Goal: Task Accomplishment & Management: Use online tool/utility

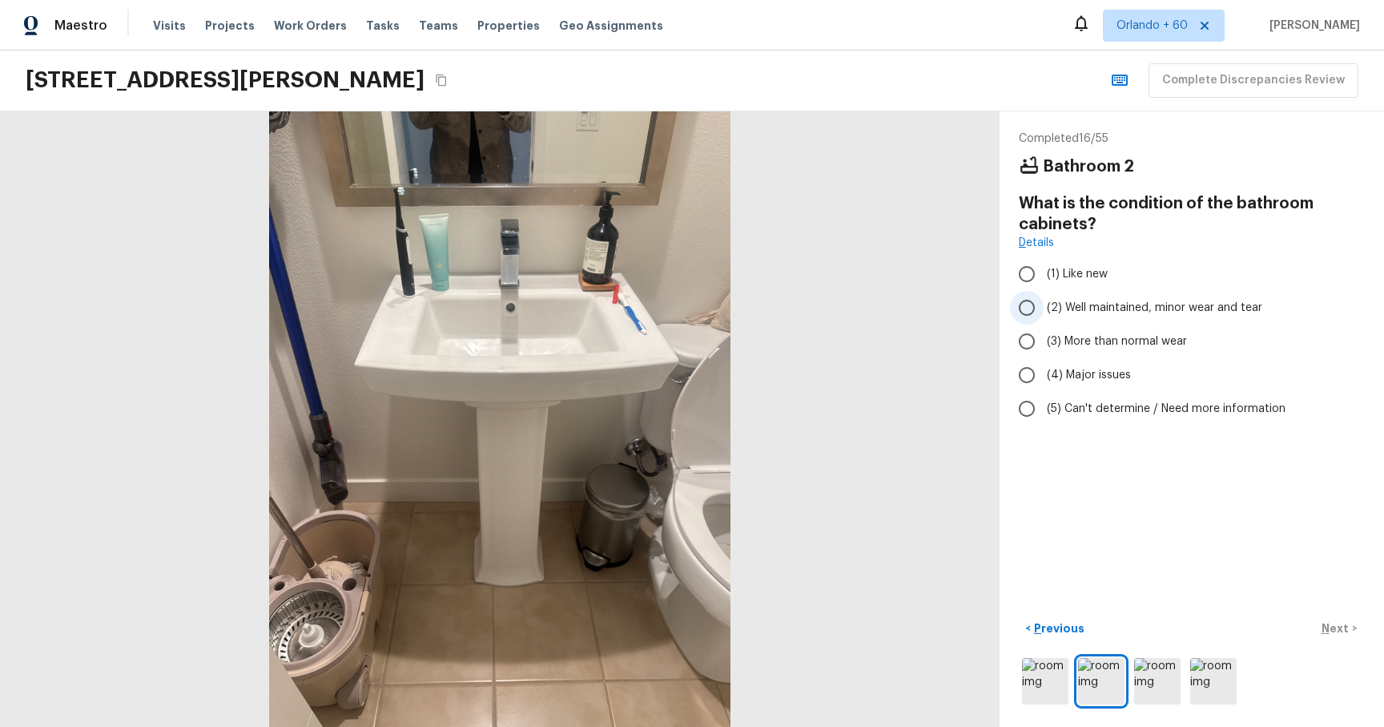
click at [1037, 304] on input "(2) Well maintained, minor wear and tear" at bounding box center [1027, 308] width 34 height 34
radio input "true"
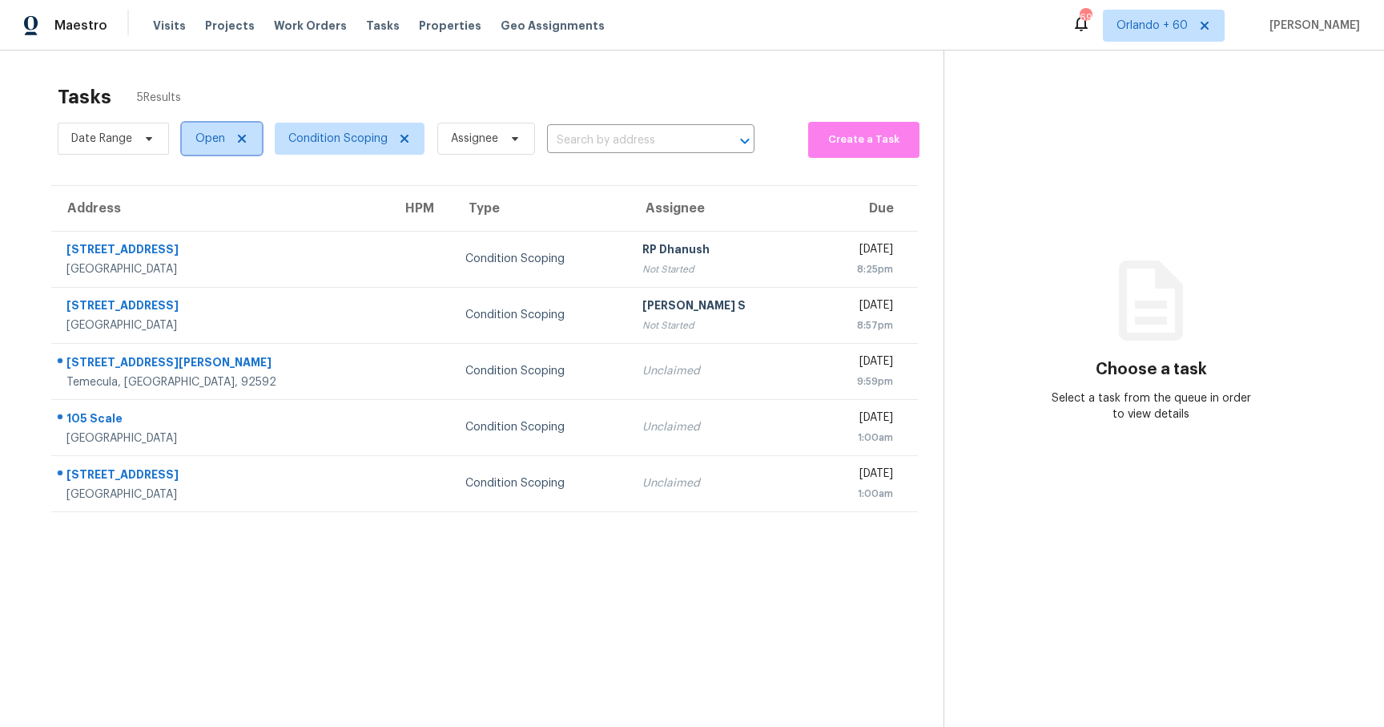
click at [241, 135] on icon at bounding box center [242, 138] width 13 height 13
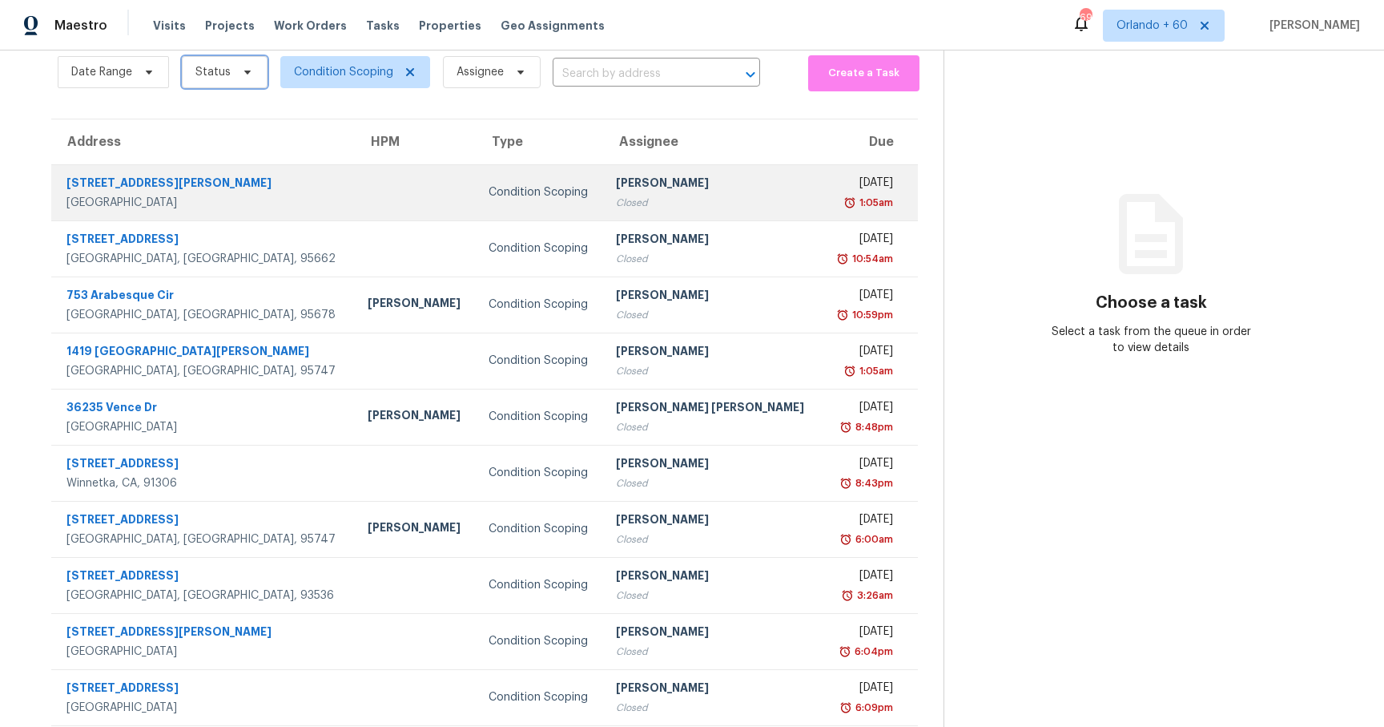
scroll to position [107, 0]
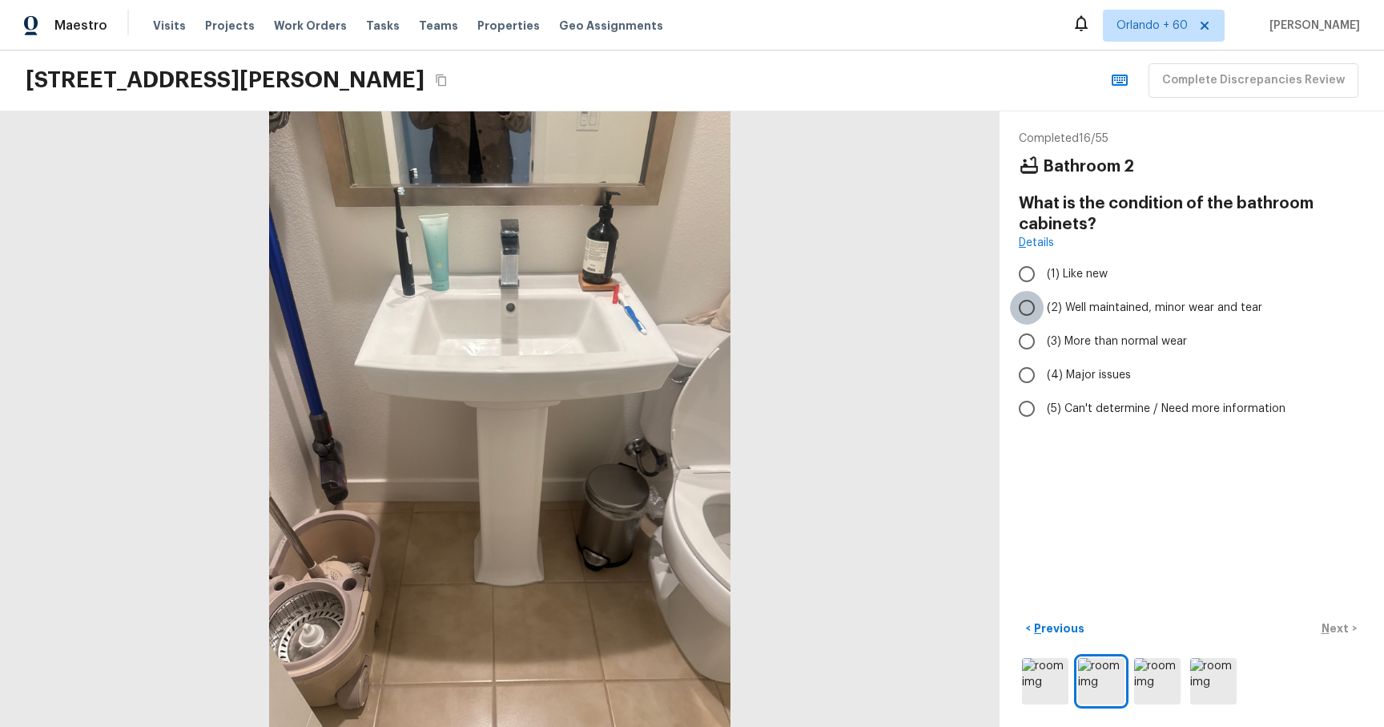
click at [1034, 310] on input "(2) Well maintained, minor wear and tear" at bounding box center [1027, 308] width 34 height 34
radio input "true"
click at [1335, 628] on p "Next" at bounding box center [1337, 628] width 30 height 16
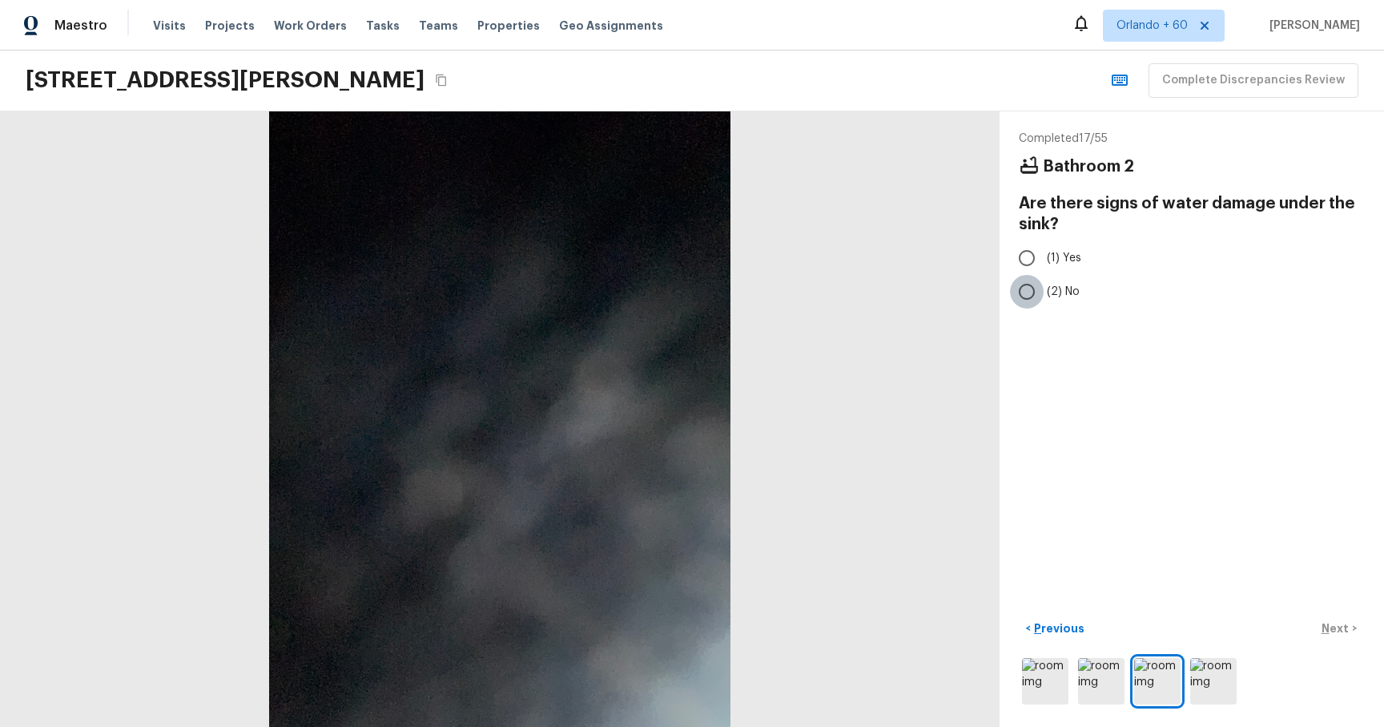
click at [1023, 292] on input "(2) No" at bounding box center [1027, 292] width 34 height 34
radio input "true"
click at [1349, 629] on p "Next" at bounding box center [1337, 628] width 30 height 16
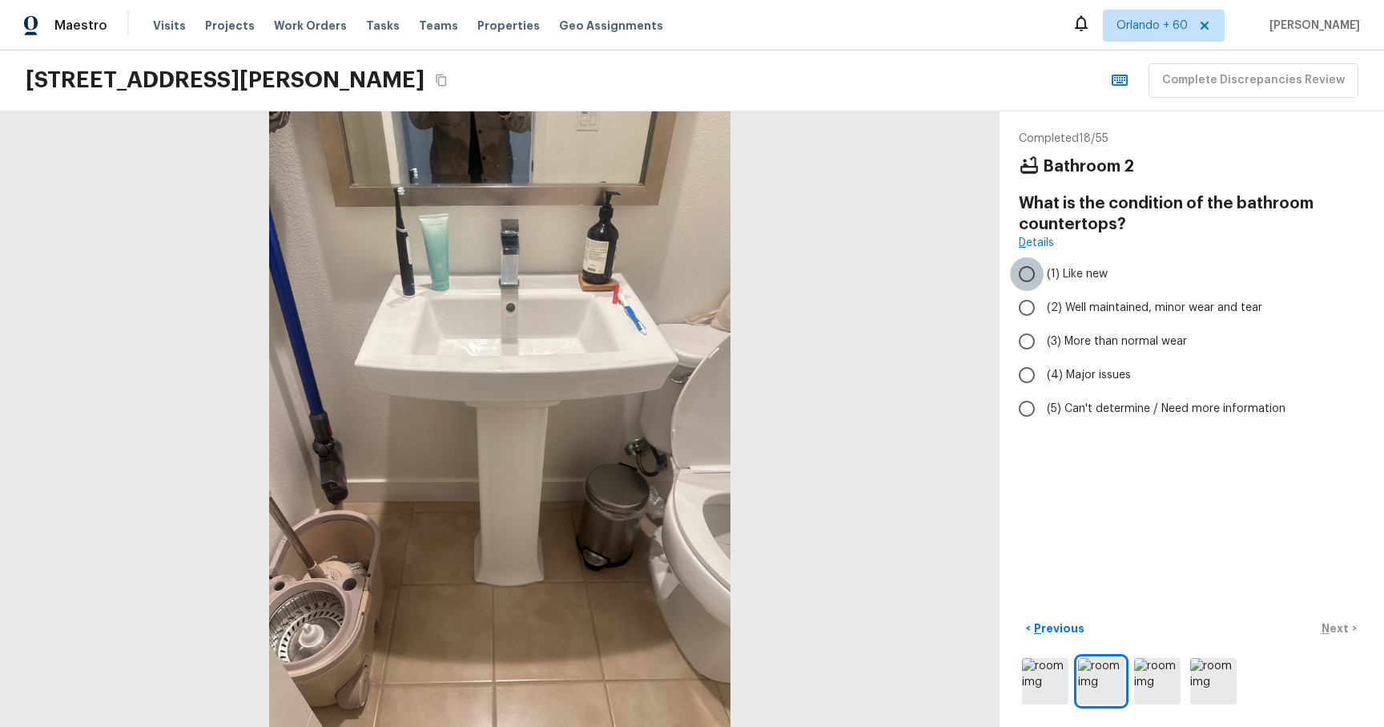
click at [1030, 276] on input "(1) Like new" at bounding box center [1027, 274] width 34 height 34
radio input "true"
click at [1151, 680] on img at bounding box center [1157, 681] width 46 height 46
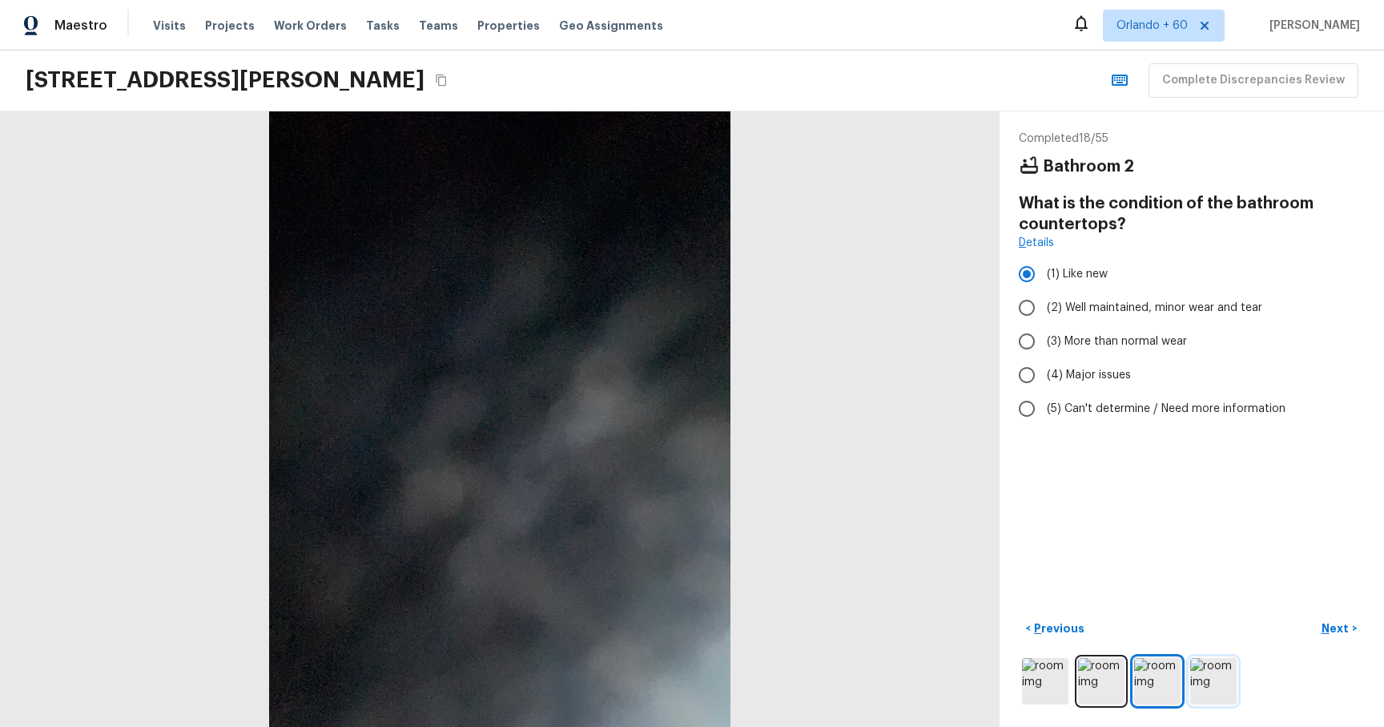
click at [1210, 684] on img at bounding box center [1214, 681] width 46 height 46
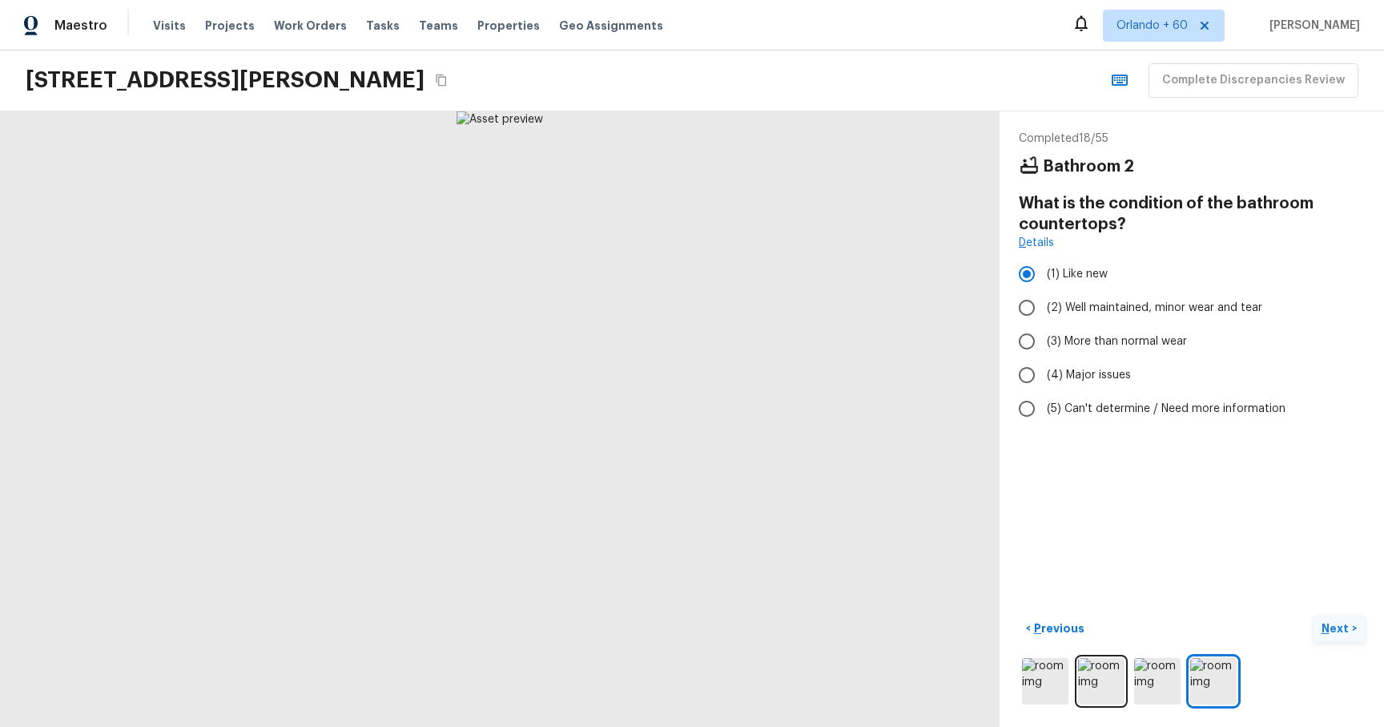
click at [1333, 627] on p "Next" at bounding box center [1337, 628] width 30 height 16
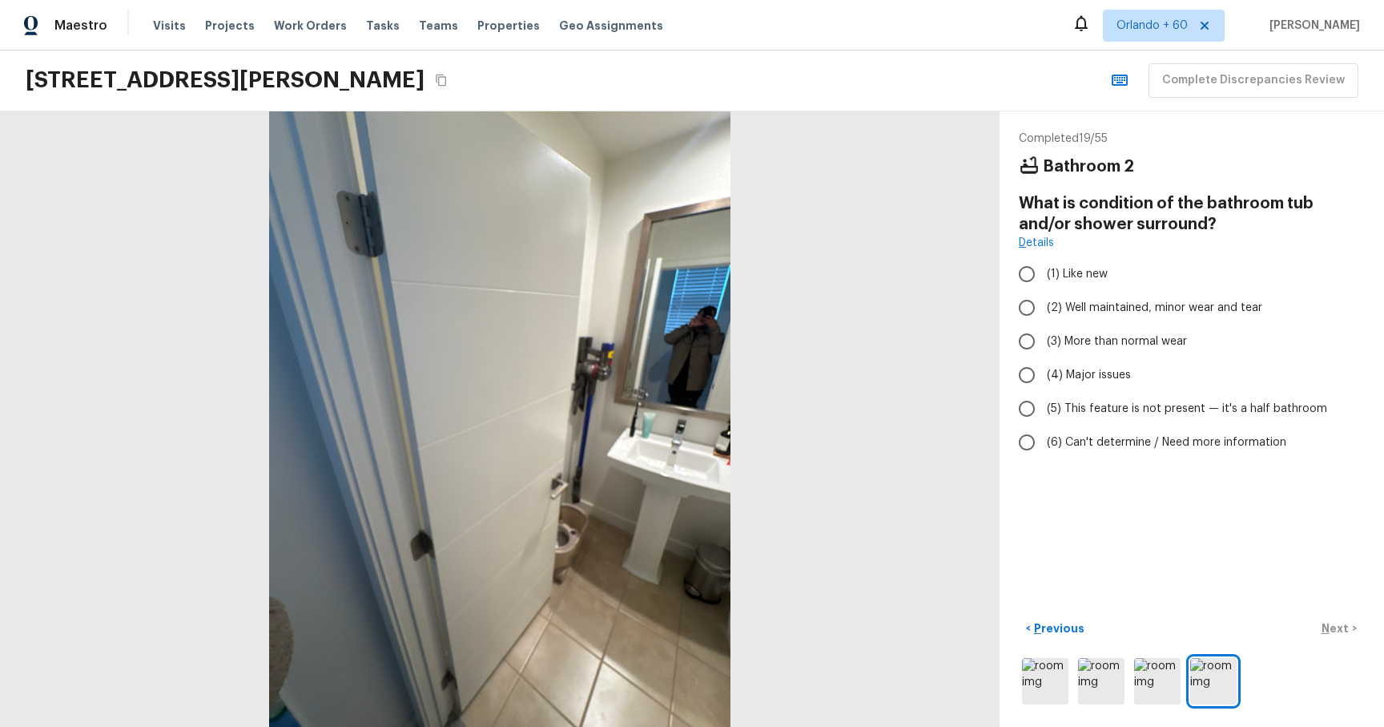
click at [1045, 653] on div "< Previous Next >" at bounding box center [1192, 661] width 346 height 92
click at [1049, 681] on img at bounding box center [1045, 681] width 46 height 46
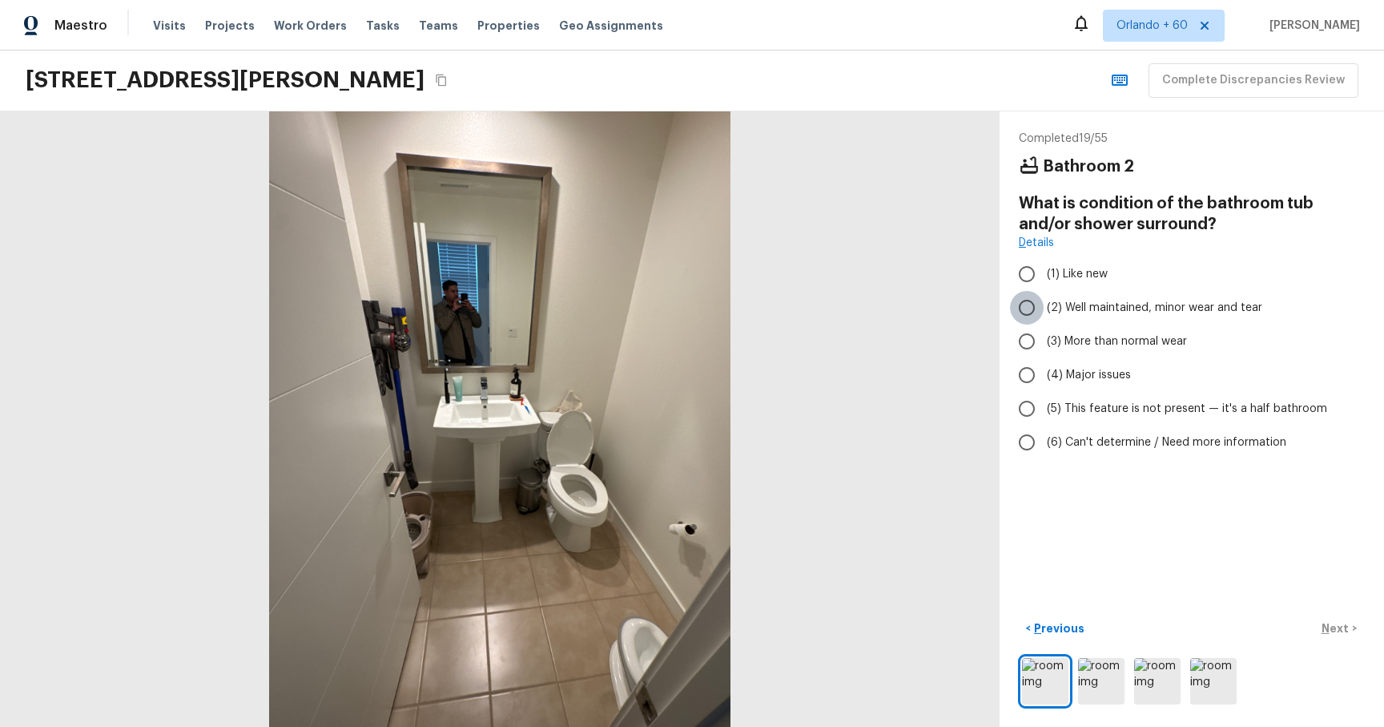
click at [1032, 316] on input "(2) Well maintained, minor wear and tear" at bounding box center [1027, 308] width 34 height 34
radio input "true"
click at [1018, 268] on input "(1) Like new" at bounding box center [1027, 274] width 34 height 34
radio input "true"
click at [1341, 635] on p "Next" at bounding box center [1337, 628] width 30 height 16
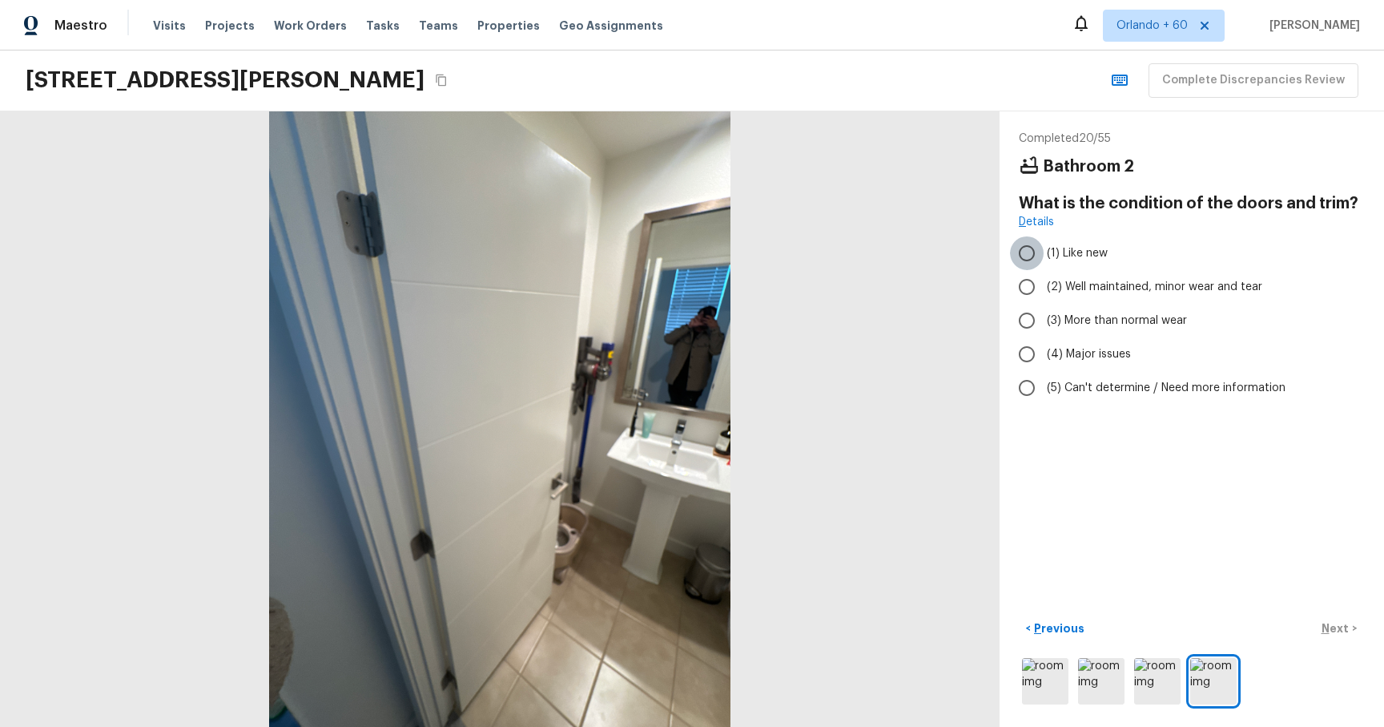
click at [1031, 260] on input "(1) Like new" at bounding box center [1027, 253] width 34 height 34
radio input "true"
click at [1340, 631] on p "Next" at bounding box center [1337, 628] width 30 height 16
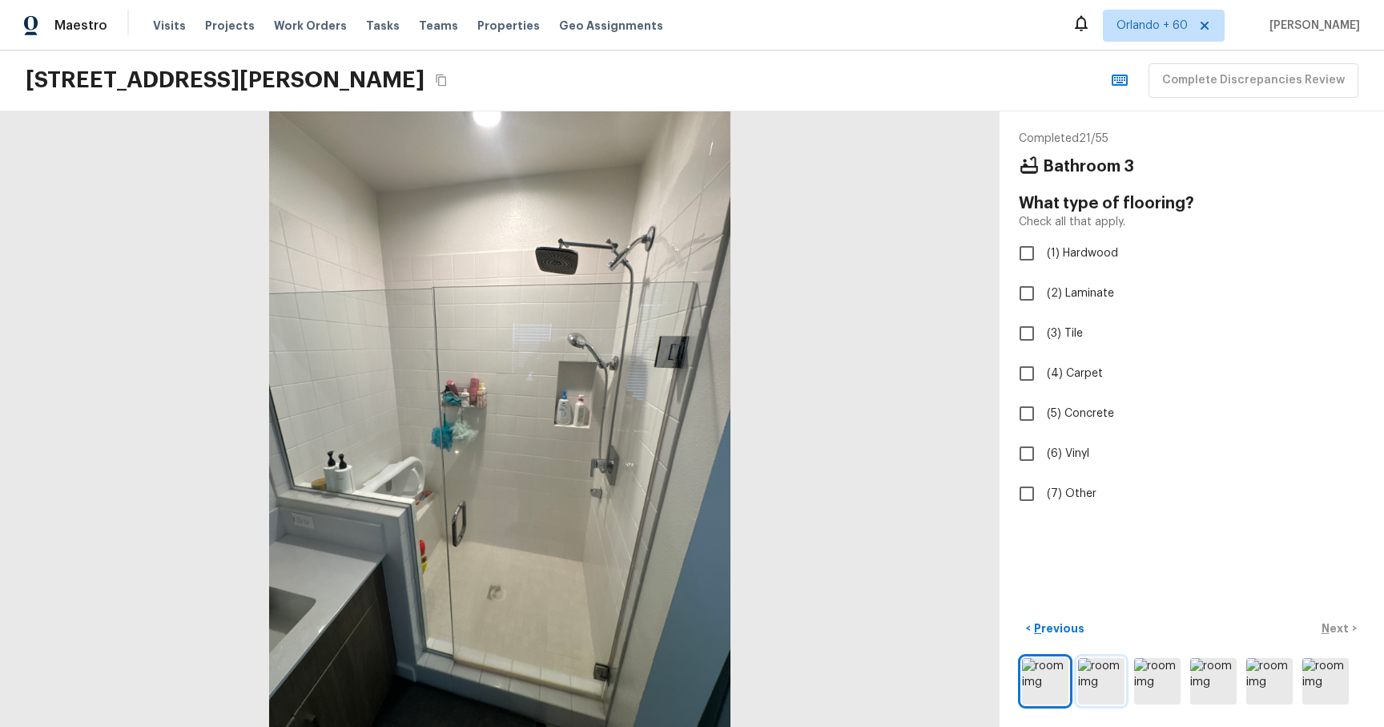
click at [1102, 702] on img at bounding box center [1101, 681] width 46 height 46
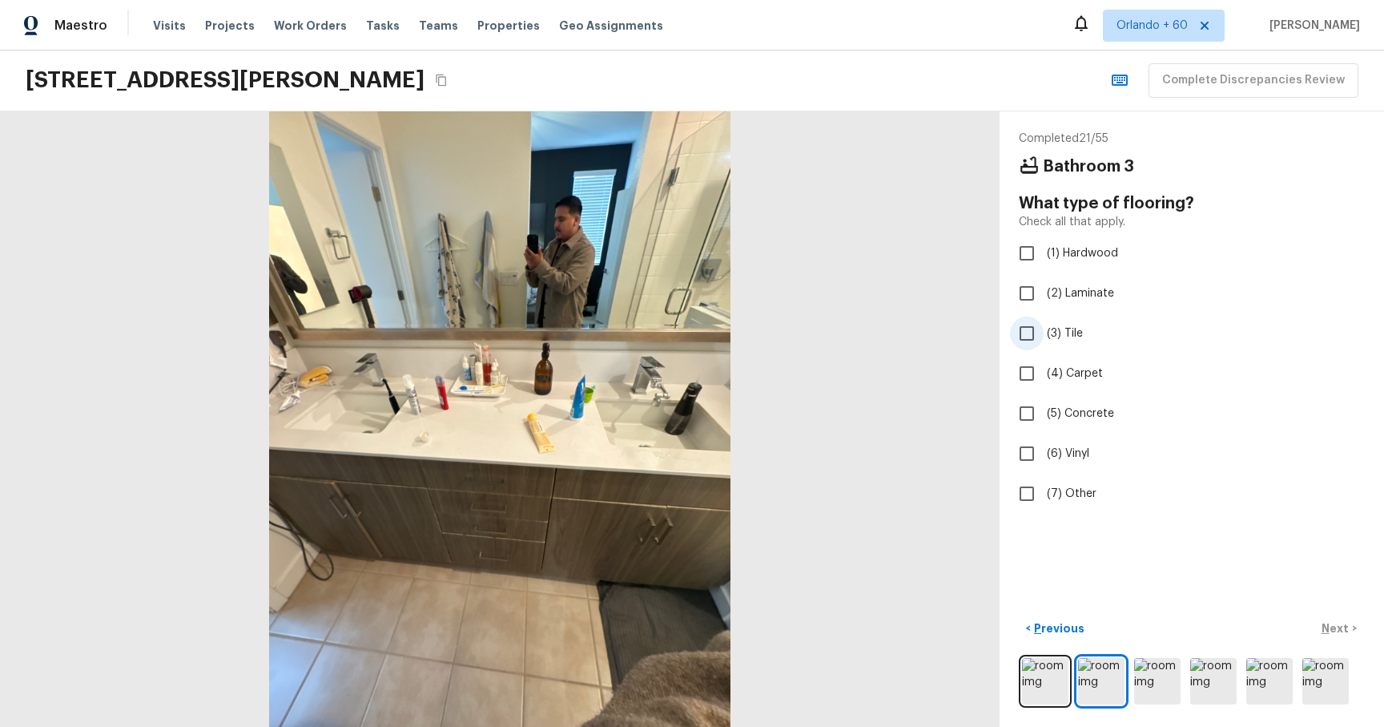
click at [1032, 336] on input "(3) Tile" at bounding box center [1027, 333] width 34 height 34
checkbox input "true"
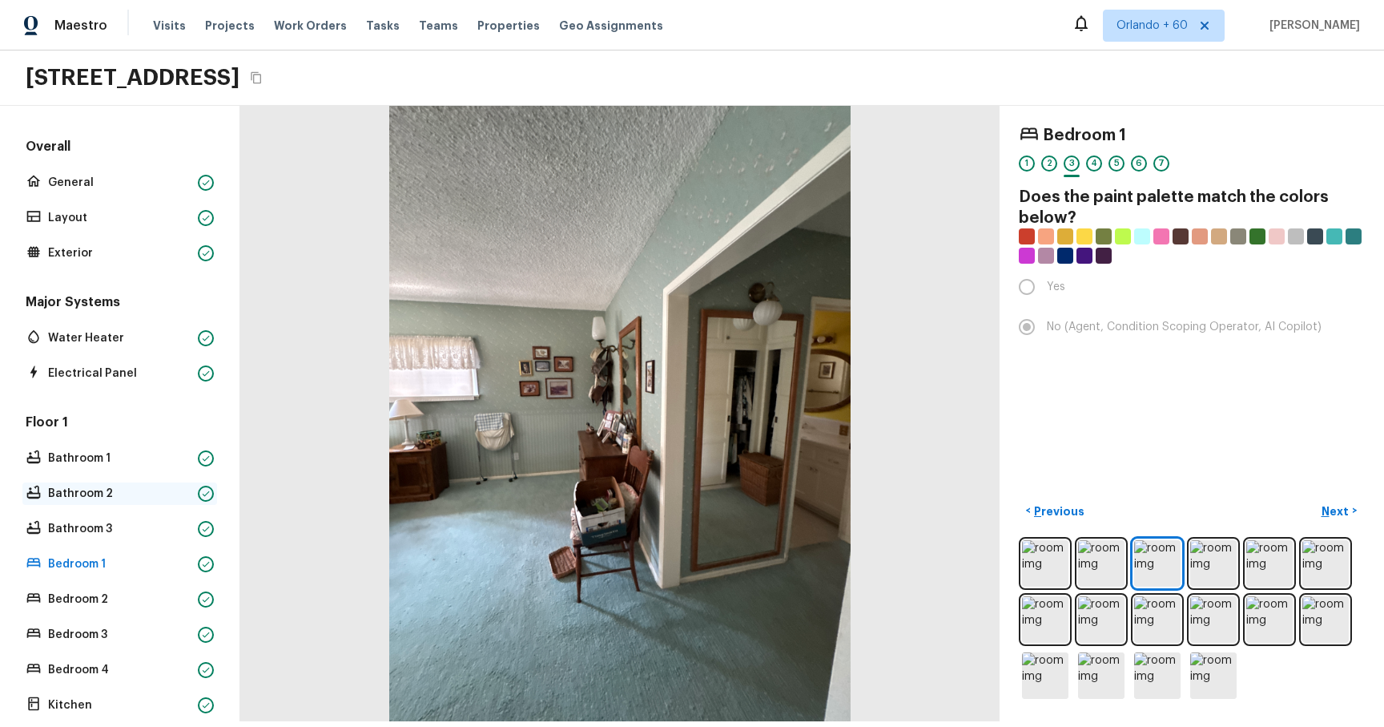
click at [87, 119] on p "Bathroom 2" at bounding box center [119, 494] width 143 height 16
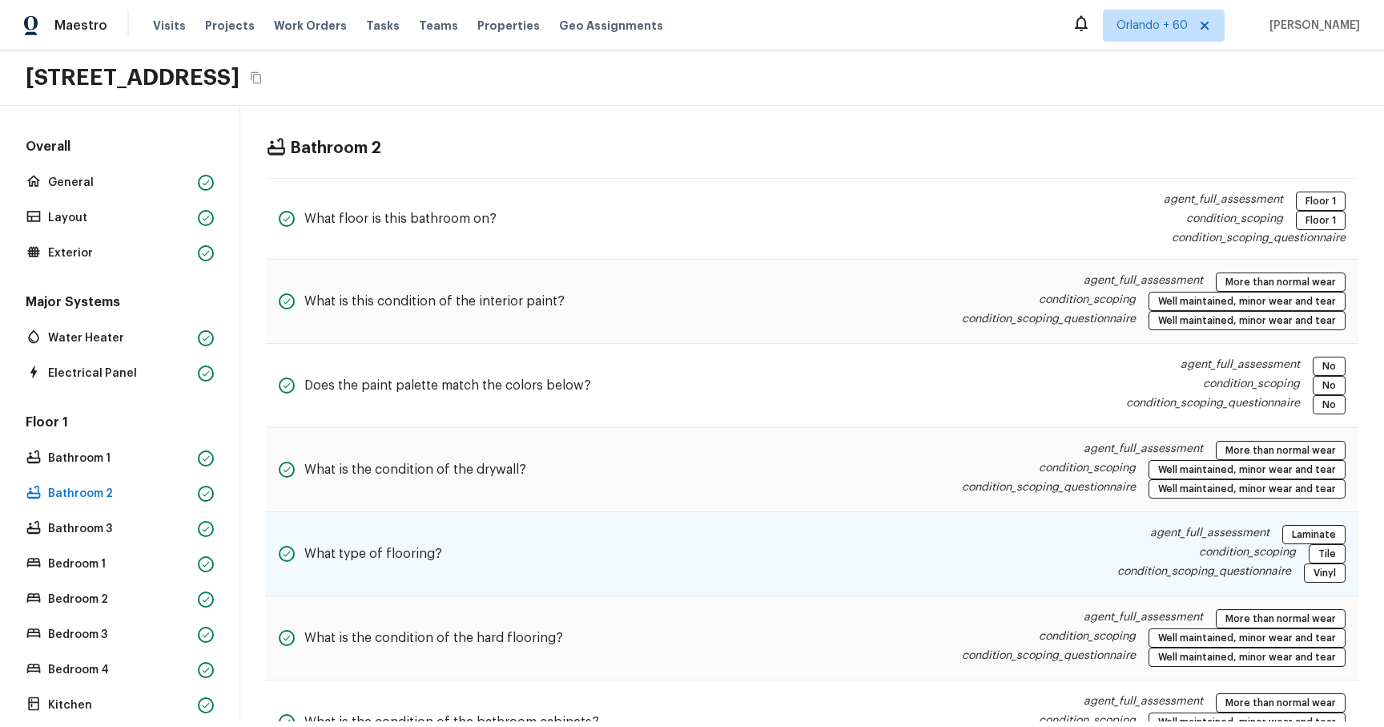
click at [1192, 119] on div "condition_scoping Tile" at bounding box center [1232, 553] width 228 height 19
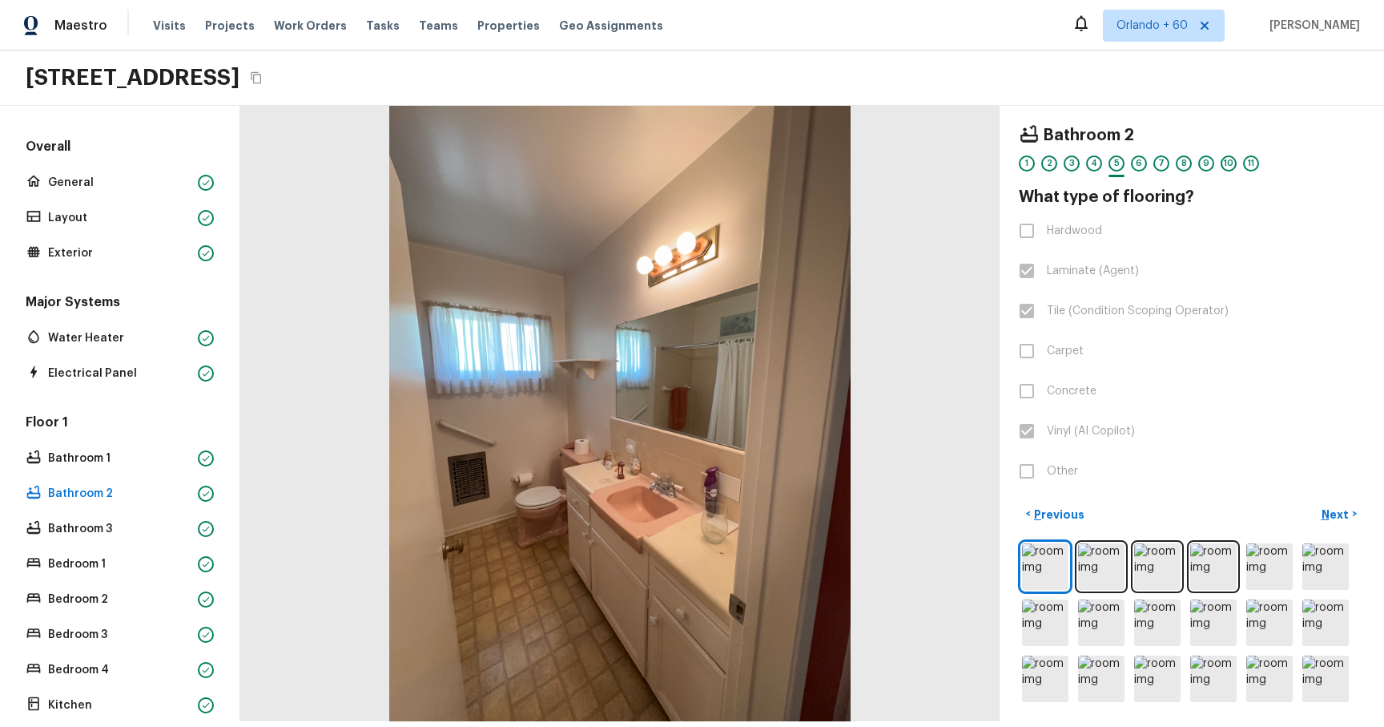
click at [711, 119] on div at bounding box center [619, 413] width 759 height 615
click at [1088, 119] on label "Tile (Condition Scoping Operator)" at bounding box center [1181, 311] width 342 height 34
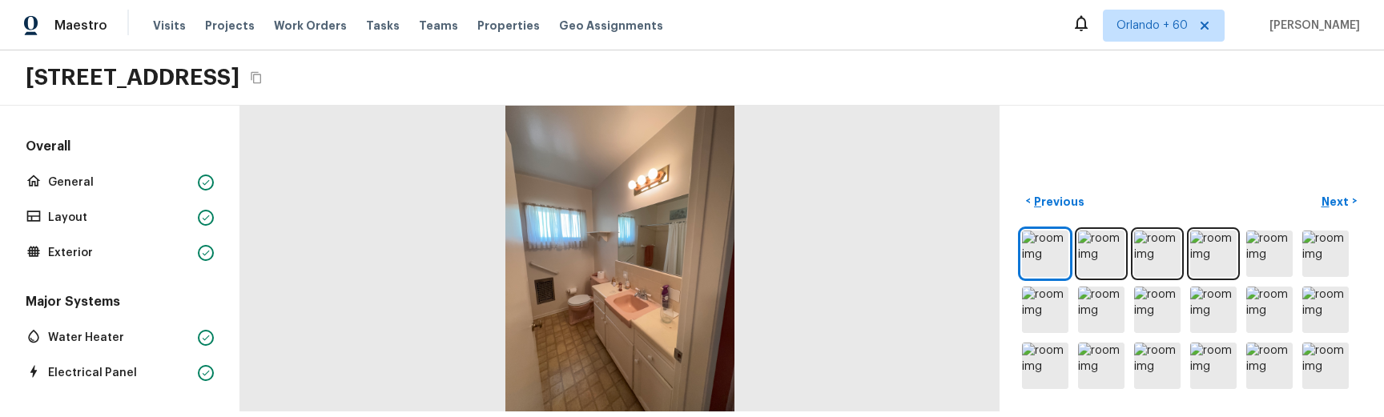
click at [961, 119] on div at bounding box center [619, 259] width 759 height 306
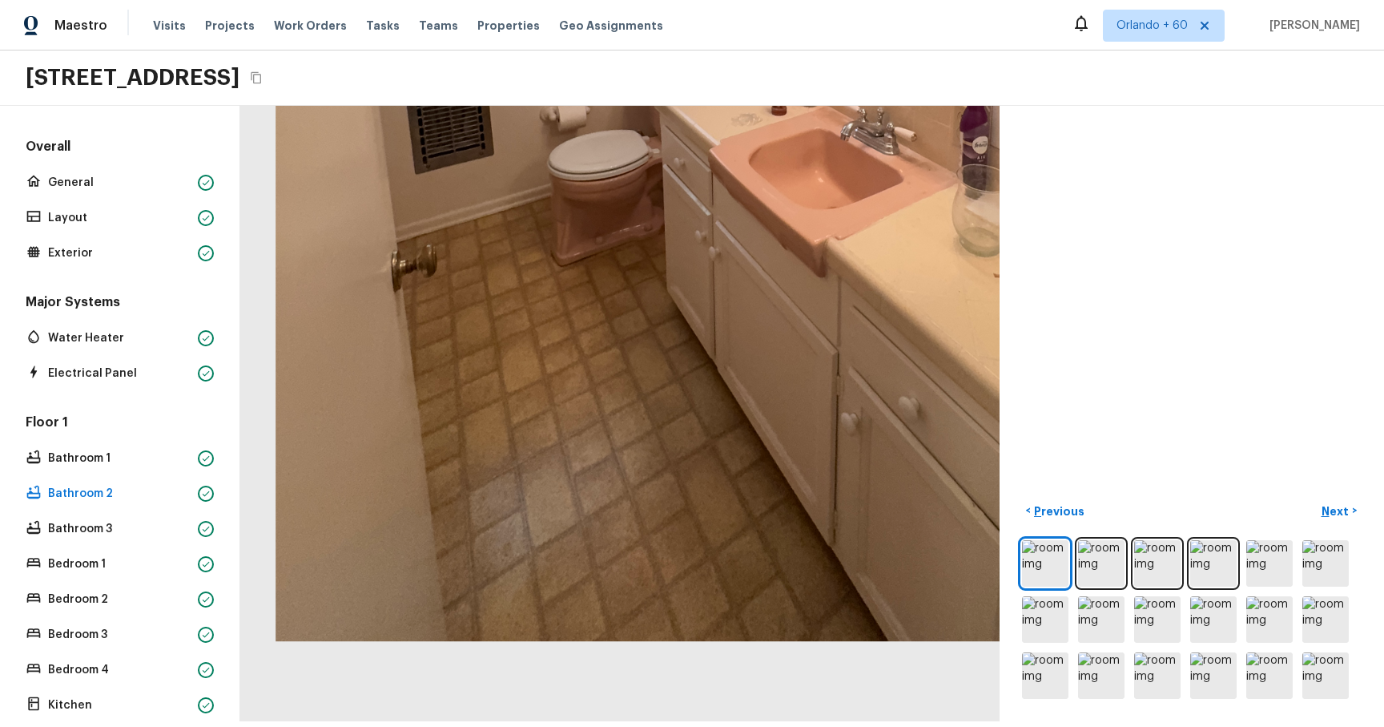
drag, startPoint x: 584, startPoint y: 594, endPoint x: 769, endPoint y: 313, distance: 336.6
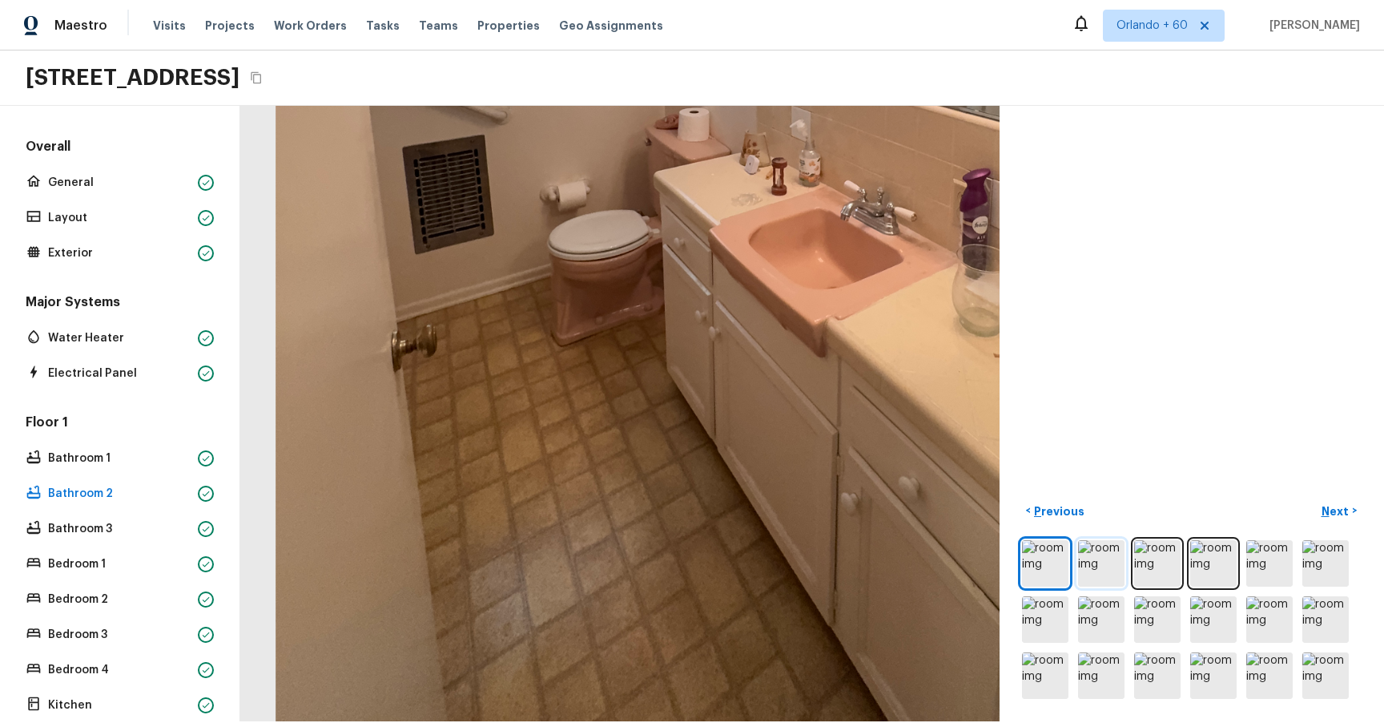
click at [1101, 119] on img at bounding box center [1101, 563] width 46 height 46
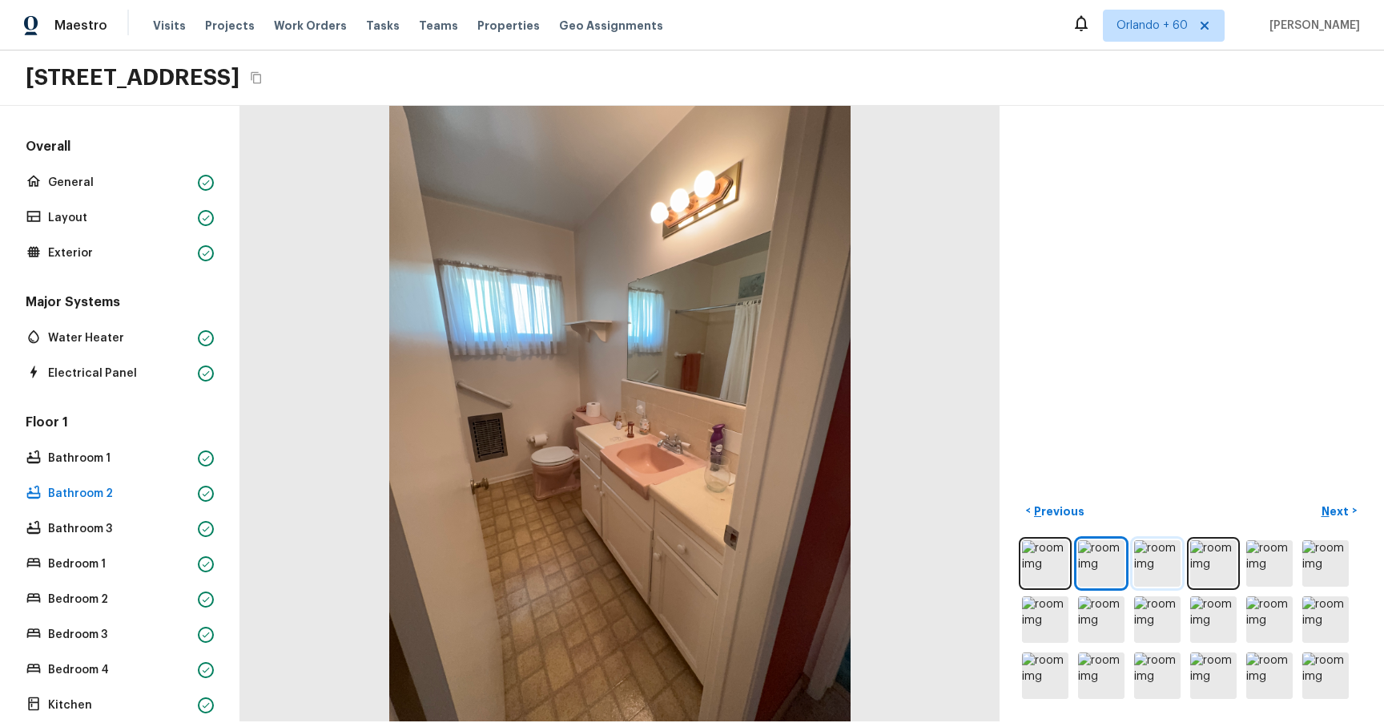
click at [1156, 119] on img at bounding box center [1157, 563] width 46 height 46
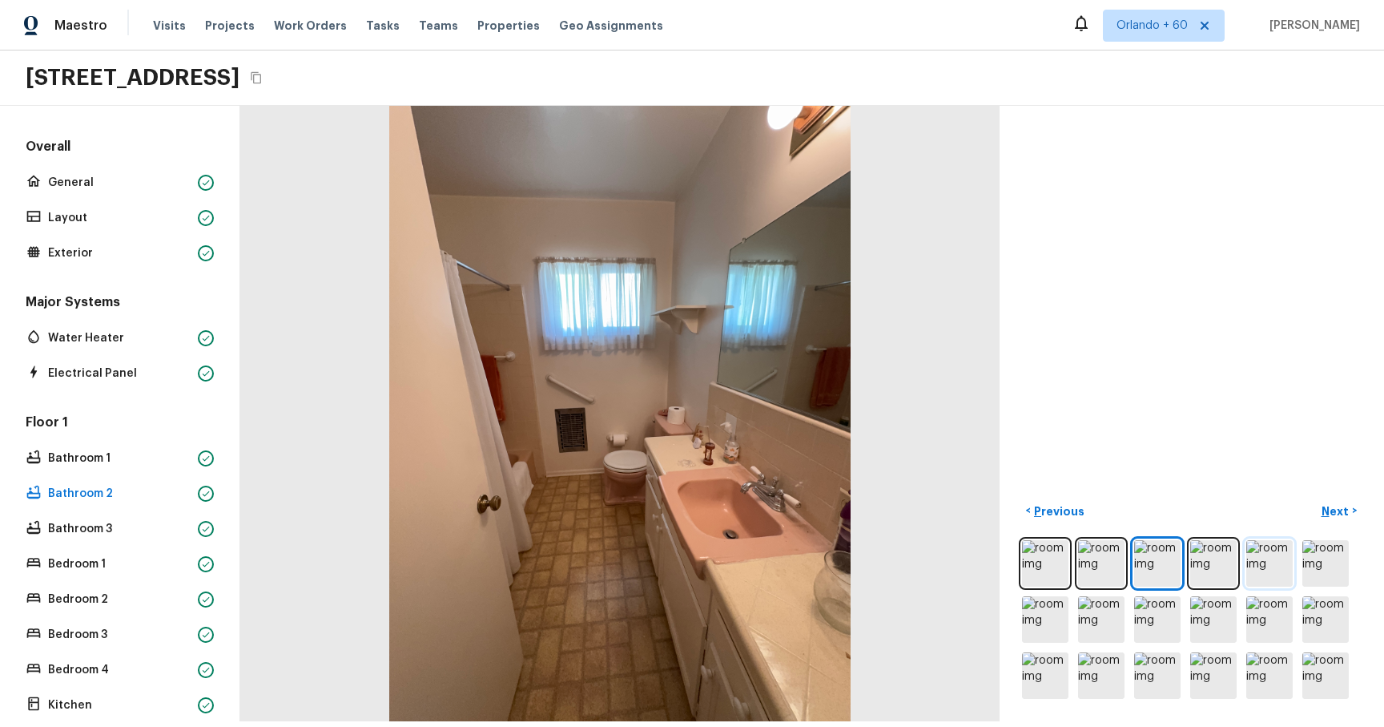
click at [1266, 119] on img at bounding box center [1270, 563] width 46 height 46
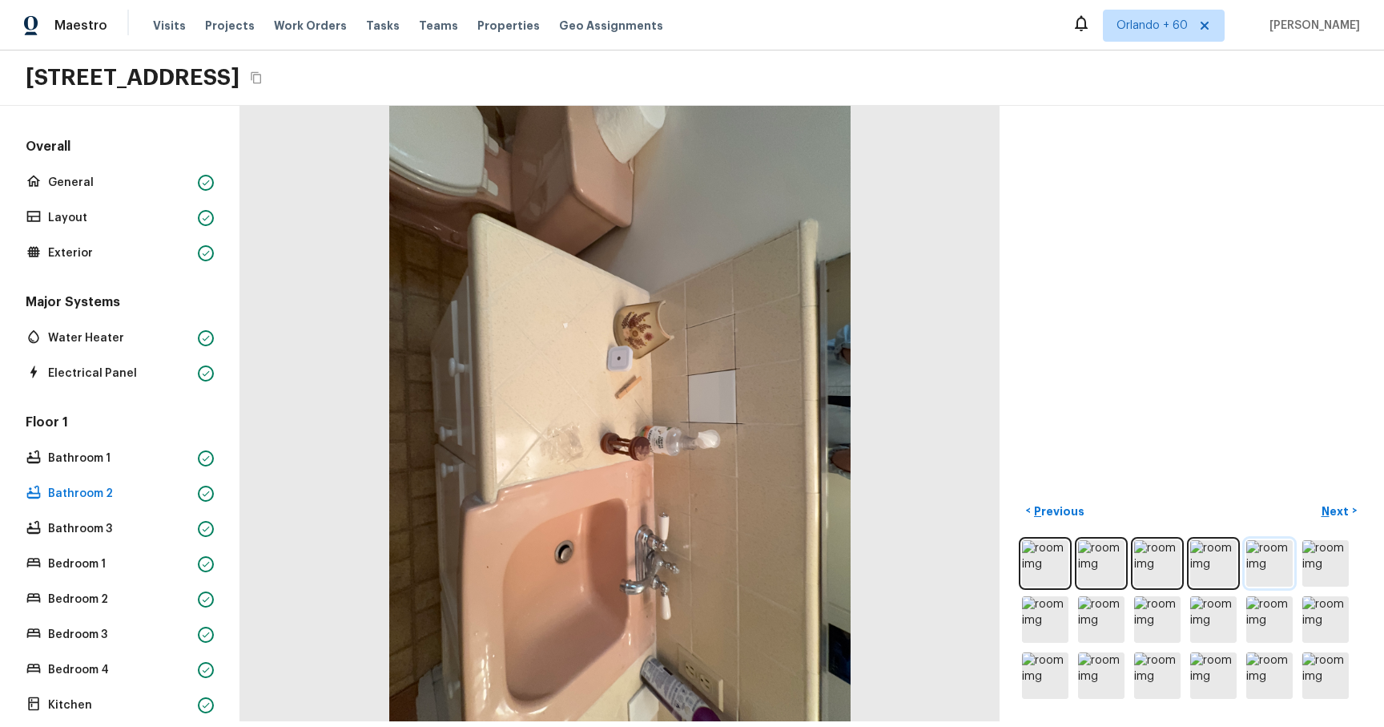
click at [1267, 119] on img at bounding box center [1270, 563] width 46 height 46
click at [1326, 119] on img at bounding box center [1326, 563] width 46 height 46
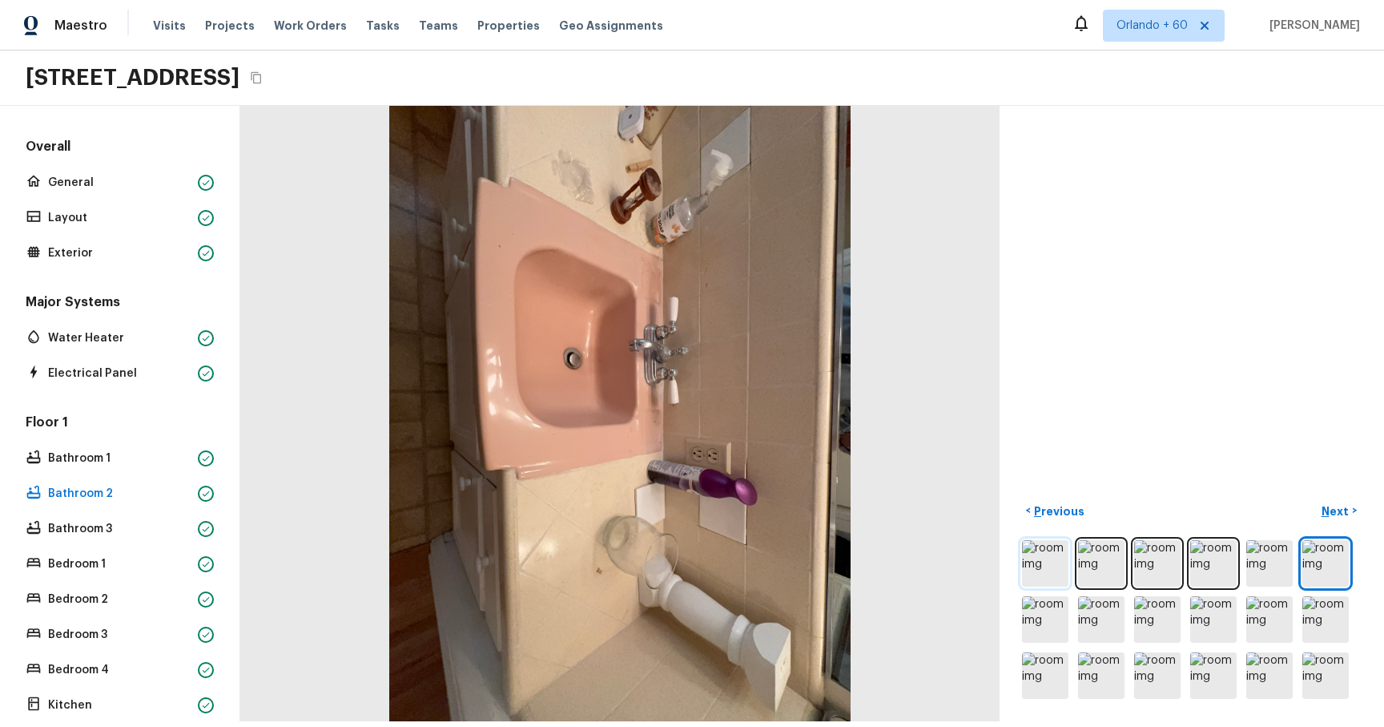
click at [1050, 119] on img at bounding box center [1045, 563] width 46 height 46
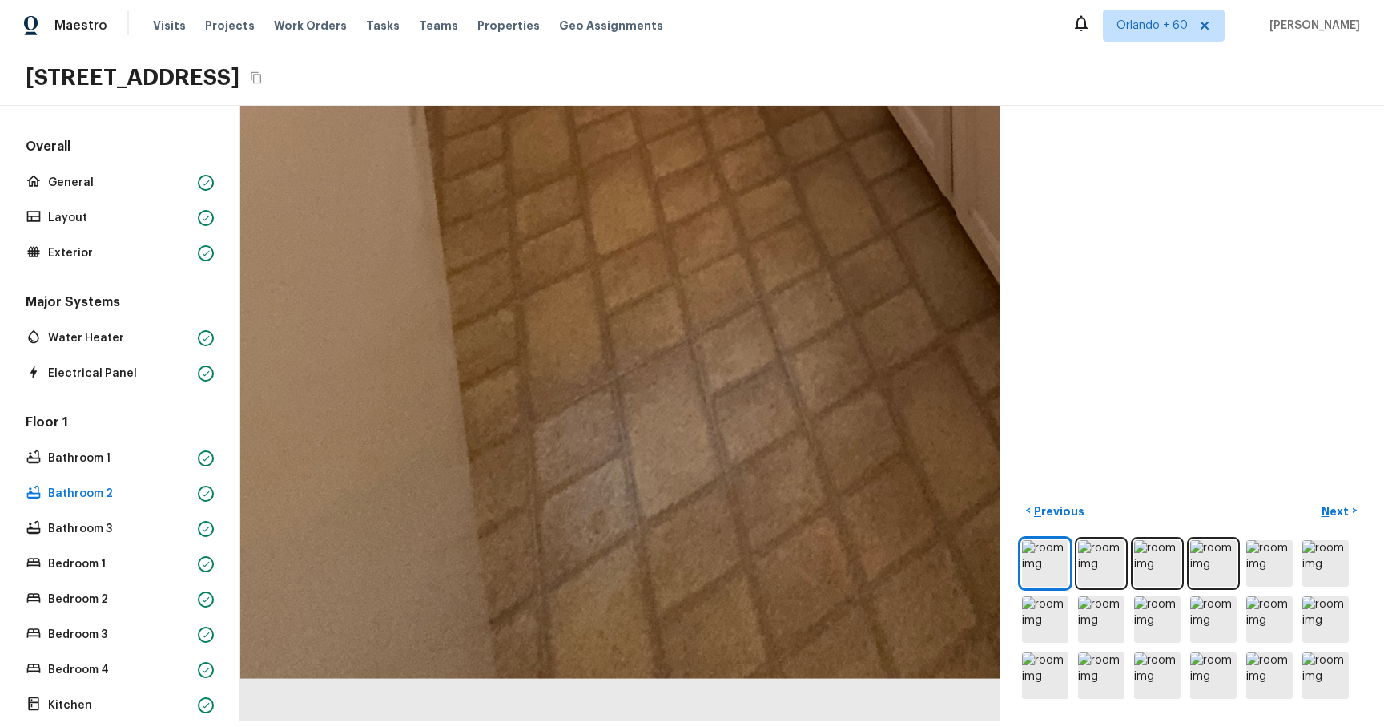
drag, startPoint x: 403, startPoint y: 551, endPoint x: 760, endPoint y: 331, distance: 419.8
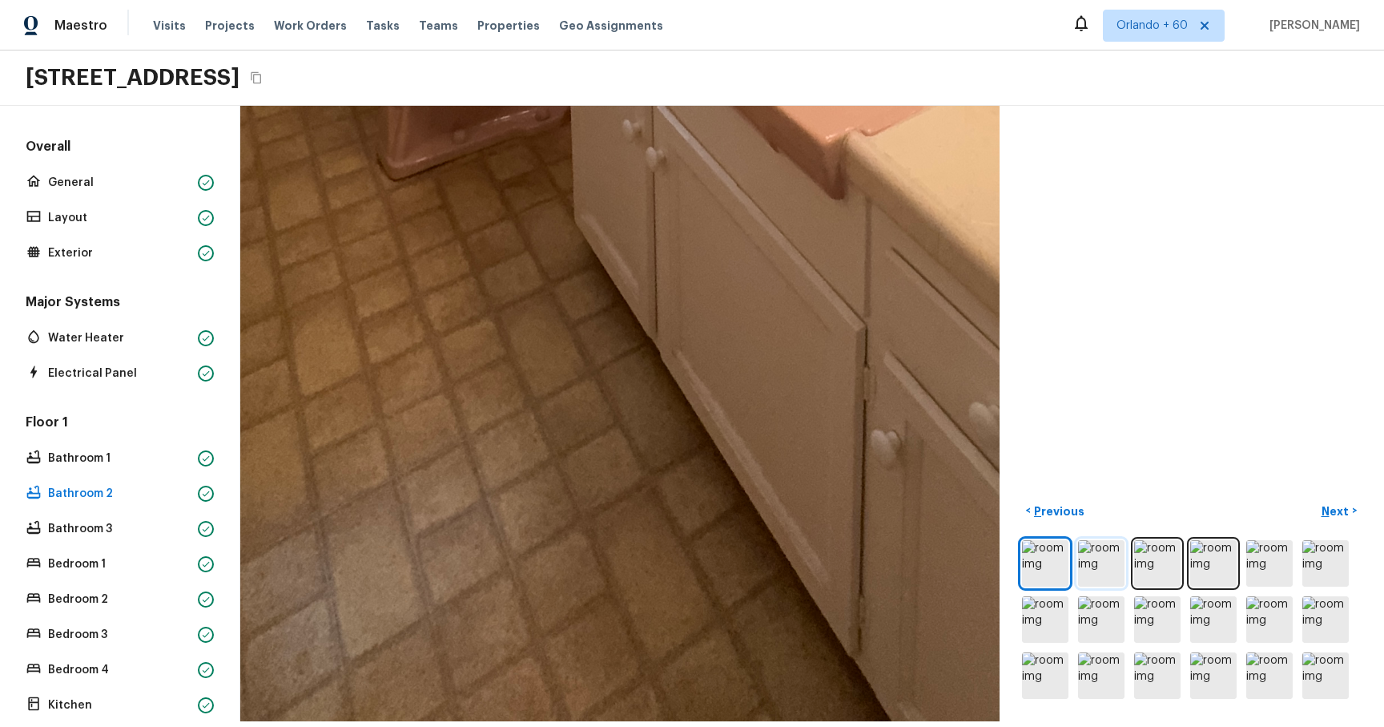
click at [1090, 119] on img at bounding box center [1101, 563] width 46 height 46
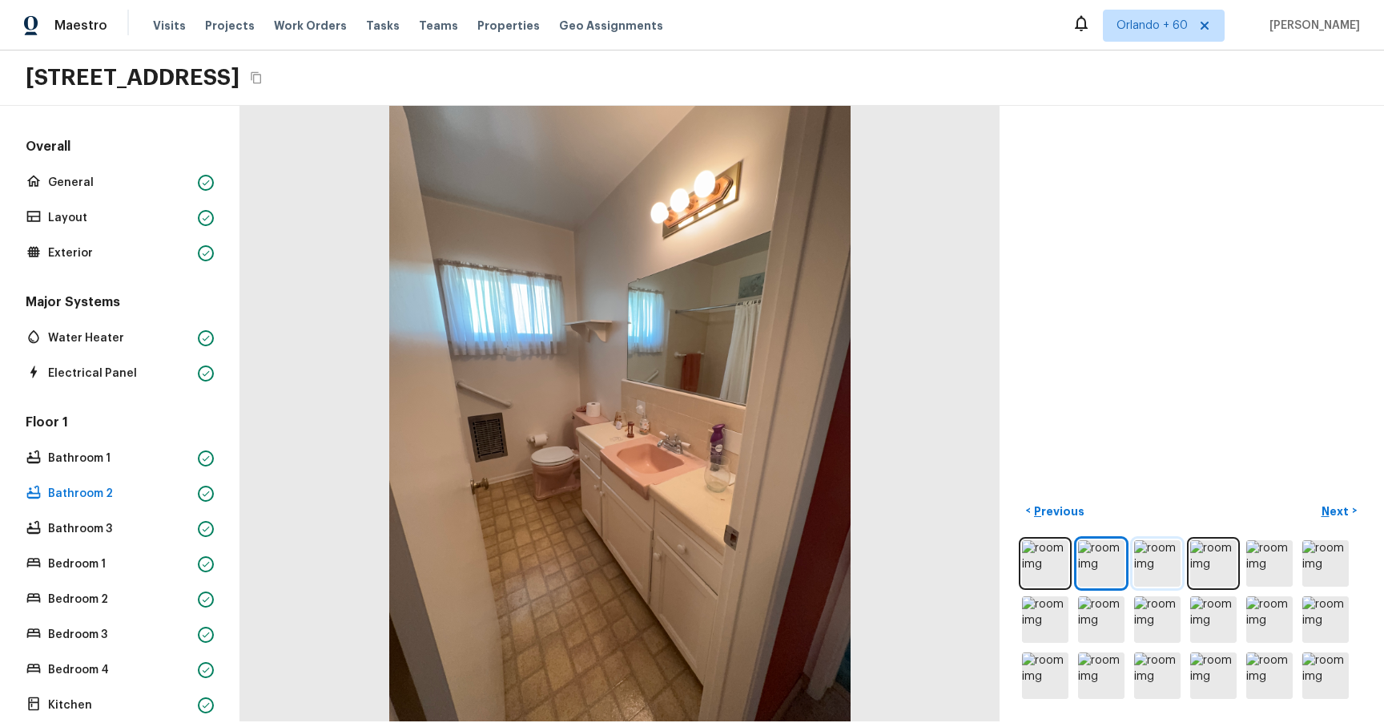
click at [1162, 119] on img at bounding box center [1157, 563] width 46 height 46
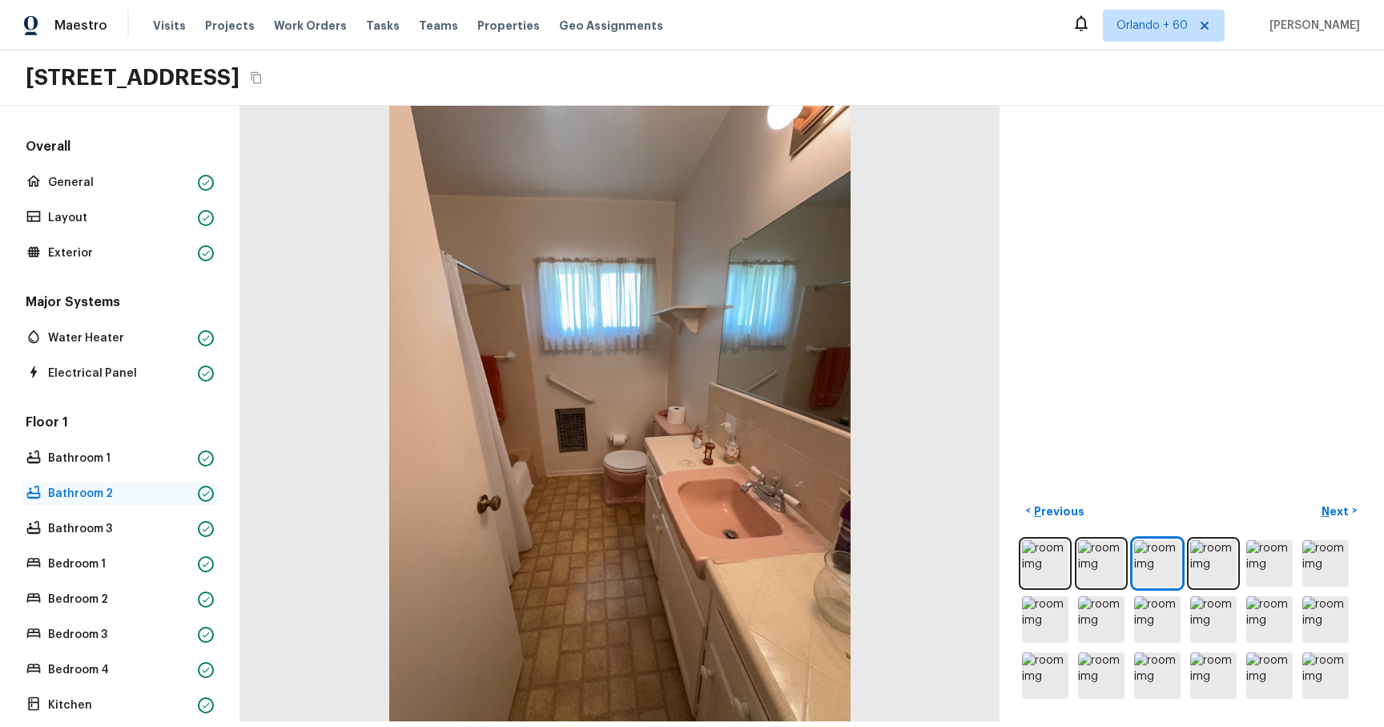
click at [75, 119] on p "Bathroom 2" at bounding box center [119, 494] width 143 height 16
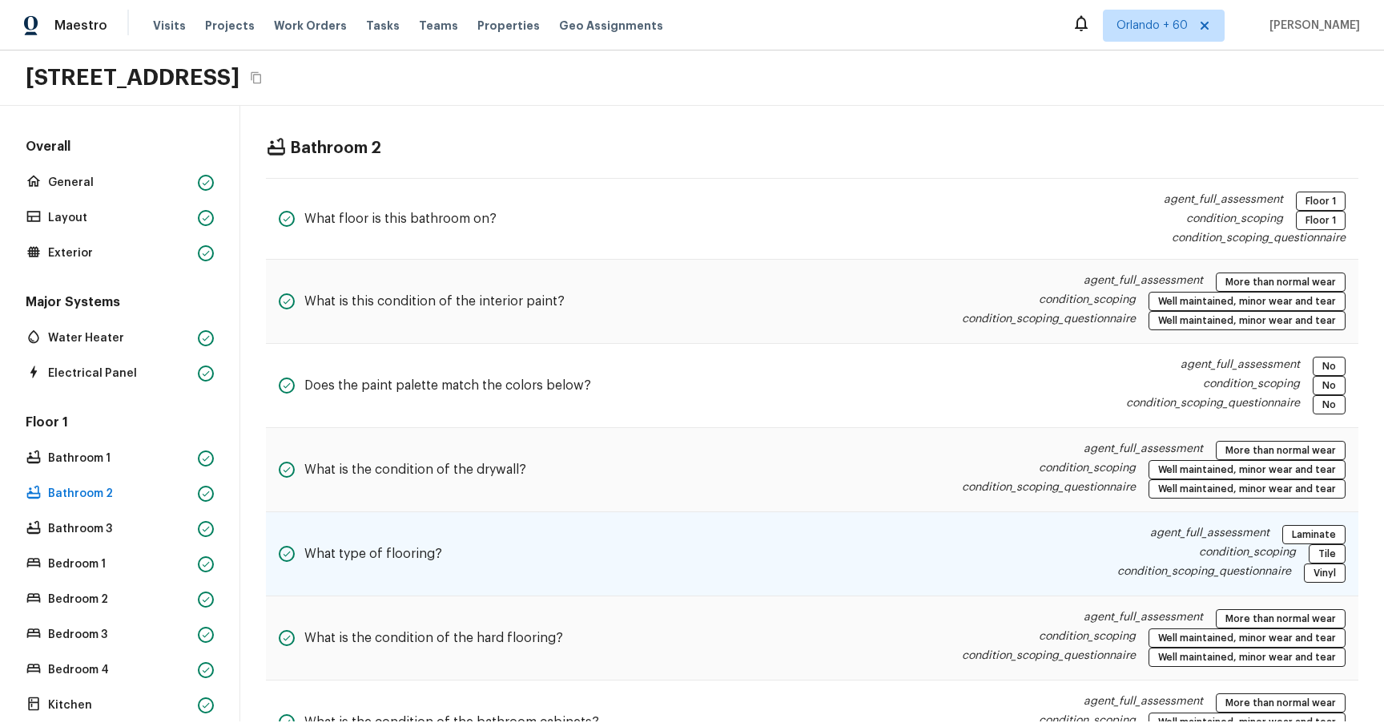
click at [836, 119] on div "What type of flooring? agent_full_assessment Laminate condition_scoping Tile co…" at bounding box center [812, 554] width 1093 height 84
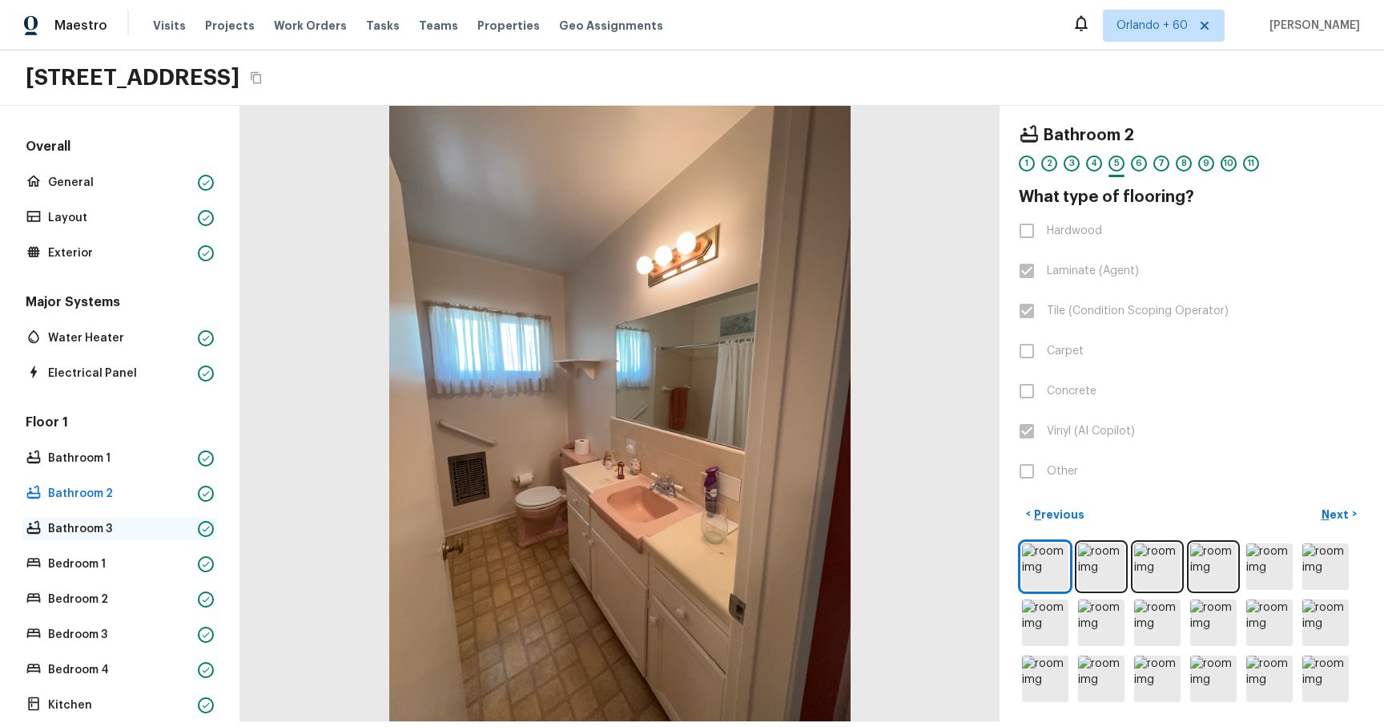
click at [80, 119] on p "Bathroom 3" at bounding box center [119, 529] width 143 height 16
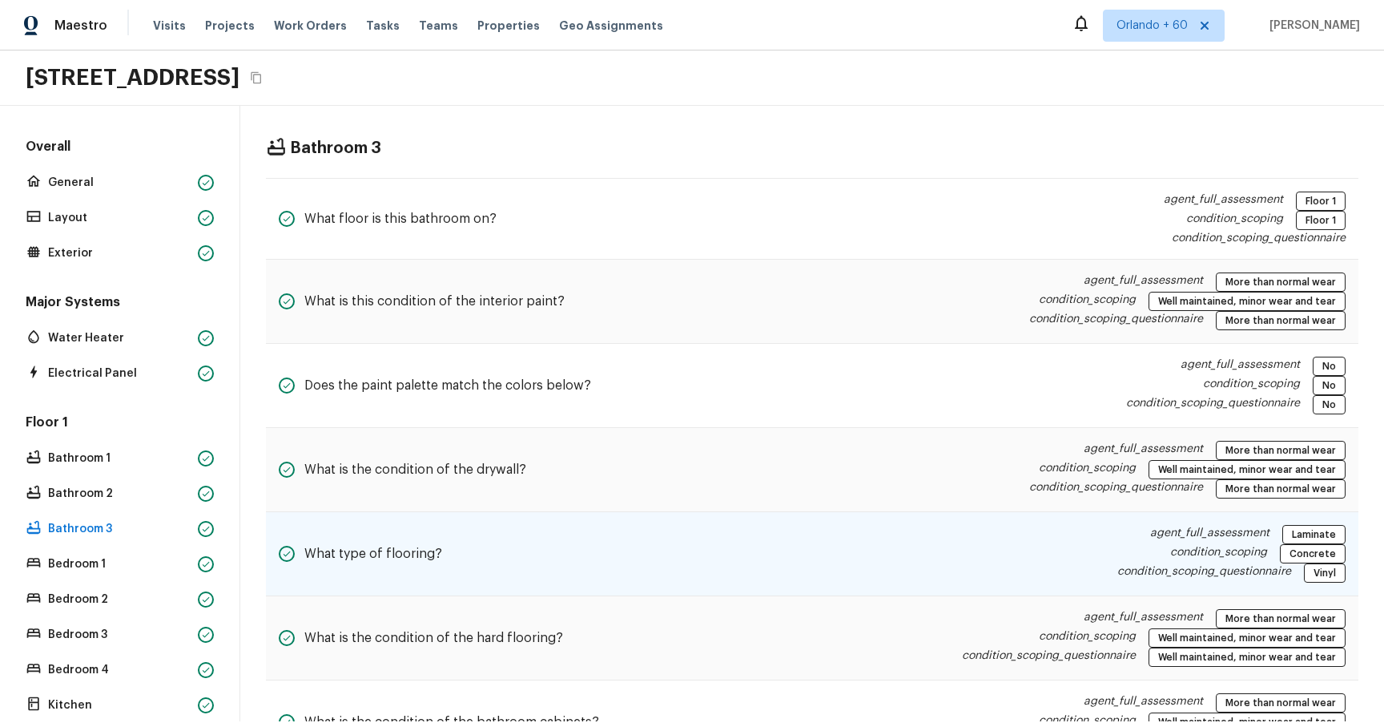
click at [832, 119] on div "What type of flooring? agent_full_assessment Laminate condition_scoping Concret…" at bounding box center [812, 554] width 1093 height 84
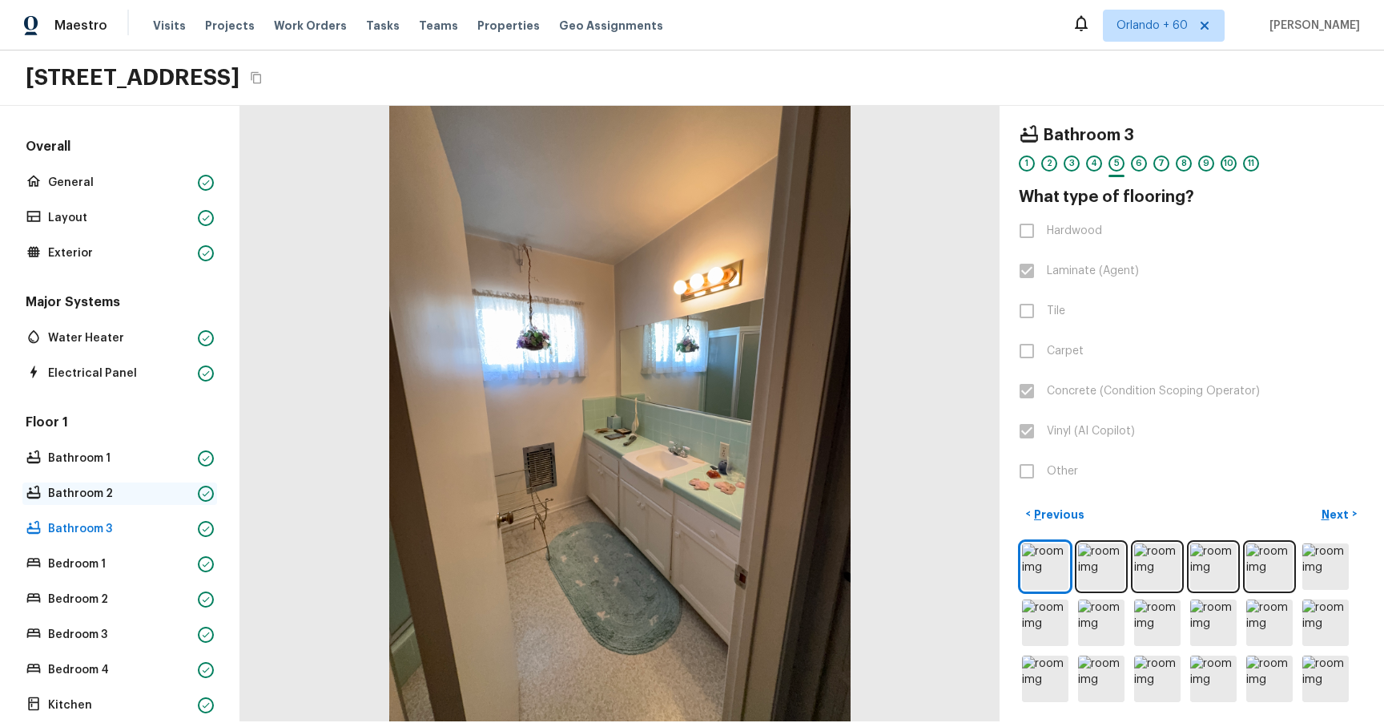
click at [125, 119] on p "Bathroom 2" at bounding box center [119, 494] width 143 height 16
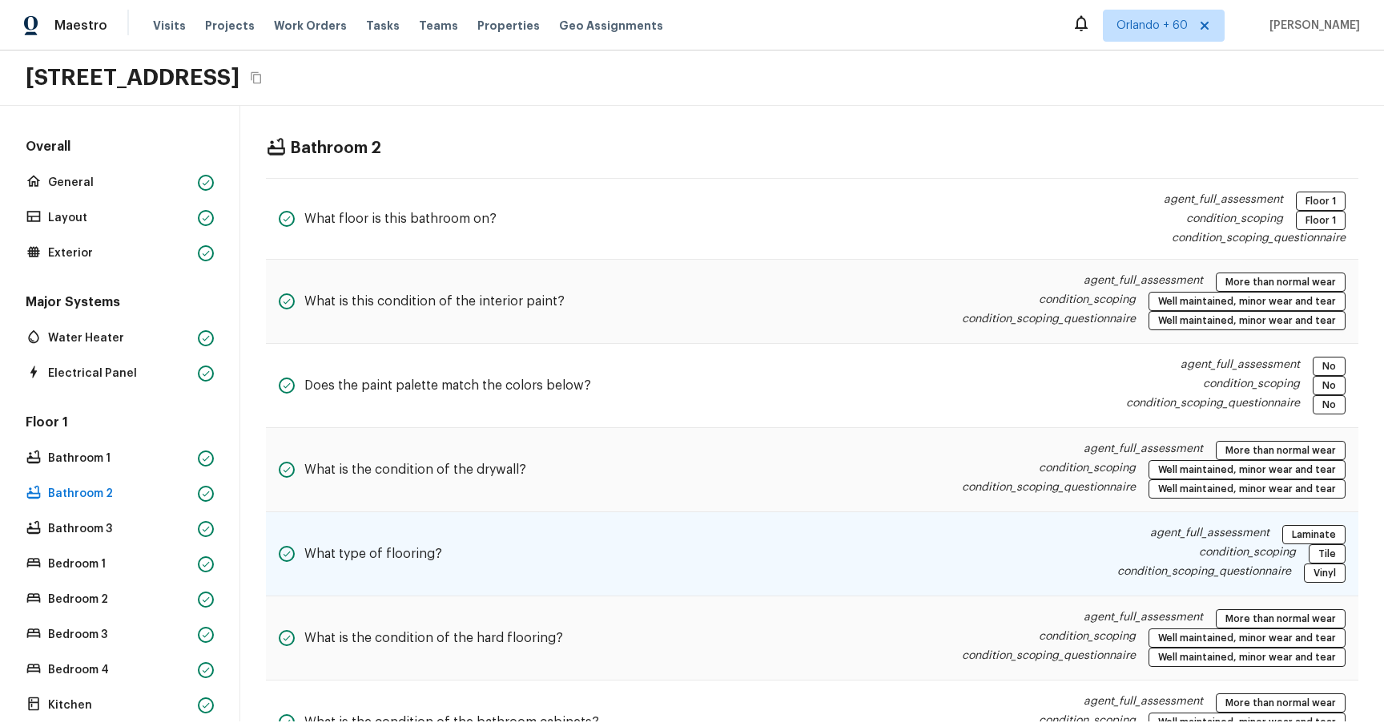
click at [510, 119] on div "What type of flooring? agent_full_assessment Laminate condition_scoping Tile co…" at bounding box center [812, 554] width 1093 height 84
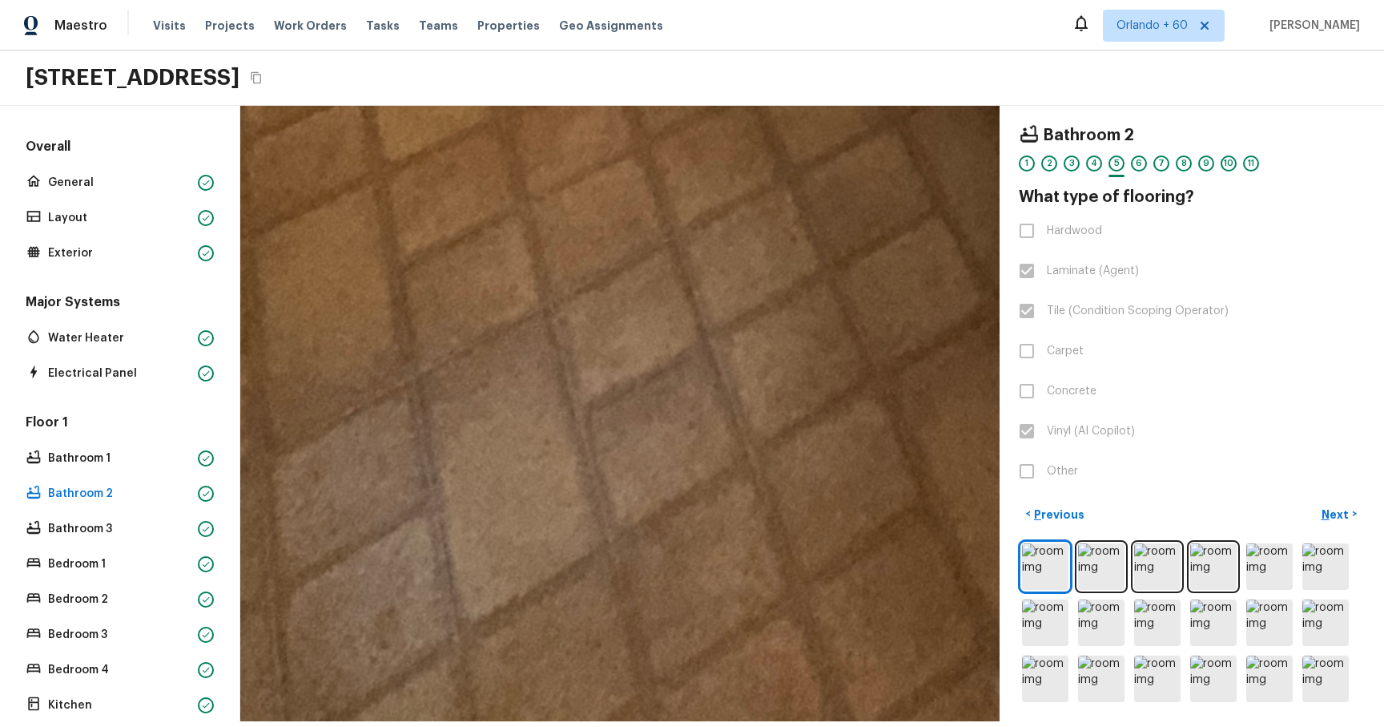
drag, startPoint x: 572, startPoint y: 515, endPoint x: 815, endPoint y: 314, distance: 315.2
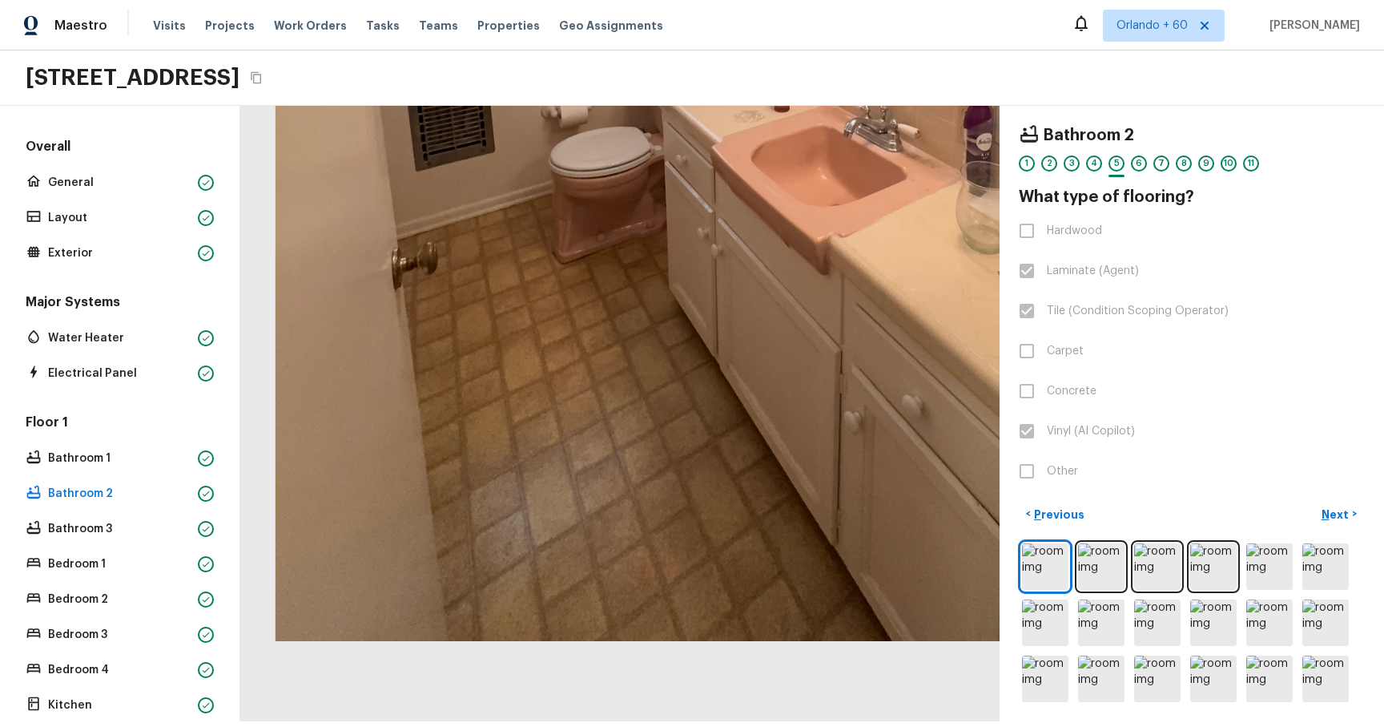
drag, startPoint x: 727, startPoint y: 641, endPoint x: 734, endPoint y: 403, distance: 238.0
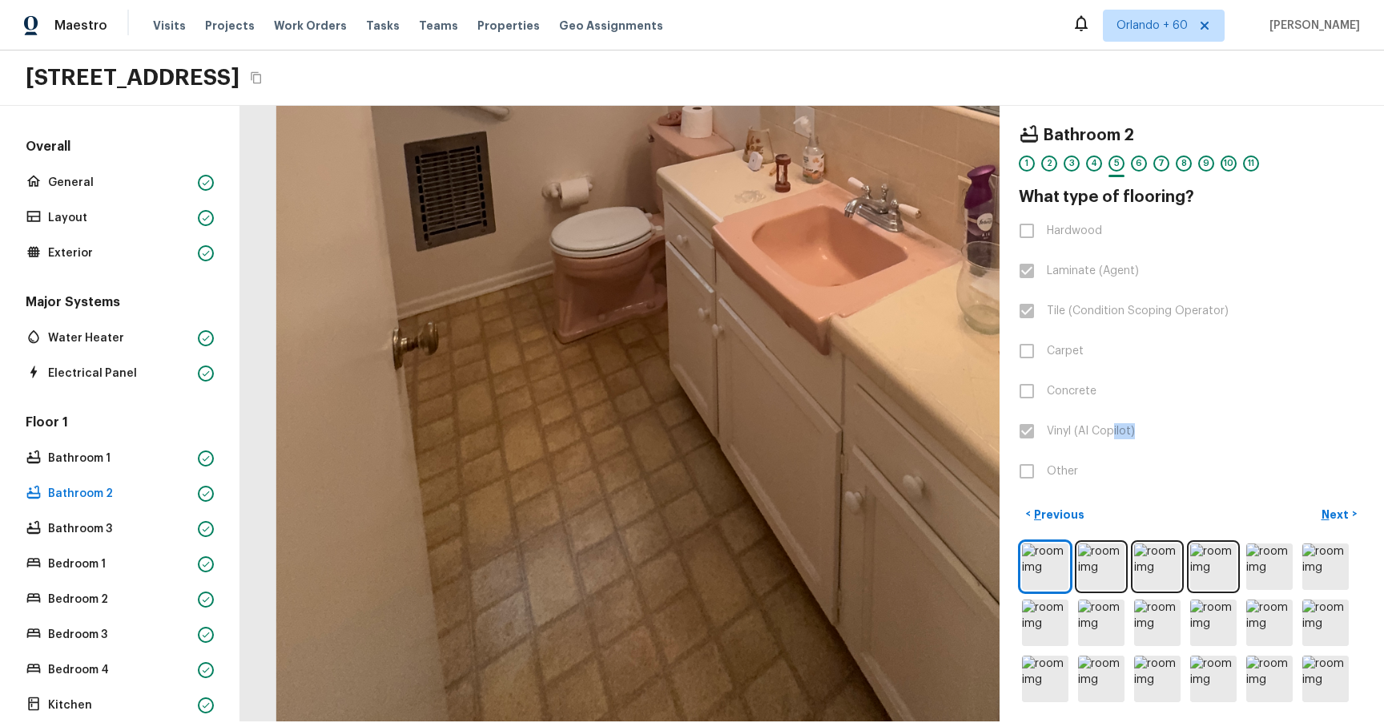
drag, startPoint x: 1115, startPoint y: 430, endPoint x: 1145, endPoint y: 440, distance: 31.2
click at [1146, 119] on label "Vinyl (AI Copilot)" at bounding box center [1181, 431] width 342 height 34
click at [1145, 119] on label "Vinyl (AI Copilot)" at bounding box center [1181, 431] width 342 height 34
click at [1150, 119] on label "Laminate (Agent)" at bounding box center [1181, 271] width 342 height 34
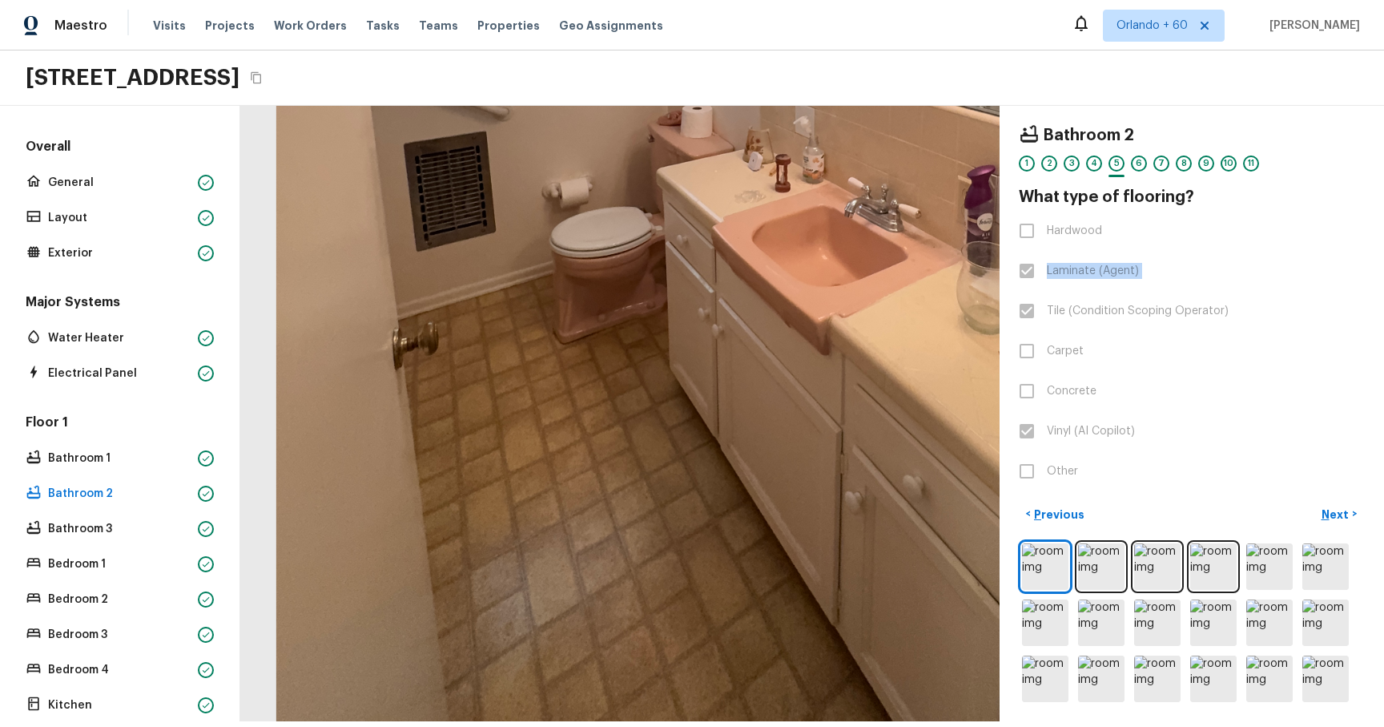
click at [1150, 119] on label "Laminate (Agent)" at bounding box center [1181, 271] width 342 height 34
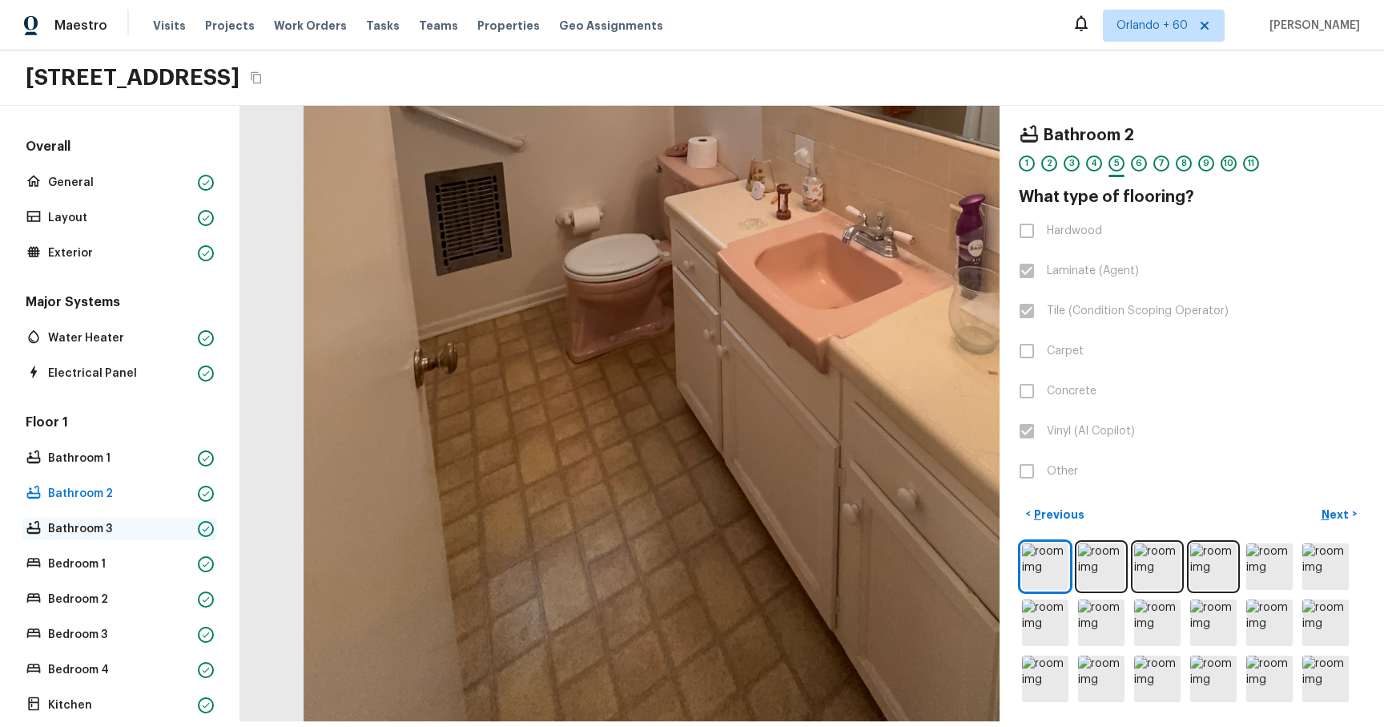
click at [81, 119] on p "Bathroom 3" at bounding box center [119, 529] width 143 height 16
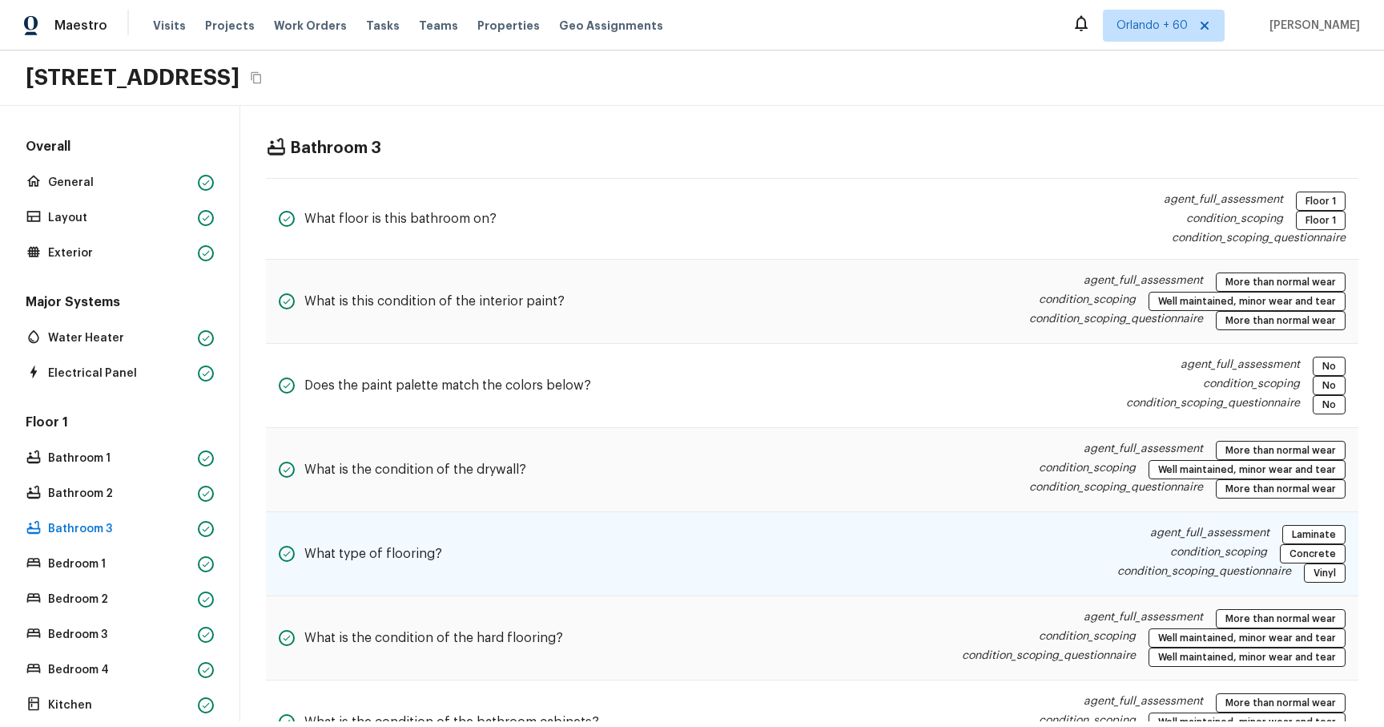
click at [572, 119] on div "What type of flooring? agent_full_assessment Laminate condition_scoping Concret…" at bounding box center [812, 554] width 1093 height 84
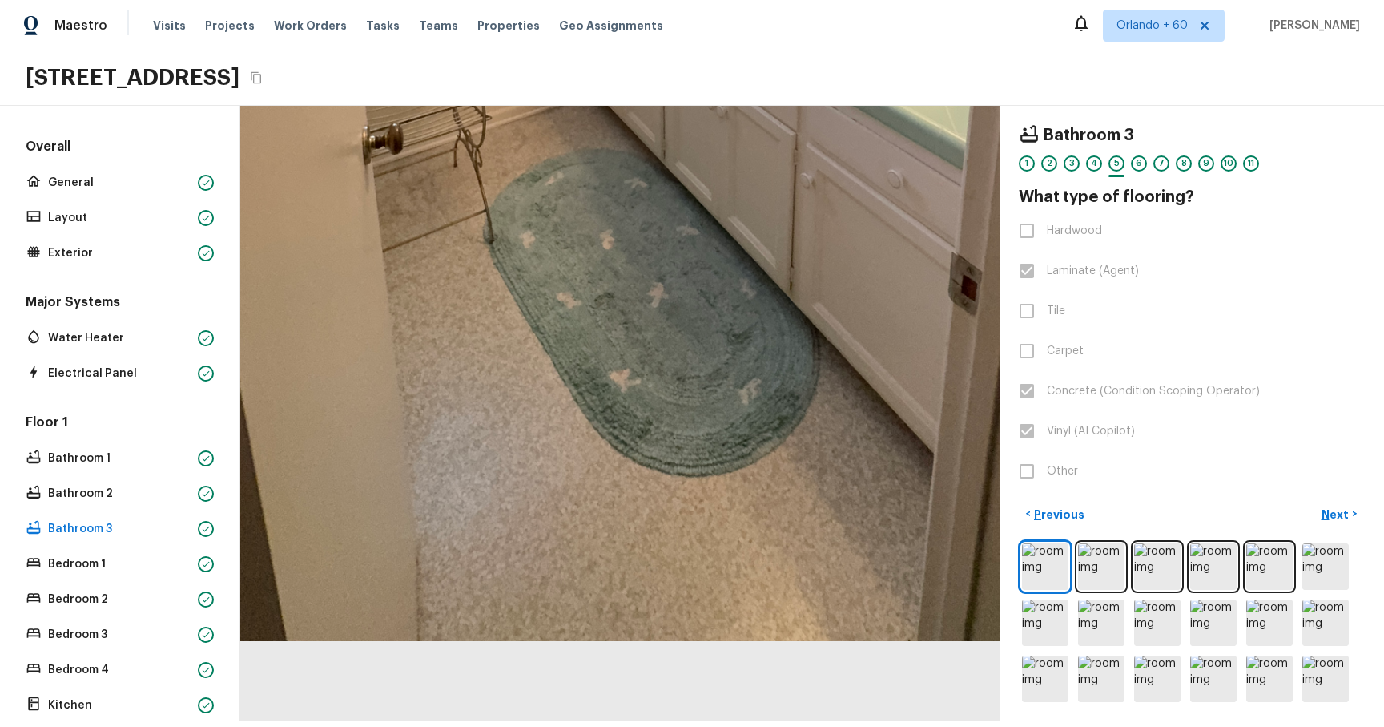
drag, startPoint x: 602, startPoint y: 595, endPoint x: 630, endPoint y: 93, distance: 503.1
click at [631, 80] on div "Maestro Visits Projects Work Orders Tasks Teams Properties Geo Assignments Orla…" at bounding box center [692, 360] width 1384 height 721
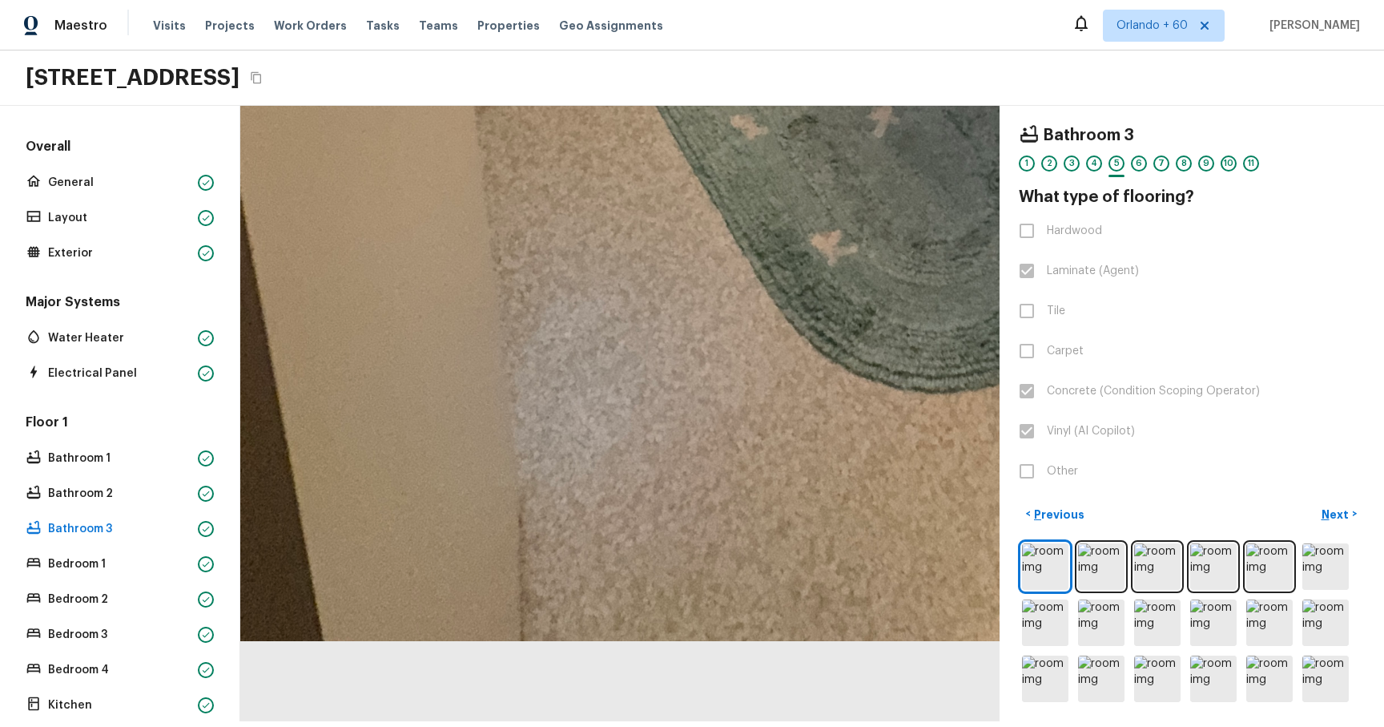
drag, startPoint x: 601, startPoint y: 494, endPoint x: 896, endPoint y: -100, distance: 662.8
click at [896, 0] on html "Maestro Visits Projects Work Orders Tasks Teams Properties Geo Assignments Orla…" at bounding box center [692, 360] width 1384 height 721
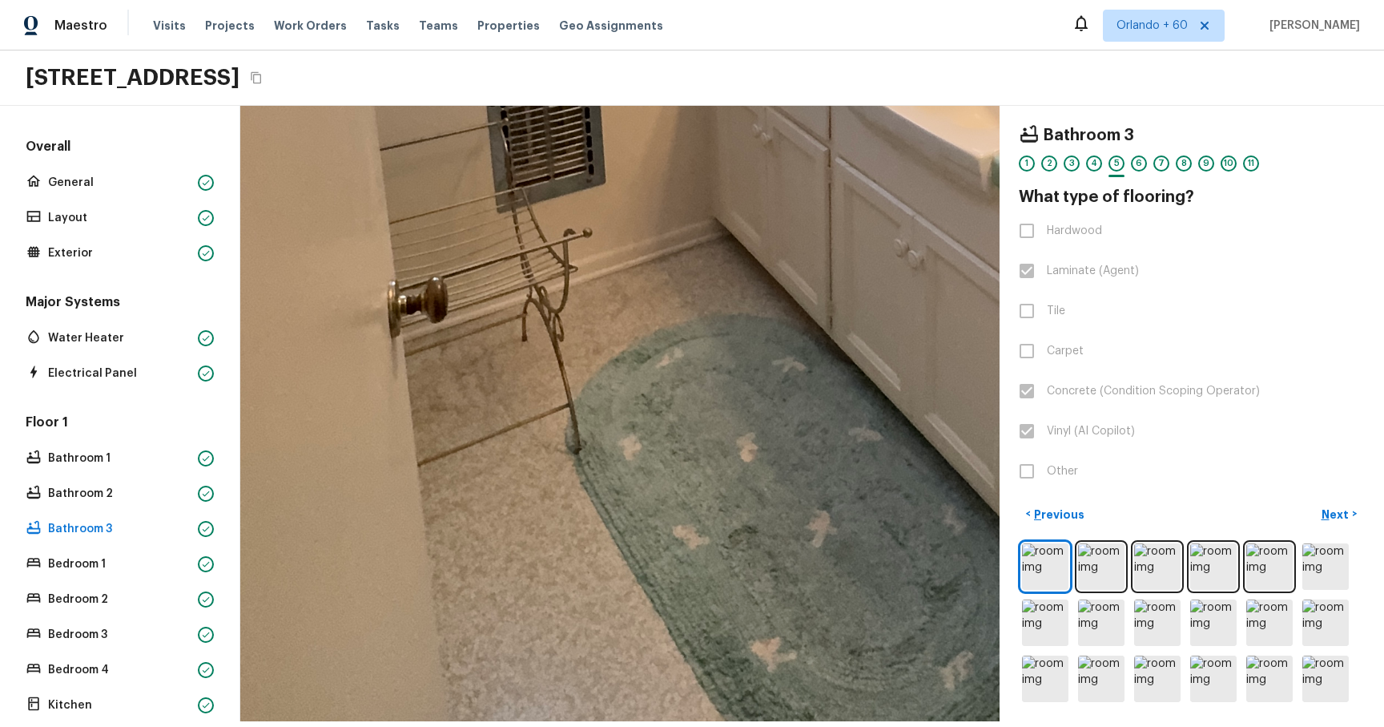
drag, startPoint x: 764, startPoint y: 324, endPoint x: 709, endPoint y: 601, distance: 282.5
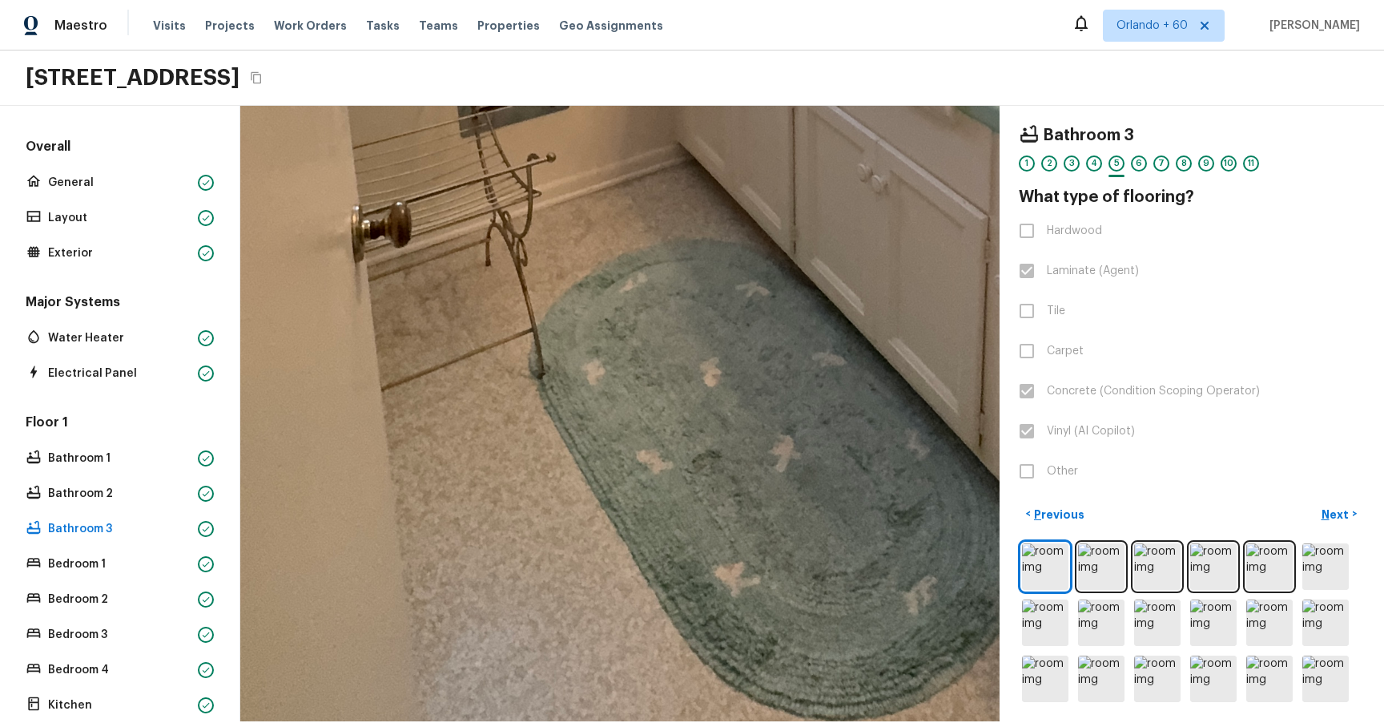
click at [1103, 119] on div at bounding box center [1192, 622] width 346 height 165
click at [1103, 119] on img at bounding box center [1101, 566] width 46 height 46
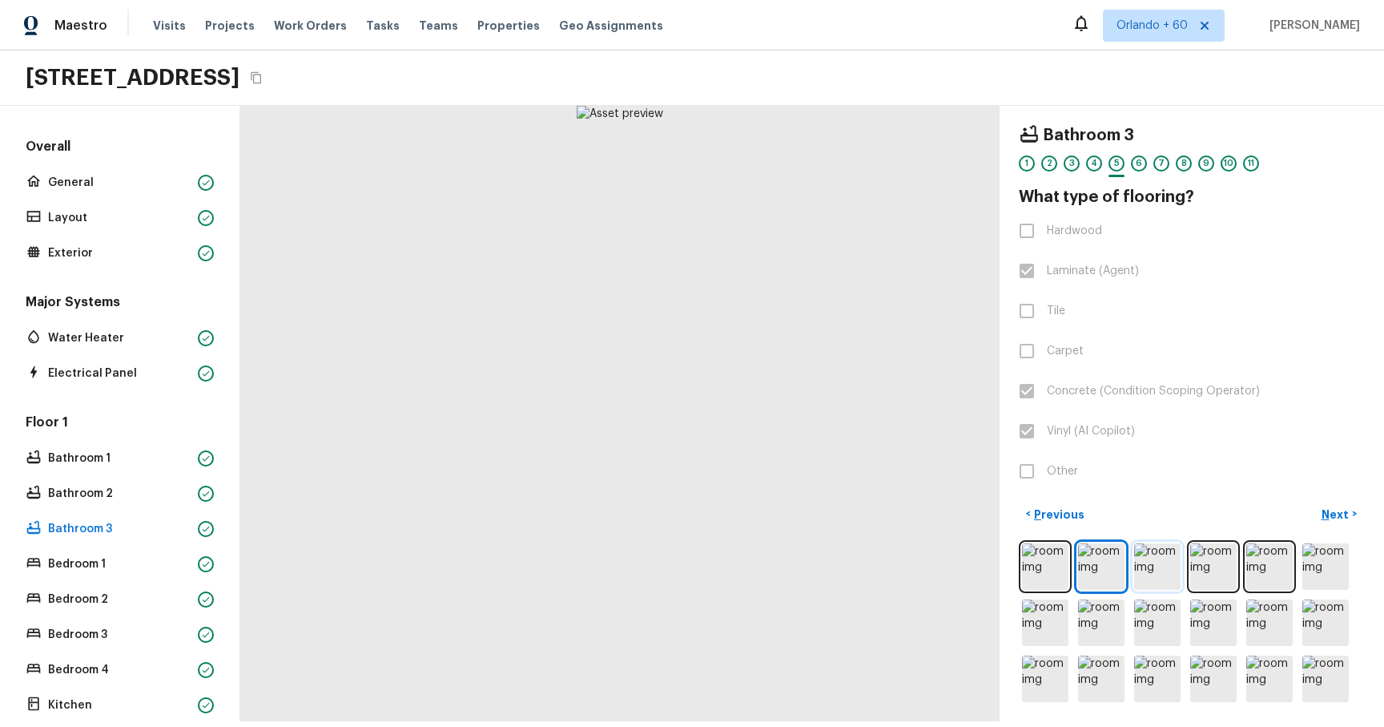
click at [1167, 119] on img at bounding box center [1157, 566] width 46 height 46
click at [1208, 119] on img at bounding box center [1214, 566] width 46 height 46
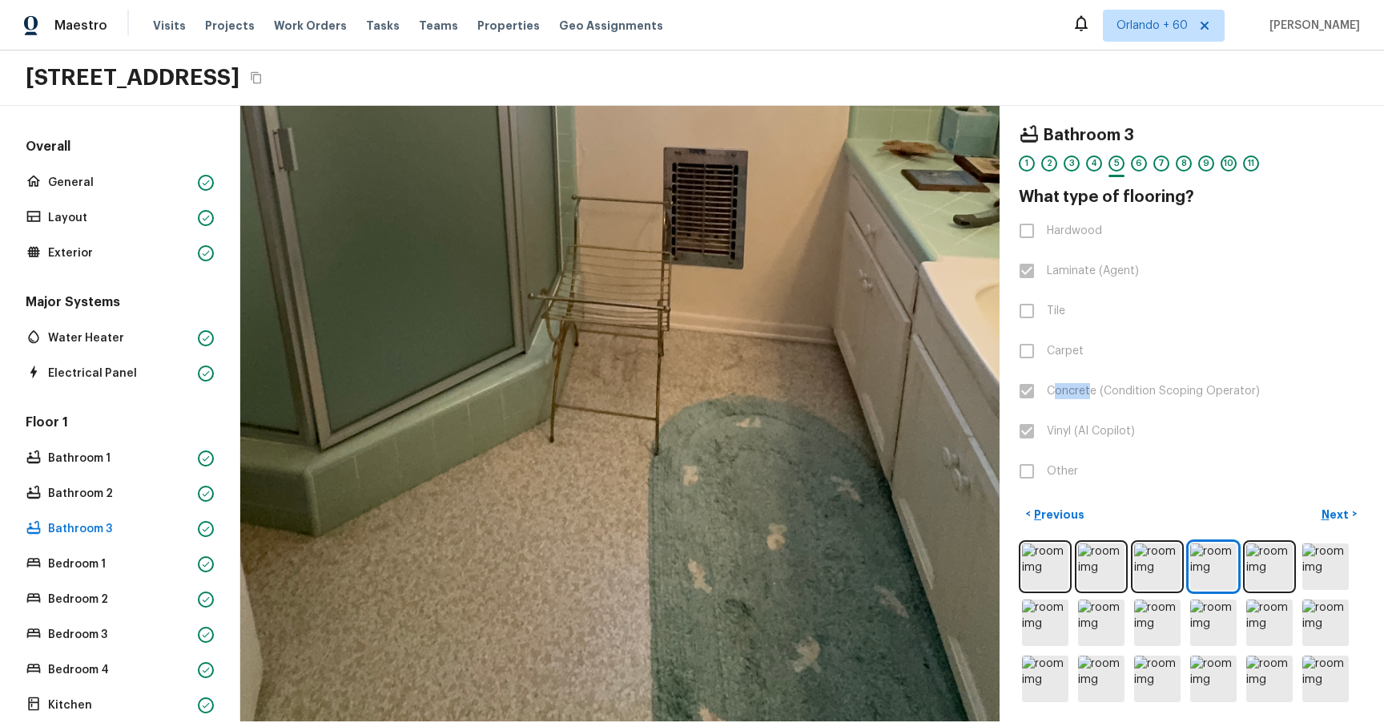
drag, startPoint x: 1053, startPoint y: 393, endPoint x: 1088, endPoint y: 396, distance: 35.3
click at [1088, 119] on span "Concrete (Condition Scoping Operator)" at bounding box center [1153, 391] width 213 height 16
click at [1084, 119] on span "Concrete (Condition Scoping Operator)" at bounding box center [1153, 391] width 213 height 16
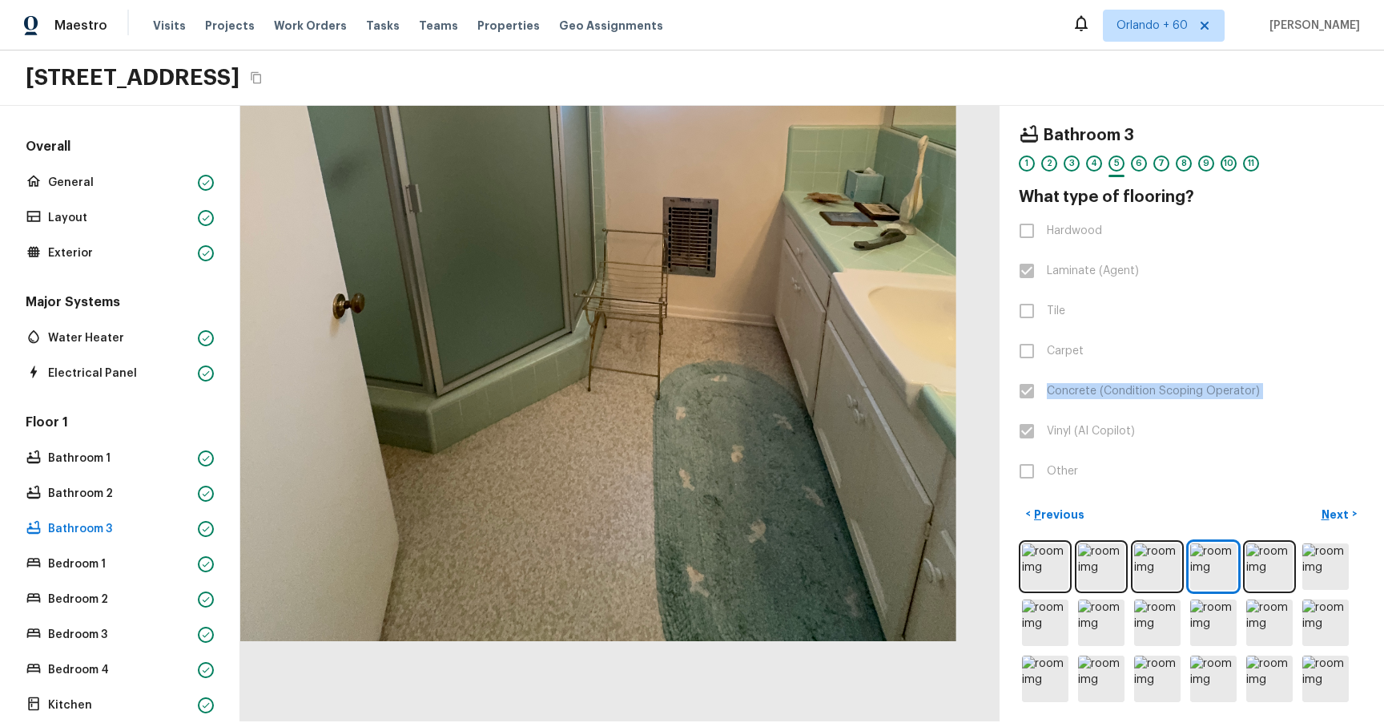
drag, startPoint x: 649, startPoint y: 576, endPoint x: 651, endPoint y: 401, distance: 174.7
click at [651, 119] on div at bounding box center [594, 158] width 1191 height 965
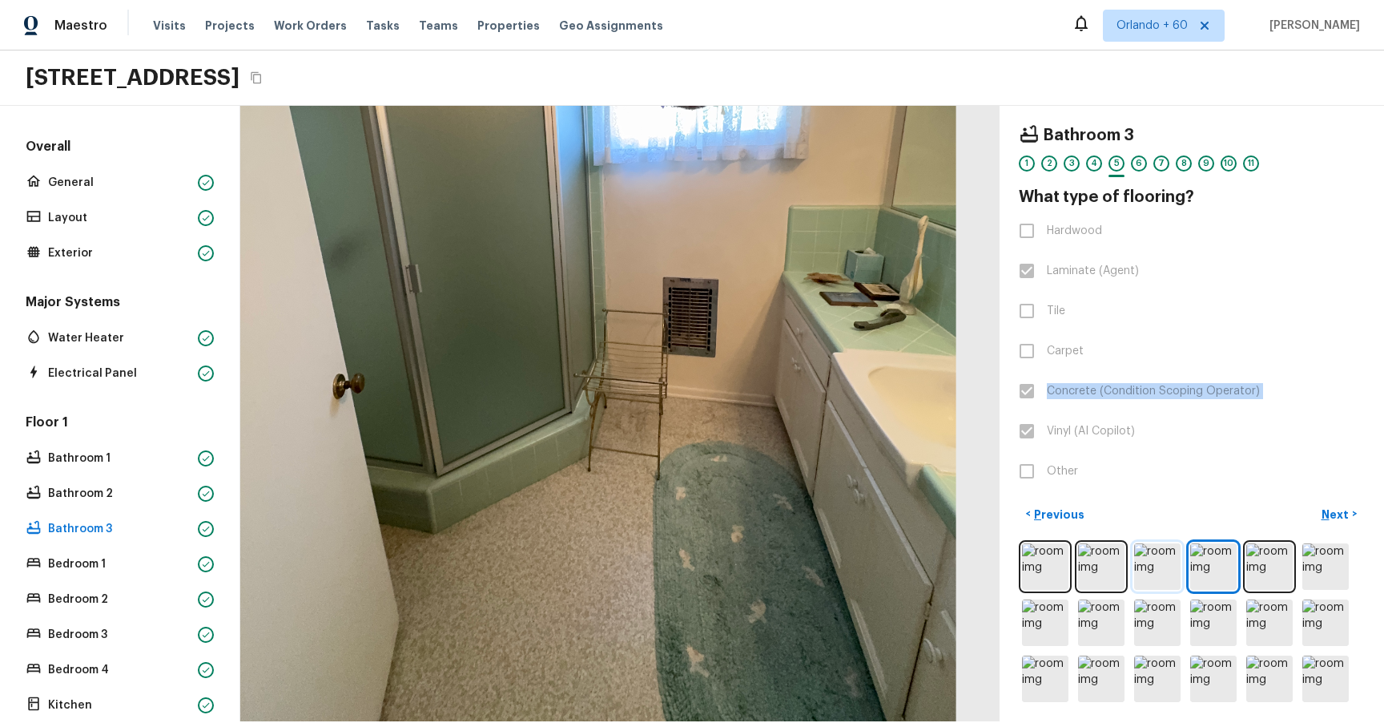
click at [1164, 119] on img at bounding box center [1157, 566] width 46 height 46
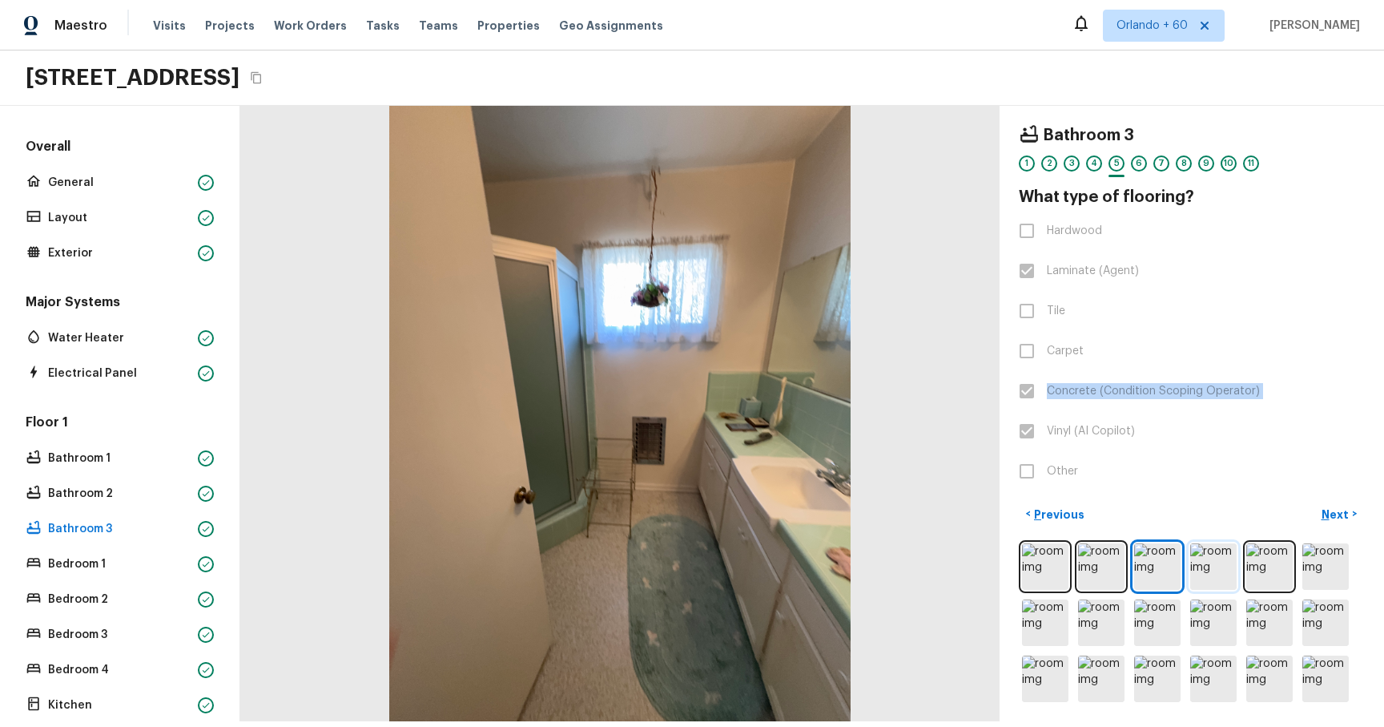
click at [1206, 119] on img at bounding box center [1214, 566] width 46 height 46
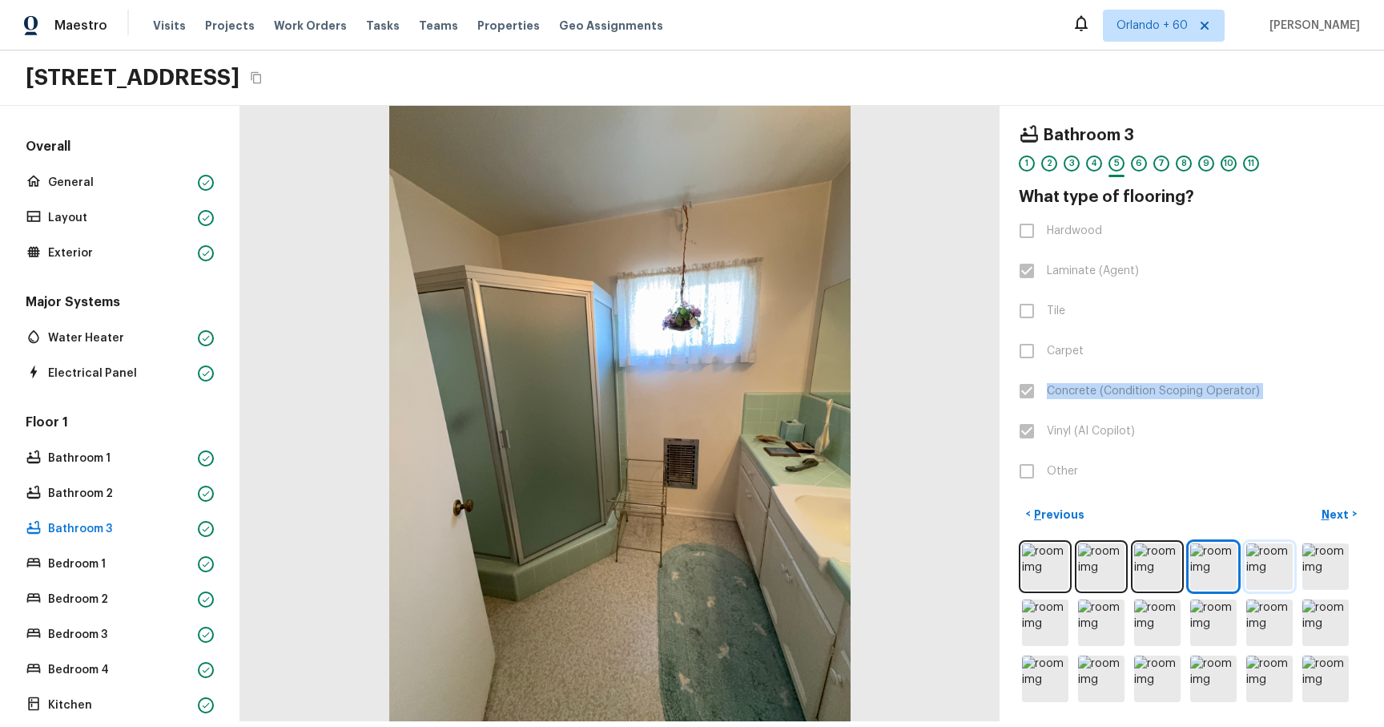
click at [1257, 119] on img at bounding box center [1270, 566] width 46 height 46
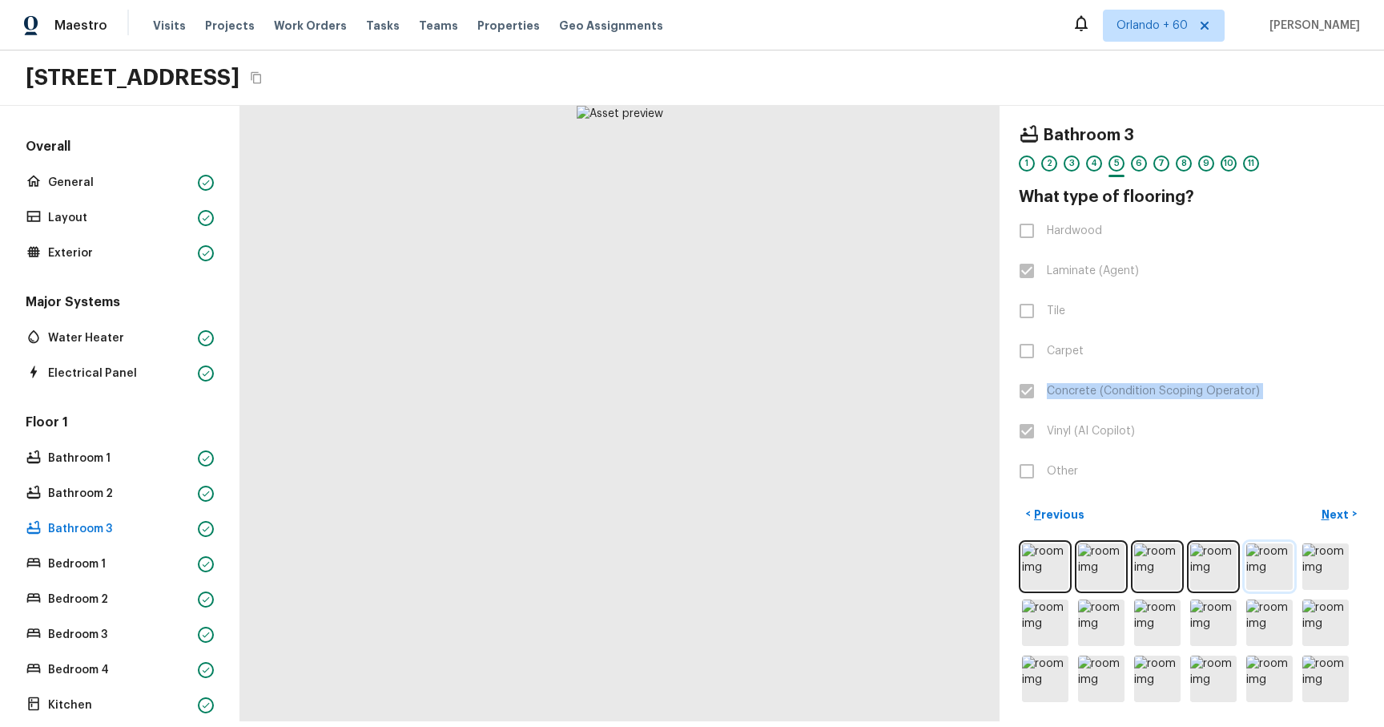
click at [1270, 119] on img at bounding box center [1270, 566] width 46 height 46
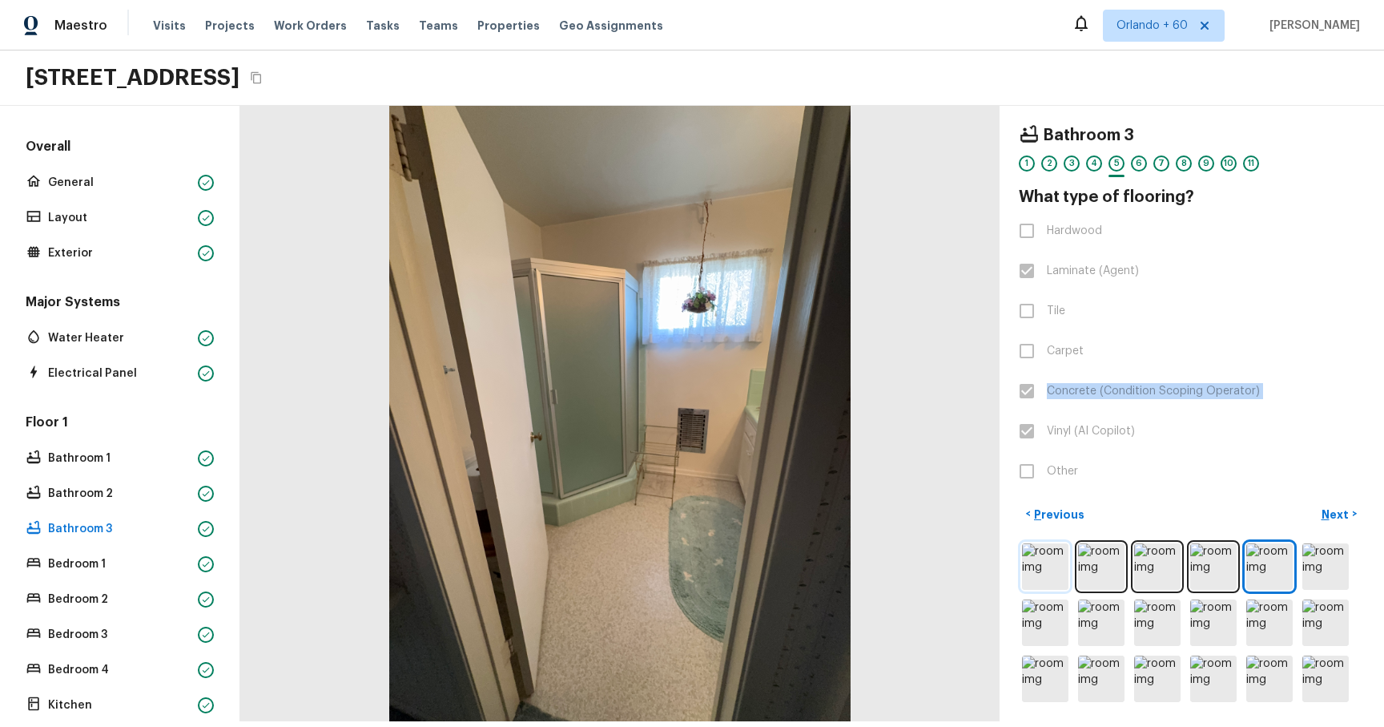
click at [1041, 119] on img at bounding box center [1045, 566] width 46 height 46
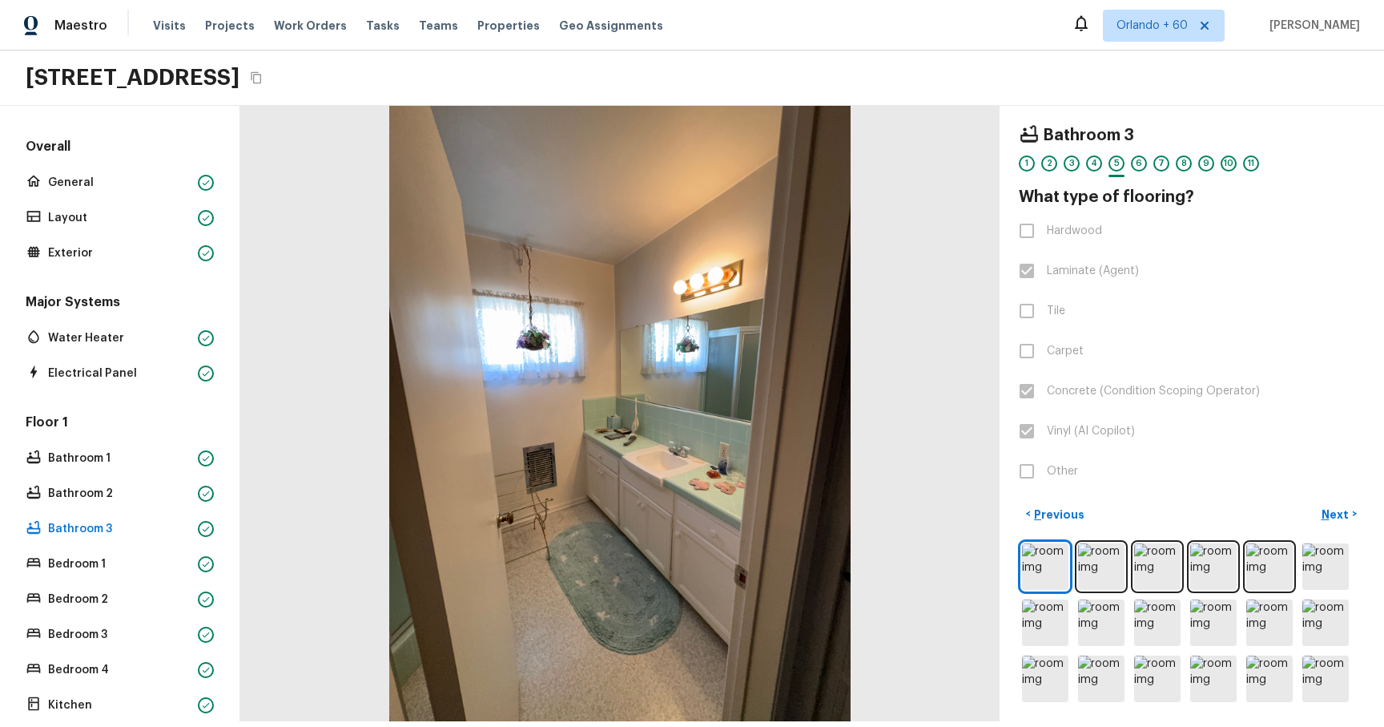
click at [1100, 119] on span "Vinyl (AI Copilot)" at bounding box center [1091, 431] width 88 height 16
click at [1146, 119] on label "Vinyl (AI Copilot)" at bounding box center [1181, 431] width 342 height 34
drag, startPoint x: 1146, startPoint y: 435, endPoint x: 1033, endPoint y: 435, distance: 113.8
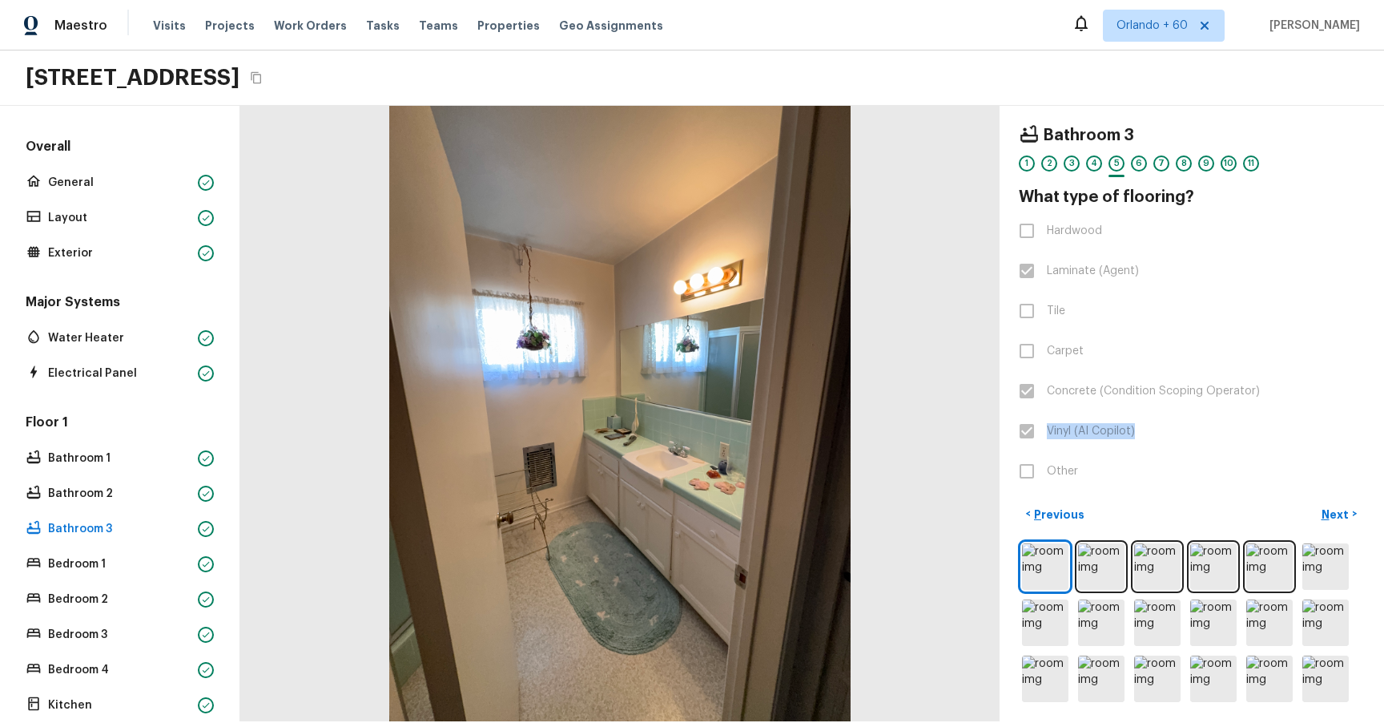
click at [1033, 119] on label "Vinyl (AI Copilot)" at bounding box center [1181, 431] width 342 height 34
click at [1100, 119] on span "Laminate (Agent)" at bounding box center [1093, 271] width 92 height 16
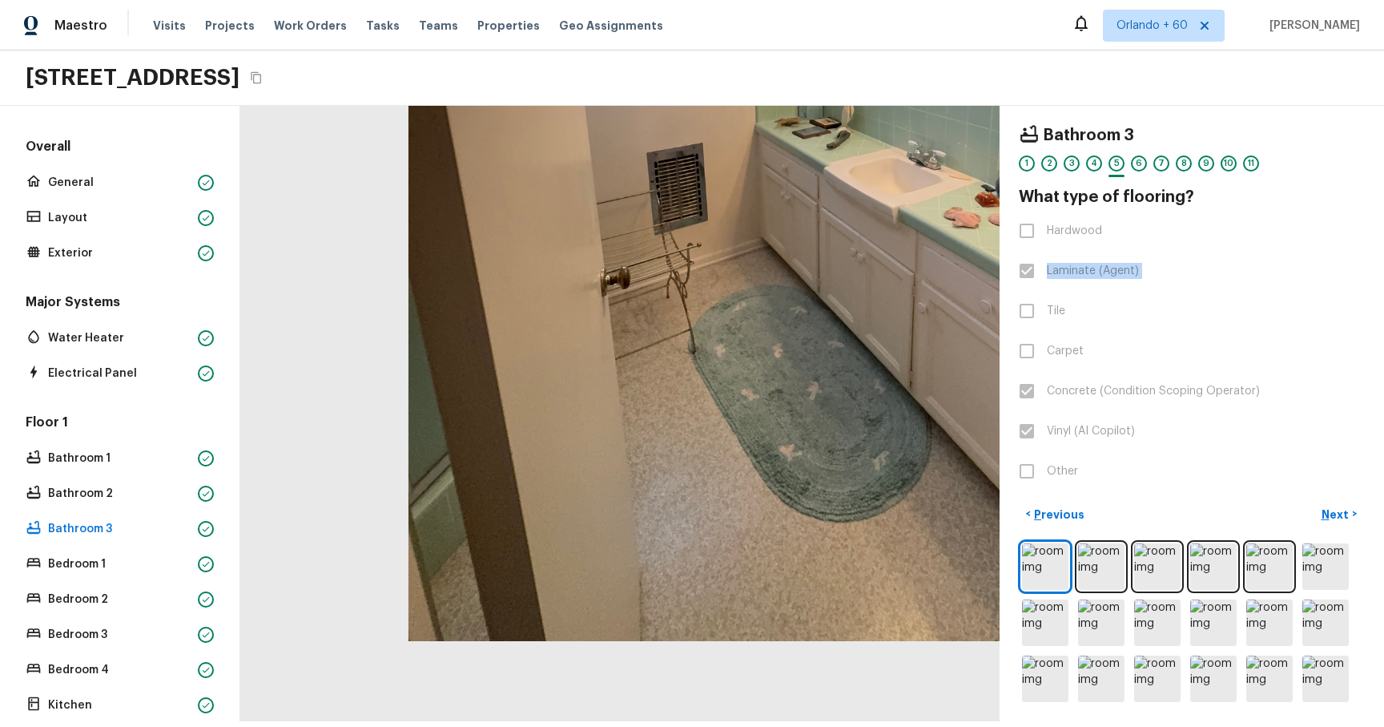
drag, startPoint x: 569, startPoint y: 610, endPoint x: 729, endPoint y: 252, distance: 392.3
click at [729, 119] on div at bounding box center [821, 91] width 1356 height 1099
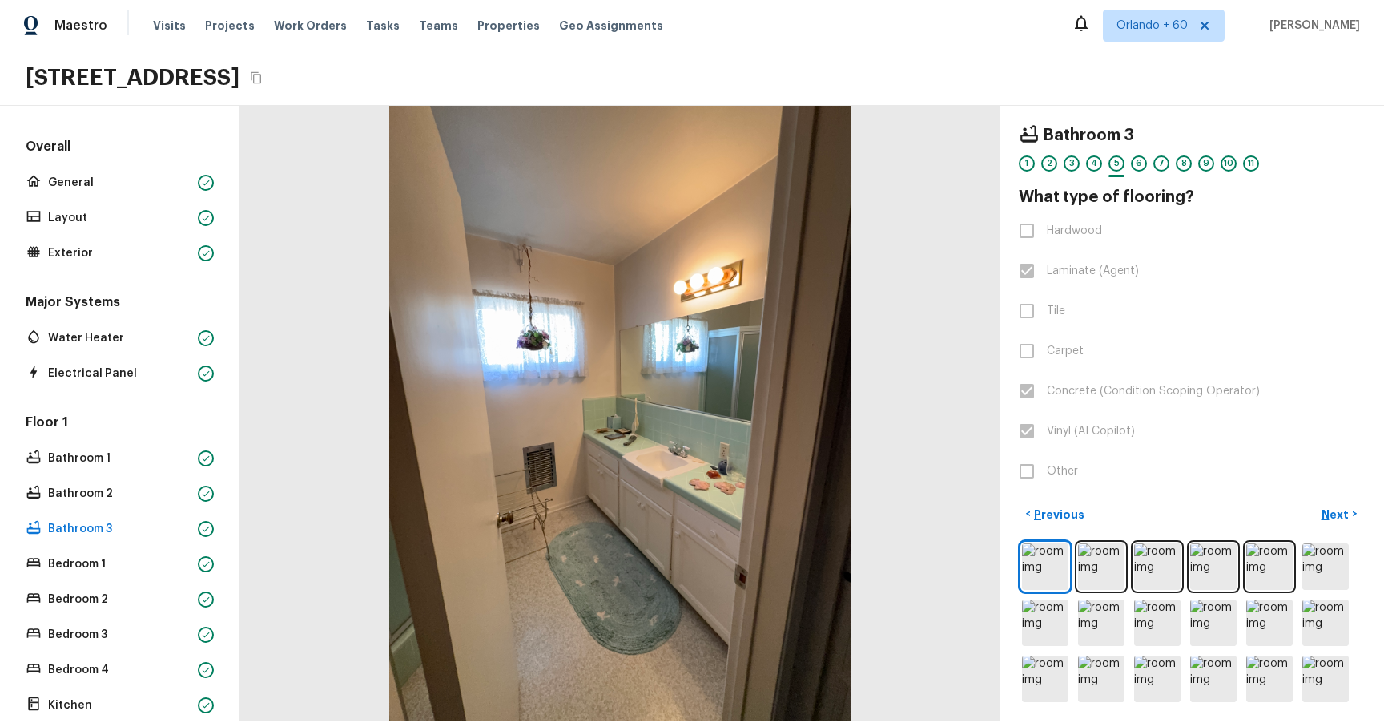
click at [98, 119] on div "Floor 1 Bathroom 1 Bathroom 2 Bathroom 3 Bedroom 1 Bedroom 2 Bedroom 3 Bedroom …" at bounding box center [119, 617] width 195 height 409
click at [107, 119] on div "Floor 1 Bathroom 1 Bathroom 2 Bathroom 3 Bedroom 1 Bedroom 2 Bedroom 3 Bedroom …" at bounding box center [119, 617] width 195 height 409
click at [103, 119] on p "Bedroom 1" at bounding box center [119, 564] width 143 height 16
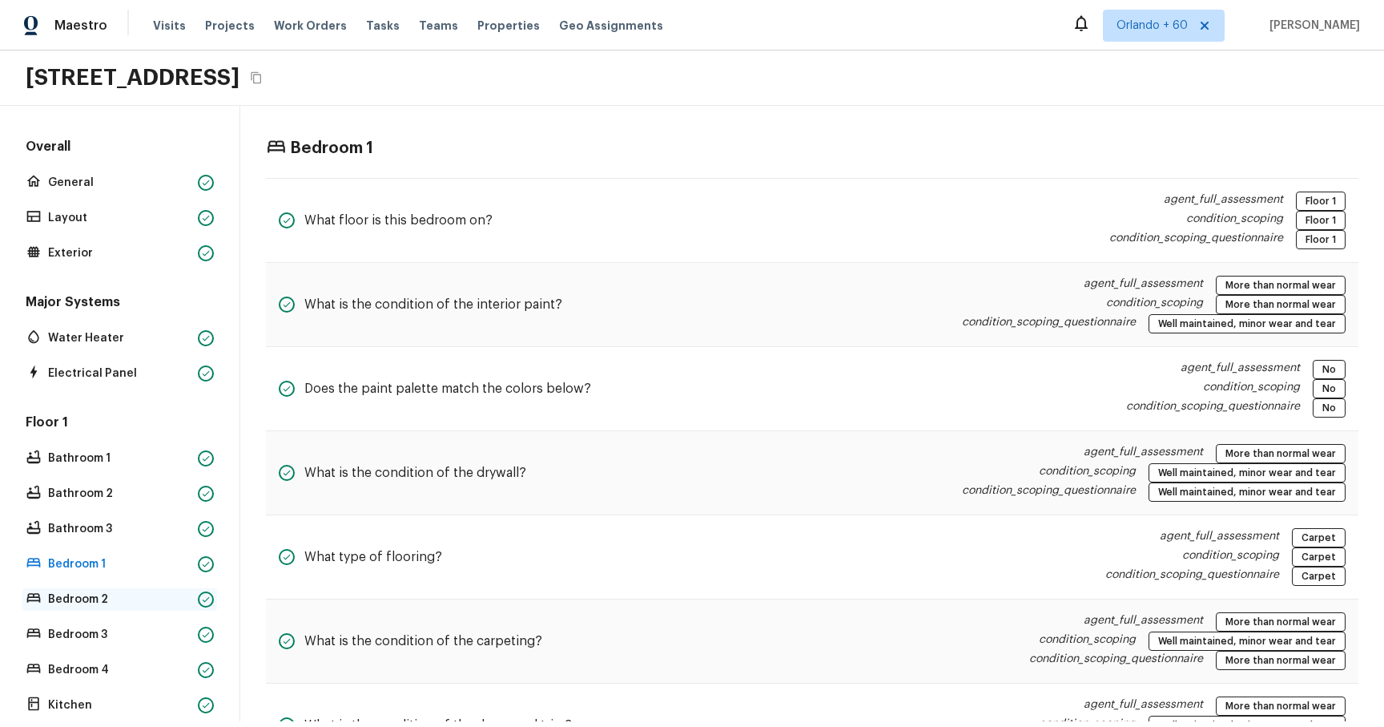
click at [102, 119] on p "Bedroom 2" at bounding box center [119, 599] width 143 height 16
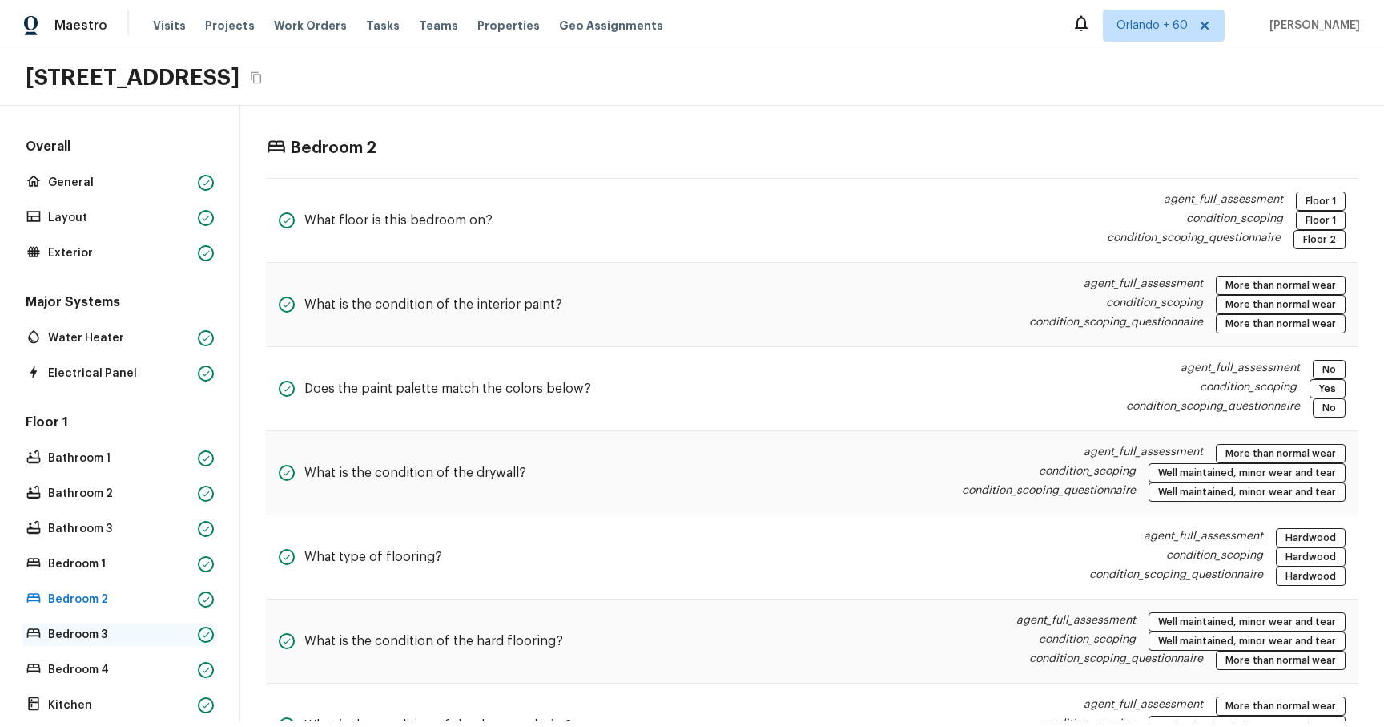
click at [93, 119] on p "Bedroom 3" at bounding box center [119, 635] width 143 height 16
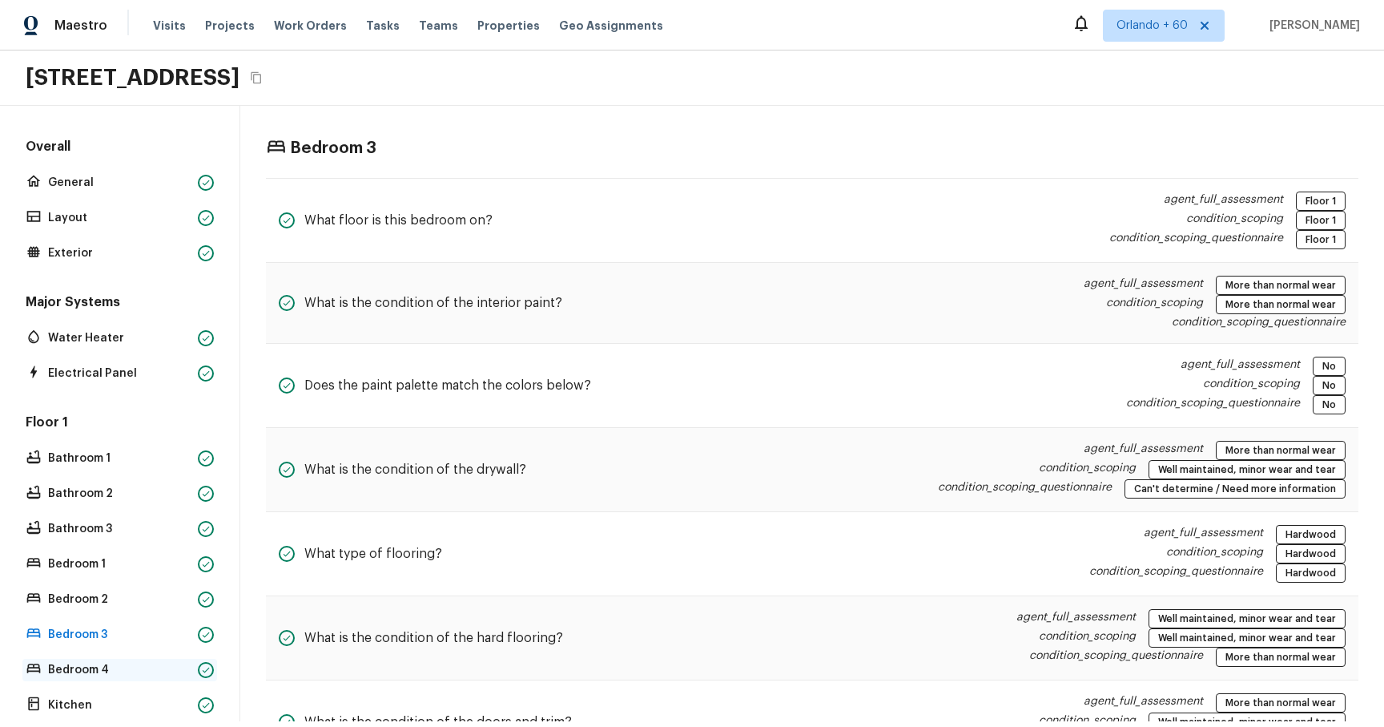
click at [95, 119] on div "Bedroom 4" at bounding box center [119, 670] width 195 height 22
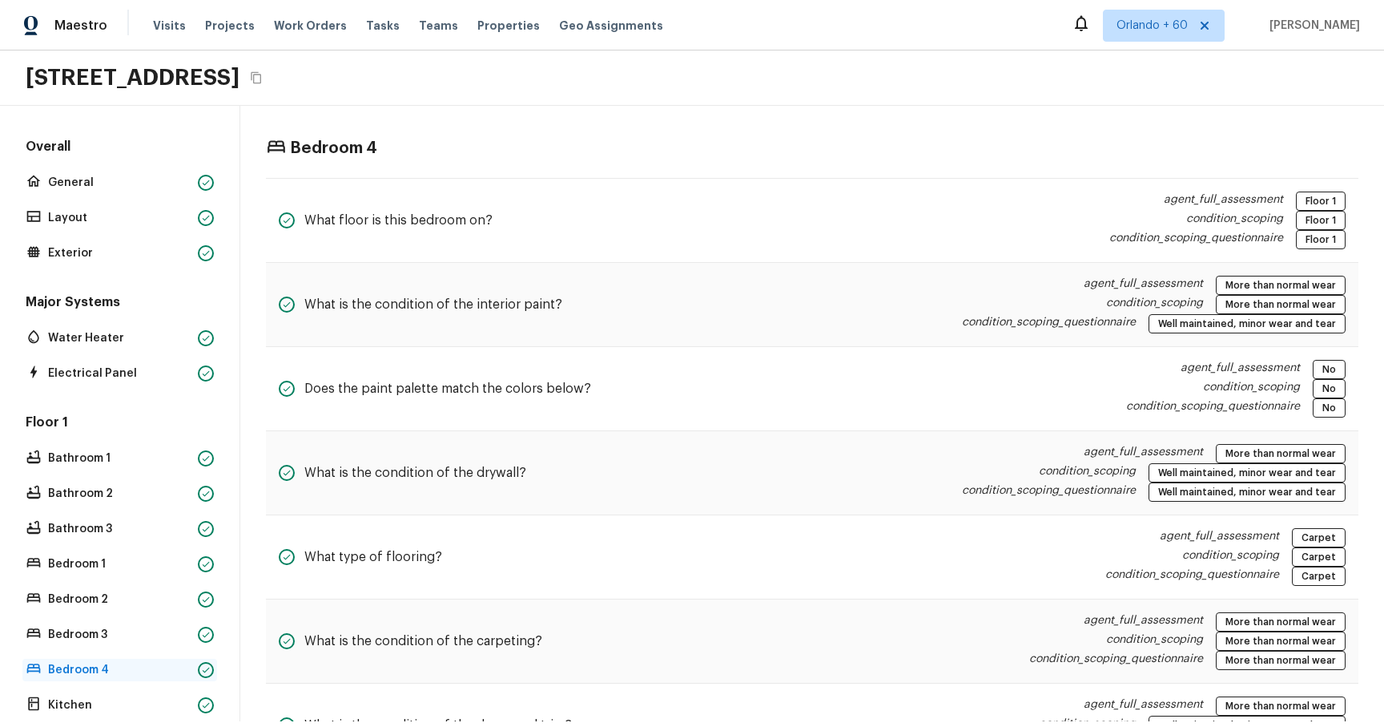
scroll to position [133, 0]
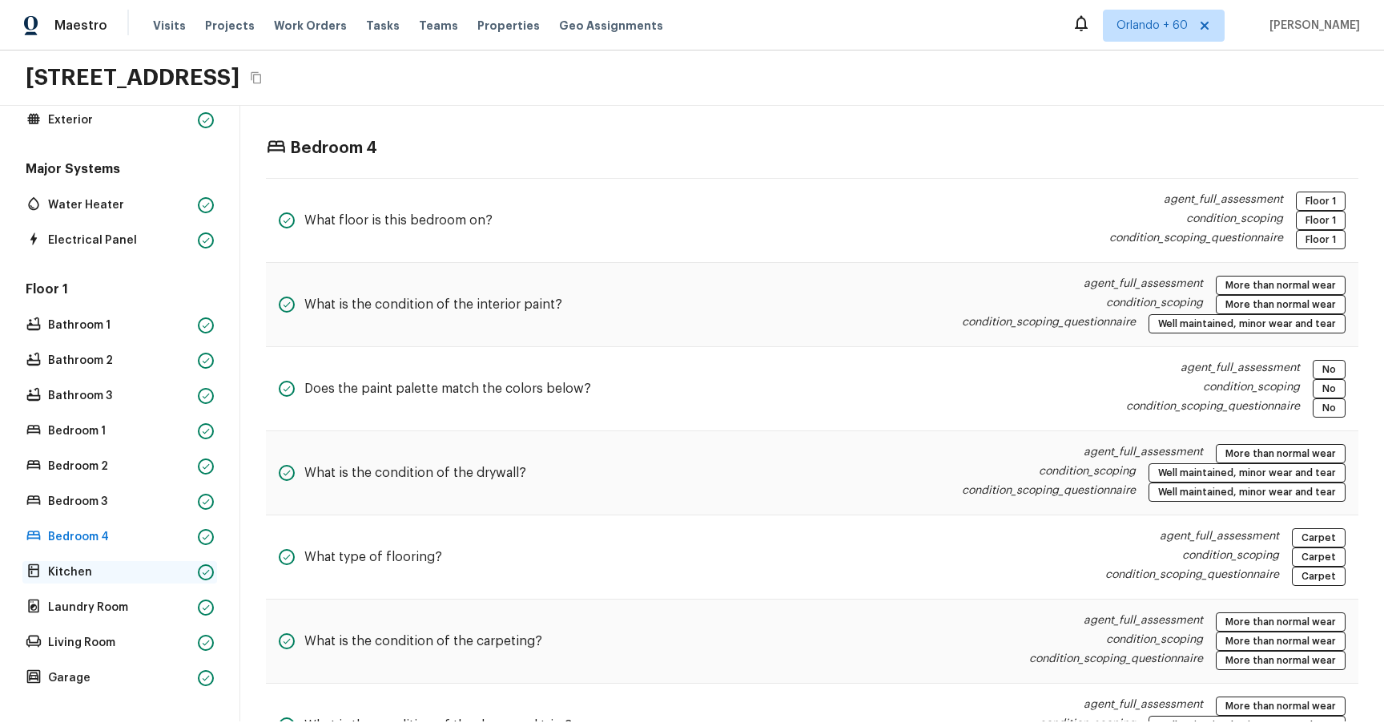
click at [106, 119] on p "Kitchen" at bounding box center [119, 572] width 143 height 16
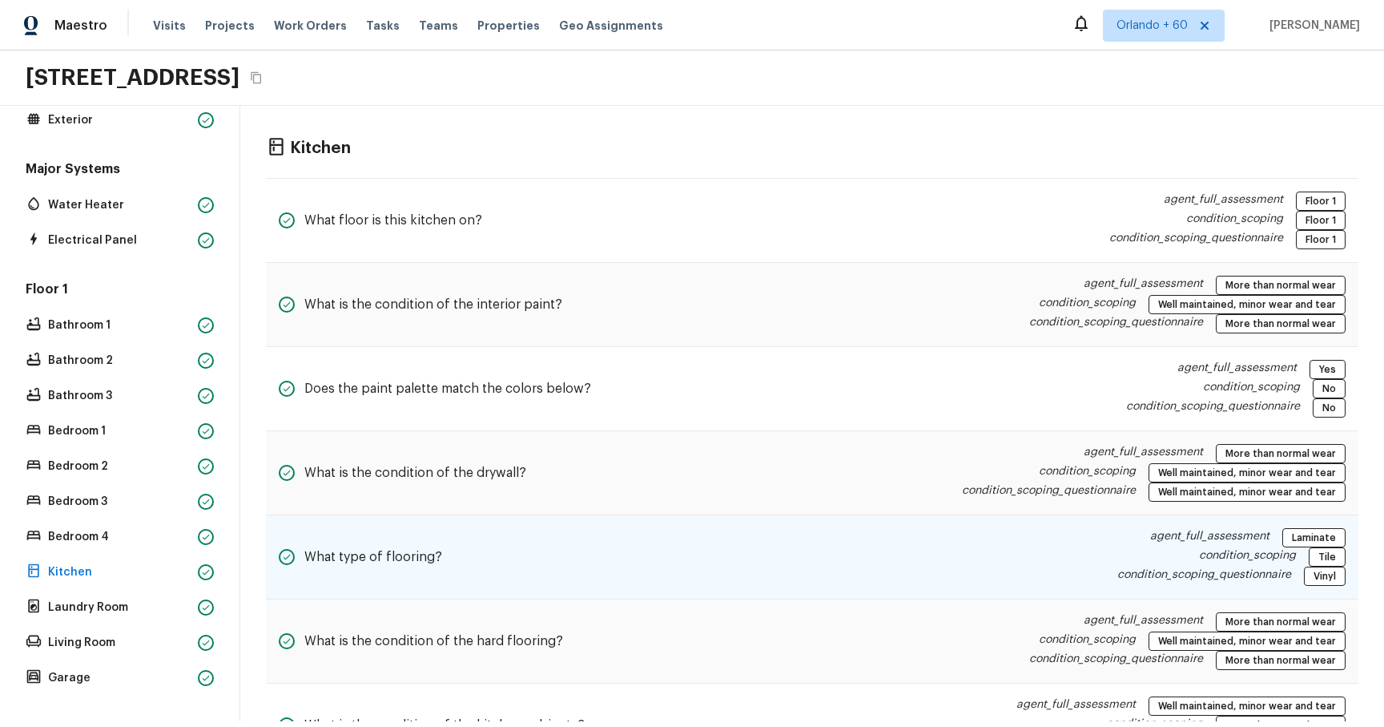
click at [476, 119] on div "What type of flooring? agent_full_assessment Laminate condition_scoping Tile co…" at bounding box center [812, 557] width 1093 height 84
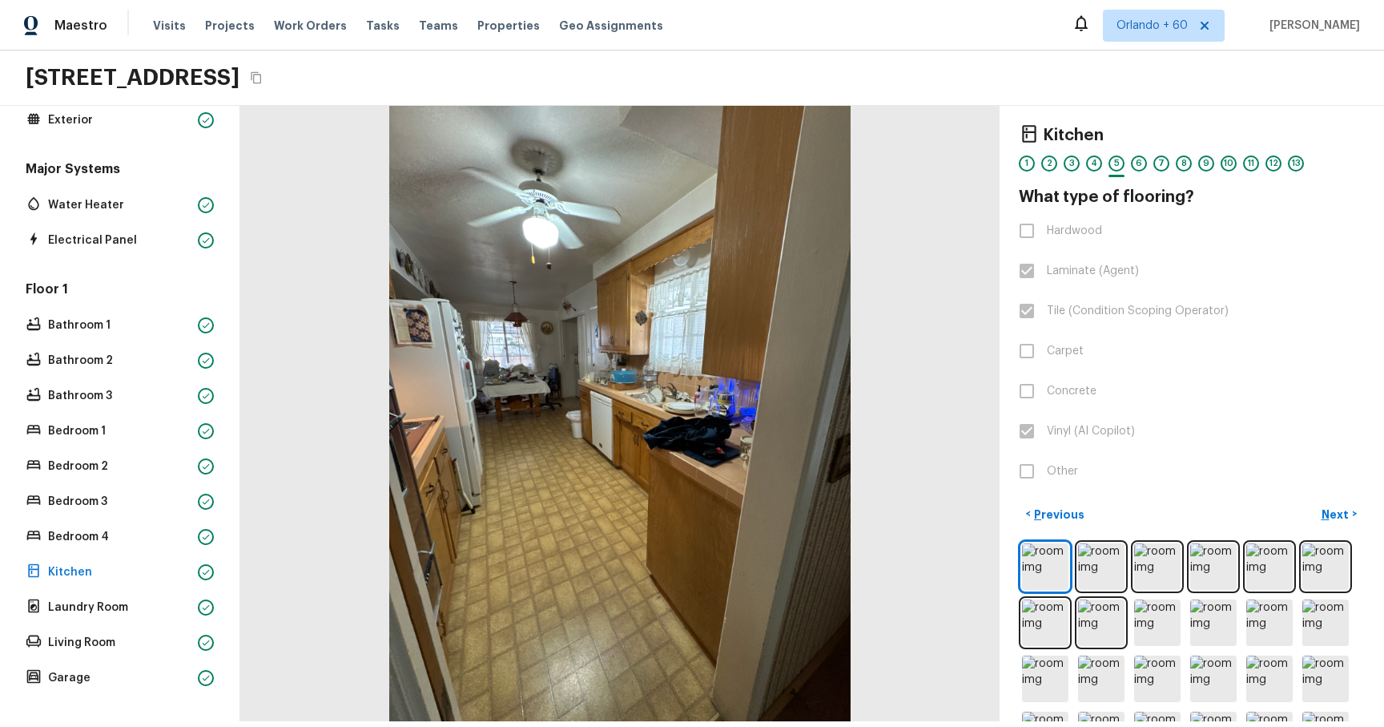
click at [556, 119] on div at bounding box center [619, 413] width 759 height 615
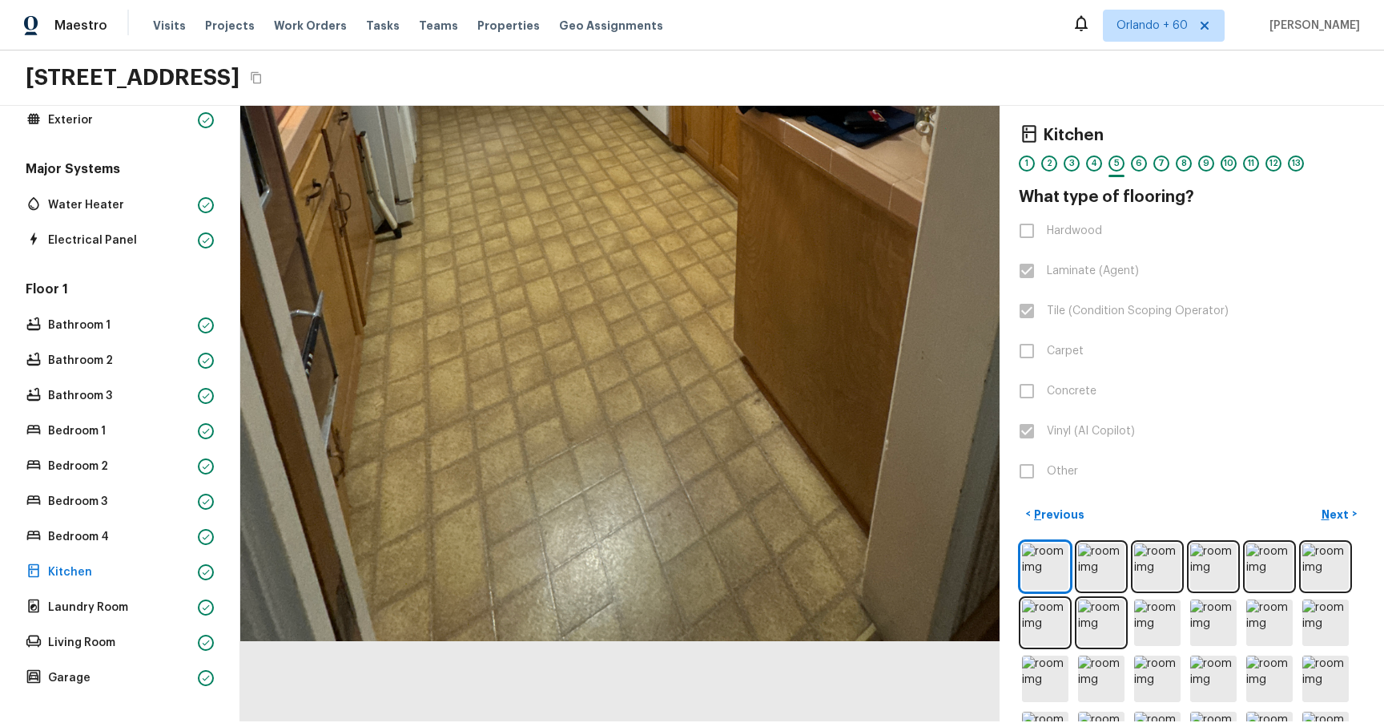
drag, startPoint x: 556, startPoint y: 647, endPoint x: 566, endPoint y: 380, distance: 267.0
click at [566, 119] on div at bounding box center [682, 44] width 1473 height 1194
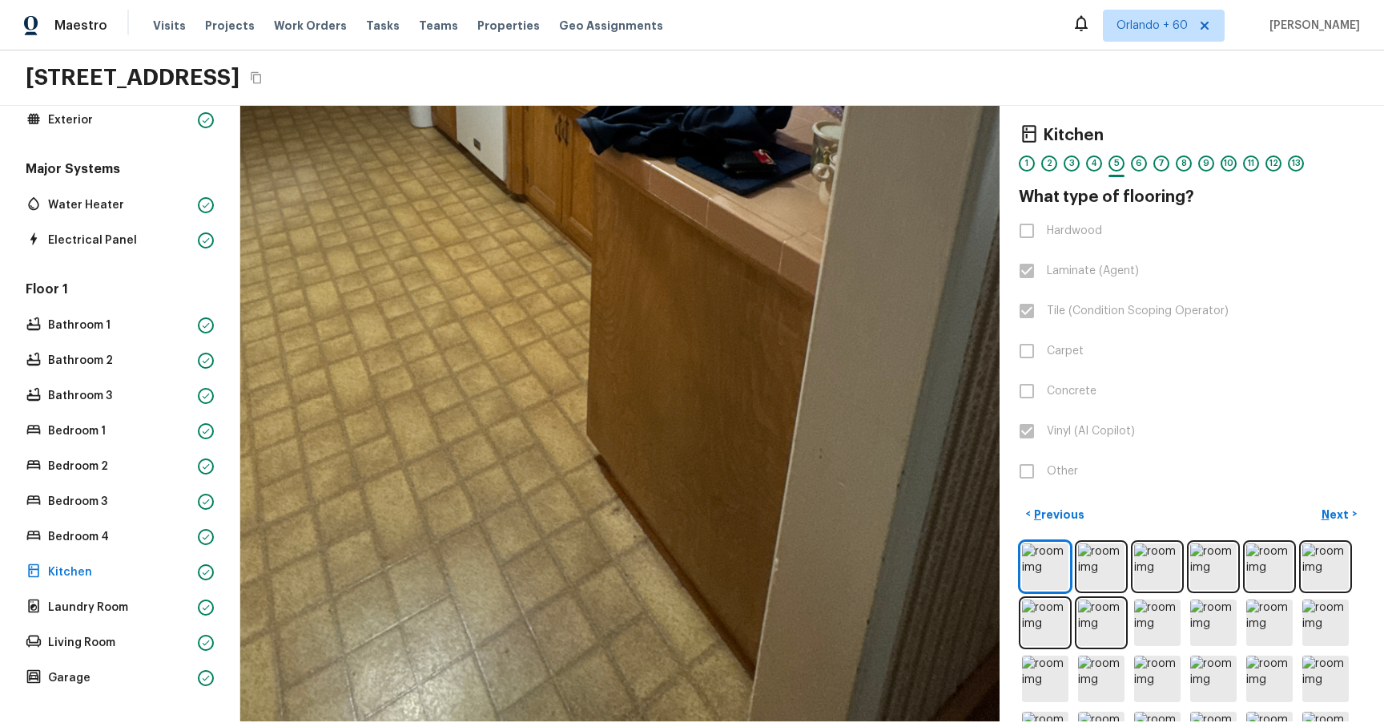
drag, startPoint x: 699, startPoint y: 474, endPoint x: 508, endPoint y: 500, distance: 192.4
click at [508, 119] on div at bounding box center [524, 68] width 1826 height 1479
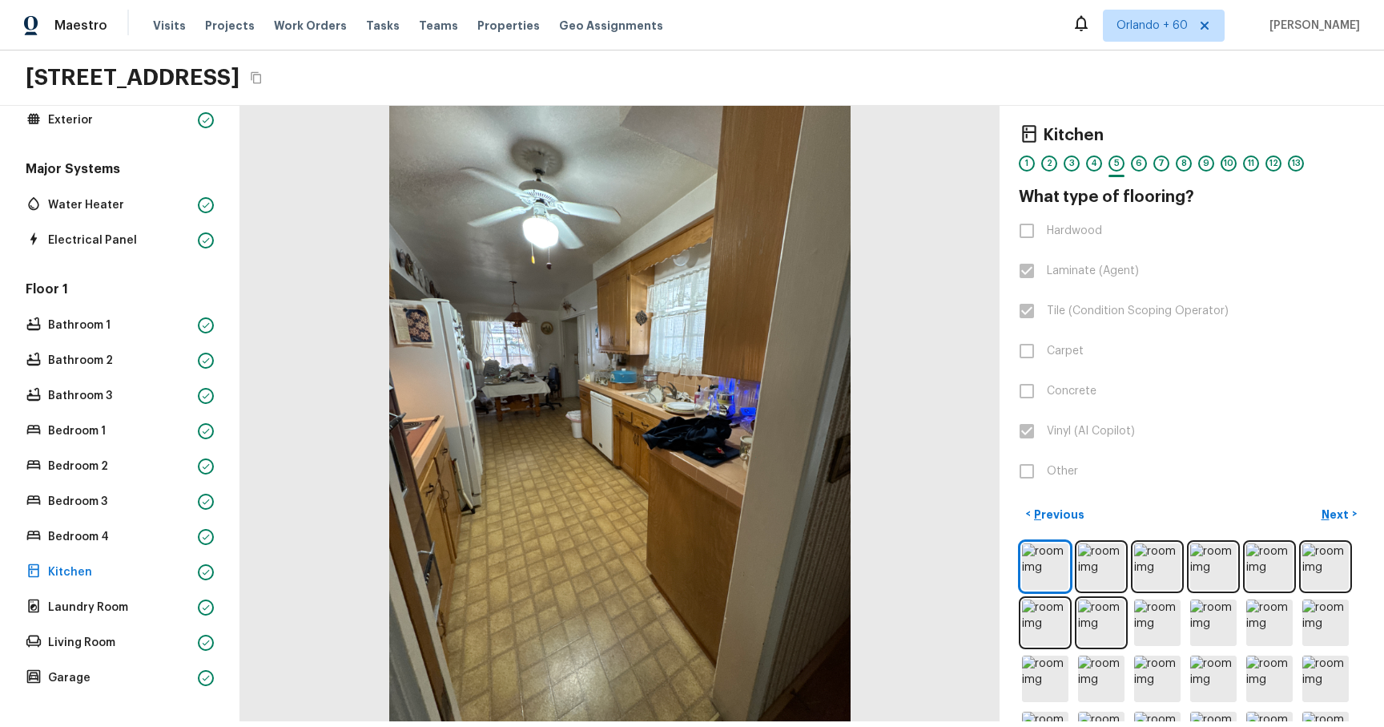
click at [99, 119] on div "Floor 1 Bathroom 1 Bathroom 2 Bathroom 3 Bedroom 1 Bedroom 2 Bedroom 3 Bedroom …" at bounding box center [119, 484] width 195 height 409
click at [104, 119] on div "Floor 1 Bathroom 1 Bathroom 2 Bathroom 3 Bedroom 1 Bedroom 2 Bedroom 3 Bedroom …" at bounding box center [119, 484] width 195 height 409
click at [94, 119] on p "Bathroom 2" at bounding box center [119, 361] width 143 height 16
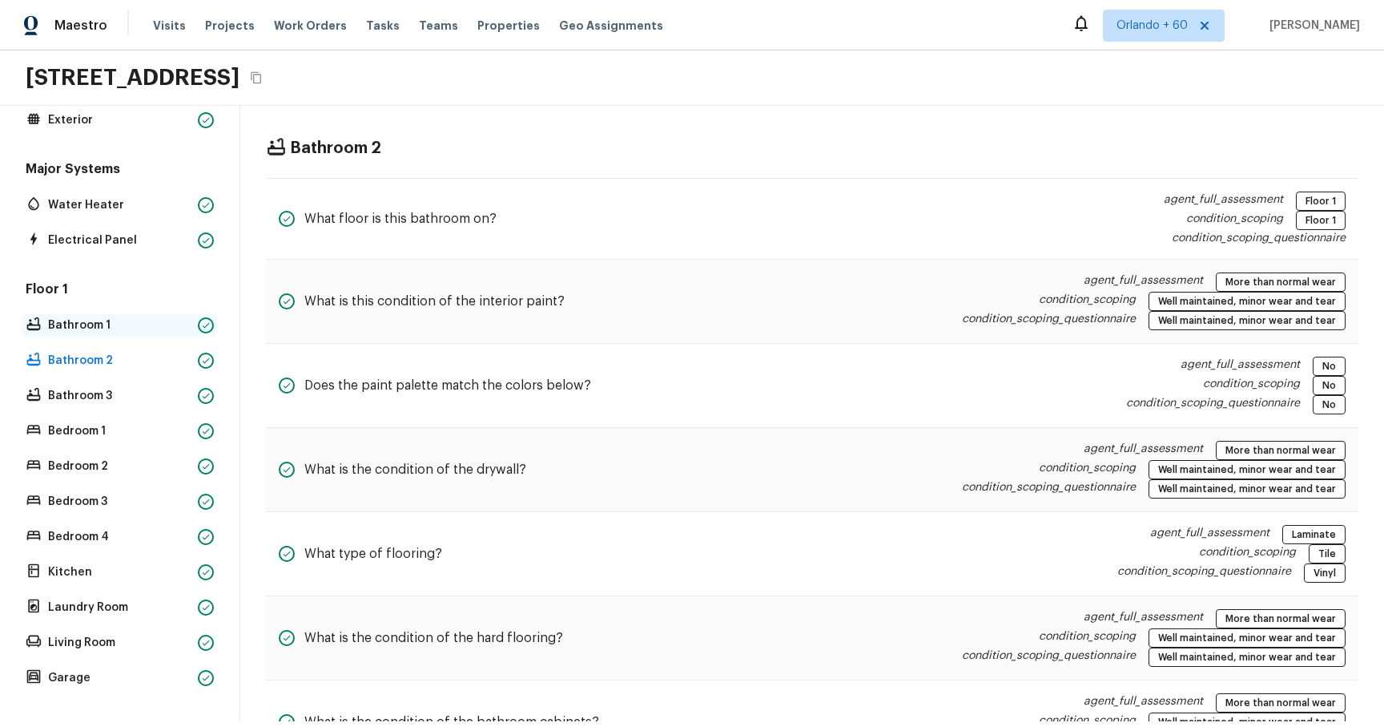
click at [97, 119] on p "Bathroom 1" at bounding box center [119, 325] width 143 height 16
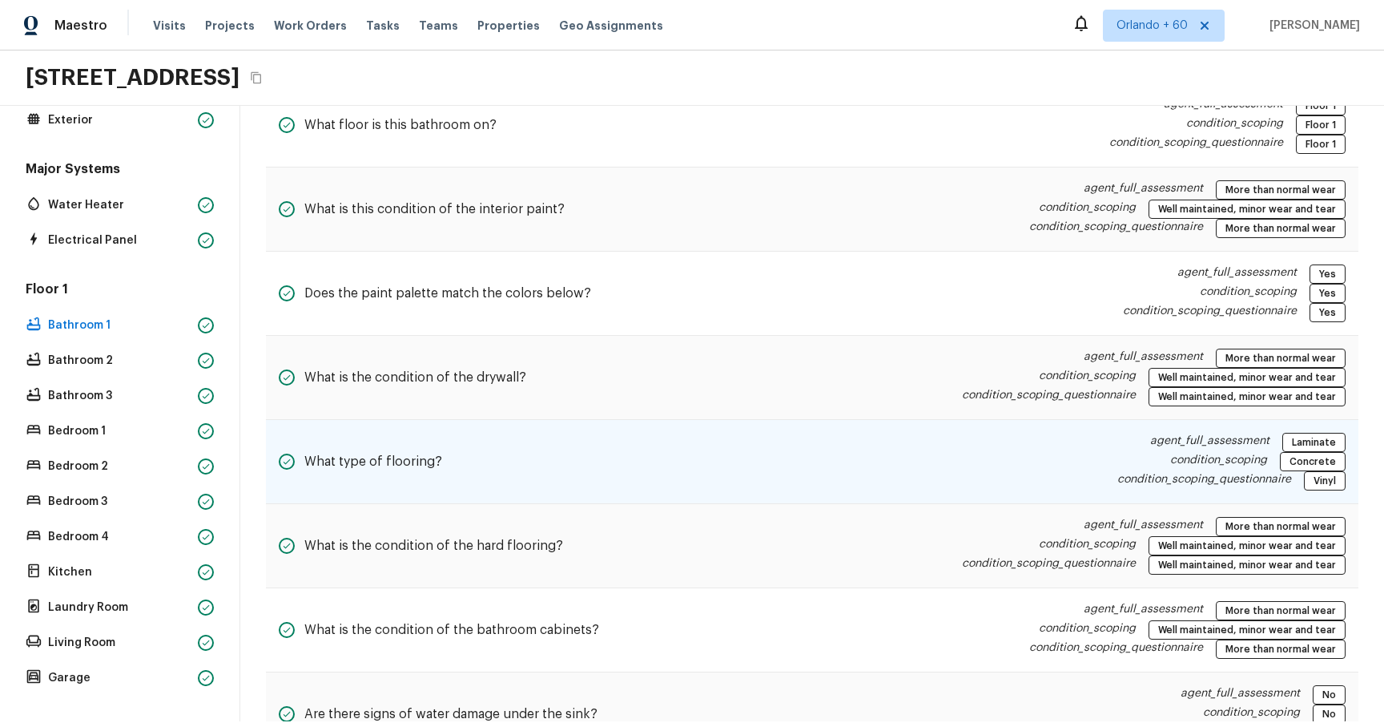
scroll to position [119, 0]
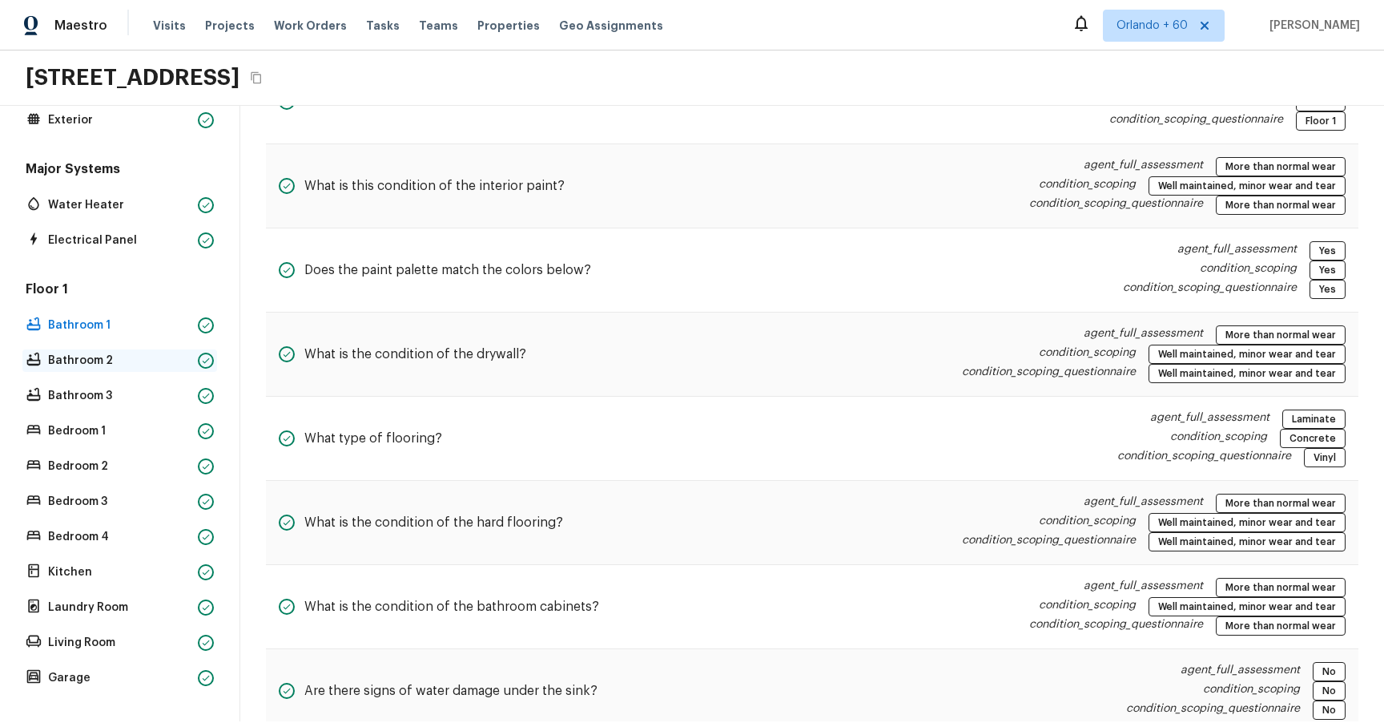
click at [98, 119] on p "Bathroom 2" at bounding box center [119, 361] width 143 height 16
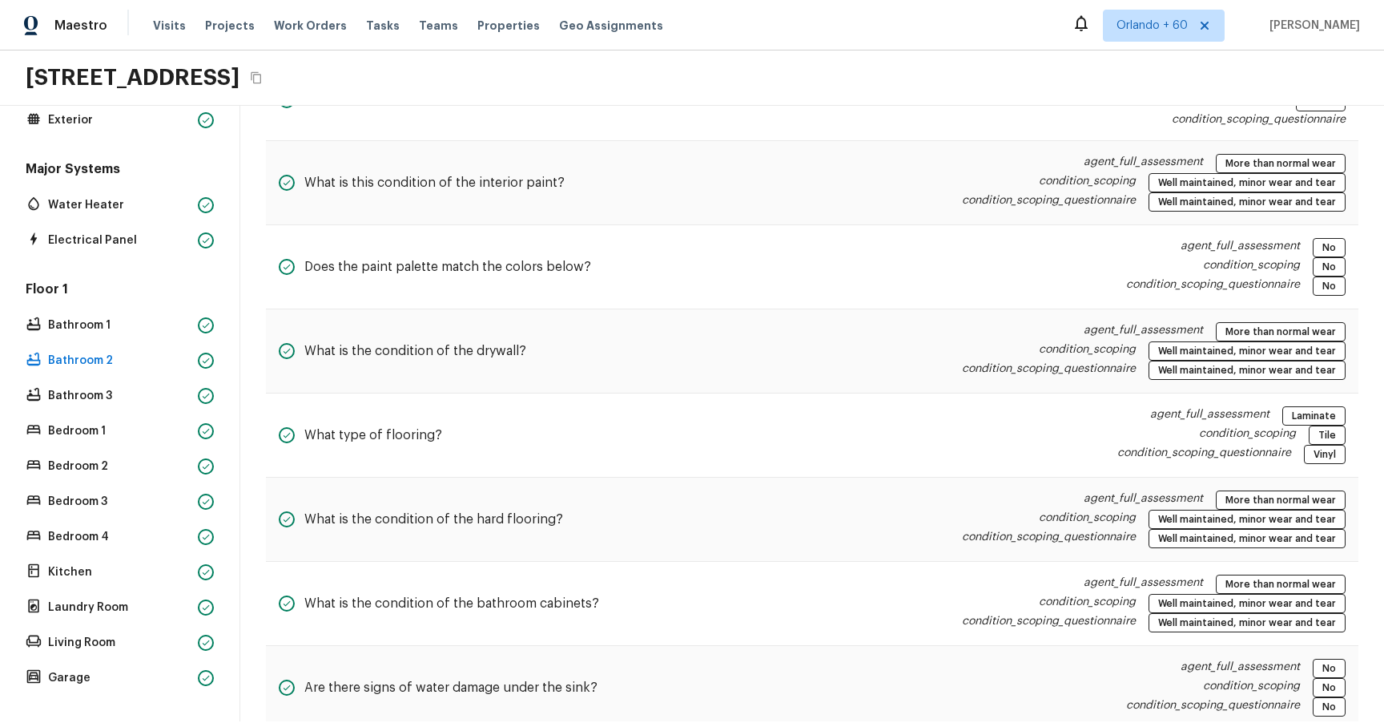
scroll to position [0, 0]
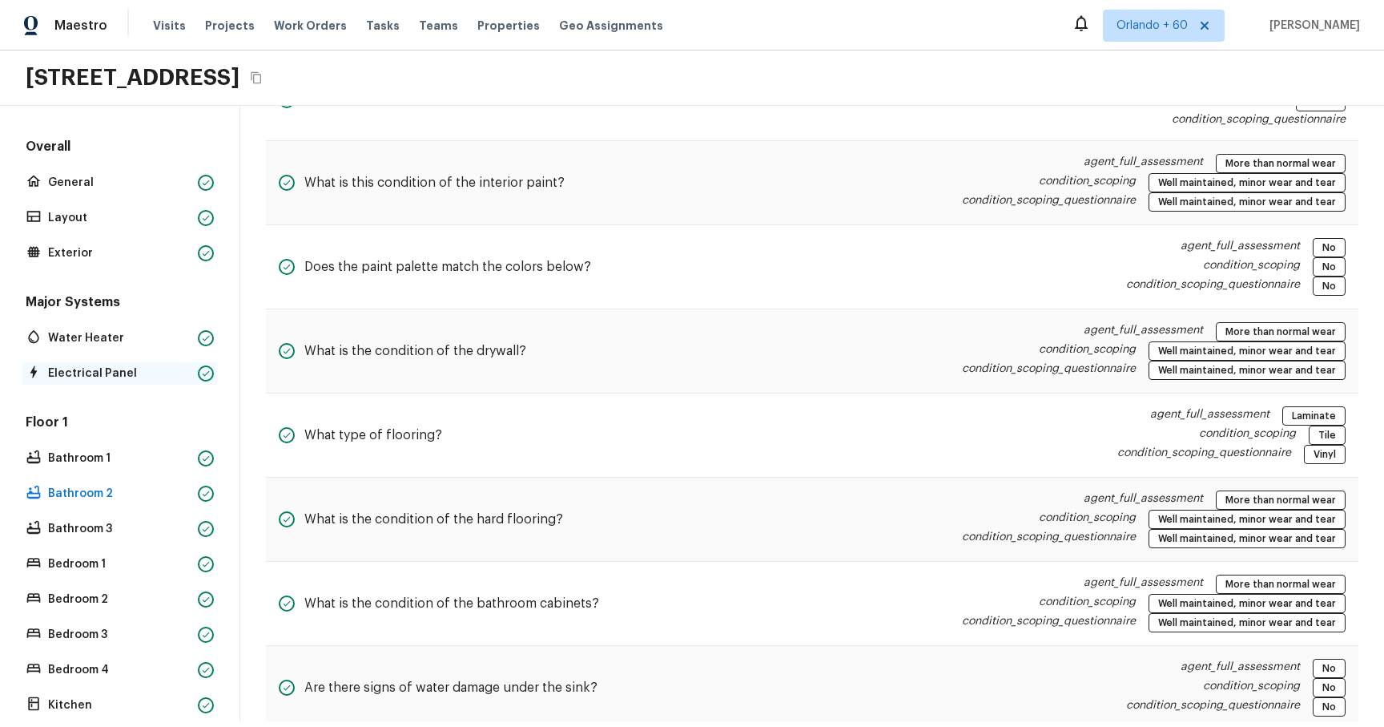
click at [91, 119] on p "Electrical Panel" at bounding box center [119, 373] width 143 height 16
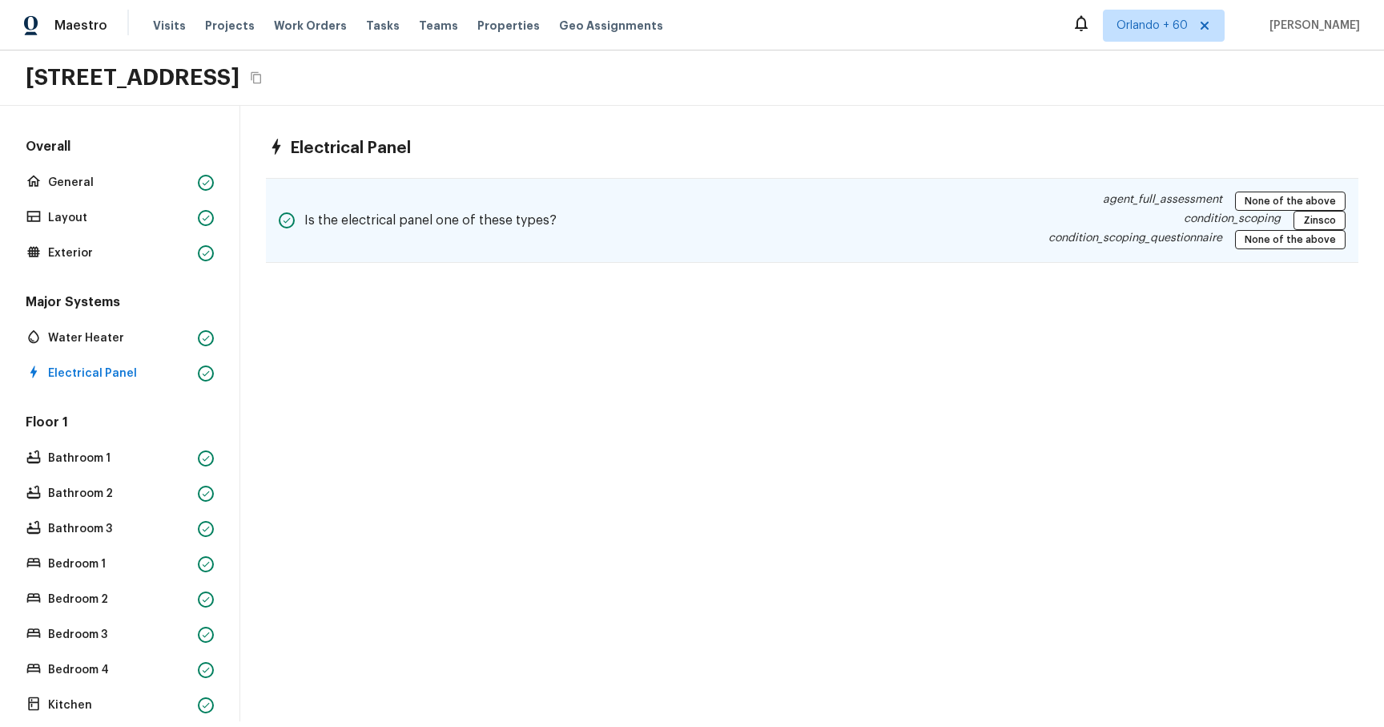
click at [1030, 119] on div "Is the electrical panel one of these types? agent_full_assessment None of the a…" at bounding box center [812, 220] width 1093 height 85
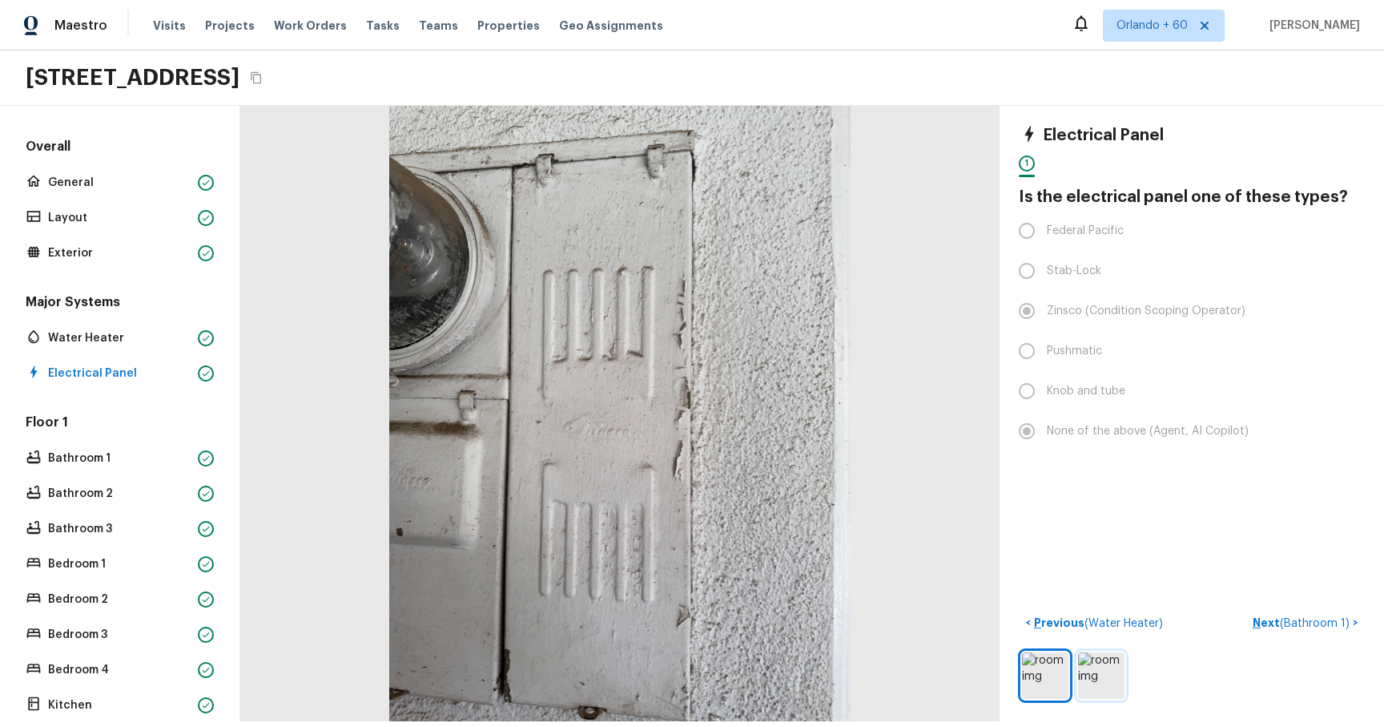
click at [1090, 119] on img at bounding box center [1101, 675] width 46 height 46
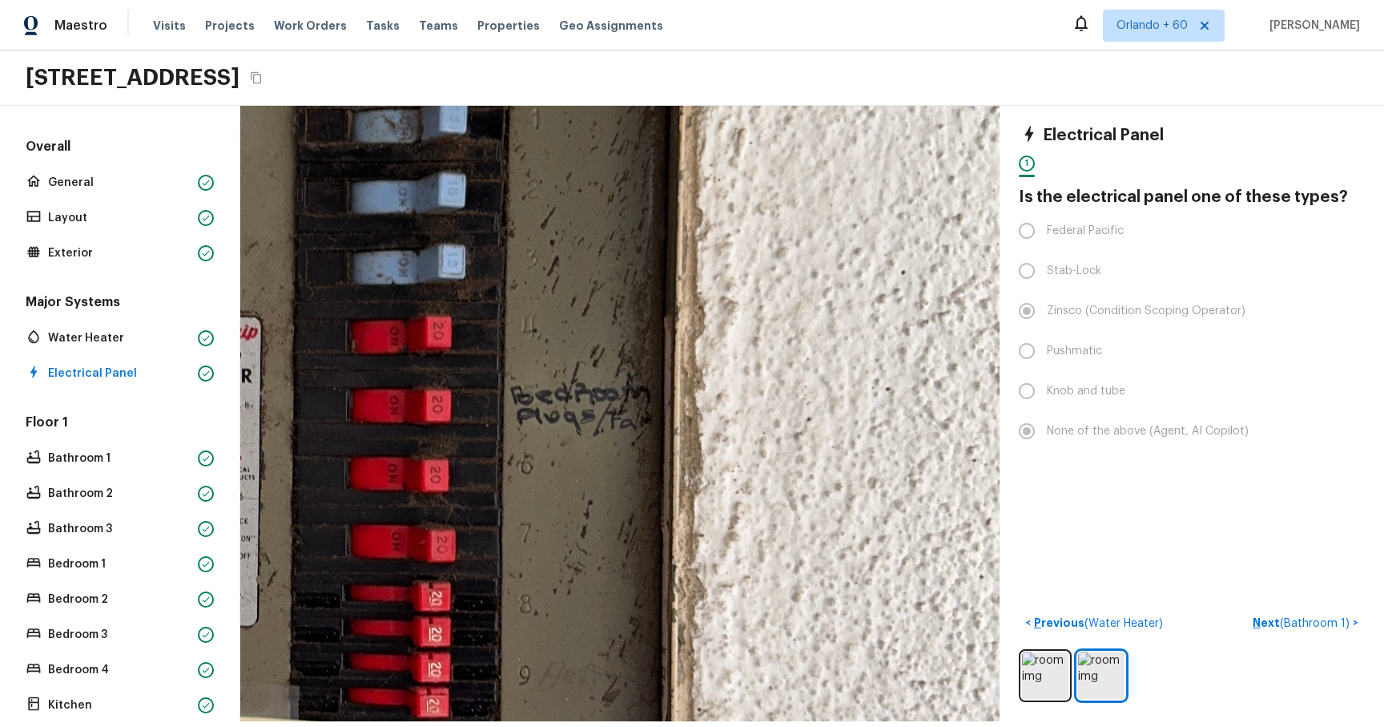
drag, startPoint x: 844, startPoint y: 507, endPoint x: 391, endPoint y: 498, distance: 453.5
click at [389, 119] on div at bounding box center [274, 468] width 2665 height 2160
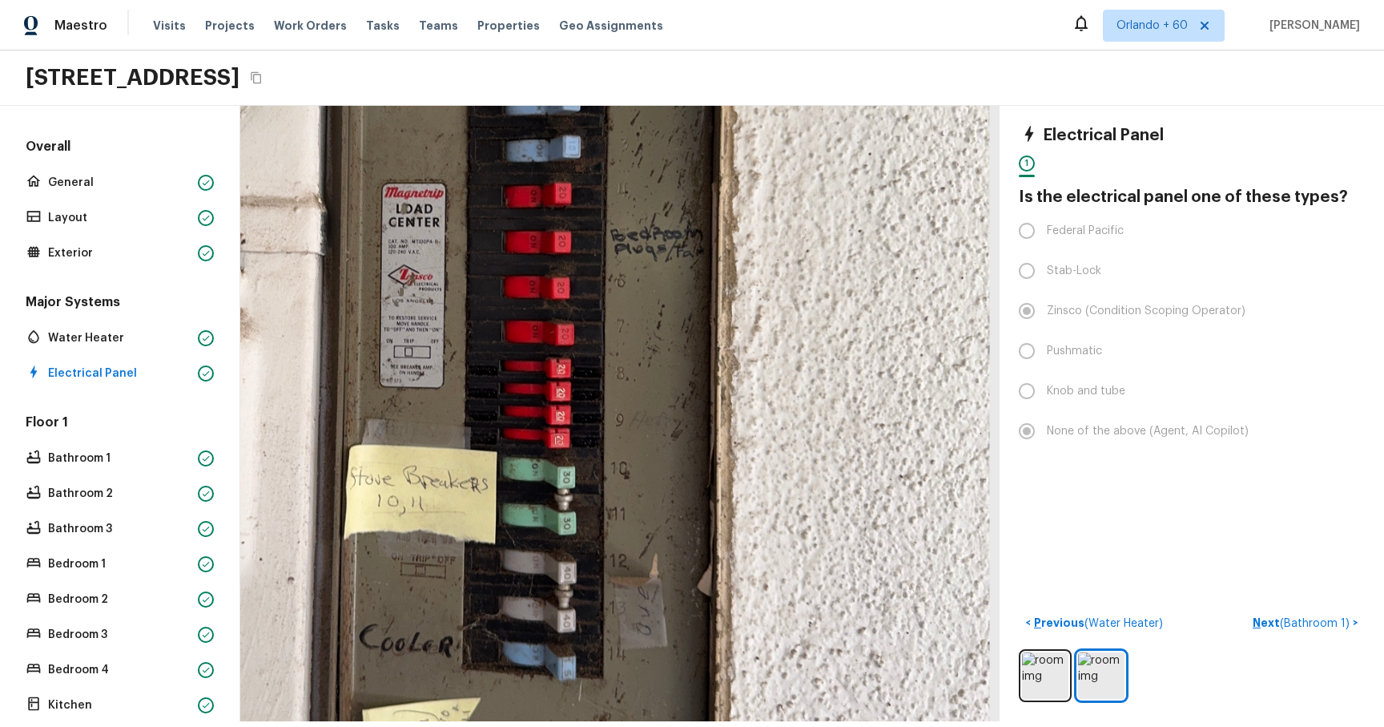
drag, startPoint x: 513, startPoint y: 545, endPoint x: 566, endPoint y: 405, distance: 150.1
click at [566, 119] on div at bounding box center [454, 283] width 1761 height 1427
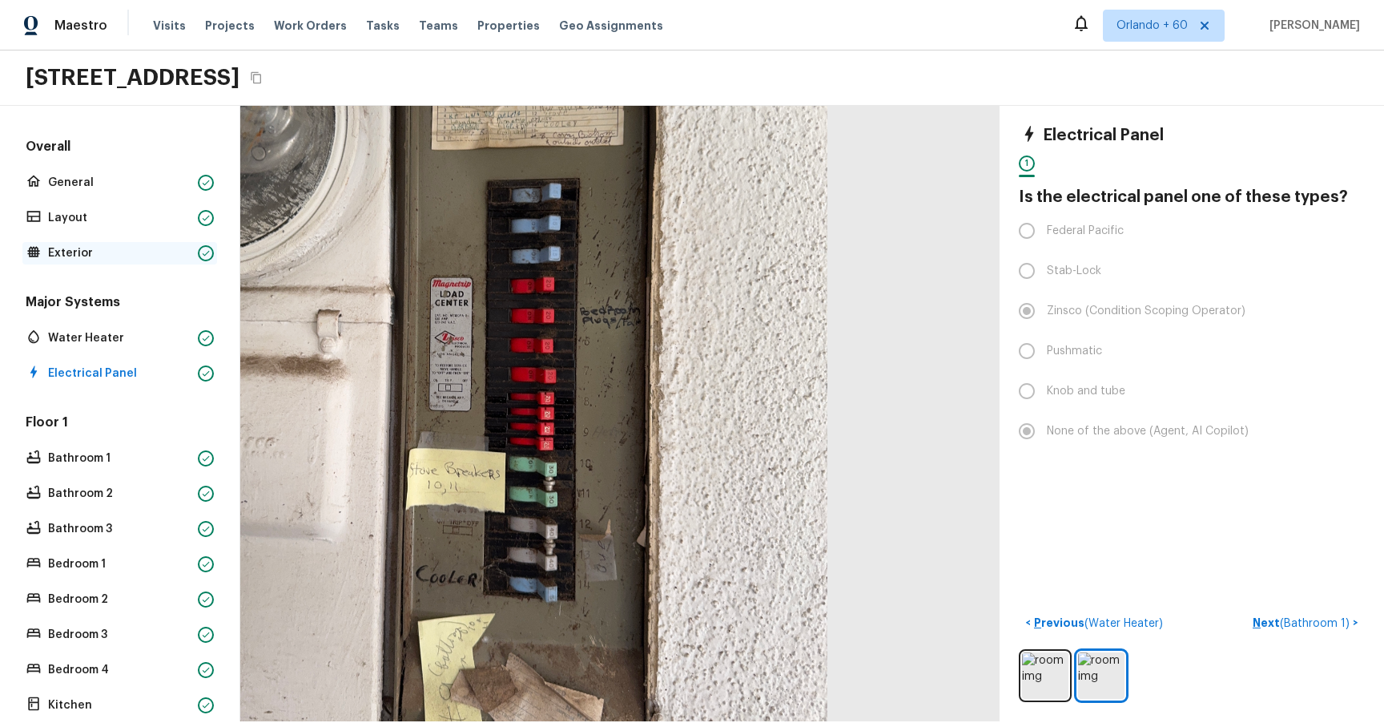
click at [107, 119] on div "Exterior" at bounding box center [119, 253] width 195 height 22
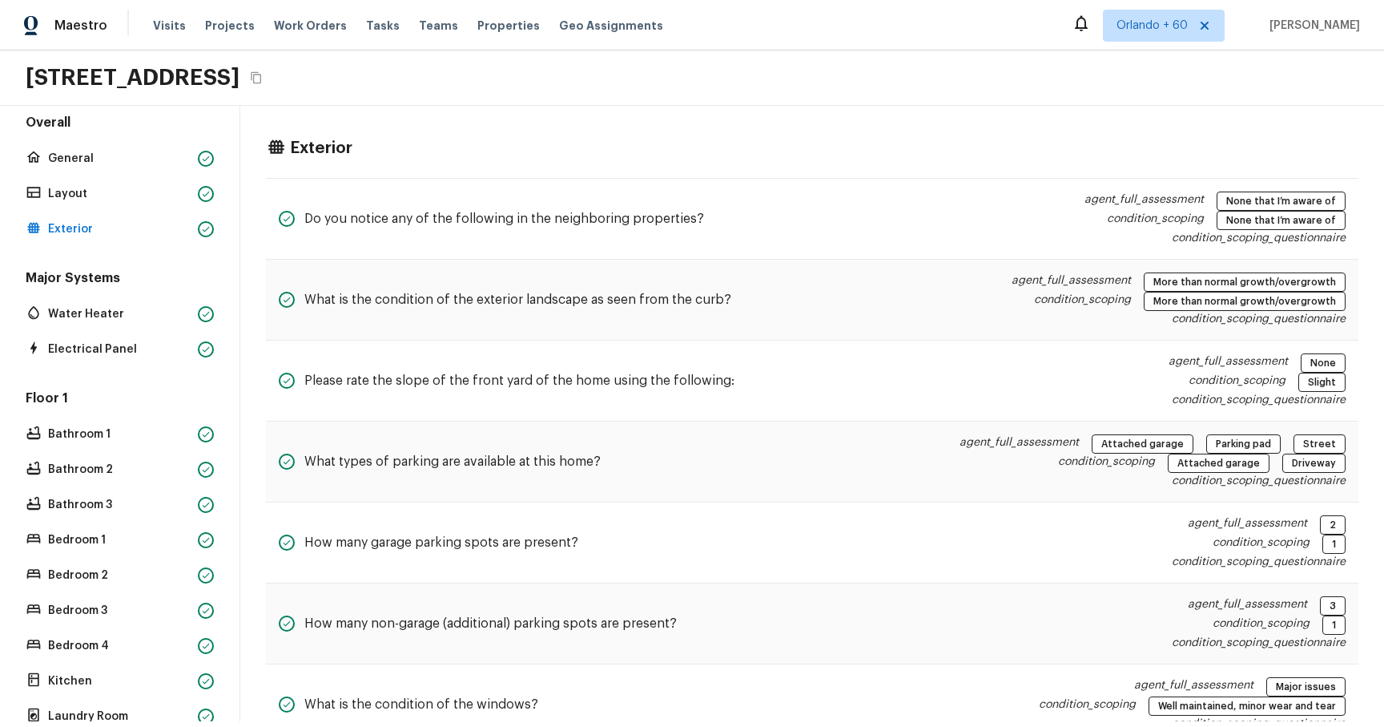
scroll to position [27, 0]
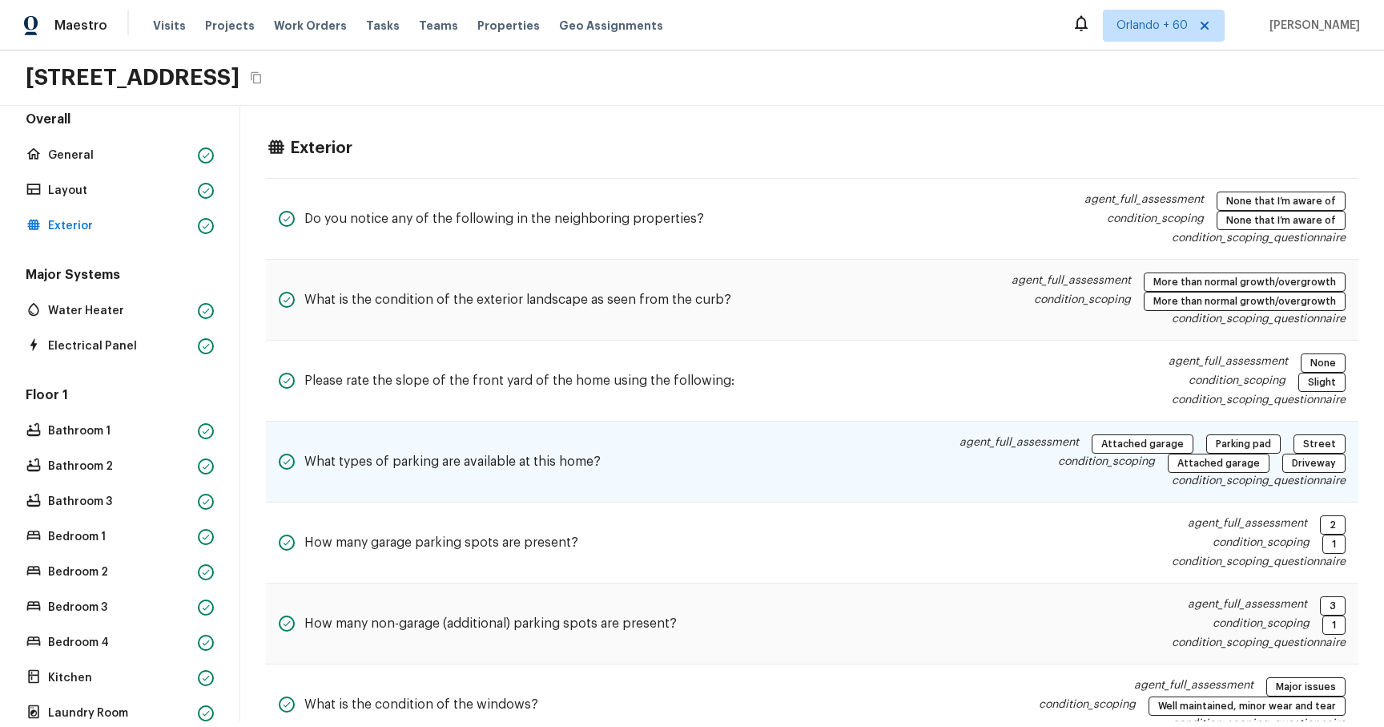
click at [339, 119] on h5 "What types of parking are available at this home?" at bounding box center [452, 462] width 296 height 18
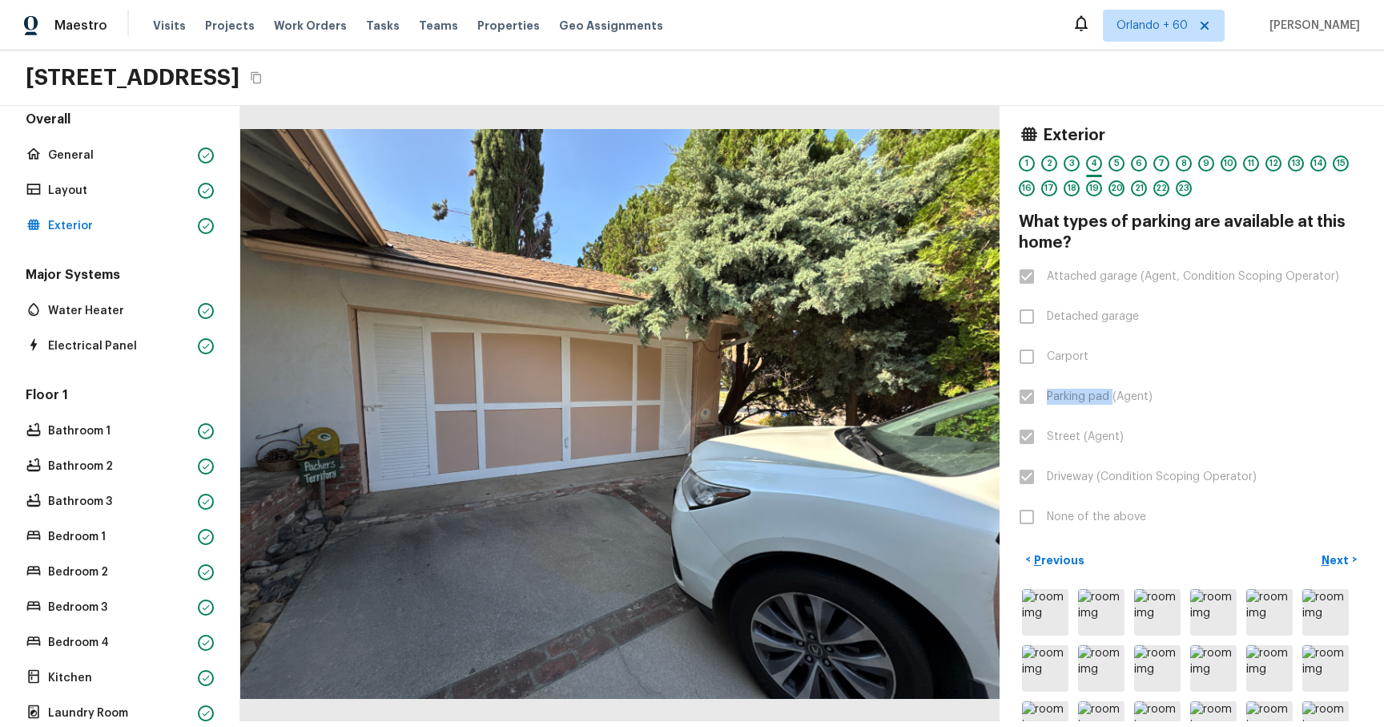
drag, startPoint x: 1112, startPoint y: 393, endPoint x: 1037, endPoint y: 400, distance: 75.7
click at [1036, 119] on label "Parking pad (Agent)" at bounding box center [1181, 397] width 342 height 34
drag, startPoint x: 1098, startPoint y: 472, endPoint x: 1042, endPoint y: 473, distance: 56.1
click at [1042, 119] on label "Driveway (Condition Scoping Operator)" at bounding box center [1181, 477] width 342 height 34
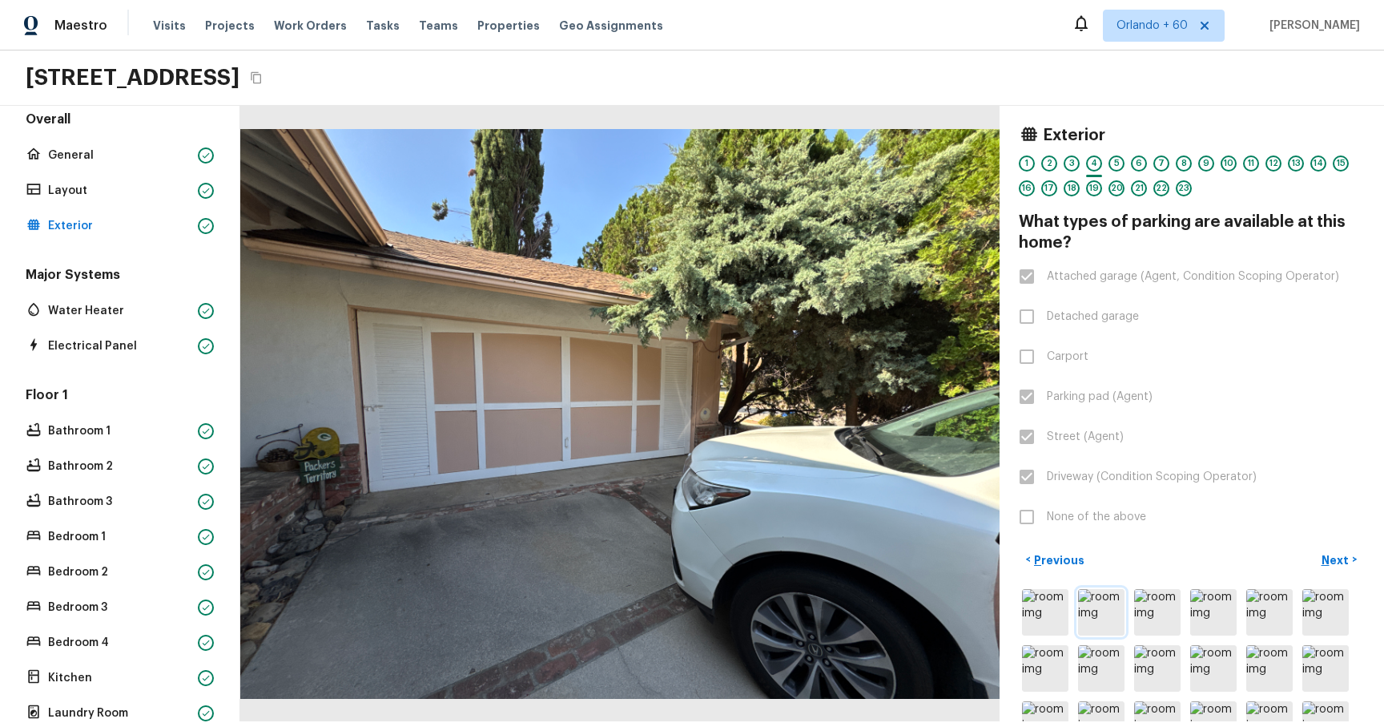
click at [1101, 119] on img at bounding box center [1101, 612] width 46 height 46
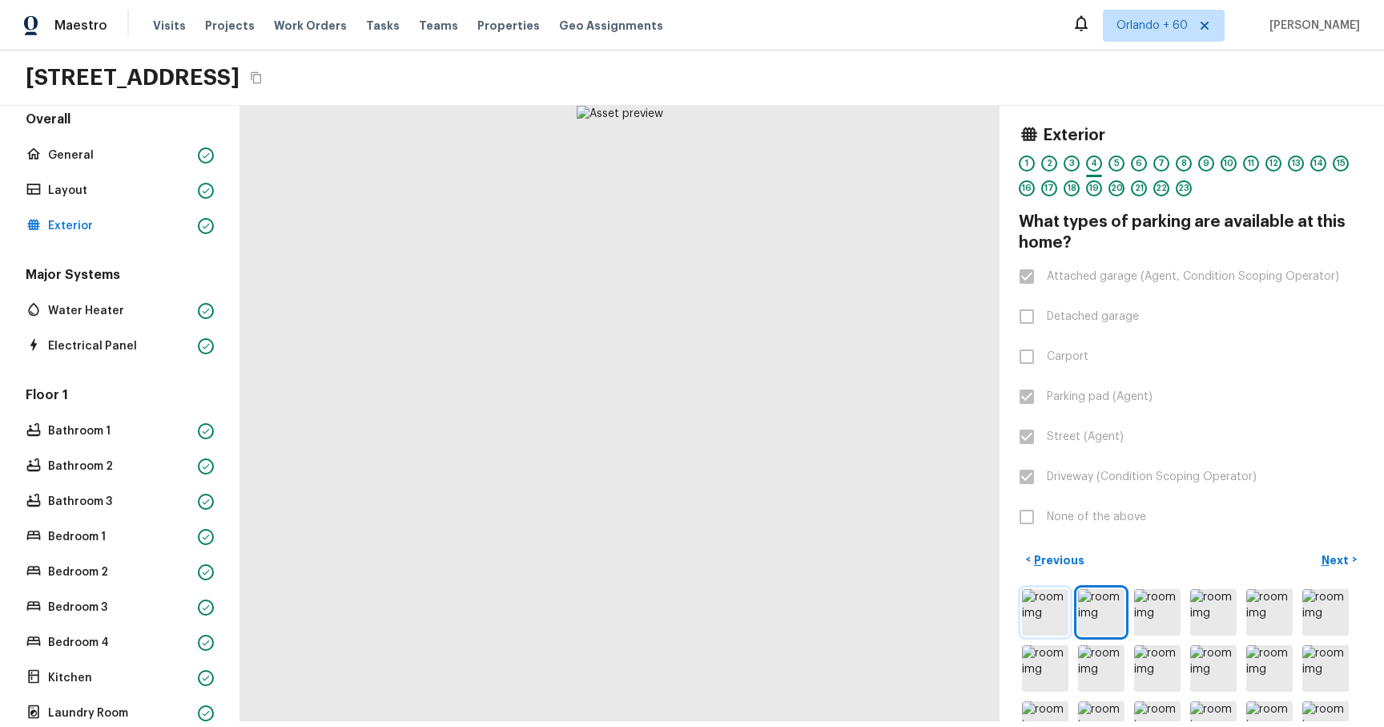
click at [1048, 119] on img at bounding box center [1045, 612] width 46 height 46
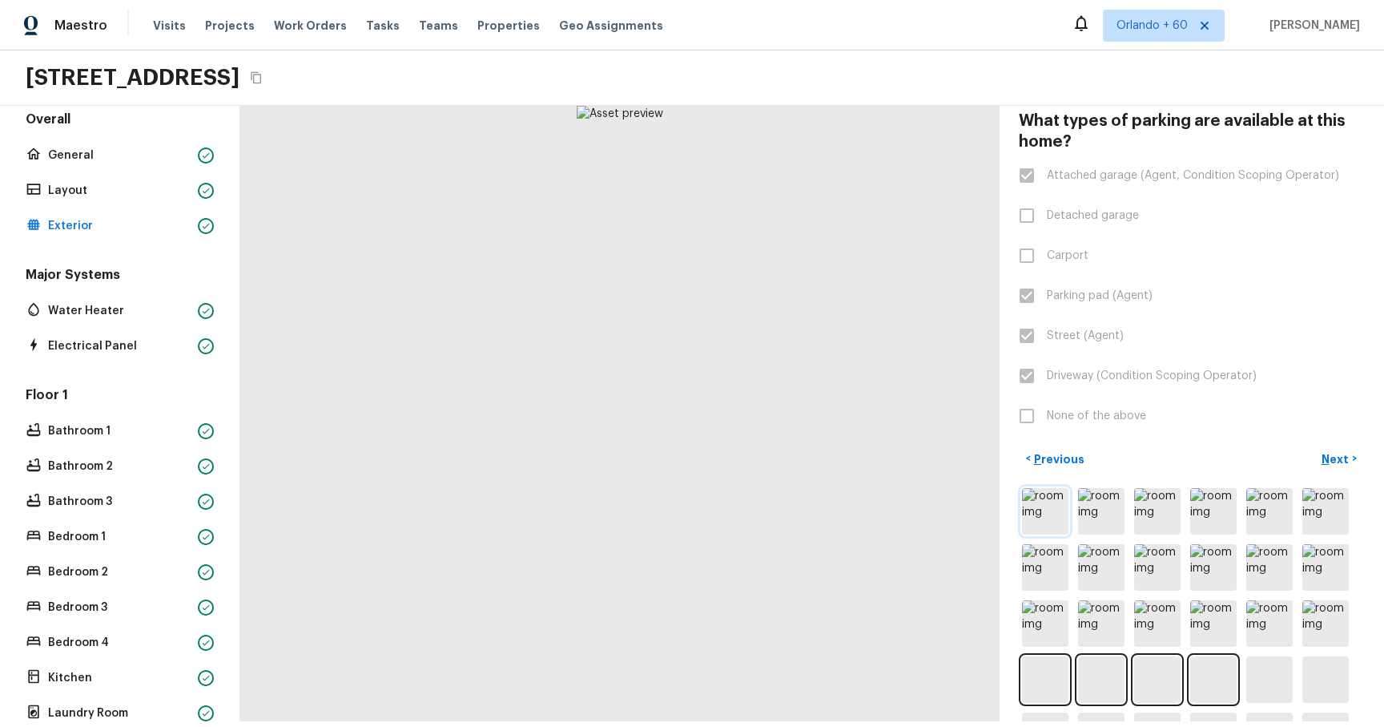
scroll to position [170, 0]
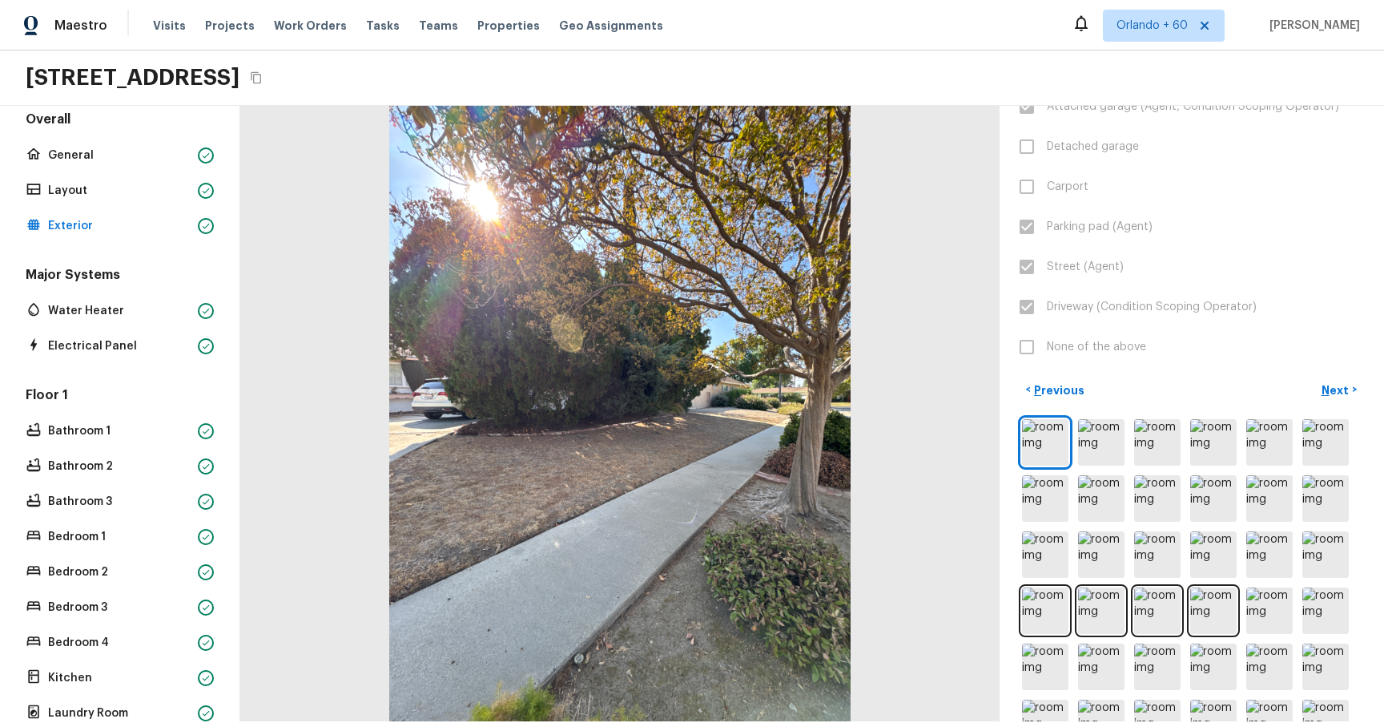
click at [1069, 119] on div at bounding box center [1192, 667] width 346 height 502
click at [1092, 119] on img at bounding box center [1101, 610] width 46 height 46
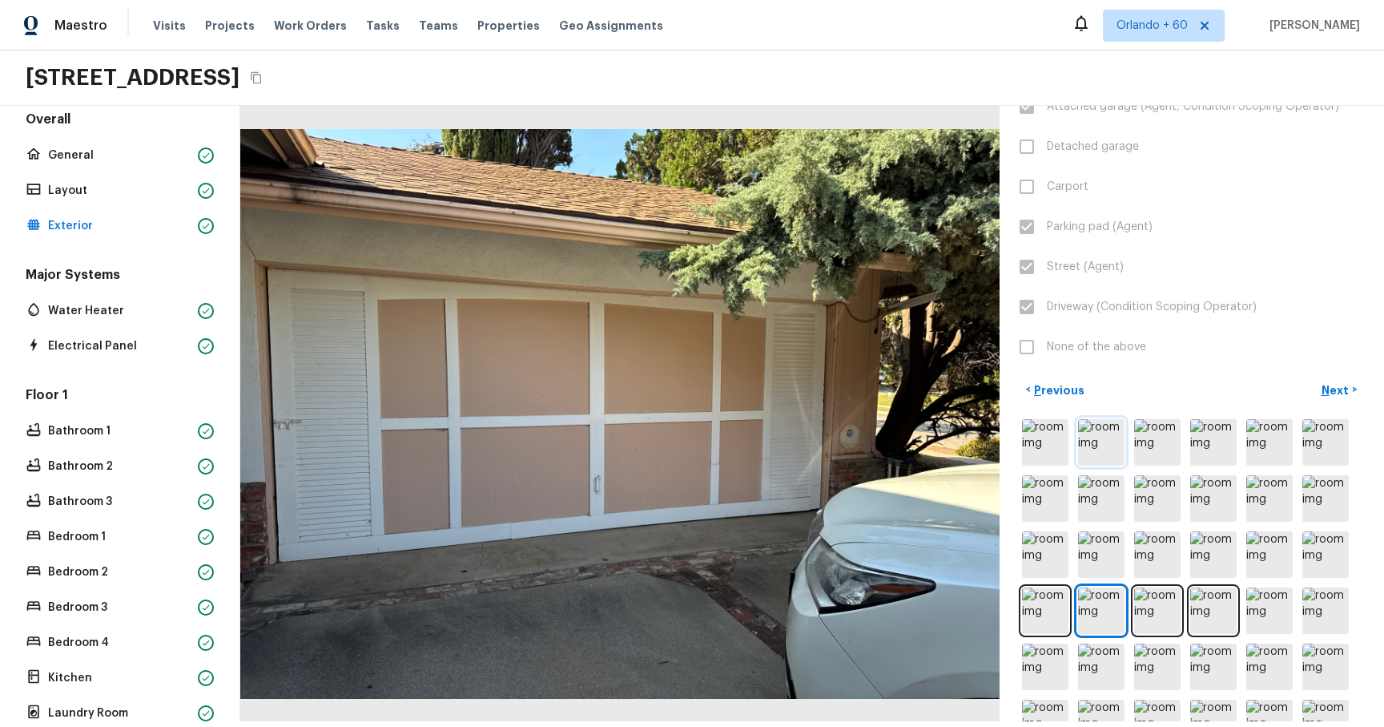
click at [1104, 119] on img at bounding box center [1101, 442] width 46 height 46
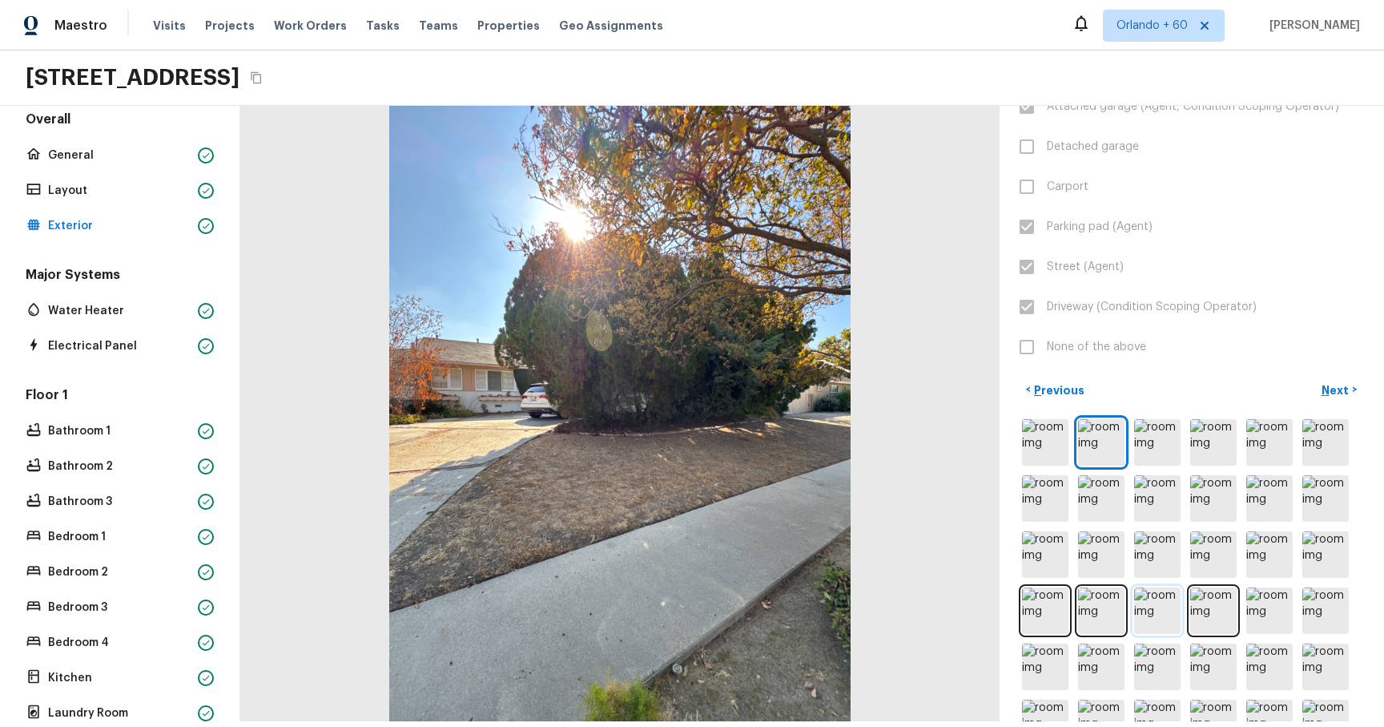
click at [1161, 119] on img at bounding box center [1157, 610] width 46 height 46
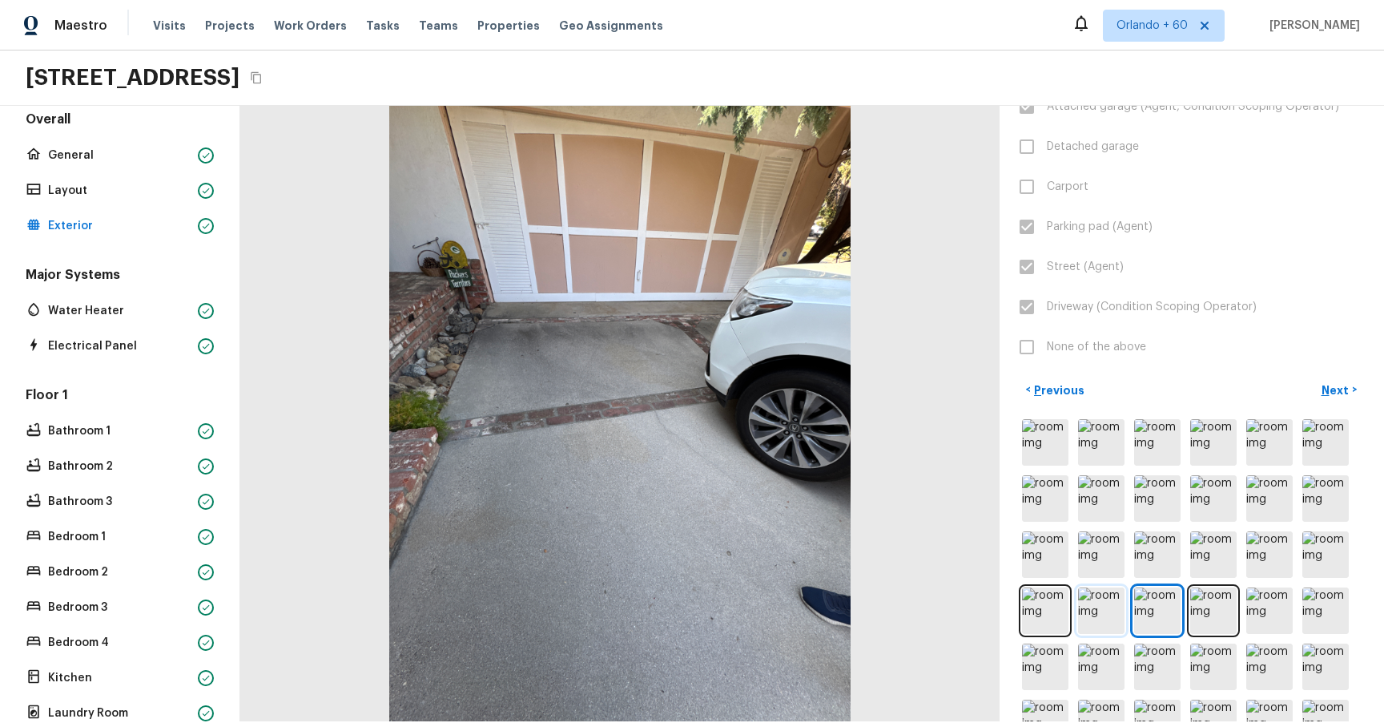
click at [1106, 119] on img at bounding box center [1101, 610] width 46 height 46
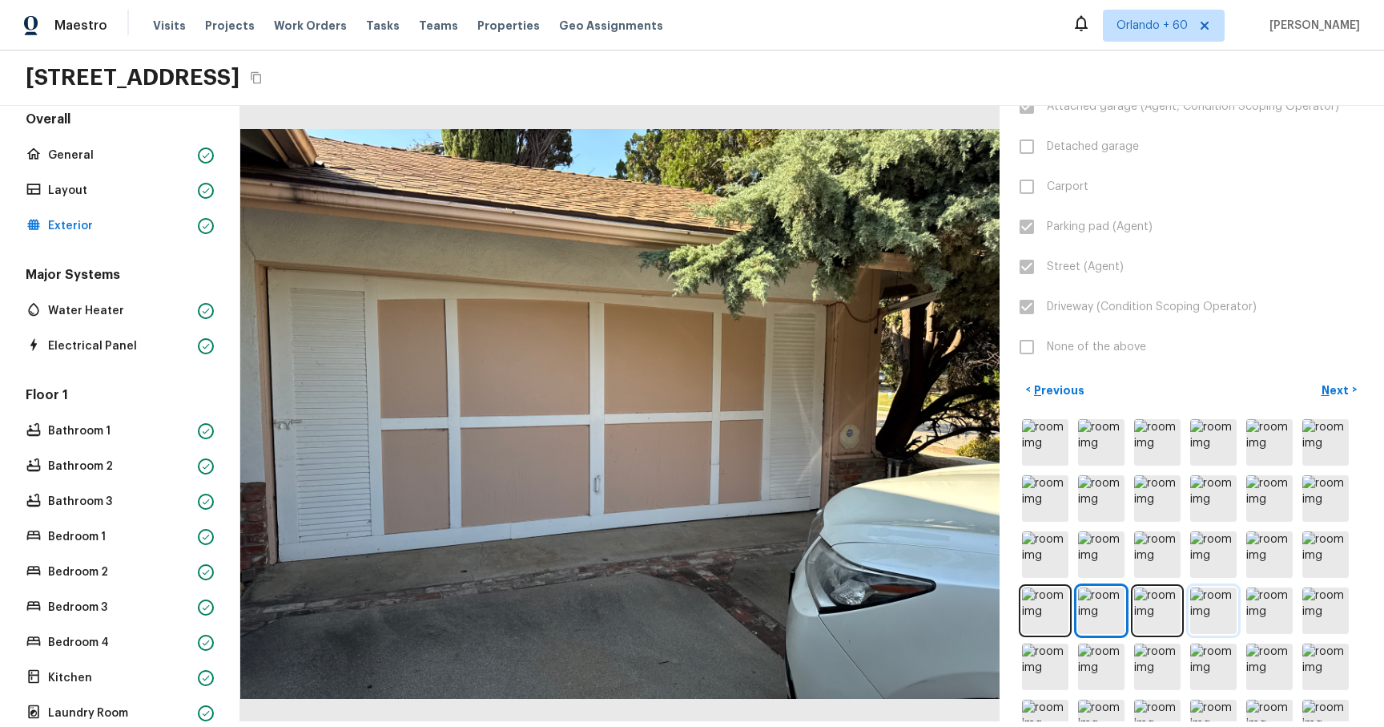
click at [1234, 119] on img at bounding box center [1214, 610] width 46 height 46
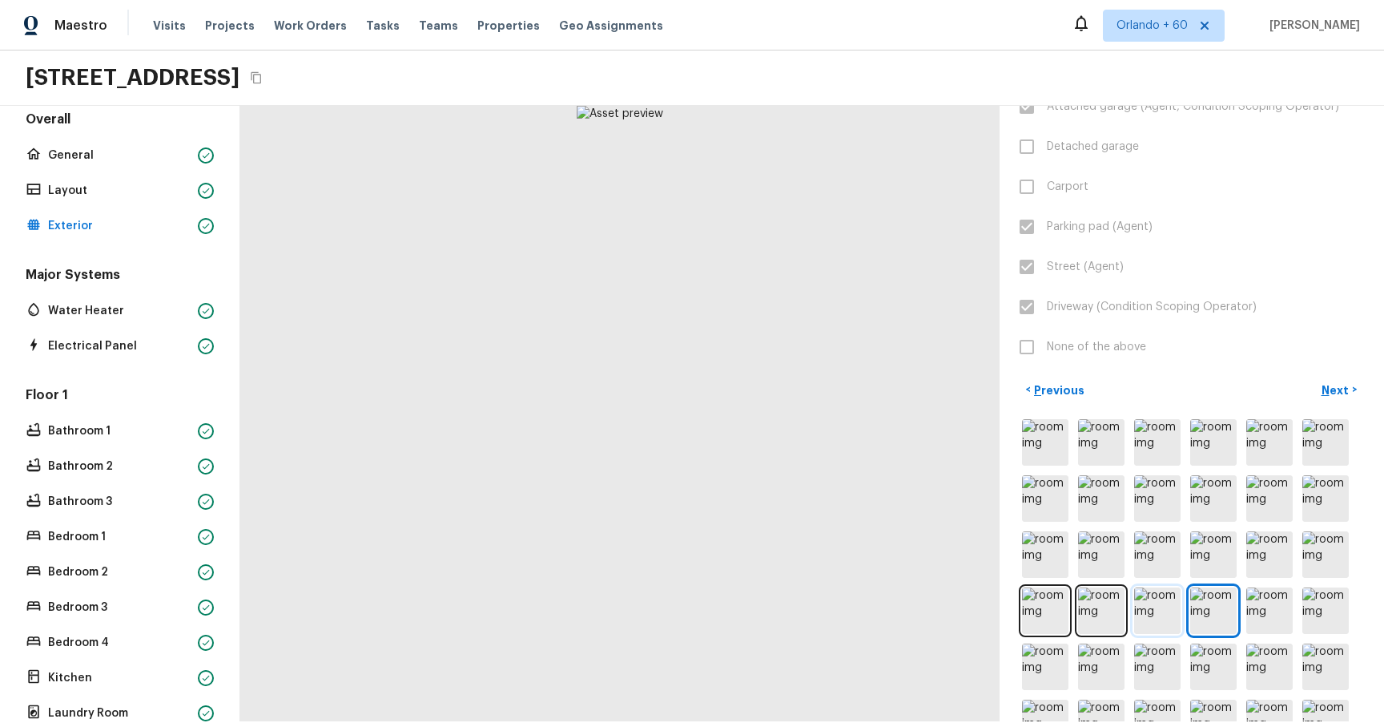
click at [1157, 119] on img at bounding box center [1157, 610] width 46 height 46
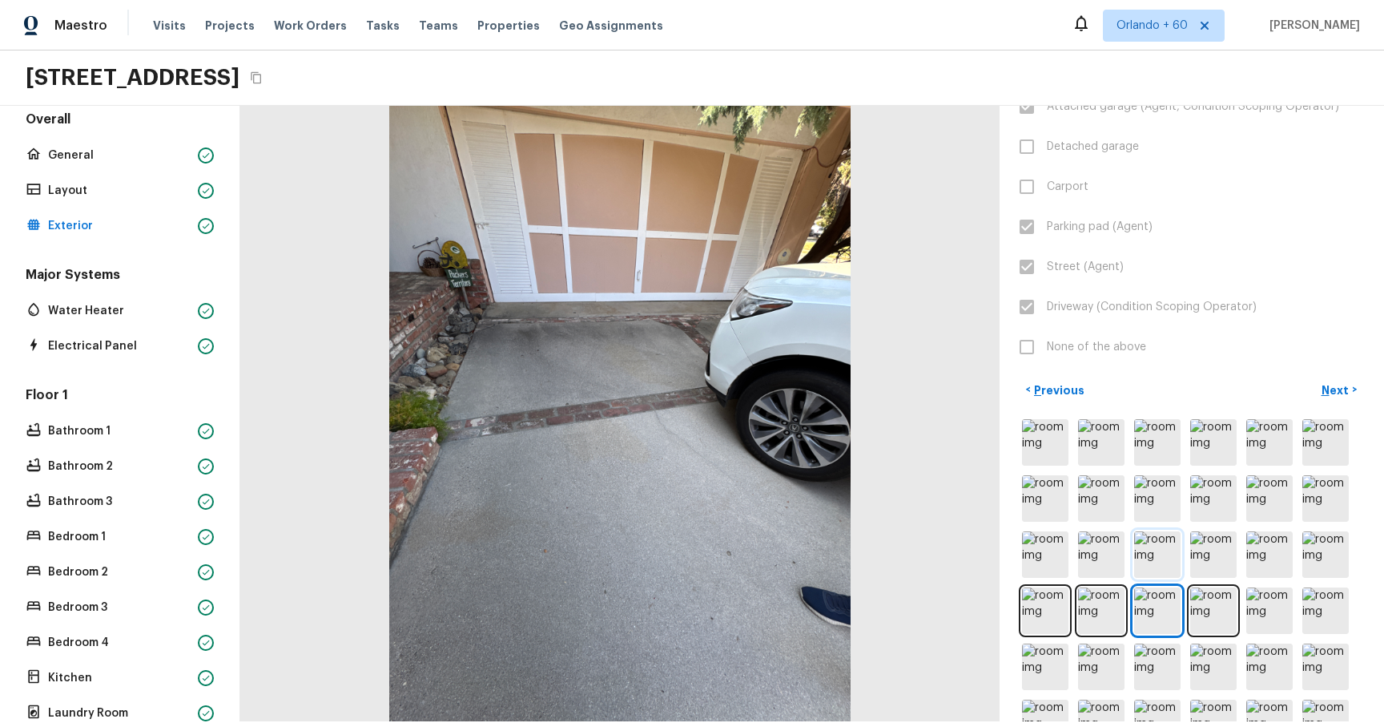
click at [1153, 119] on img at bounding box center [1157, 554] width 46 height 46
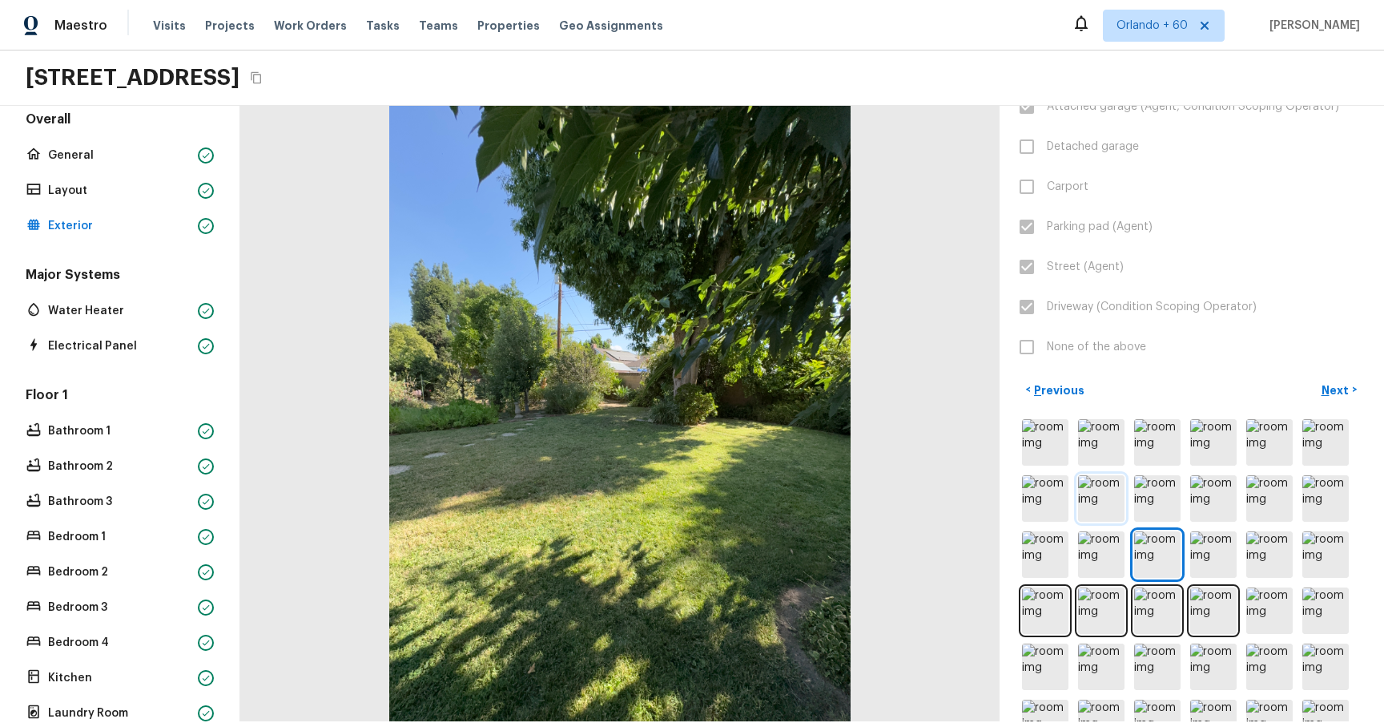
click at [1094, 119] on img at bounding box center [1101, 498] width 46 height 46
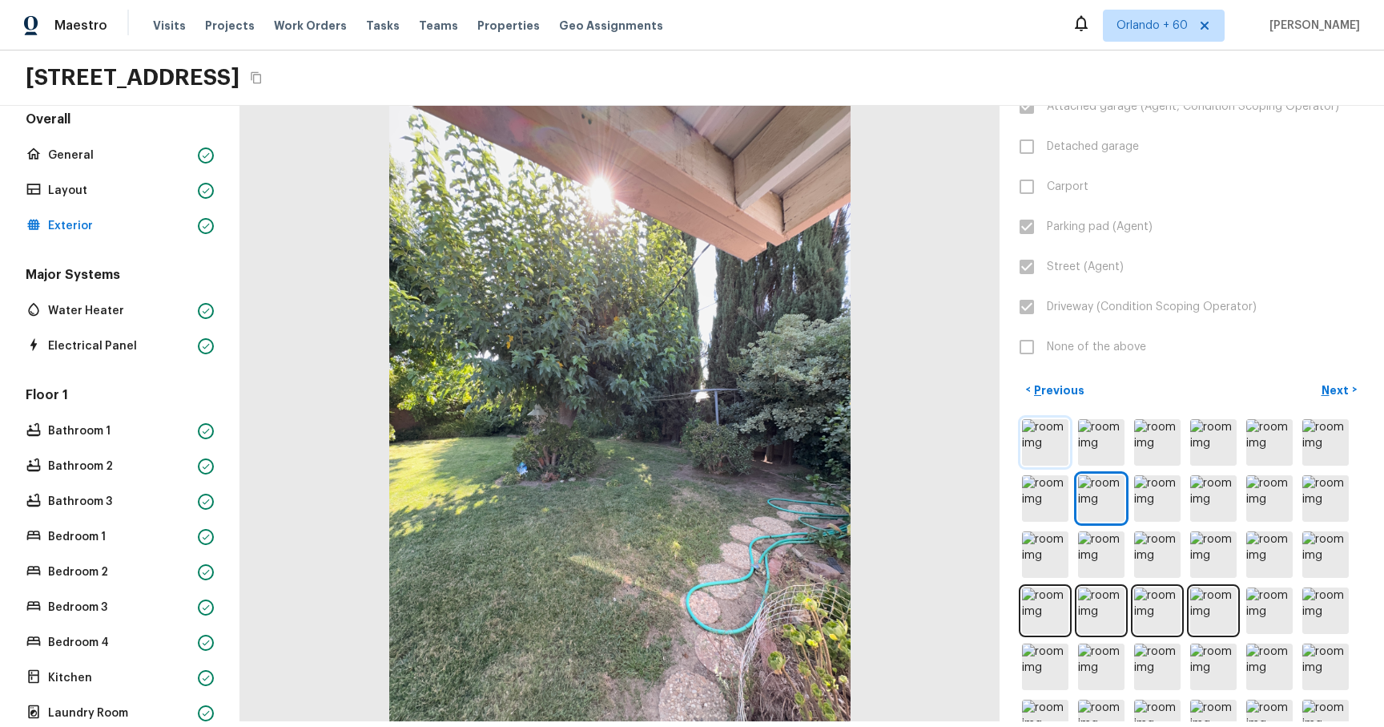
click at [1051, 119] on img at bounding box center [1045, 442] width 46 height 46
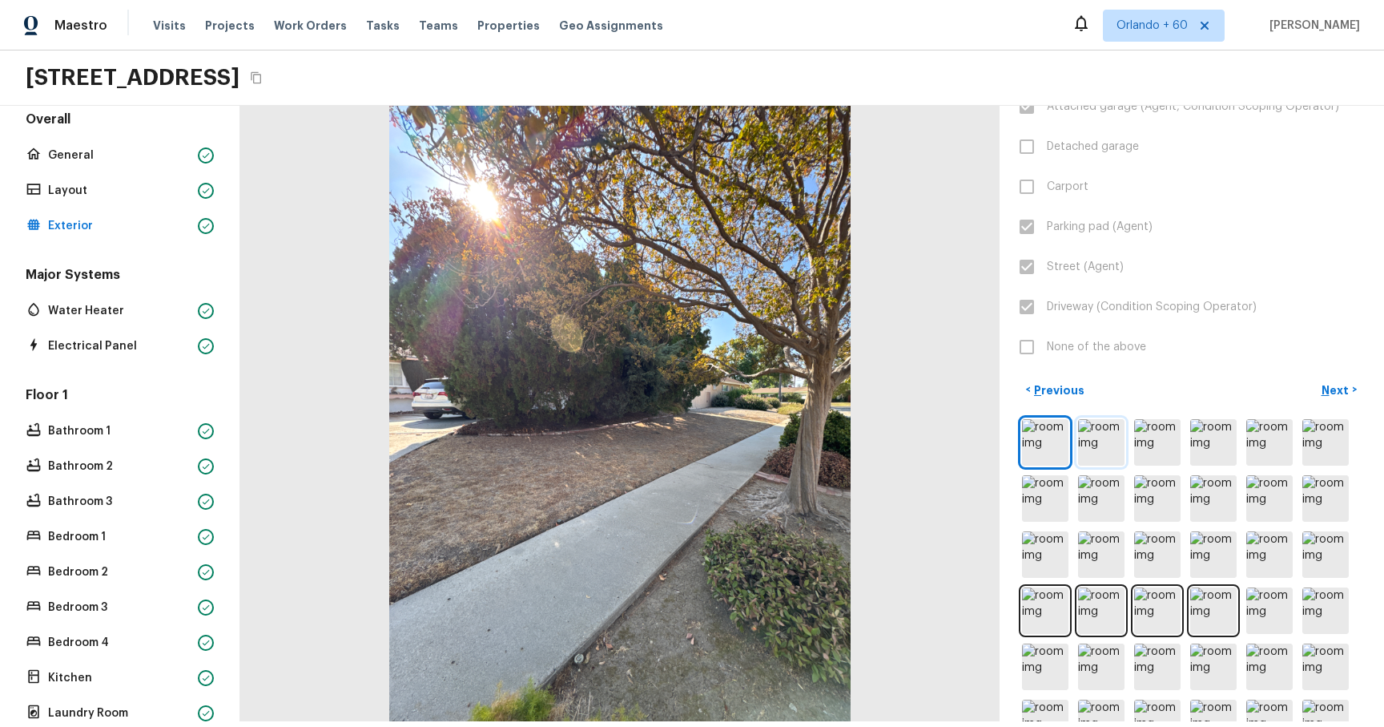
click at [1106, 119] on img at bounding box center [1101, 442] width 46 height 46
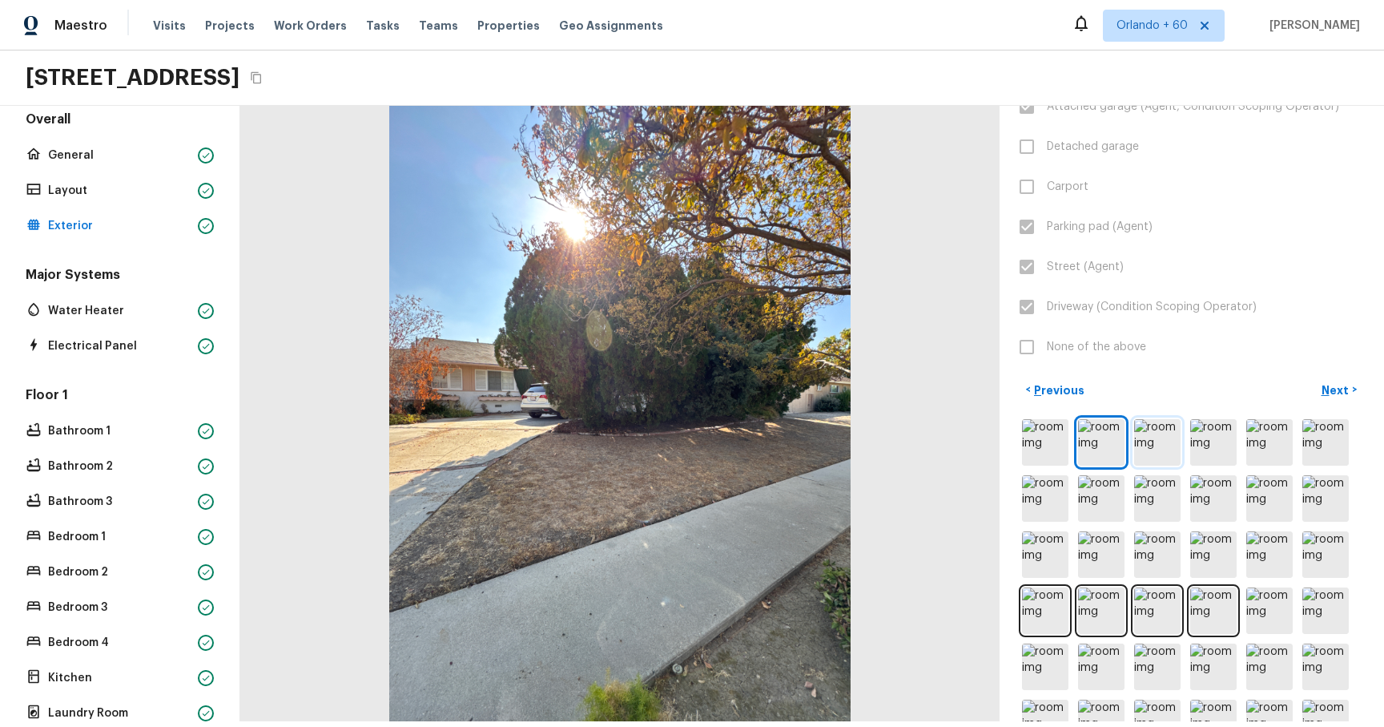
click at [1163, 119] on img at bounding box center [1157, 442] width 46 height 46
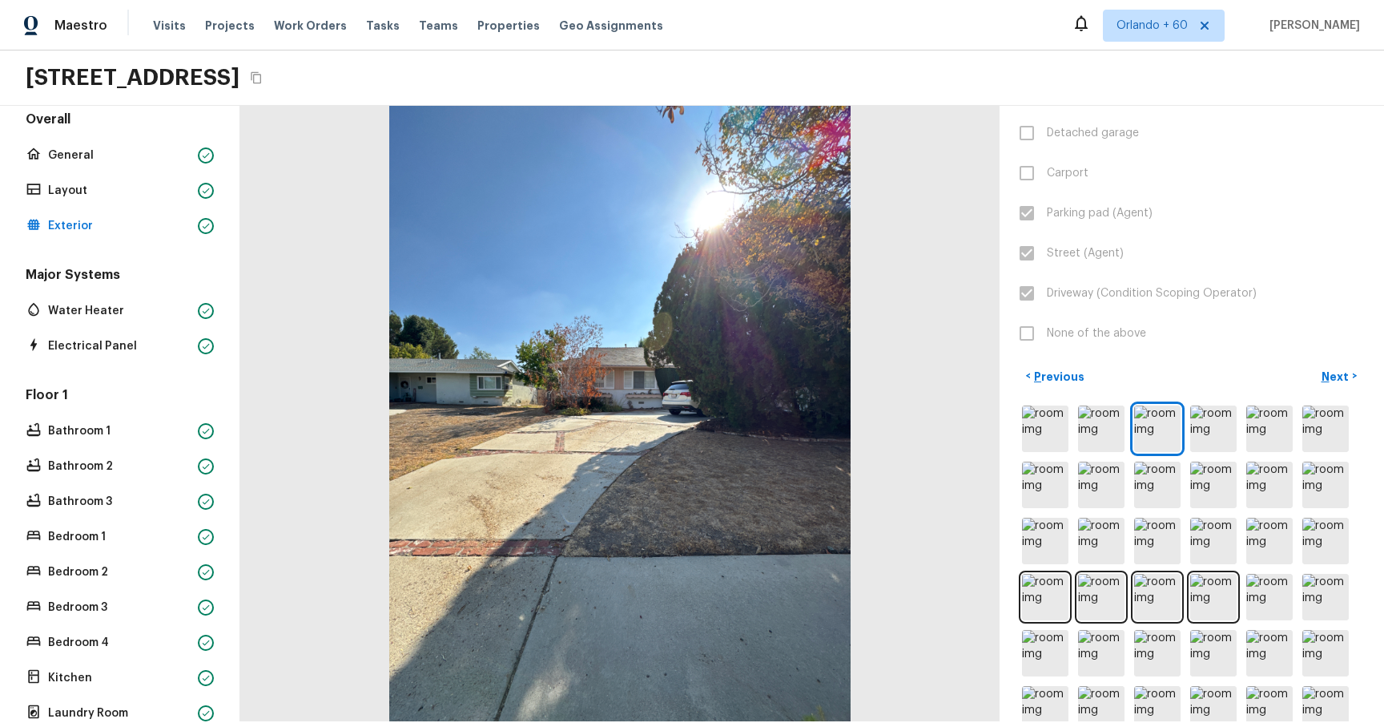
scroll to position [385, 0]
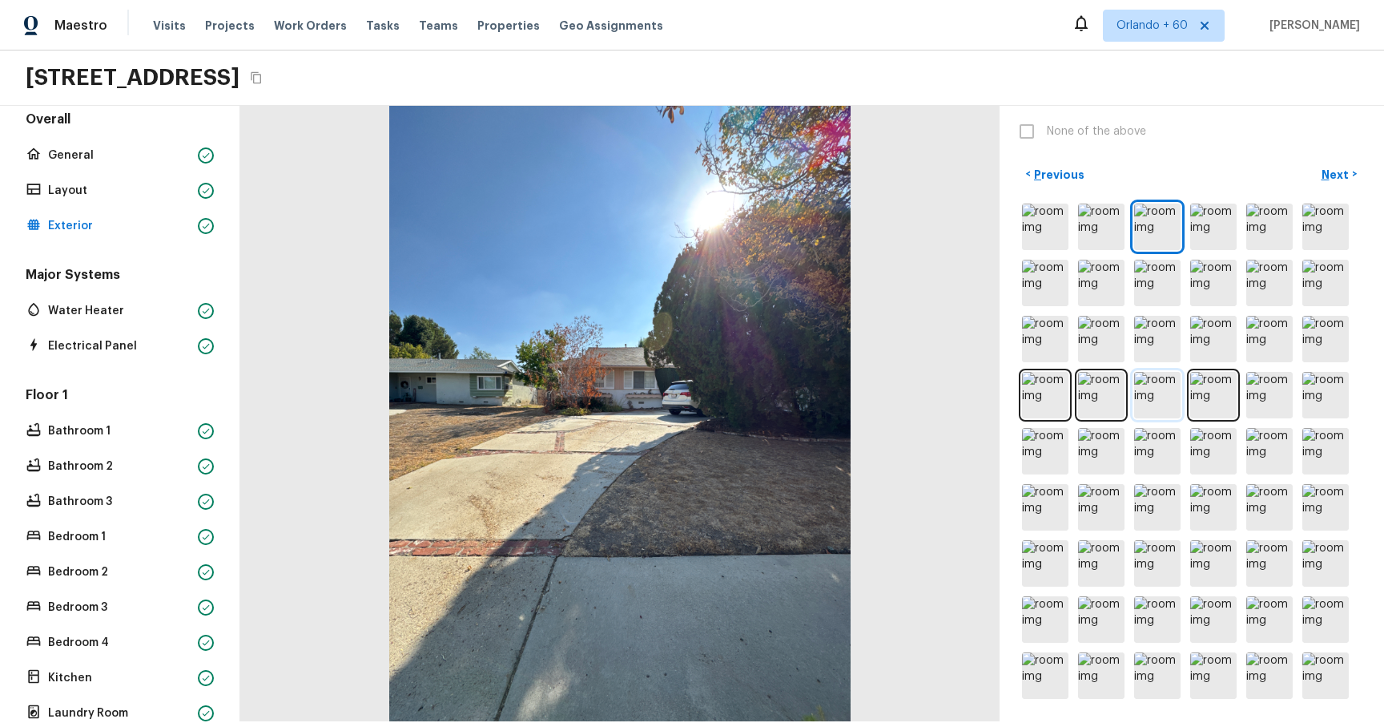
click at [1167, 119] on img at bounding box center [1157, 395] width 46 height 46
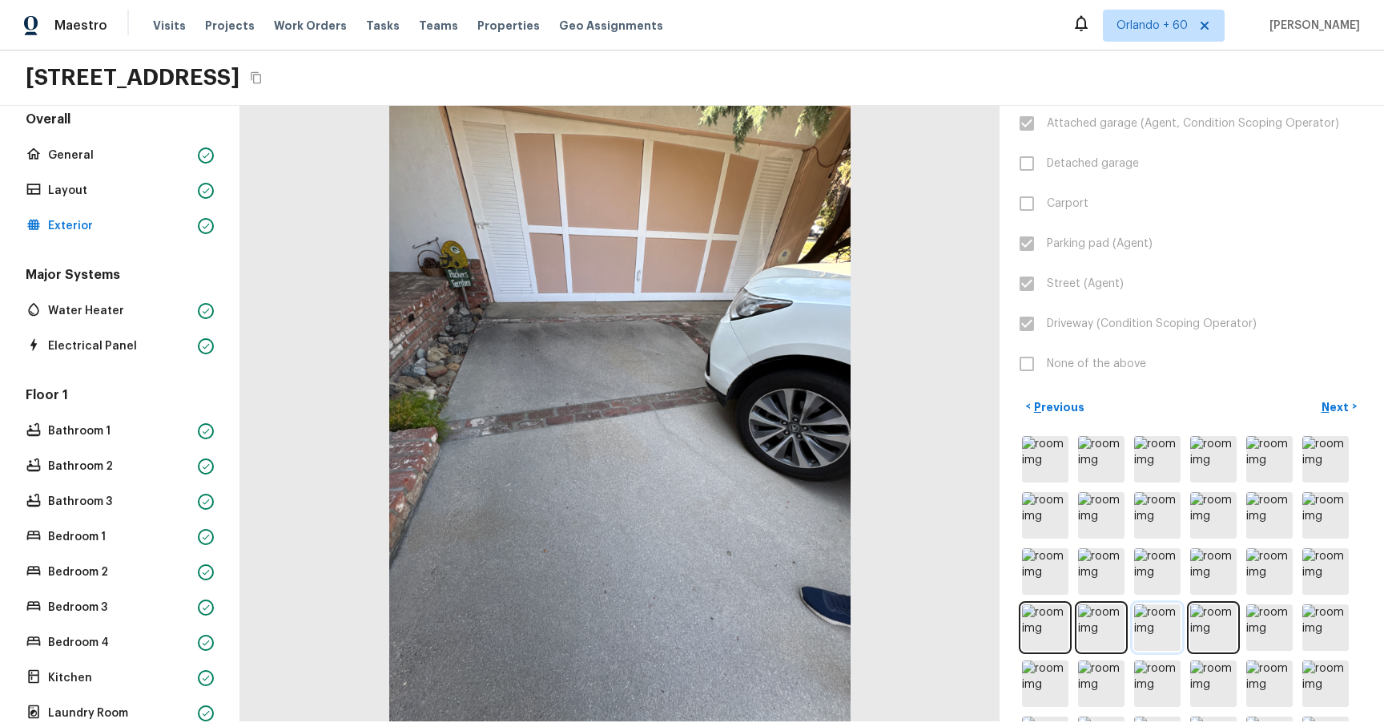
scroll to position [0, 0]
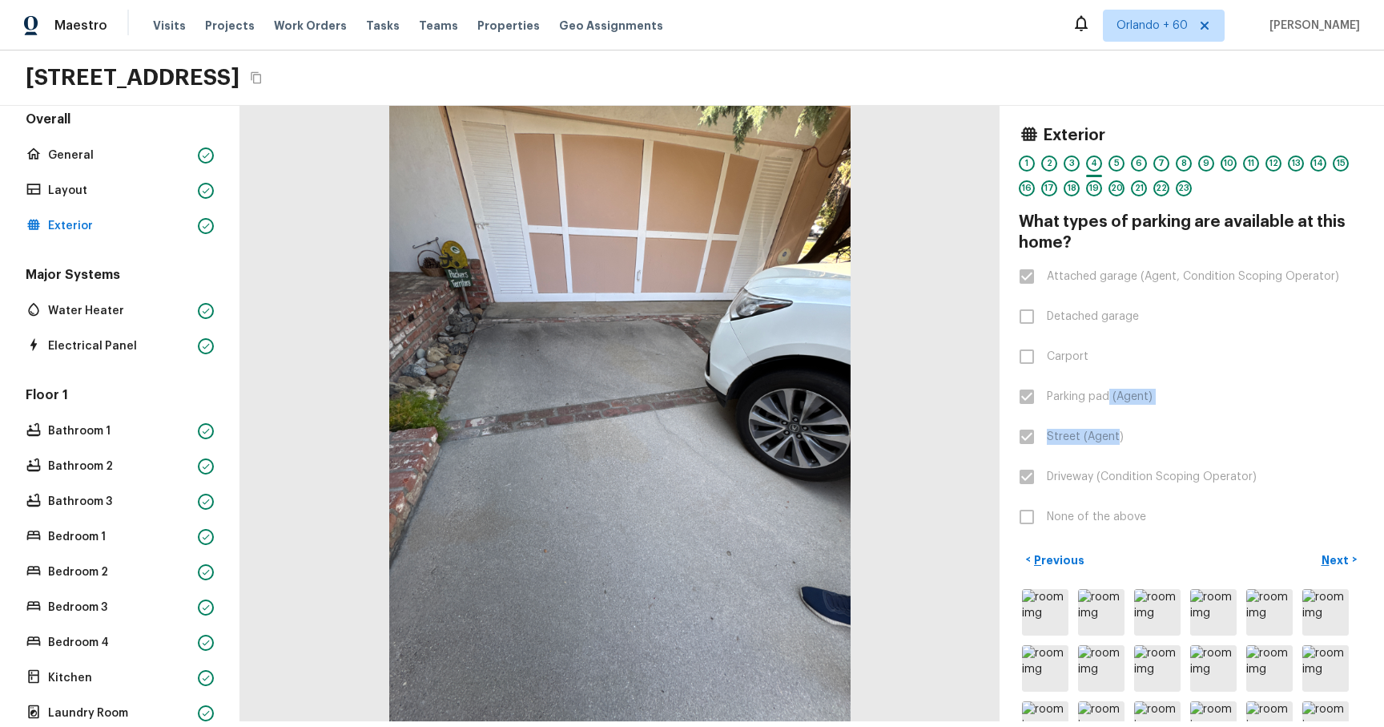
drag, startPoint x: 1118, startPoint y: 442, endPoint x: 1106, endPoint y: 389, distance: 54.4
click at [1106, 119] on div "Exterior 1 2 3 4 5 6 7 8 9 10 11 12 13 14 15 16 17 18 19 20 21 22 23 What types…" at bounding box center [1192, 329] width 346 height 409
click at [1106, 119] on span "Parking pad (Agent)" at bounding box center [1100, 397] width 106 height 16
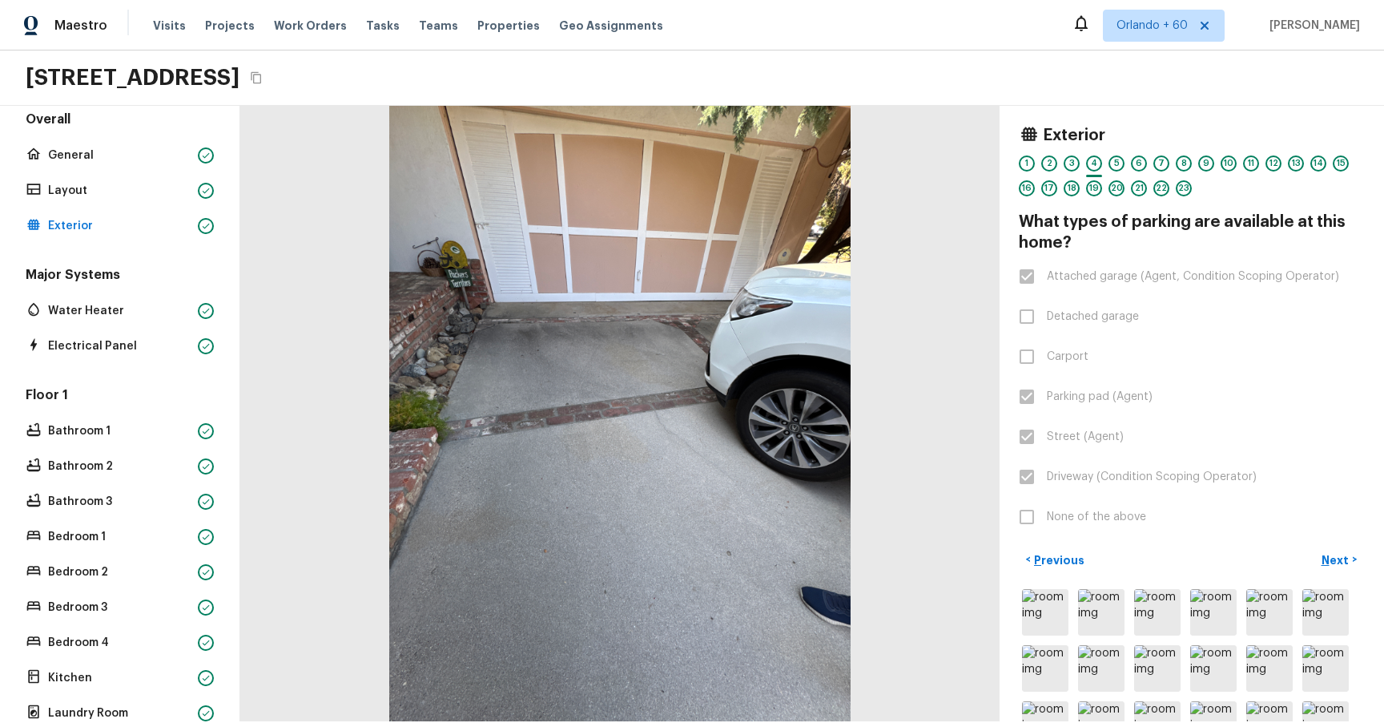
click at [1073, 119] on span "Driveway (Condition Scoping Operator)" at bounding box center [1152, 477] width 210 height 16
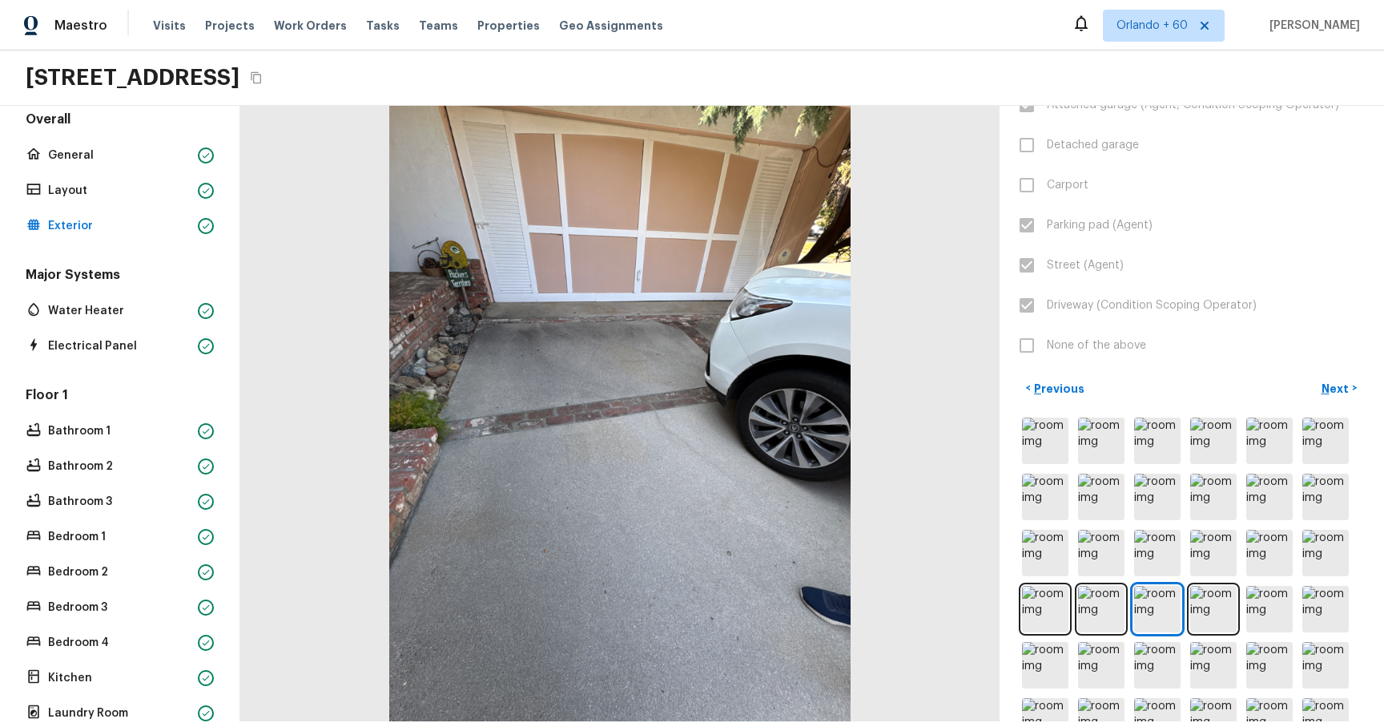
scroll to position [329, 0]
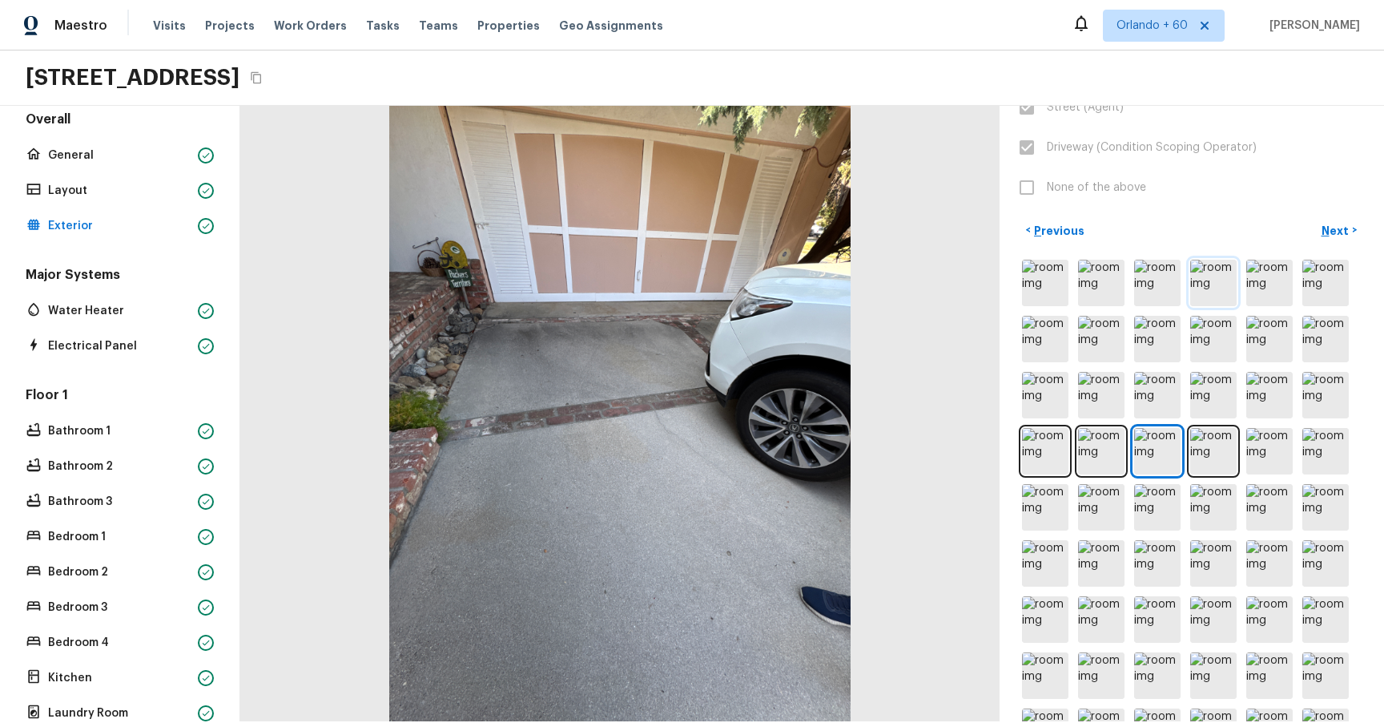
click at [1196, 119] on img at bounding box center [1214, 283] width 46 height 46
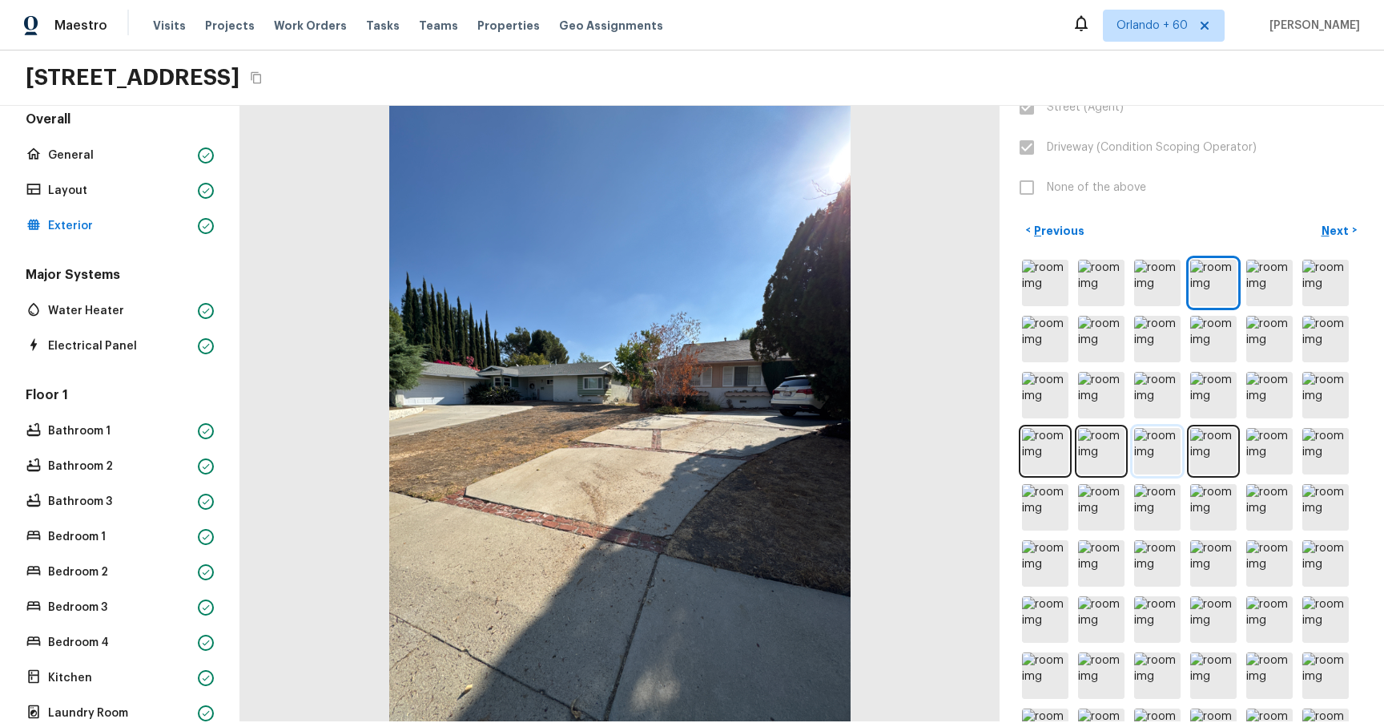
click at [1159, 119] on img at bounding box center [1157, 451] width 46 height 46
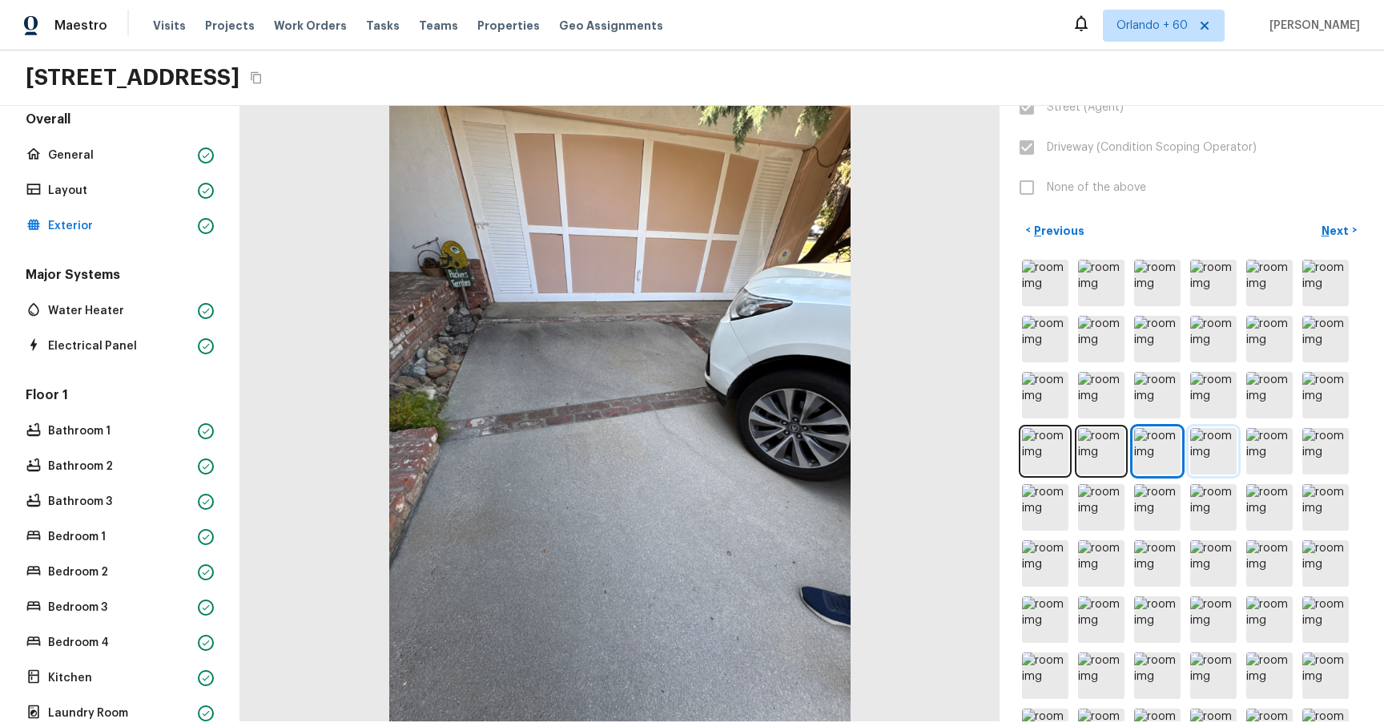
click at [1209, 119] on img at bounding box center [1214, 451] width 46 height 46
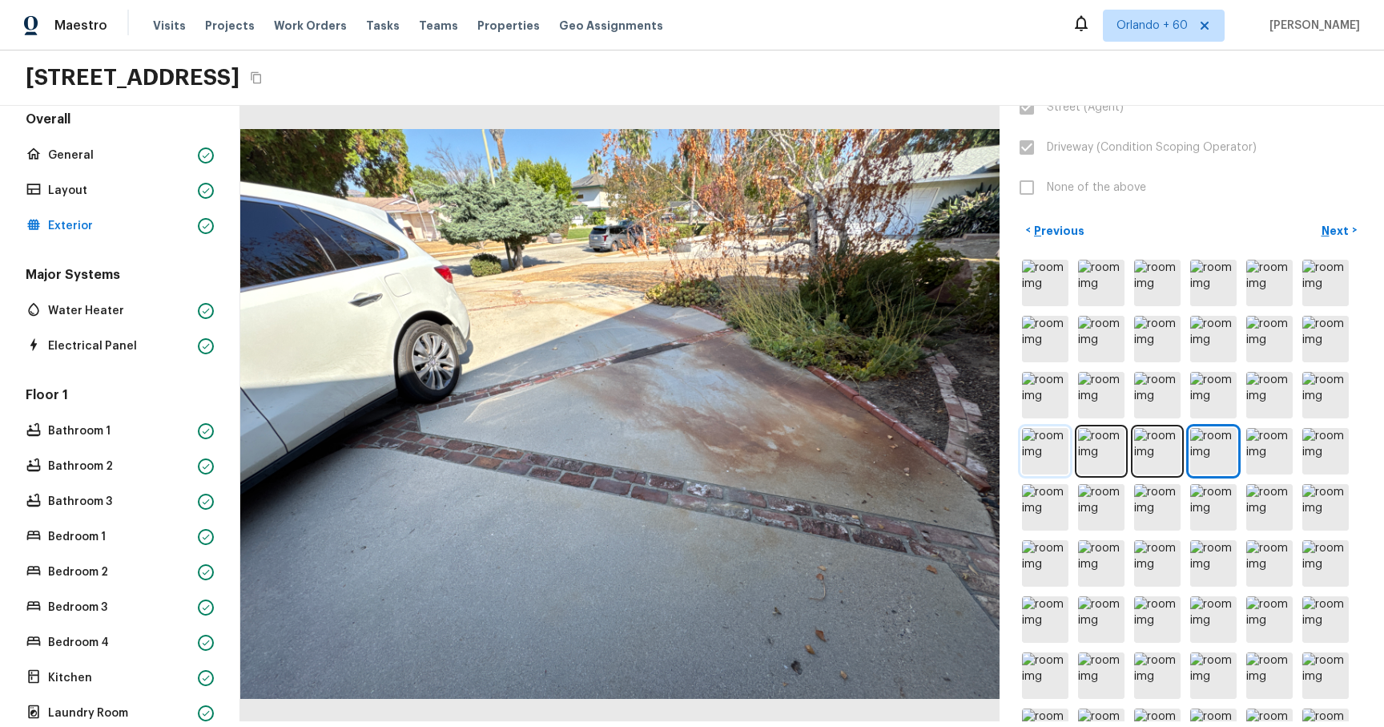
click at [1066, 119] on img at bounding box center [1045, 451] width 46 height 46
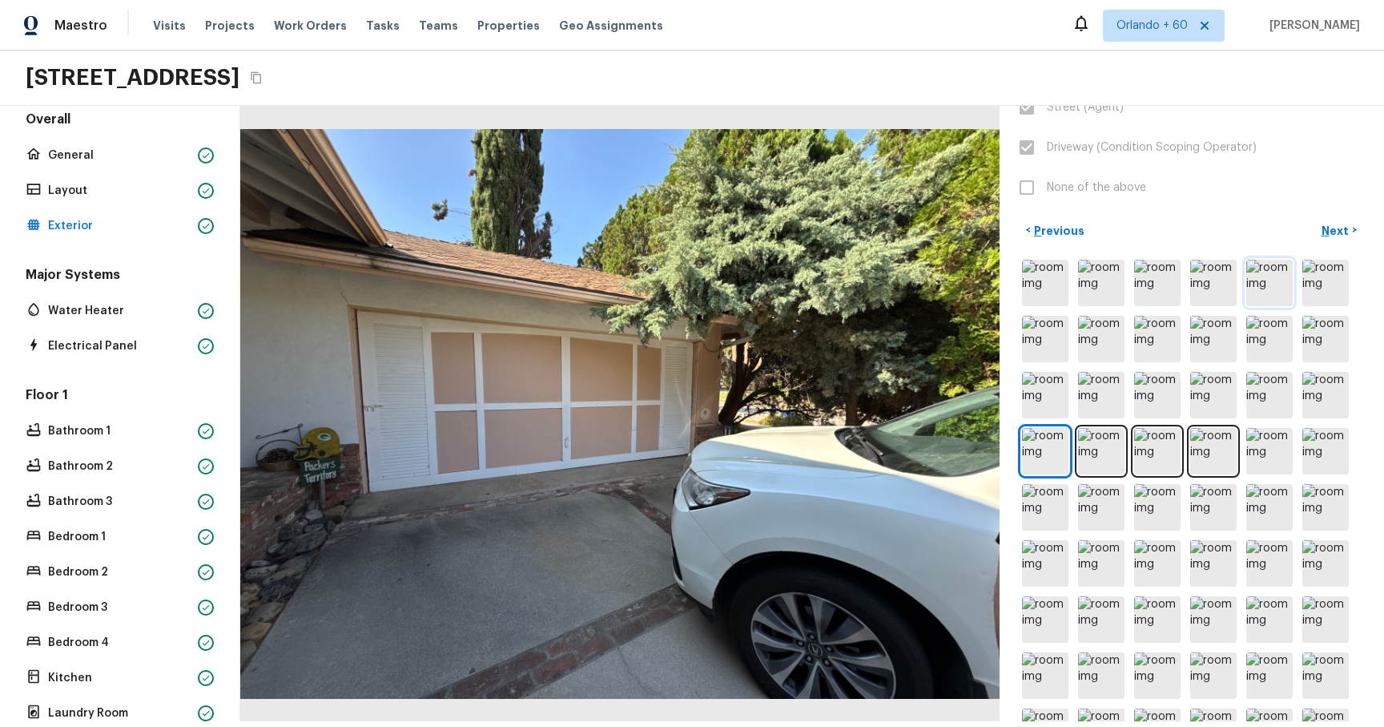
click at [1251, 119] on img at bounding box center [1270, 283] width 46 height 46
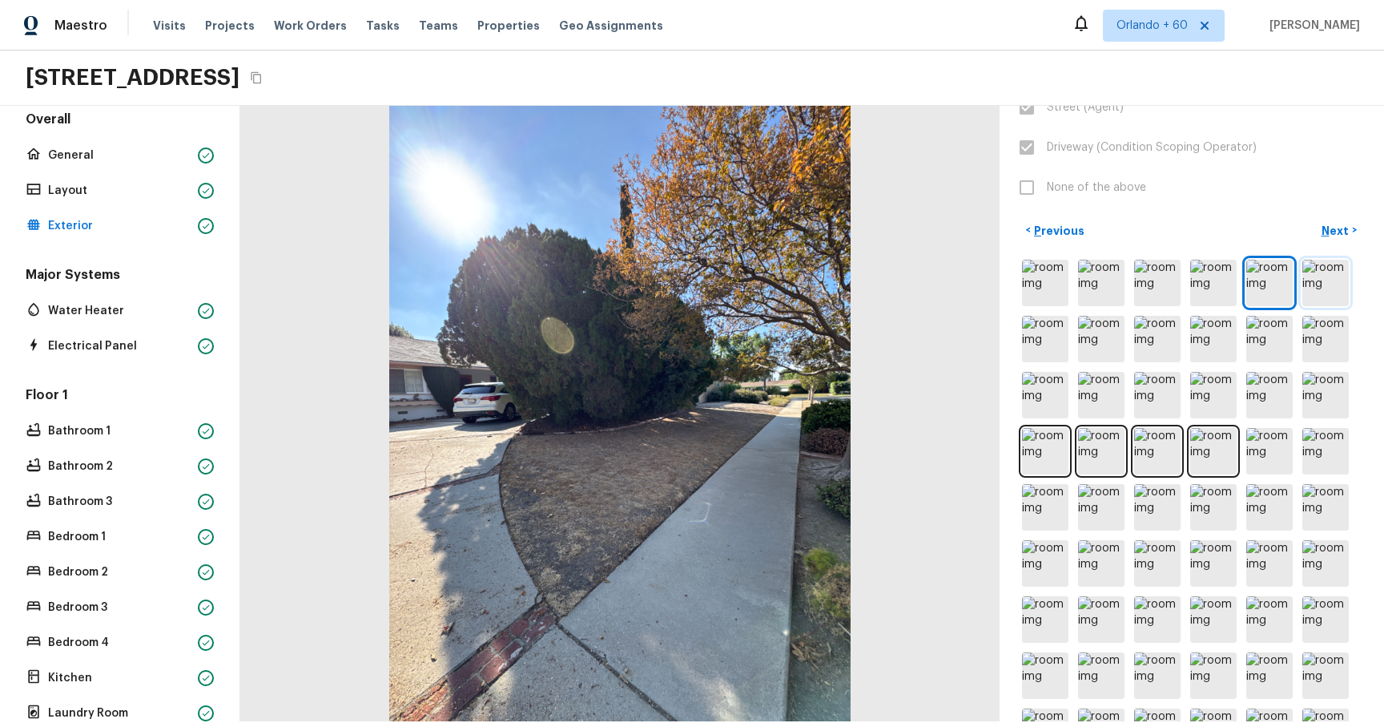
click at [1337, 119] on img at bounding box center [1326, 283] width 46 height 46
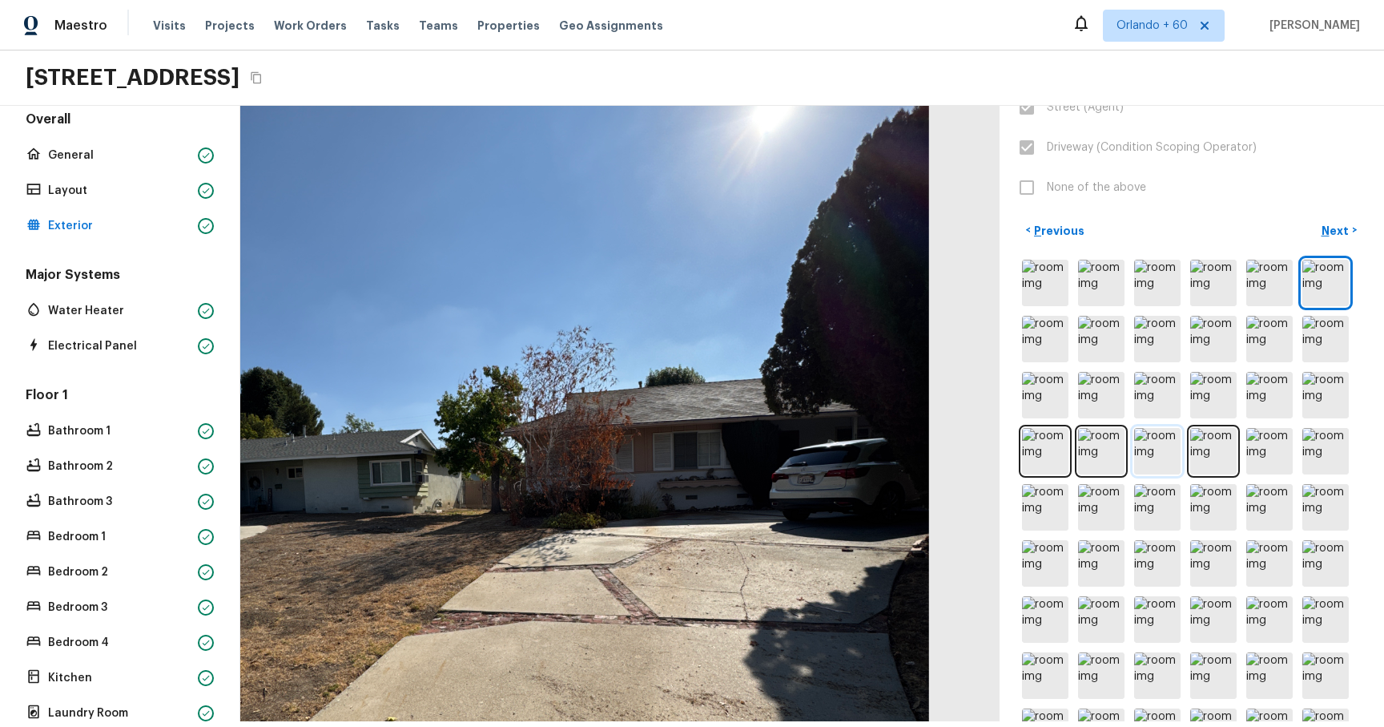
click at [1156, 119] on img at bounding box center [1157, 451] width 46 height 46
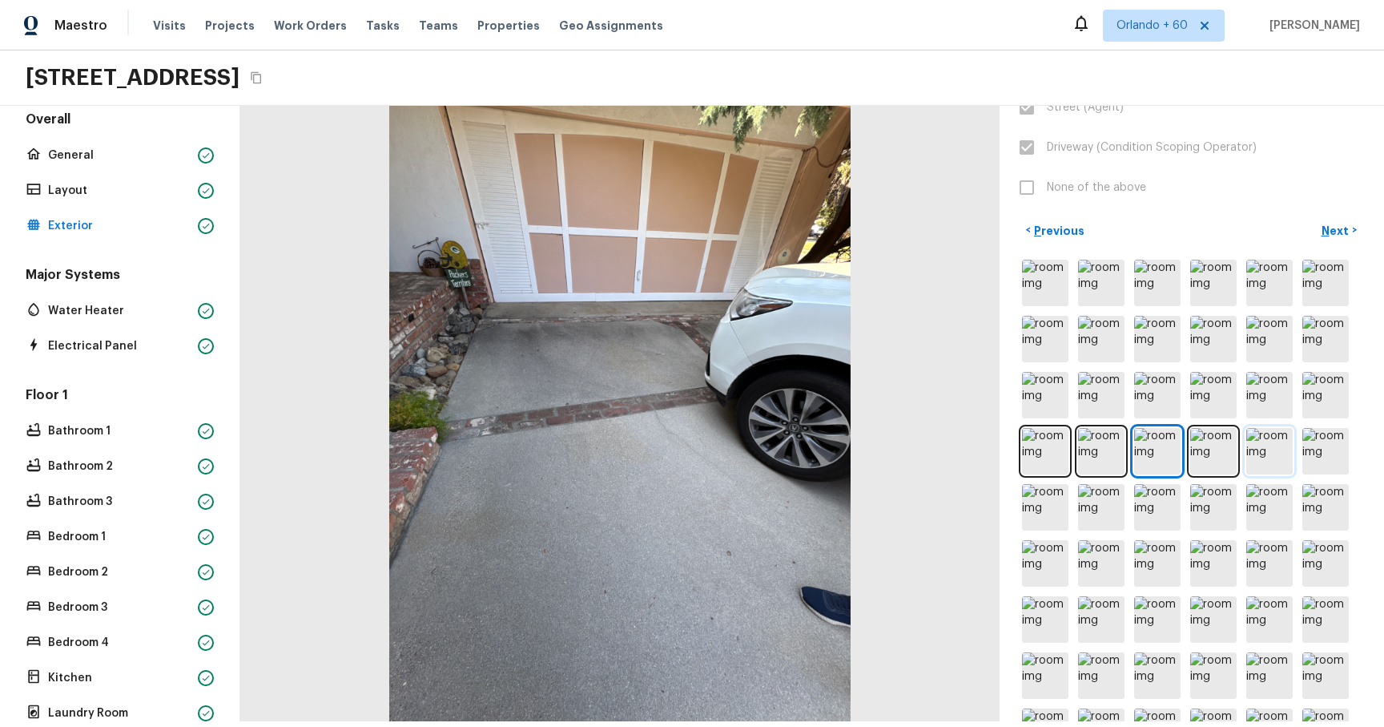
click at [1278, 119] on img at bounding box center [1270, 451] width 46 height 46
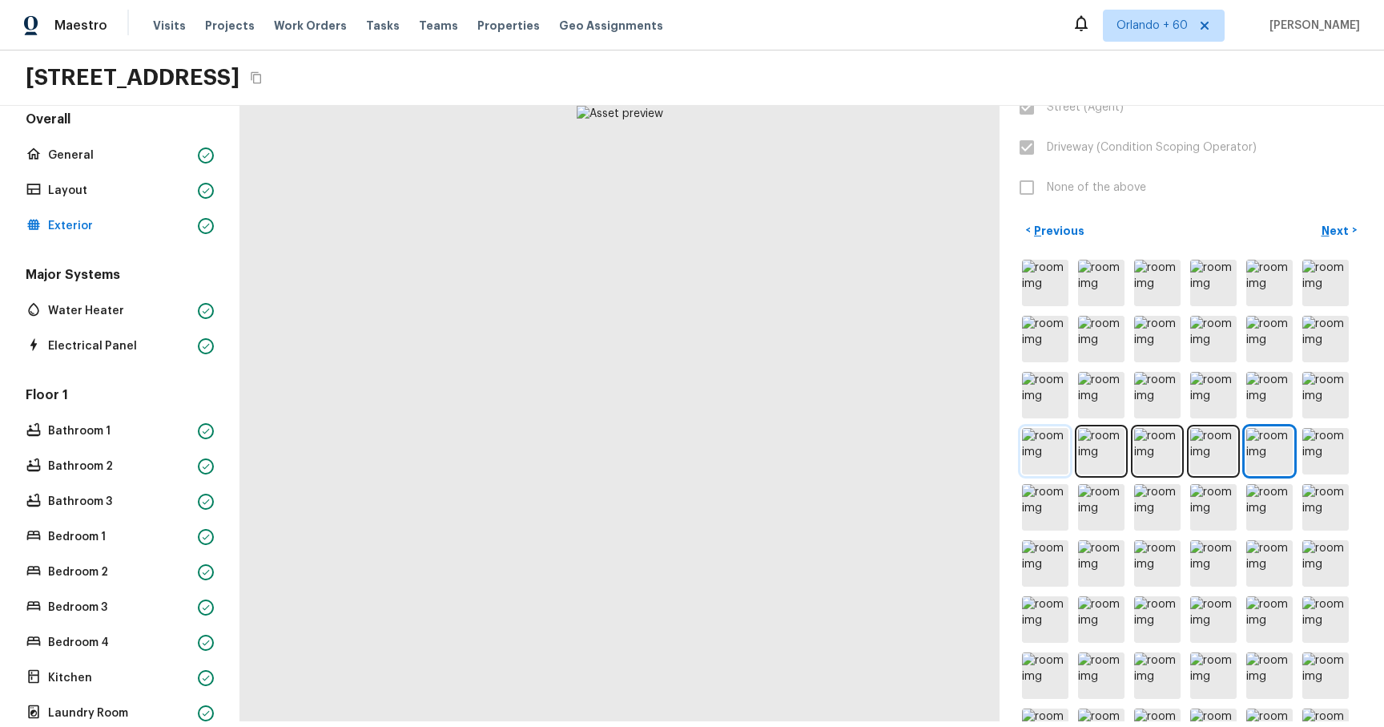
click at [1053, 119] on img at bounding box center [1045, 451] width 46 height 46
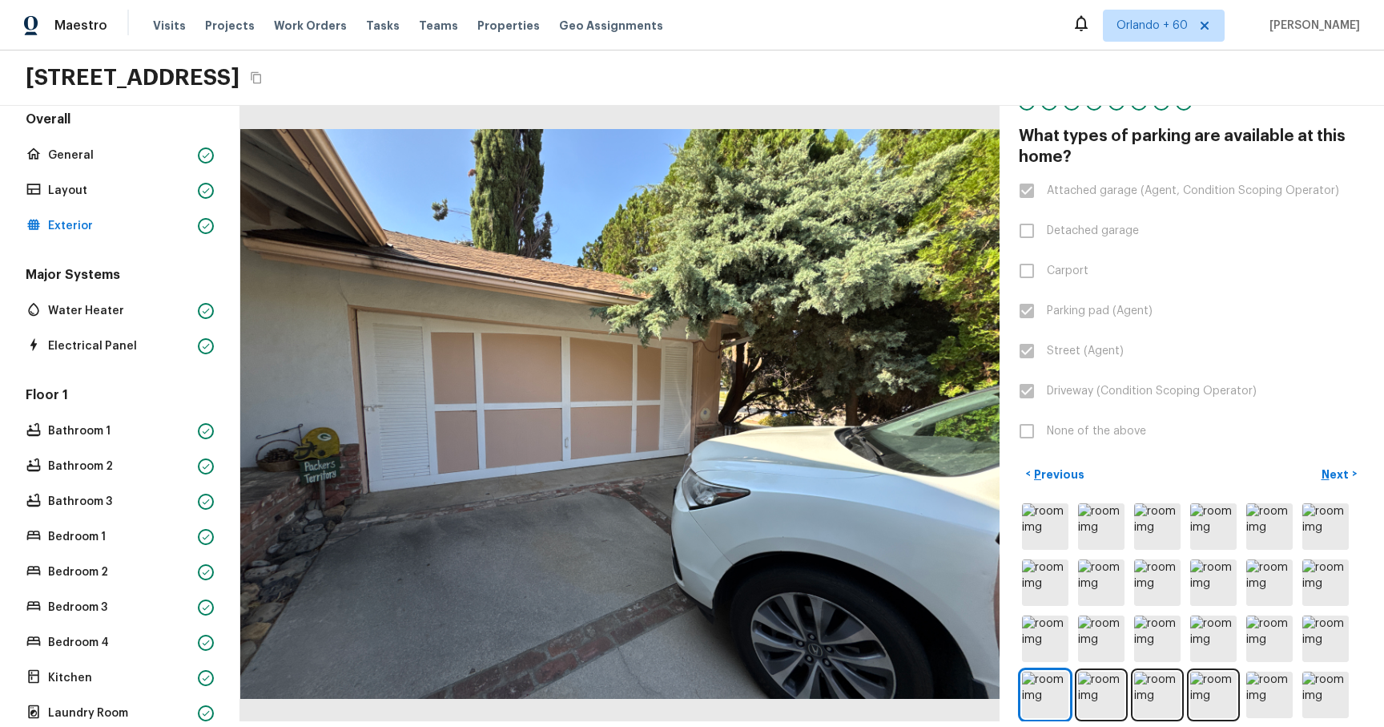
scroll to position [0, 0]
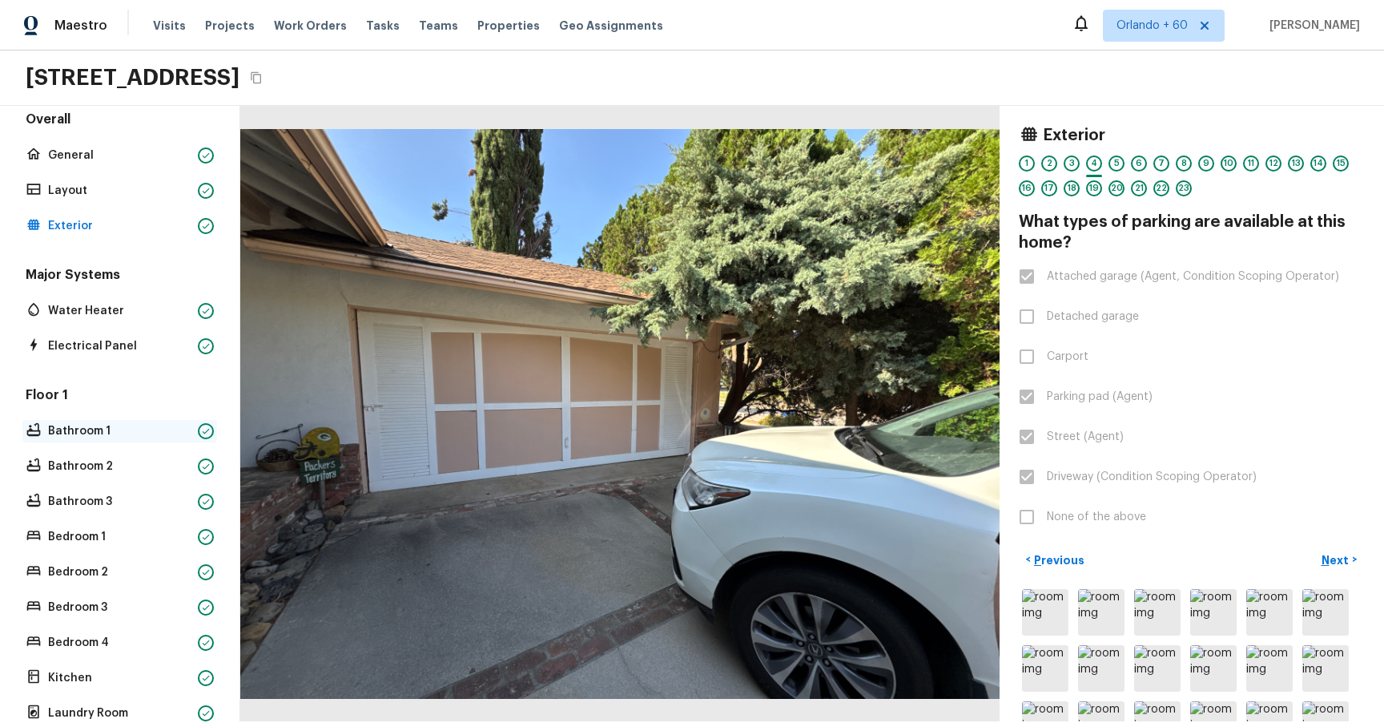
click at [139, 119] on p "Bathroom 1" at bounding box center [119, 431] width 143 height 16
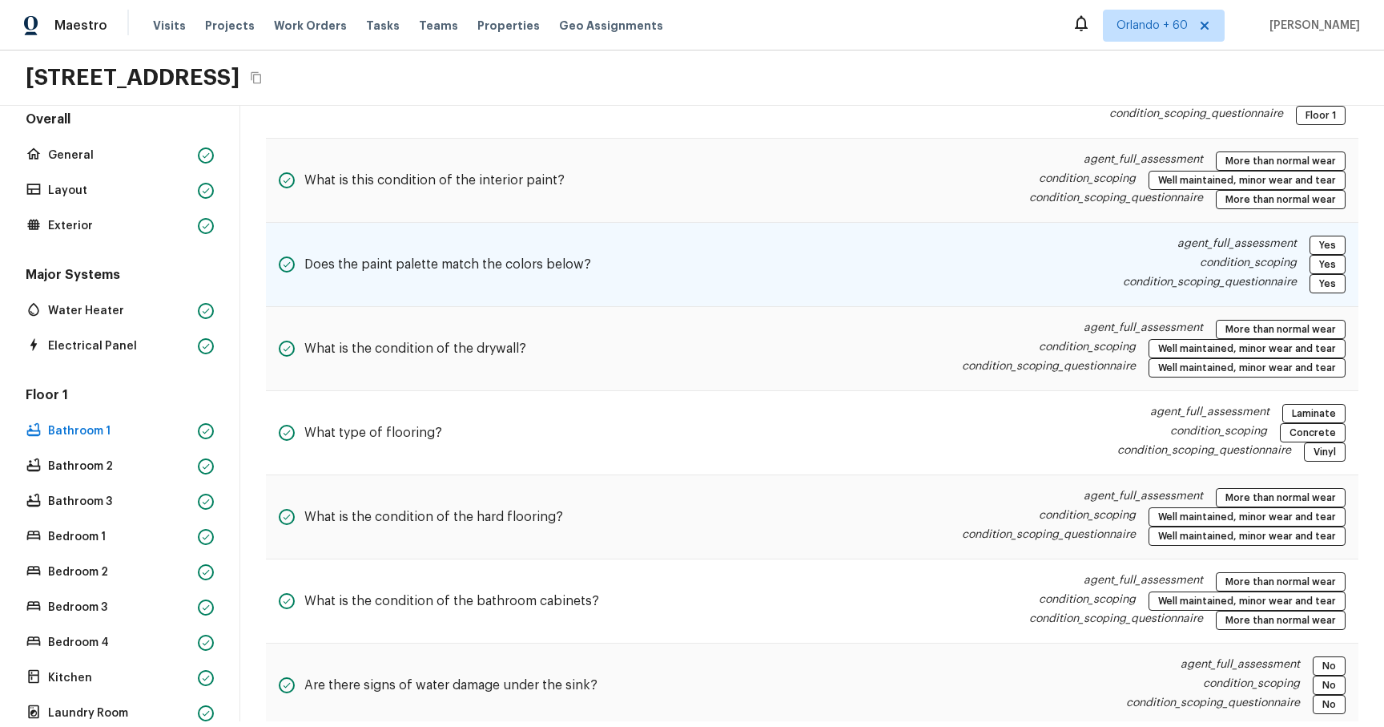
scroll to position [113, 0]
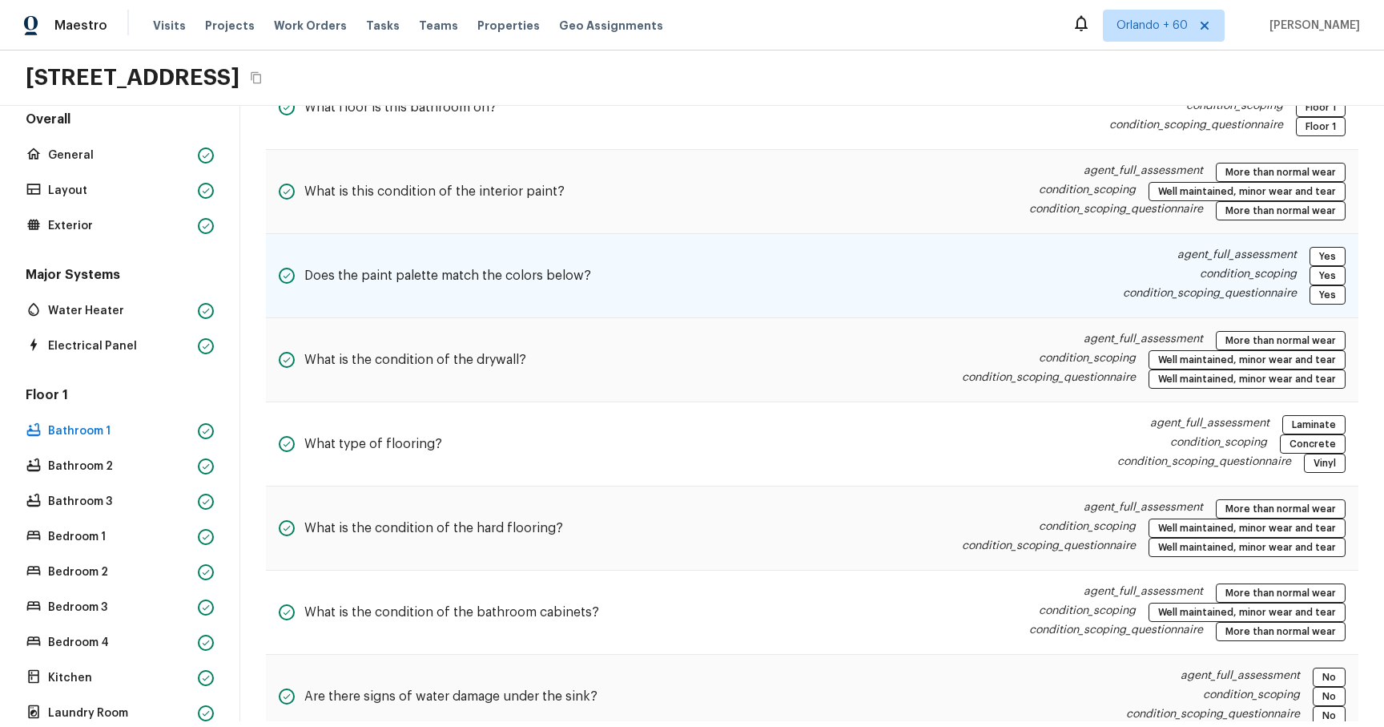
click at [800, 119] on div "Does the paint palette match the colors below? agent_full_assessment Yes condit…" at bounding box center [812, 276] width 1093 height 84
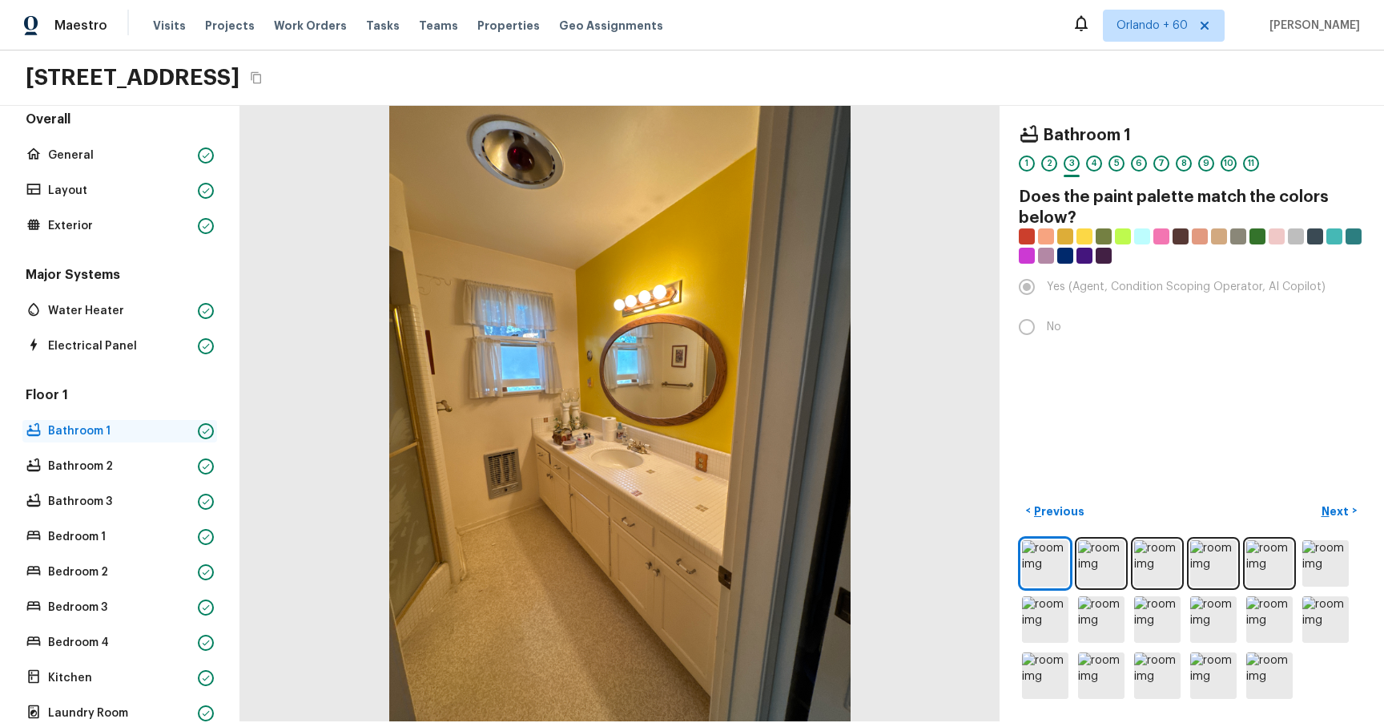
click at [98, 119] on div "Bathroom 1" at bounding box center [119, 431] width 195 height 22
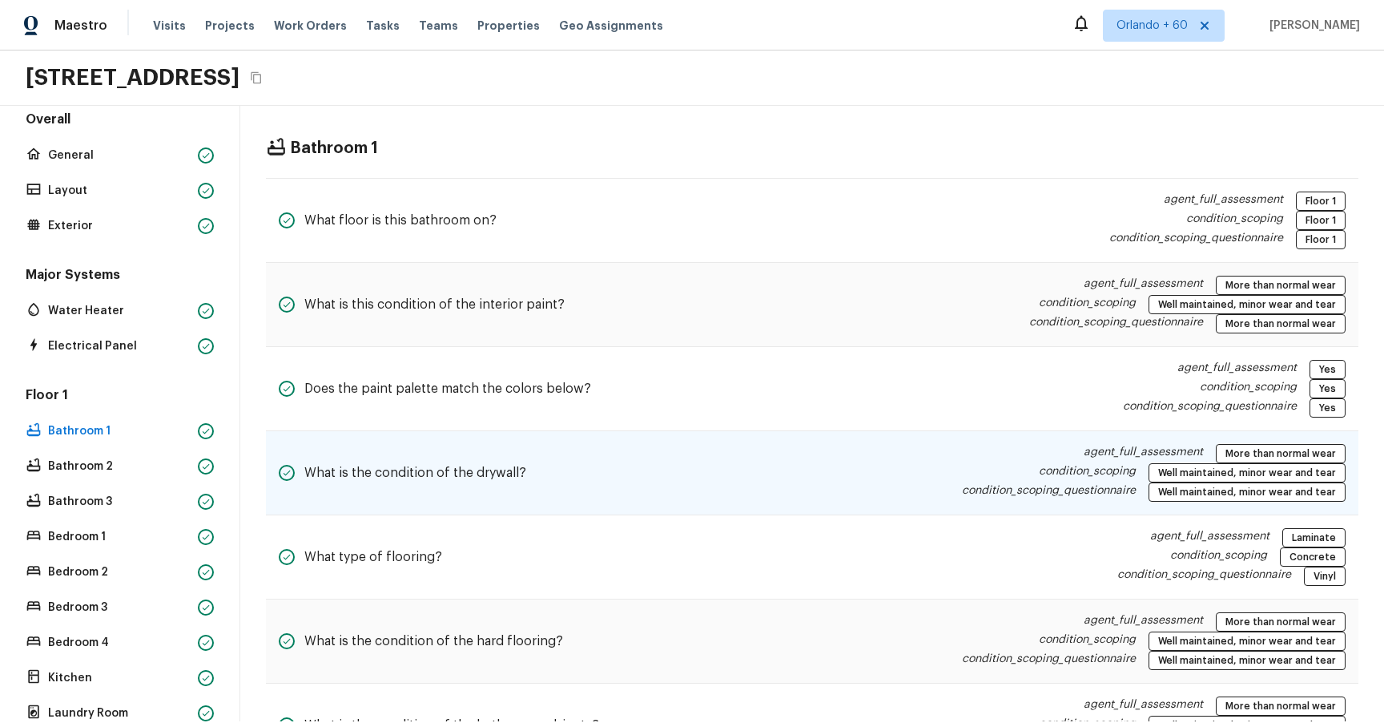
click at [1035, 119] on p "condition_scoping_questionnaire" at bounding box center [1049, 491] width 174 height 19
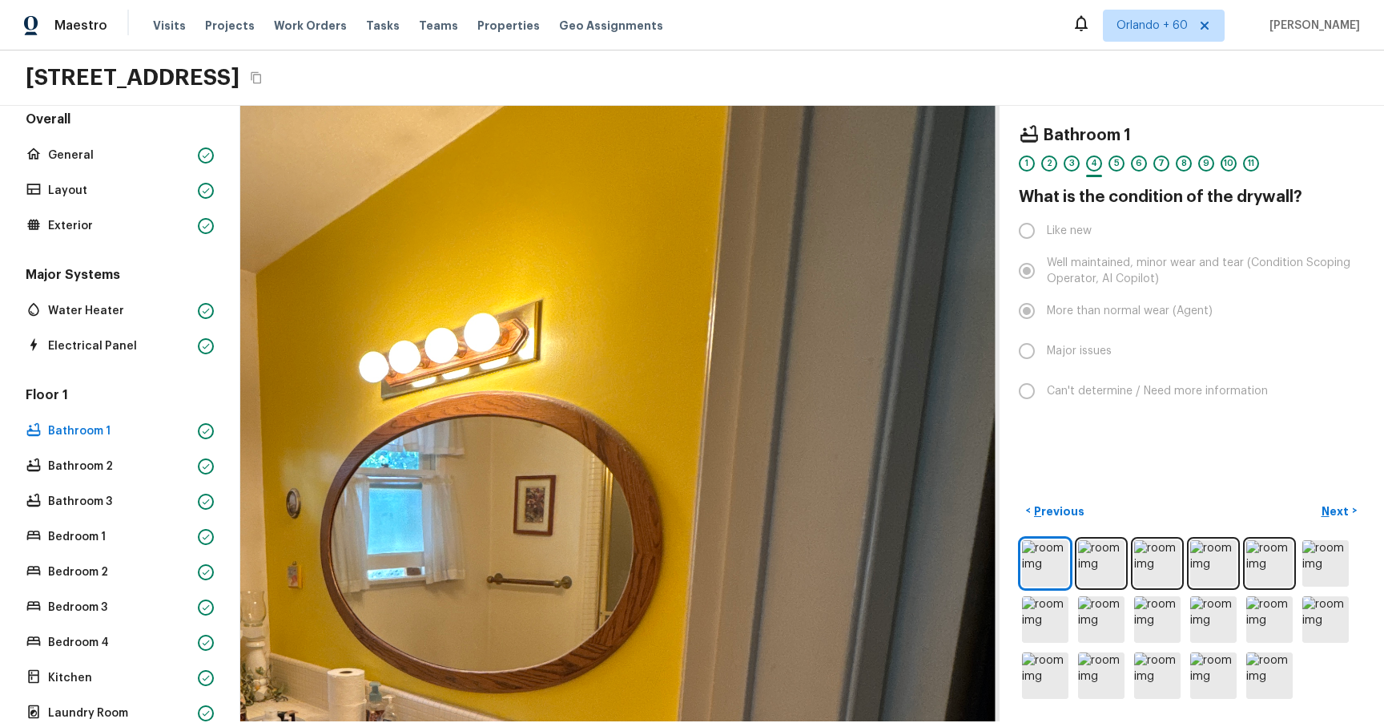
drag, startPoint x: 798, startPoint y: 305, endPoint x: 510, endPoint y: 614, distance: 421.7
click at [510, 119] on div at bounding box center [374, 659] width 2041 height 1654
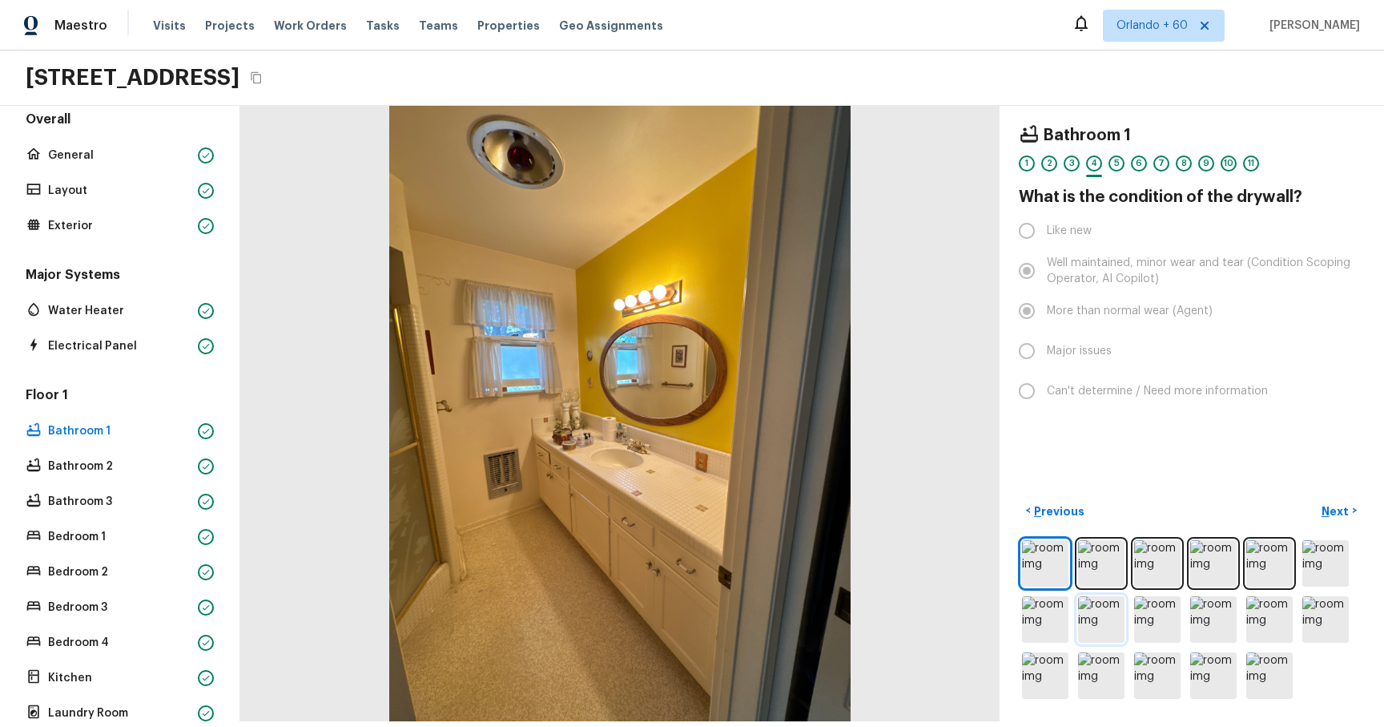
click at [1098, 119] on img at bounding box center [1101, 619] width 46 height 46
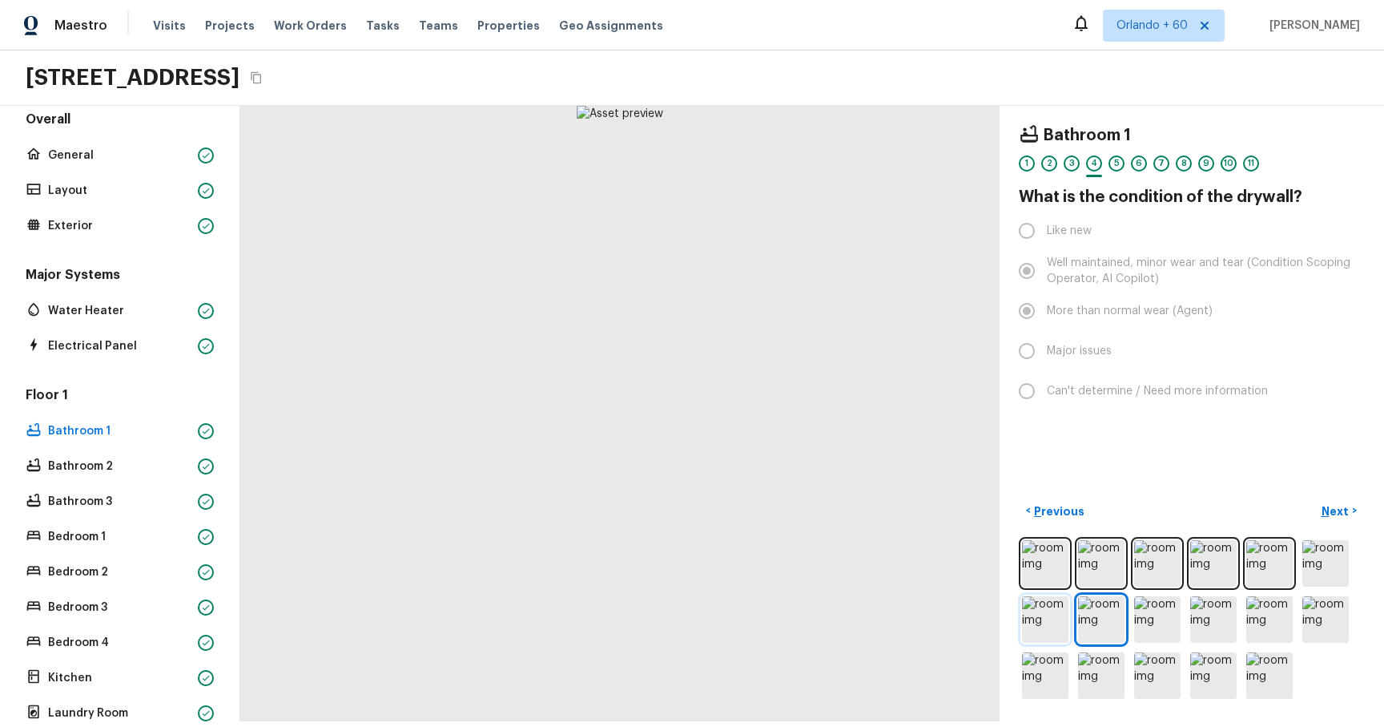
click at [1040, 119] on img at bounding box center [1045, 619] width 46 height 46
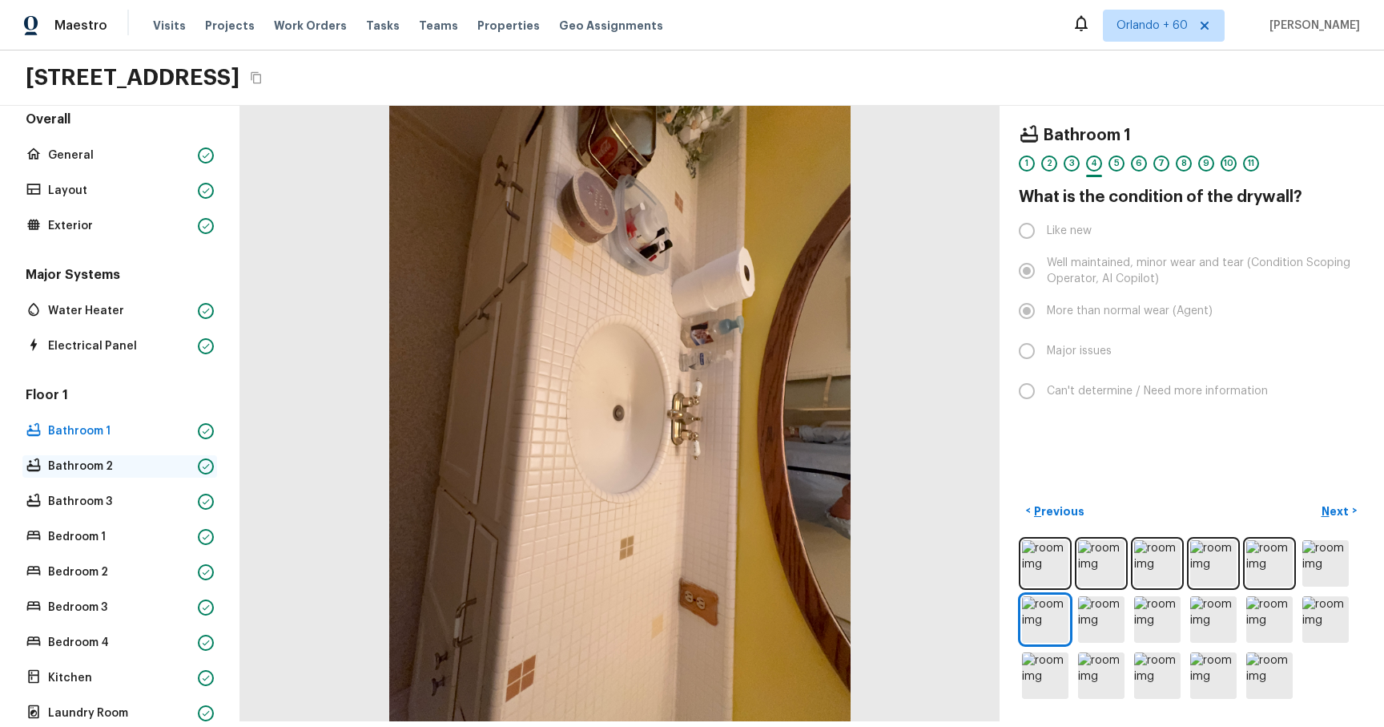
click at [123, 119] on p "Bathroom 2" at bounding box center [119, 466] width 143 height 16
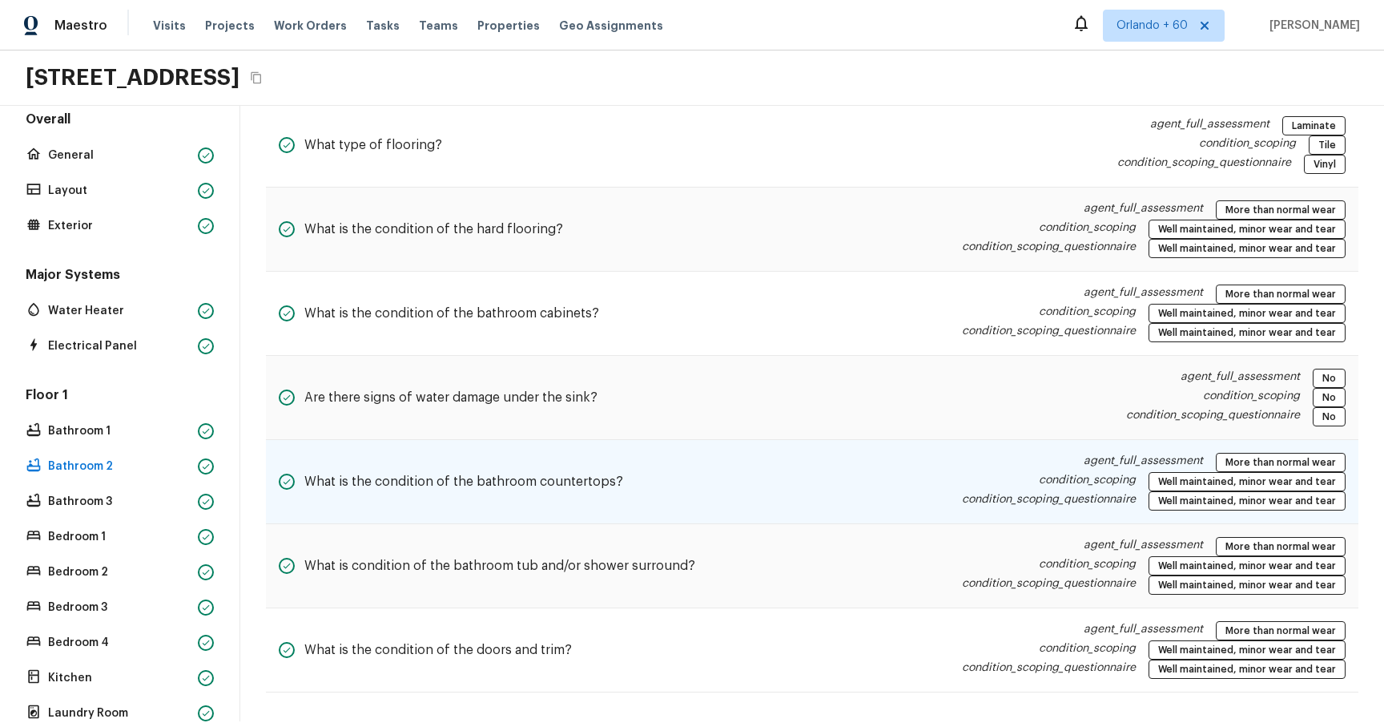
scroll to position [412, 0]
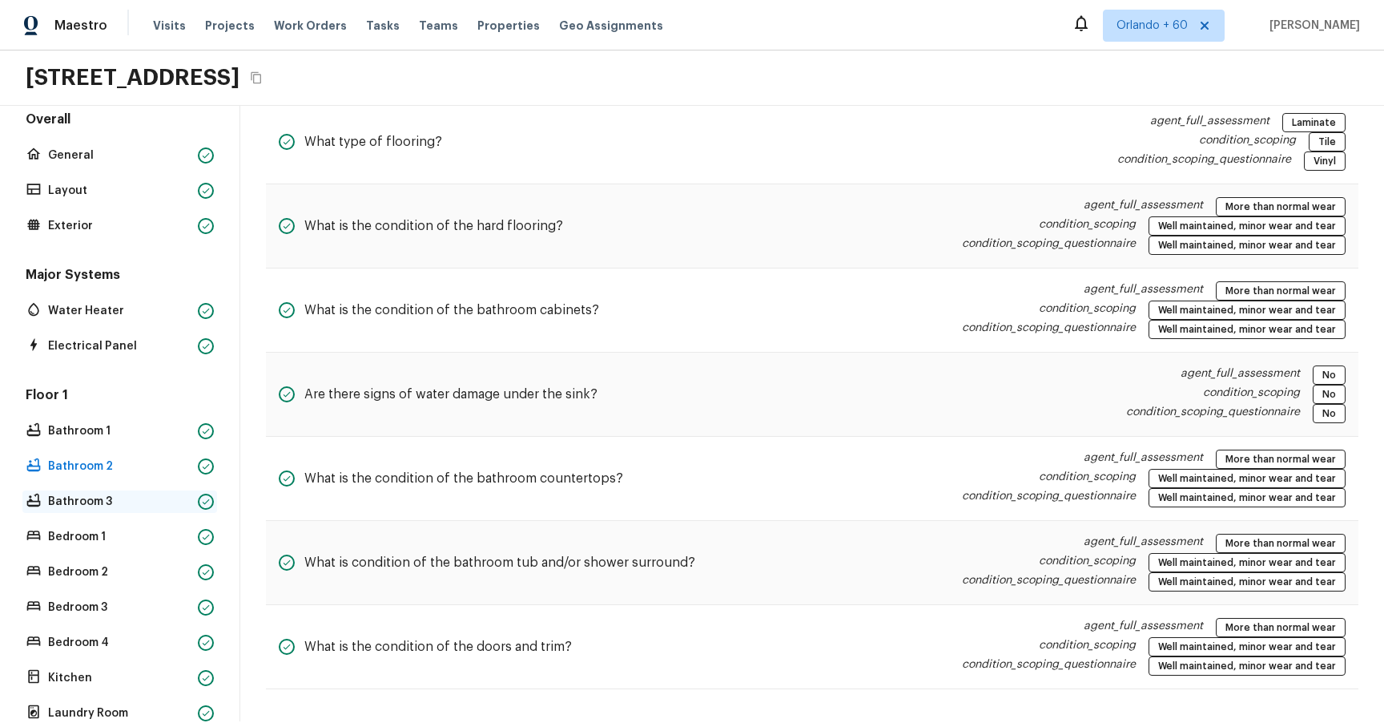
click at [155, 119] on p "Bathroom 3" at bounding box center [119, 502] width 143 height 16
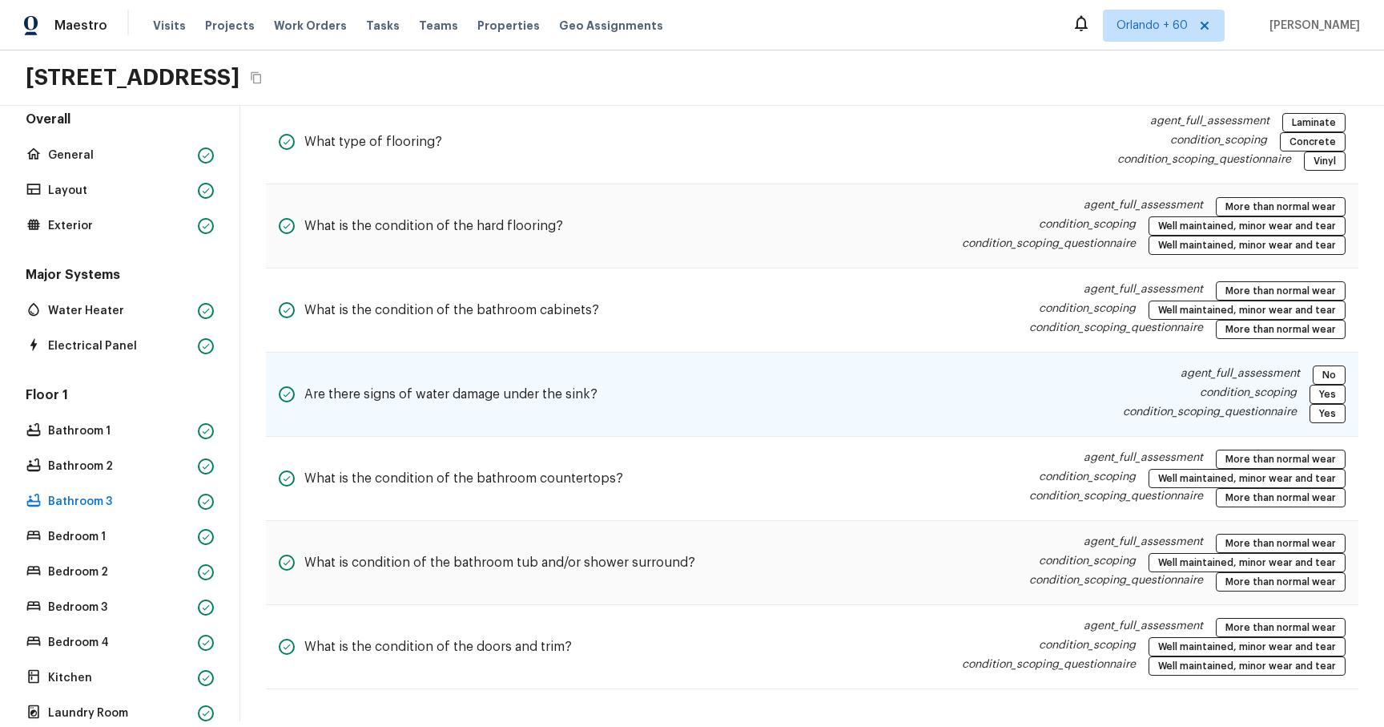
click at [671, 119] on div "Are there signs of water damage under the sink? agent_full_assessment No condit…" at bounding box center [812, 395] width 1093 height 84
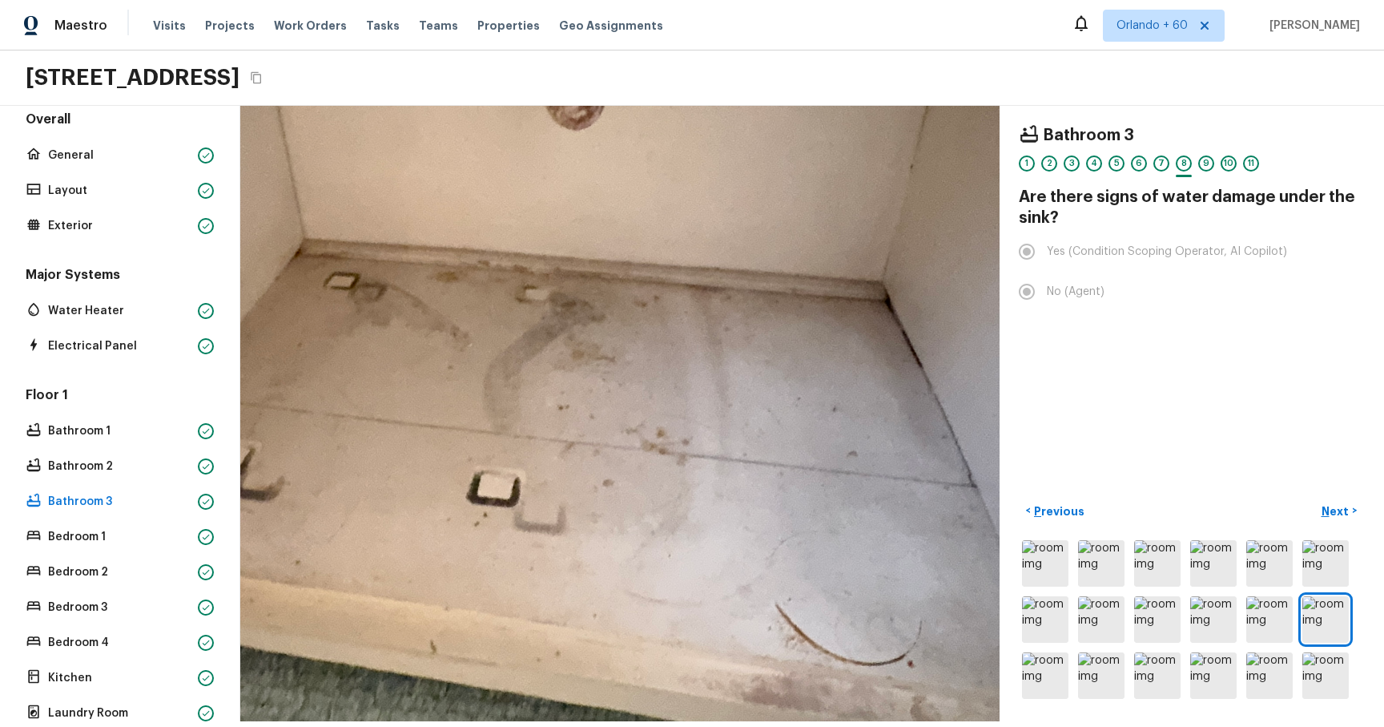
drag, startPoint x: 697, startPoint y: 433, endPoint x: 590, endPoint y: 218, distance: 240.1
click at [589, 119] on div at bounding box center [516, 193] width 1763 height 1428
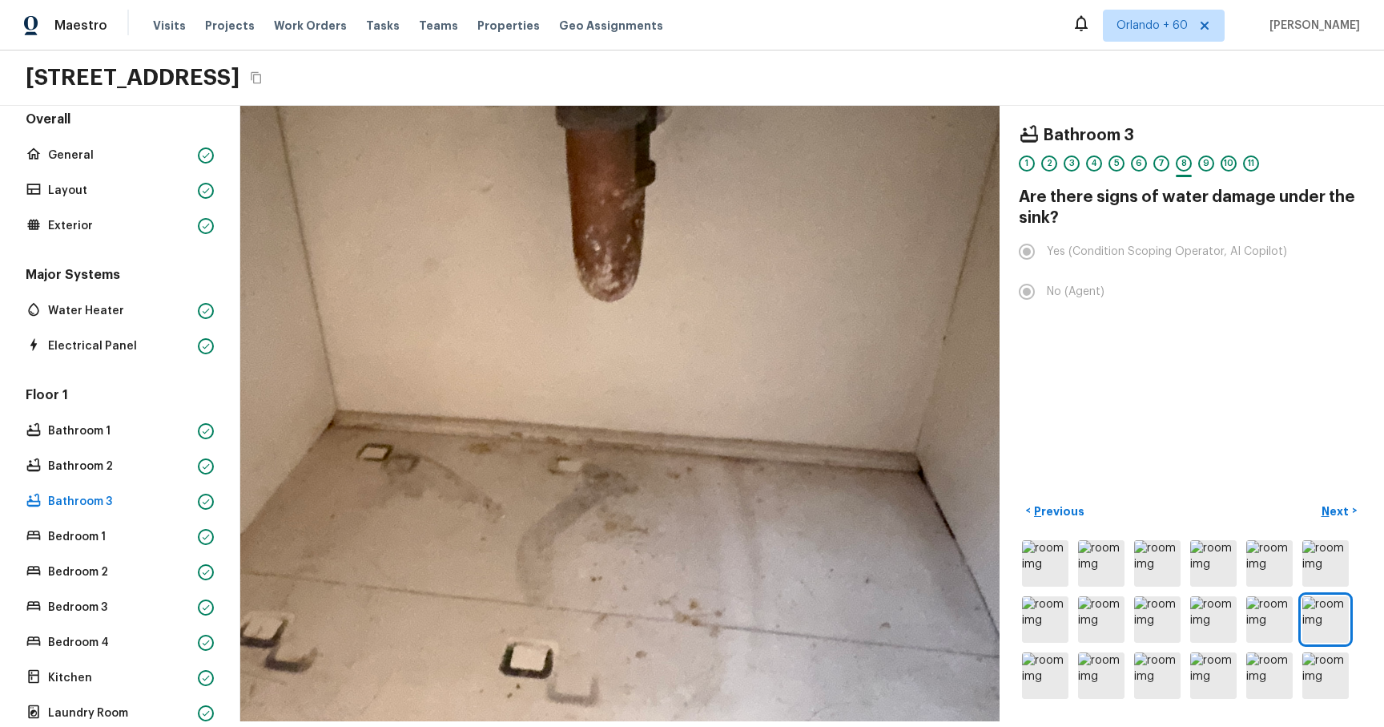
drag, startPoint x: 446, startPoint y: 523, endPoint x: 473, endPoint y: 765, distance: 243.5
click at [473, 119] on html "Maestro Visits Projects Work Orders Tasks Teams Properties Geo Assignments Orla…" at bounding box center [692, 360] width 1384 height 721
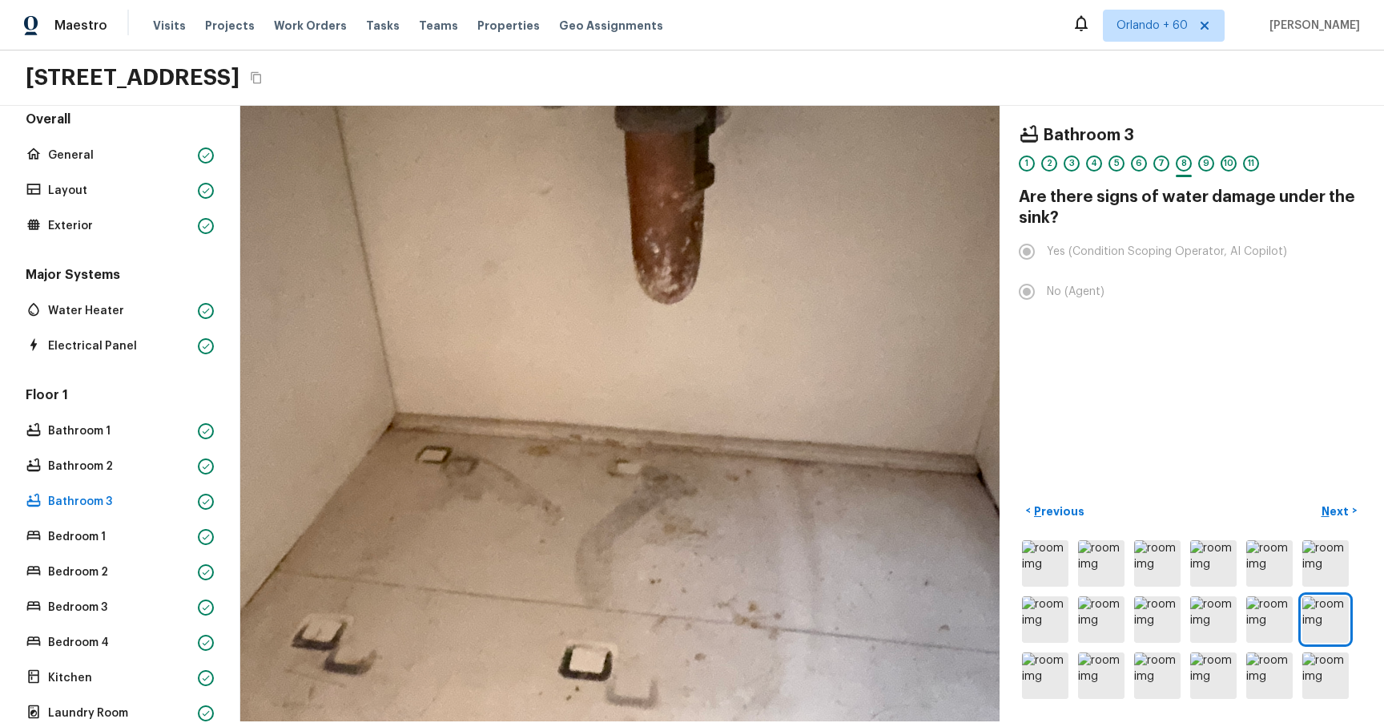
drag, startPoint x: 659, startPoint y: 377, endPoint x: 755, endPoint y: 308, distance: 117.6
click at [755, 119] on div at bounding box center [608, 367] width 1763 height 1428
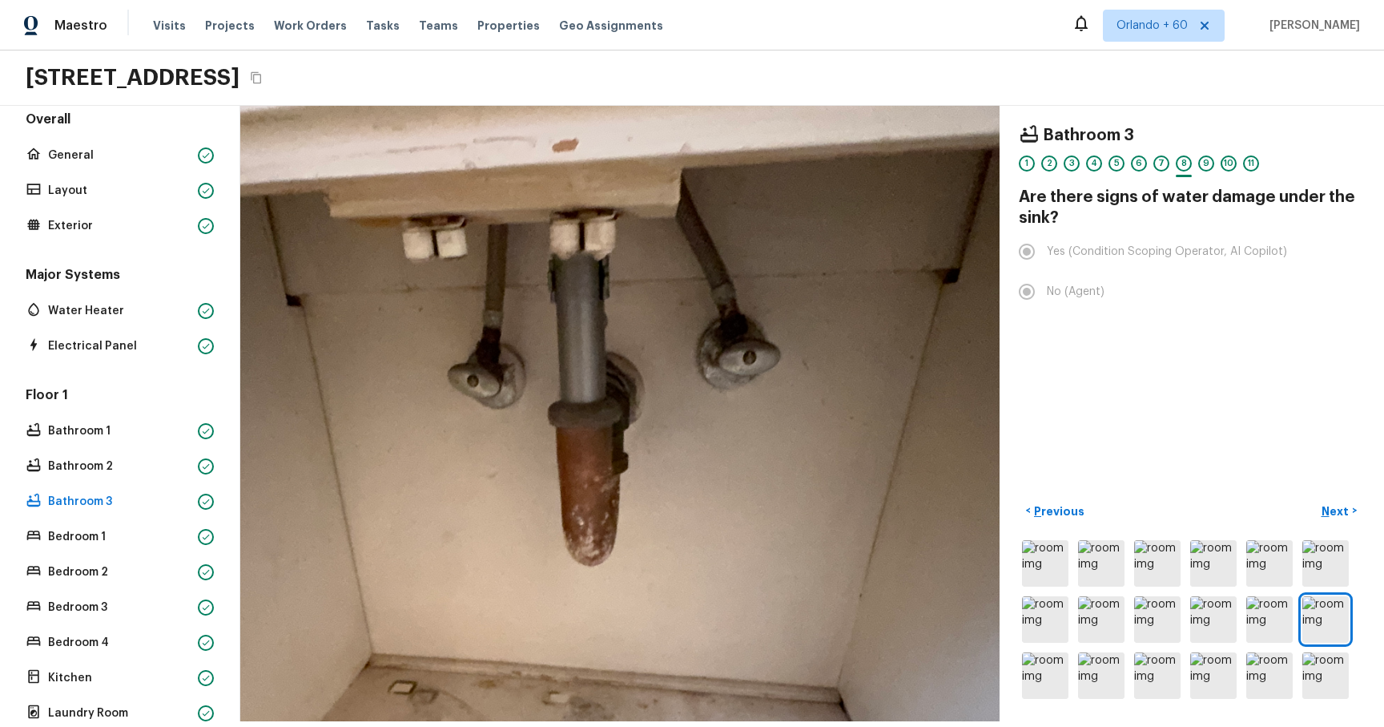
drag, startPoint x: 719, startPoint y: 413, endPoint x: 654, endPoint y: 675, distance: 270.1
click at [654, 119] on div at bounding box center [543, 616] width 1418 height 1149
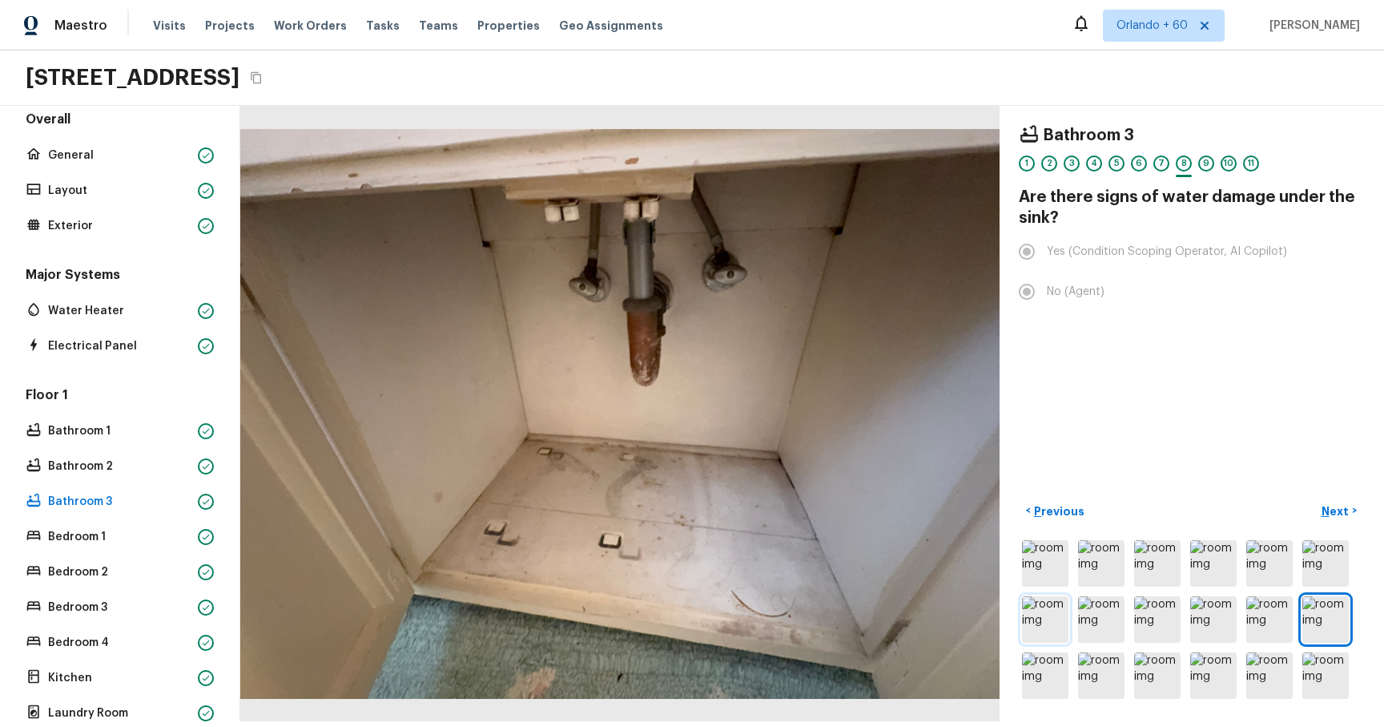
click at [1068, 119] on img at bounding box center [1045, 619] width 46 height 46
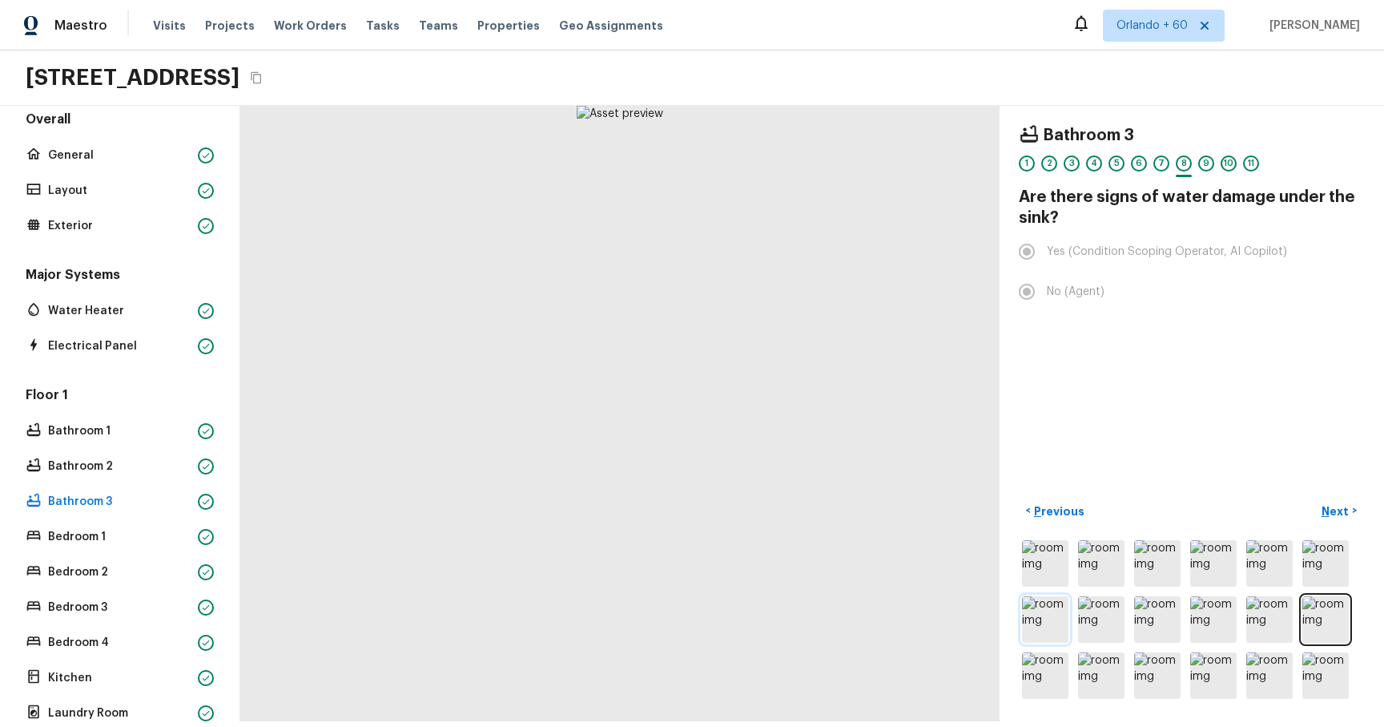
click at [1061, 119] on img at bounding box center [1045, 619] width 46 height 46
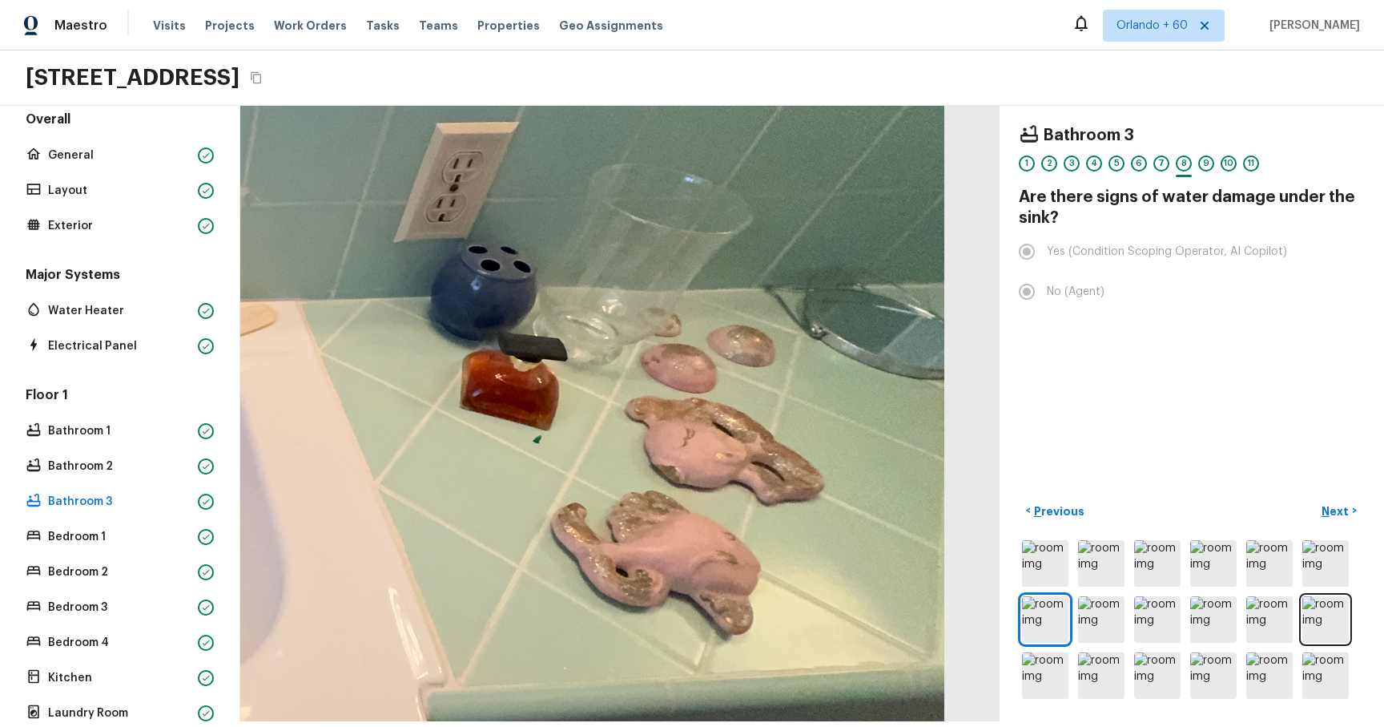
drag, startPoint x: 927, startPoint y: 490, endPoint x: 777, endPoint y: 572, distance: 171.0
click at [777, 119] on div at bounding box center [78, 395] width 1733 height 1404
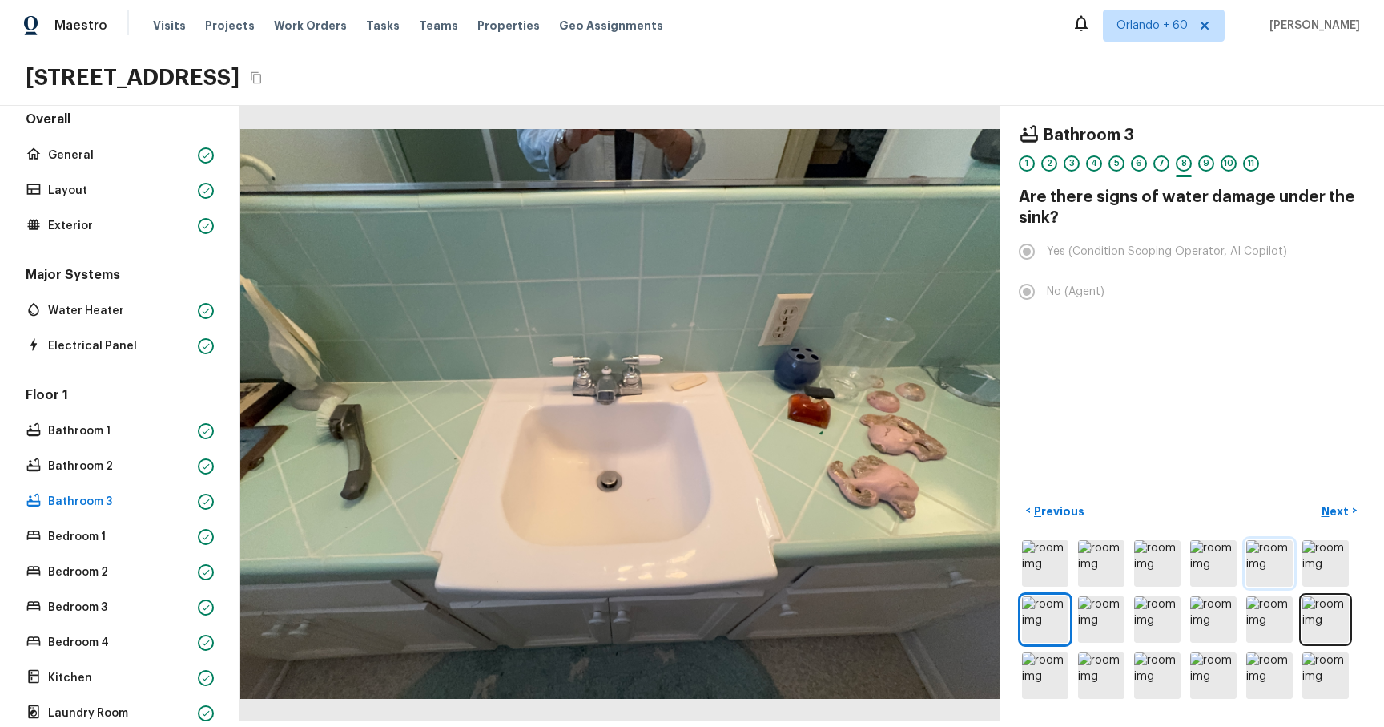
click at [1291, 119] on img at bounding box center [1270, 563] width 46 height 46
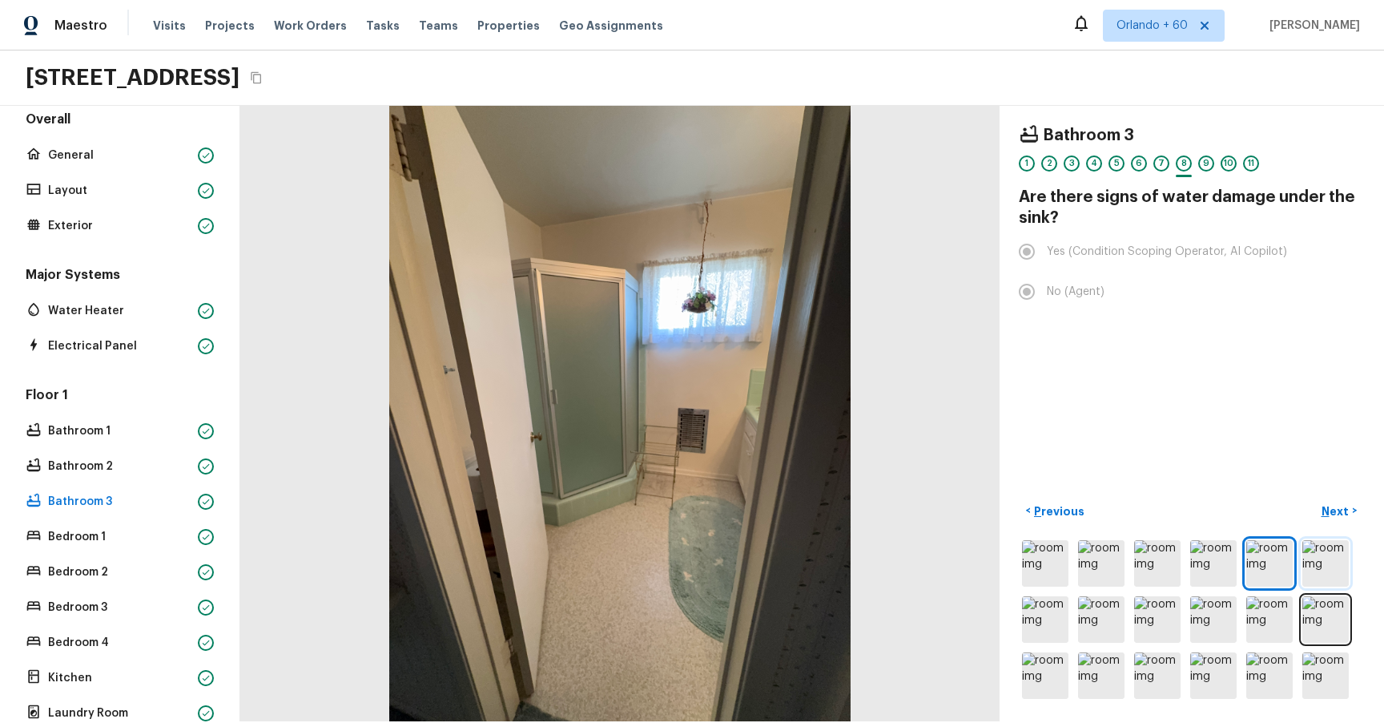
click at [1332, 119] on img at bounding box center [1326, 563] width 46 height 46
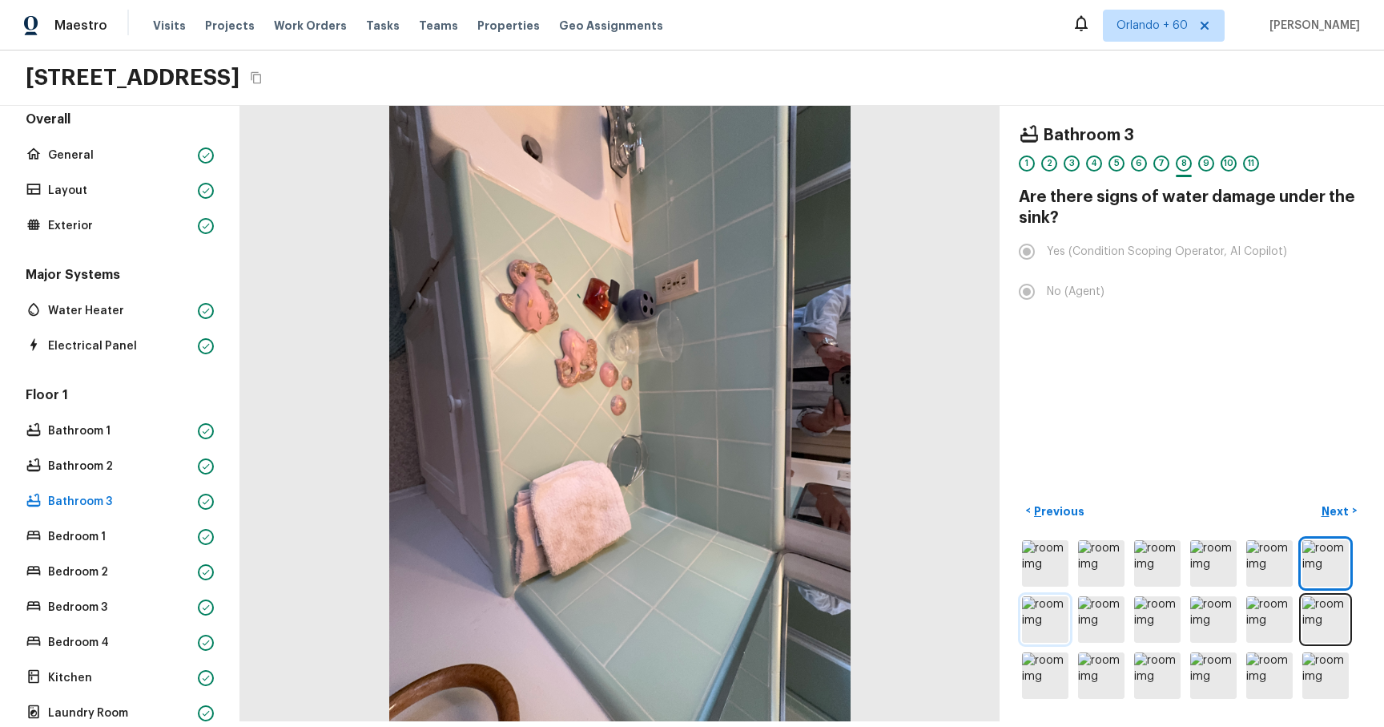
click at [1051, 119] on img at bounding box center [1045, 619] width 46 height 46
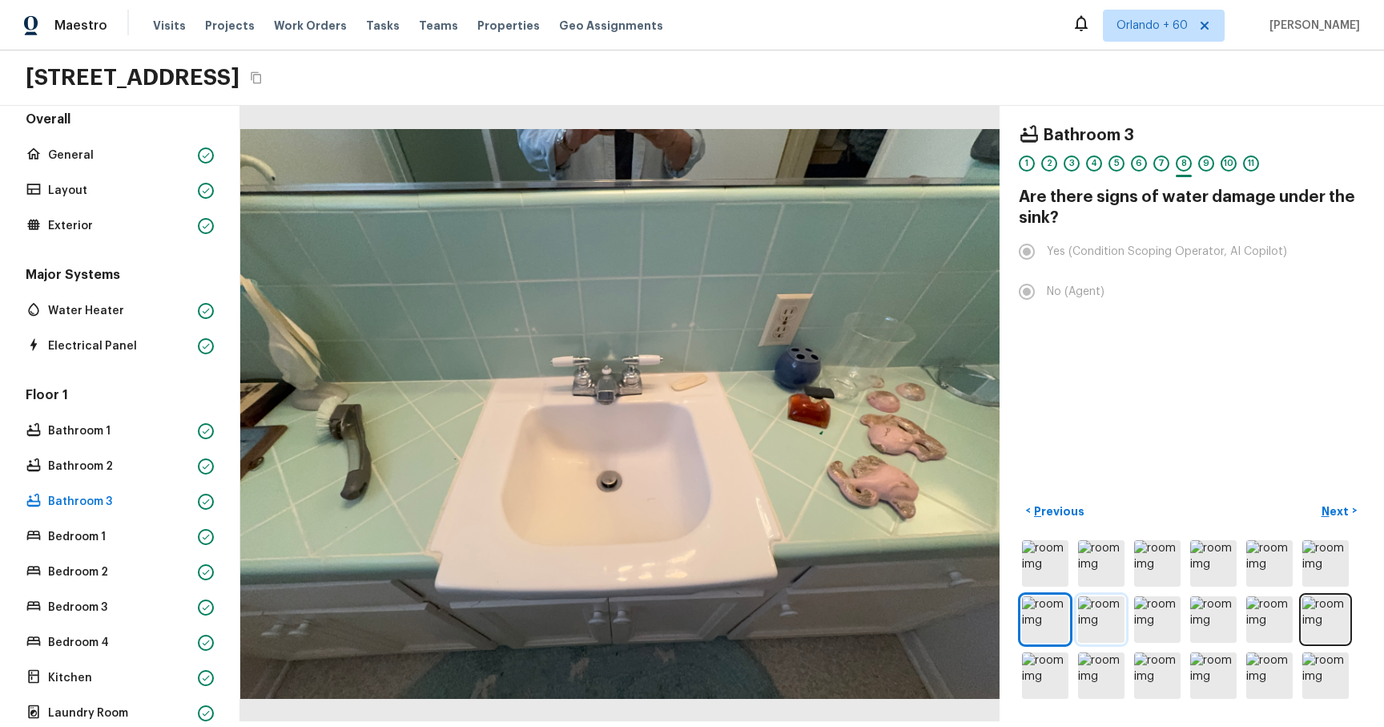
click at [1101, 119] on img at bounding box center [1101, 619] width 46 height 46
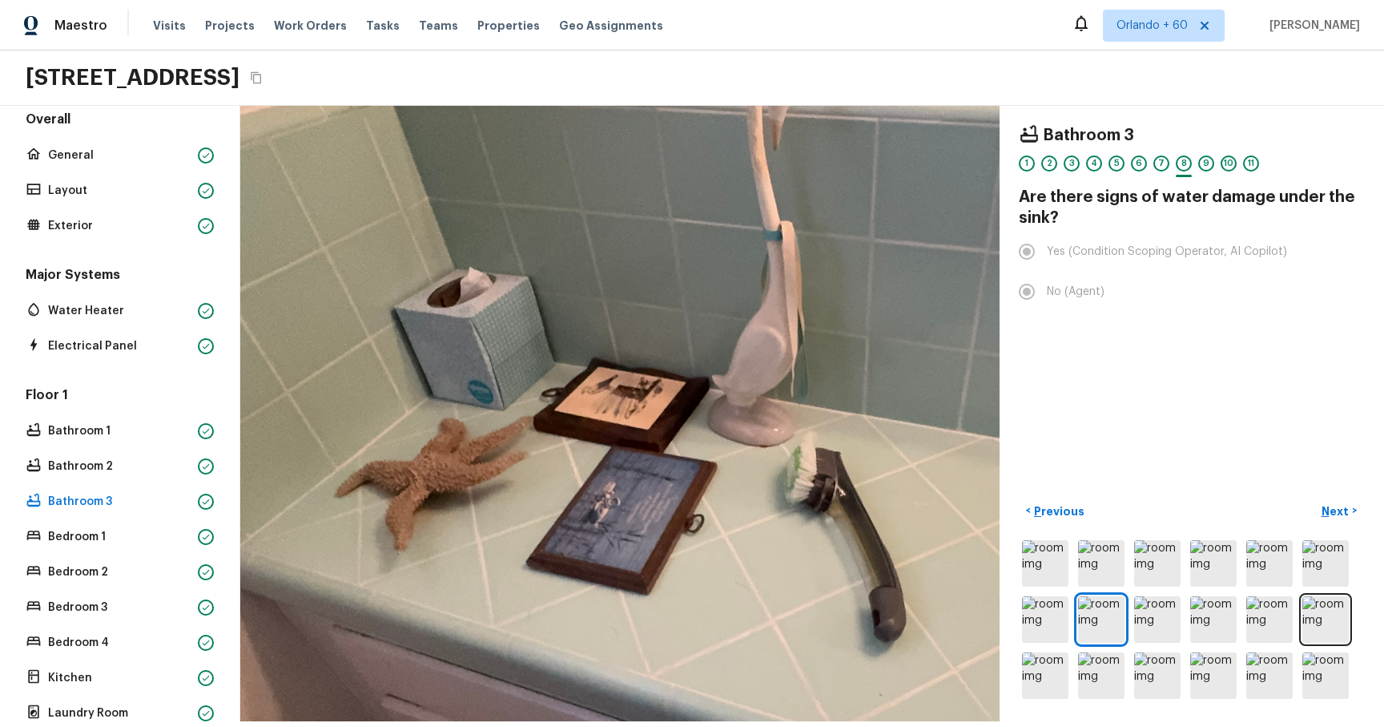
drag, startPoint x: 401, startPoint y: 439, endPoint x: 533, endPoint y: 529, distance: 159.1
click at [533, 119] on div at bounding box center [781, 438] width 1654 height 1340
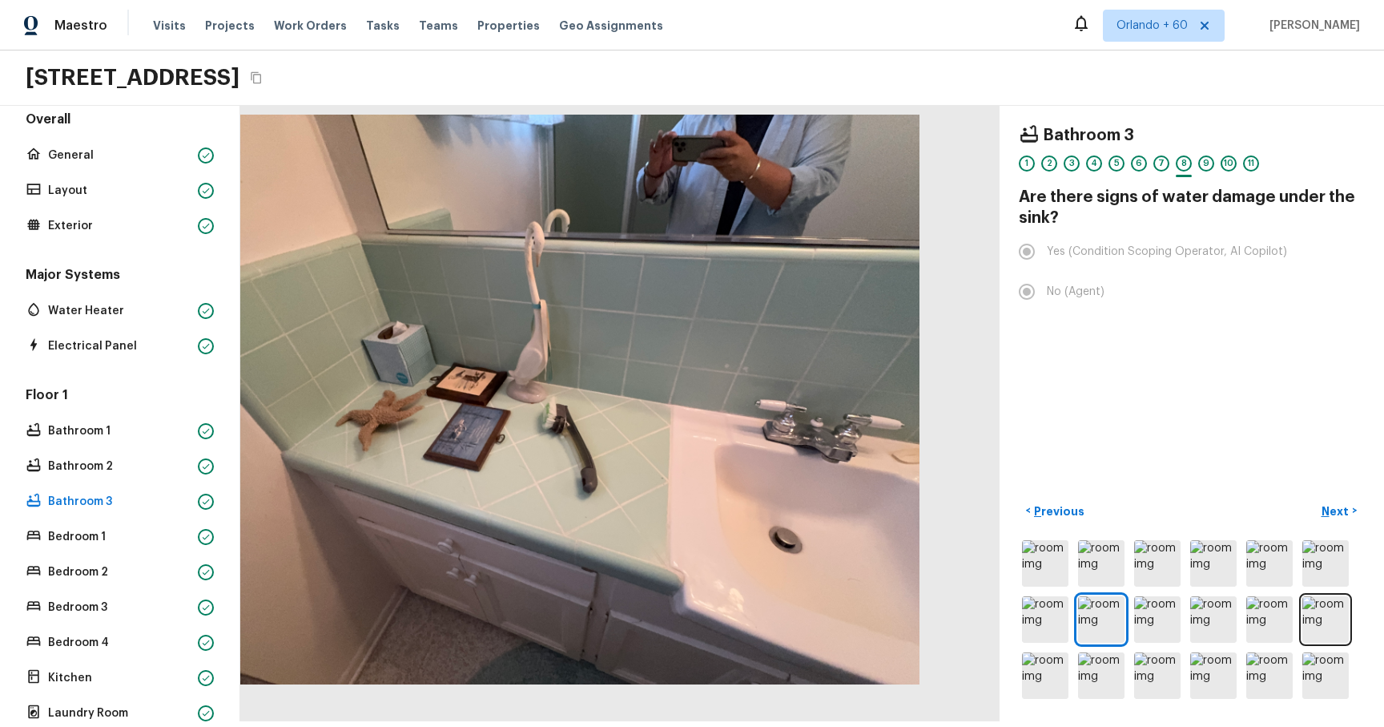
drag, startPoint x: 759, startPoint y: 510, endPoint x: 371, endPoint y: 457, distance: 392.0
click at [371, 119] on div at bounding box center [539, 398] width 759 height 615
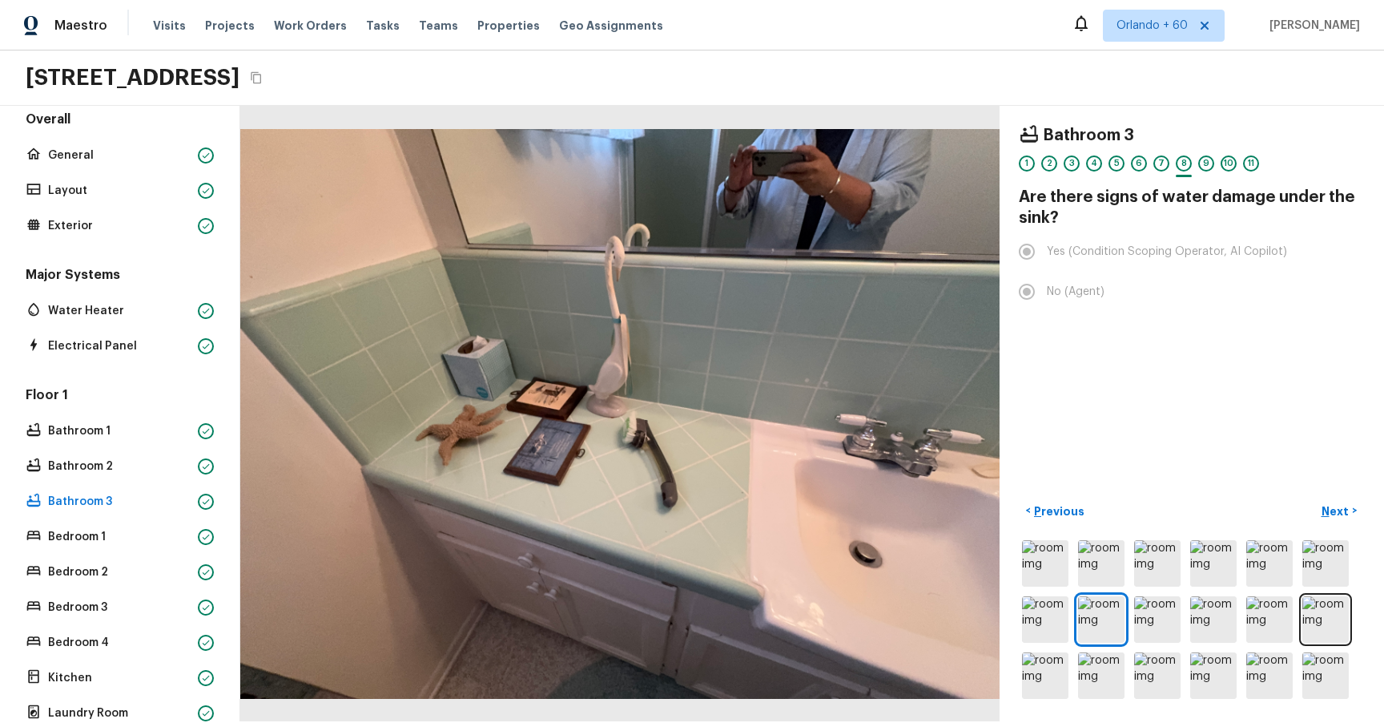
click at [101, 119] on div "Floor 1 Bathroom 1 Bathroom 2 Bathroom 3 Bedroom 1 Bedroom 2 Bedroom 3 Bedroom …" at bounding box center [119, 590] width 195 height 409
click at [102, 119] on p "Bedroom 1" at bounding box center [119, 537] width 143 height 16
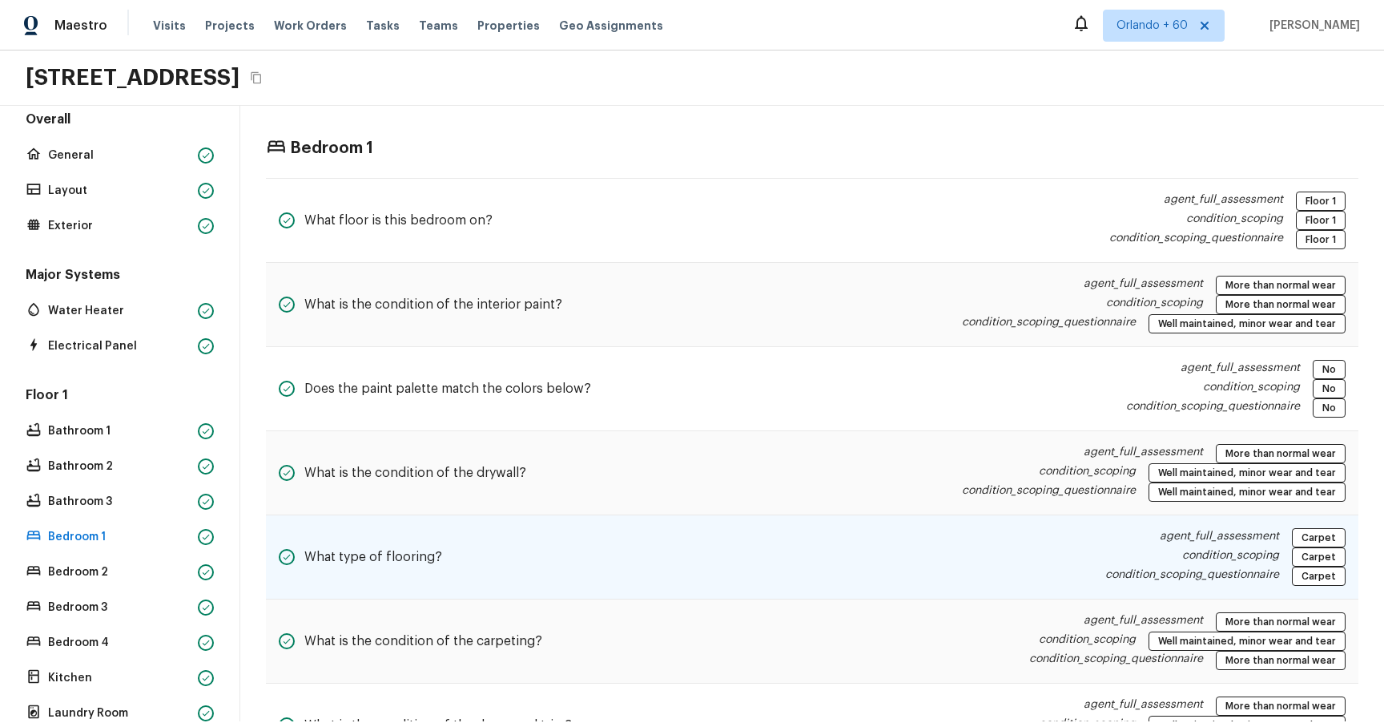
scroll to position [79, 0]
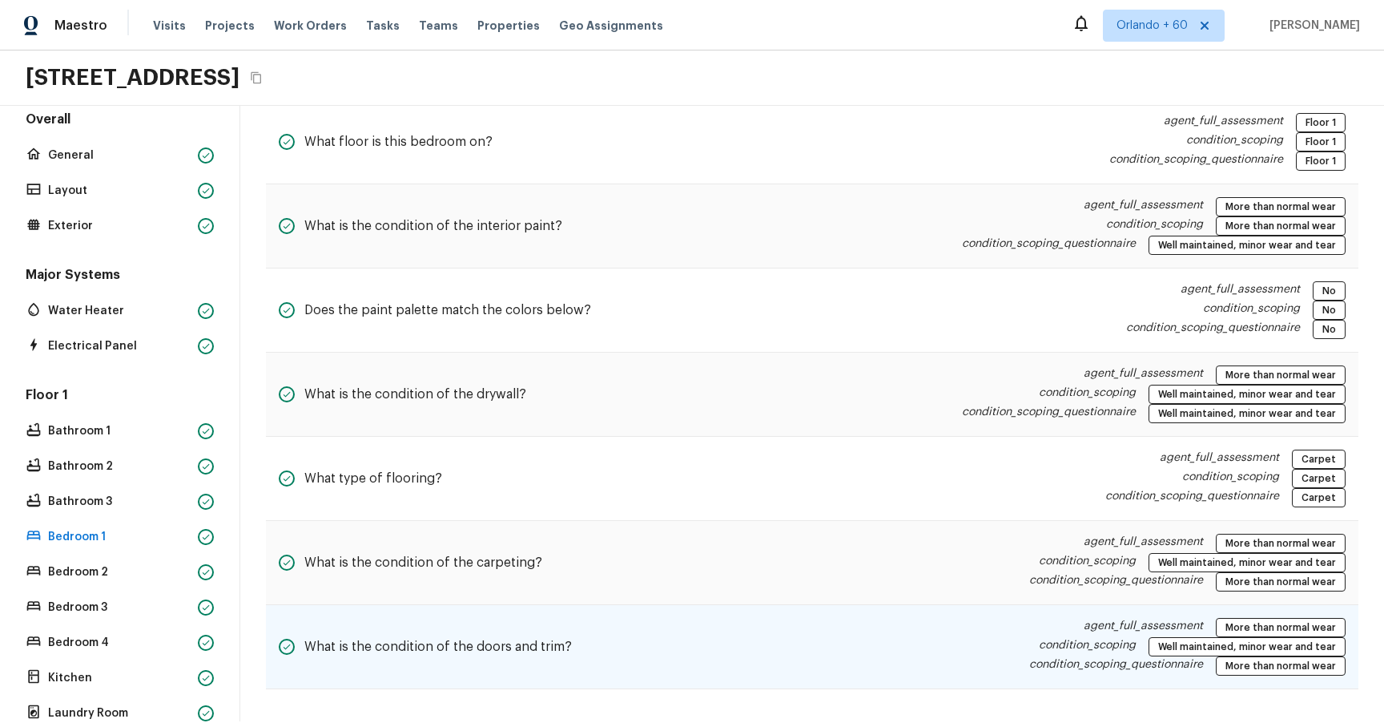
click at [1090, 119] on p "condition_scoping" at bounding box center [1087, 646] width 97 height 19
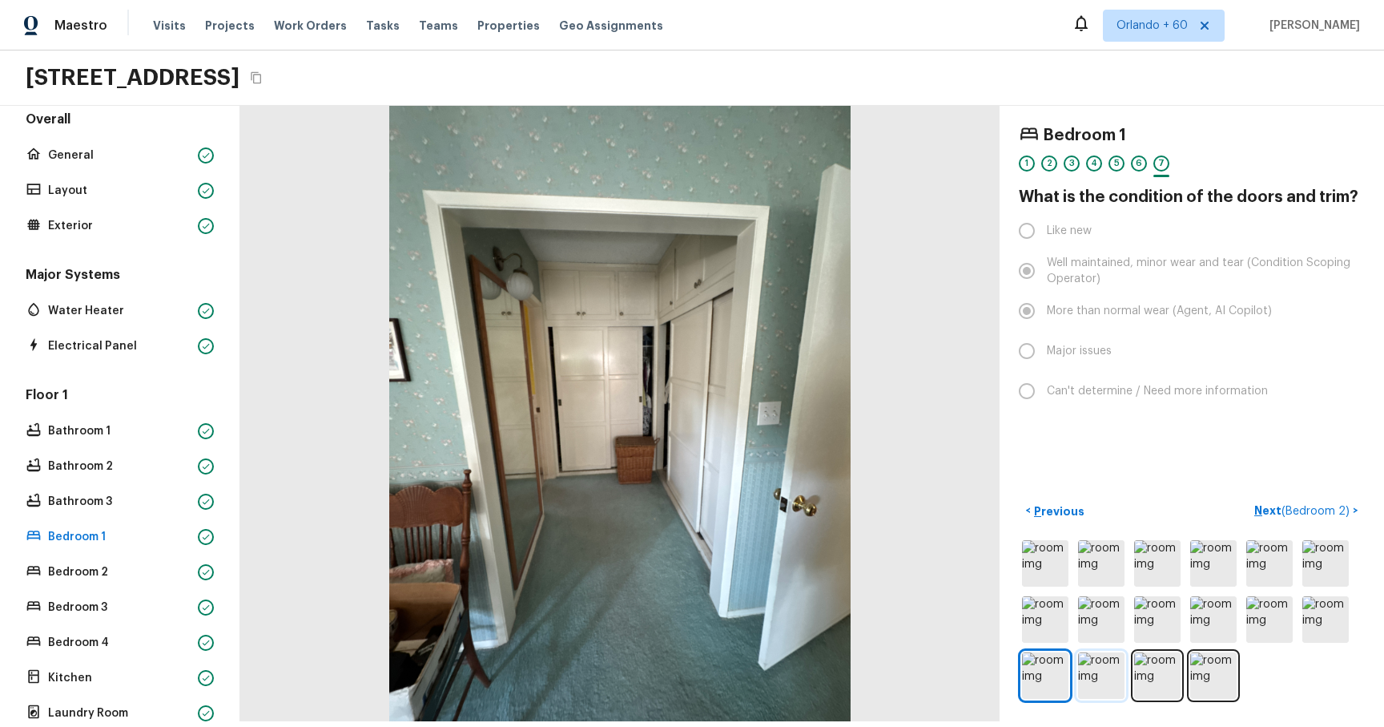
click at [1099, 119] on img at bounding box center [1101, 675] width 46 height 46
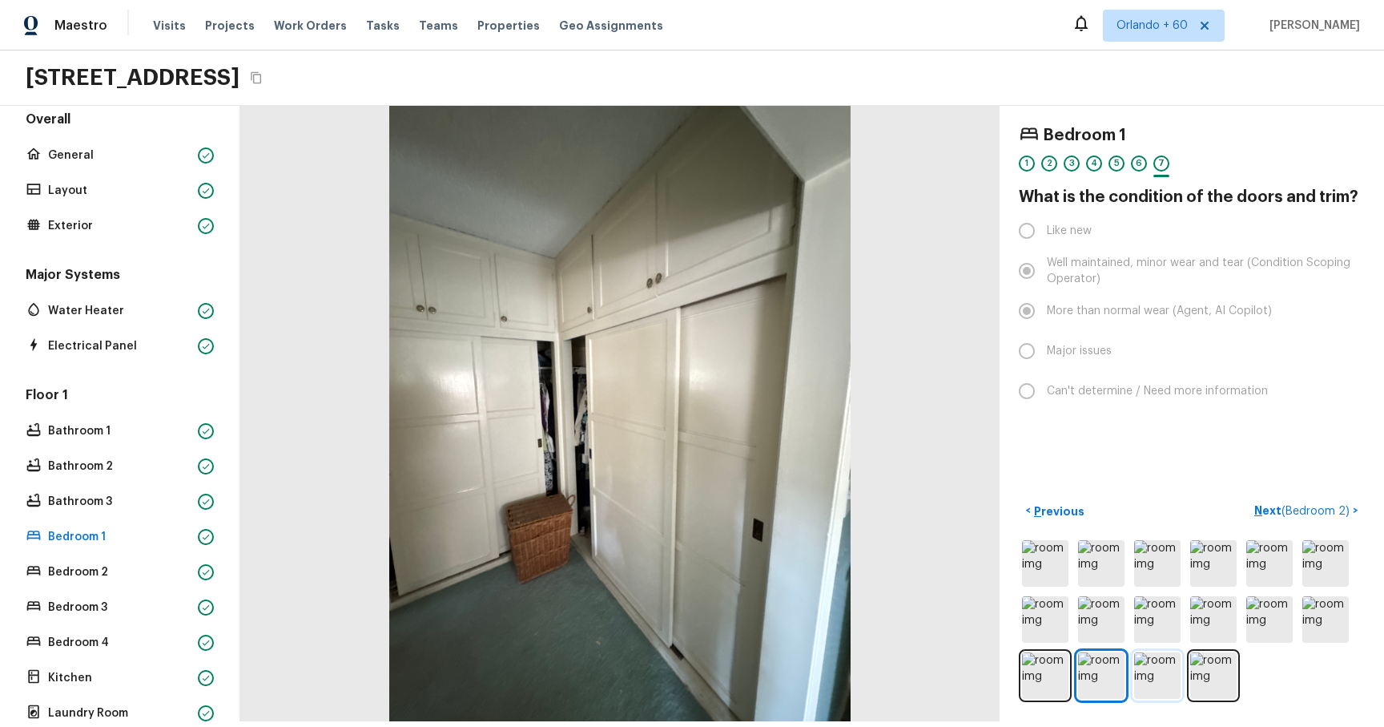
click at [1145, 119] on img at bounding box center [1157, 675] width 46 height 46
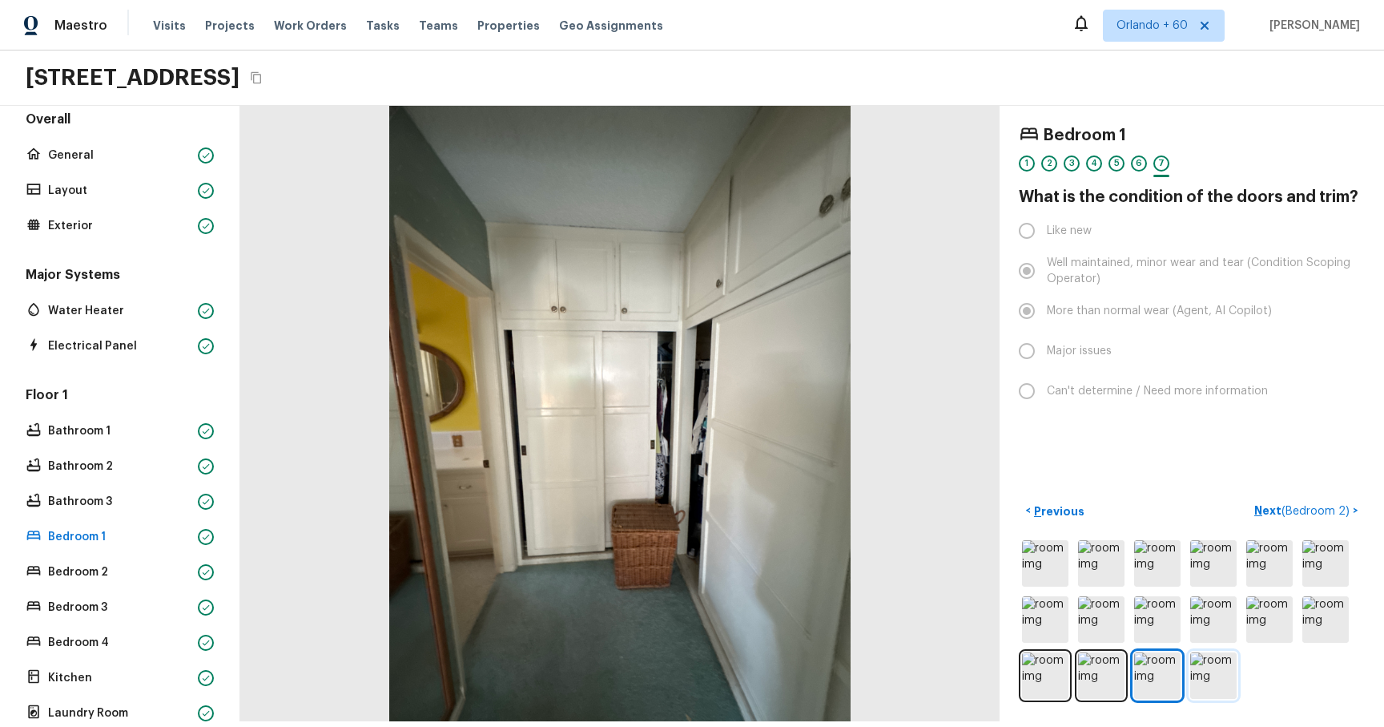
click at [1207, 119] on img at bounding box center [1214, 675] width 46 height 46
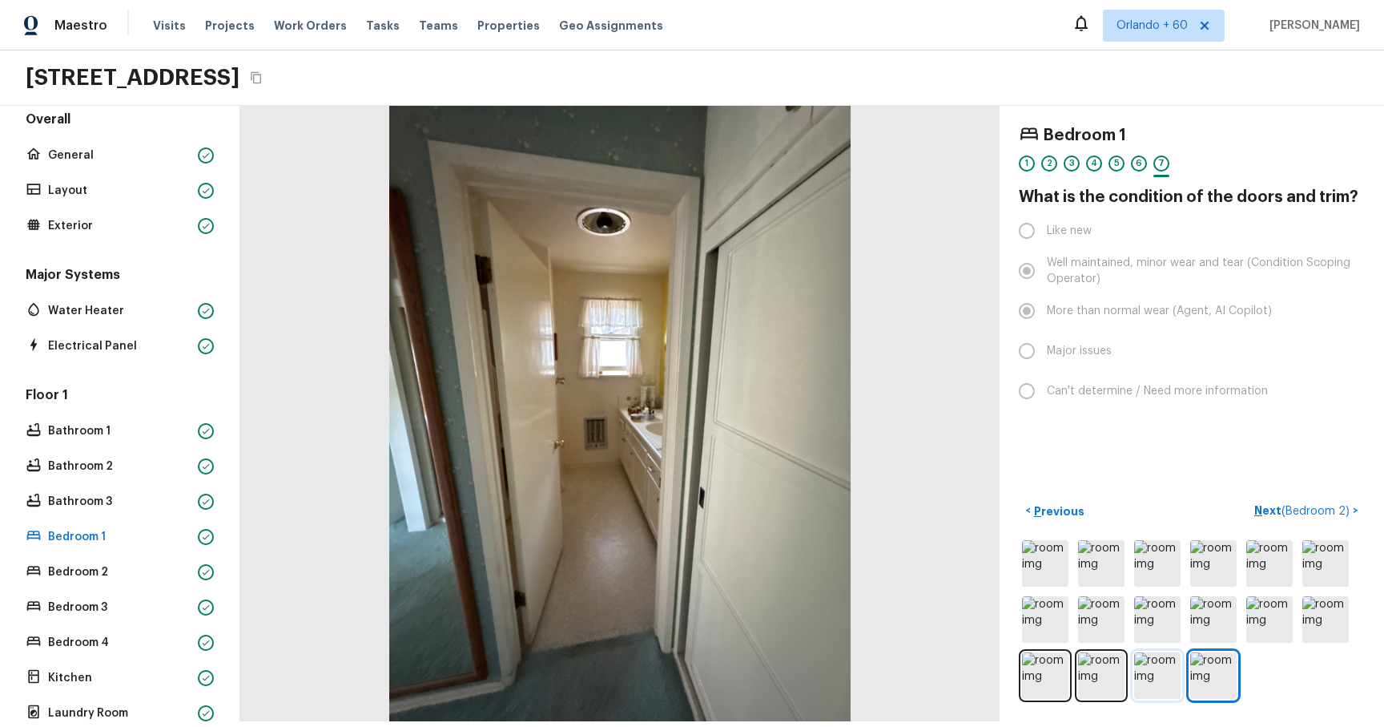
click at [1159, 119] on img at bounding box center [1157, 675] width 46 height 46
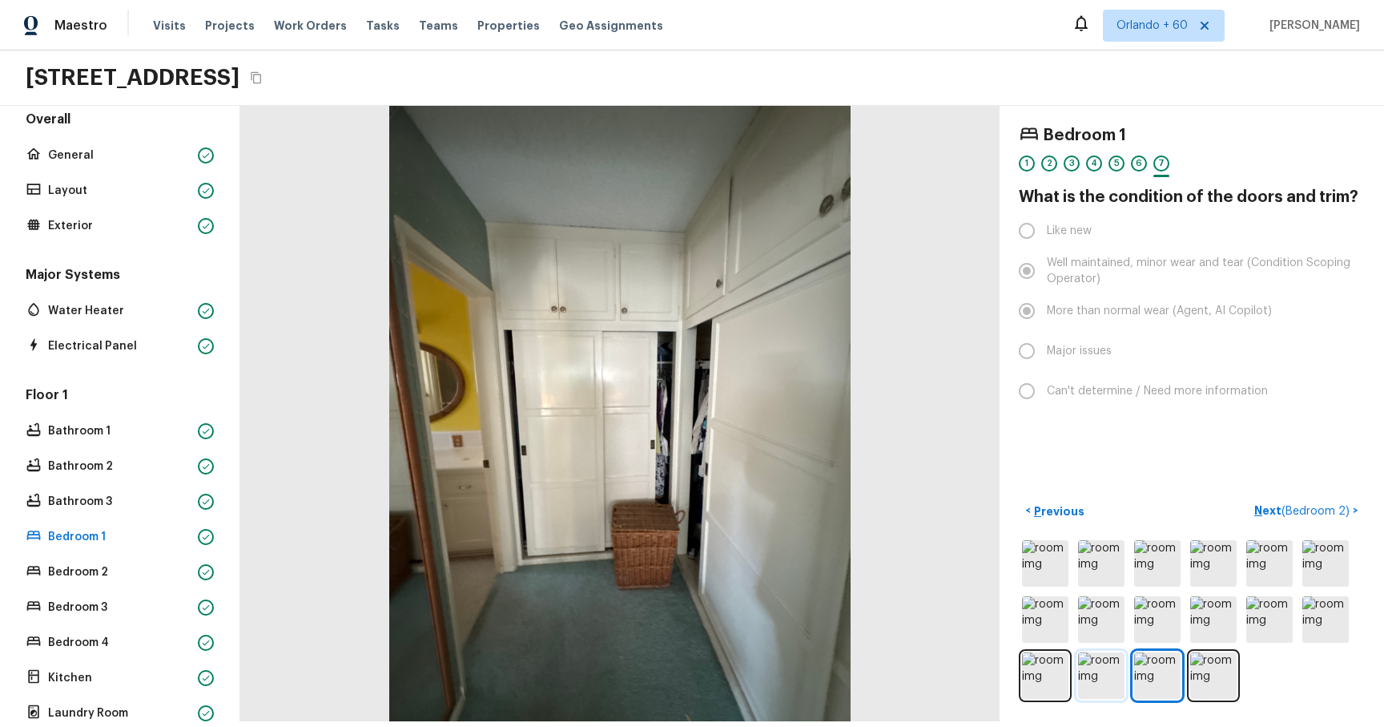
click at [1122, 119] on img at bounding box center [1101, 675] width 46 height 46
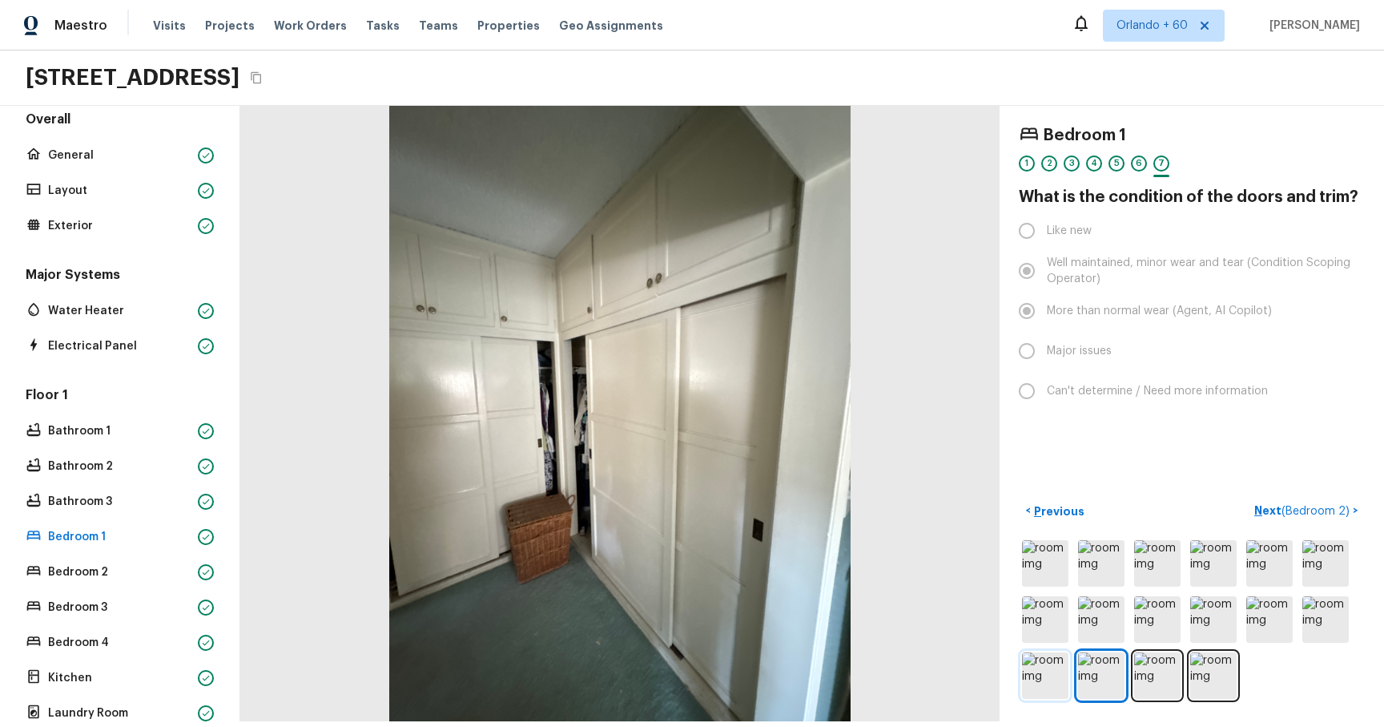
click at [1044, 119] on img at bounding box center [1045, 675] width 46 height 46
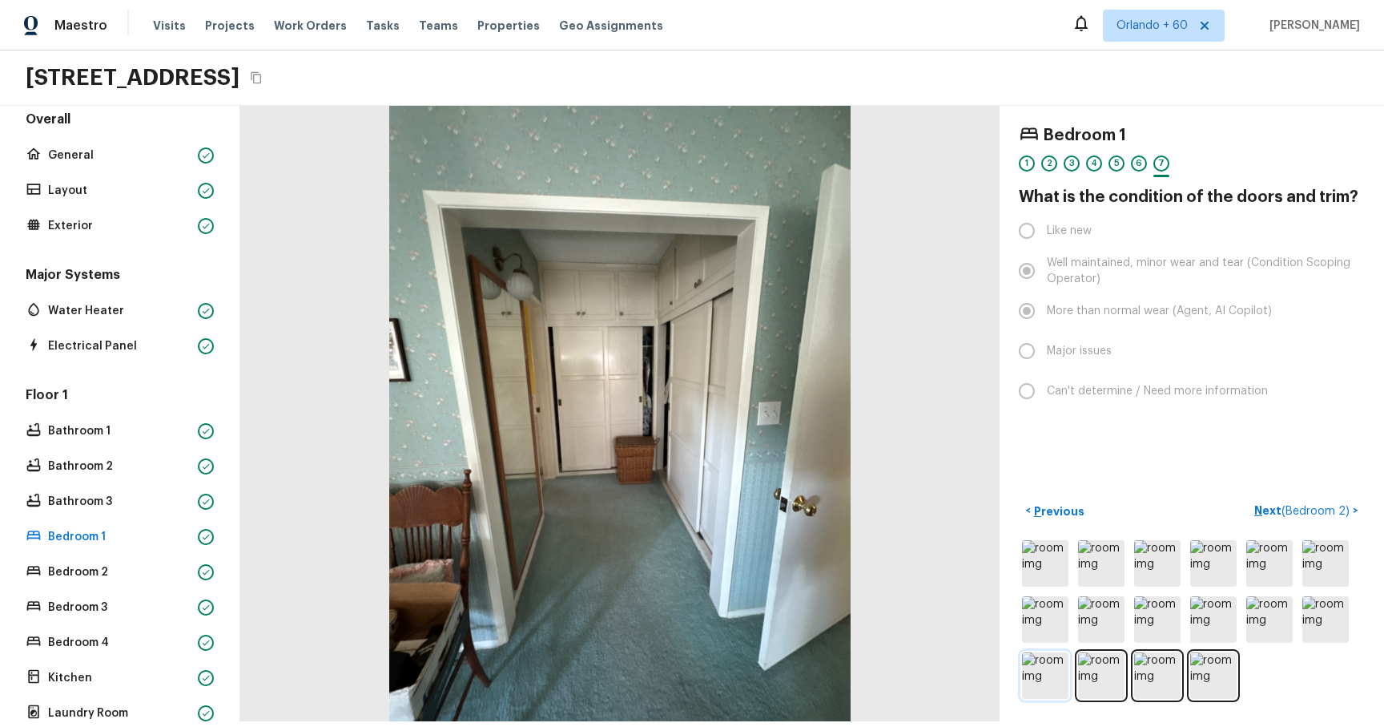
click at [1035, 119] on img at bounding box center [1045, 675] width 46 height 46
click at [1101, 119] on img at bounding box center [1101, 675] width 46 height 46
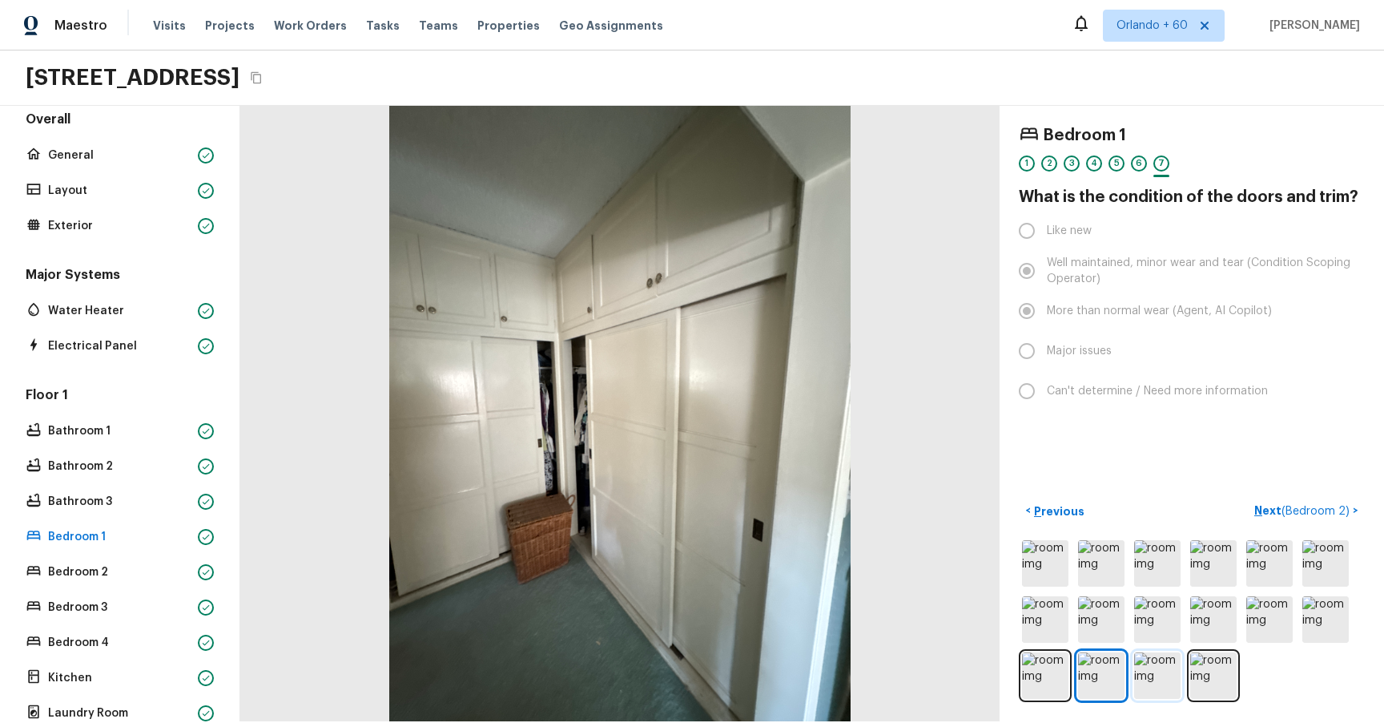
click at [1158, 119] on img at bounding box center [1157, 675] width 46 height 46
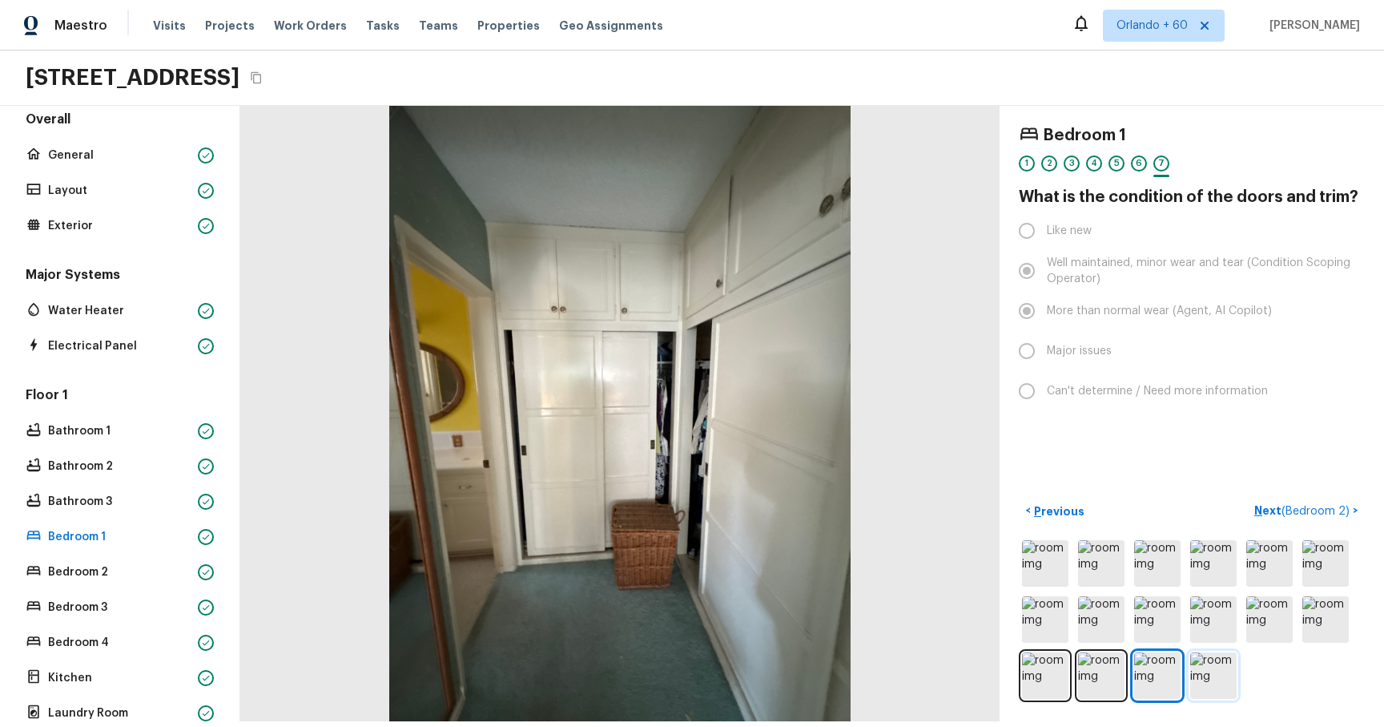
click at [1232, 119] on img at bounding box center [1214, 675] width 46 height 46
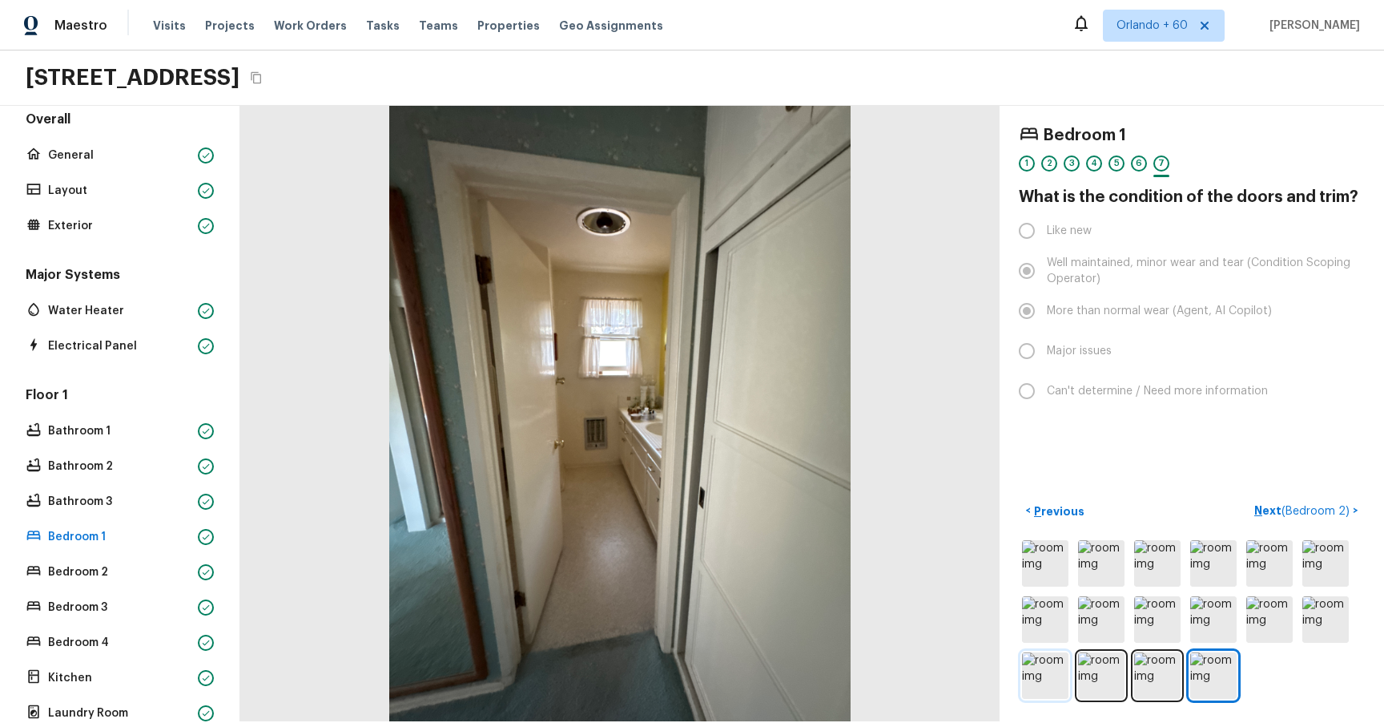
click at [1036, 119] on img at bounding box center [1045, 675] width 46 height 46
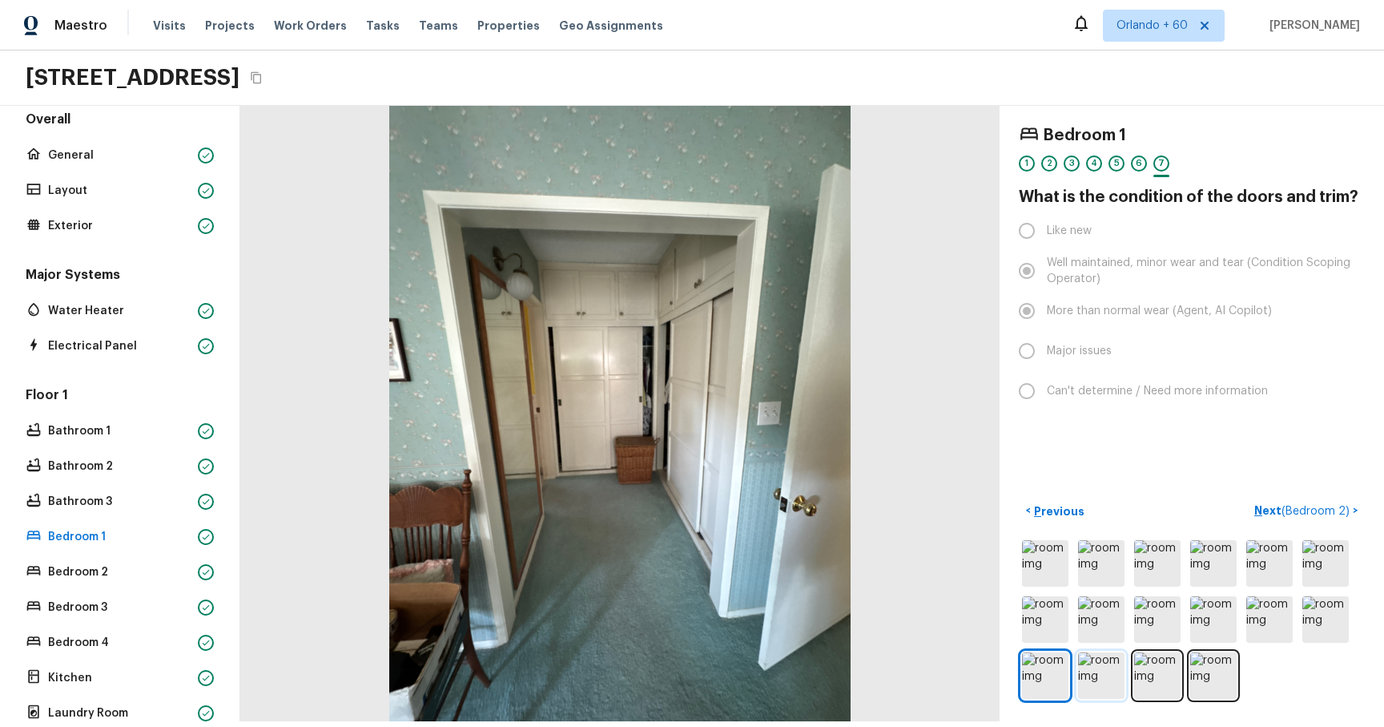
click at [1091, 119] on img at bounding box center [1101, 675] width 46 height 46
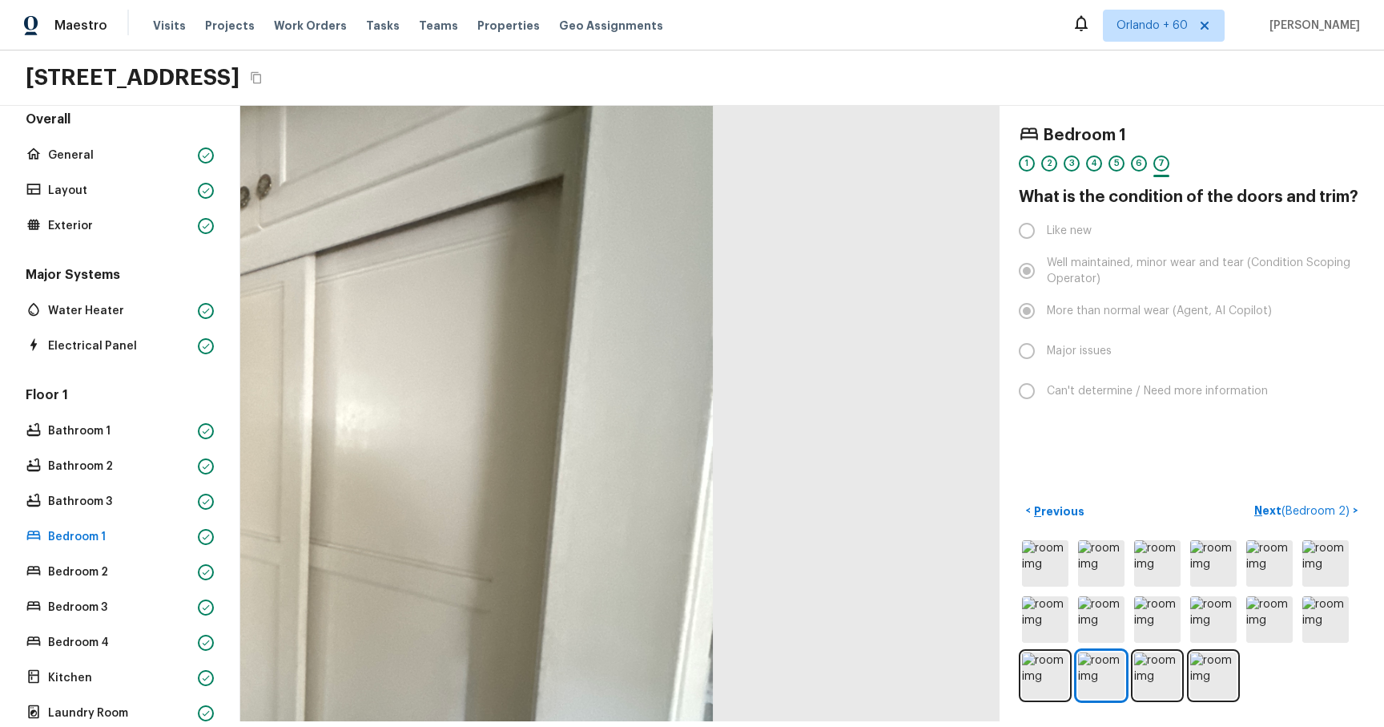
drag, startPoint x: 764, startPoint y: 379, endPoint x: 491, endPoint y: 469, distance: 286.8
click at [490, 119] on div at bounding box center [173, 502] width 1776 height 1439
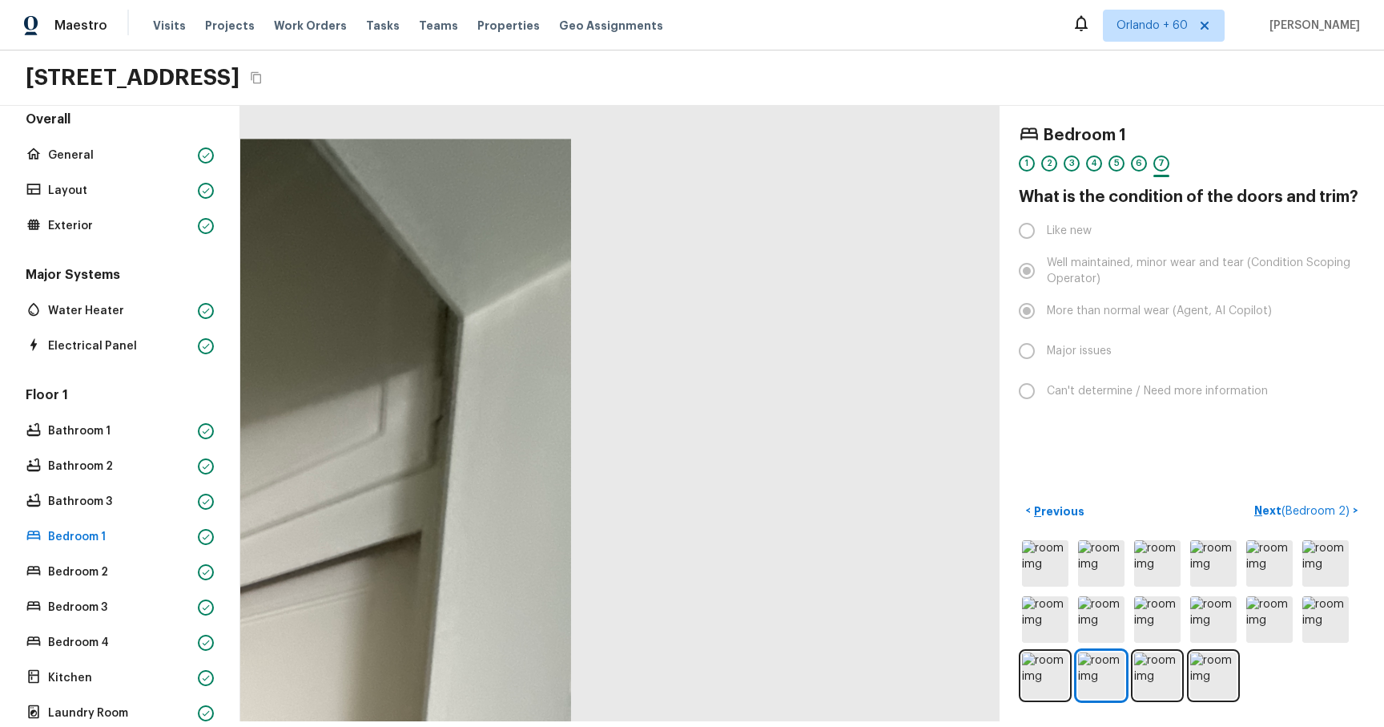
drag, startPoint x: 574, startPoint y: 429, endPoint x: 689, endPoint y: 107, distance: 341.1
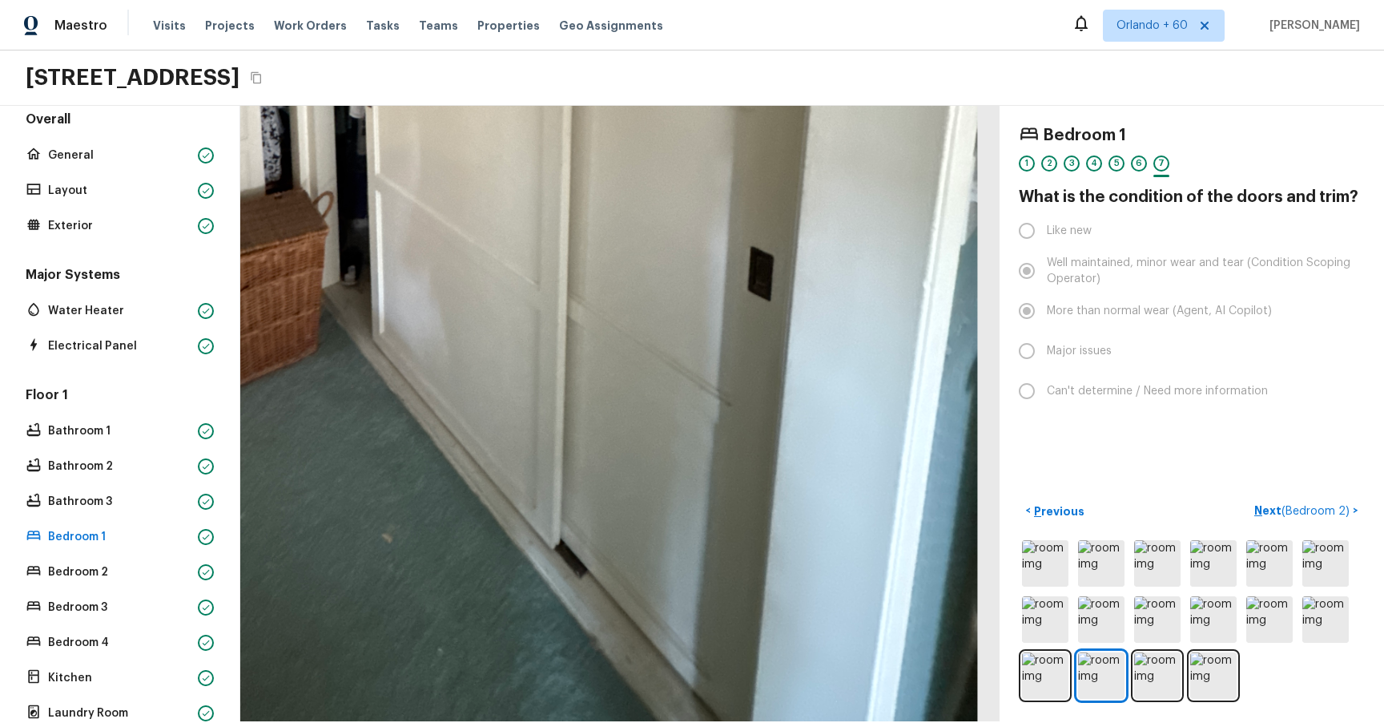
drag, startPoint x: 629, startPoint y: 378, endPoint x: 549, endPoint y: 97, distance: 292.4
click at [549, 99] on div "Maestro Visits Projects Work Orders Tasks Teams Properties Geo Assignments Orla…" at bounding box center [692, 360] width 1384 height 721
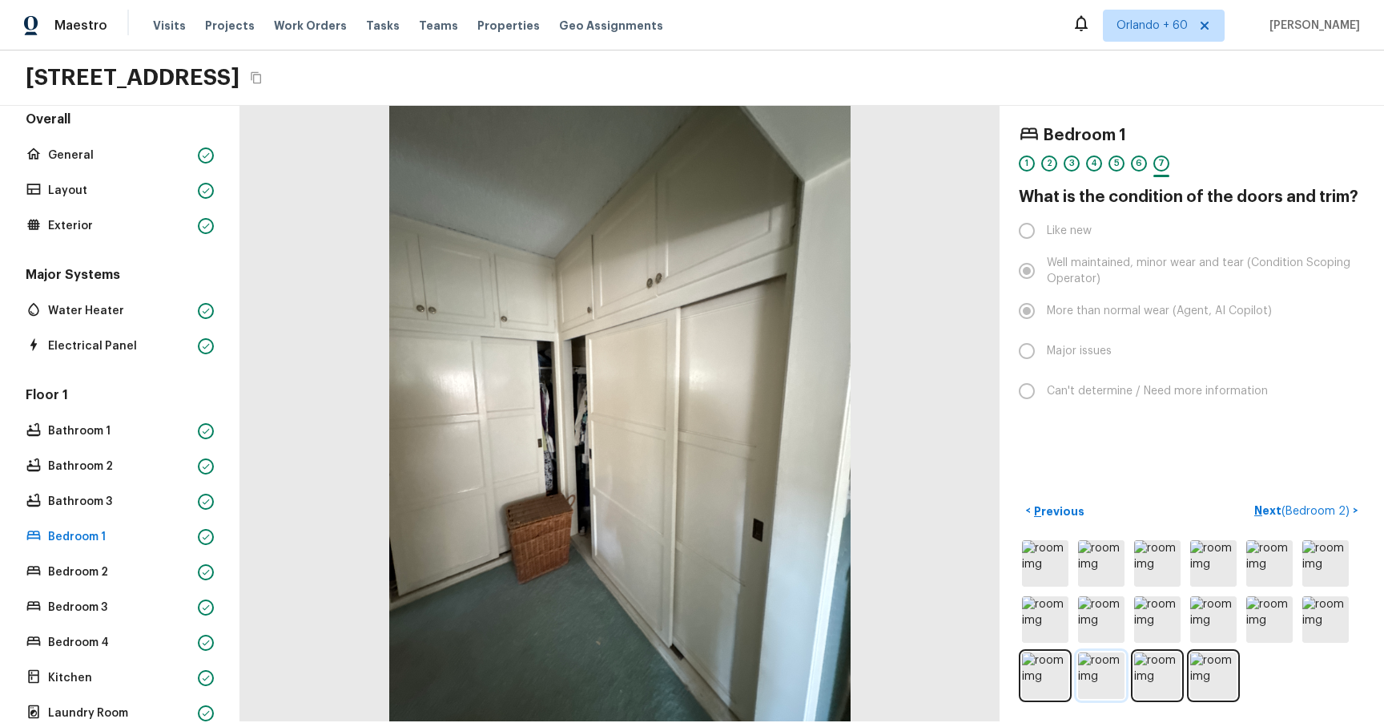
click at [1109, 119] on img at bounding box center [1101, 675] width 46 height 46
click at [1152, 119] on img at bounding box center [1157, 675] width 46 height 46
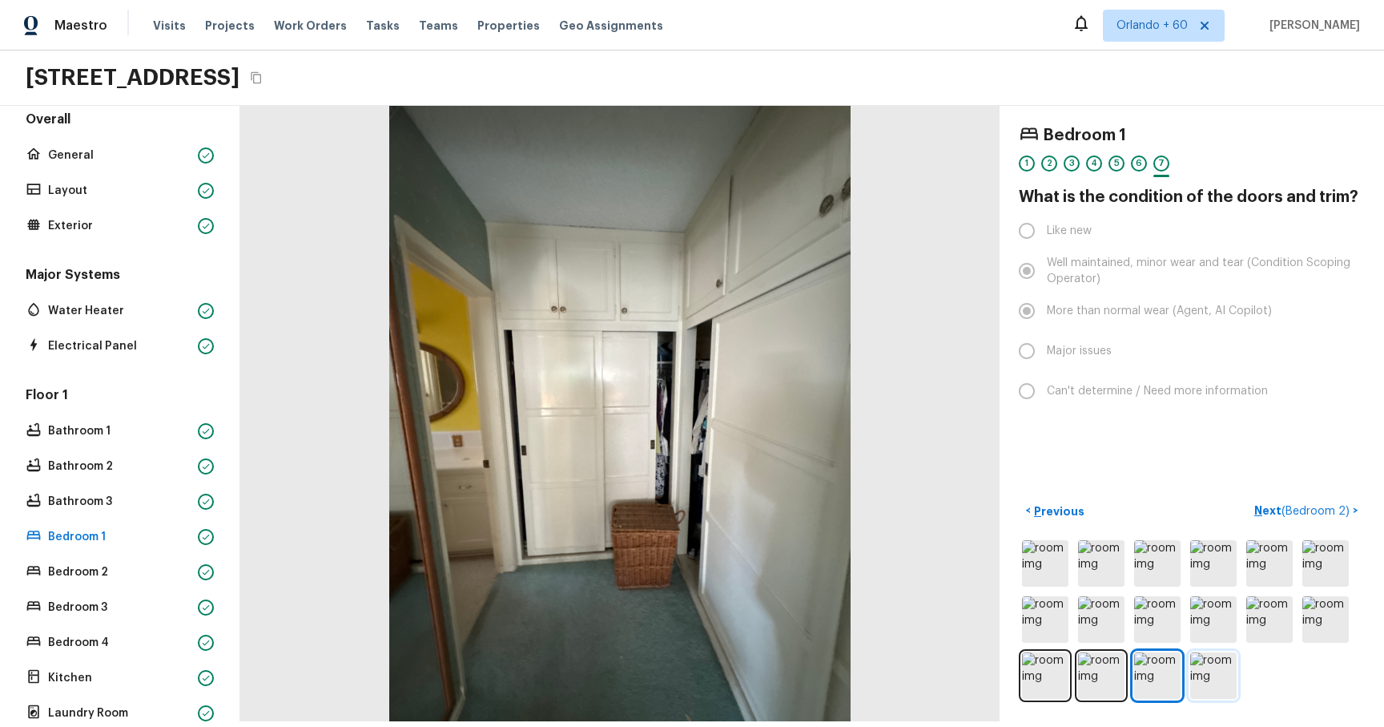
click at [1208, 119] on img at bounding box center [1214, 675] width 46 height 46
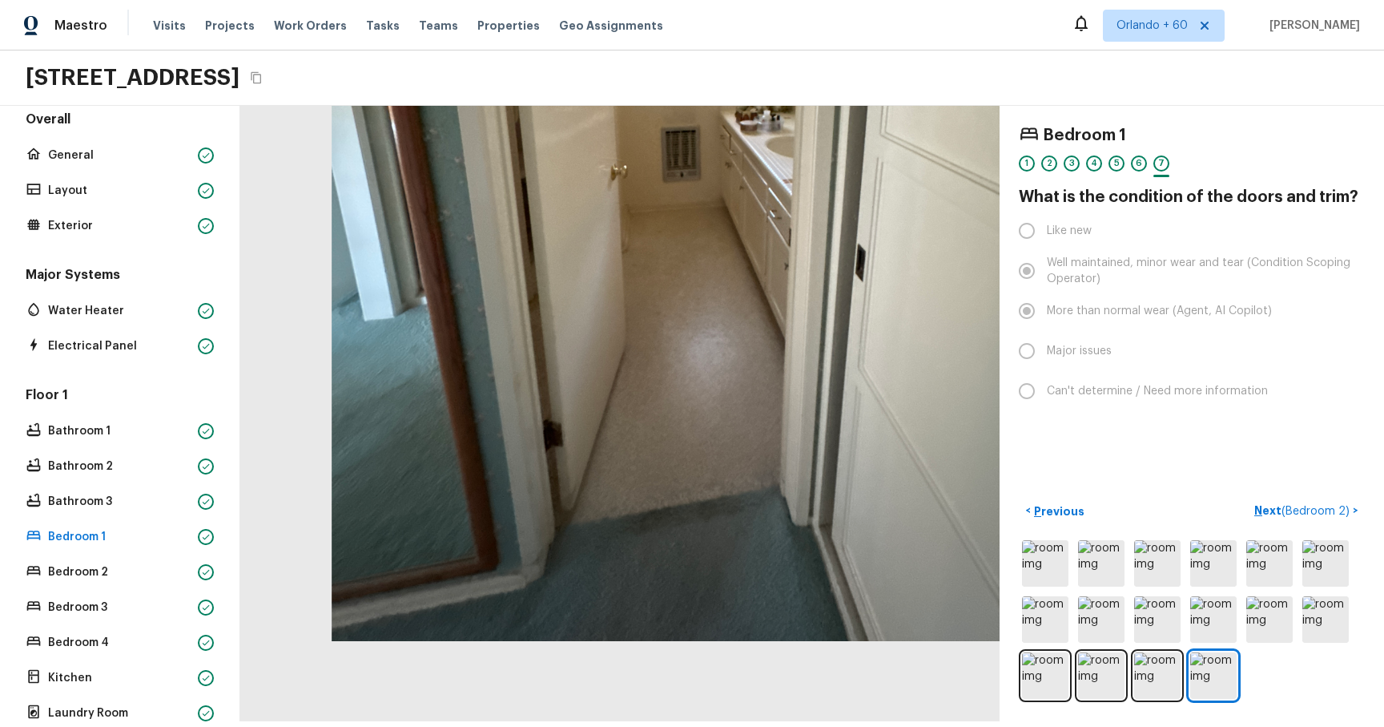
drag, startPoint x: 657, startPoint y: 297, endPoint x: 792, endPoint y: -95, distance: 415.3
click at [792, 0] on html "Maestro Visits Projects Work Orders Tasks Teams Properties Geo Assignments Orla…" at bounding box center [692, 360] width 1384 height 721
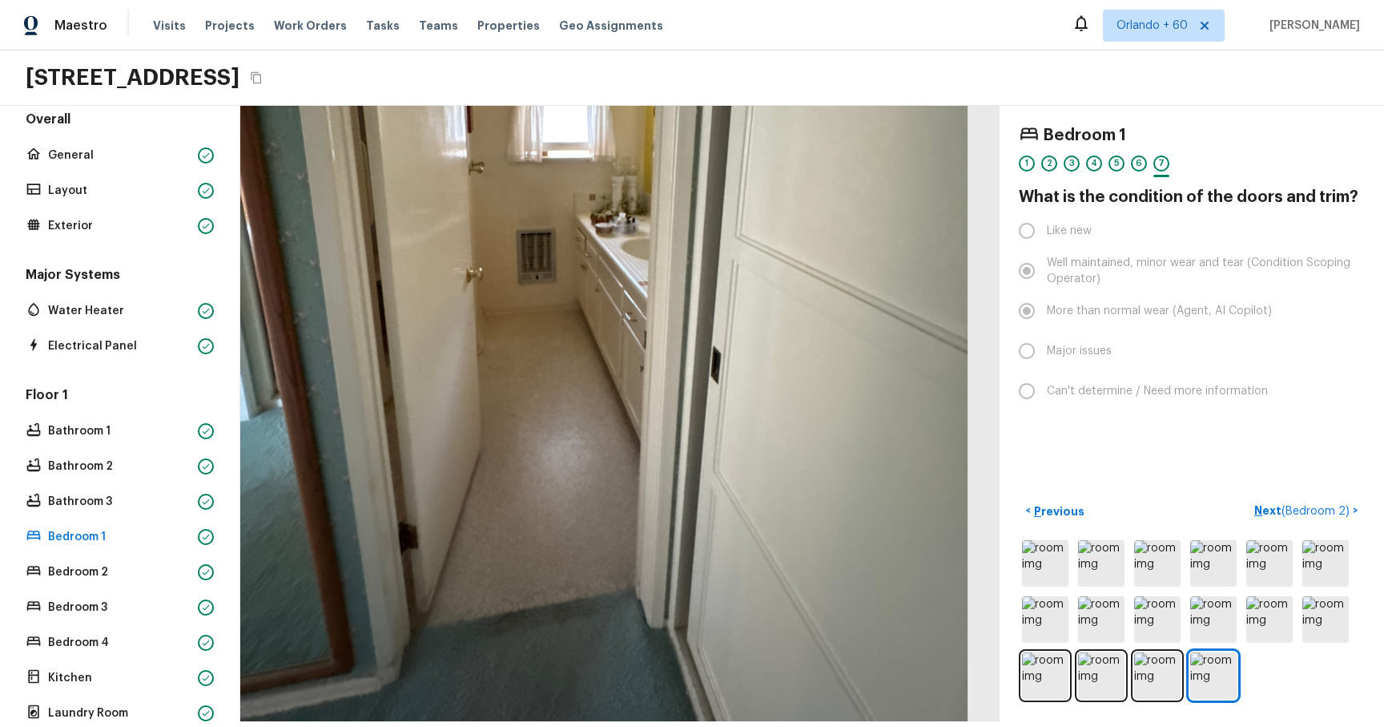
click at [111, 119] on div "Floor 1 Bathroom 1 Bathroom 2 Bathroom 3 Bedroom 1 Bedroom 2 Bedroom 3 Bedroom …" at bounding box center [119, 590] width 195 height 409
click at [111, 119] on p "Bedroom 2" at bounding box center [119, 572] width 143 height 16
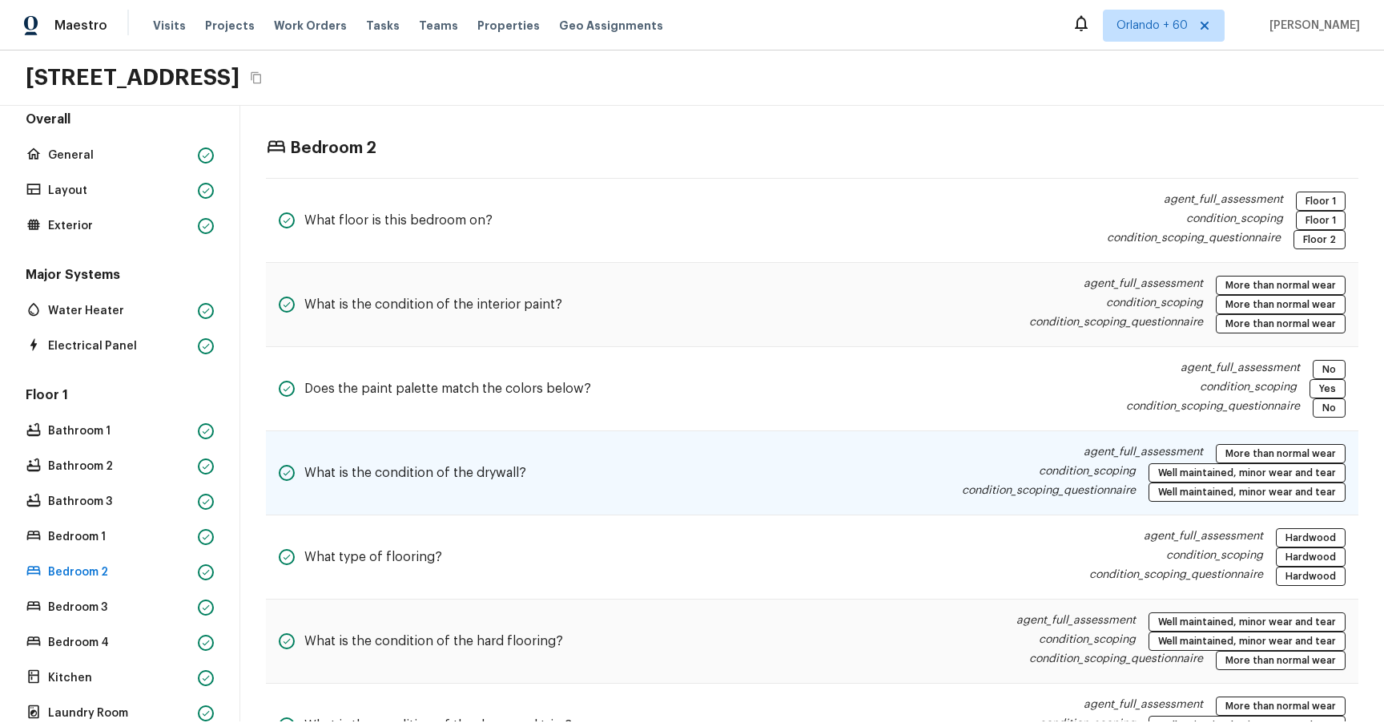
scroll to position [79, 0]
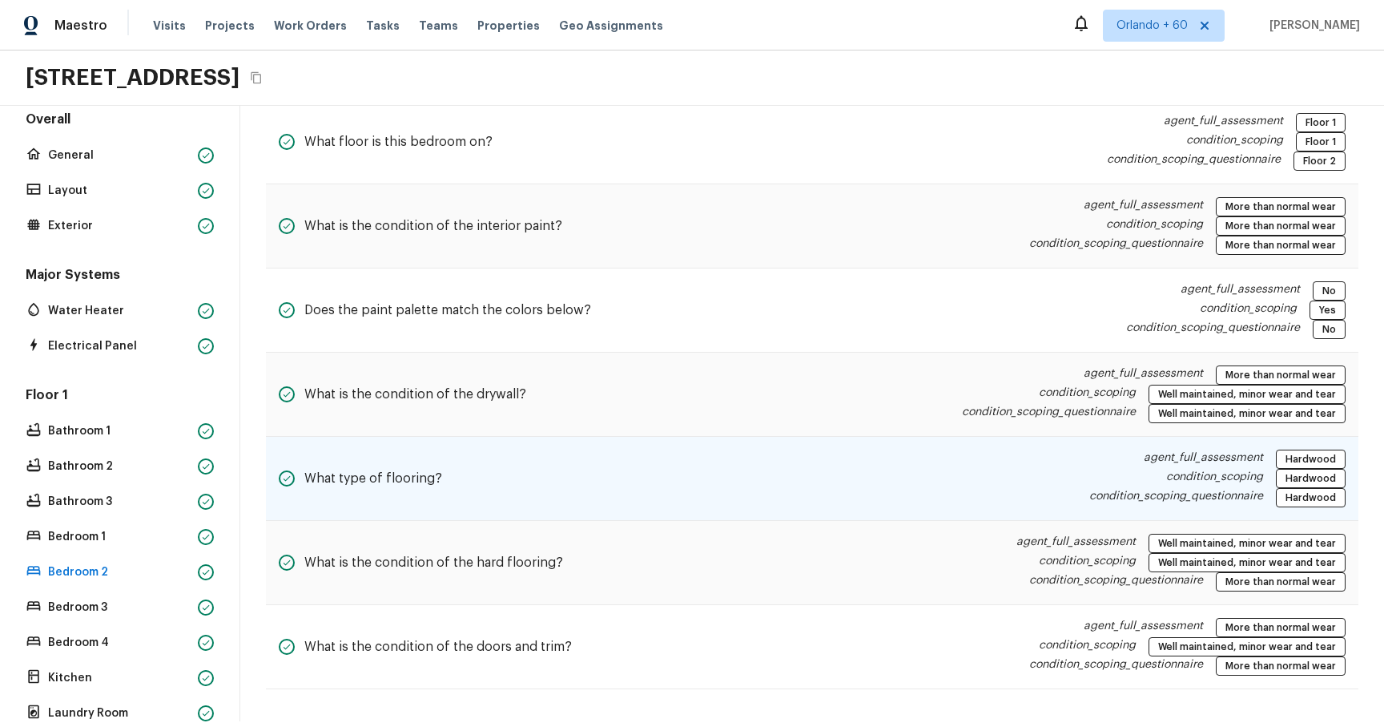
click at [912, 119] on div "What type of flooring? agent_full_assessment Hardwood condition_scoping Hardwoo…" at bounding box center [812, 479] width 1093 height 84
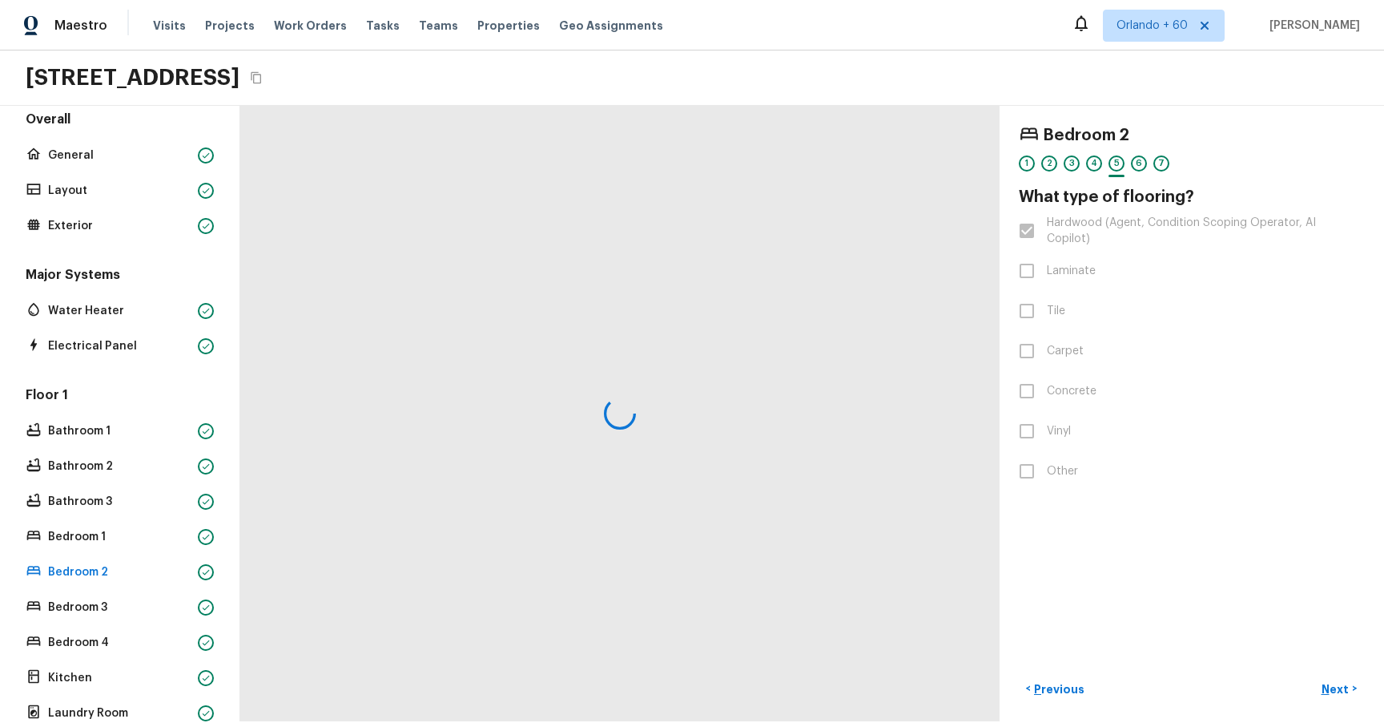
scroll to position [0, 0]
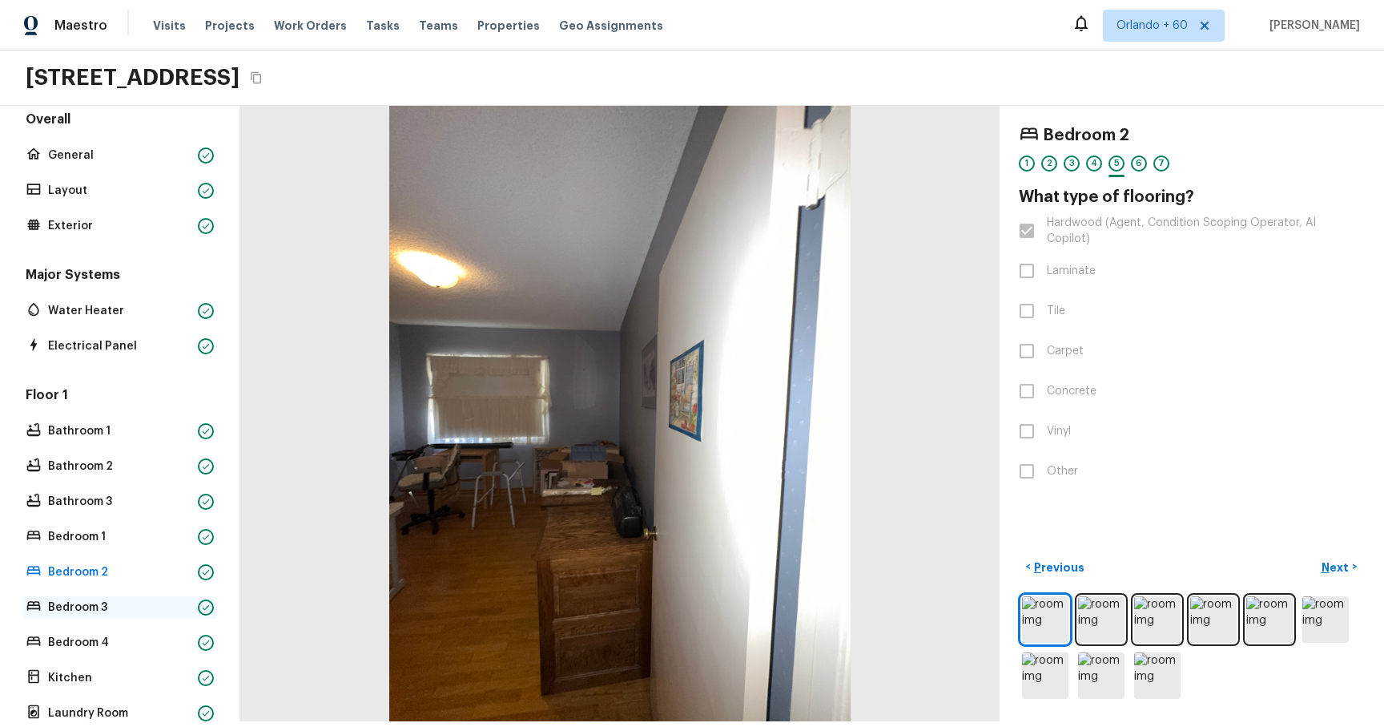
click at [102, 119] on div "Bedroom 3" at bounding box center [119, 607] width 195 height 22
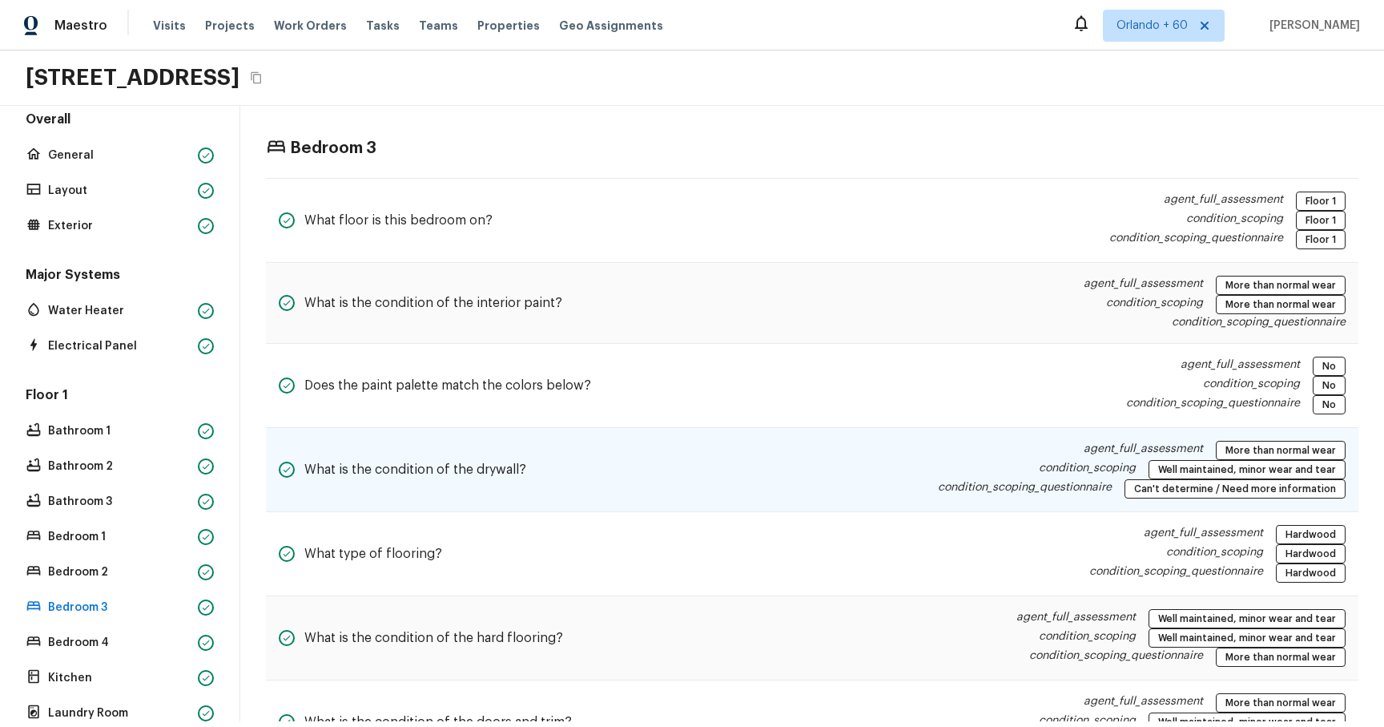
scroll to position [75, 0]
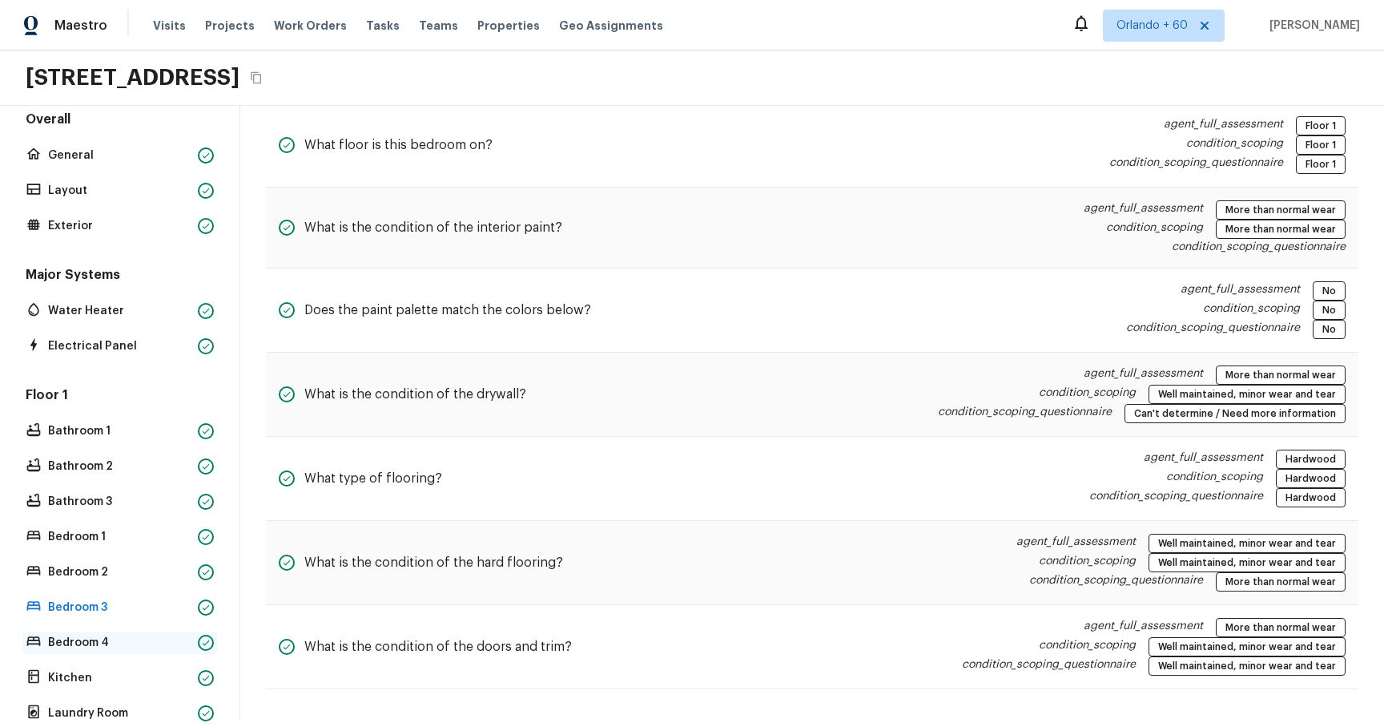
click at [118, 119] on p "Bedroom 4" at bounding box center [119, 643] width 143 height 16
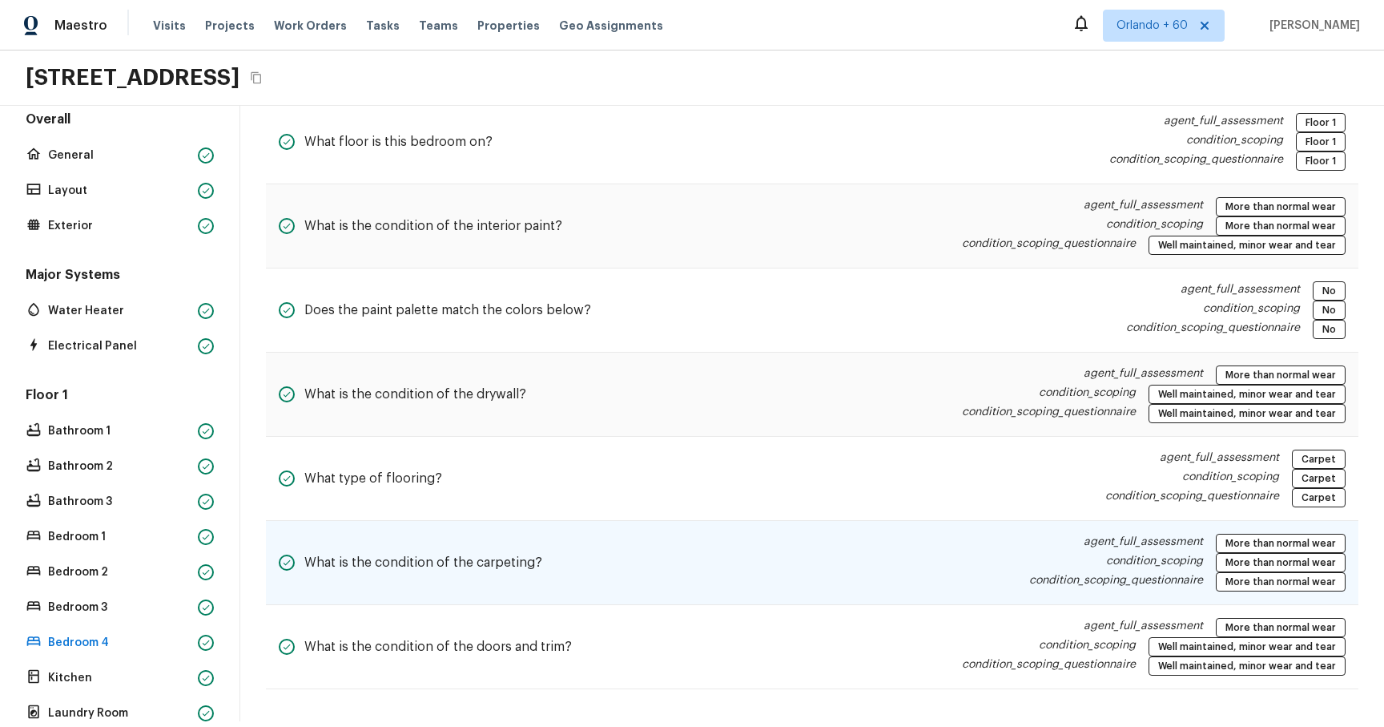
scroll to position [0, 0]
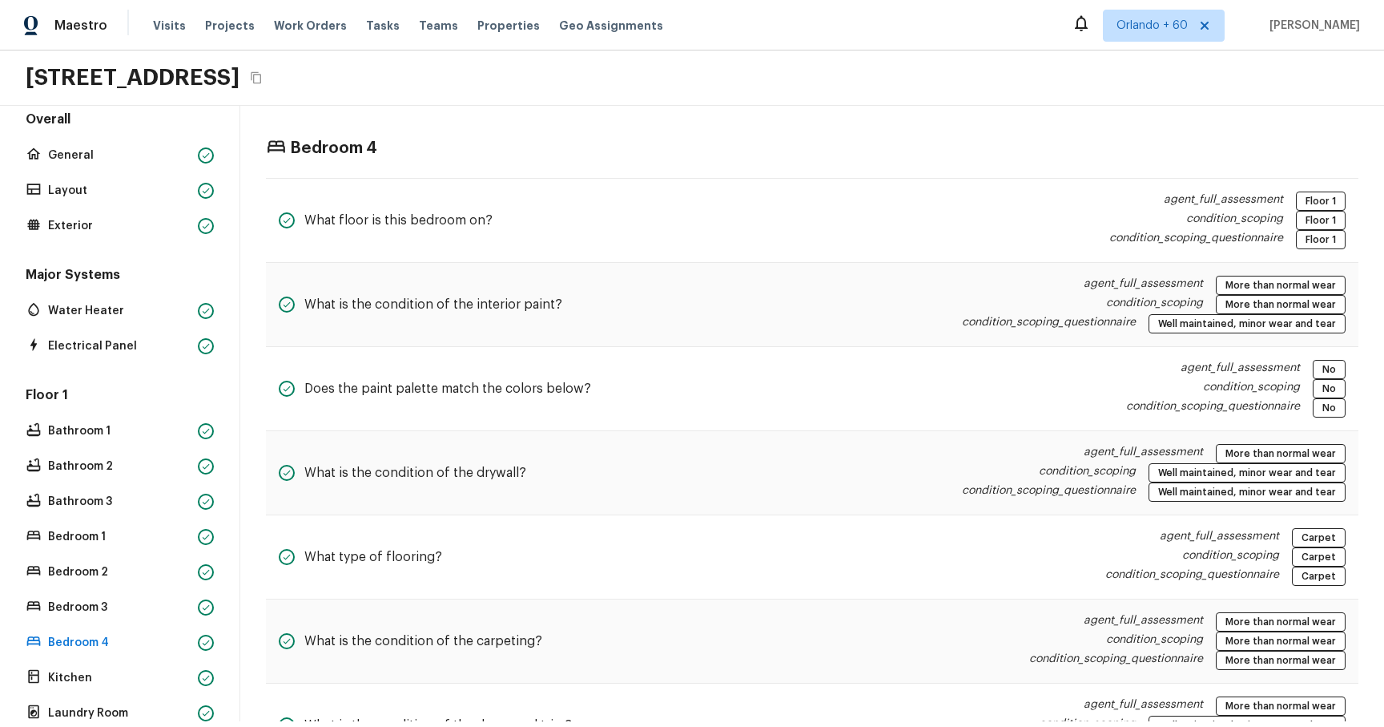
click at [118, 119] on div "Floor 1 Bathroom 1 Bathroom 2 Bathroom 3 Bedroom 1 Bedroom 2 Bedroom 3 Bedroom …" at bounding box center [119, 590] width 195 height 409
click at [135, 119] on div "Floor 1 Bathroom 1 Bathroom 2 Bathroom 3 Bedroom 1 Bedroom 2 Bedroom 3 Bedroom …" at bounding box center [119, 590] width 195 height 409
click at [115, 119] on p "Bathroom 1" at bounding box center [119, 431] width 143 height 16
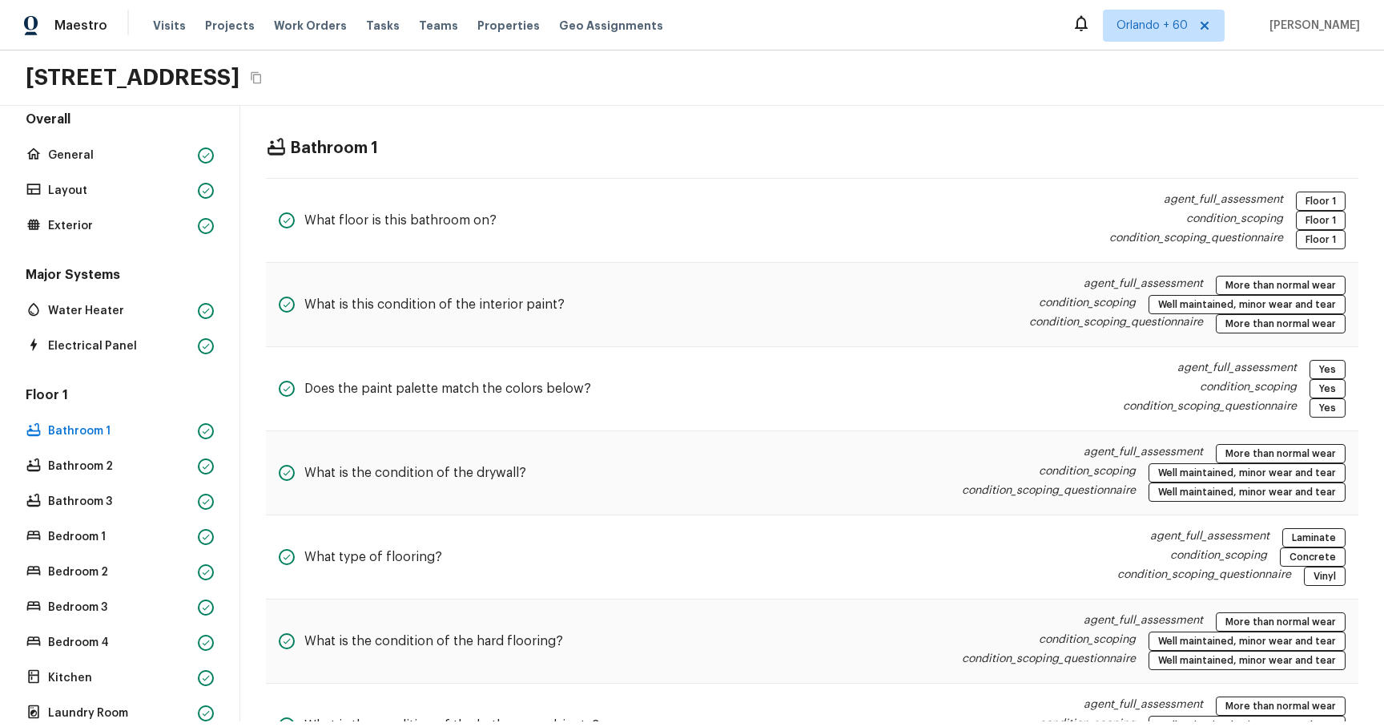
click at [111, 119] on div "Floor 1 Bathroom 1 Bathroom 2 Bathroom 3 Bedroom 1 Bedroom 2 Bedroom 3 Bedroom …" at bounding box center [119, 590] width 195 height 409
click at [111, 119] on p "Bathroom 2" at bounding box center [119, 466] width 143 height 16
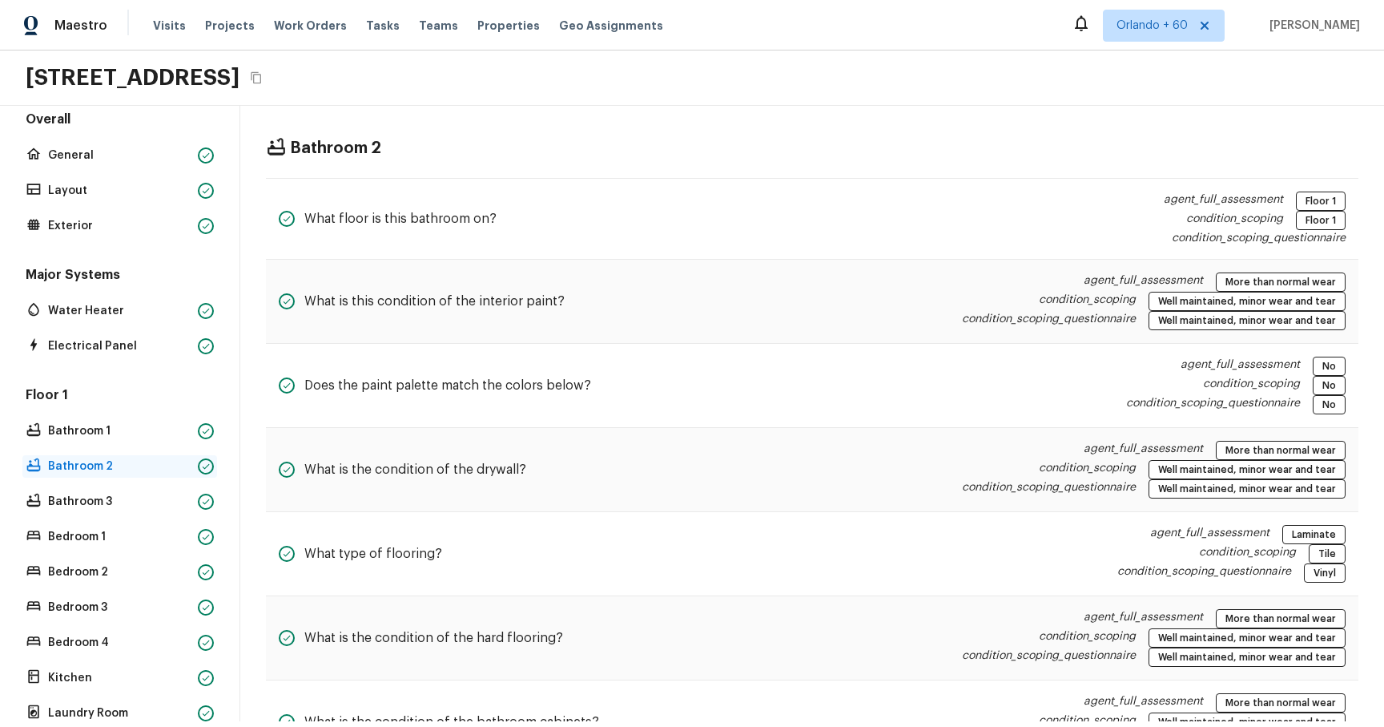
scroll to position [133, 0]
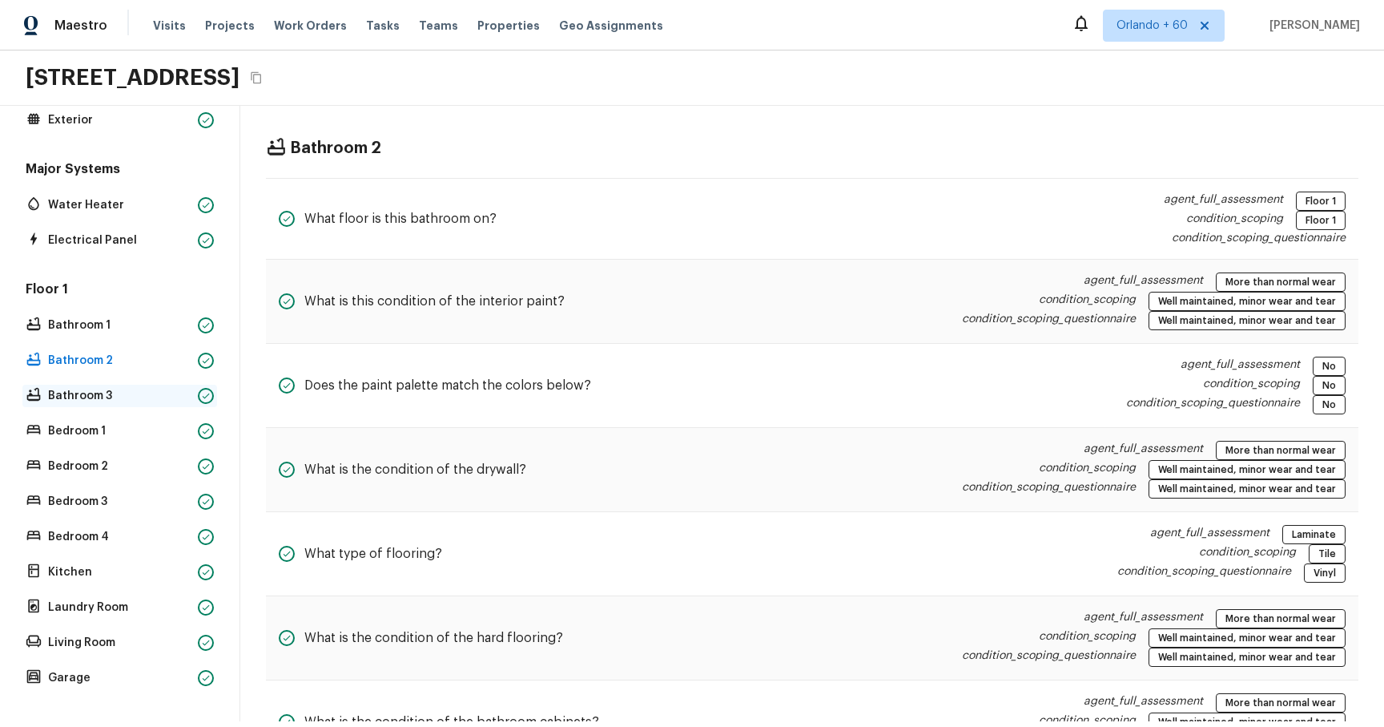
click at [108, 119] on p "Bathroom 3" at bounding box center [119, 396] width 143 height 16
click at [89, 119] on div "Floor 1 Bathroom 1 Bathroom 2 Bathroom 3 Bedroom 1 Bedroom 2 Bedroom 3 Bedroom …" at bounding box center [119, 484] width 195 height 409
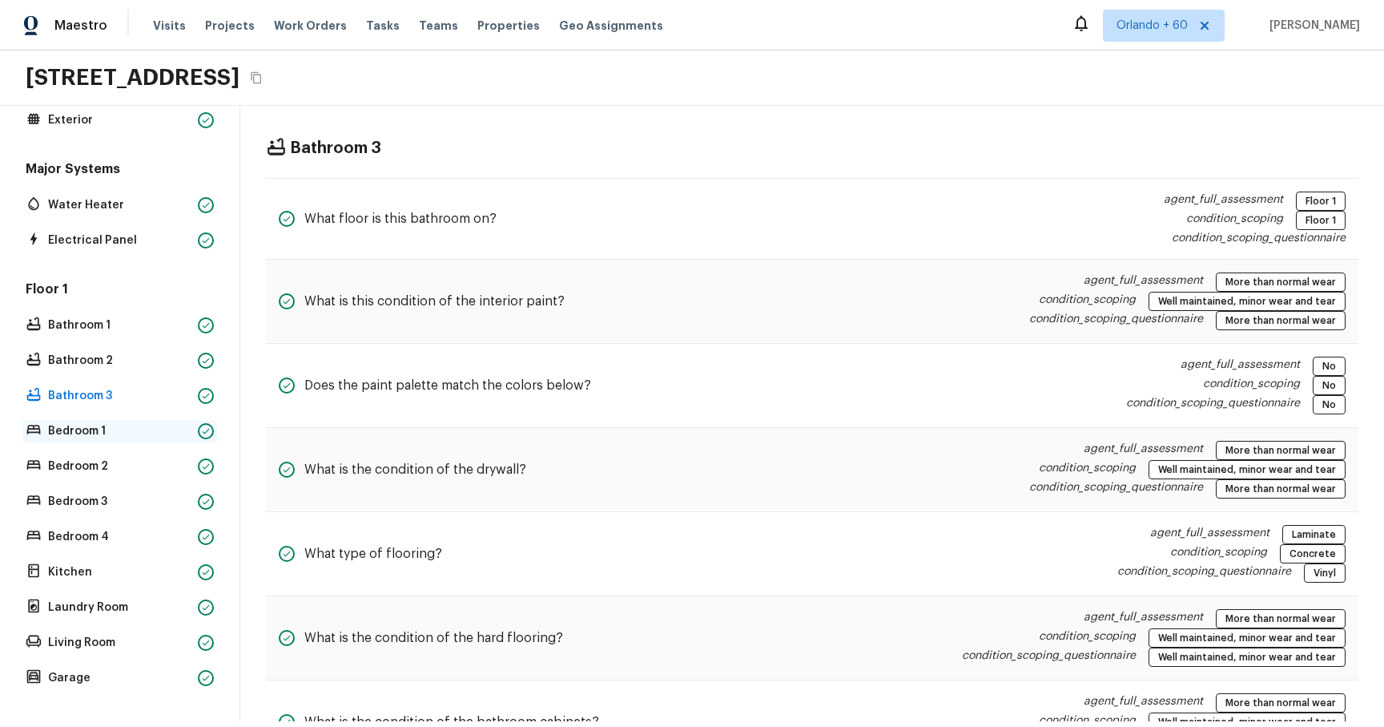
click at [91, 119] on p "Bedroom 1" at bounding box center [119, 431] width 143 height 16
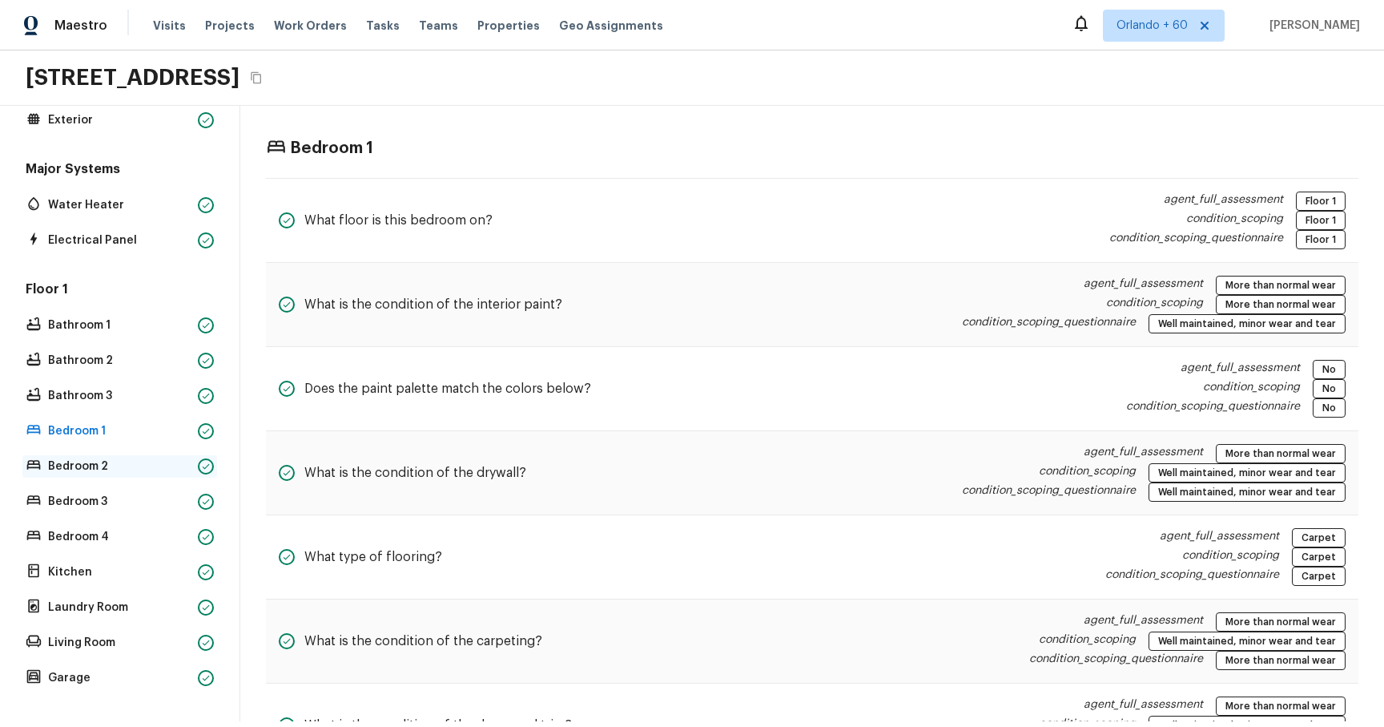
click at [84, 119] on p "Bedroom 2" at bounding box center [119, 466] width 143 height 16
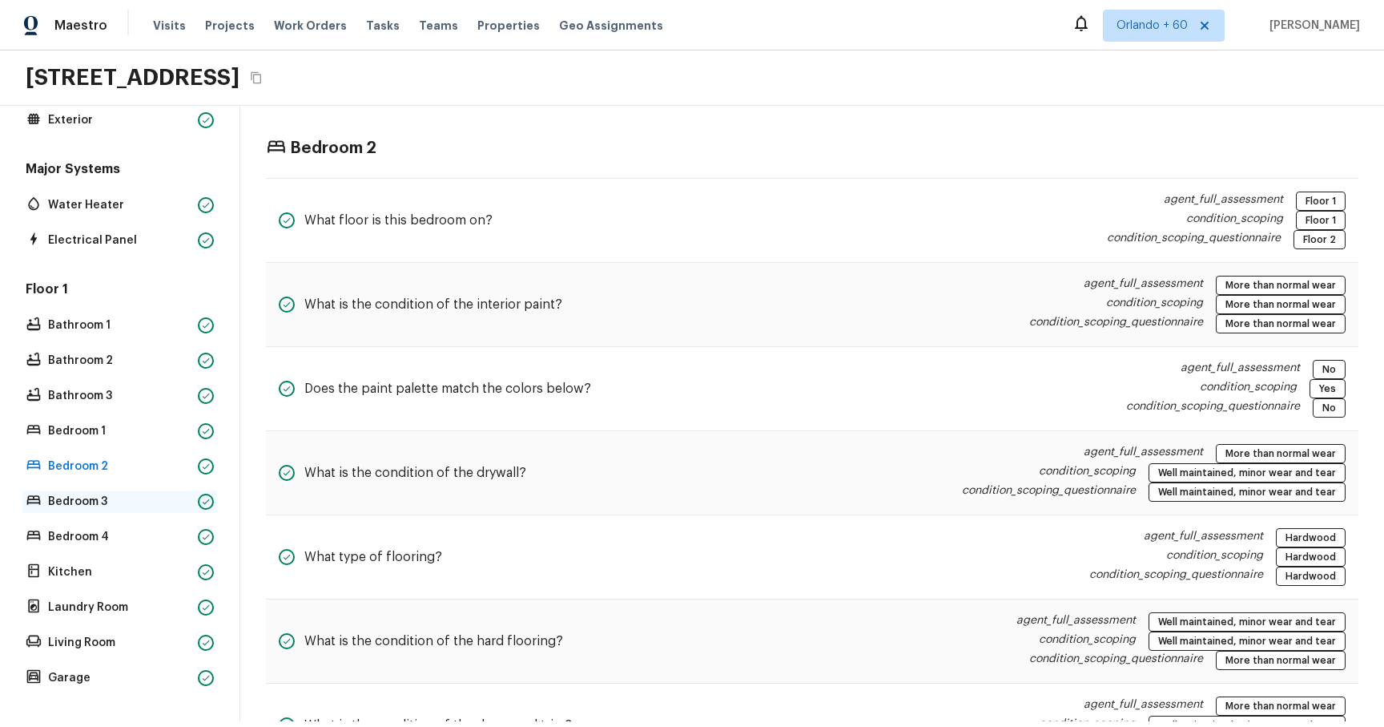
click at [130, 119] on p "Bedroom 3" at bounding box center [119, 502] width 143 height 16
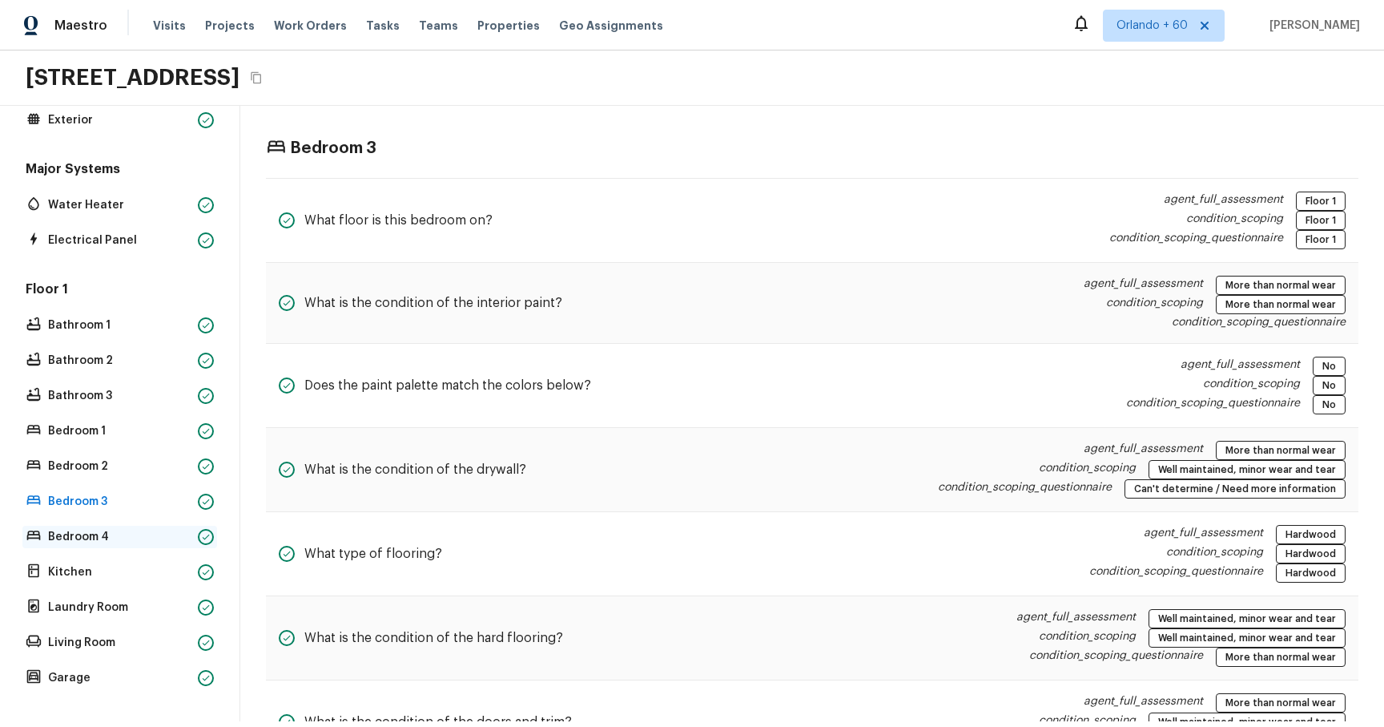
click at [119, 119] on p "Bedroom 4" at bounding box center [119, 537] width 143 height 16
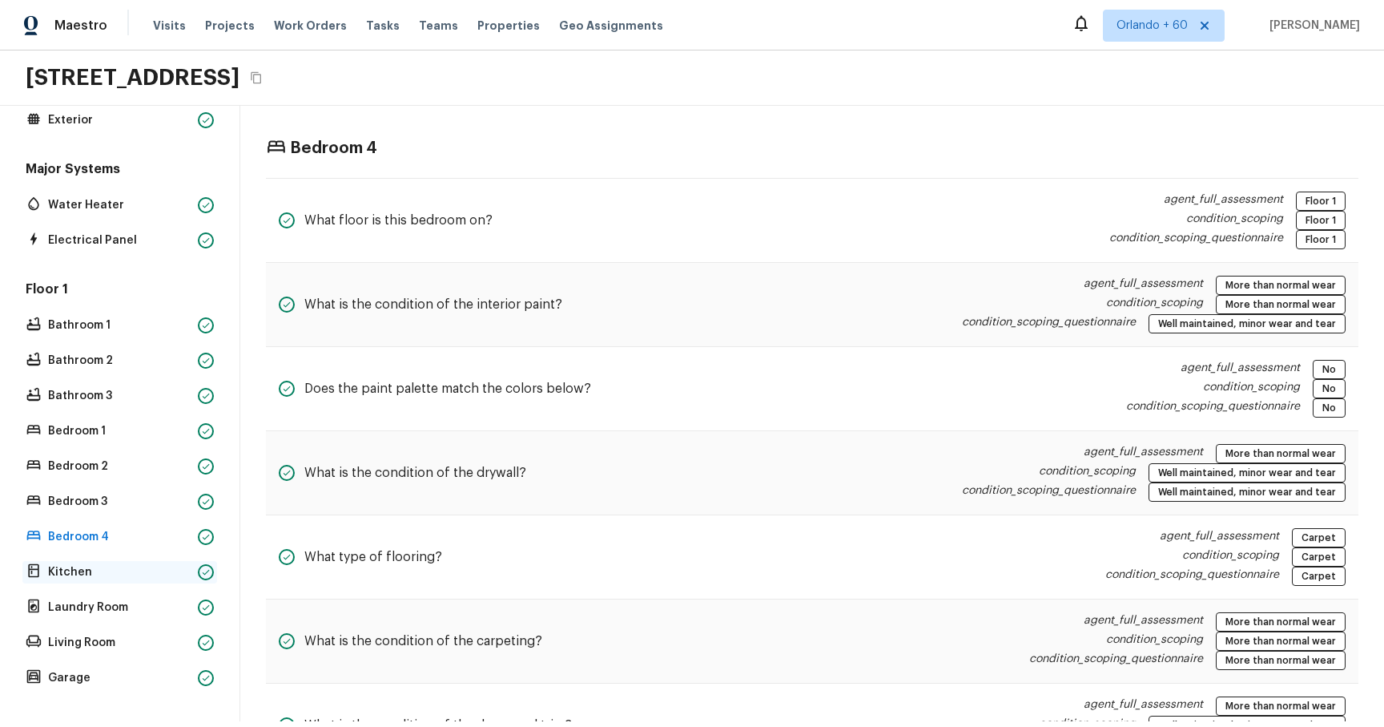
click at [118, 119] on p "Kitchen" at bounding box center [119, 572] width 143 height 16
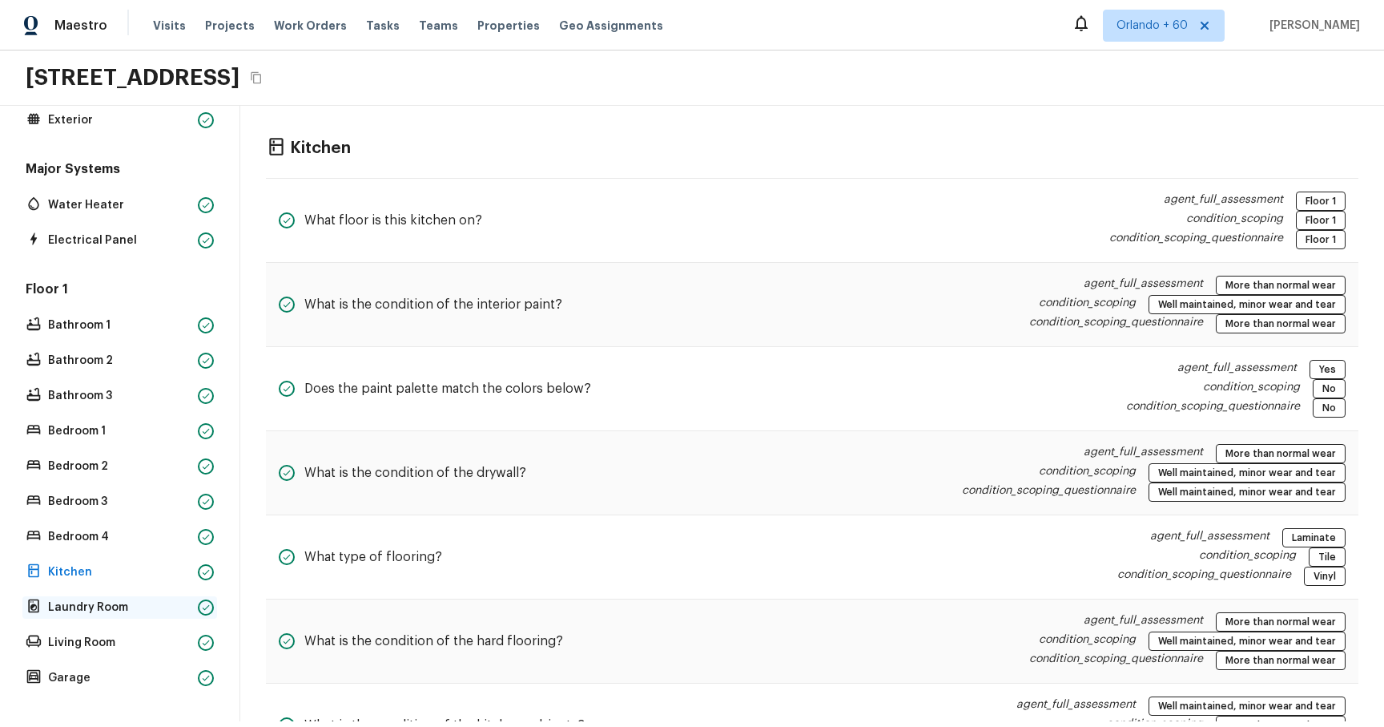
click at [118, 119] on p "Laundry Room" at bounding box center [119, 607] width 143 height 16
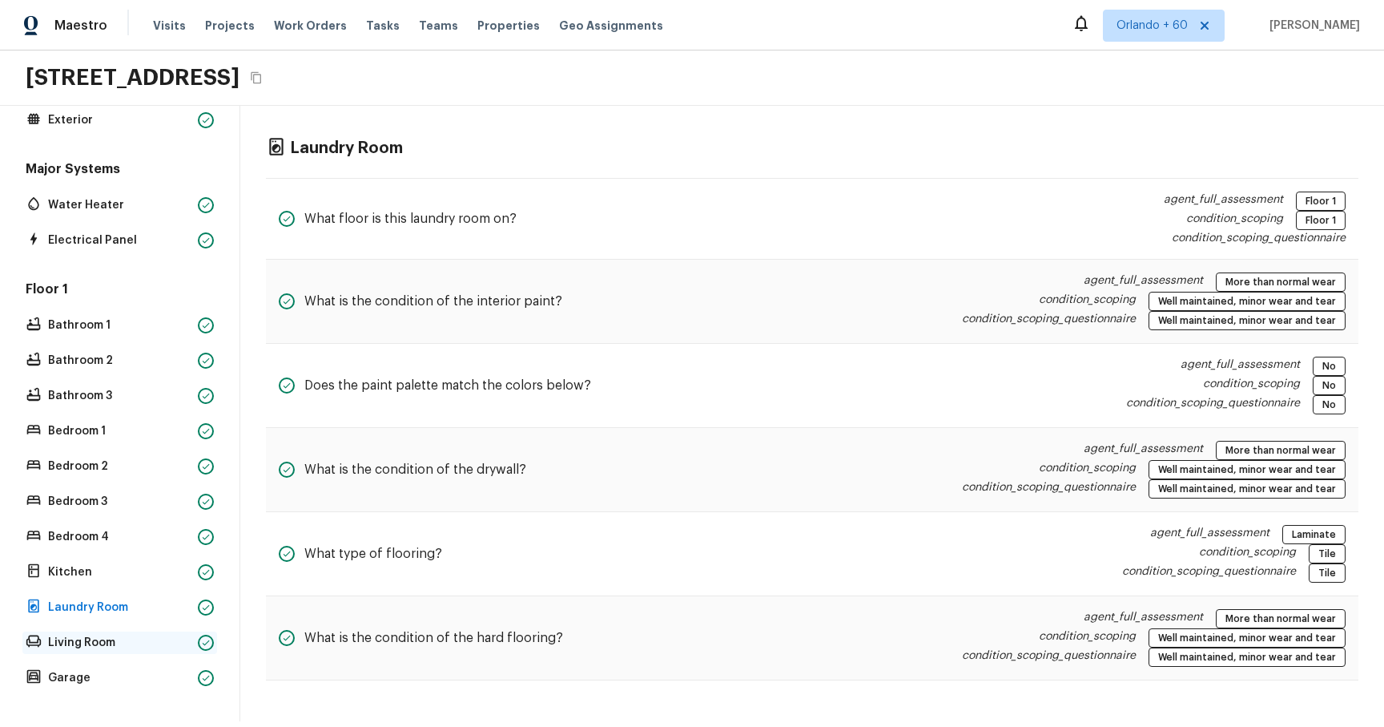
click at [116, 119] on p "Living Room" at bounding box center [119, 643] width 143 height 16
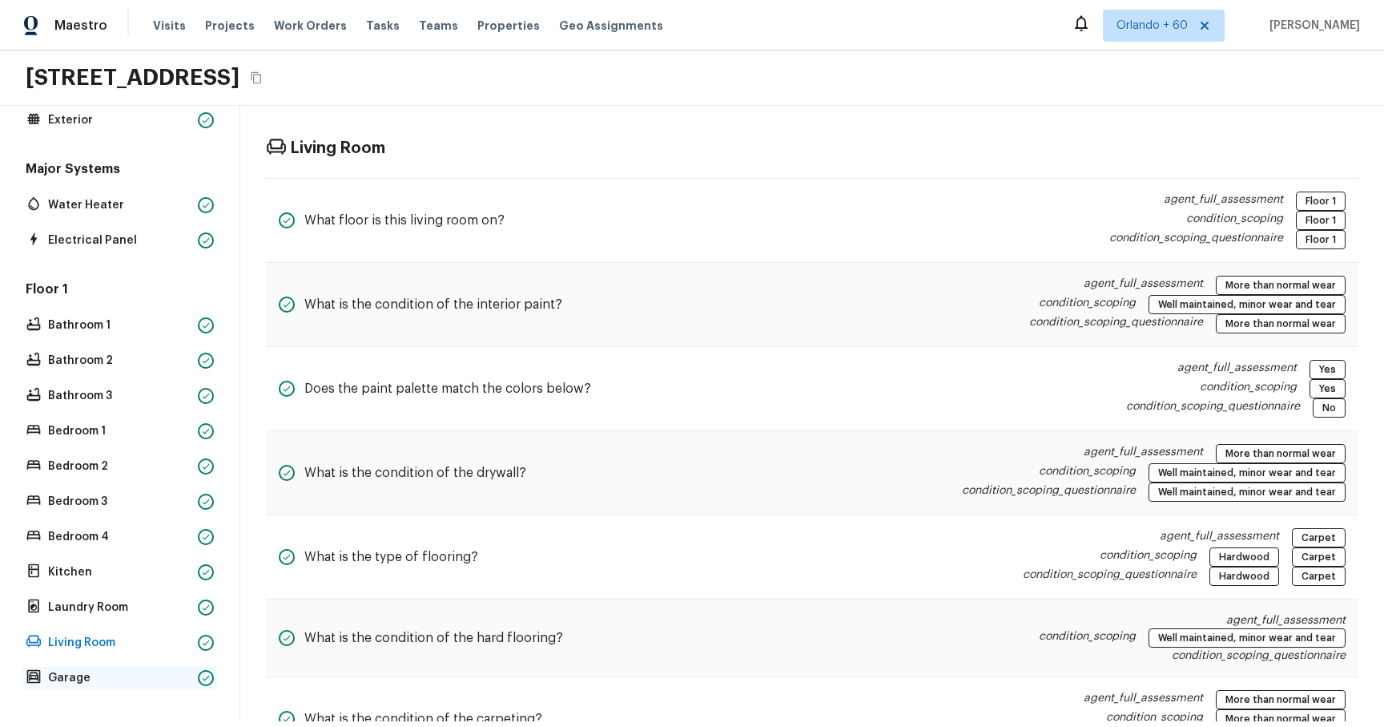
click at [116, 119] on p "Garage" at bounding box center [119, 678] width 143 height 16
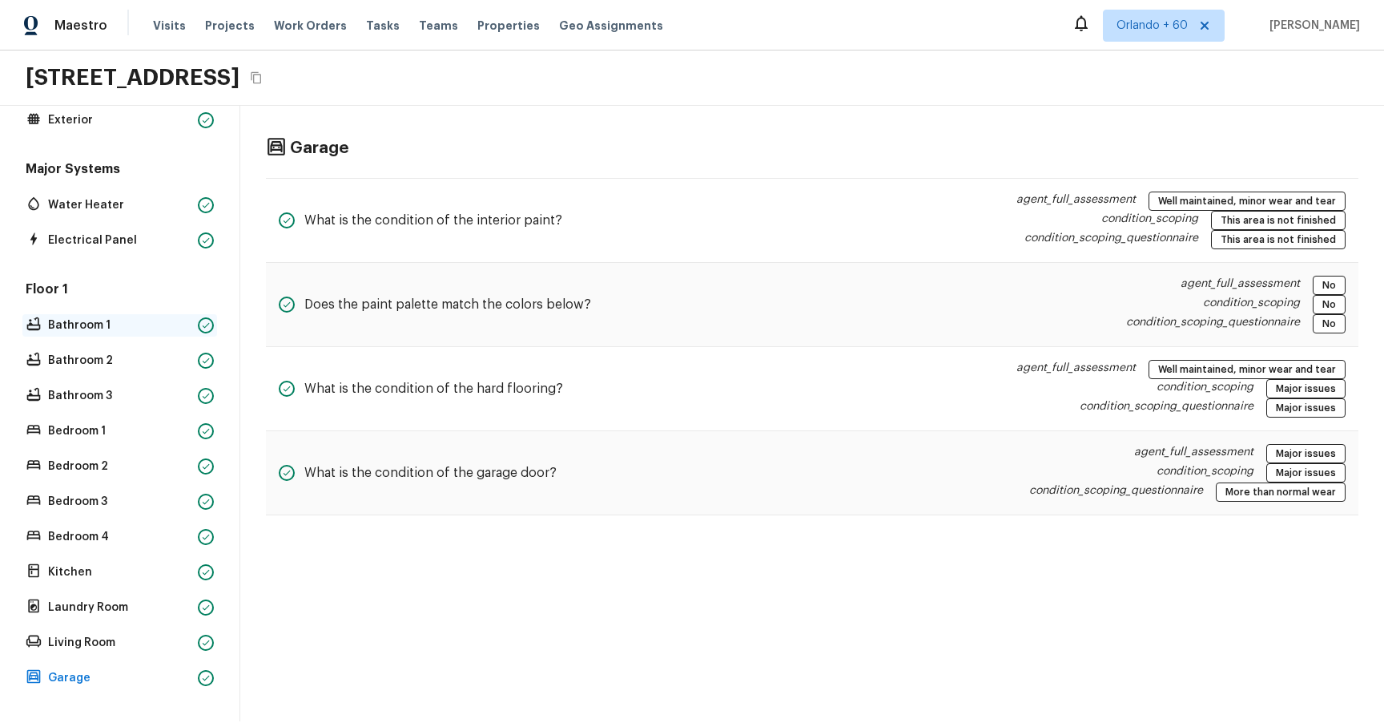
click at [123, 119] on p "Bathroom 1" at bounding box center [119, 325] width 143 height 16
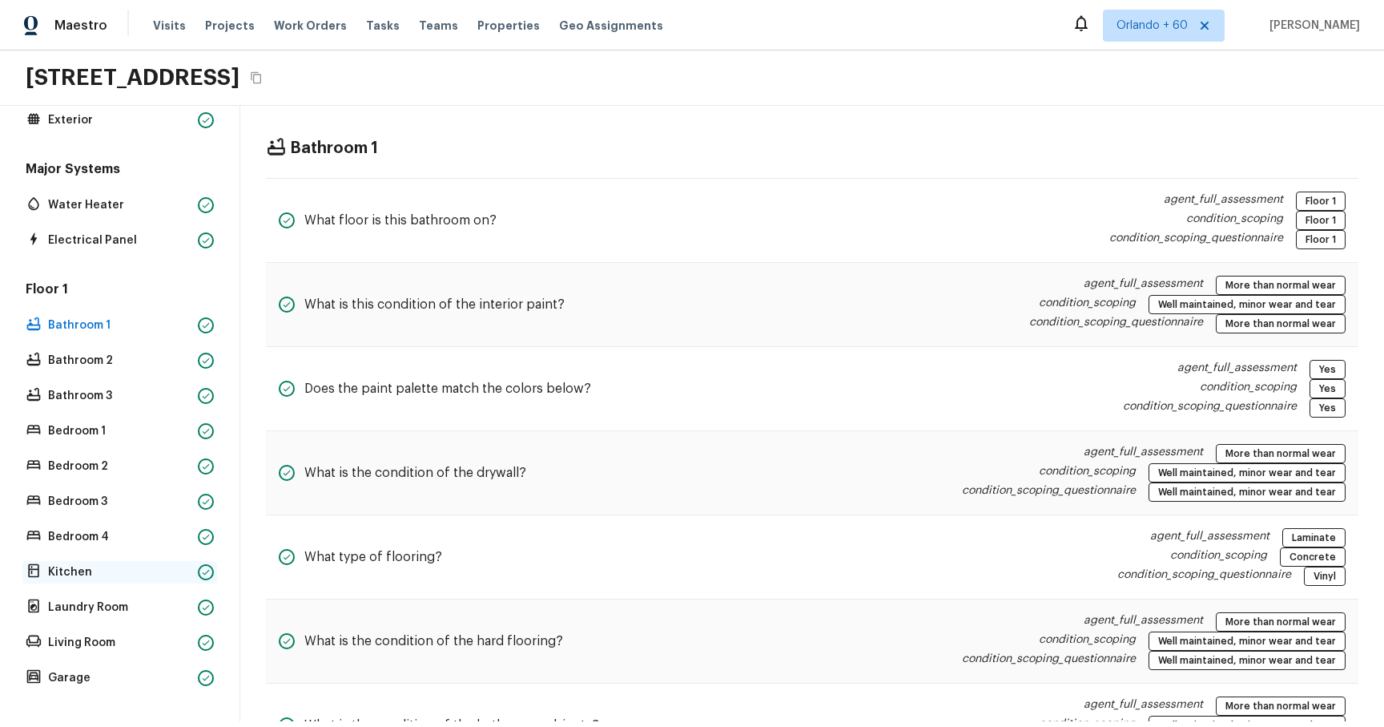
scroll to position [0, 0]
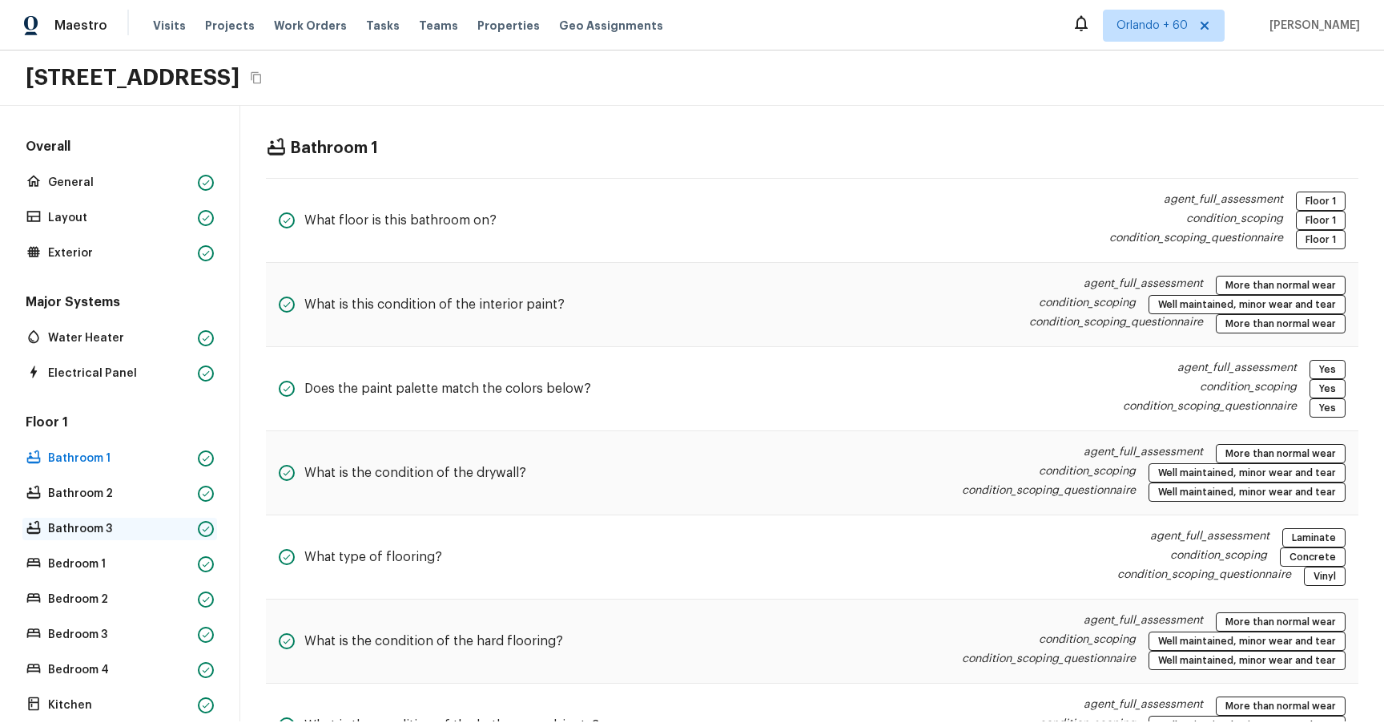
click at [69, 119] on p "Bathroom 3" at bounding box center [119, 529] width 143 height 16
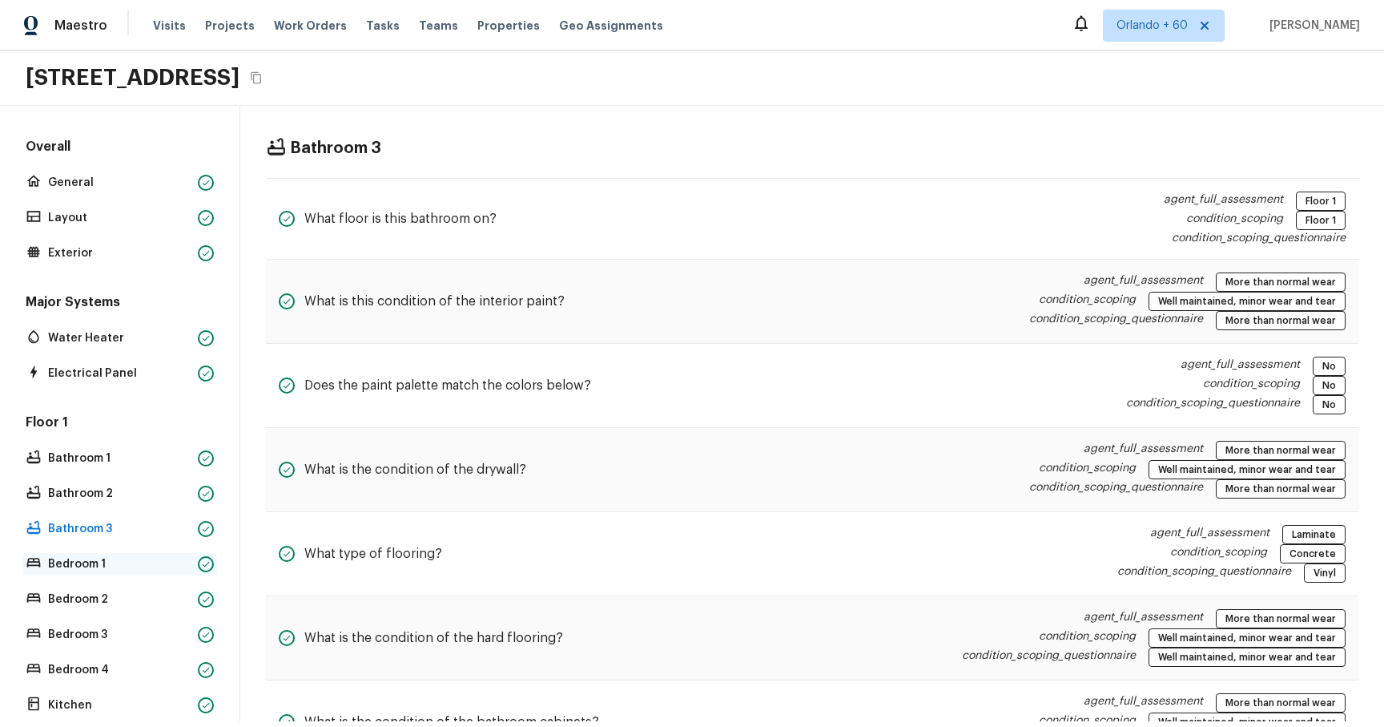
click at [87, 119] on p "Bedroom 1" at bounding box center [119, 564] width 143 height 16
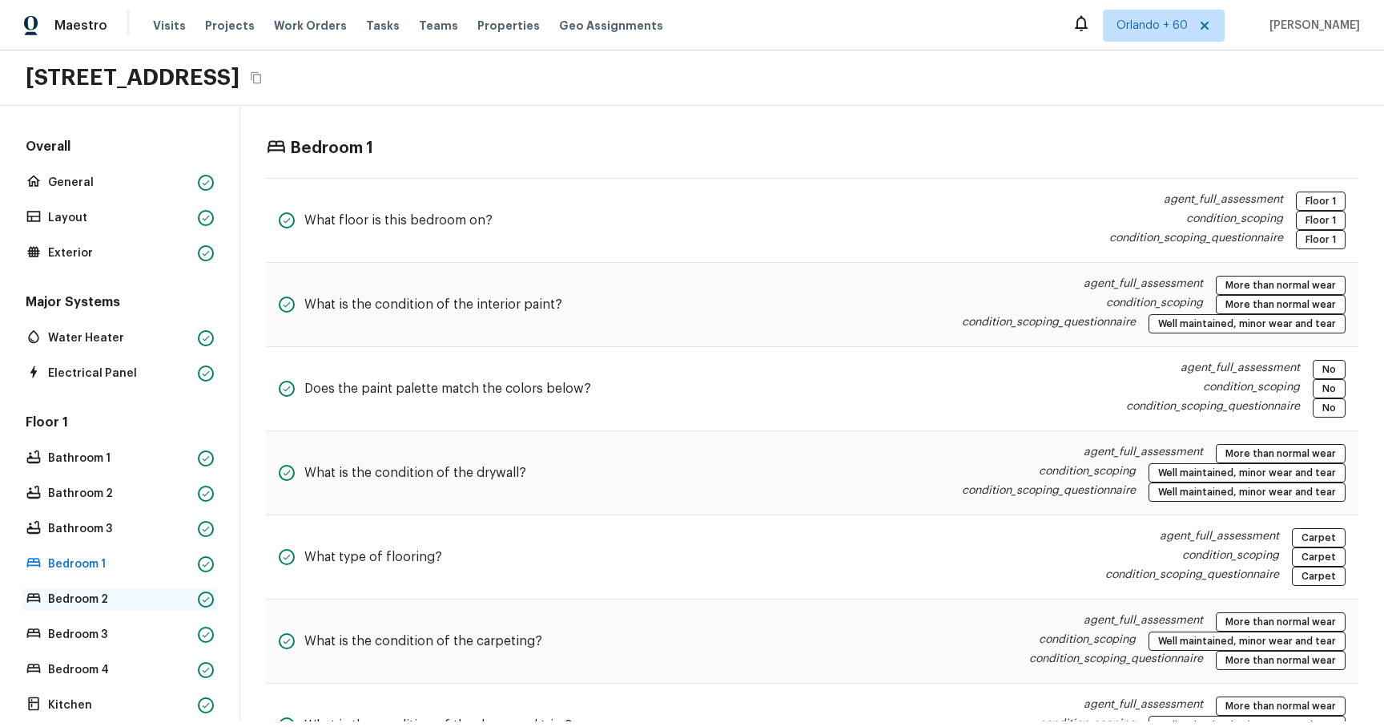
click at [75, 119] on div "Bedroom 2" at bounding box center [119, 599] width 195 height 22
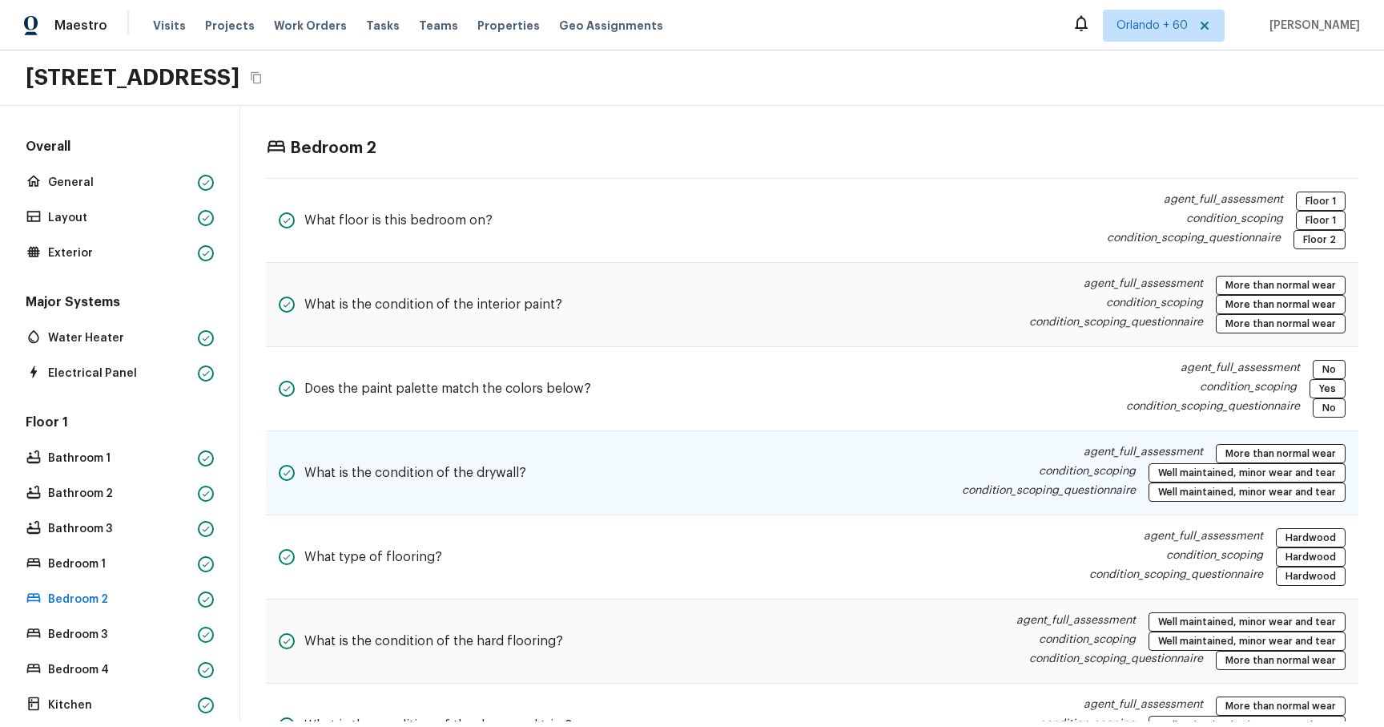
scroll to position [79, 0]
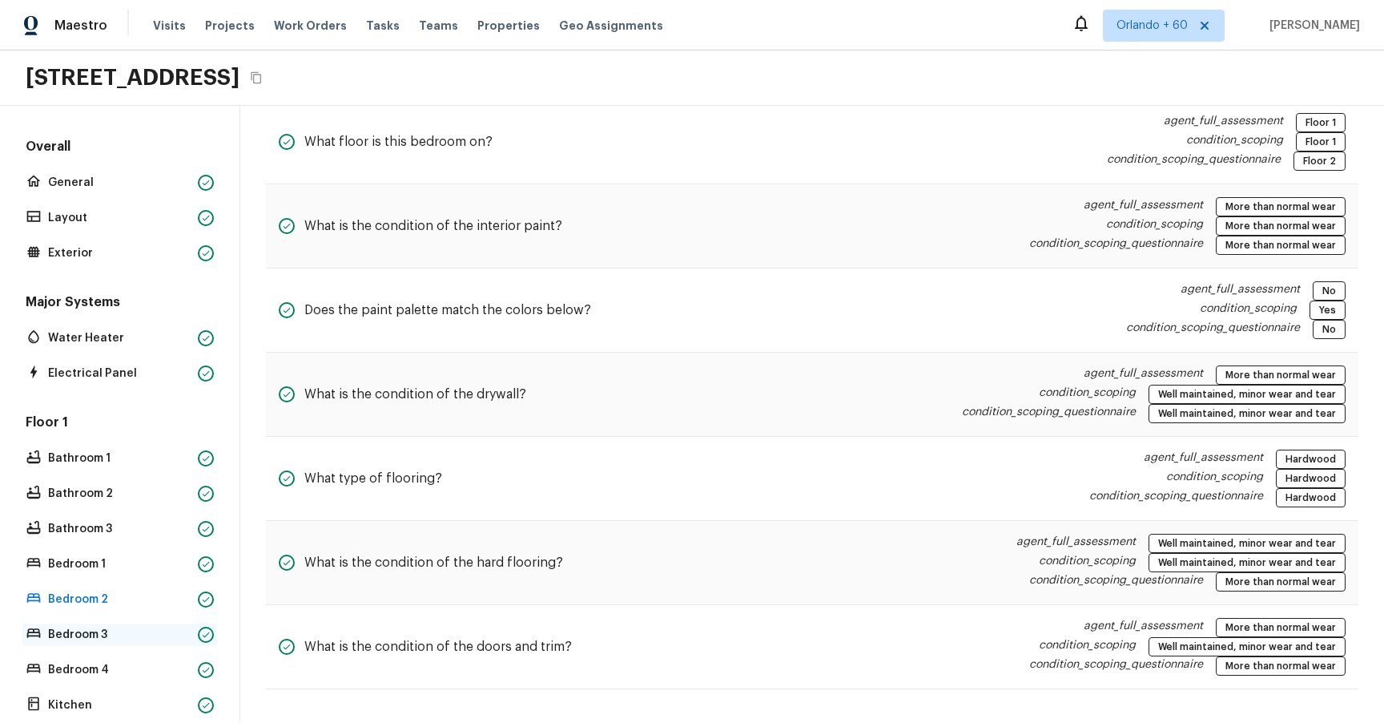
click at [112, 119] on p "Bedroom 3" at bounding box center [119, 635] width 143 height 16
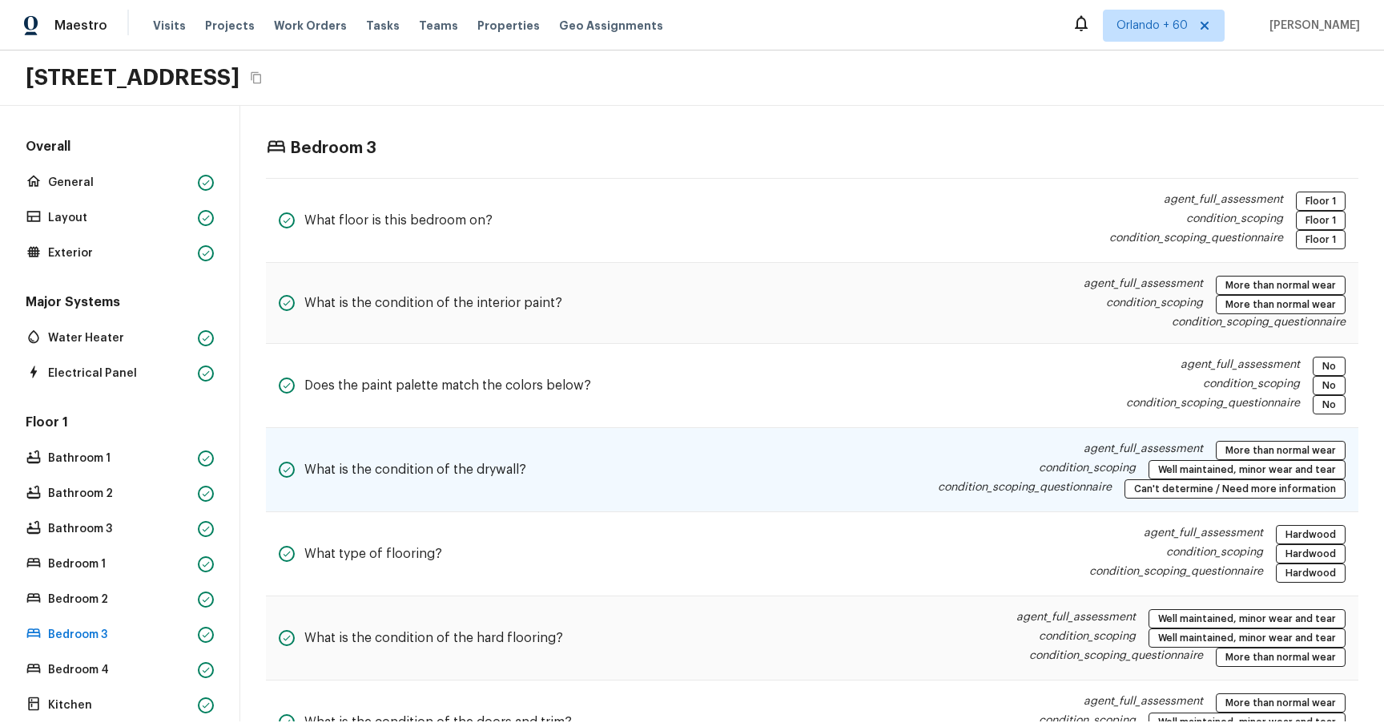
scroll to position [75, 0]
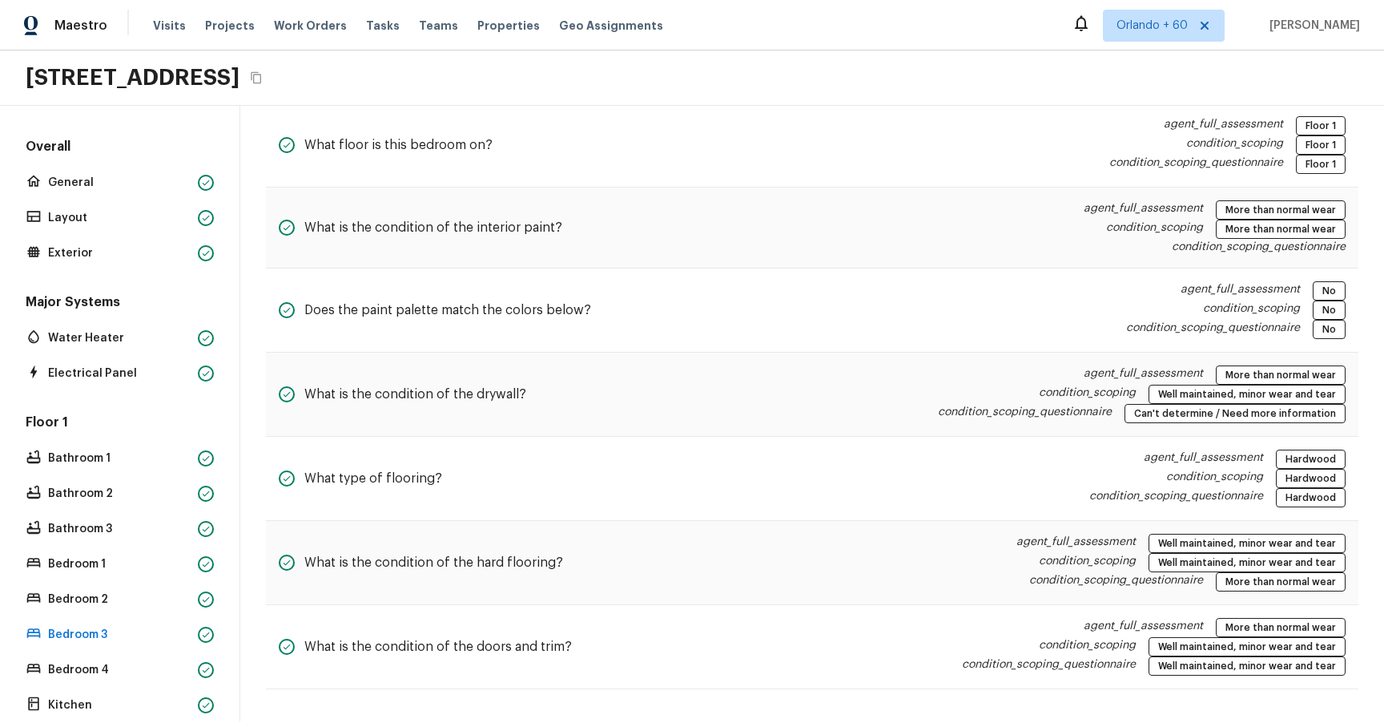
click at [91, 119] on div "Floor 1 Bathroom 1 Bathroom 2 Bathroom 3 Bedroom 1 Bedroom 2 Bedroom 3 Bedroom …" at bounding box center [119, 617] width 195 height 409
click at [91, 119] on p "Bedroom 4" at bounding box center [119, 670] width 143 height 16
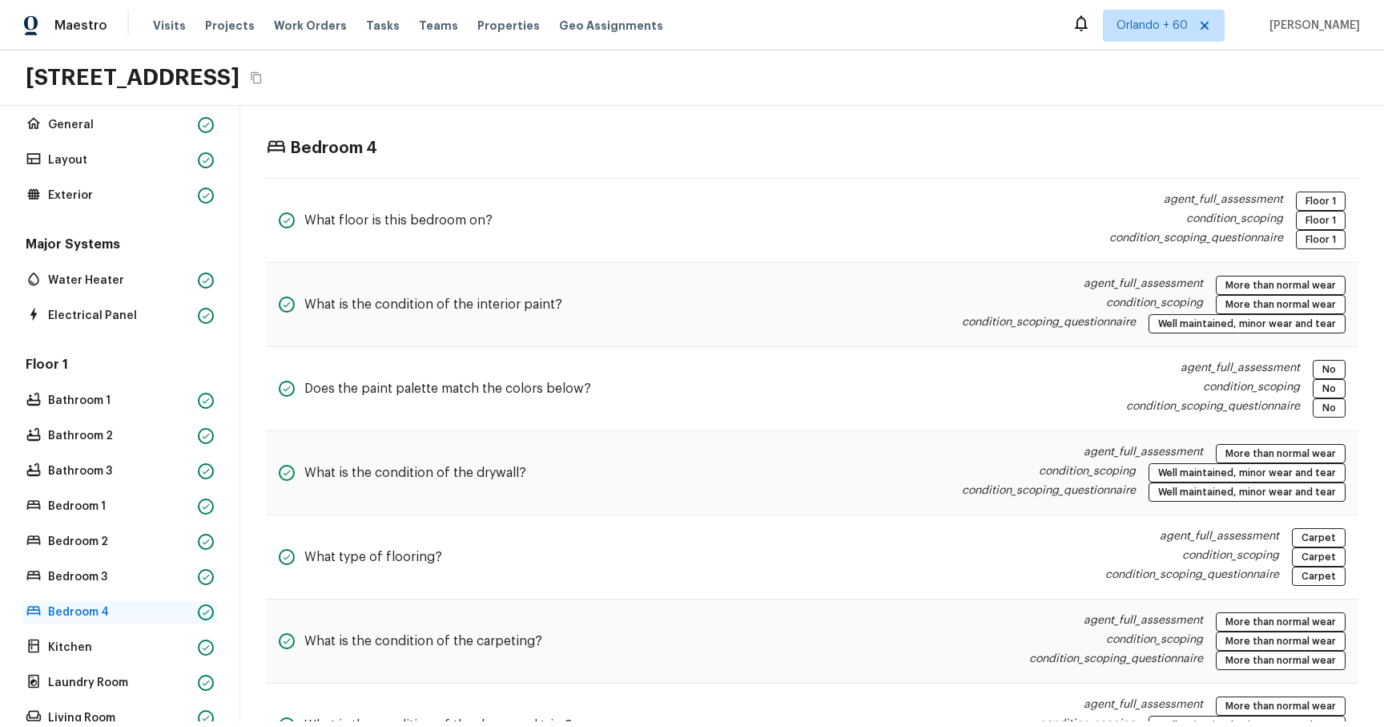
scroll to position [64, 0]
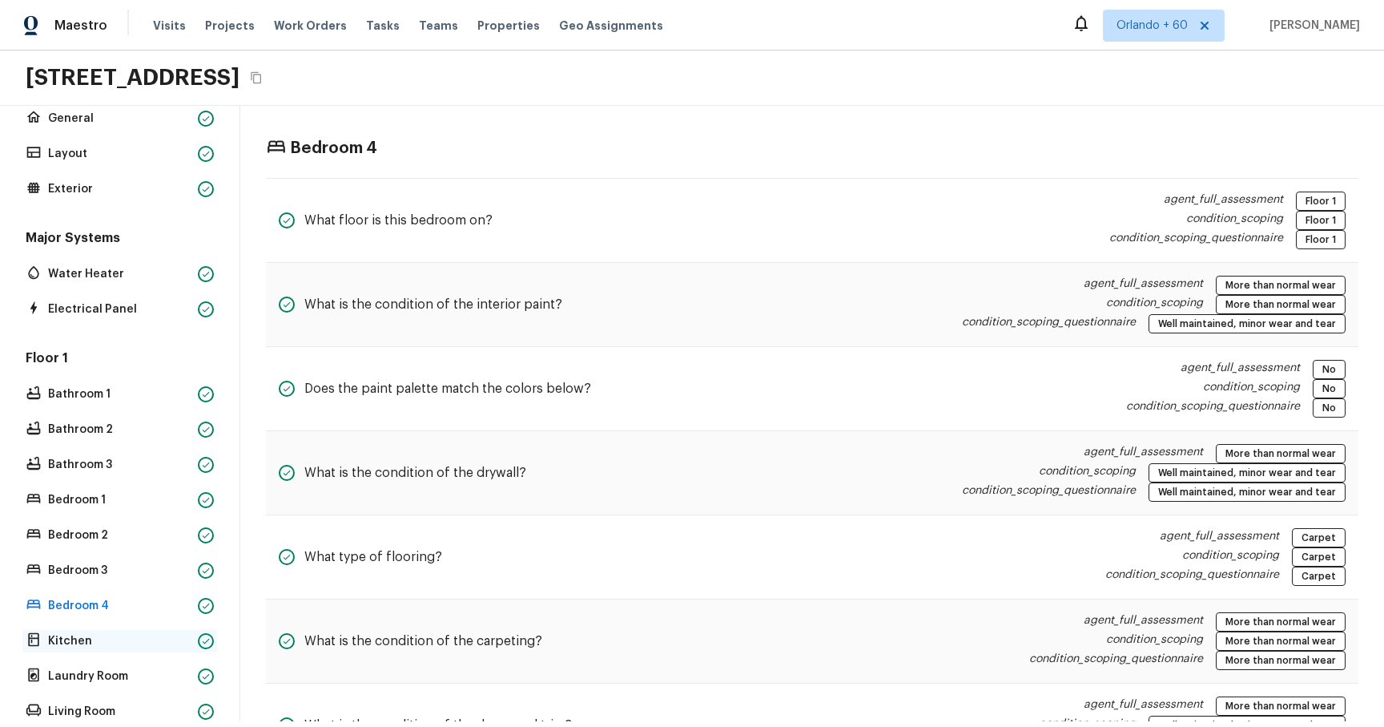
click at [107, 119] on p "Kitchen" at bounding box center [119, 641] width 143 height 16
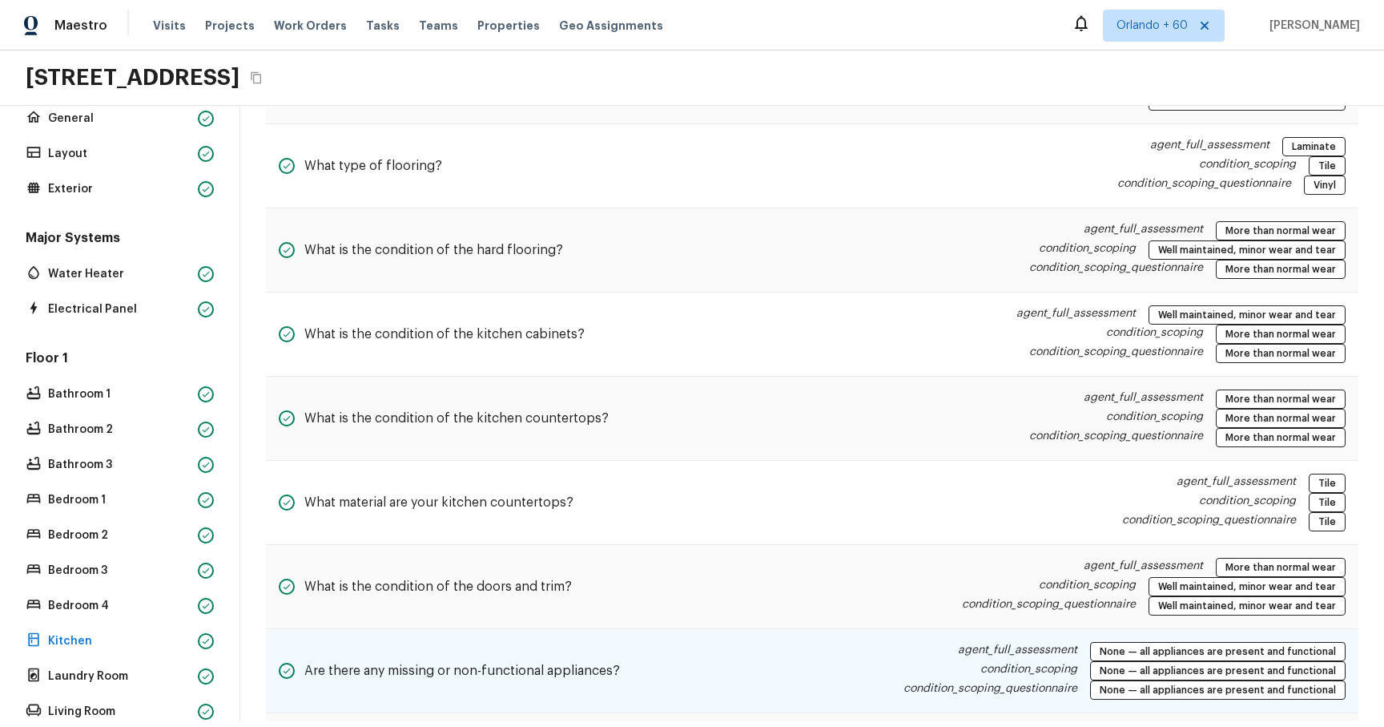
scroll to position [425, 0]
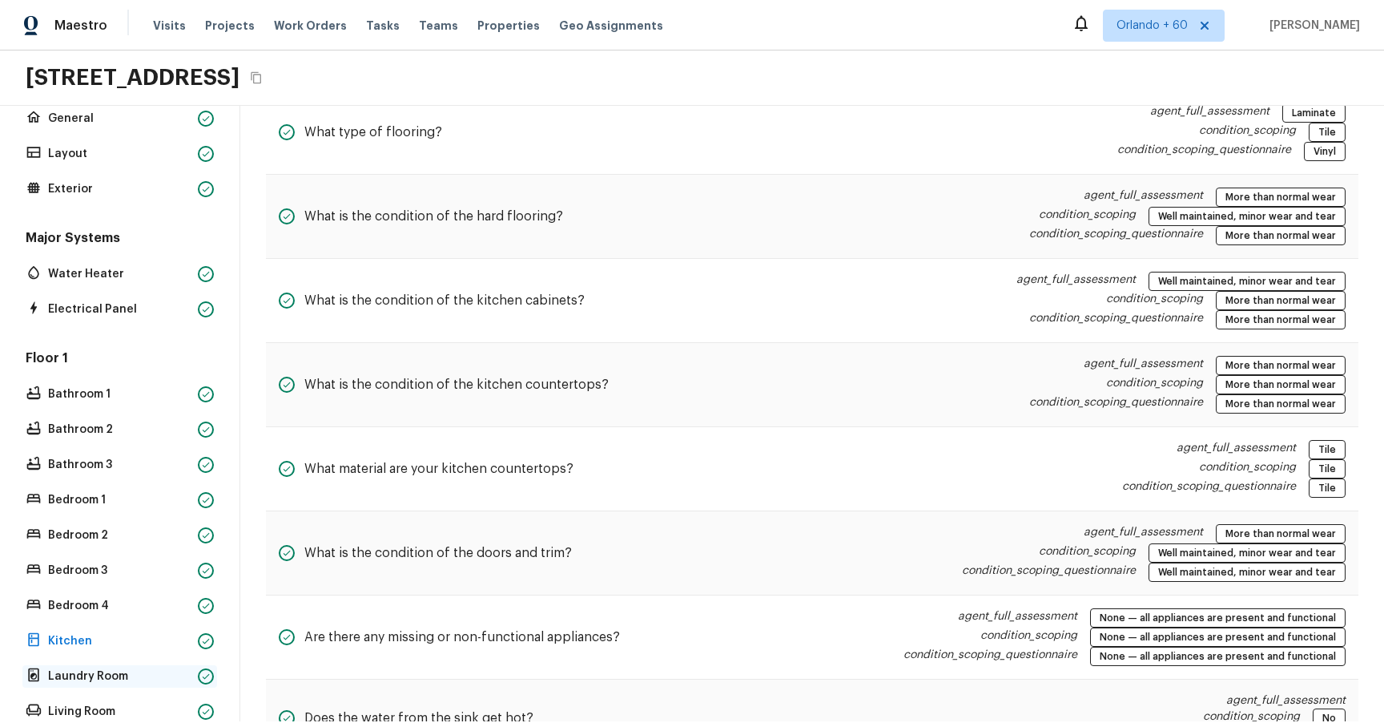
click at [75, 119] on p "Laundry Room" at bounding box center [119, 676] width 143 height 16
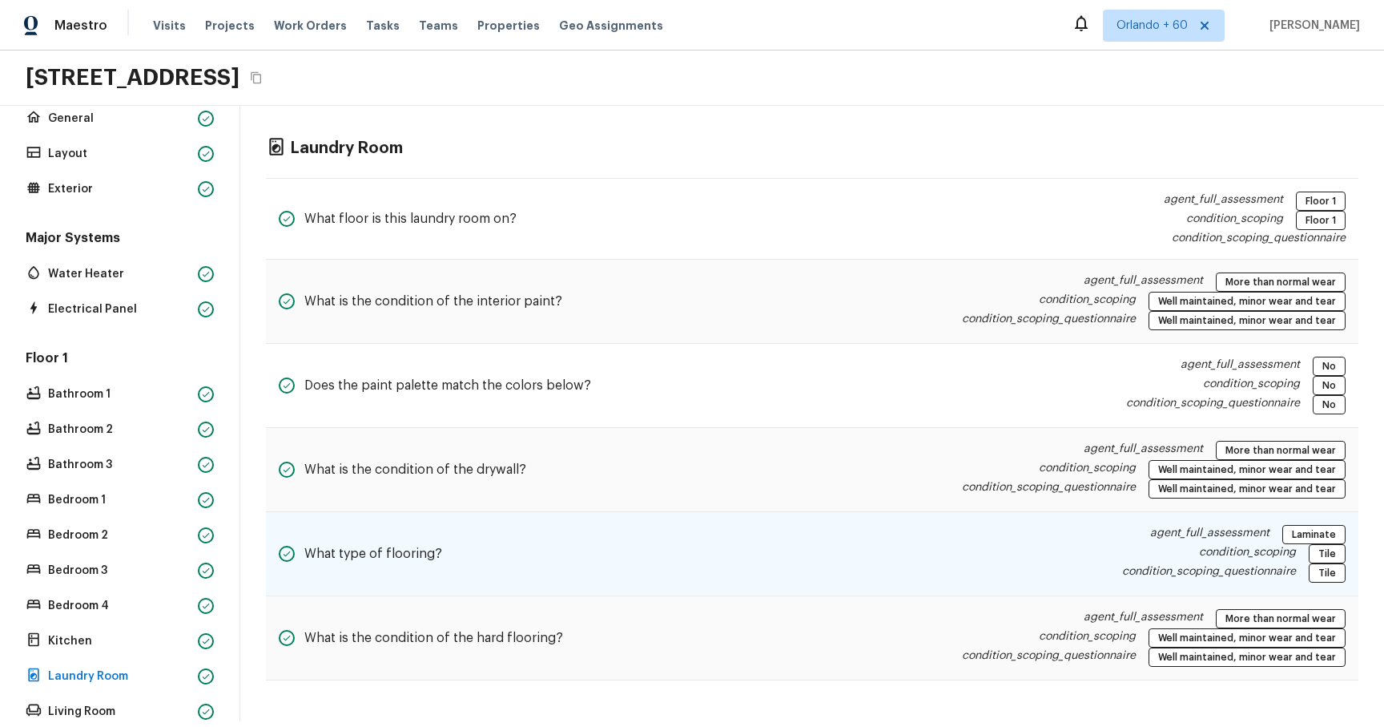
click at [739, 119] on div "What type of flooring? agent_full_assessment Laminate condition_scoping Tile co…" at bounding box center [812, 554] width 1093 height 84
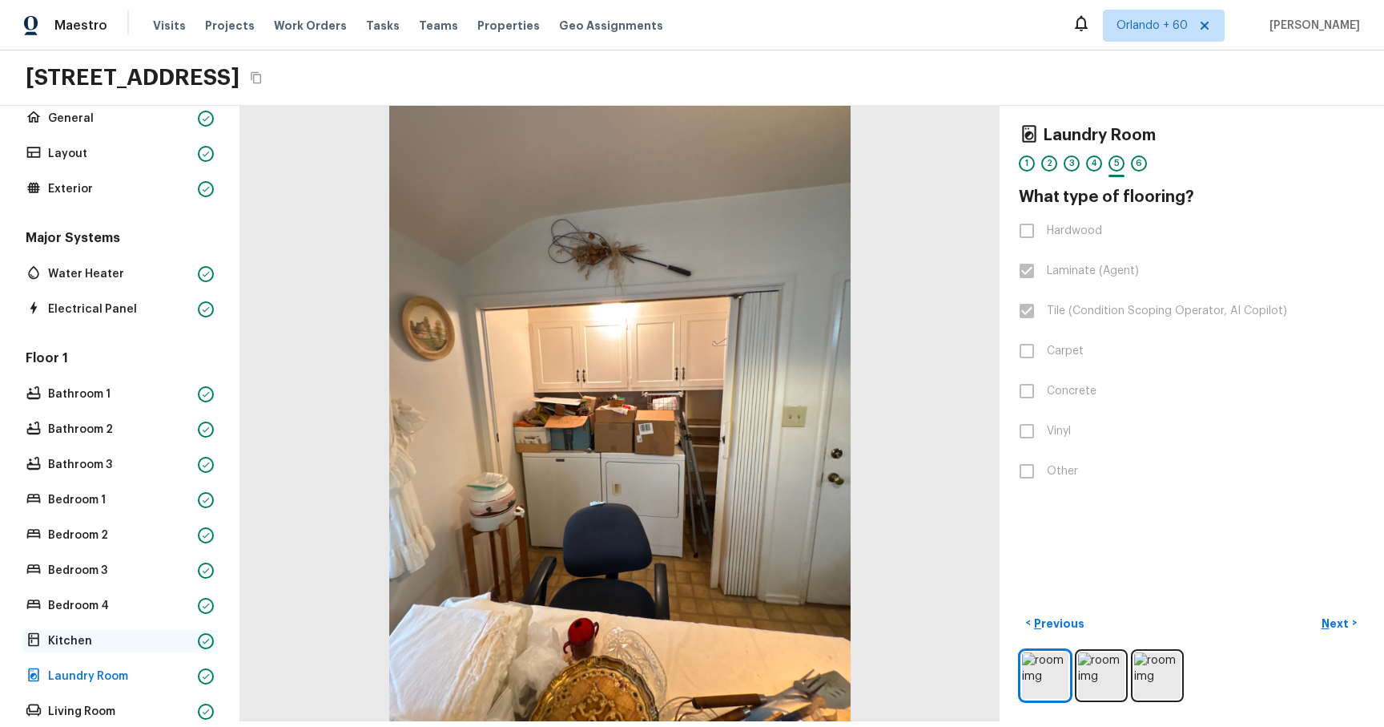
click at [95, 119] on p "Kitchen" at bounding box center [119, 641] width 143 height 16
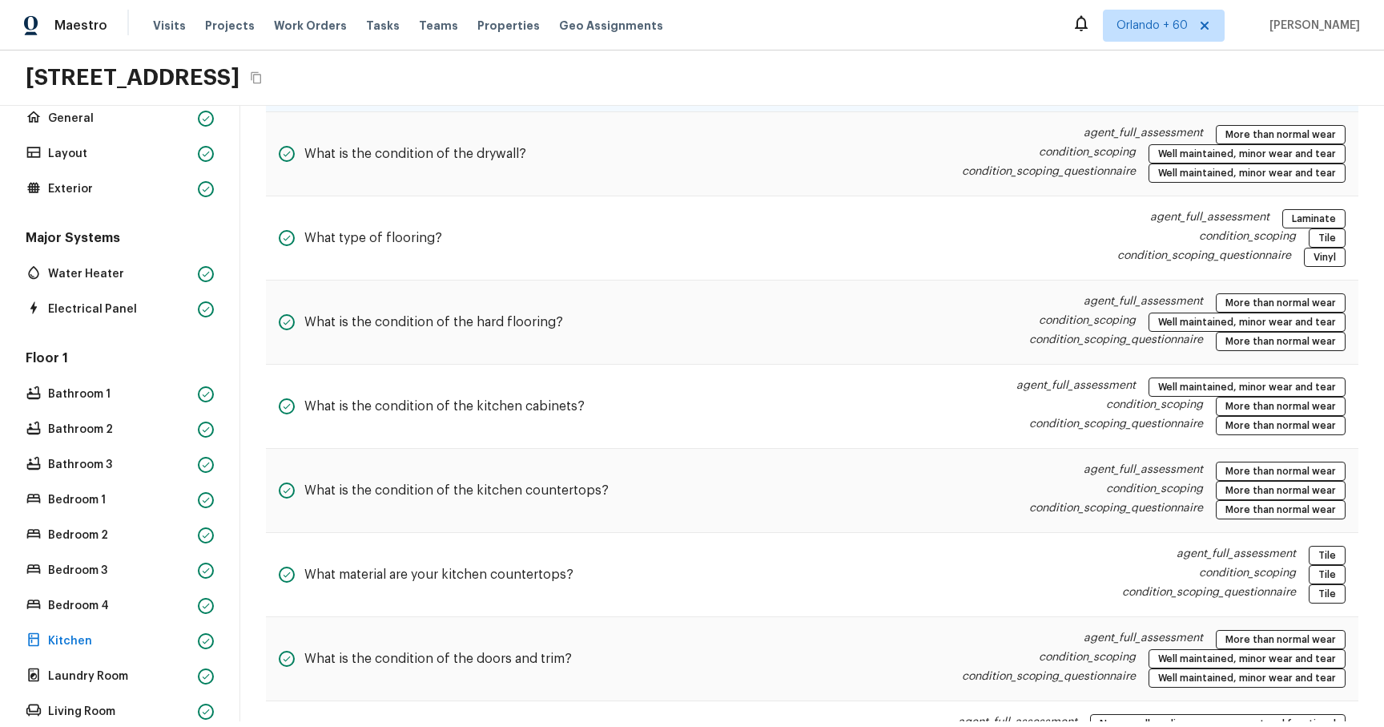
scroll to position [355, 0]
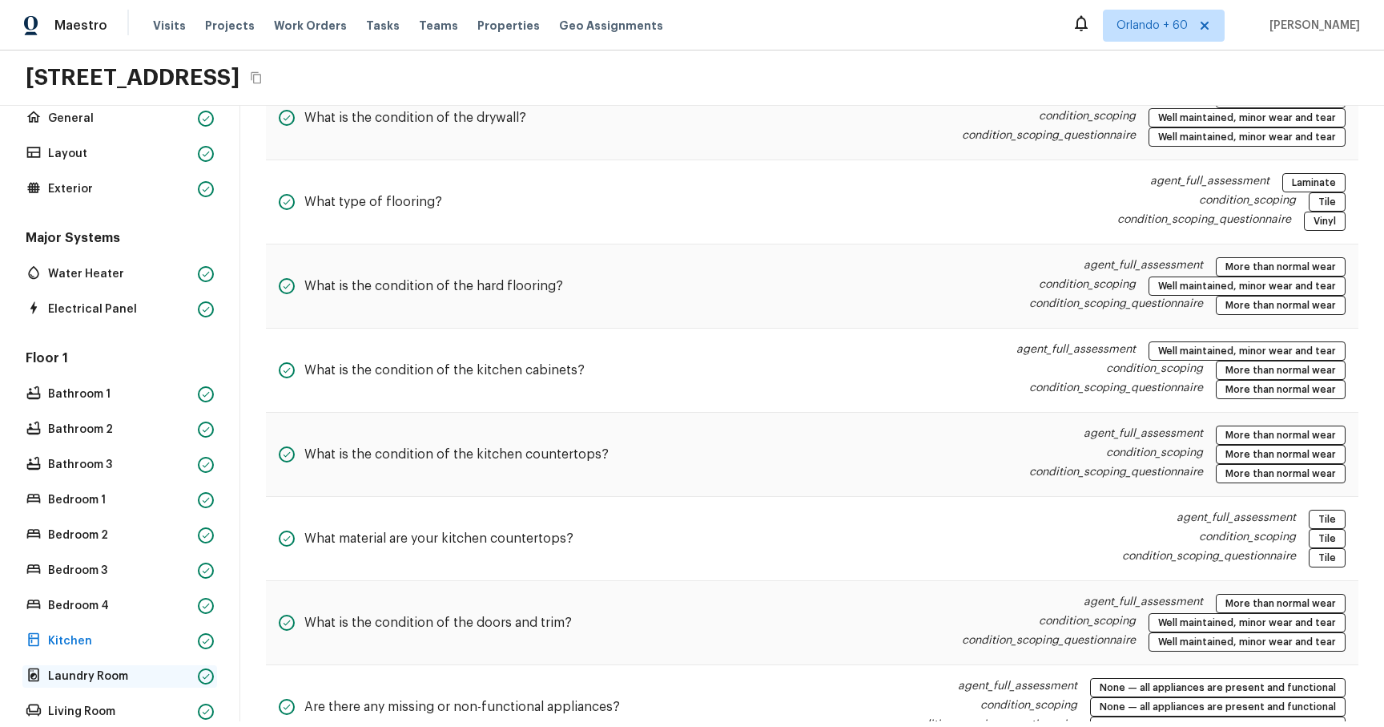
click at [75, 119] on p "Laundry Room" at bounding box center [119, 676] width 143 height 16
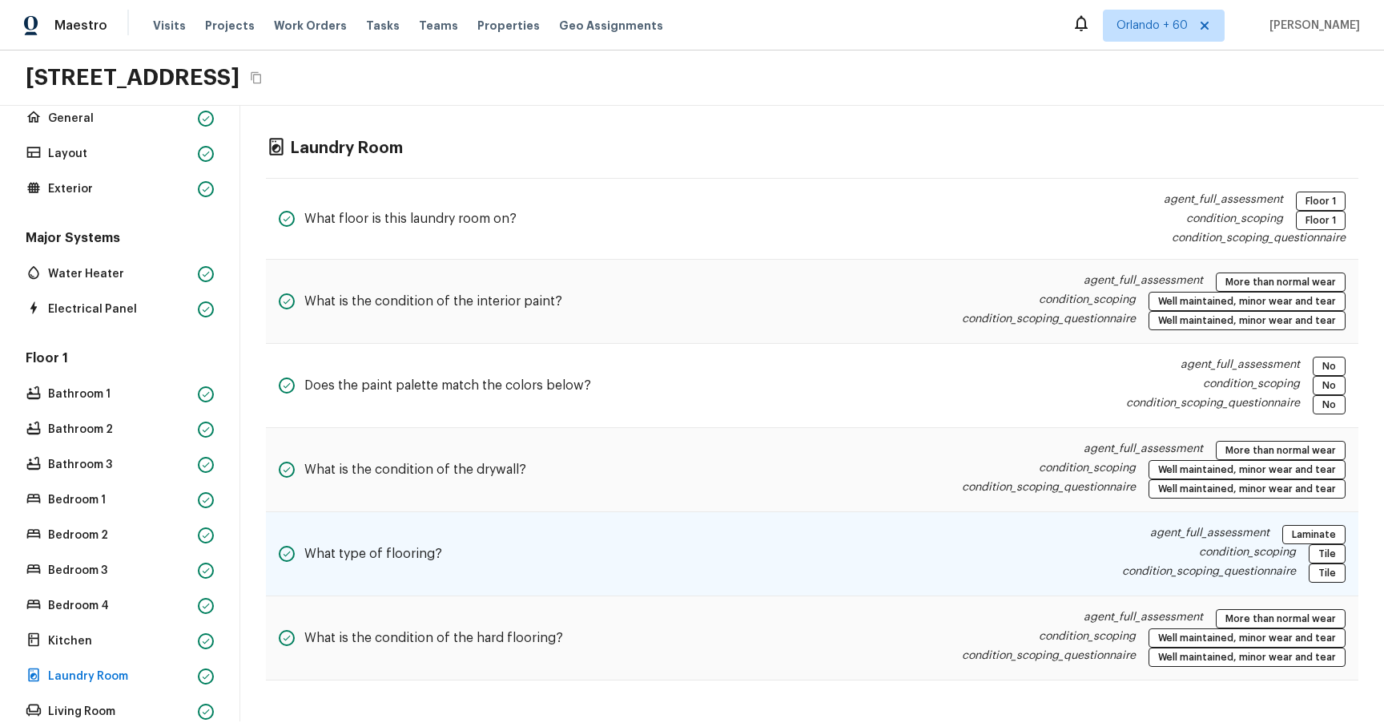
click at [935, 119] on div "What type of flooring? agent_full_assessment Laminate condition_scoping Tile co…" at bounding box center [812, 554] width 1093 height 84
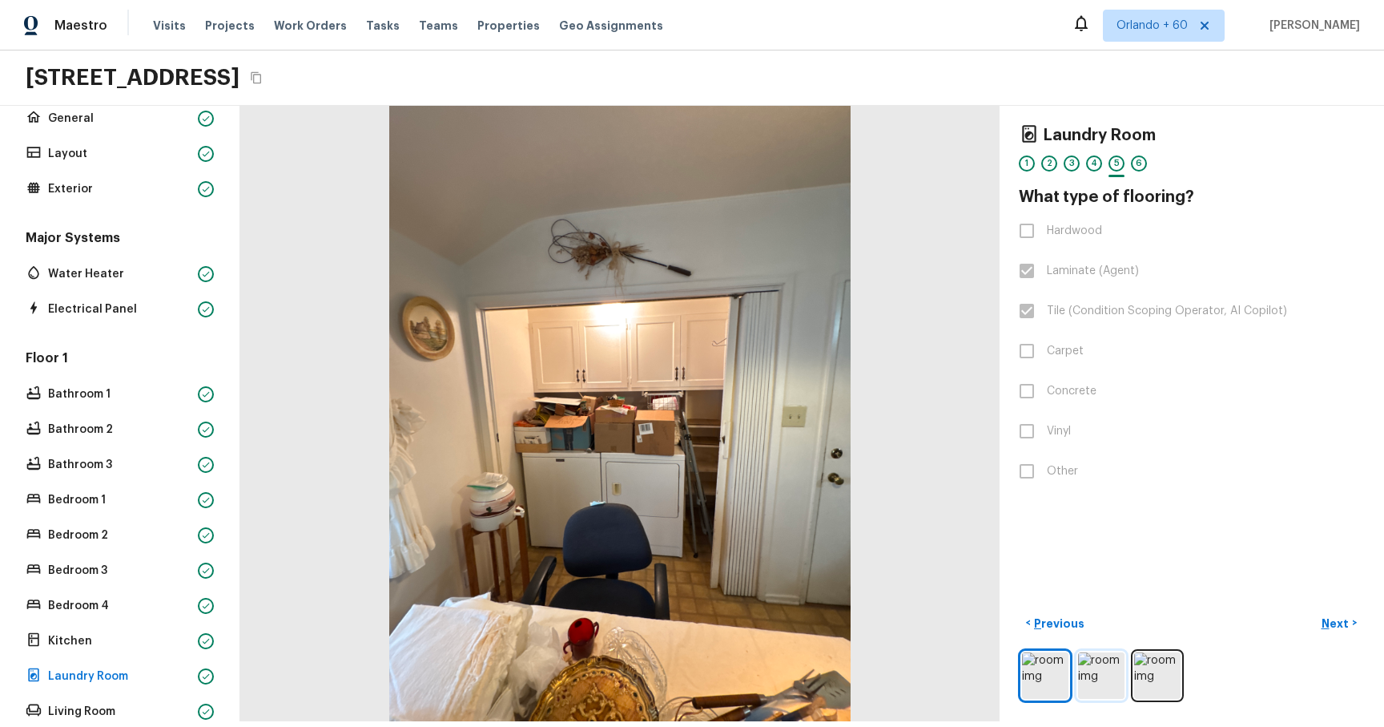
click at [1094, 119] on img at bounding box center [1101, 675] width 46 height 46
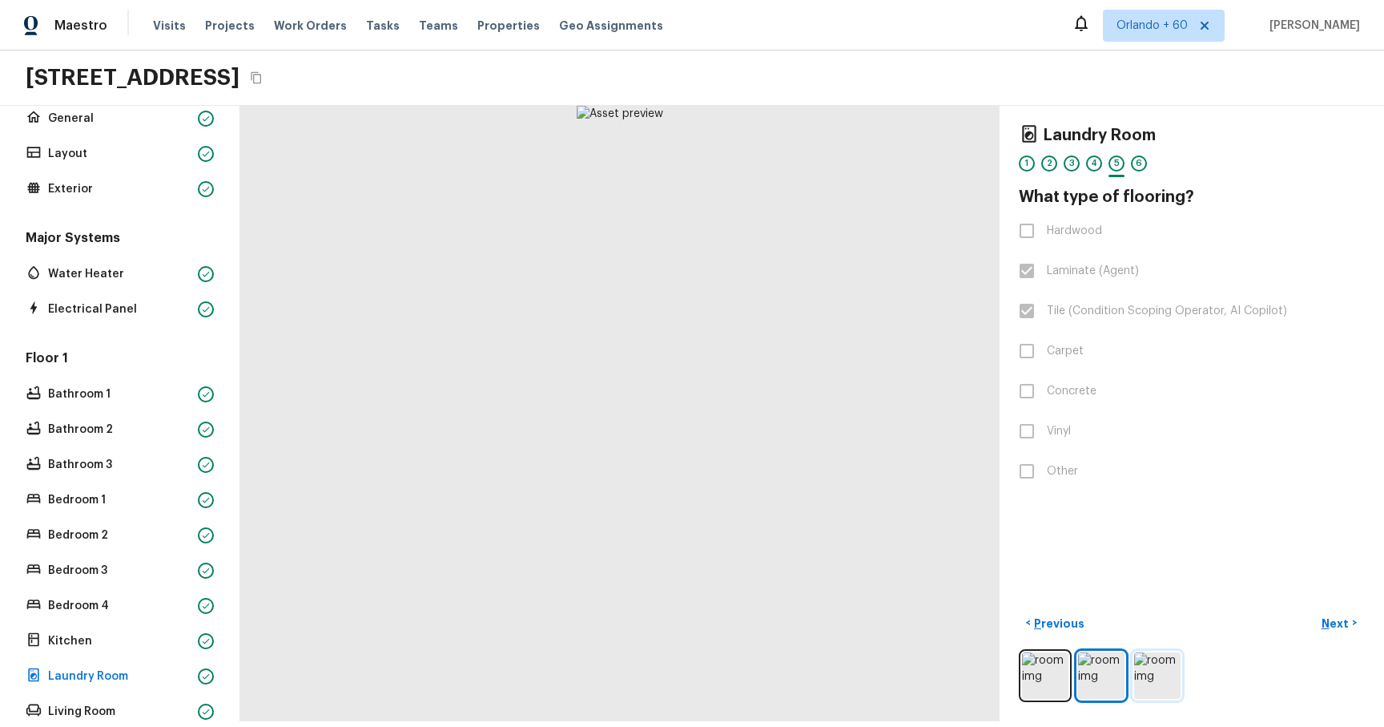
click at [1157, 119] on img at bounding box center [1157, 675] width 46 height 46
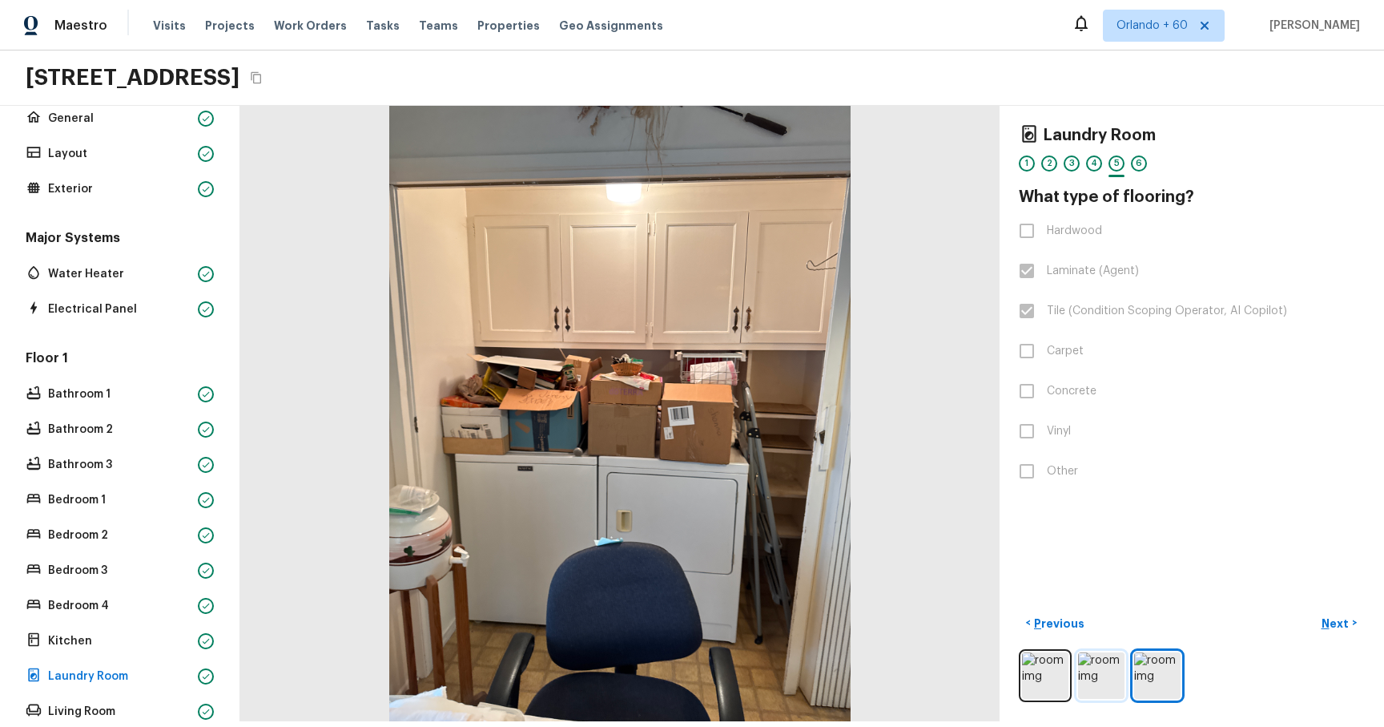
click at [1097, 119] on img at bounding box center [1101, 675] width 46 height 46
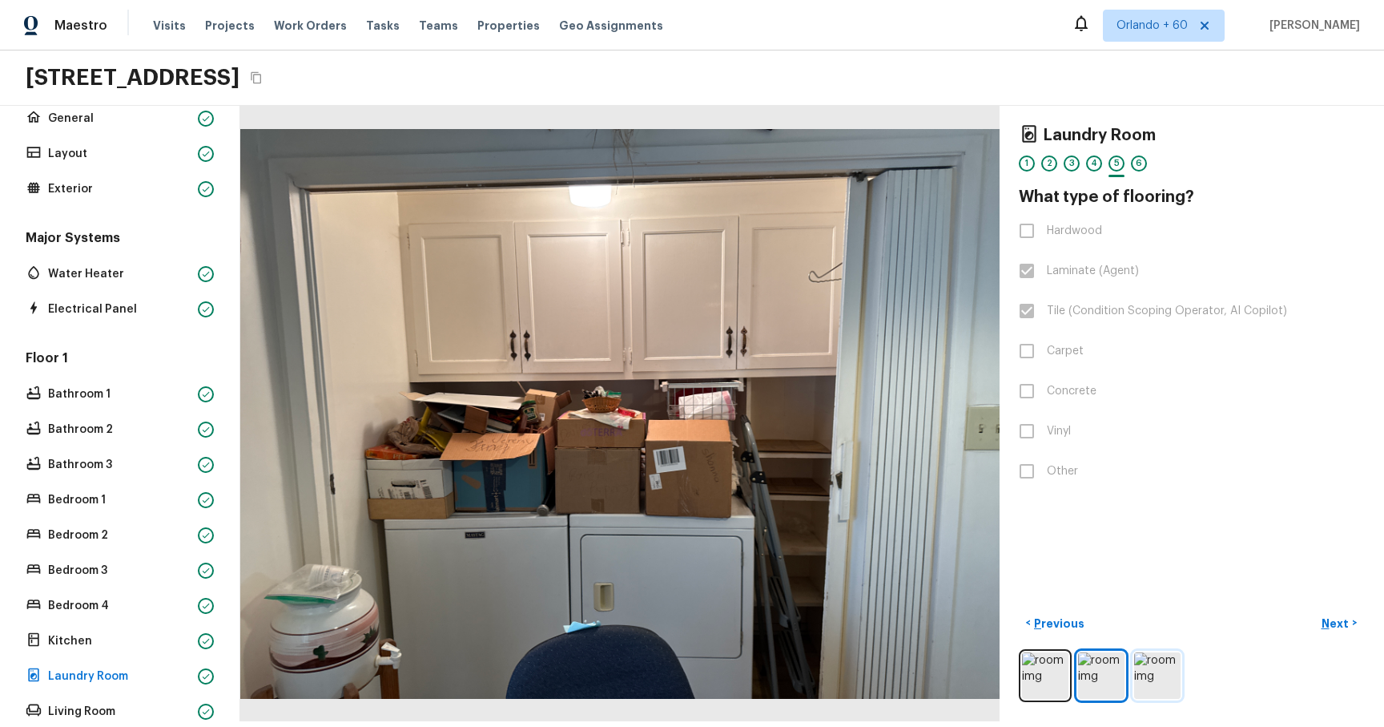
click at [1174, 119] on img at bounding box center [1157, 675] width 46 height 46
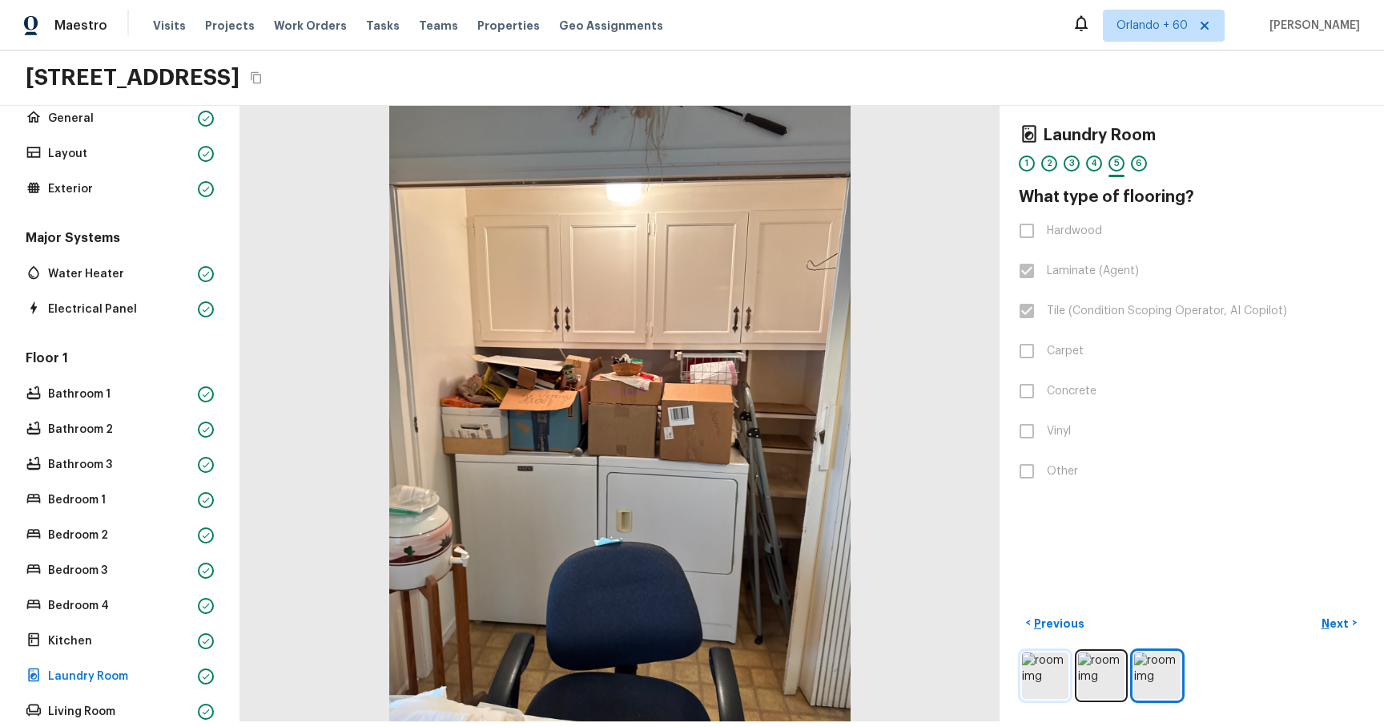
click at [1046, 119] on img at bounding box center [1045, 675] width 46 height 46
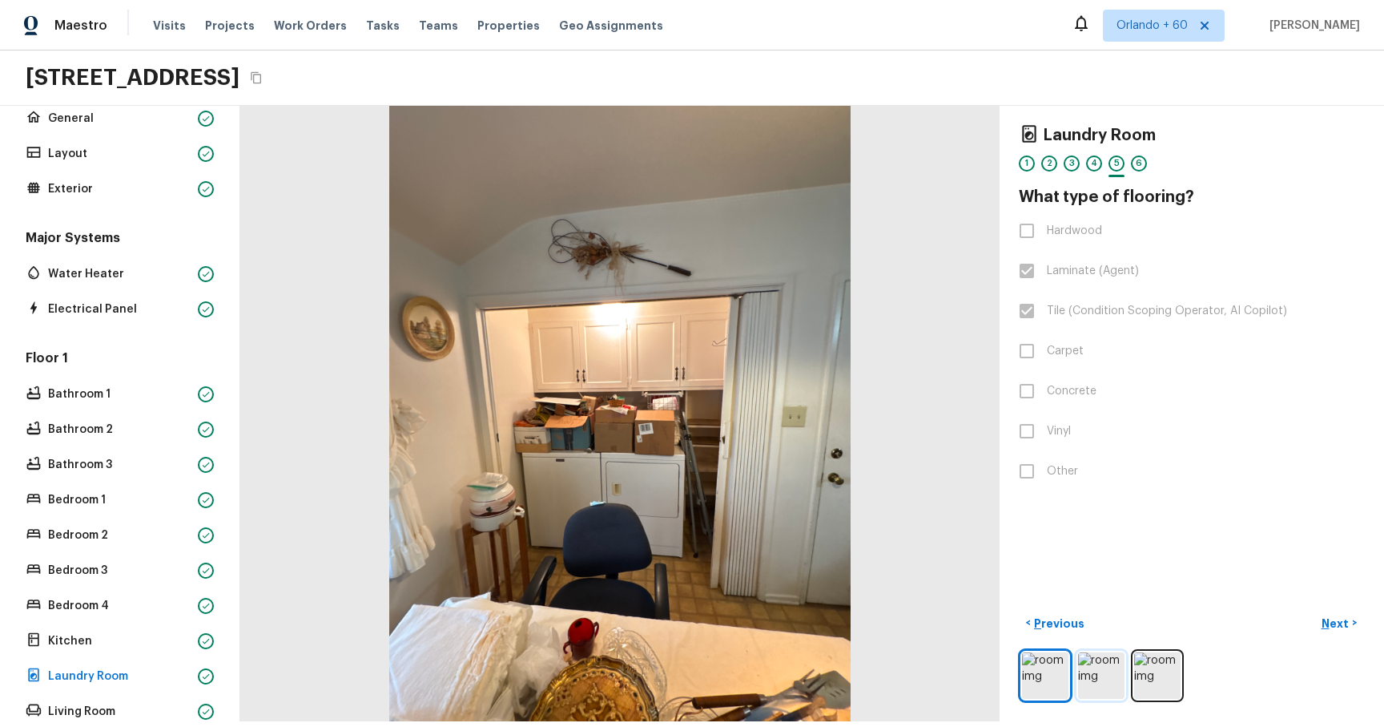
click at [1106, 119] on img at bounding box center [1101, 675] width 46 height 46
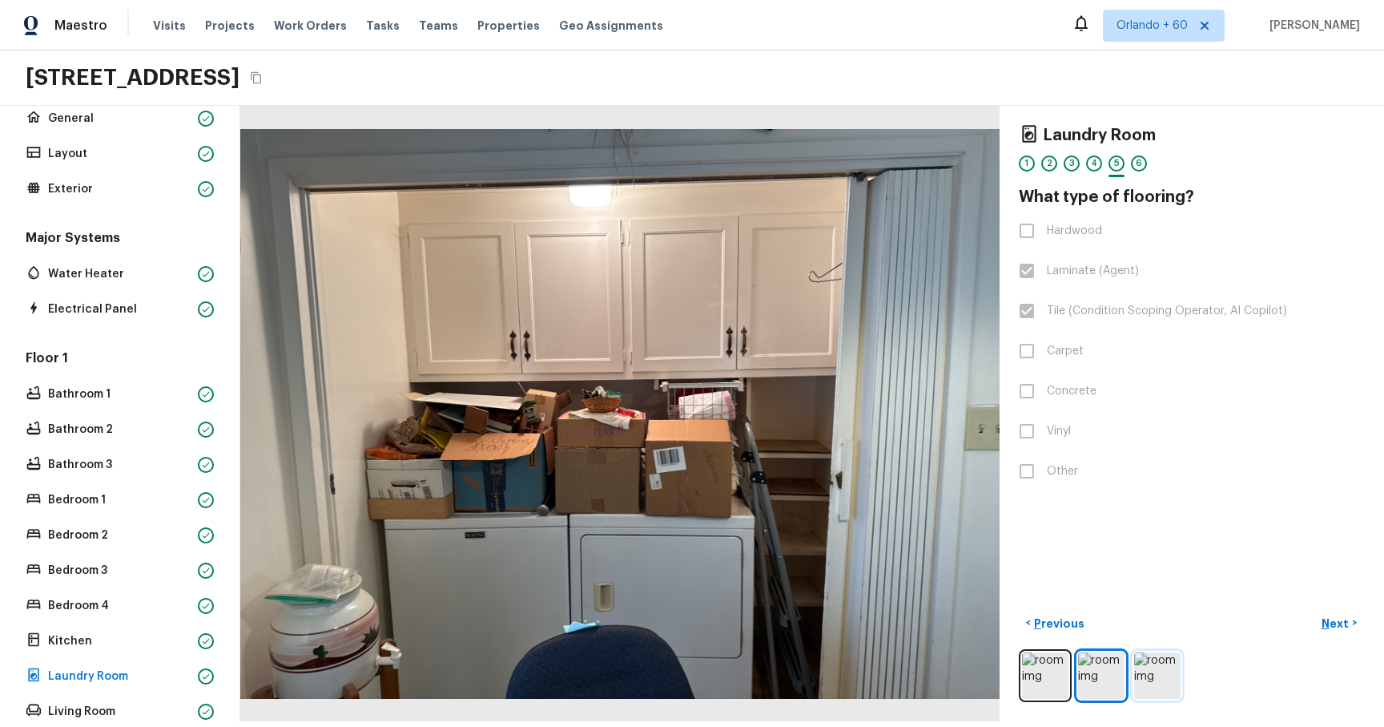
click at [1158, 119] on img at bounding box center [1157, 675] width 46 height 46
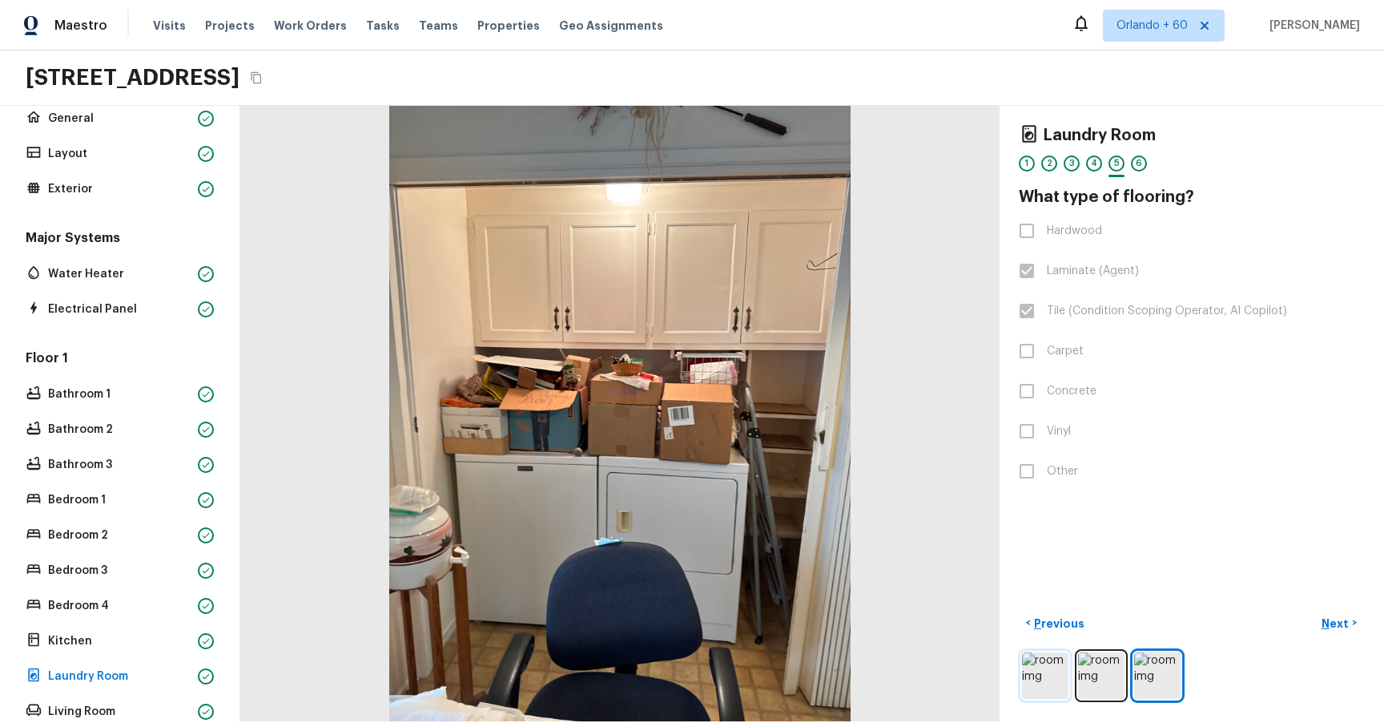
click at [1043, 119] on img at bounding box center [1045, 675] width 46 height 46
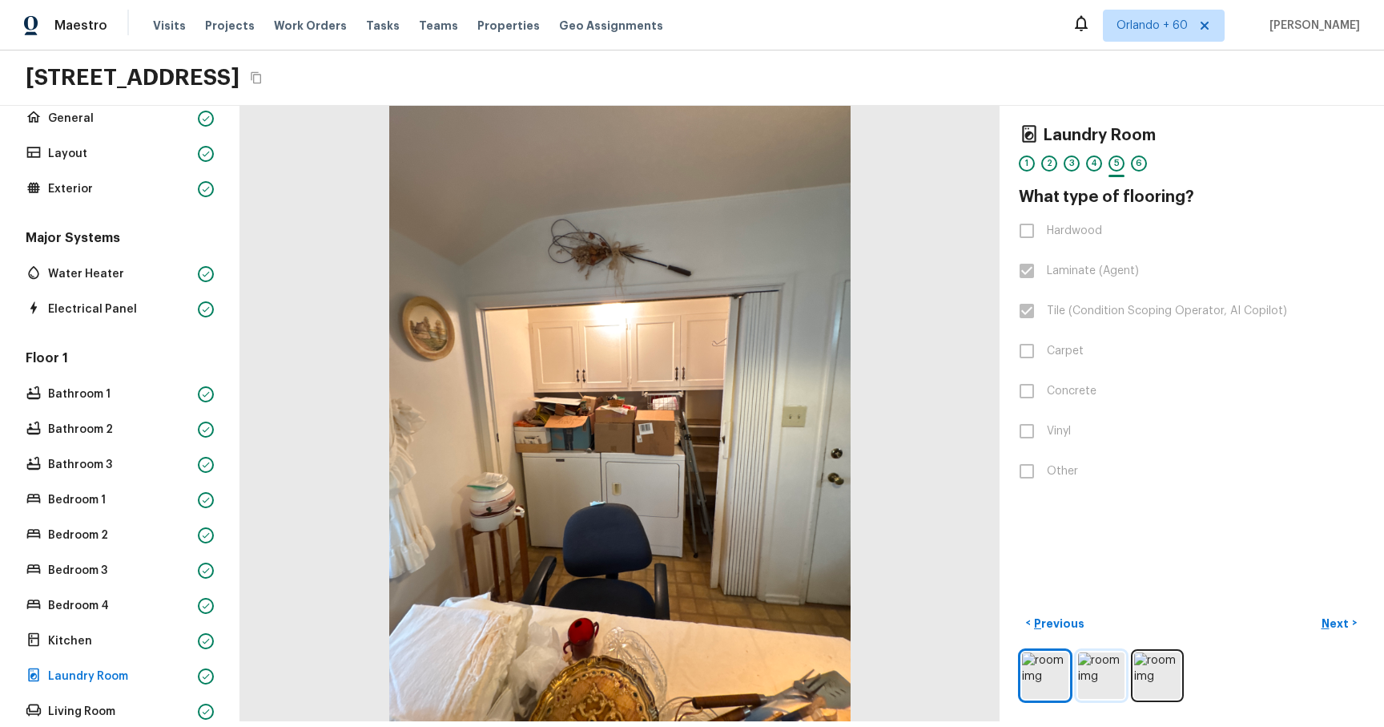
click at [1091, 119] on img at bounding box center [1101, 675] width 46 height 46
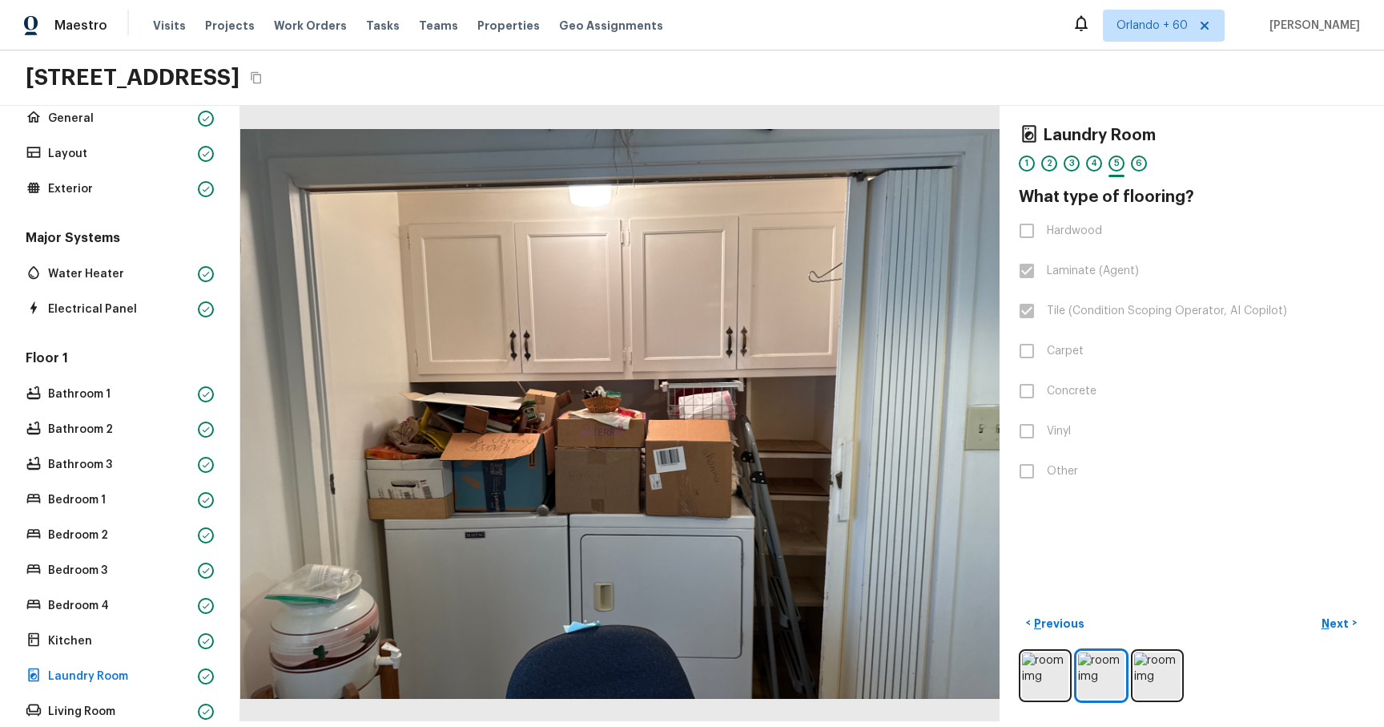
click at [1181, 119] on div at bounding box center [1192, 675] width 346 height 53
click at [1164, 119] on img at bounding box center [1157, 675] width 46 height 46
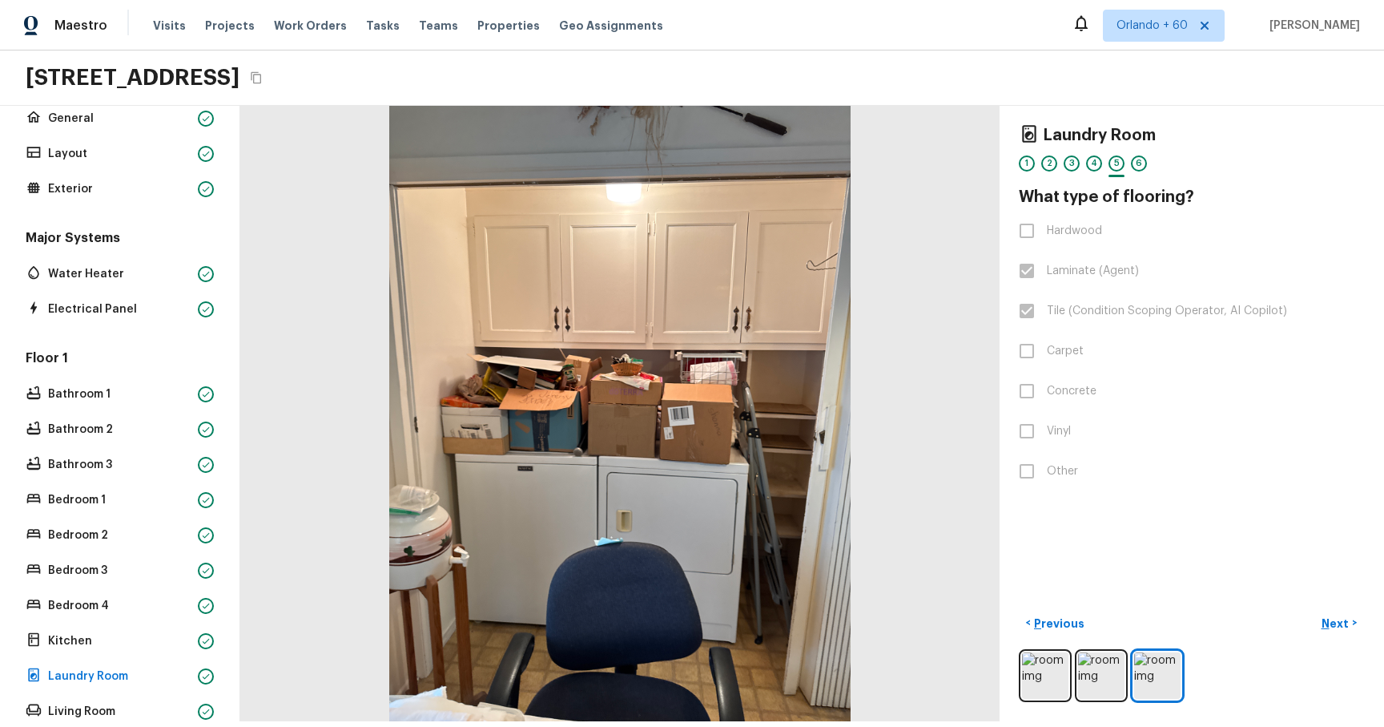
click at [1013, 119] on div "Laundry Room 1 2 3 4 5 6 What type of flooring? Hardwood Laminate (Agent) Tile …" at bounding box center [1192, 413] width 385 height 615
click at [1029, 119] on img at bounding box center [1045, 675] width 46 height 46
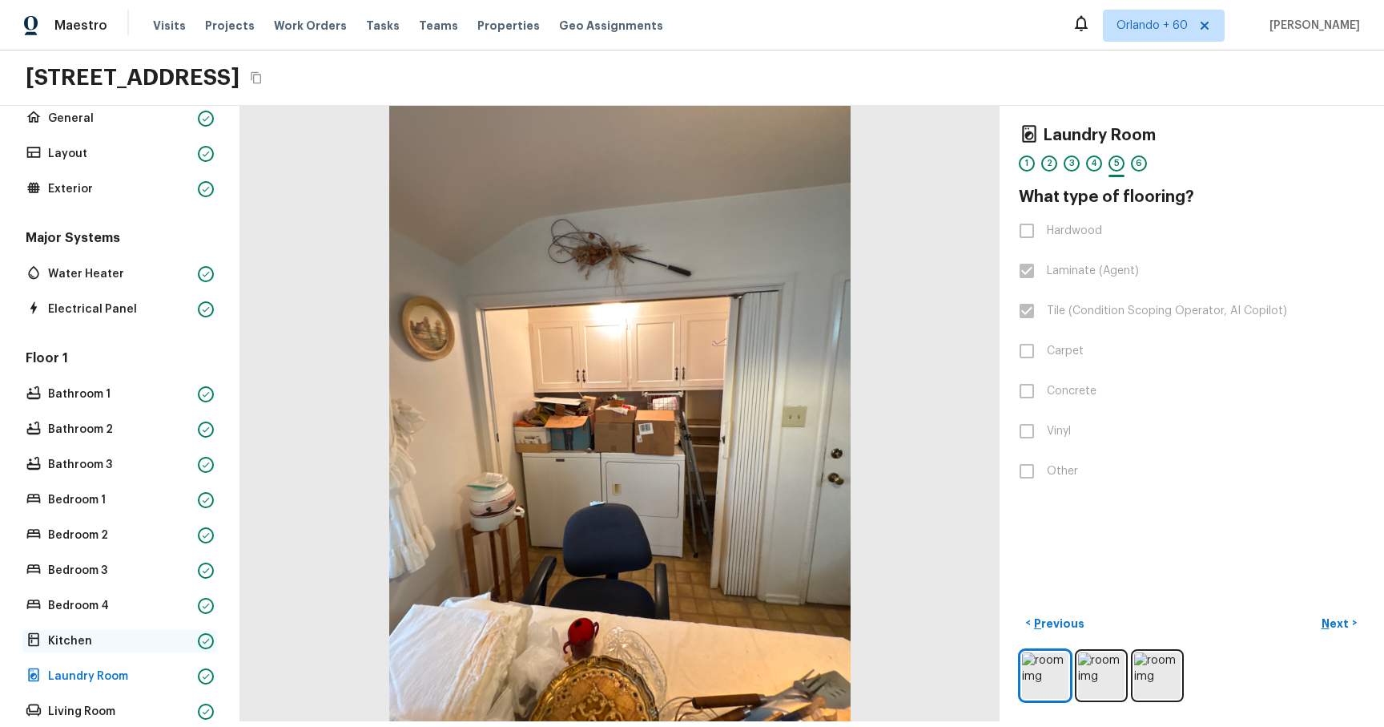
scroll to position [133, 0]
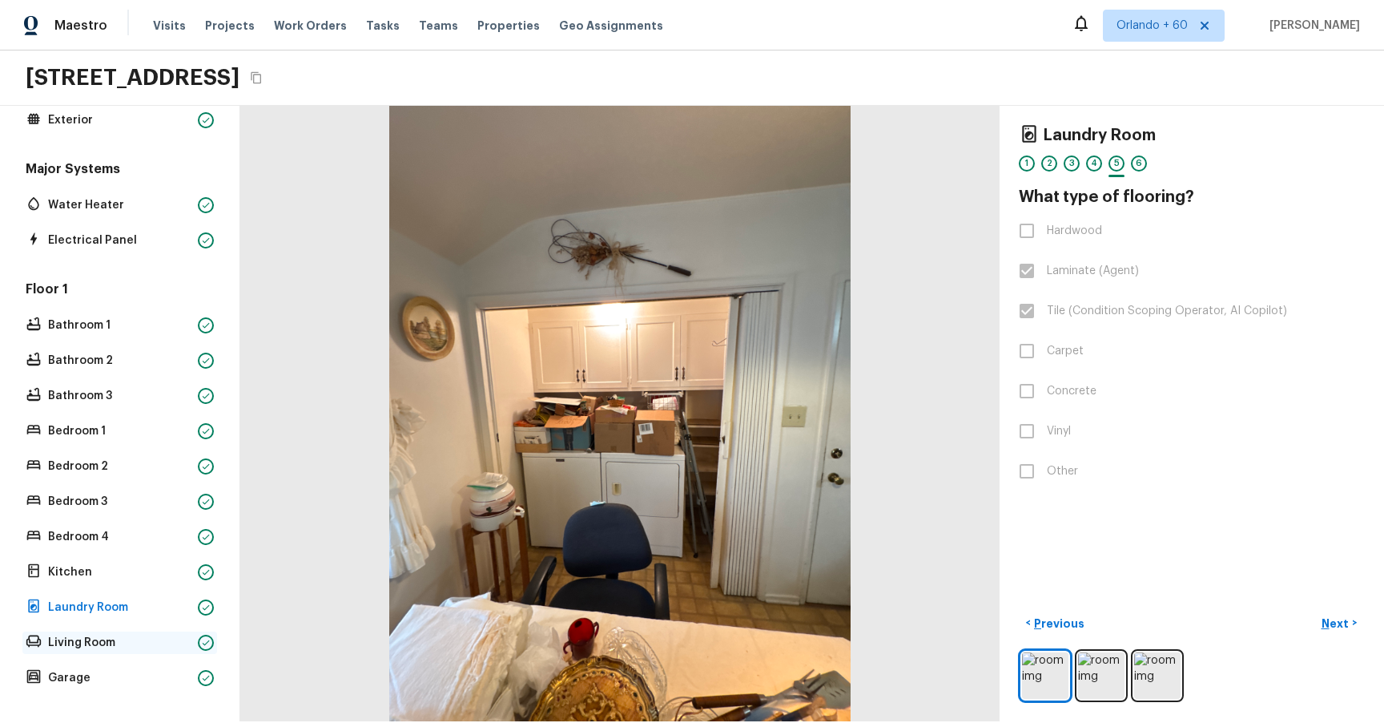
click at [107, 119] on p "Living Room" at bounding box center [119, 643] width 143 height 16
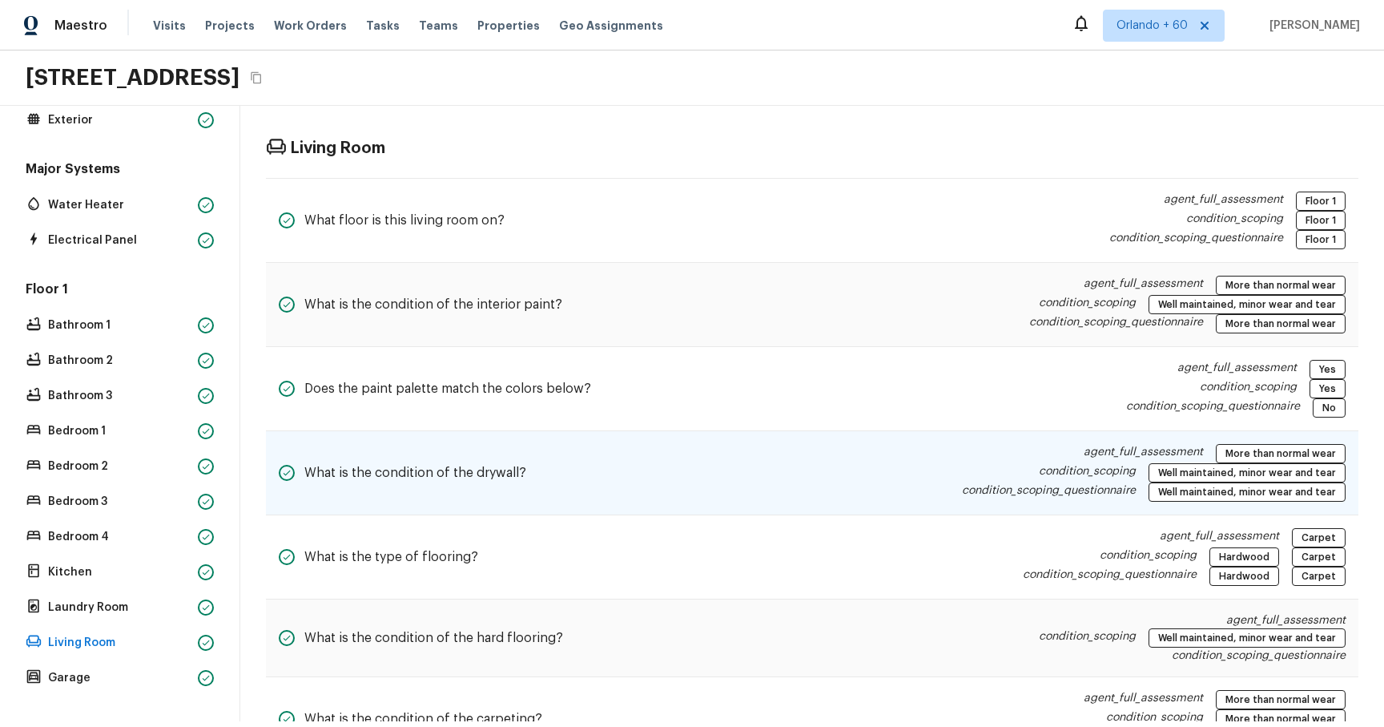
scroll to position [156, 0]
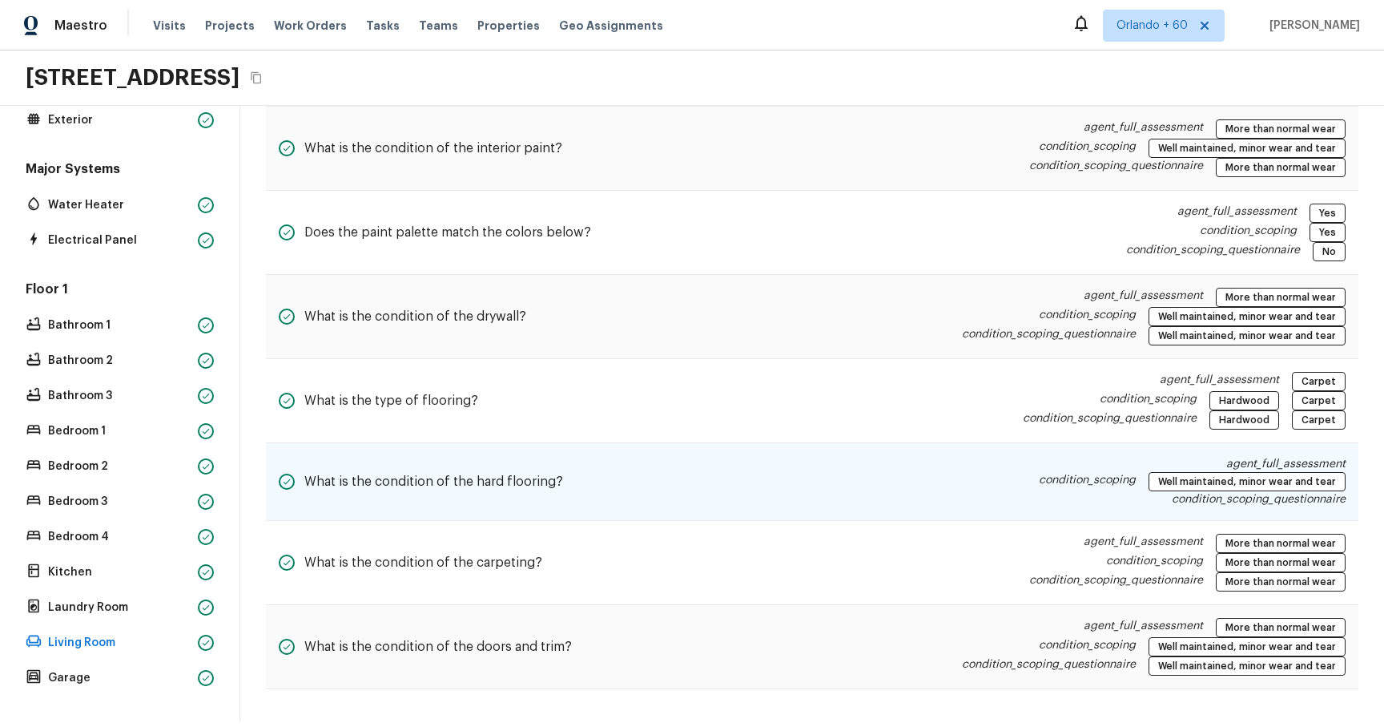
click at [955, 119] on div "What is the condition of the hard flooring? agent_full_assessment condition_sco…" at bounding box center [812, 482] width 1093 height 78
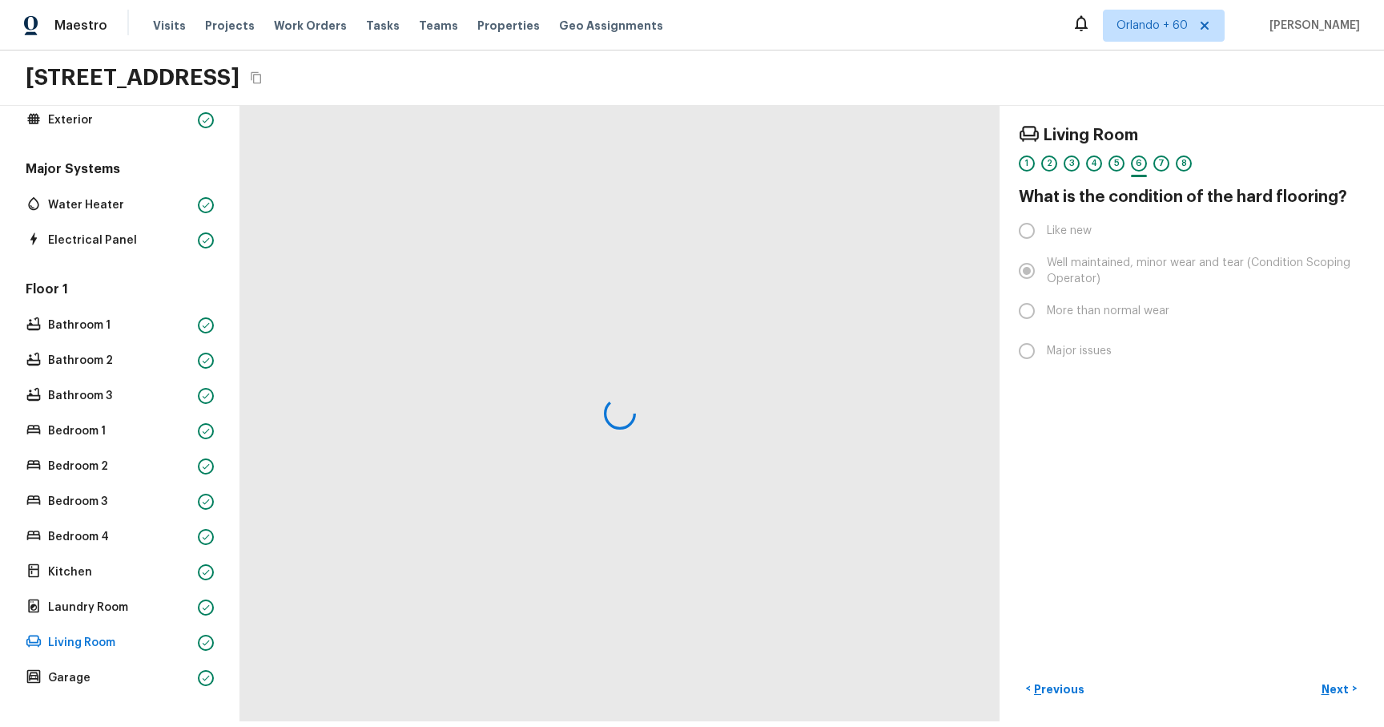
scroll to position [0, 0]
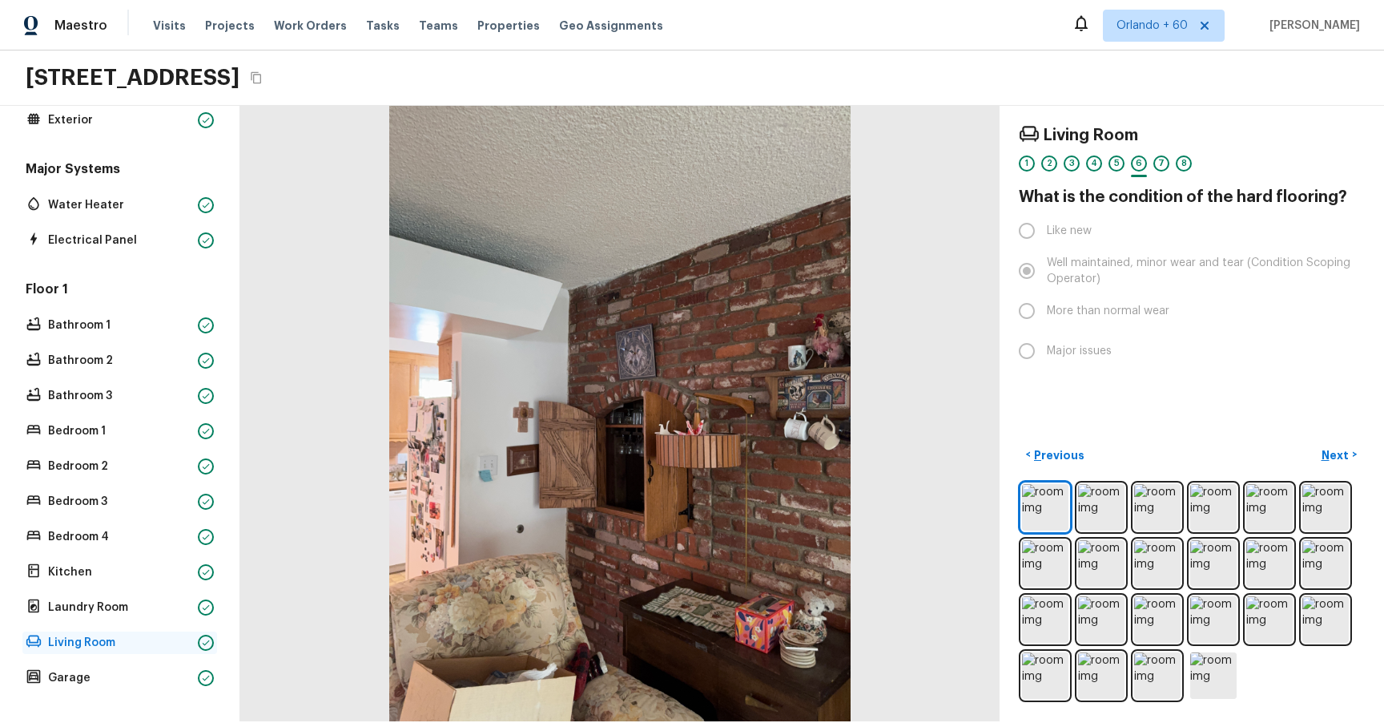
click at [84, 119] on p "Living Room" at bounding box center [119, 643] width 143 height 16
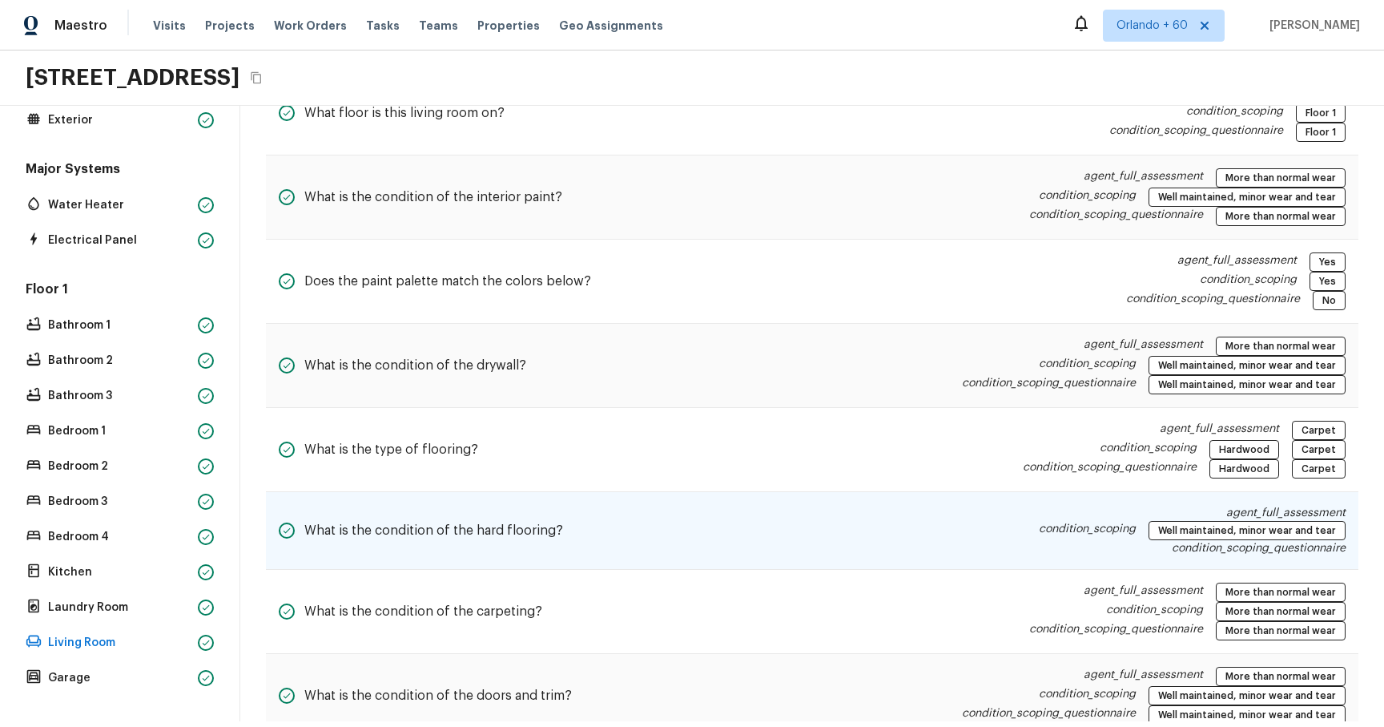
scroll to position [156, 0]
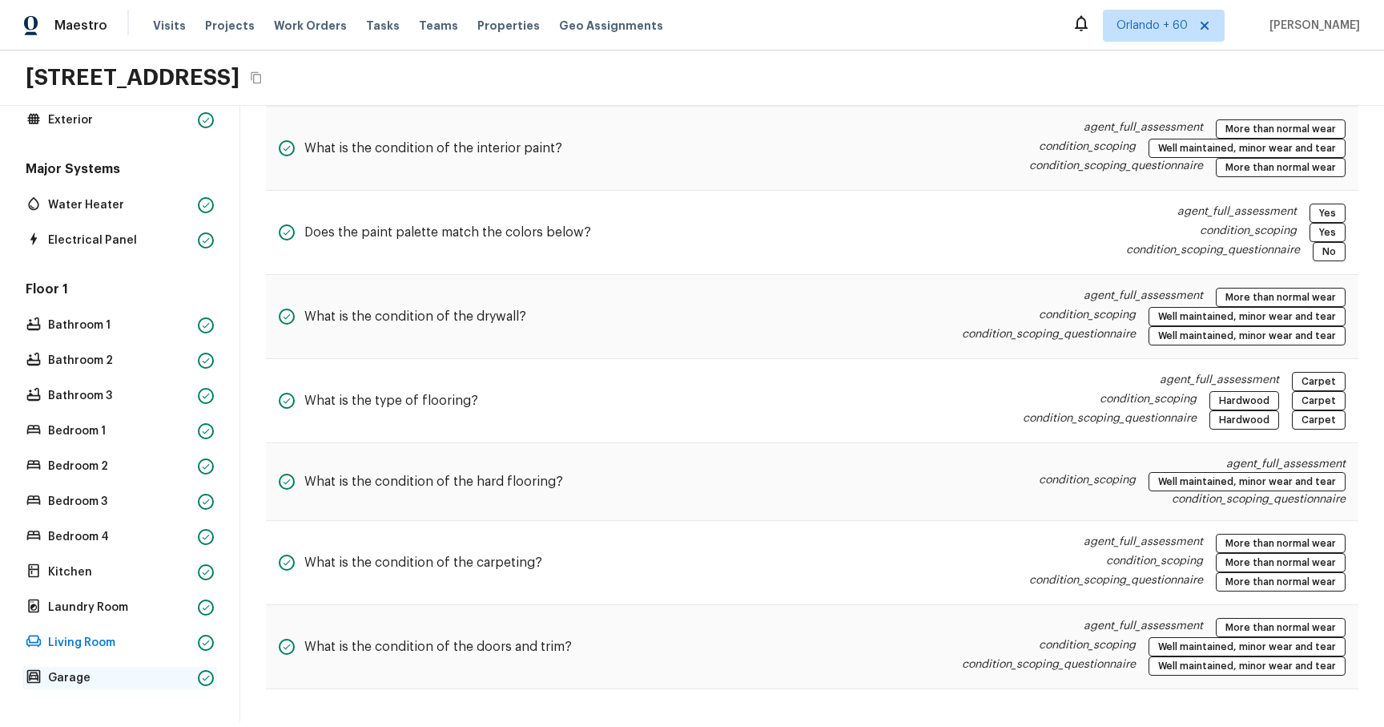
click at [131, 119] on p "Garage" at bounding box center [119, 678] width 143 height 16
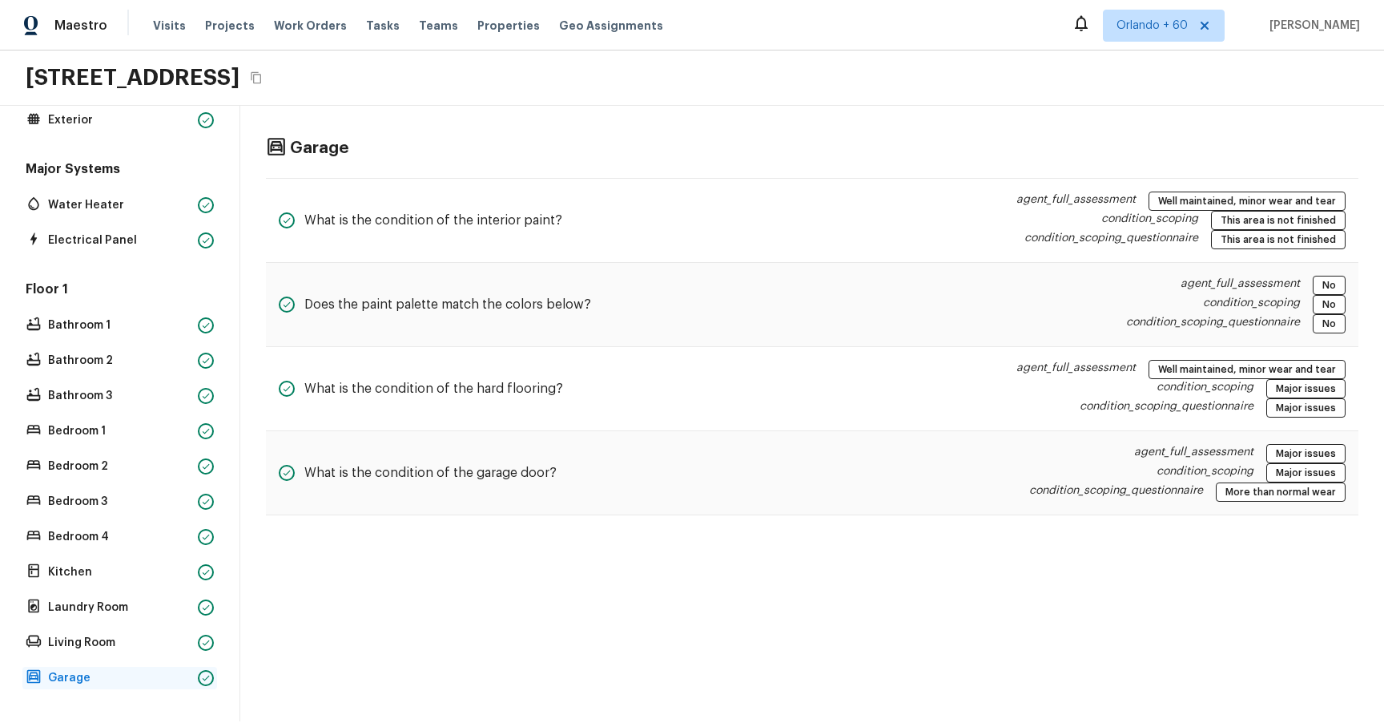
scroll to position [0, 0]
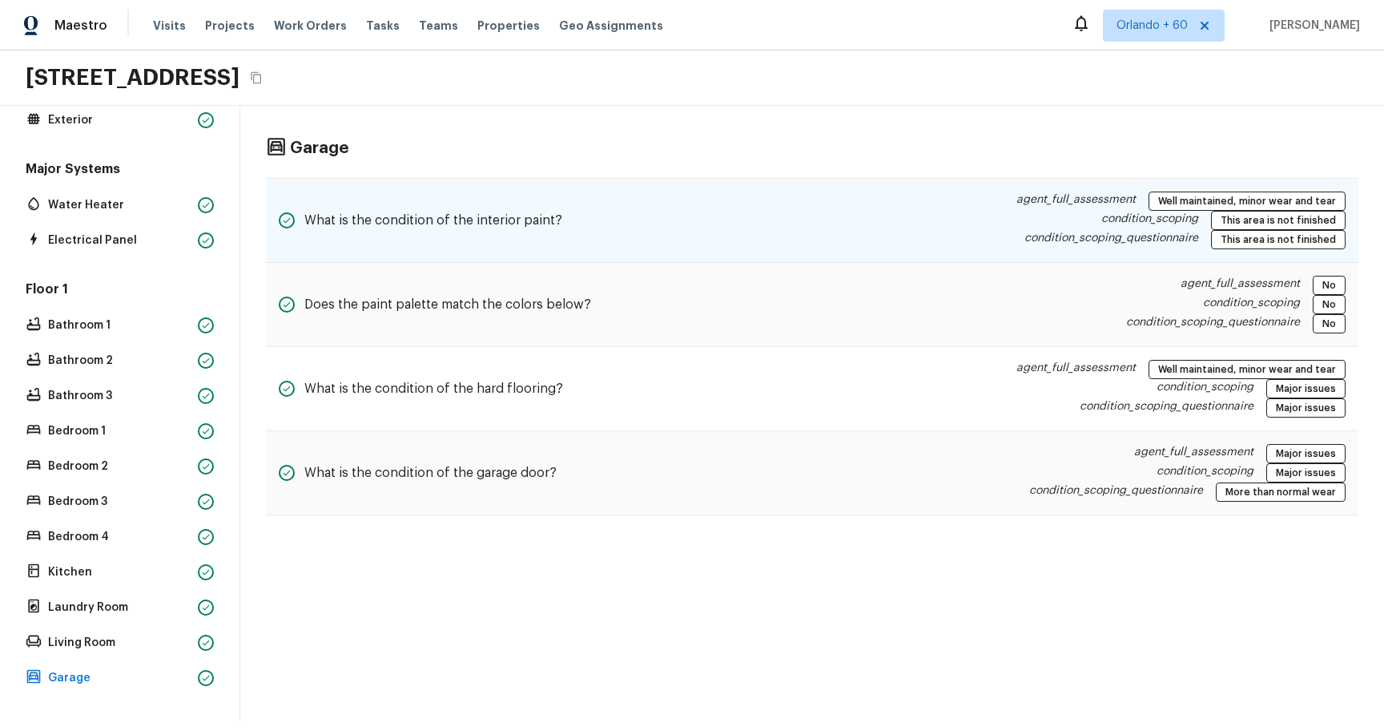
click at [1105, 119] on p "agent_full_assessment" at bounding box center [1076, 200] width 119 height 19
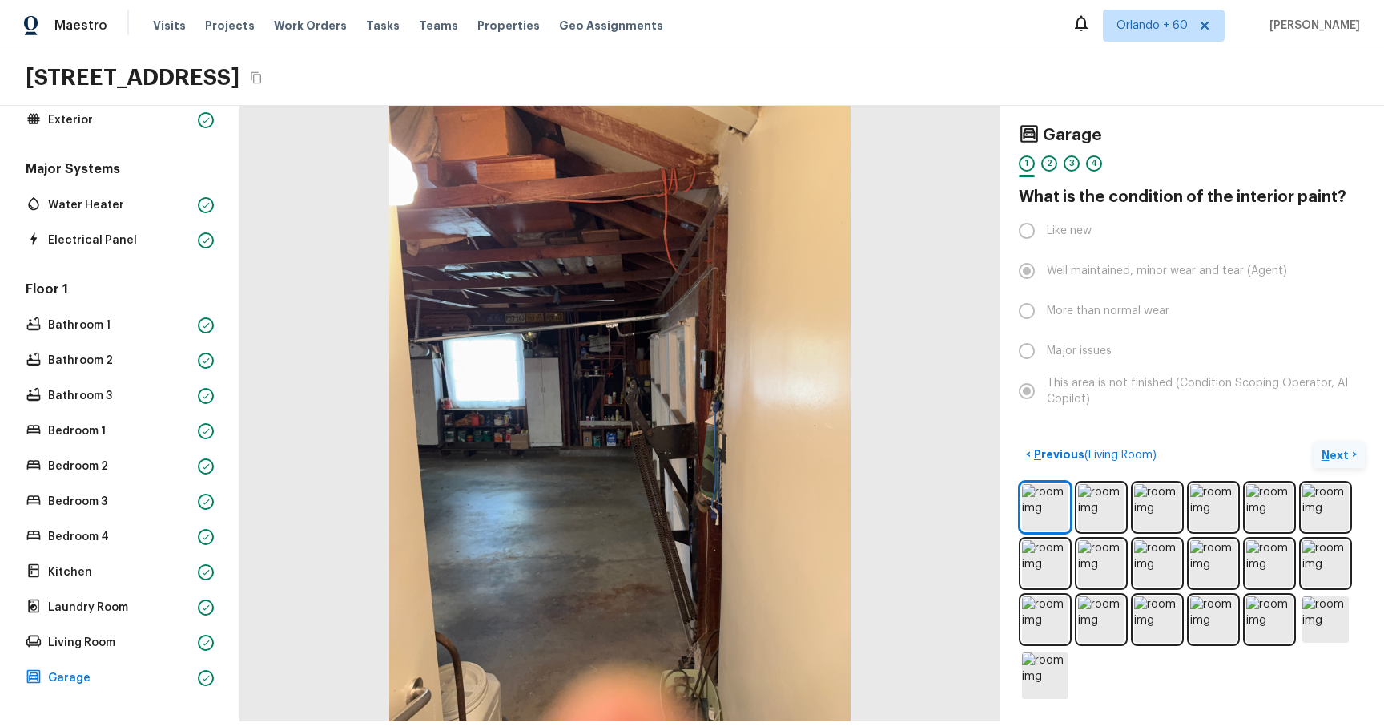
click at [1349, 119] on p "Next" at bounding box center [1337, 455] width 30 height 16
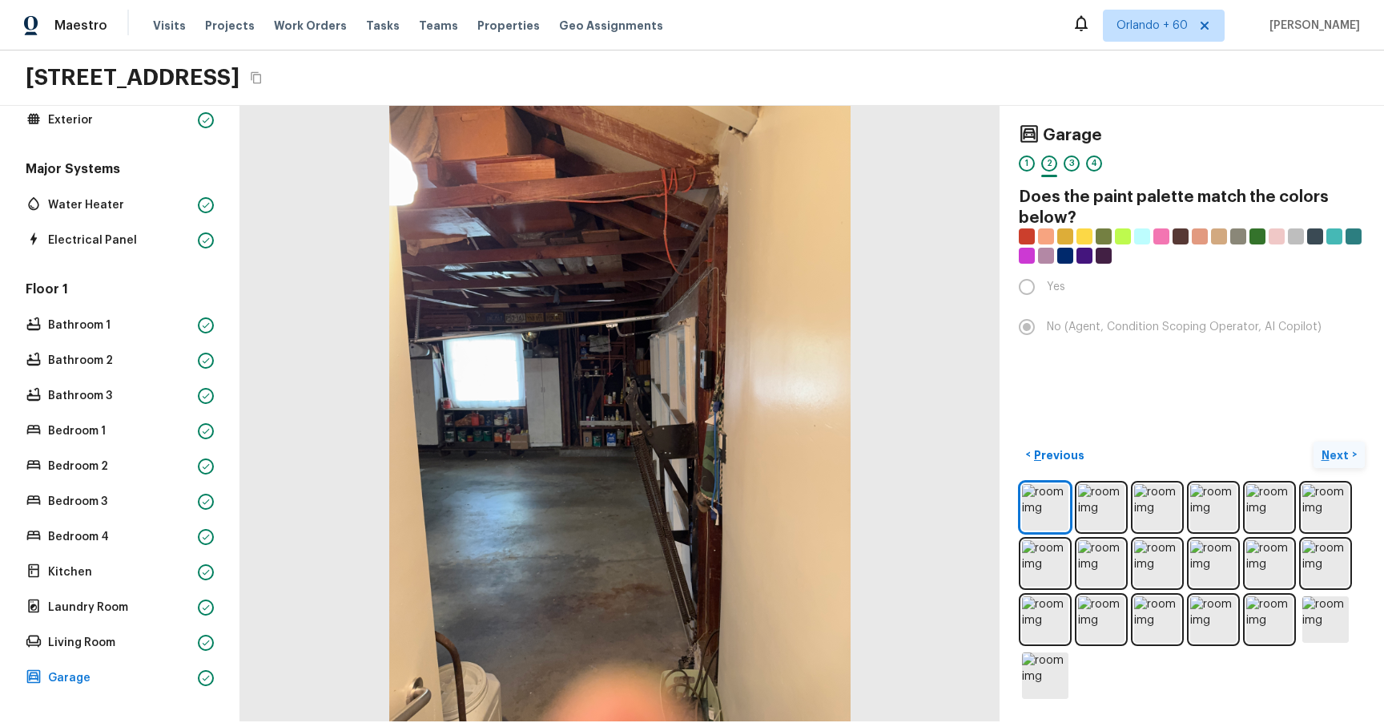
click at [1349, 119] on p "Next" at bounding box center [1337, 455] width 30 height 16
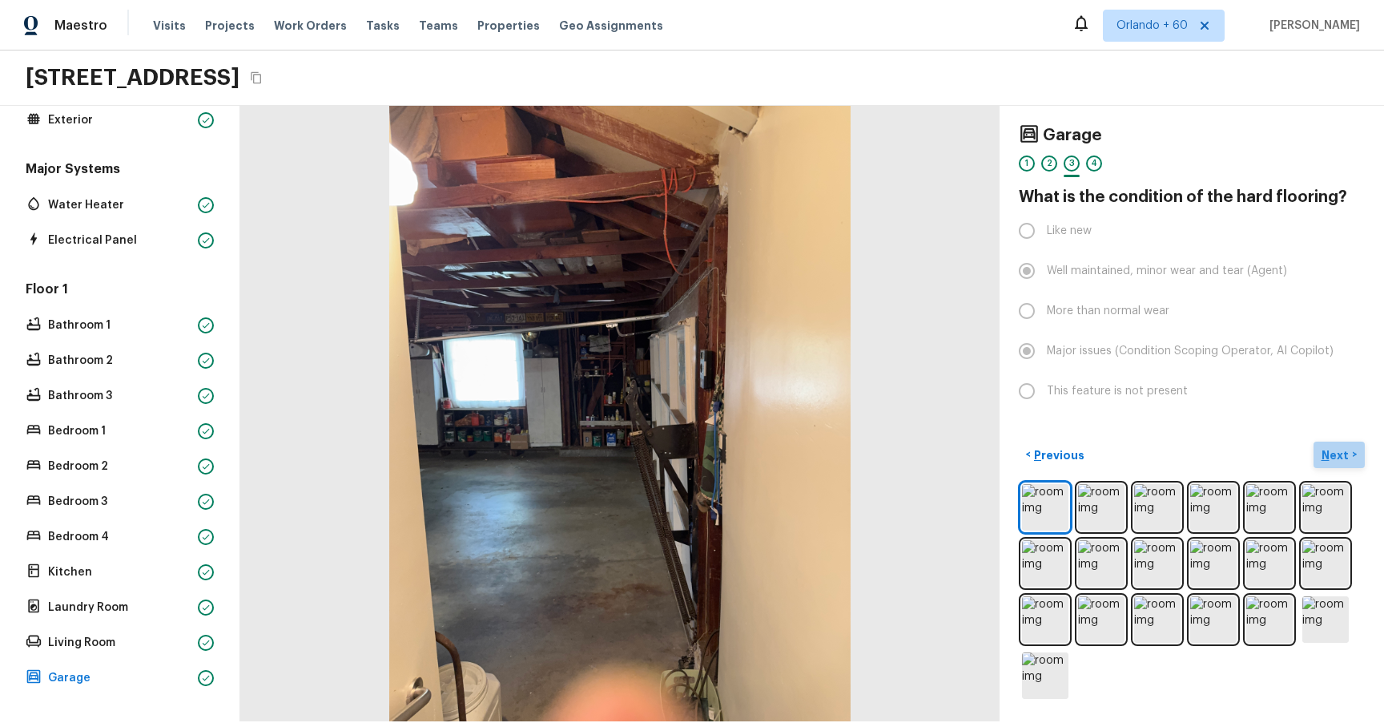
click at [1349, 119] on p "Next" at bounding box center [1337, 455] width 30 height 16
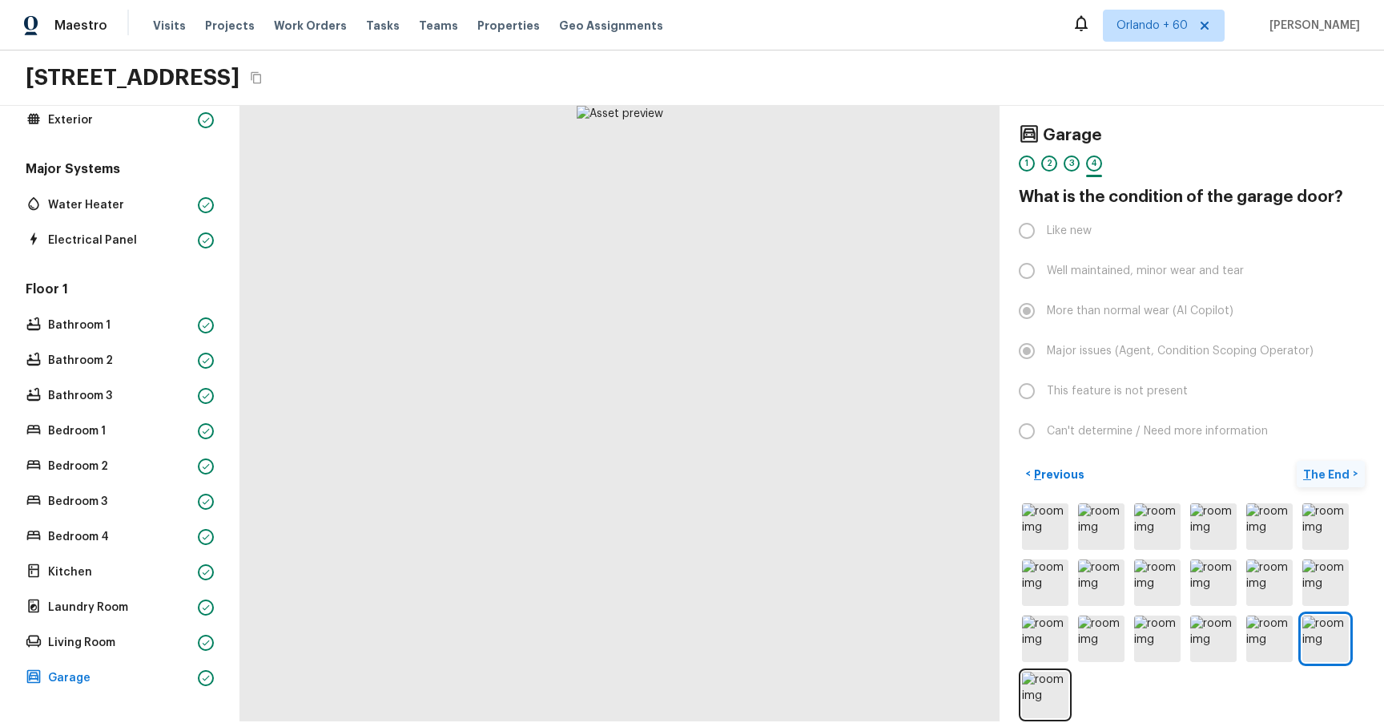
click at [1349, 119] on button "The End >" at bounding box center [1331, 474] width 68 height 26
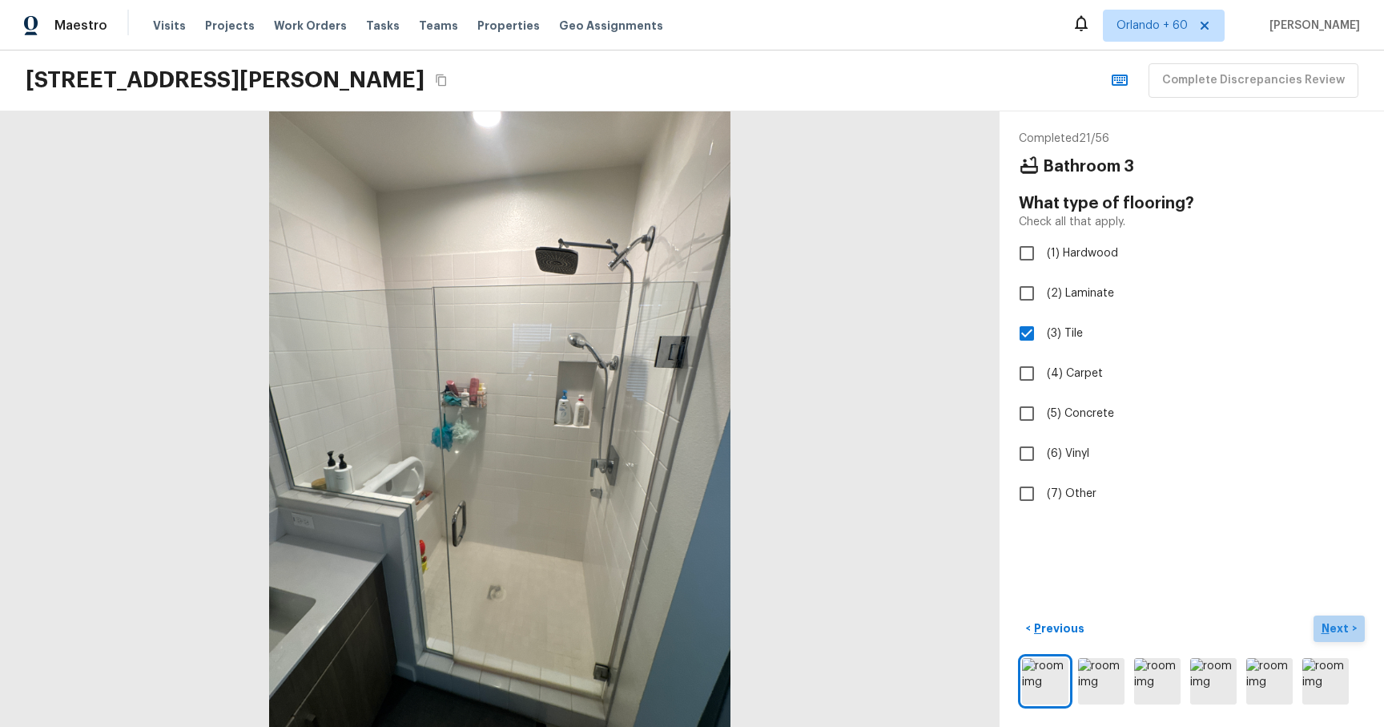
click at [1326, 625] on p "Next" at bounding box center [1337, 628] width 30 height 16
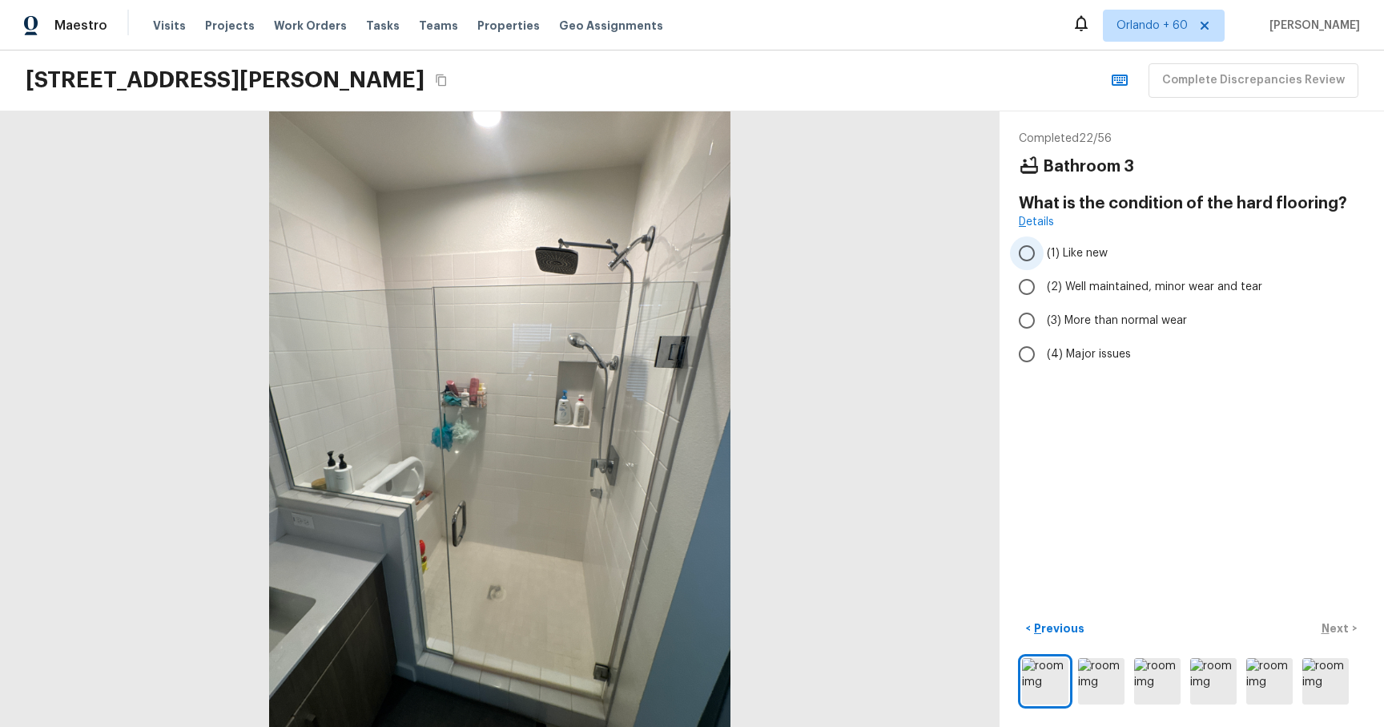
click at [1025, 266] on input "(1) Like new" at bounding box center [1027, 253] width 34 height 34
radio input "true"
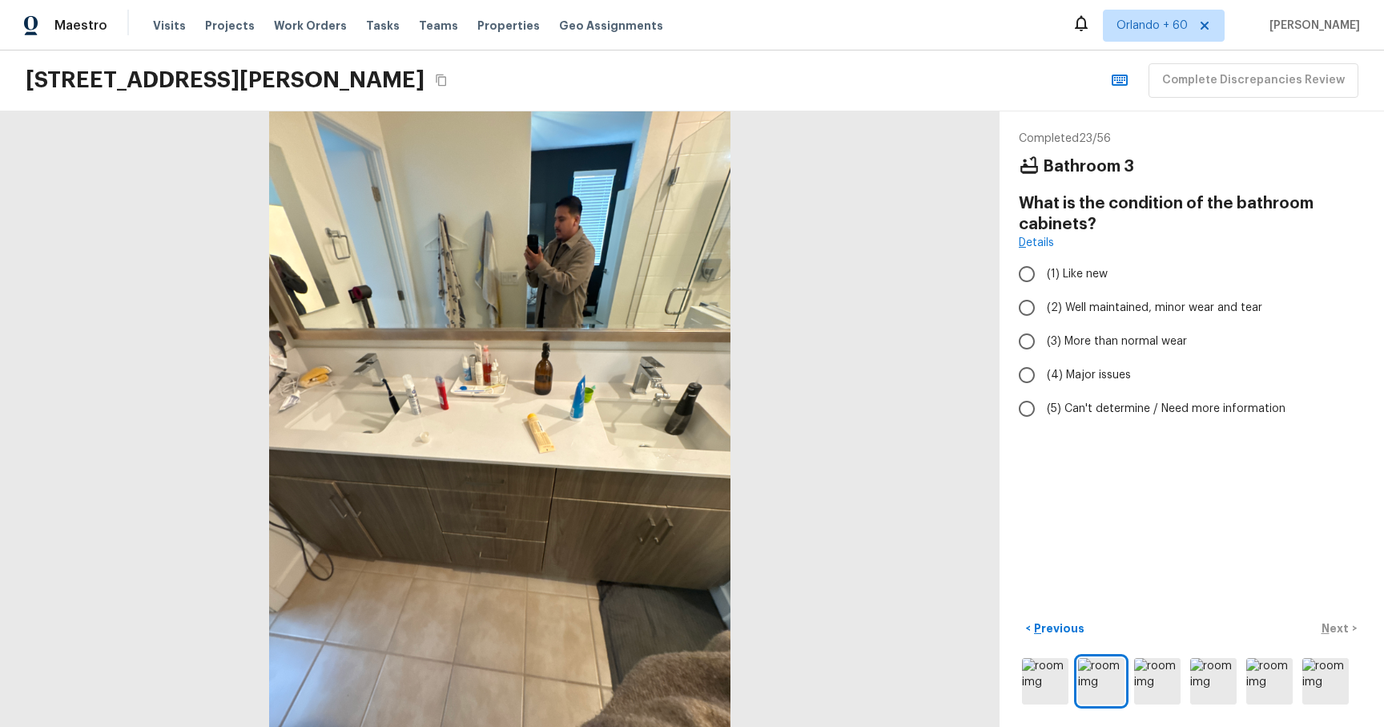
radio input "true"
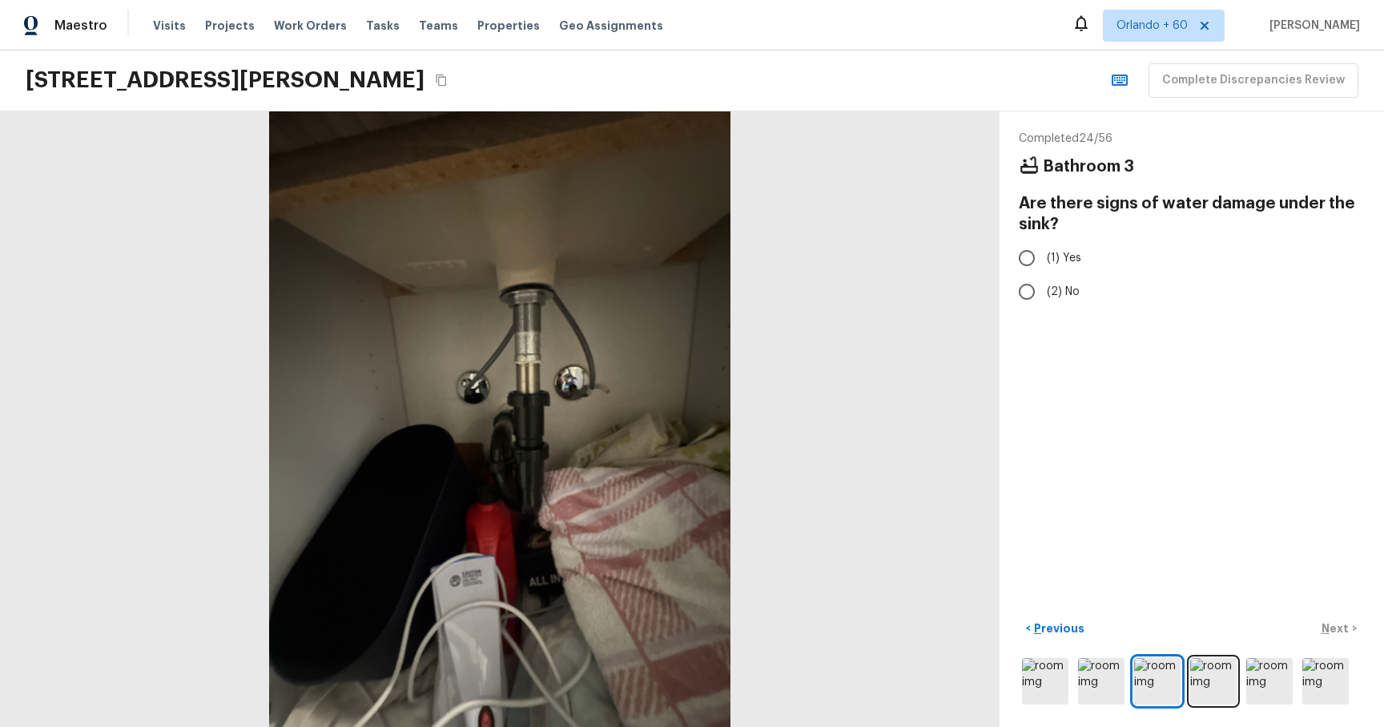
radio input "true"
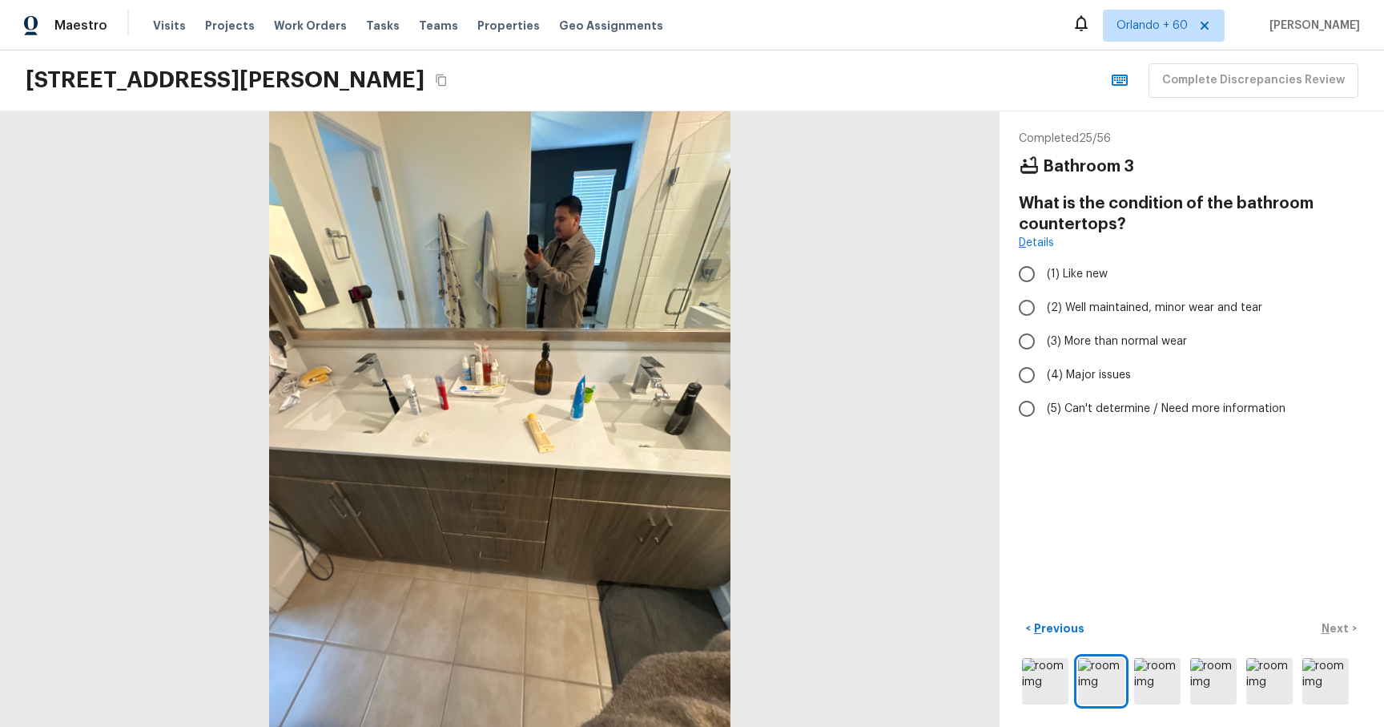
radio input "true"
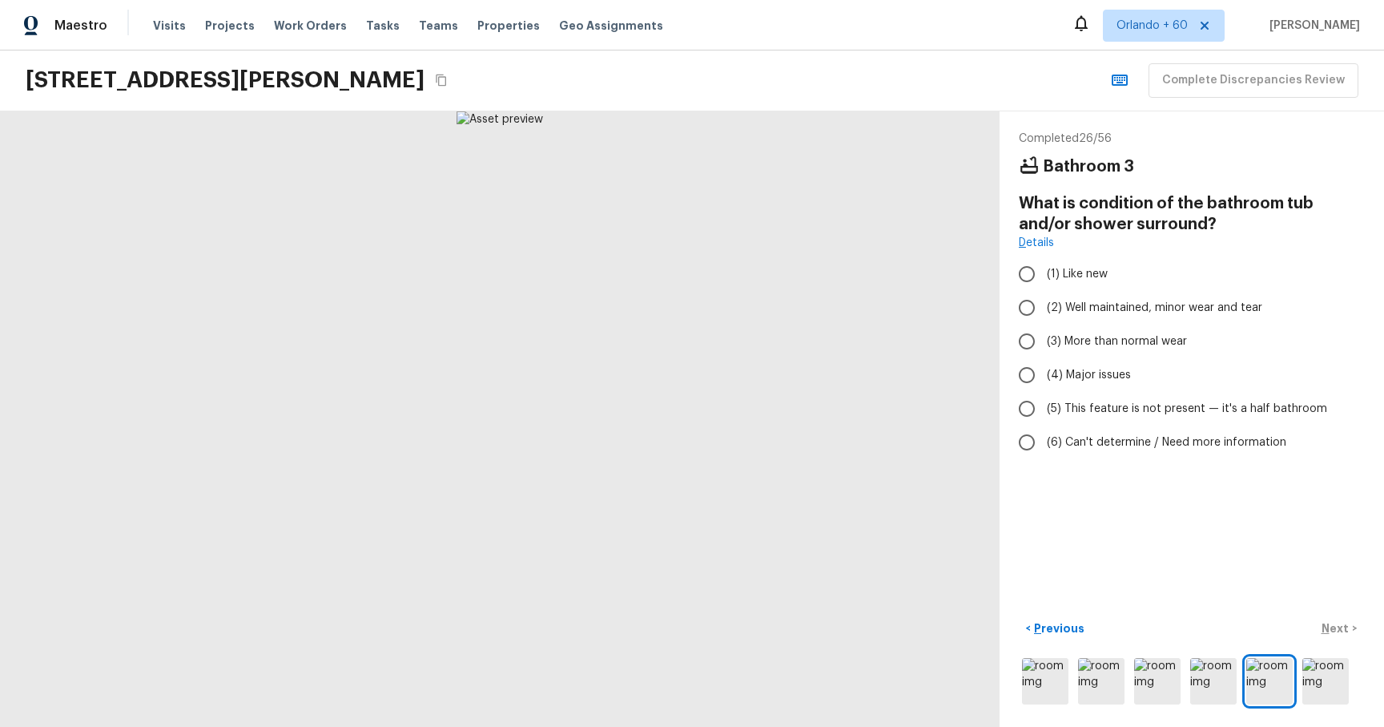
radio input "true"
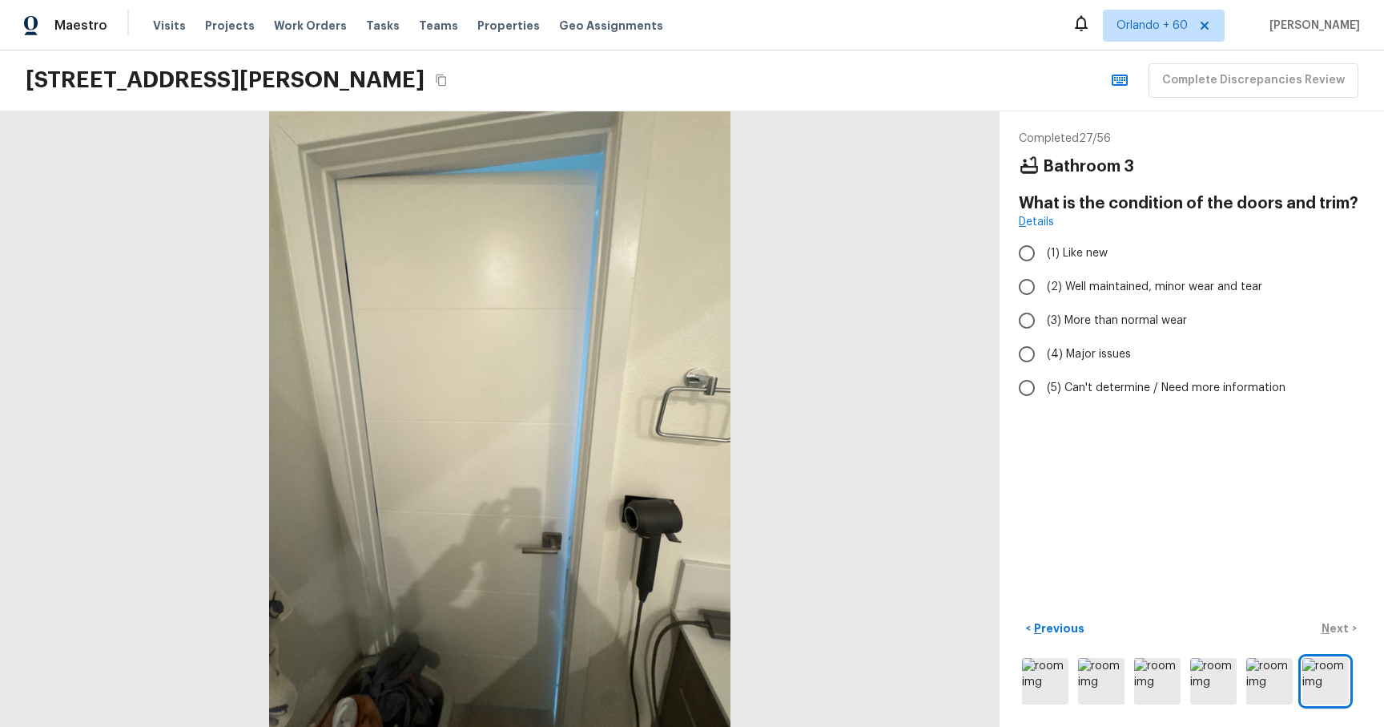
radio input "true"
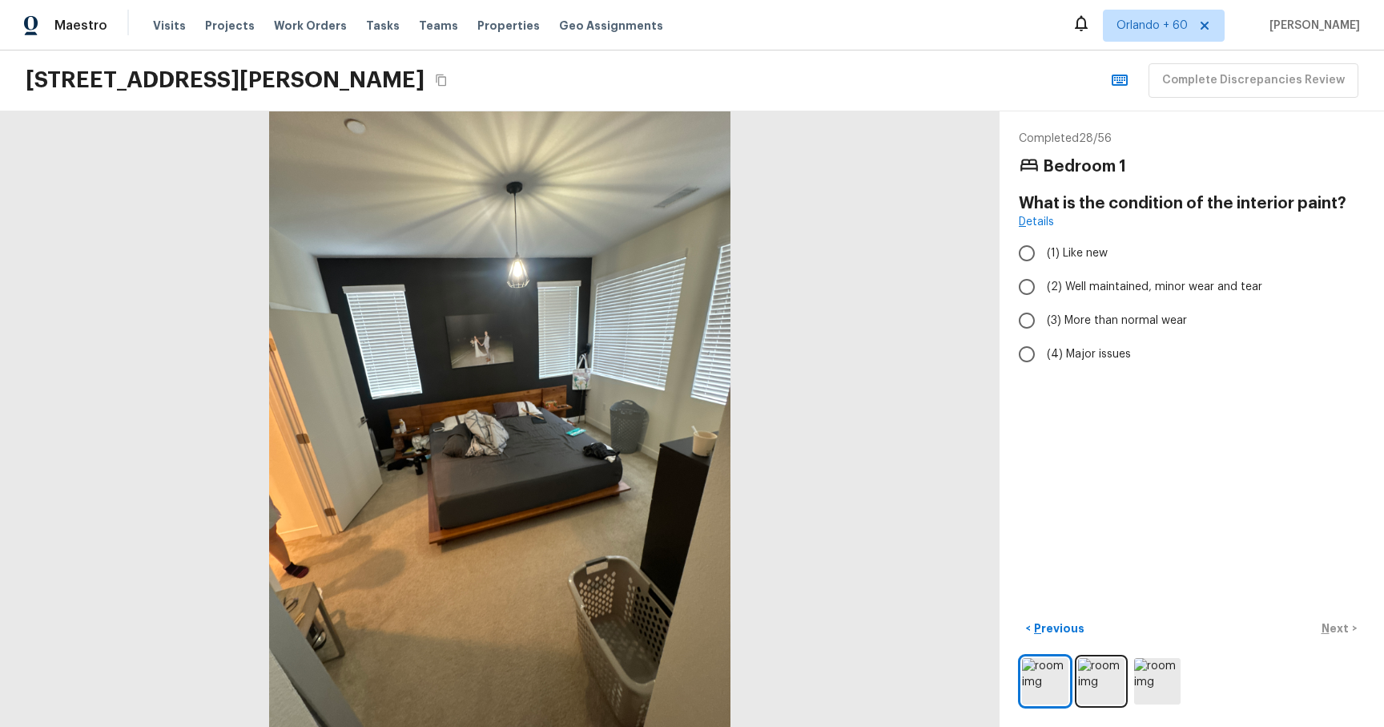
radio input "true"
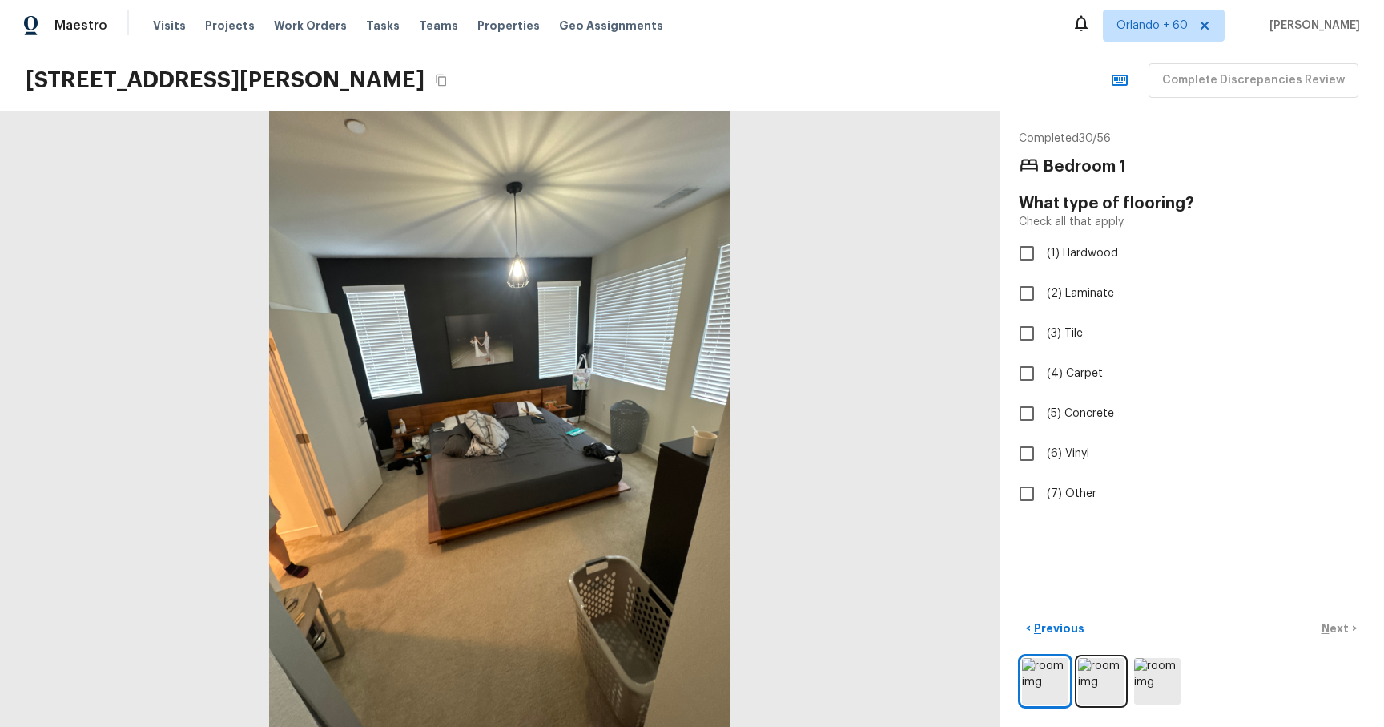
checkbox input "true"
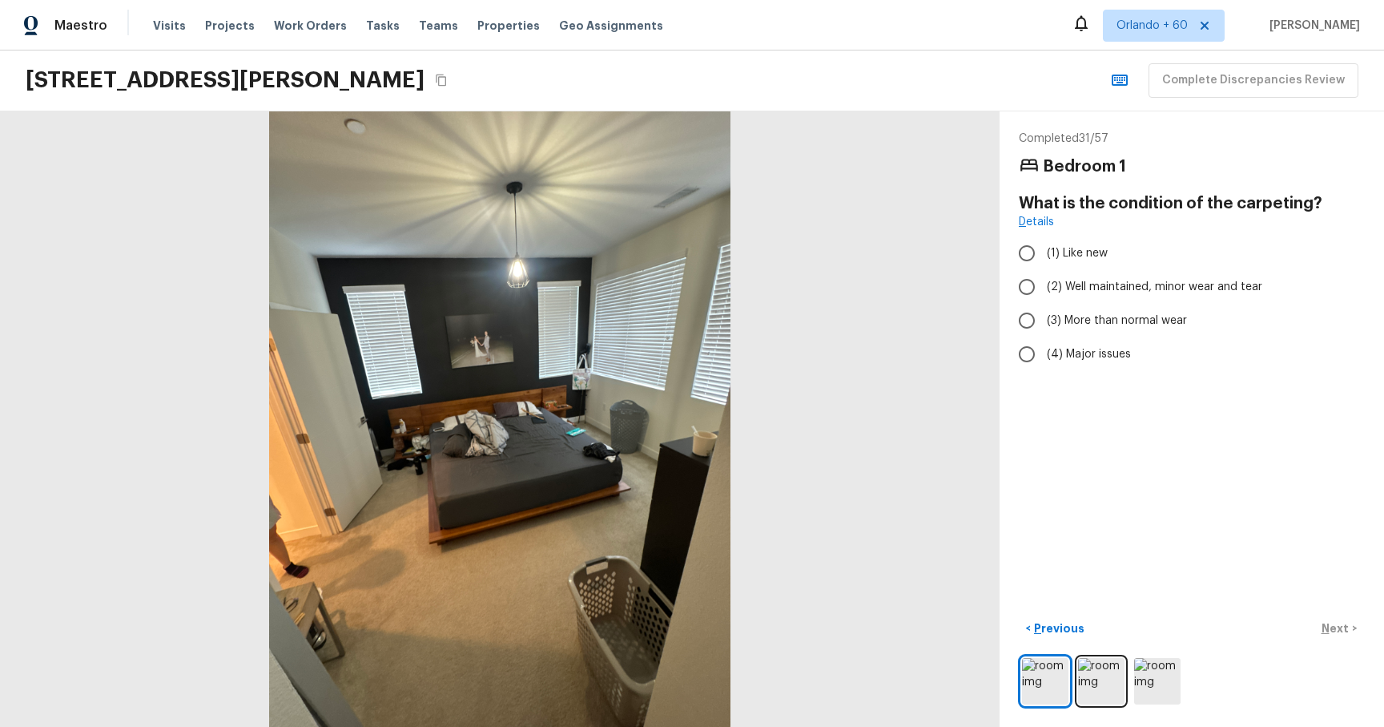
radio input "true"
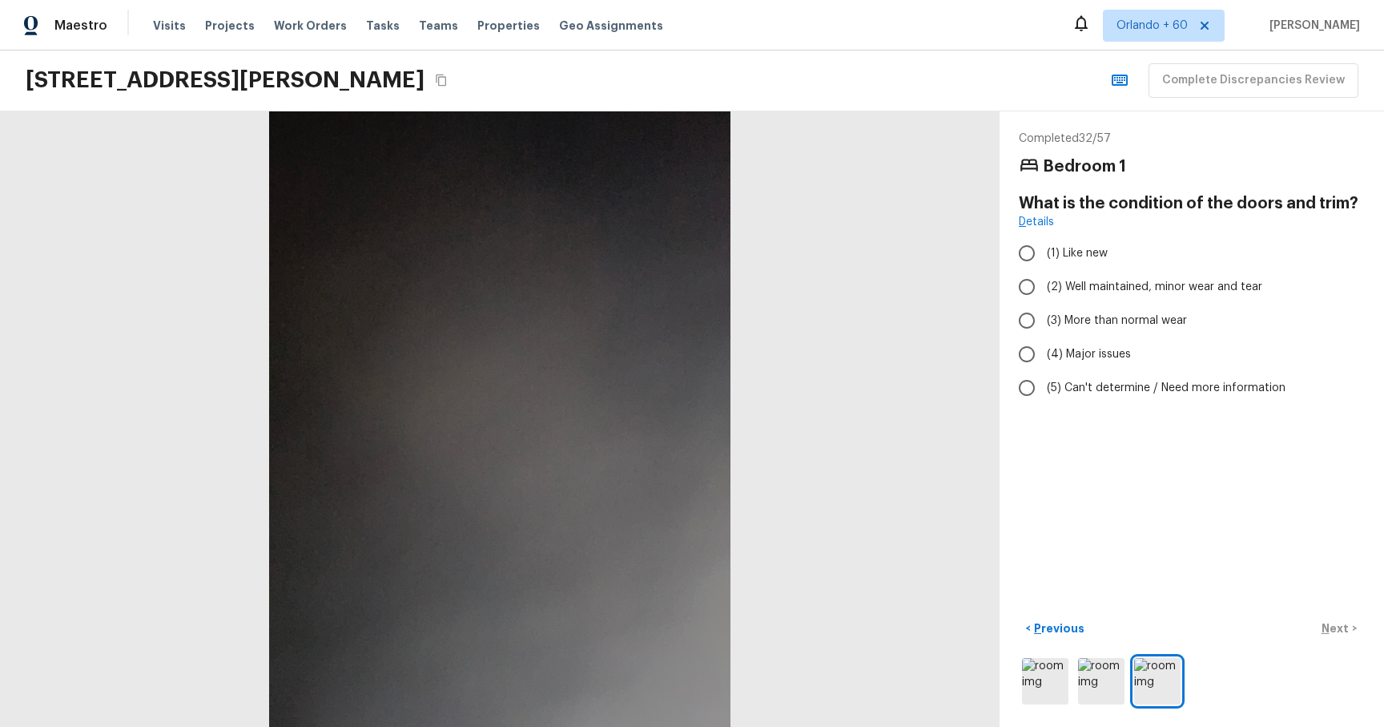
radio input "true"
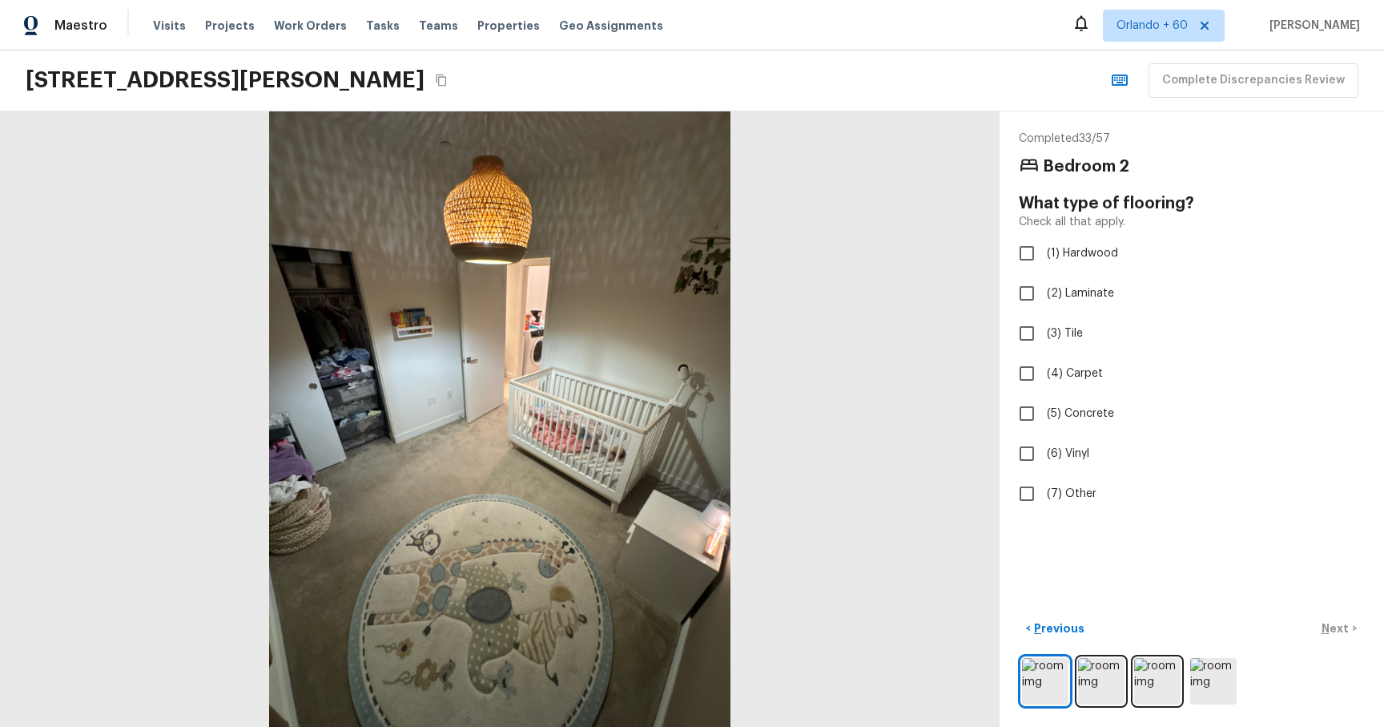
checkbox input "true"
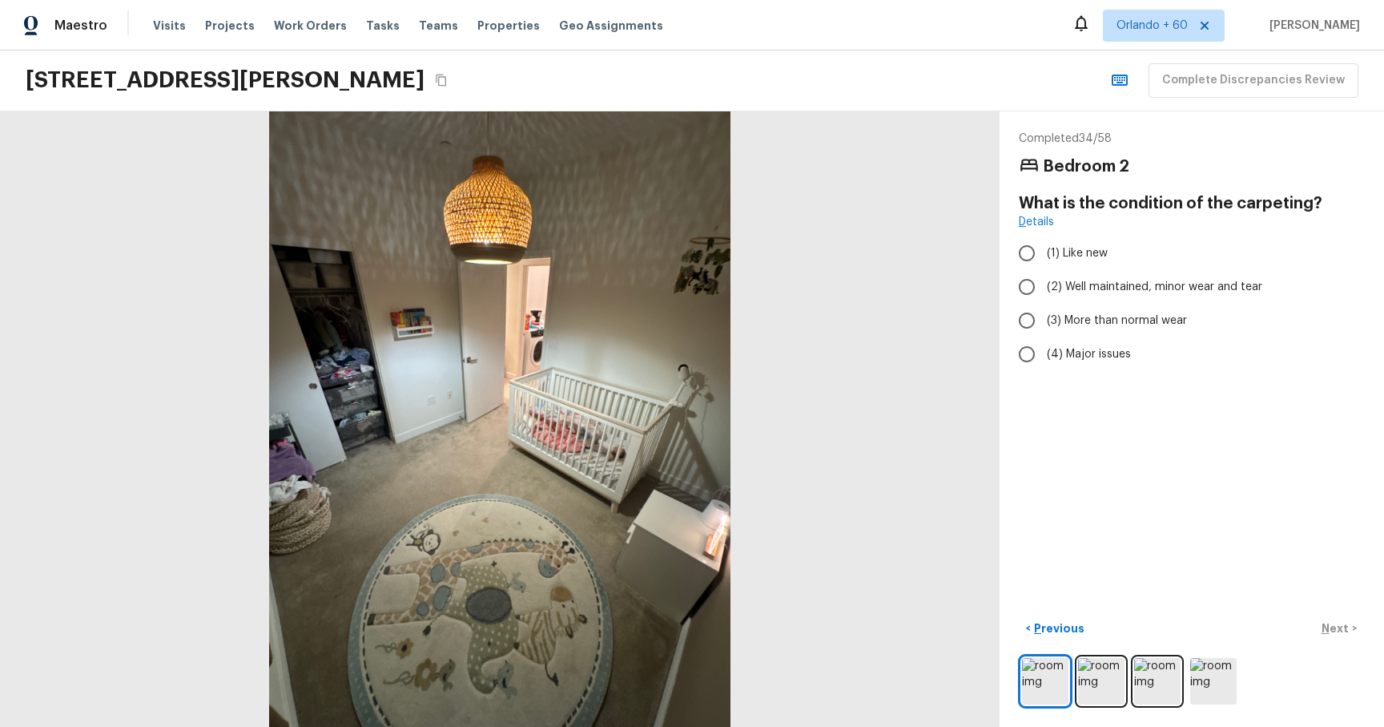
radio input "true"
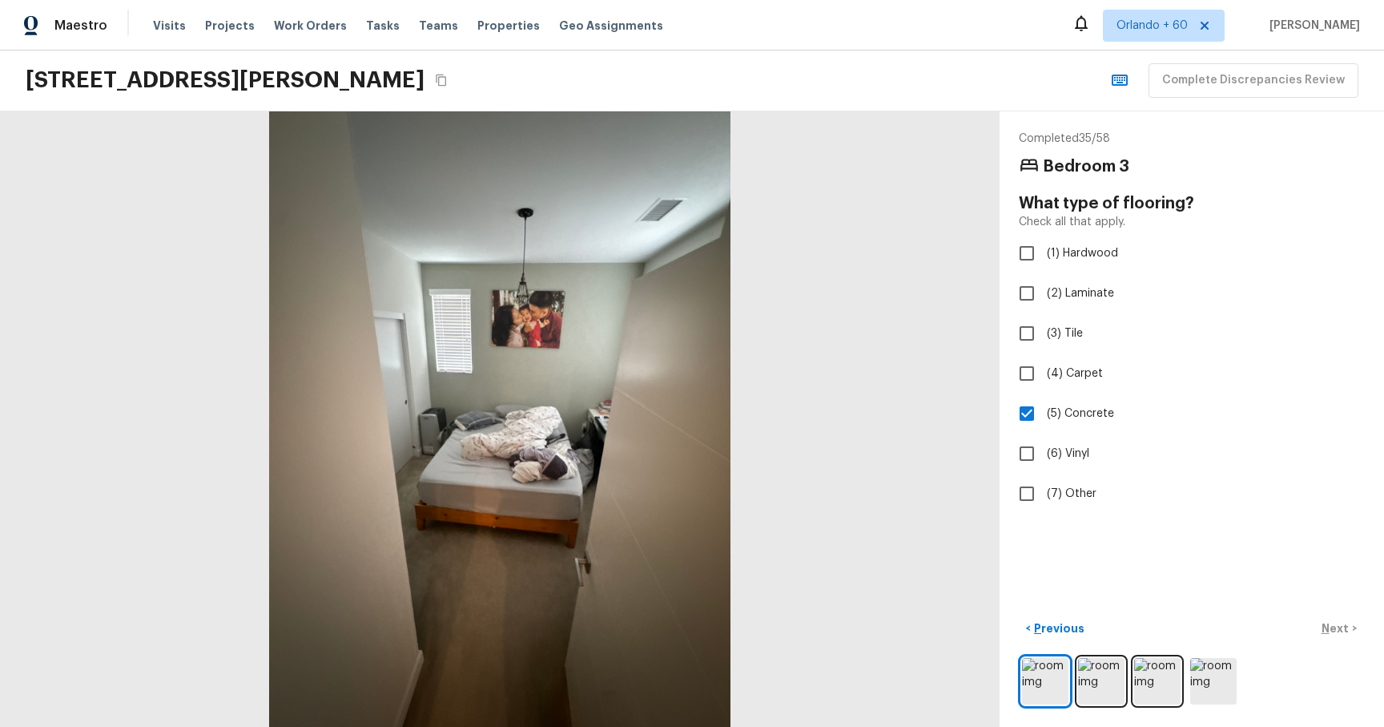
checkbox input "false"
checkbox input "true"
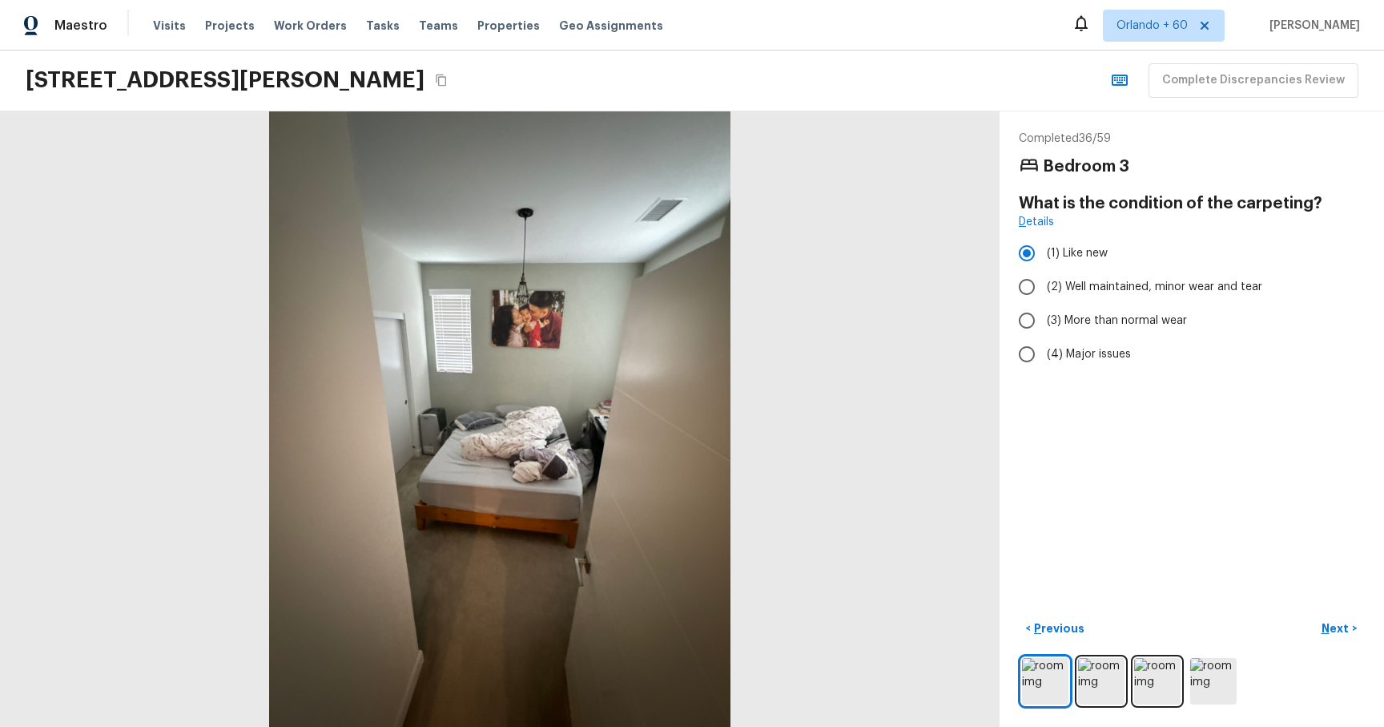
radio input "false"
radio input "true"
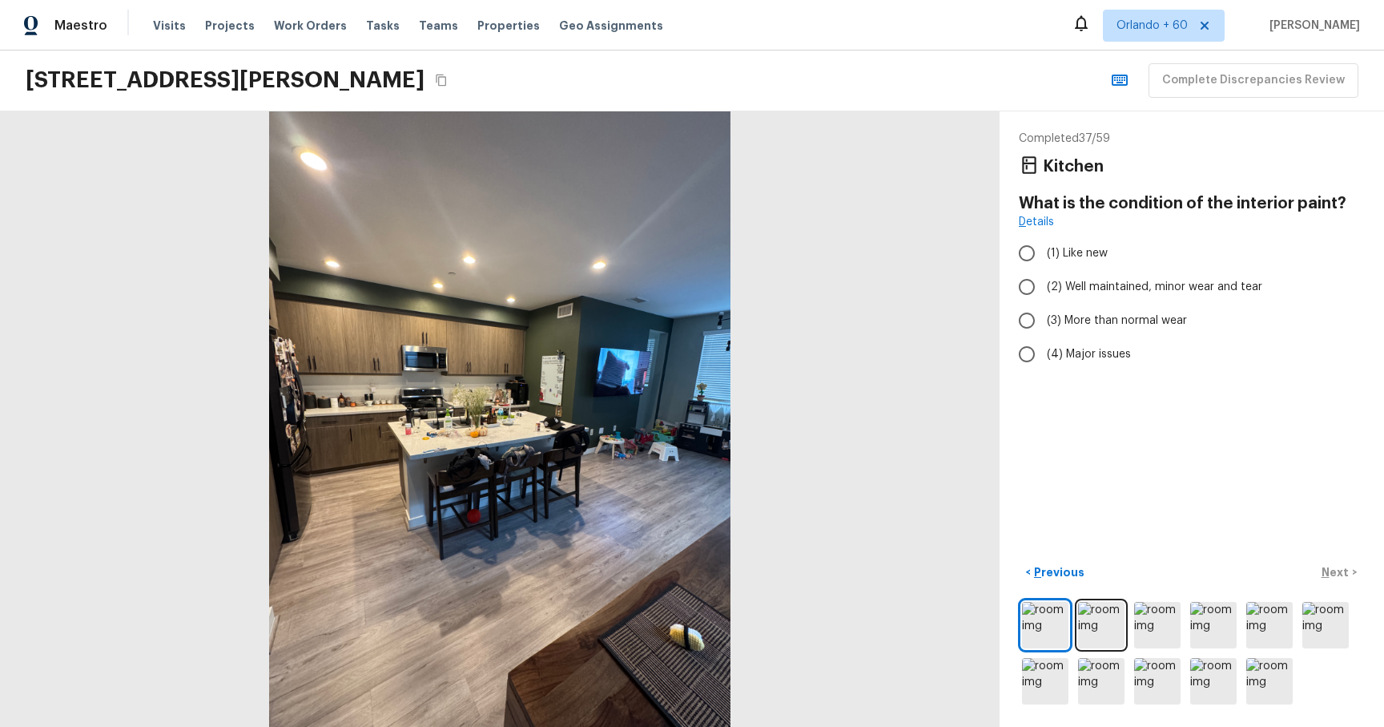
radio input "true"
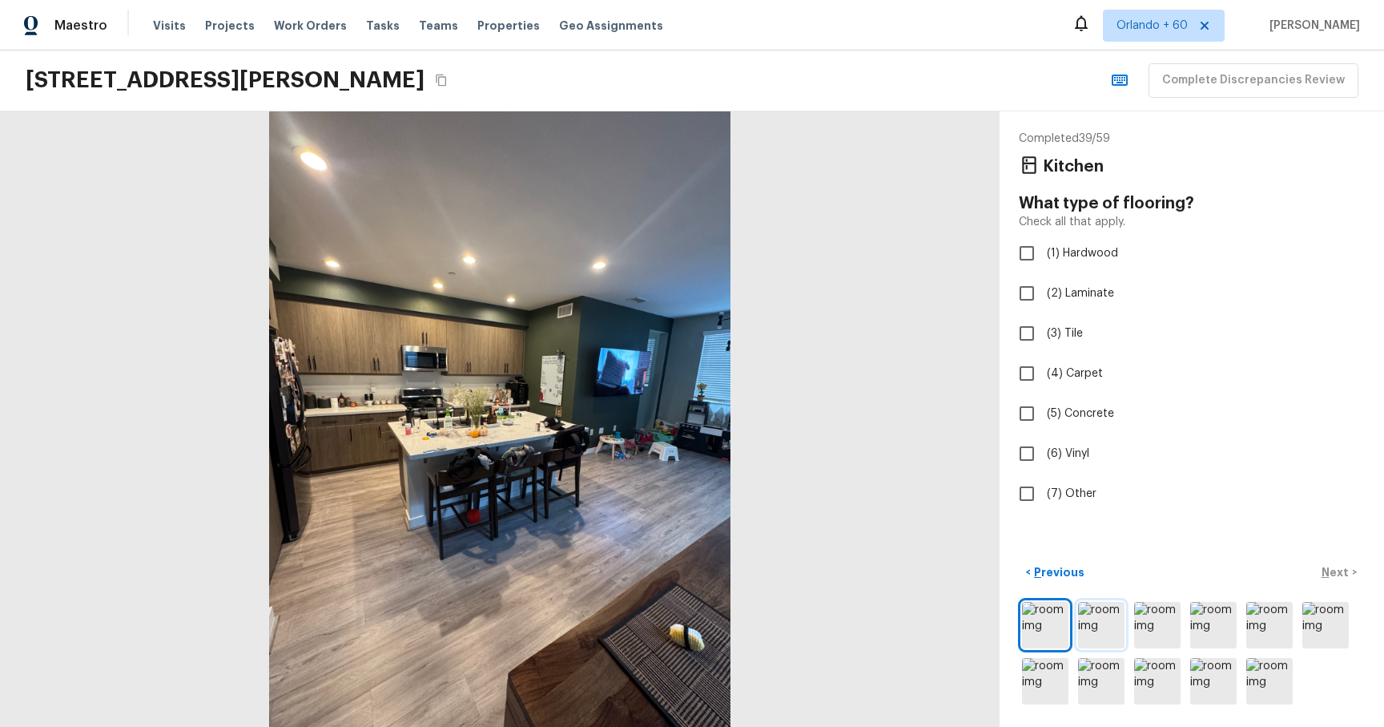
click at [1097, 623] on img at bounding box center [1101, 625] width 46 height 46
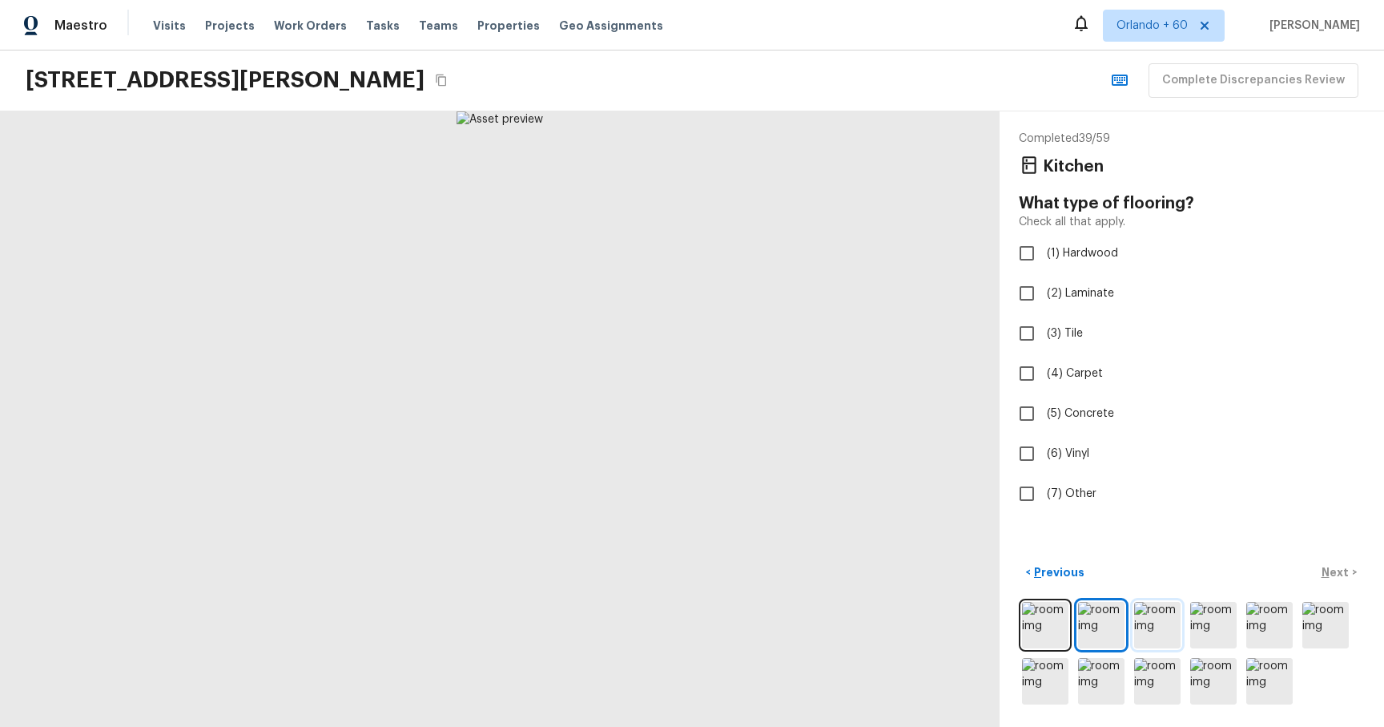
click at [1169, 614] on img at bounding box center [1157, 625] width 46 height 46
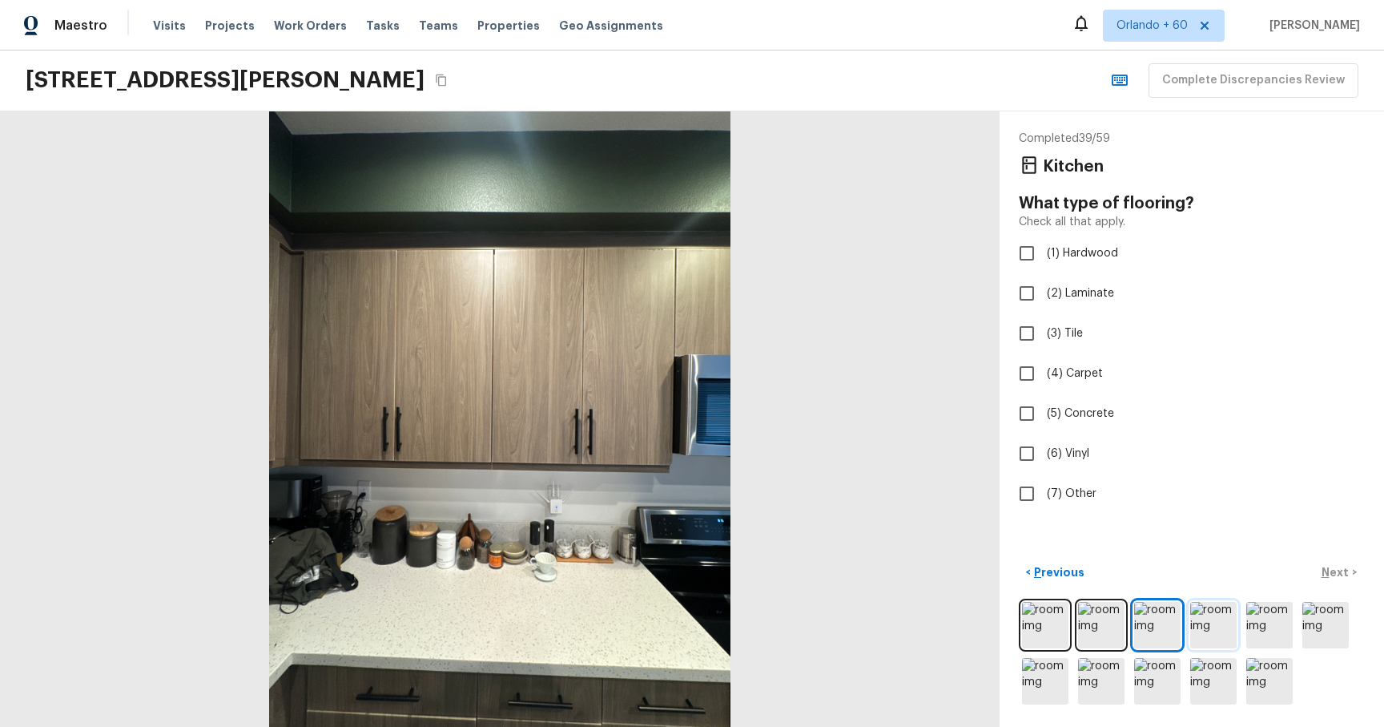
click at [1208, 620] on img at bounding box center [1214, 625] width 46 height 46
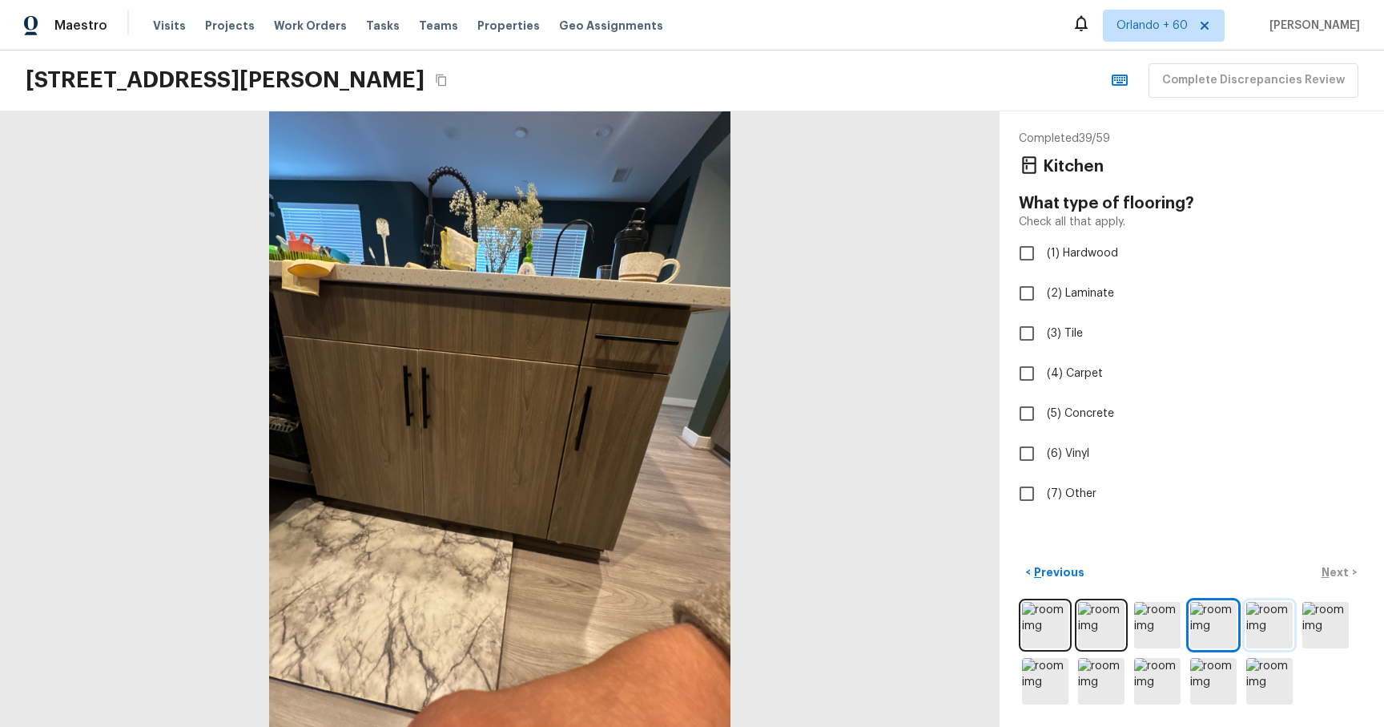
click at [1267, 644] on img at bounding box center [1270, 625] width 46 height 46
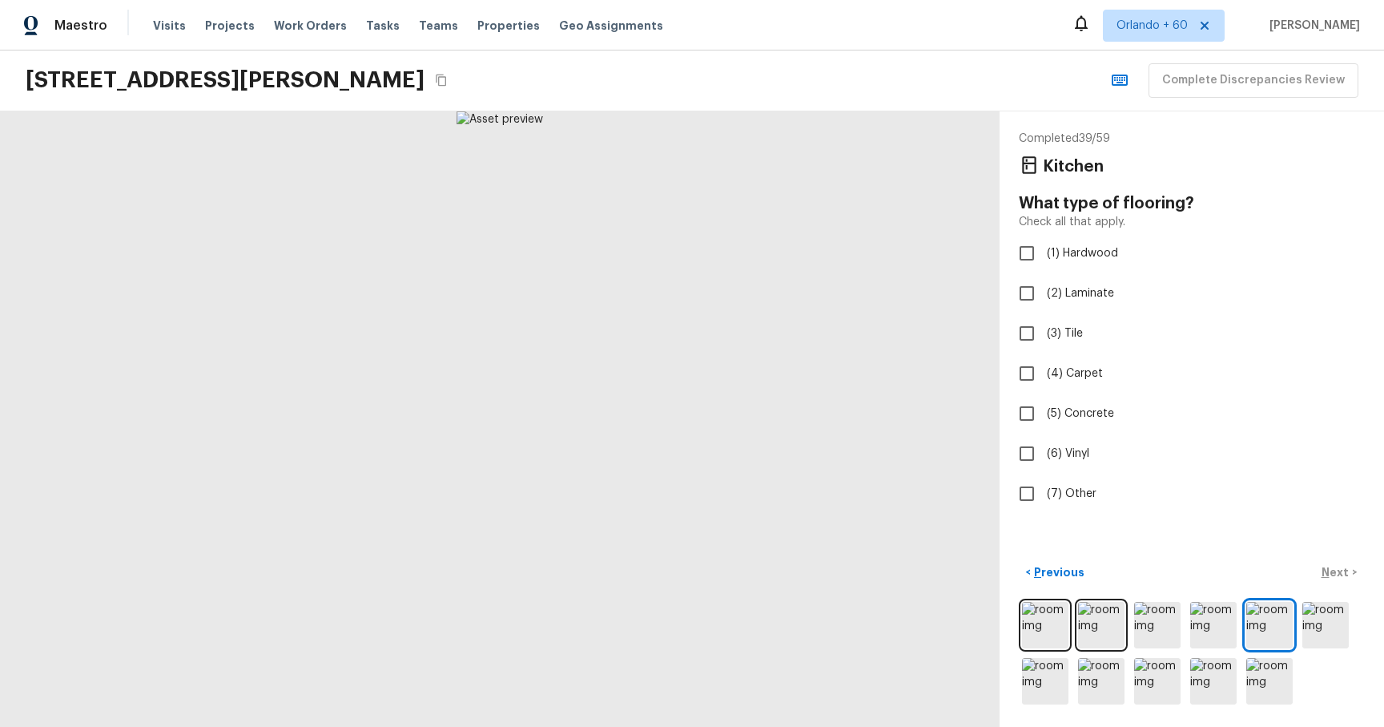
click at [1356, 626] on div at bounding box center [1192, 652] width 346 height 109
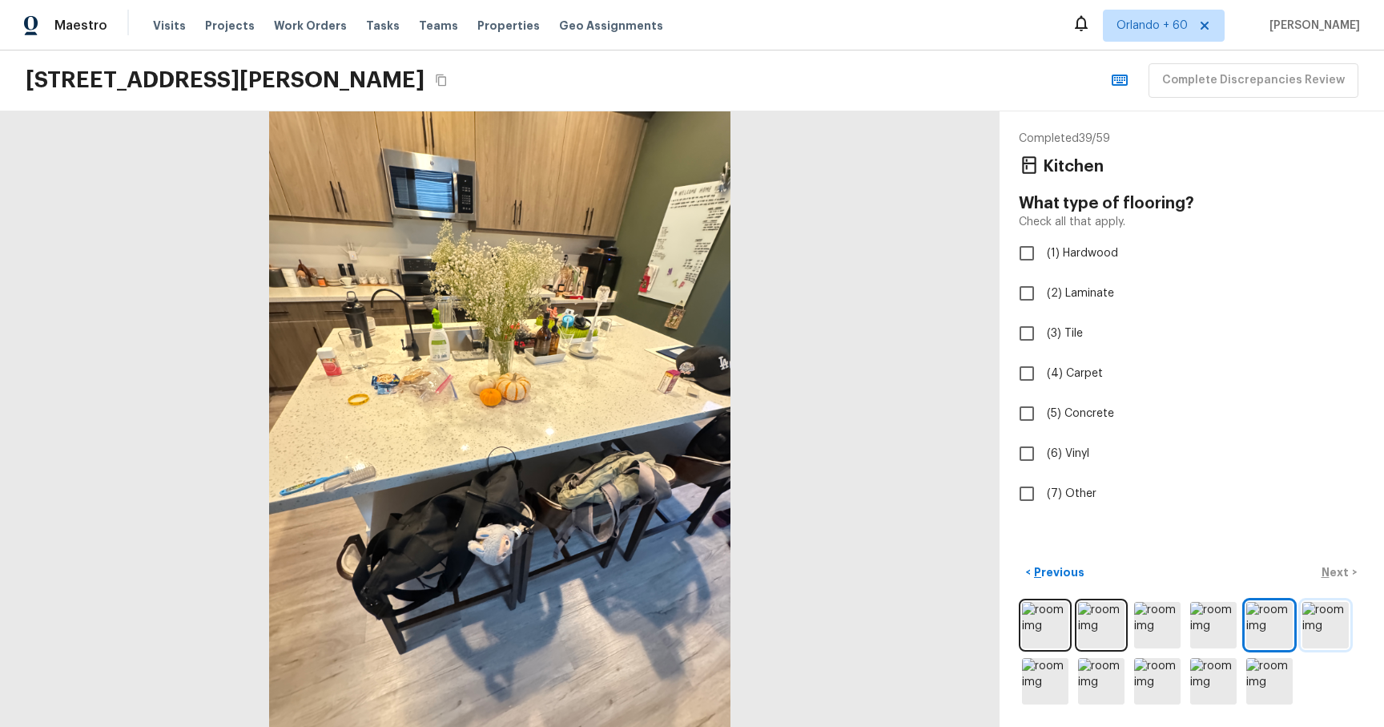
click at [1316, 613] on img at bounding box center [1326, 625] width 46 height 46
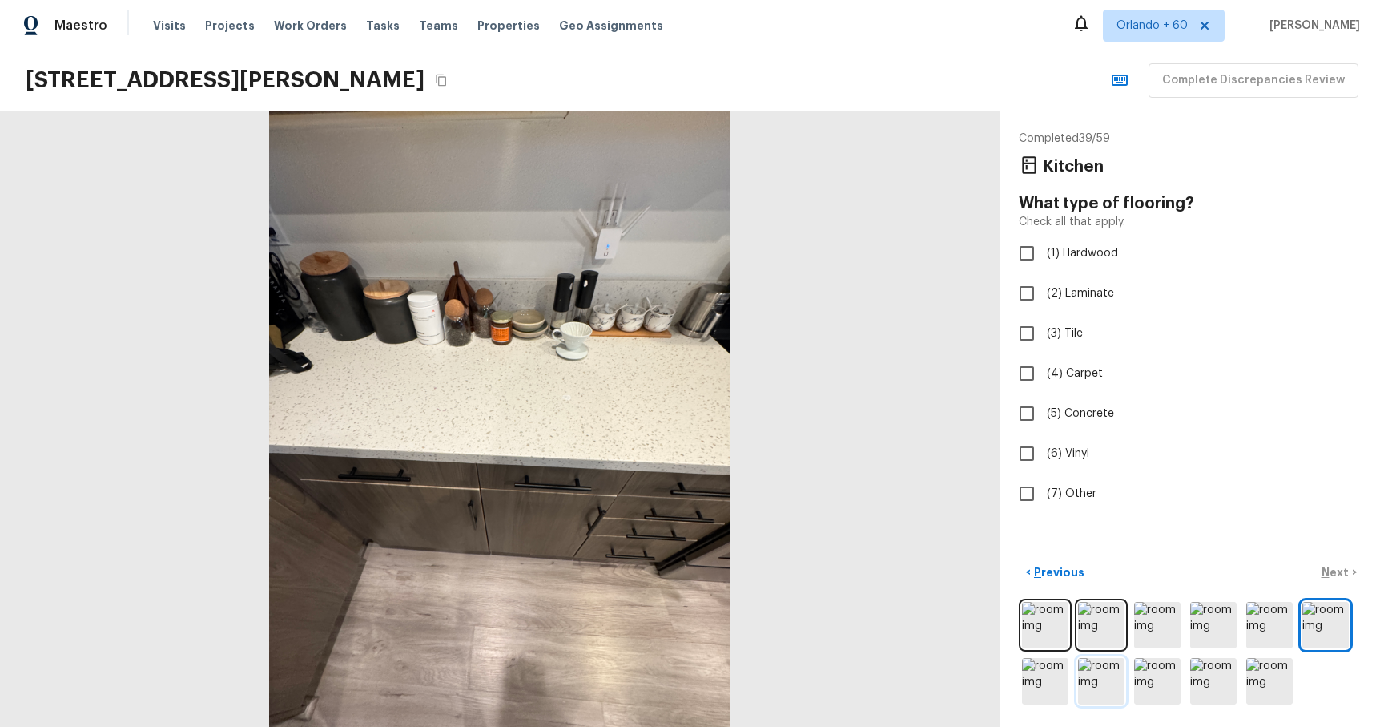
click at [1103, 678] on img at bounding box center [1101, 681] width 46 height 46
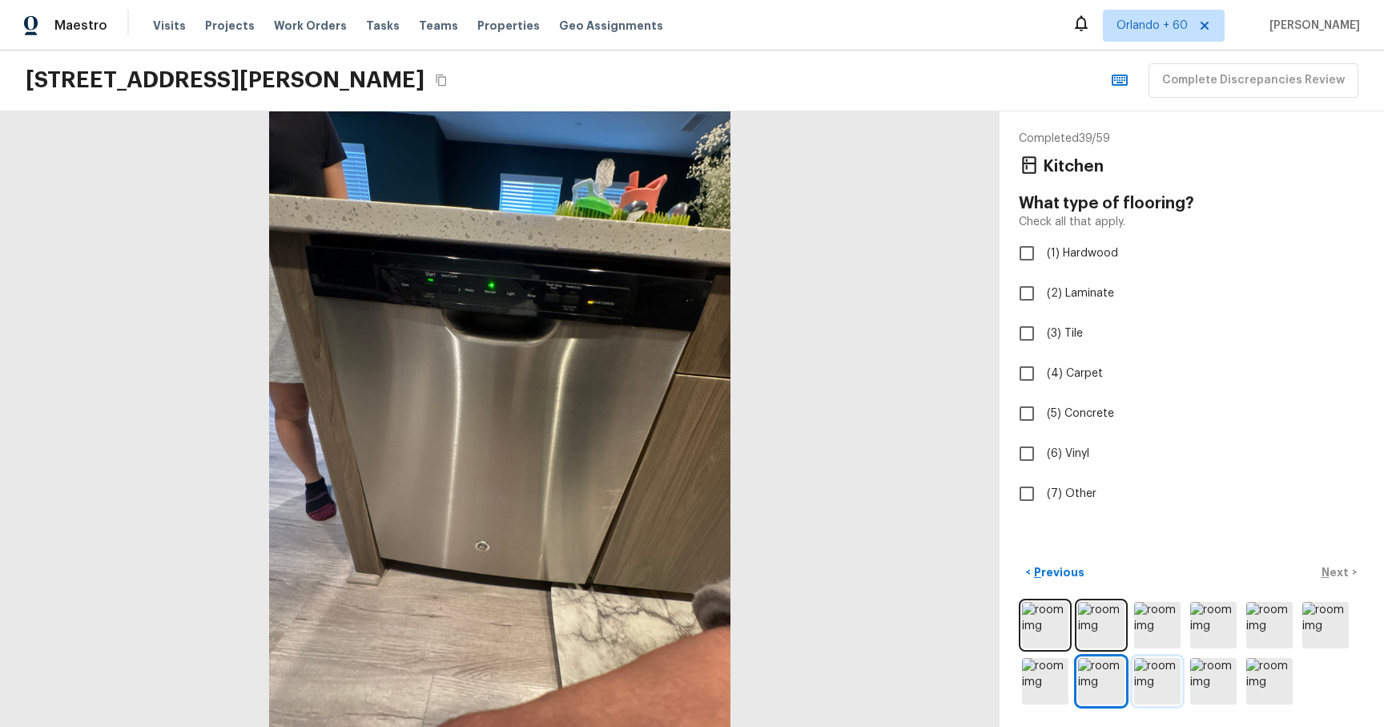
click at [1170, 678] on img at bounding box center [1157, 681] width 46 height 46
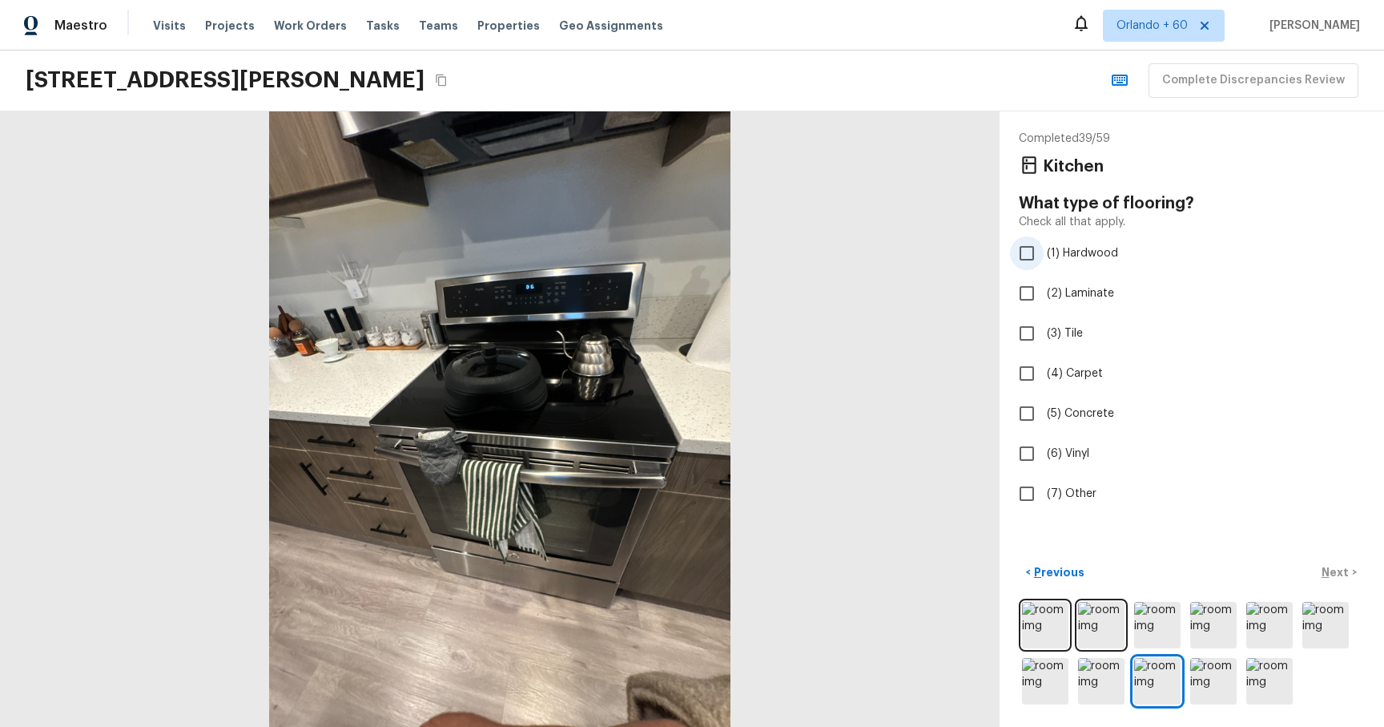
click at [1082, 261] on label "(1) Hardwood" at bounding box center [1181, 253] width 342 height 34
click at [1044, 261] on input "(1) Hardwood" at bounding box center [1027, 253] width 34 height 34
checkbox input "true"
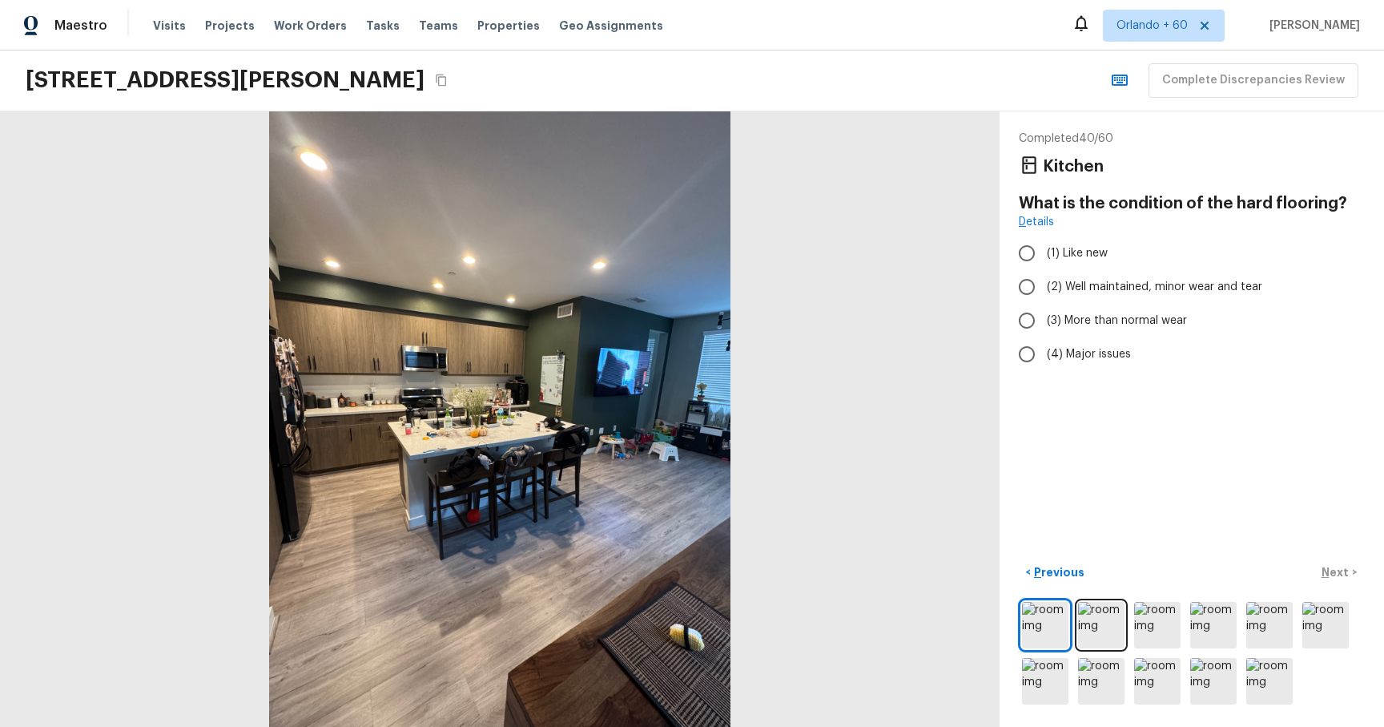
radio input "true"
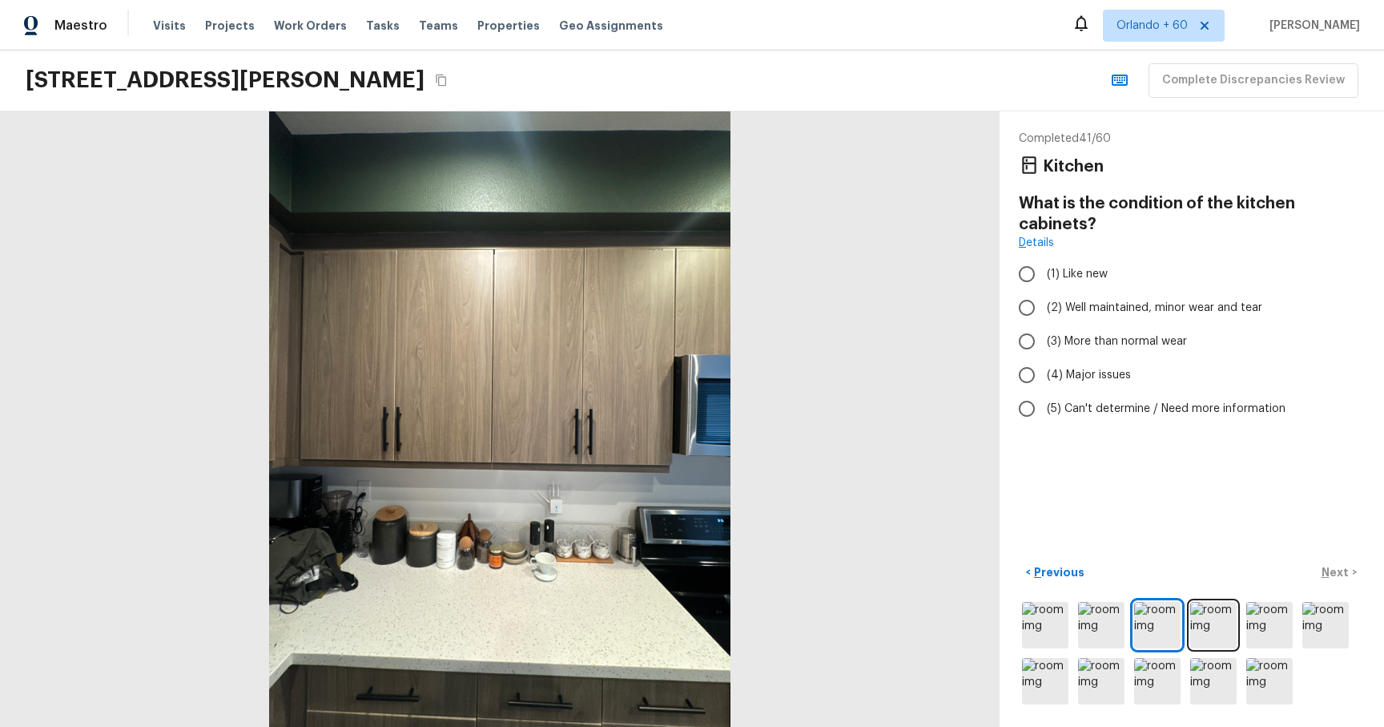
radio input "true"
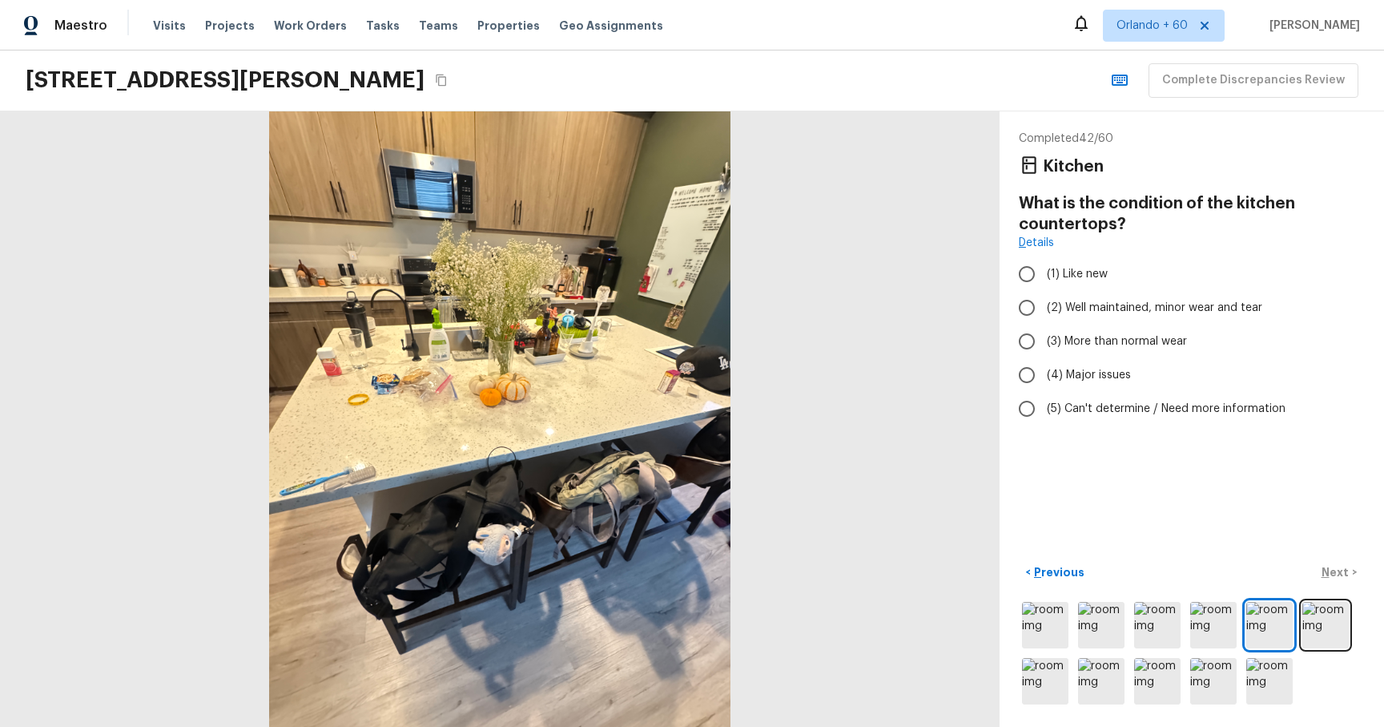
radio input "true"
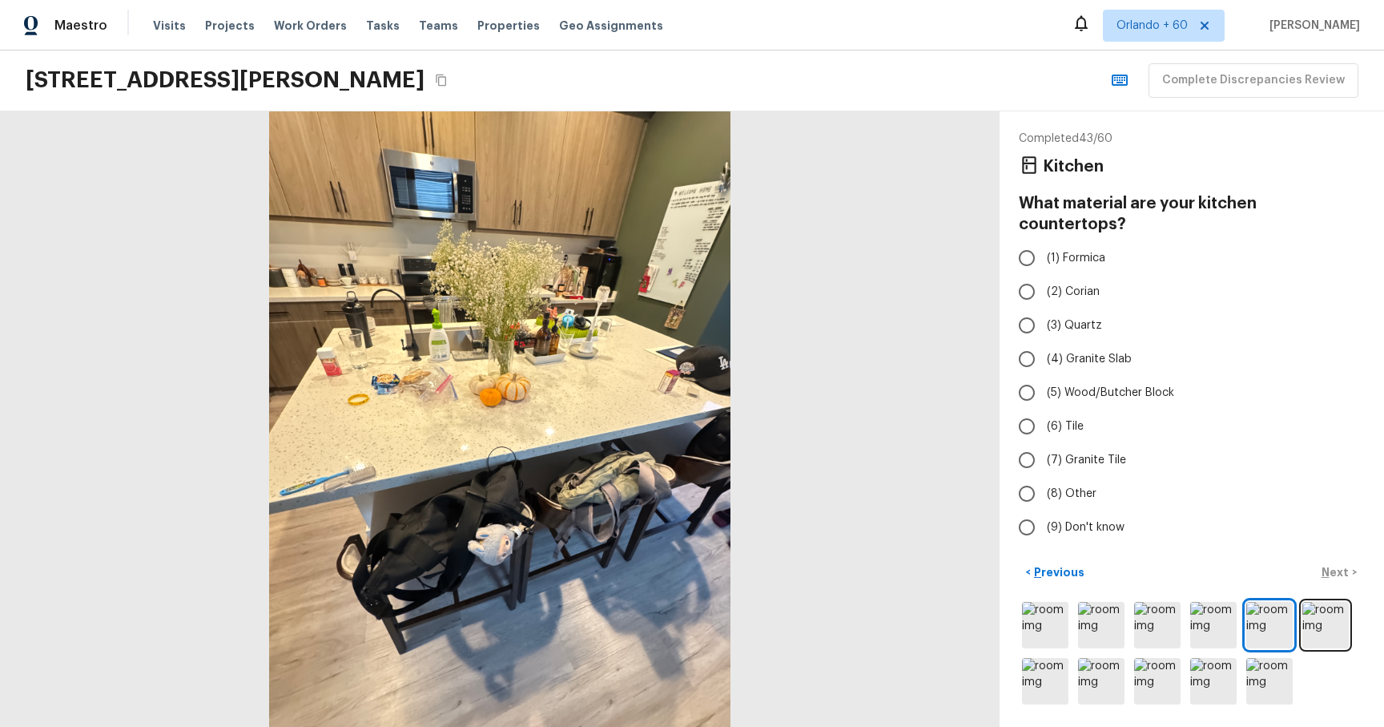
radio input "true"
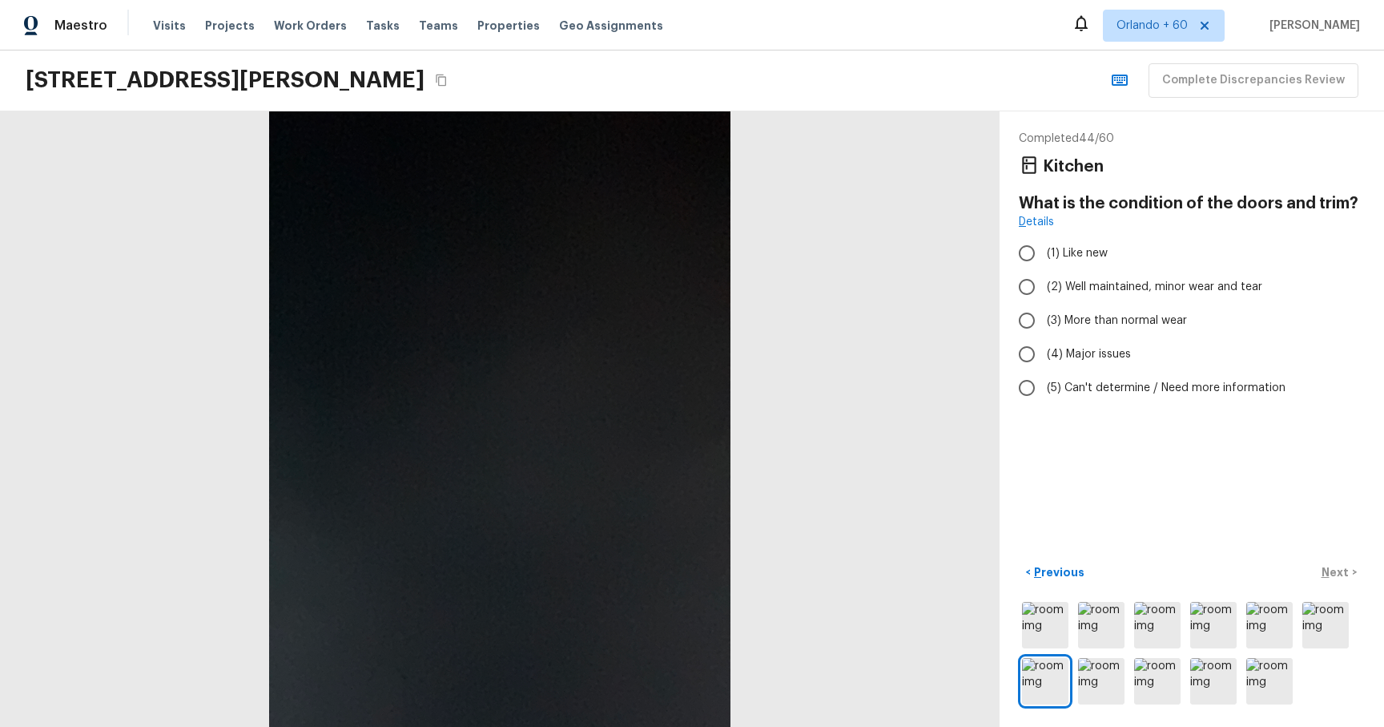
radio input "true"
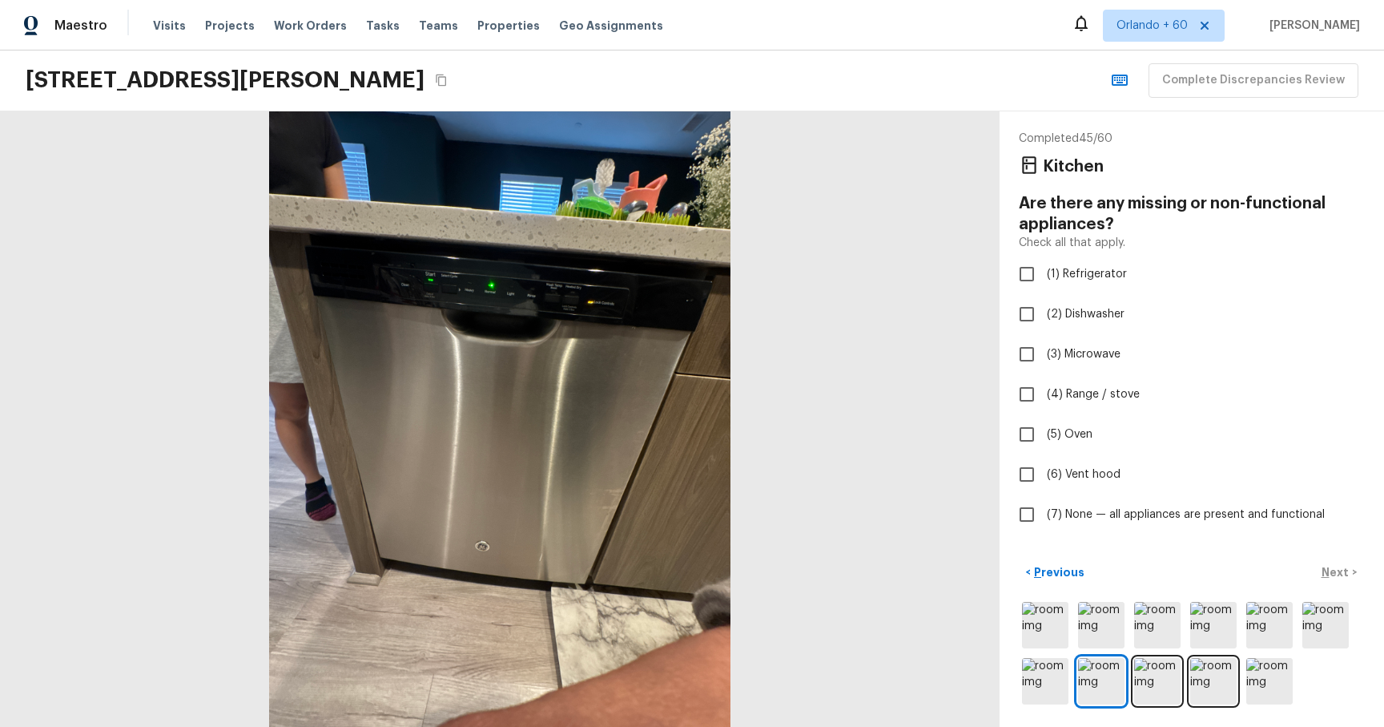
checkbox input "true"
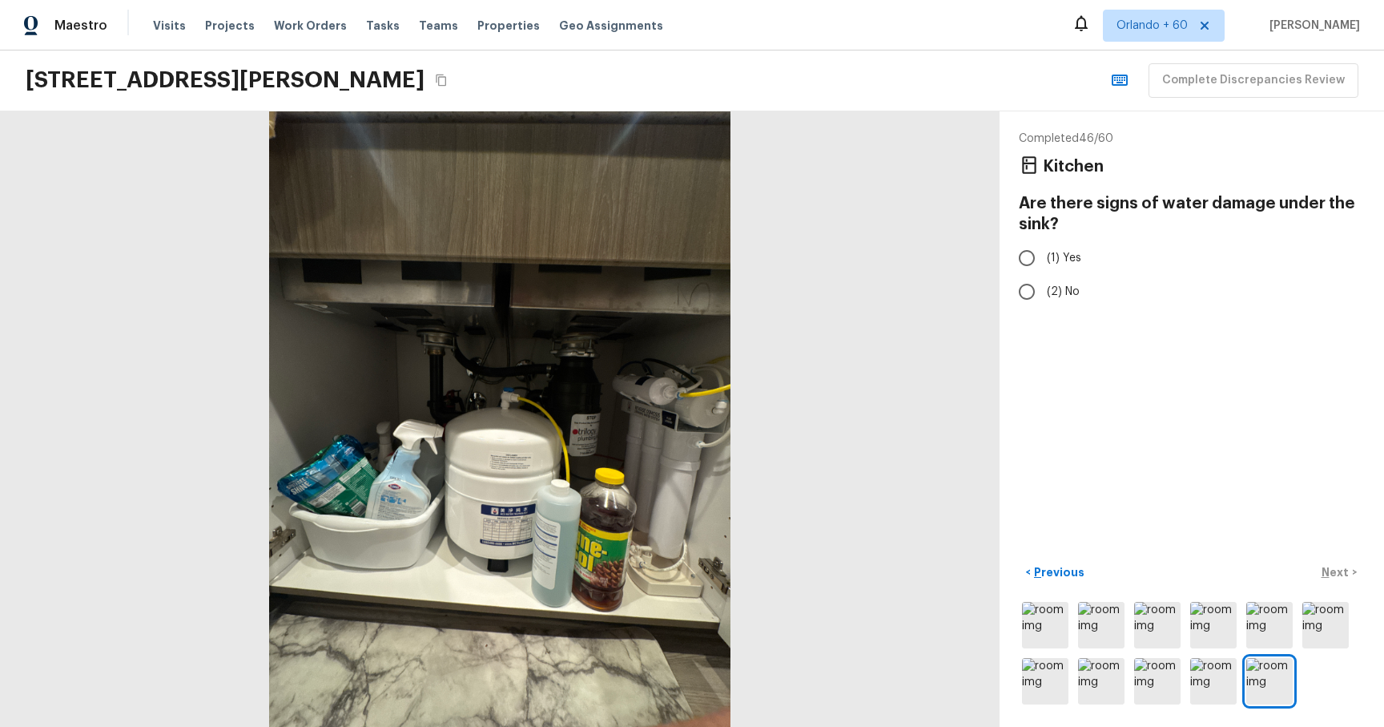
radio input "true"
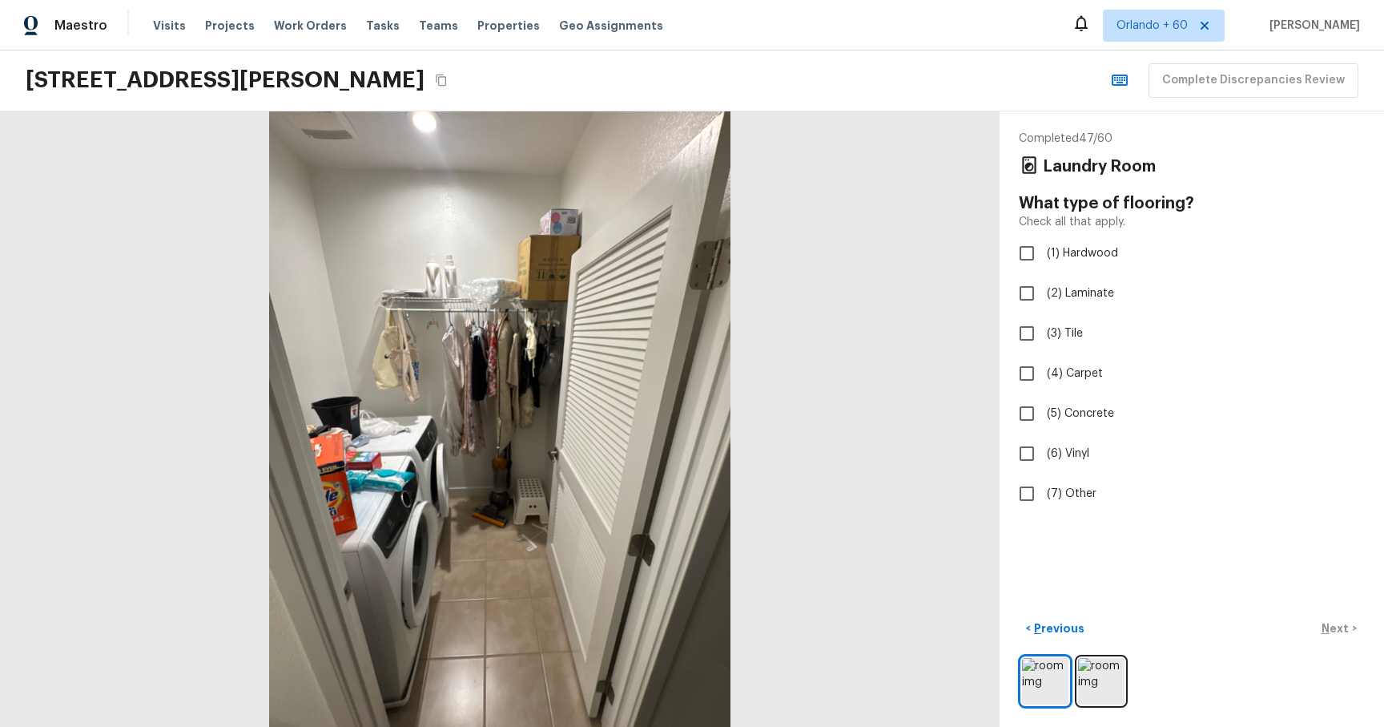
checkbox input "true"
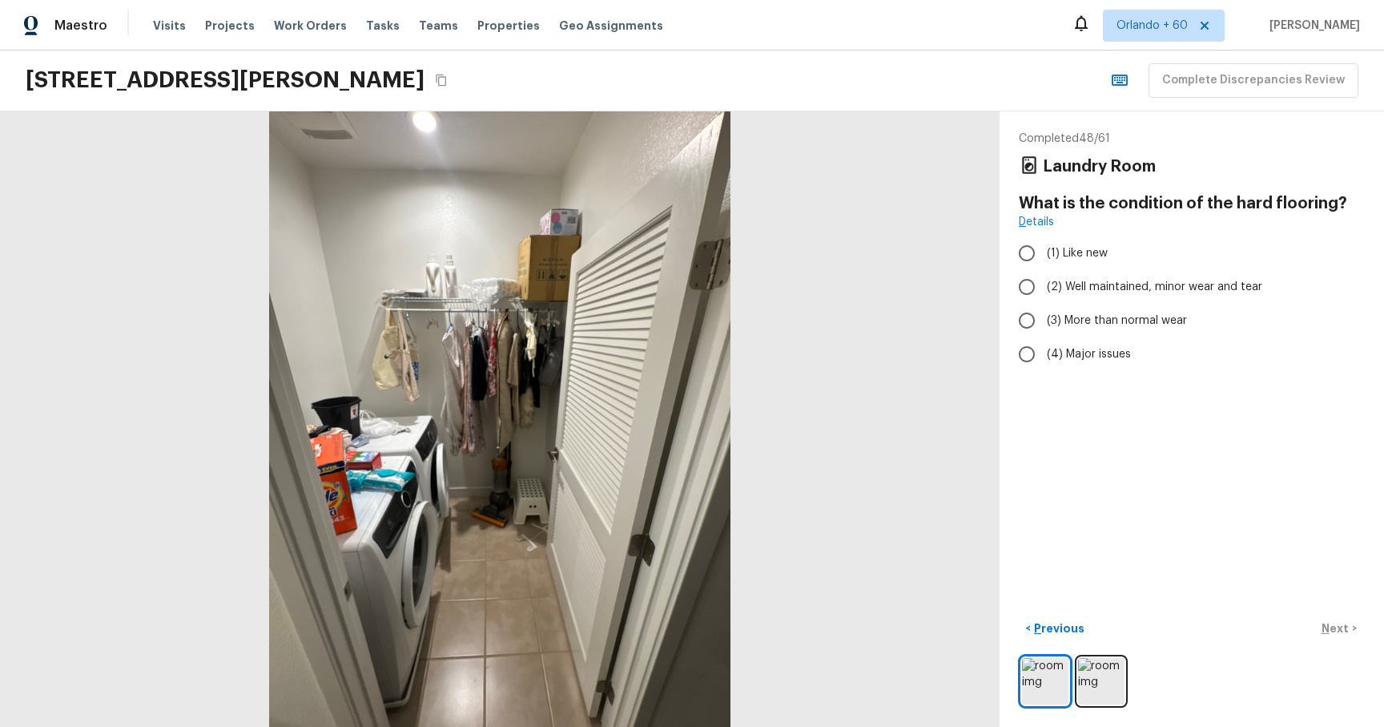
radio input "true"
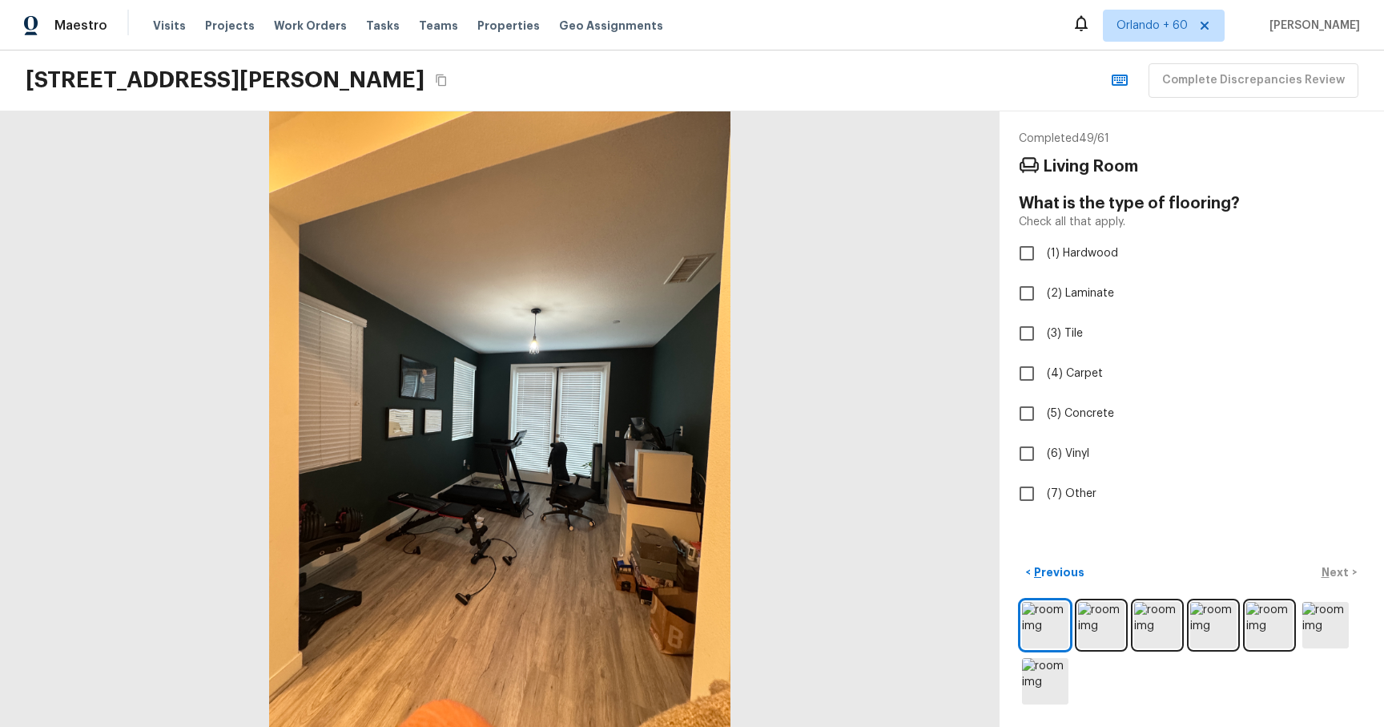
checkbox input "true"
checkbox input "false"
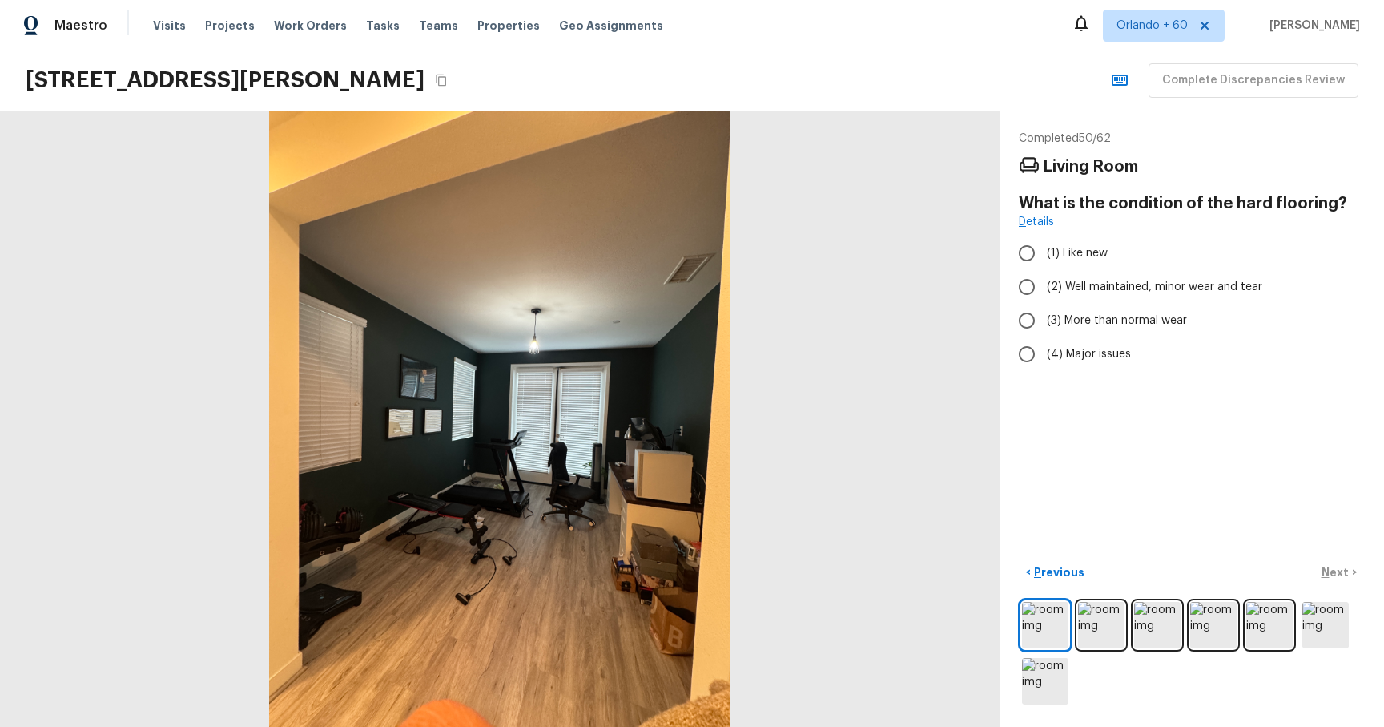
radio input "true"
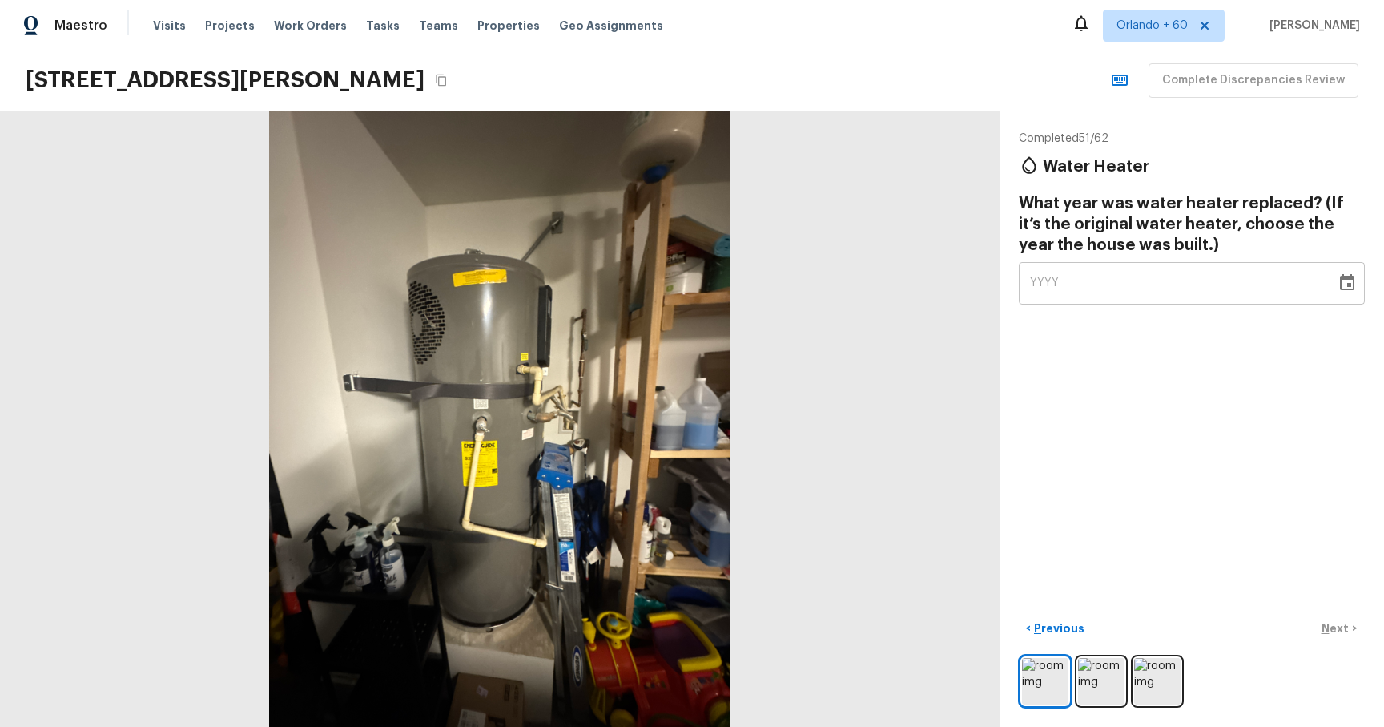
click at [1205, 284] on div "YYYY" at bounding box center [1177, 283] width 295 height 42
type input "2003"
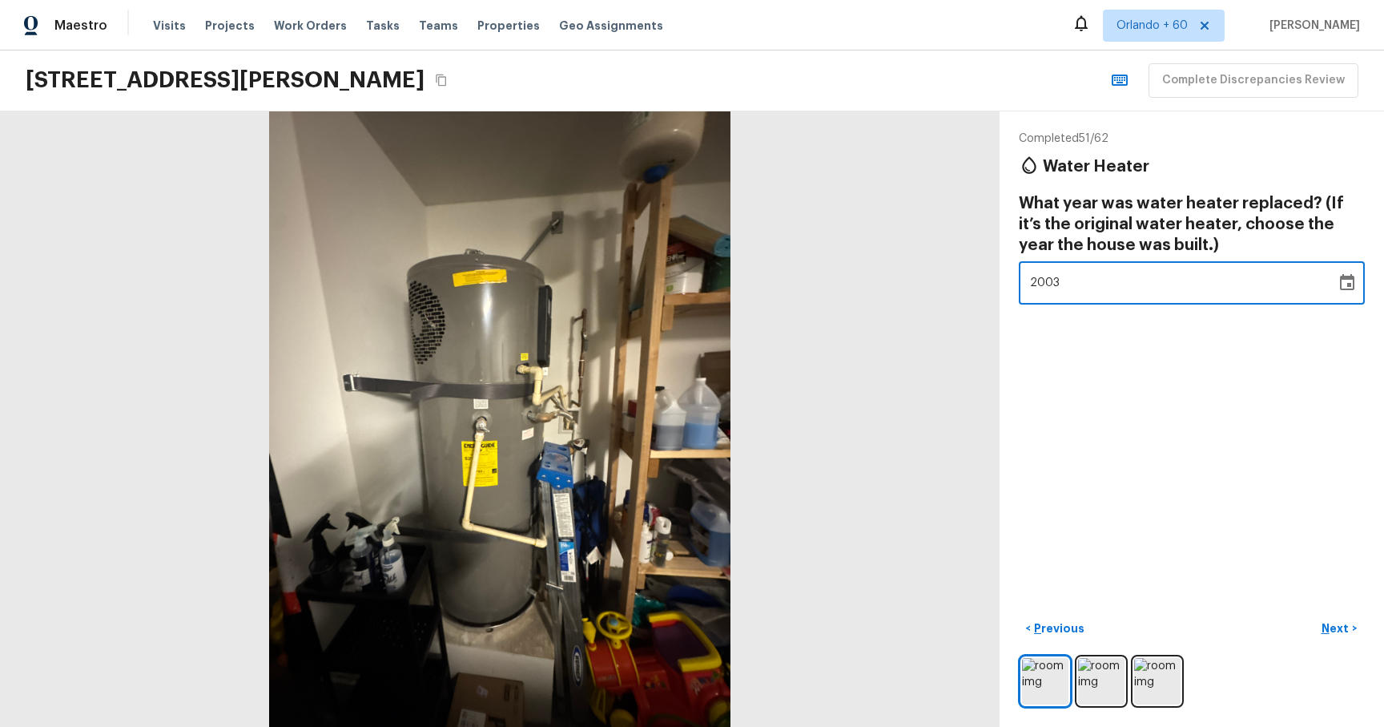
click at [1231, 422] on div "Completed 51 / 62 Water Heater What year was water heater replaced? (If it’s th…" at bounding box center [1192, 418] width 385 height 615
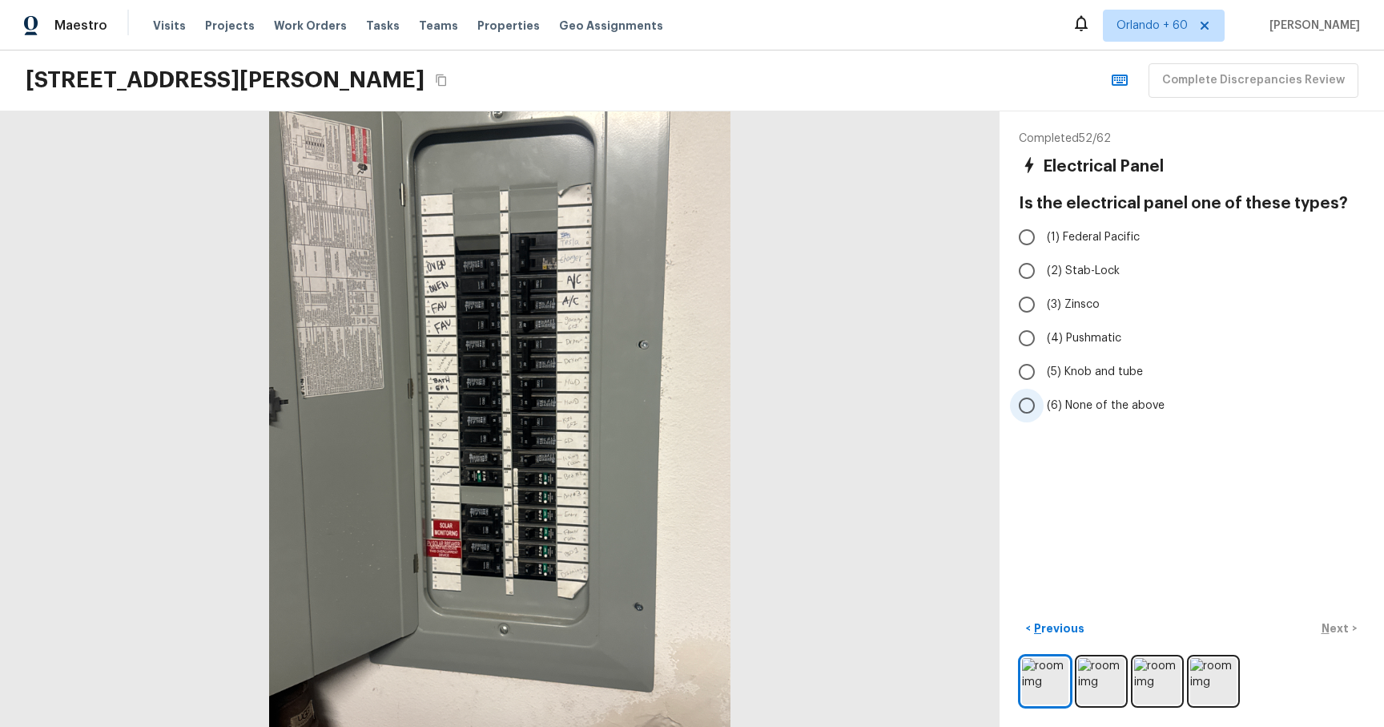
click at [1121, 396] on label "(6) None of the above" at bounding box center [1181, 406] width 342 height 34
click at [1044, 396] on input "(6) None of the above" at bounding box center [1027, 406] width 34 height 34
radio input "true"
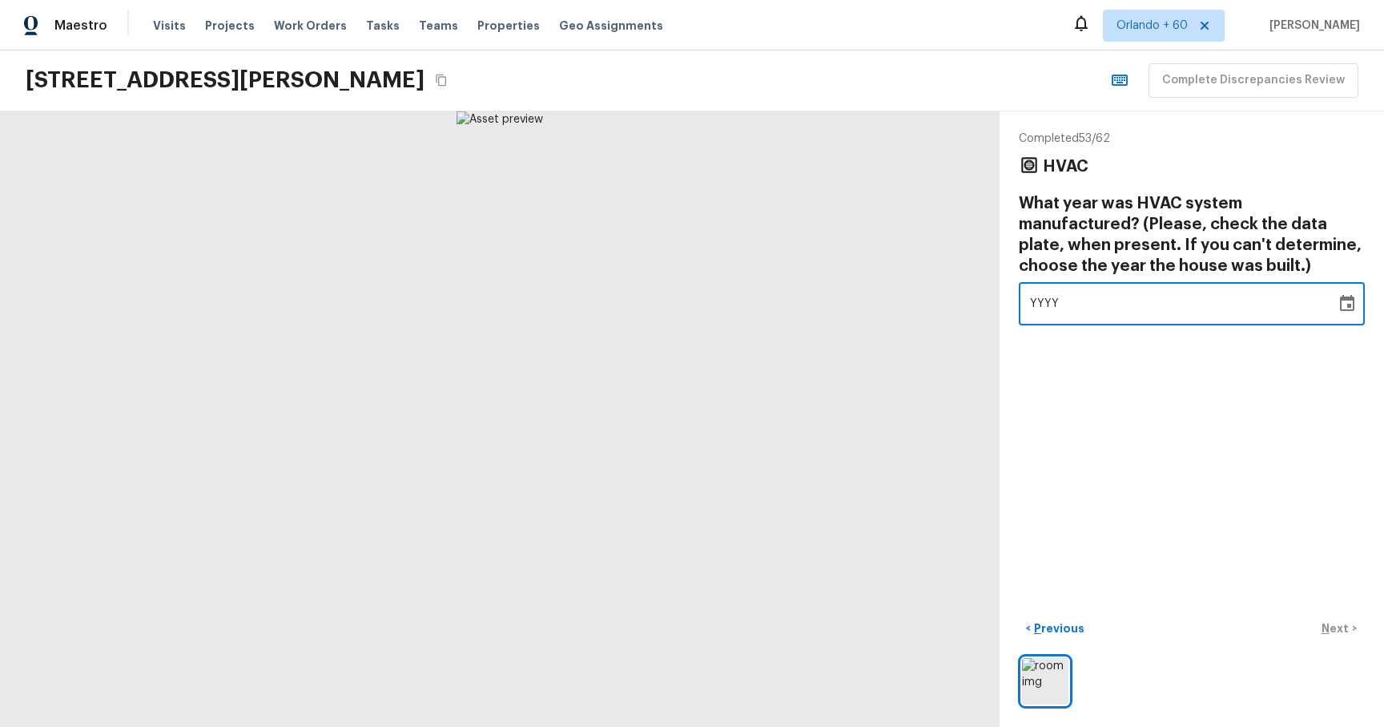
click at [1209, 312] on div "YYYY" at bounding box center [1177, 304] width 295 height 42
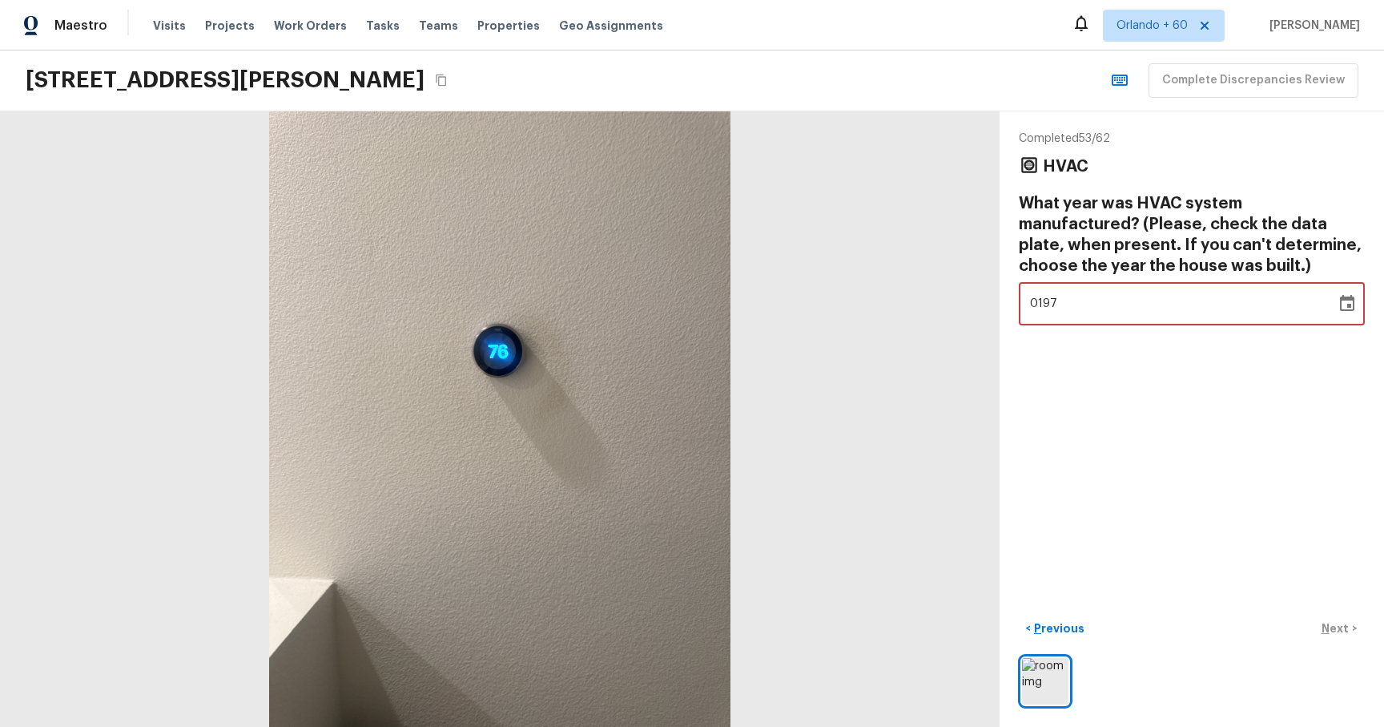
type input "1976"
click at [1207, 453] on div "Completed 53 / 62 HVAC What year was HVAC system manufactured? (Please, check t…" at bounding box center [1192, 418] width 385 height 615
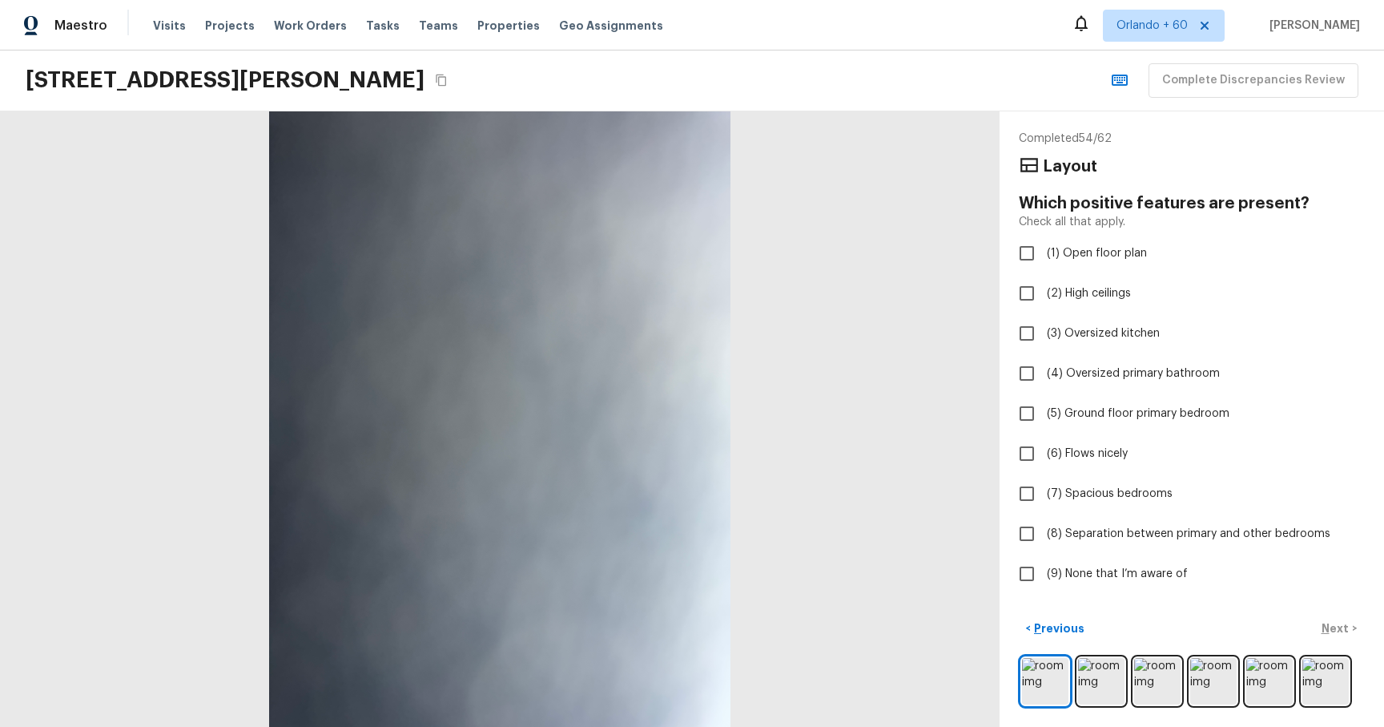
checkbox input "true"
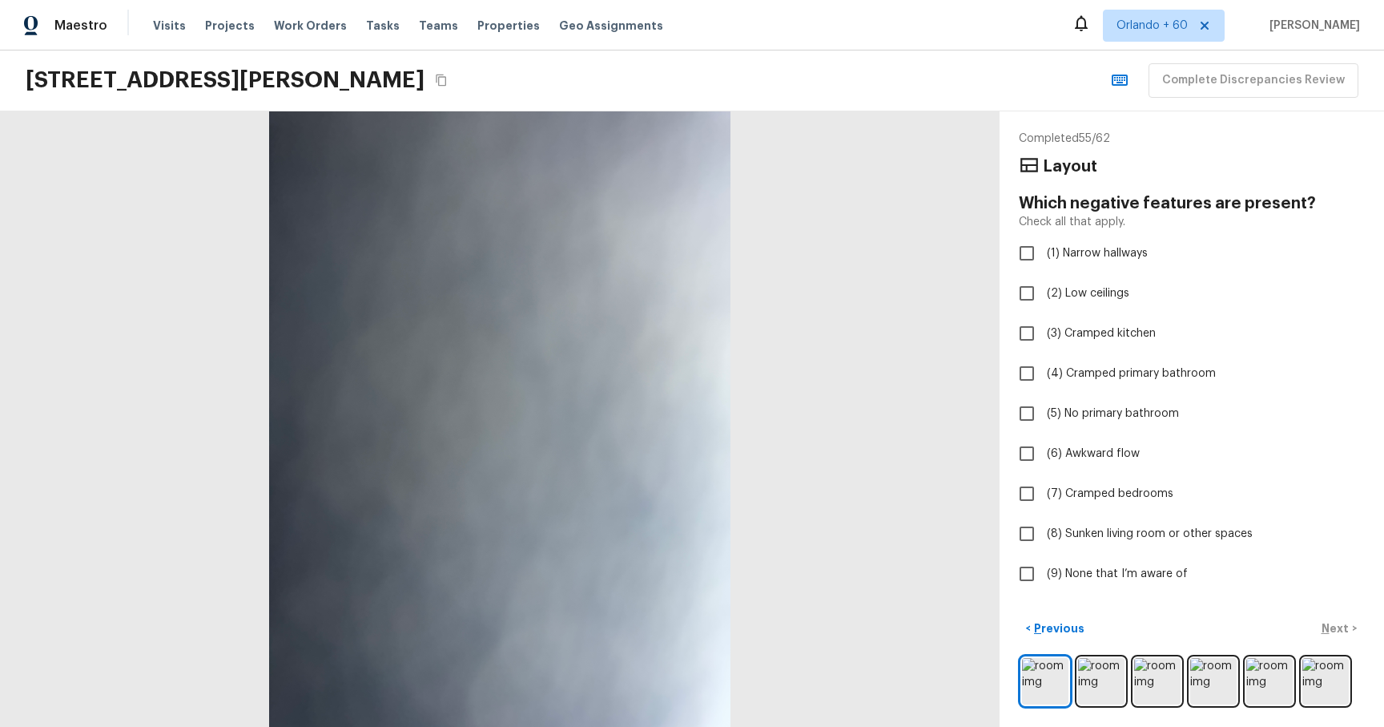
checkbox input "true"
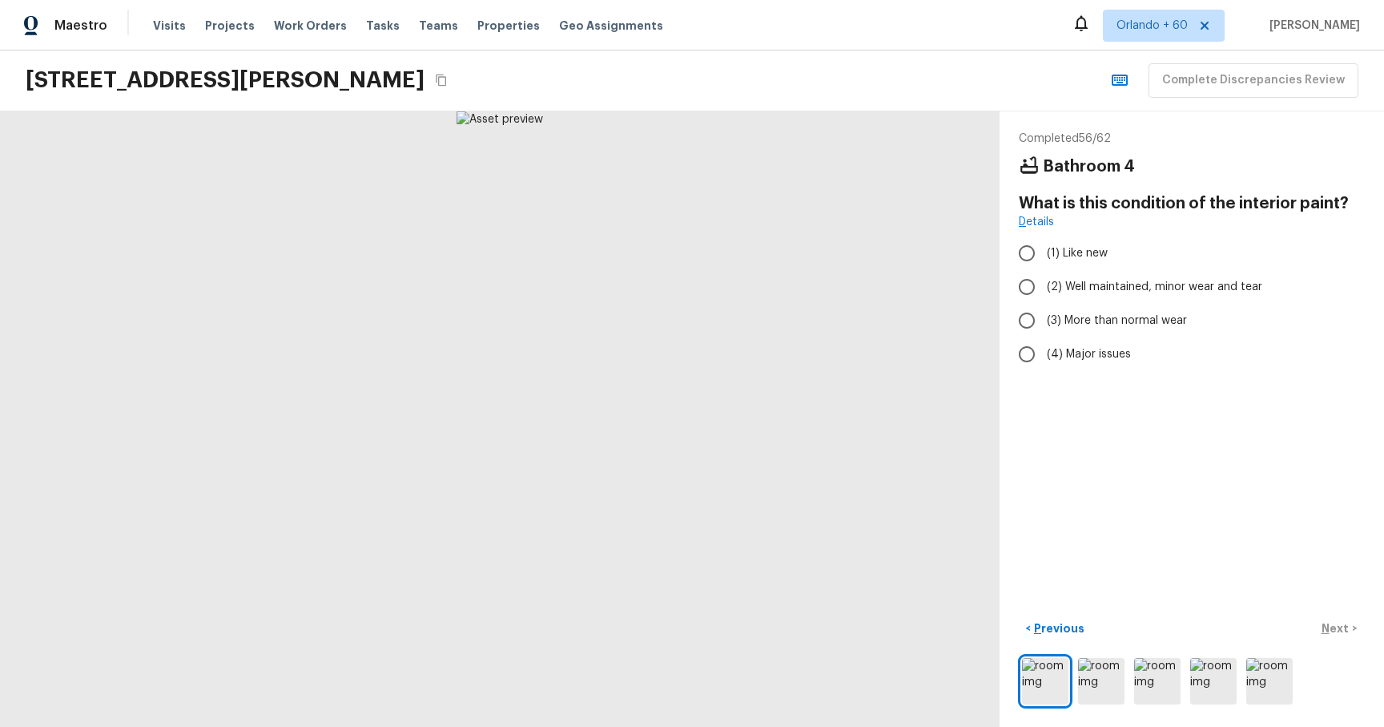
radio input "true"
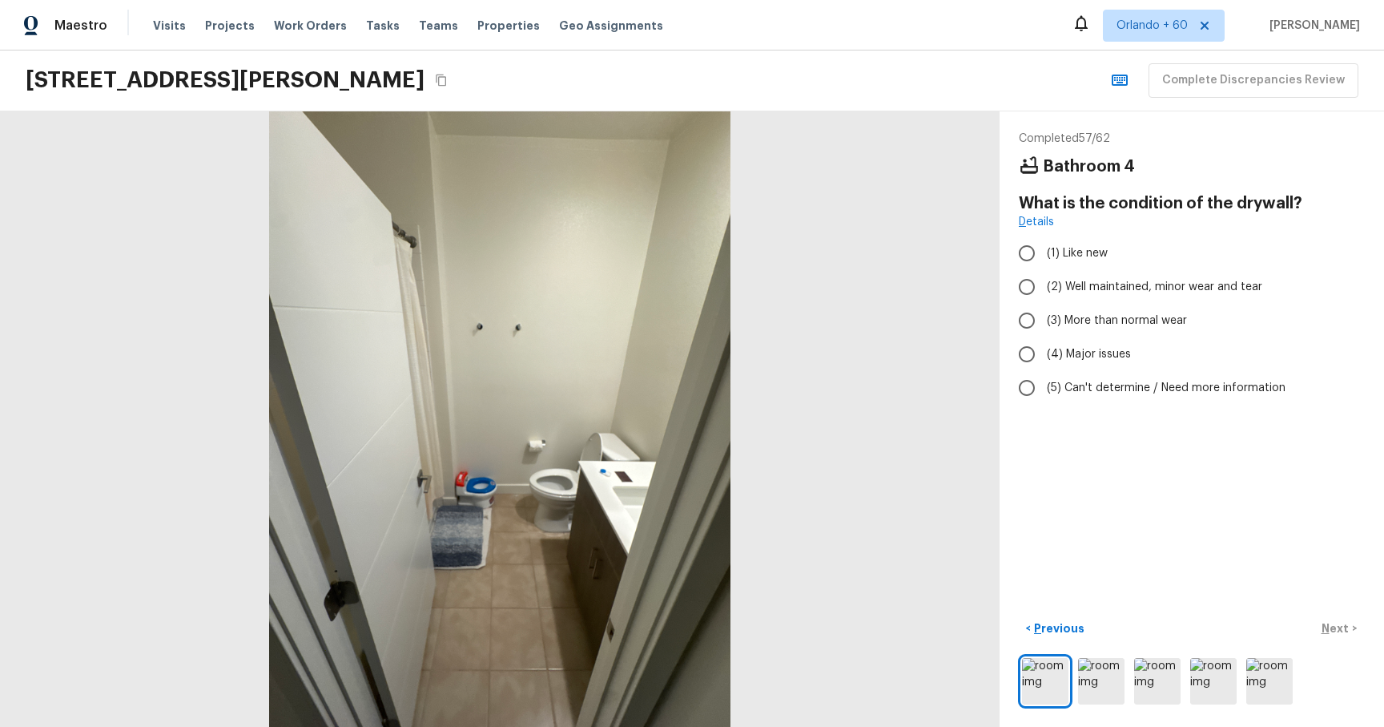
radio input "true"
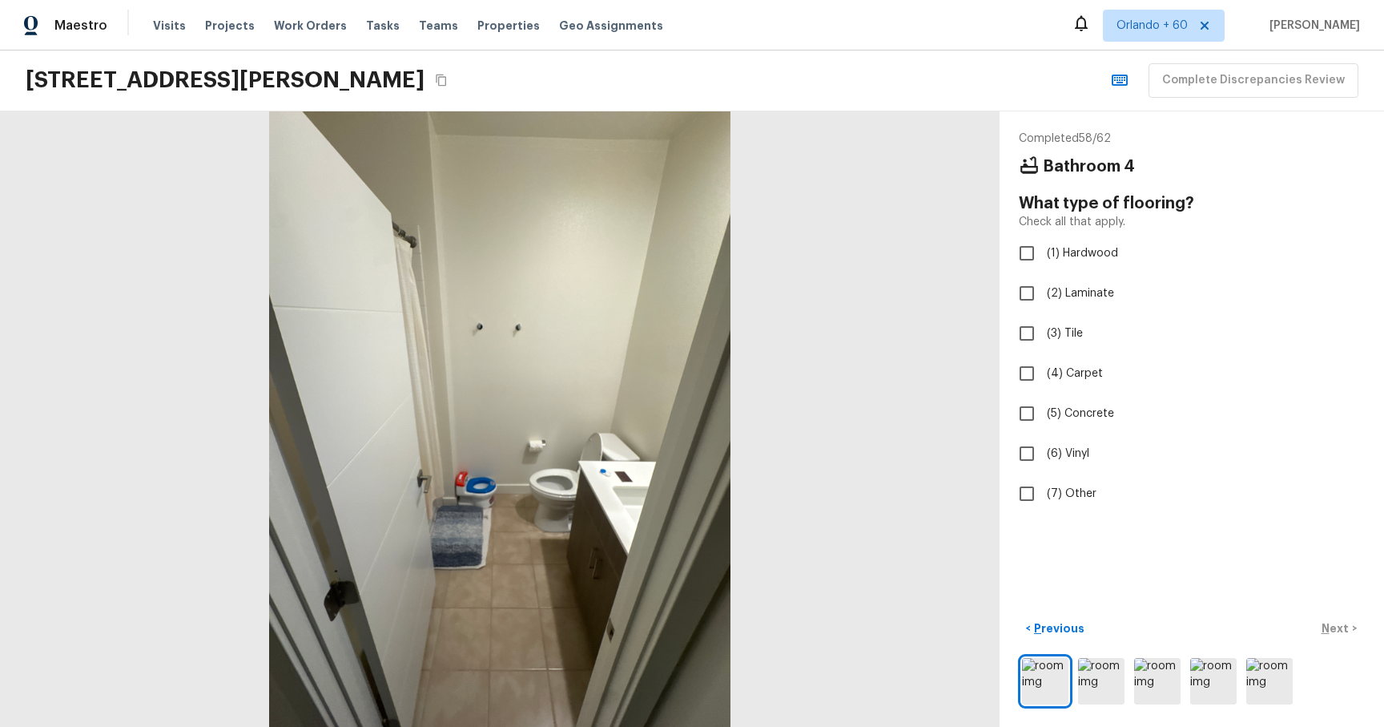
checkbox input "true"
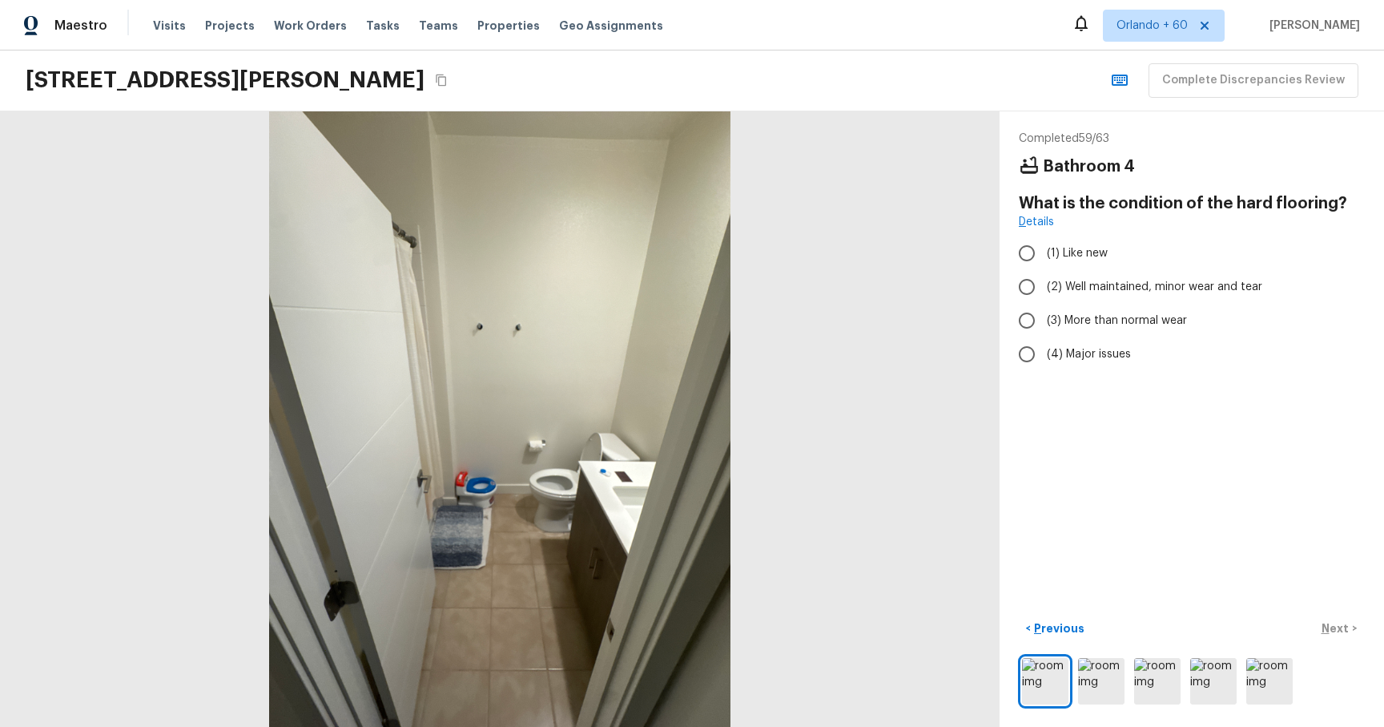
radio input "true"
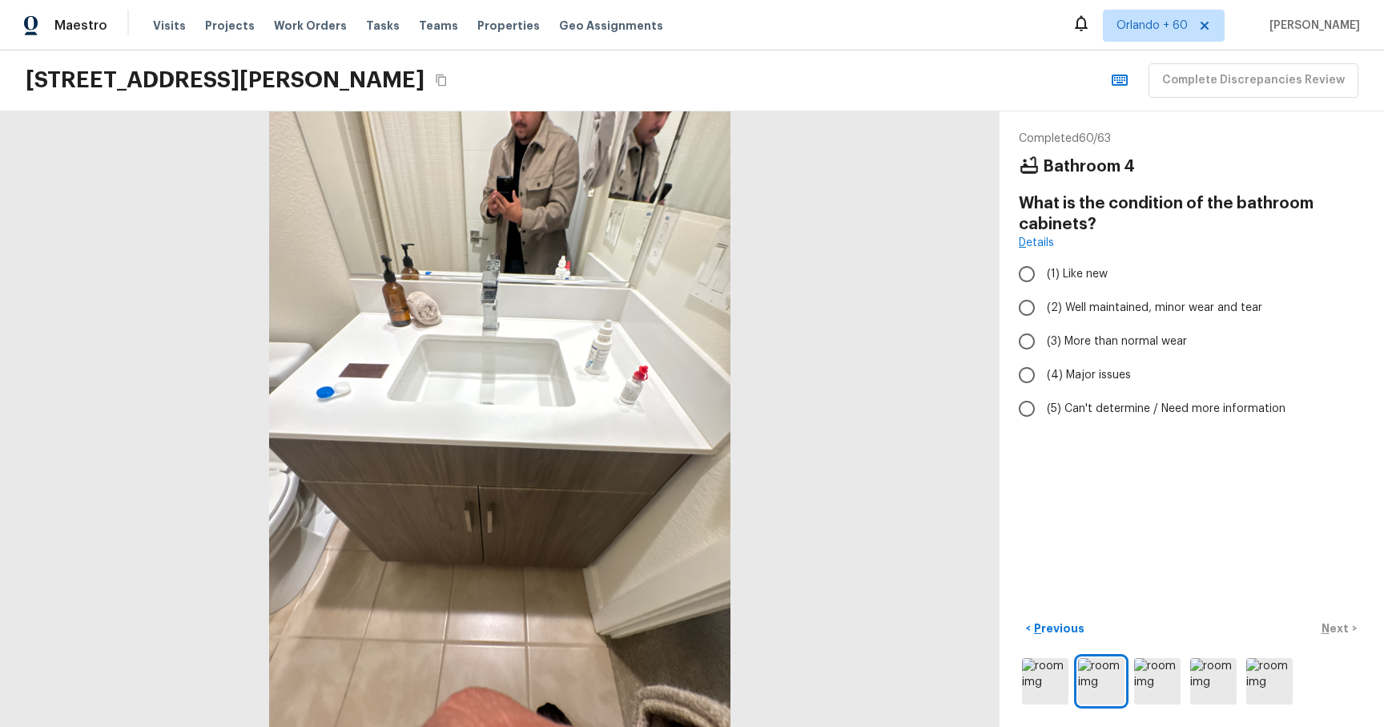
radio input "true"
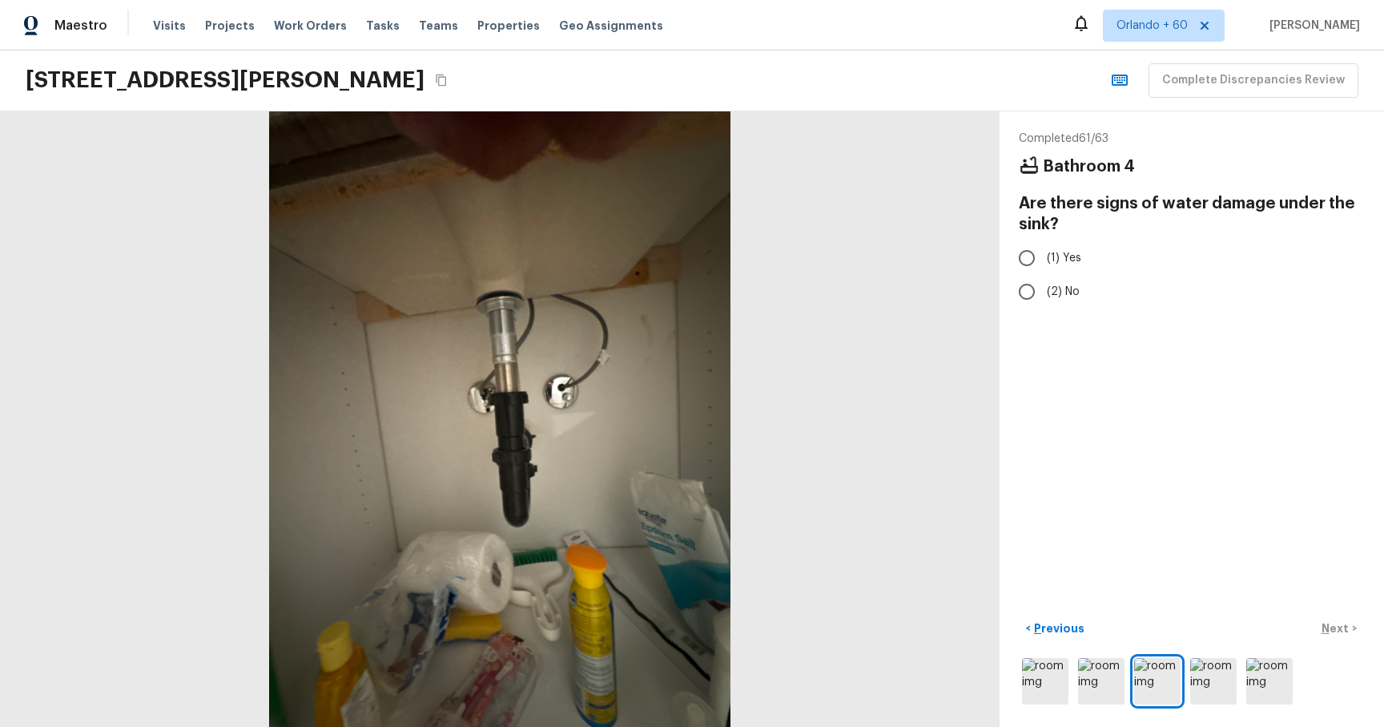
radio input "true"
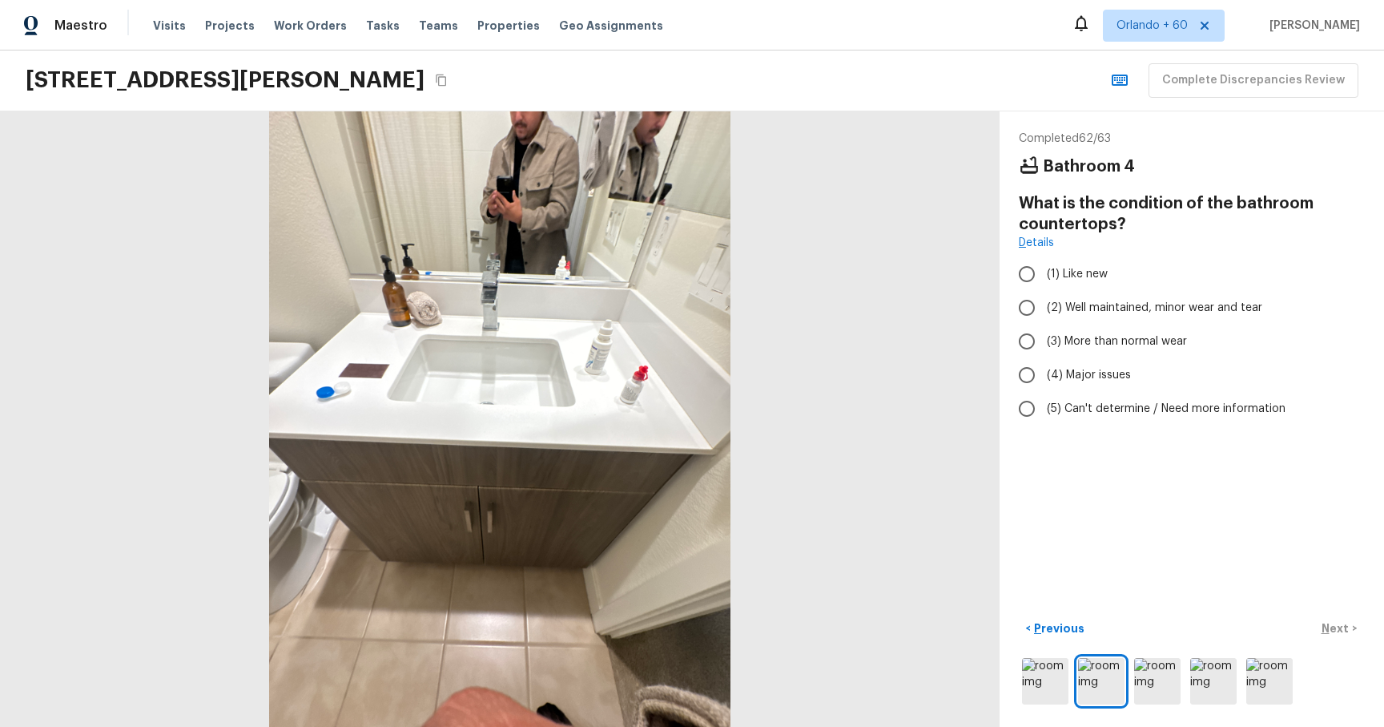
radio input "true"
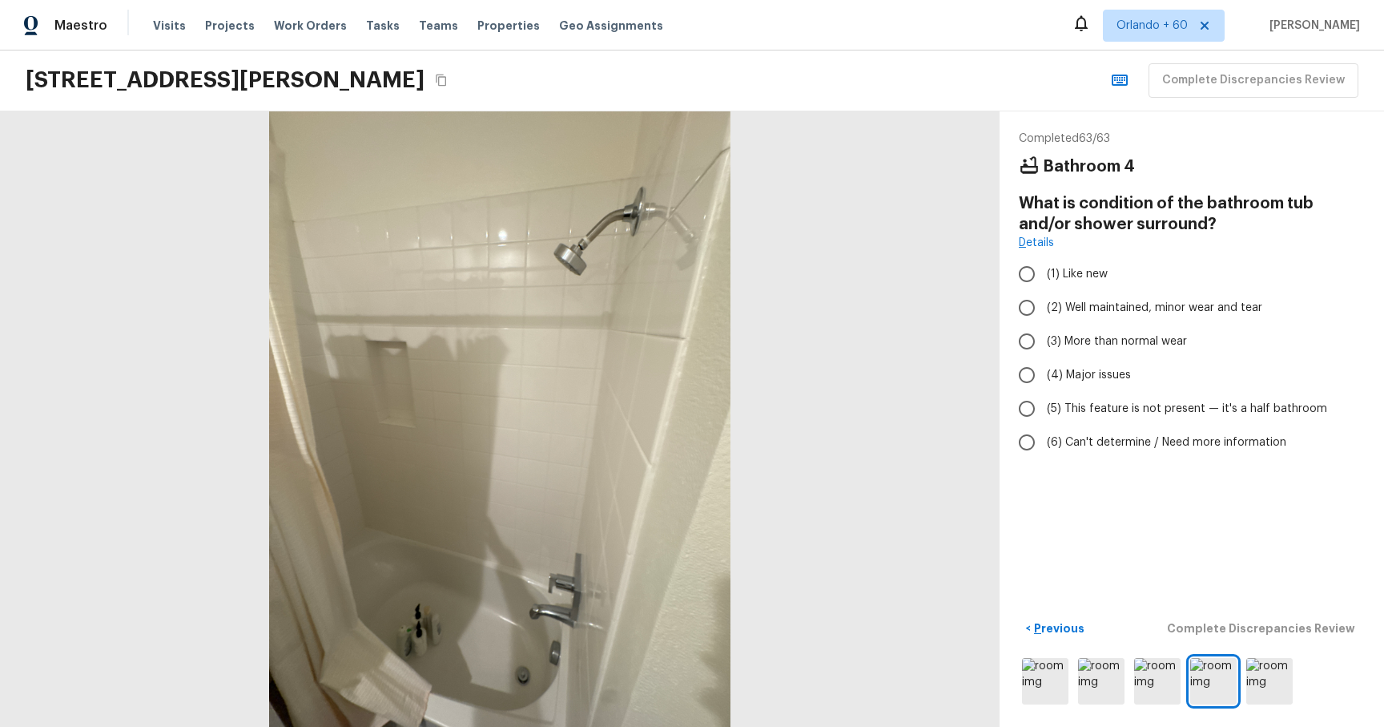
radio input "true"
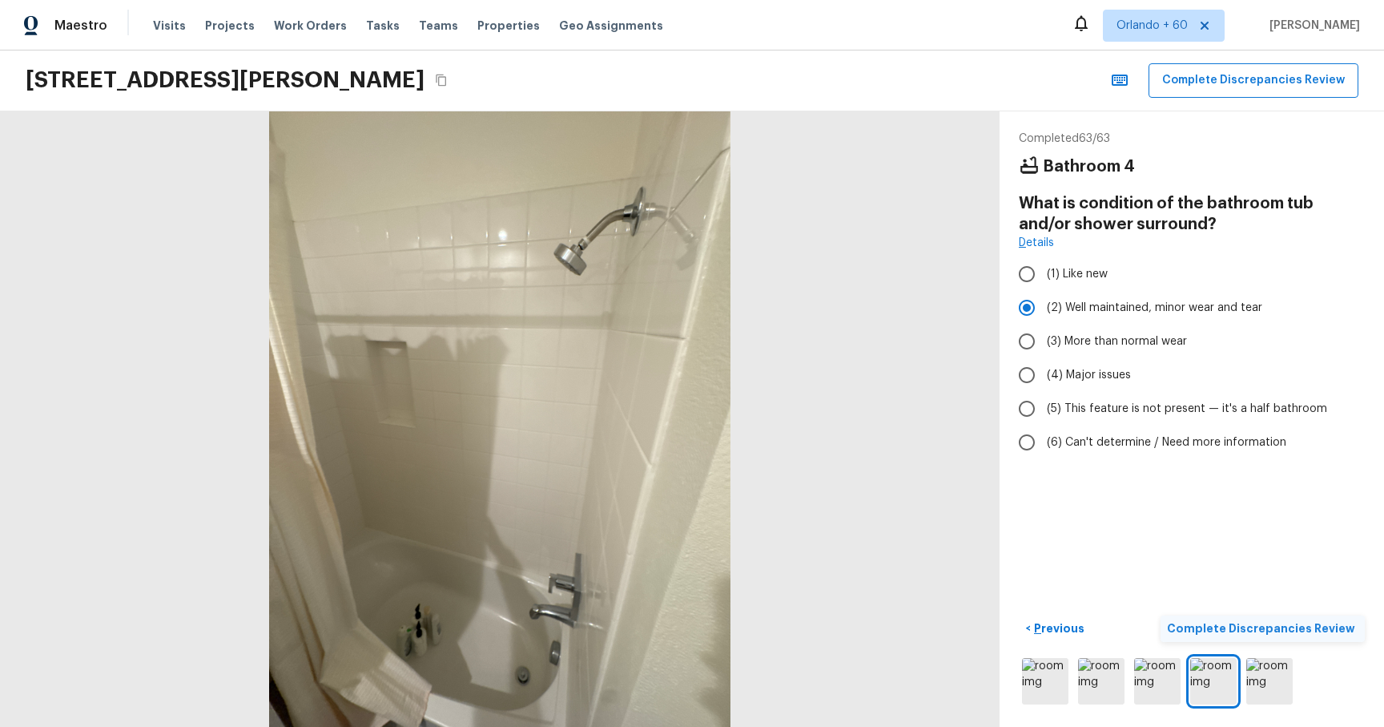
click at [1231, 621] on p "Complete Discrepancies Review" at bounding box center [1262, 628] width 191 height 16
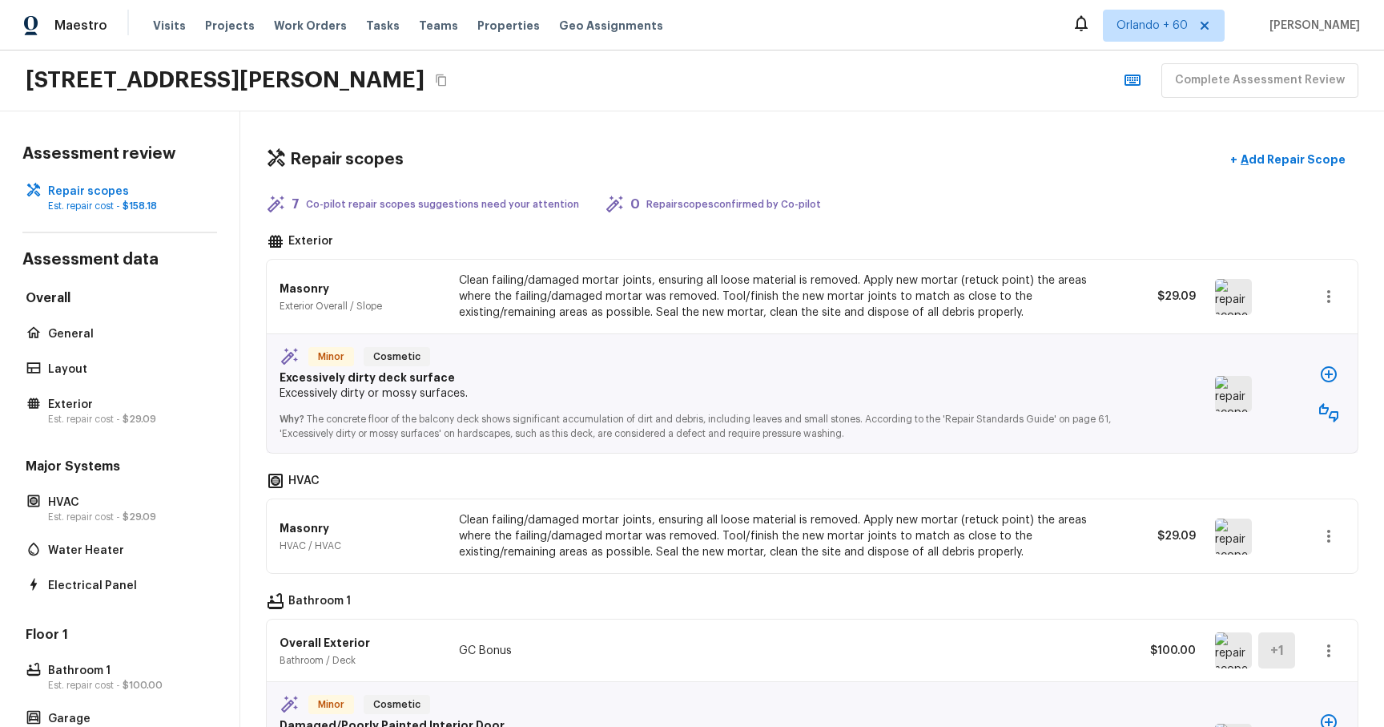
click at [1229, 390] on img at bounding box center [1233, 394] width 37 height 36
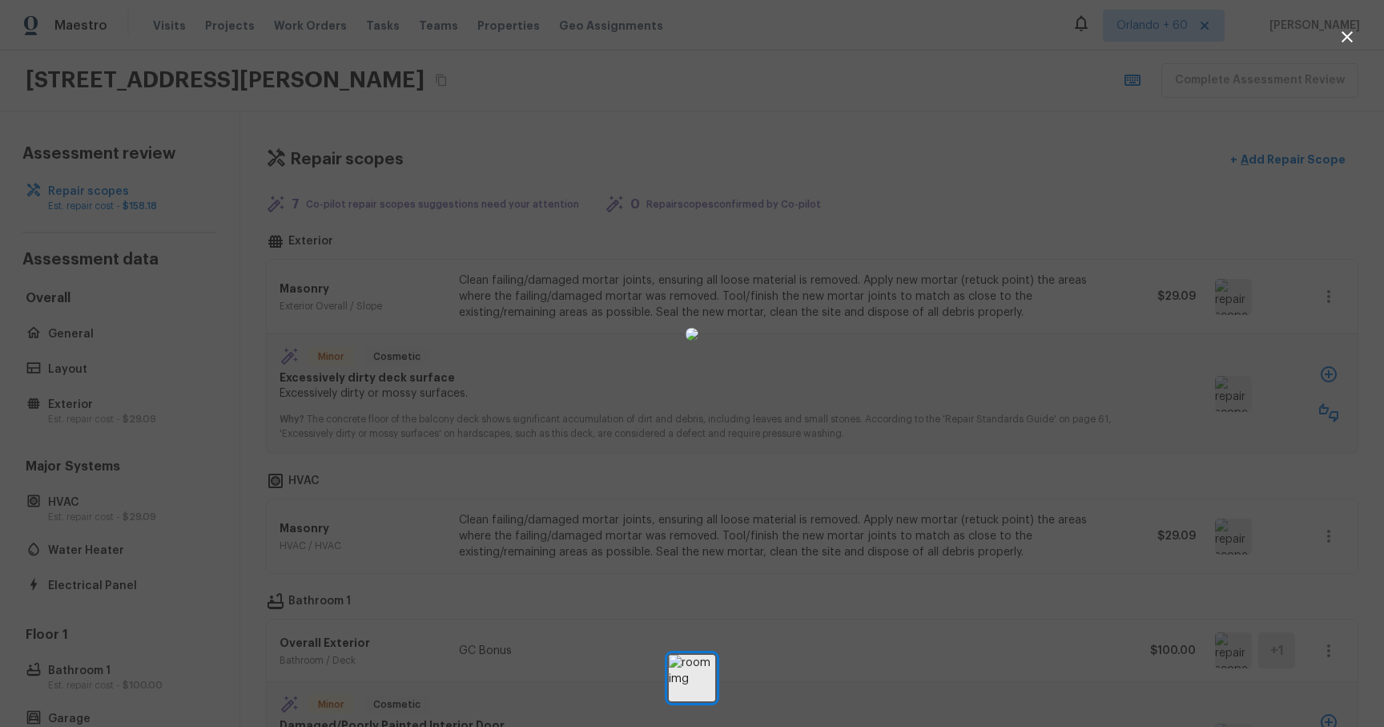
click at [368, 424] on div at bounding box center [692, 334] width 1384 height 616
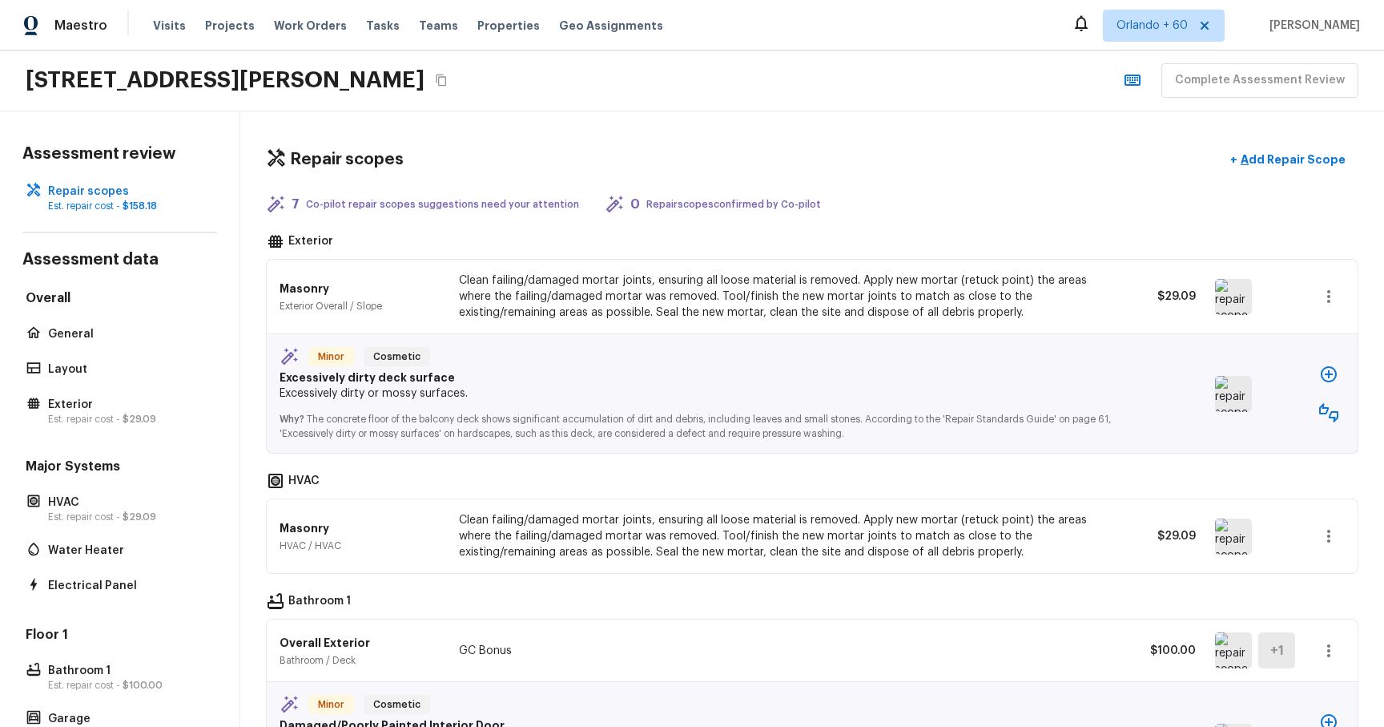
click at [660, 409] on p "Why? The concrete floor of the balcony deck shows significant accumulation of d…" at bounding box center [703, 420] width 846 height 38
click at [1321, 380] on icon "button" at bounding box center [1329, 374] width 19 height 19
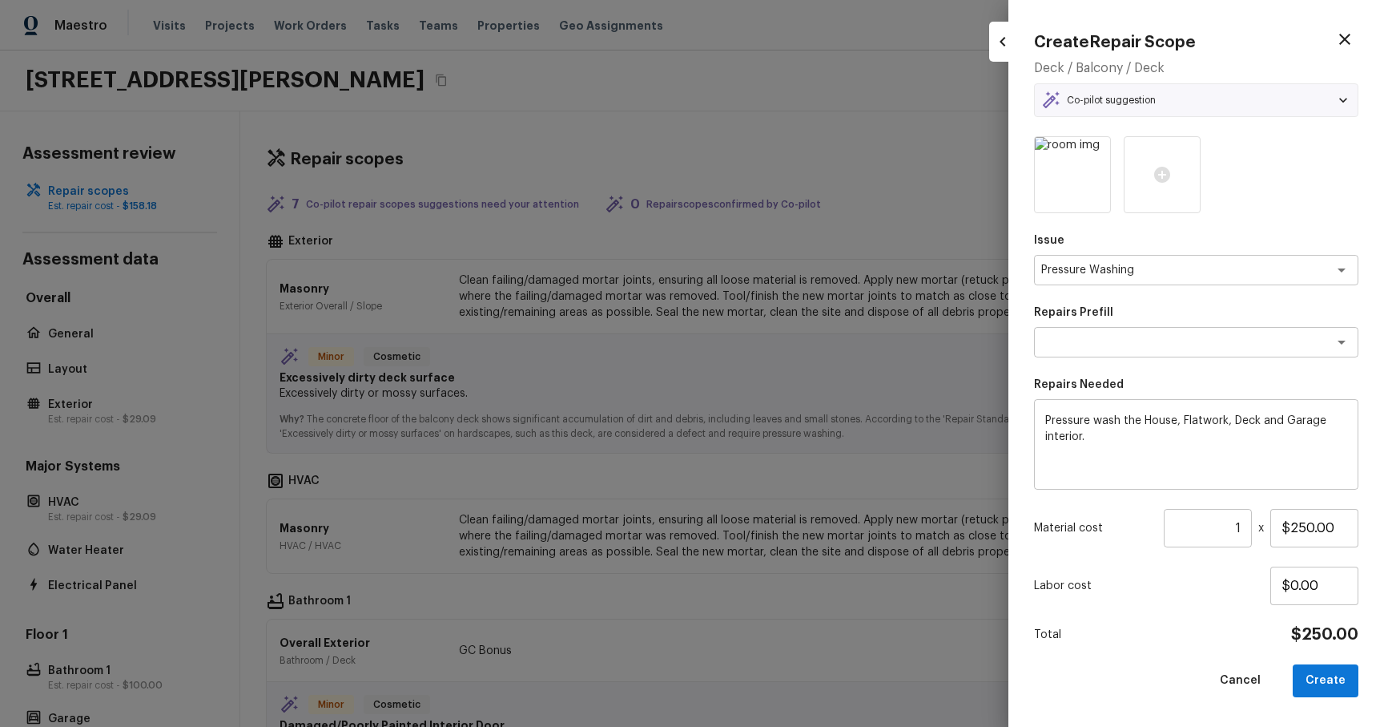
type textarea "Pressure Wash Full Exterior"
click at [1353, 38] on icon "button" at bounding box center [1345, 39] width 19 height 19
type input "$0.00"
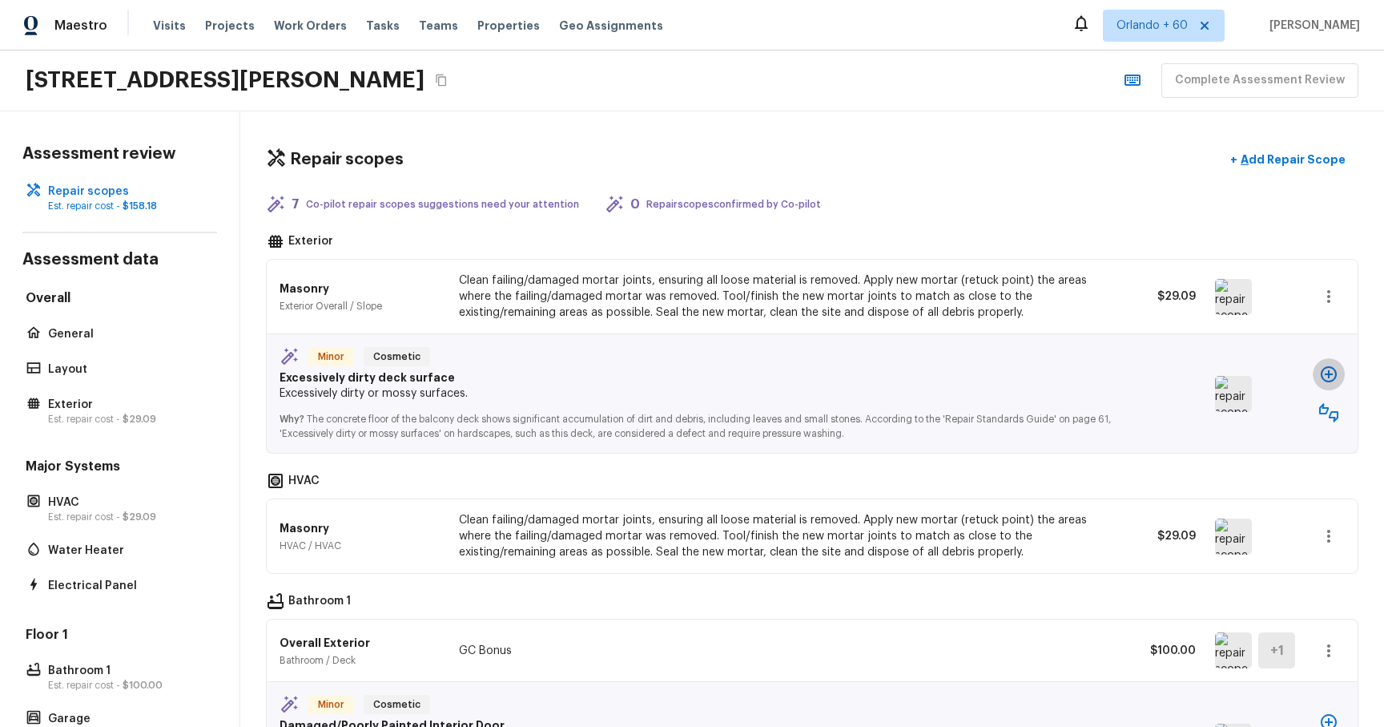
click at [1331, 378] on icon "button" at bounding box center [1329, 374] width 19 height 19
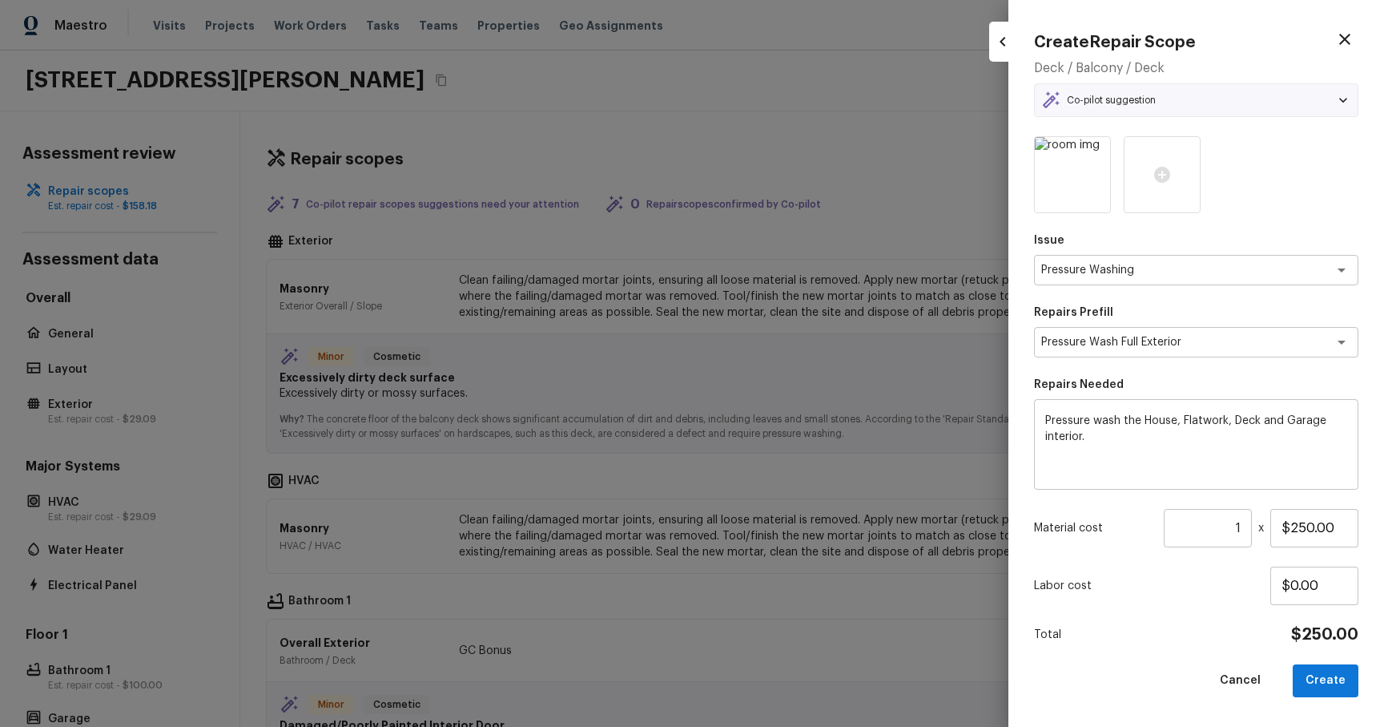
click at [1342, 99] on icon at bounding box center [1344, 100] width 16 height 16
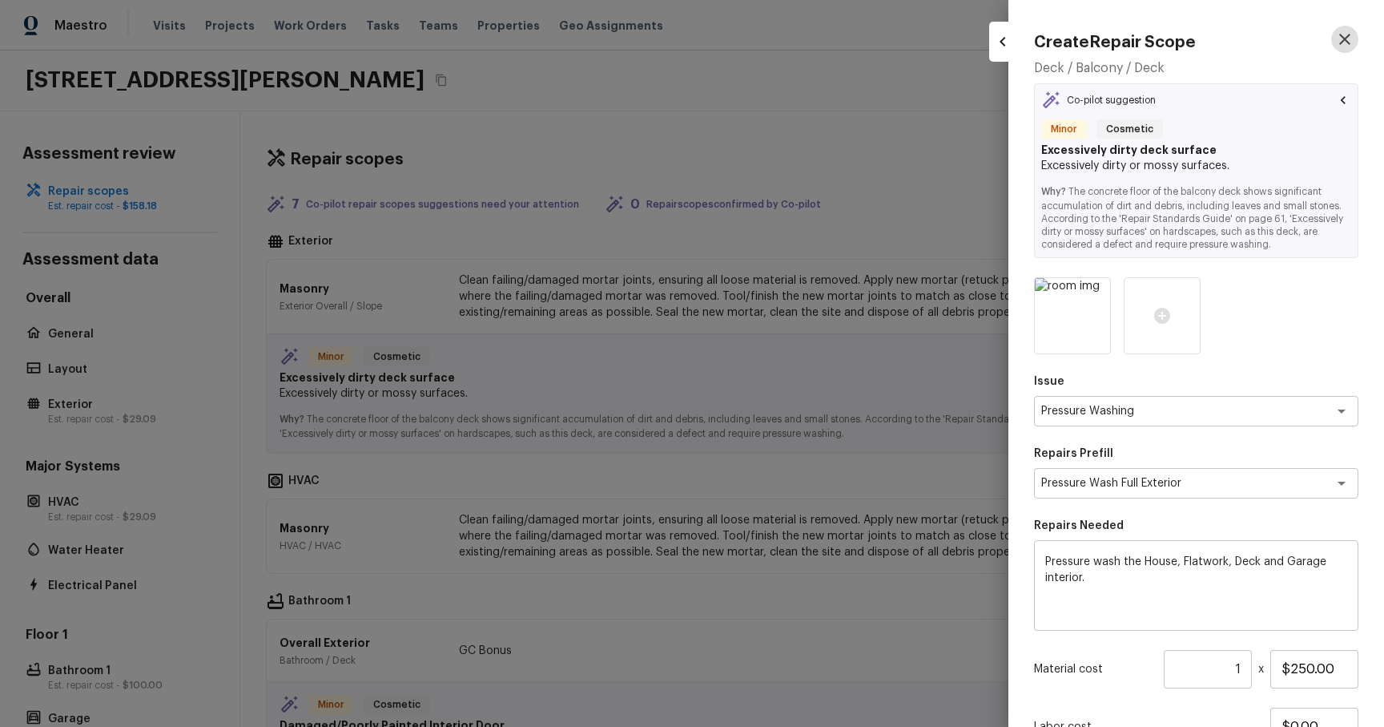
click at [1345, 45] on icon "button" at bounding box center [1345, 39] width 19 height 19
type input "$0.00"
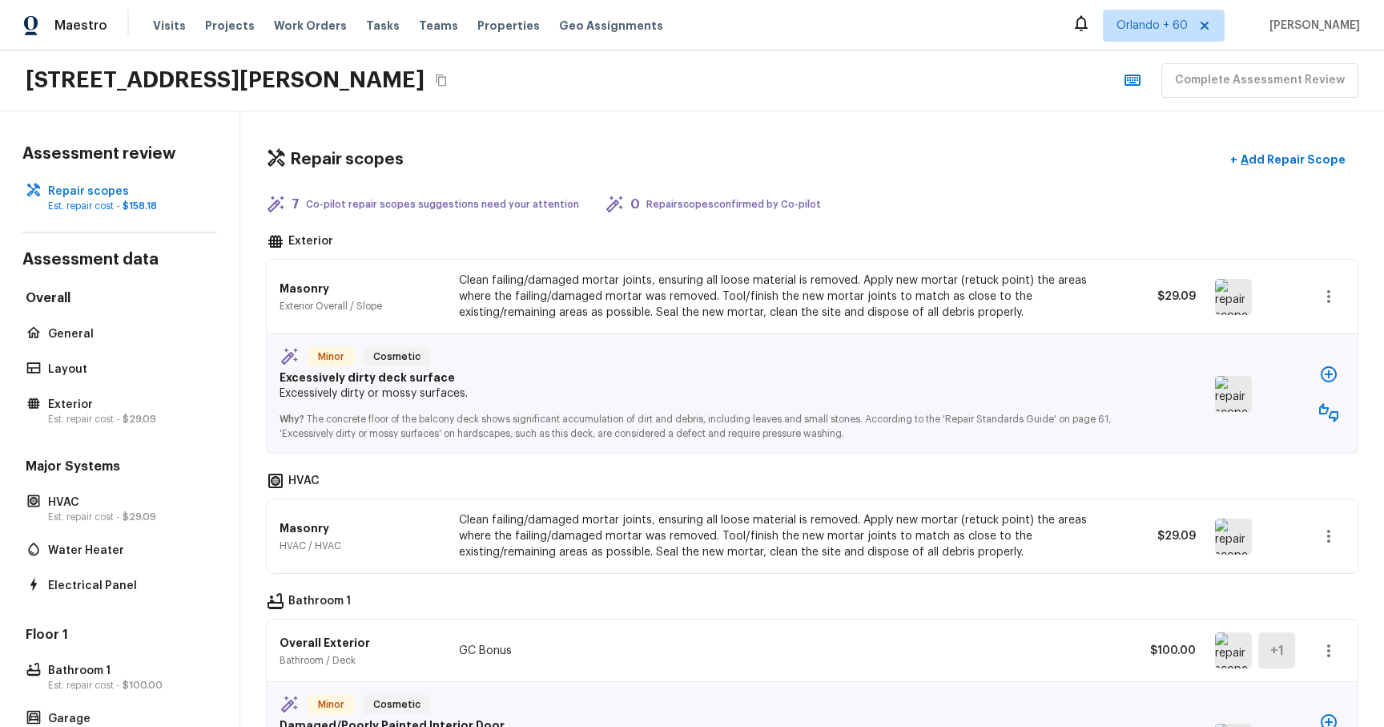
click at [567, 385] on p "Excessively dirty or mossy surfaces." at bounding box center [703, 393] width 846 height 16
click at [1317, 377] on button "button" at bounding box center [1329, 374] width 32 height 32
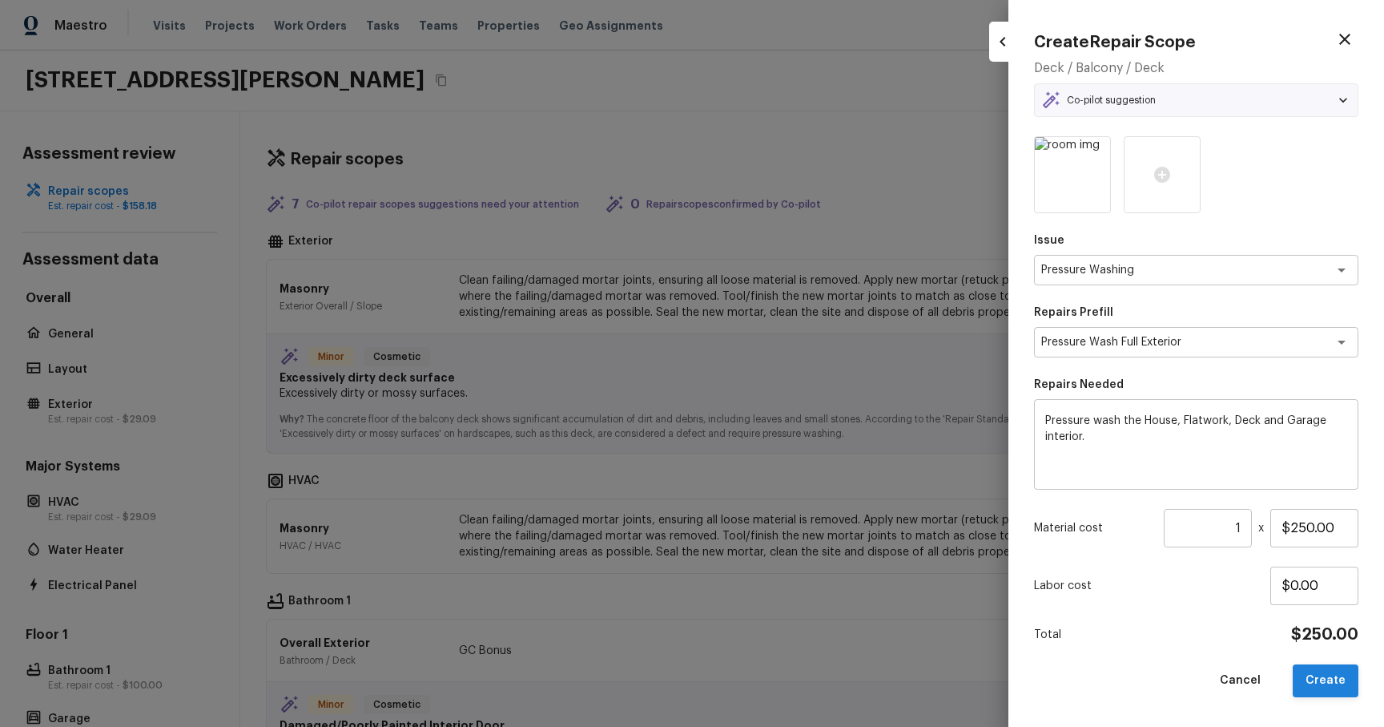
click at [1322, 675] on button "Create" at bounding box center [1326, 680] width 66 height 33
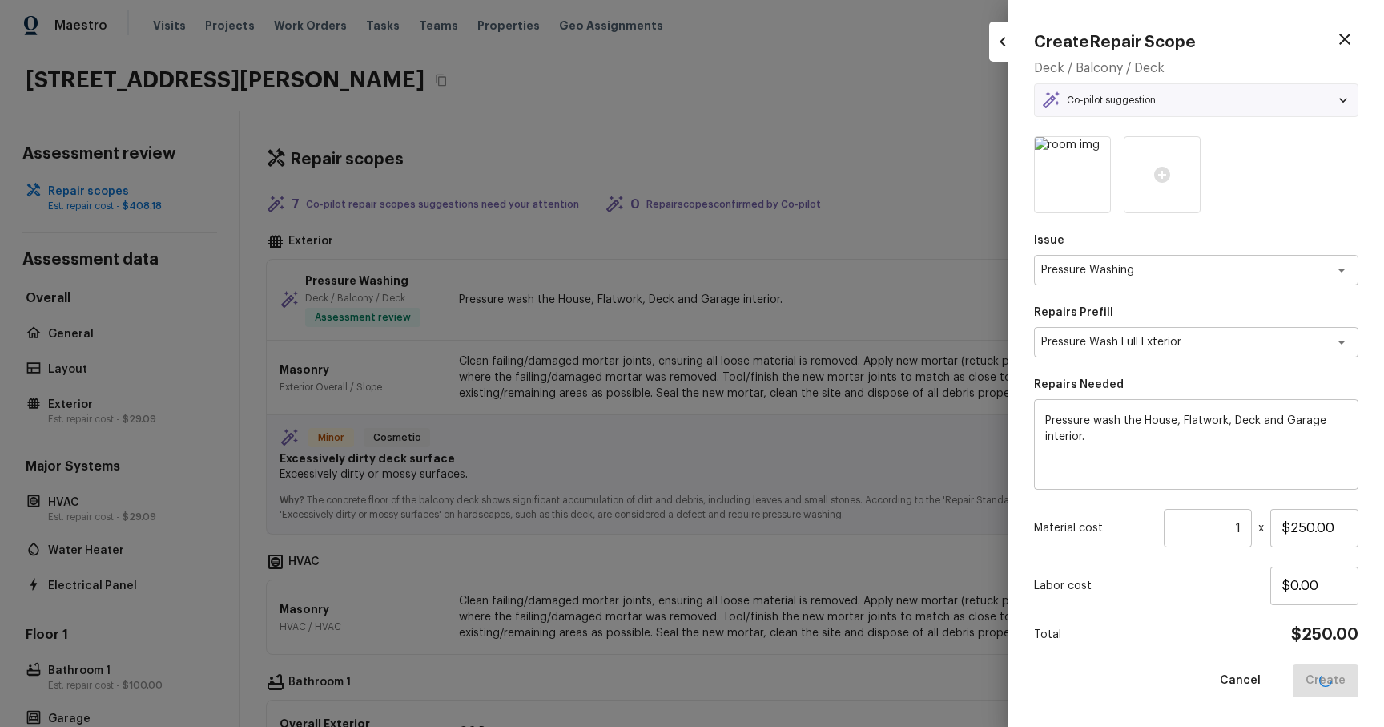
type input "$0.00"
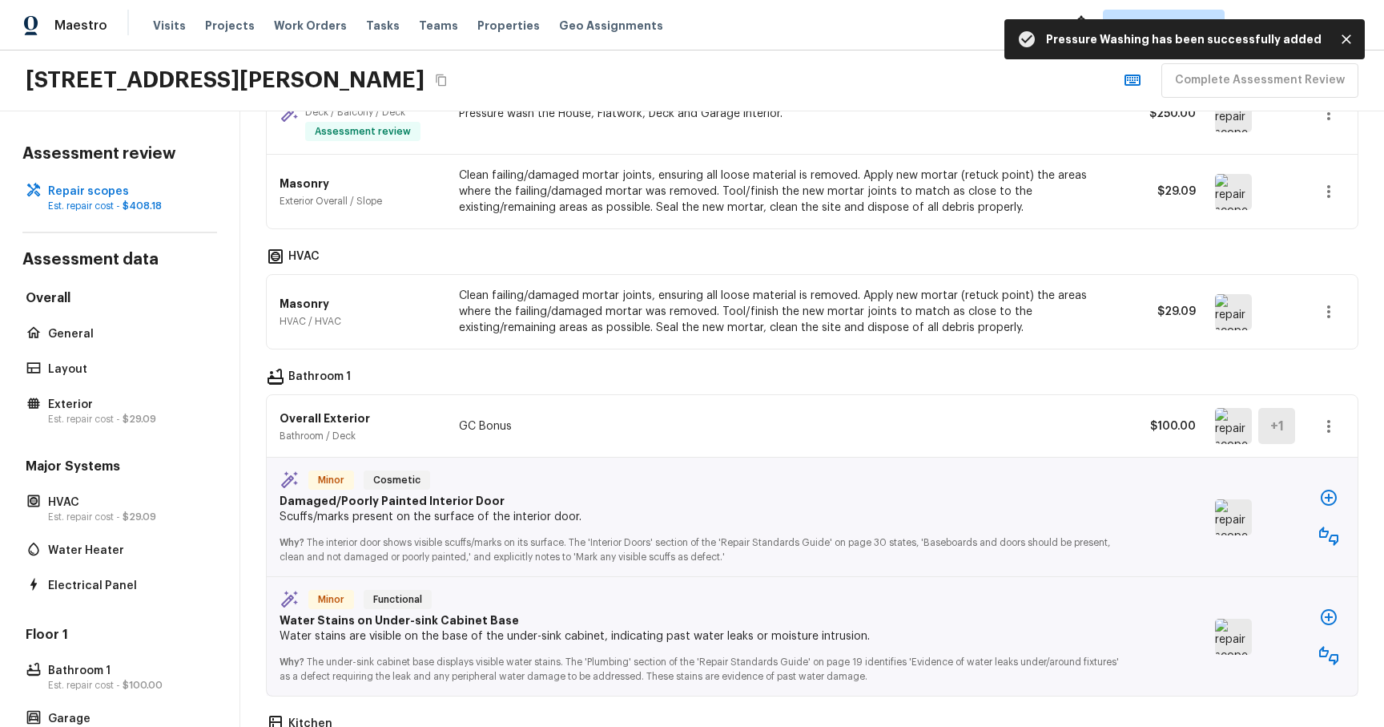
scroll to position [199, 0]
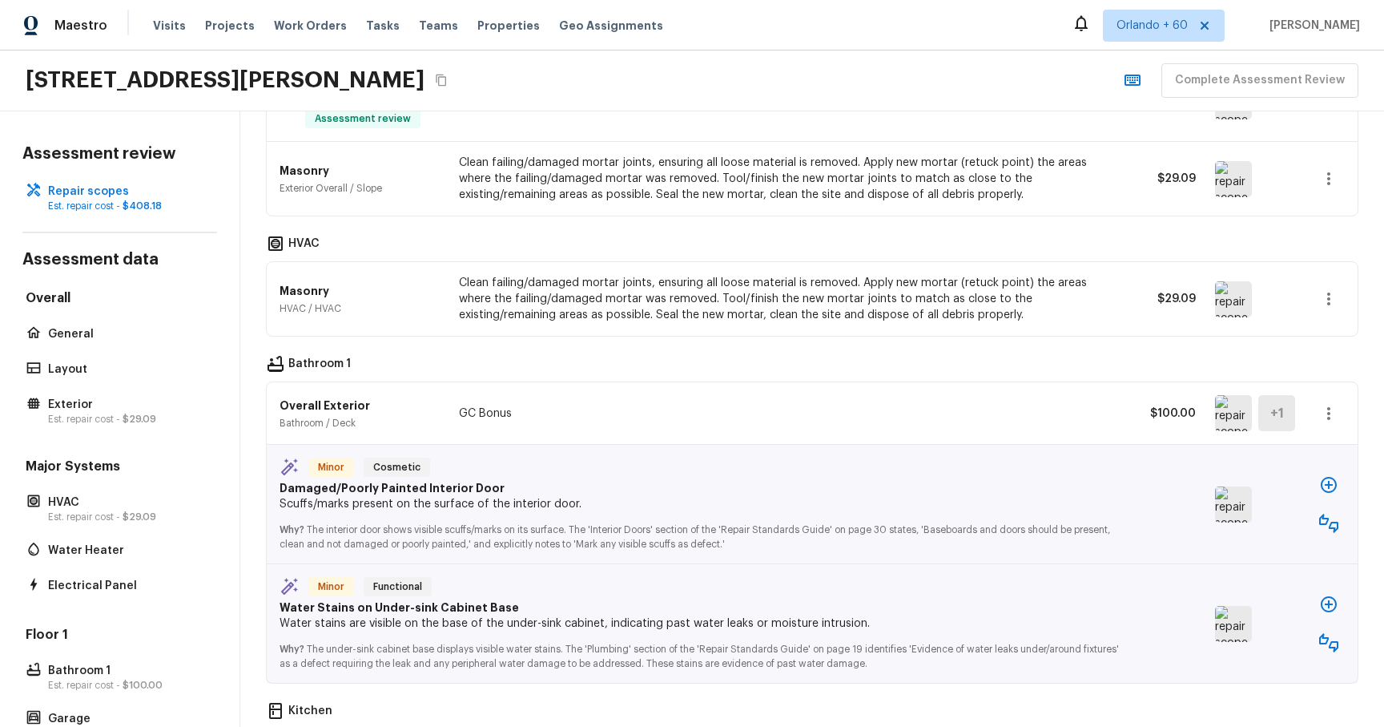
click at [1224, 503] on img at bounding box center [1233, 504] width 37 height 36
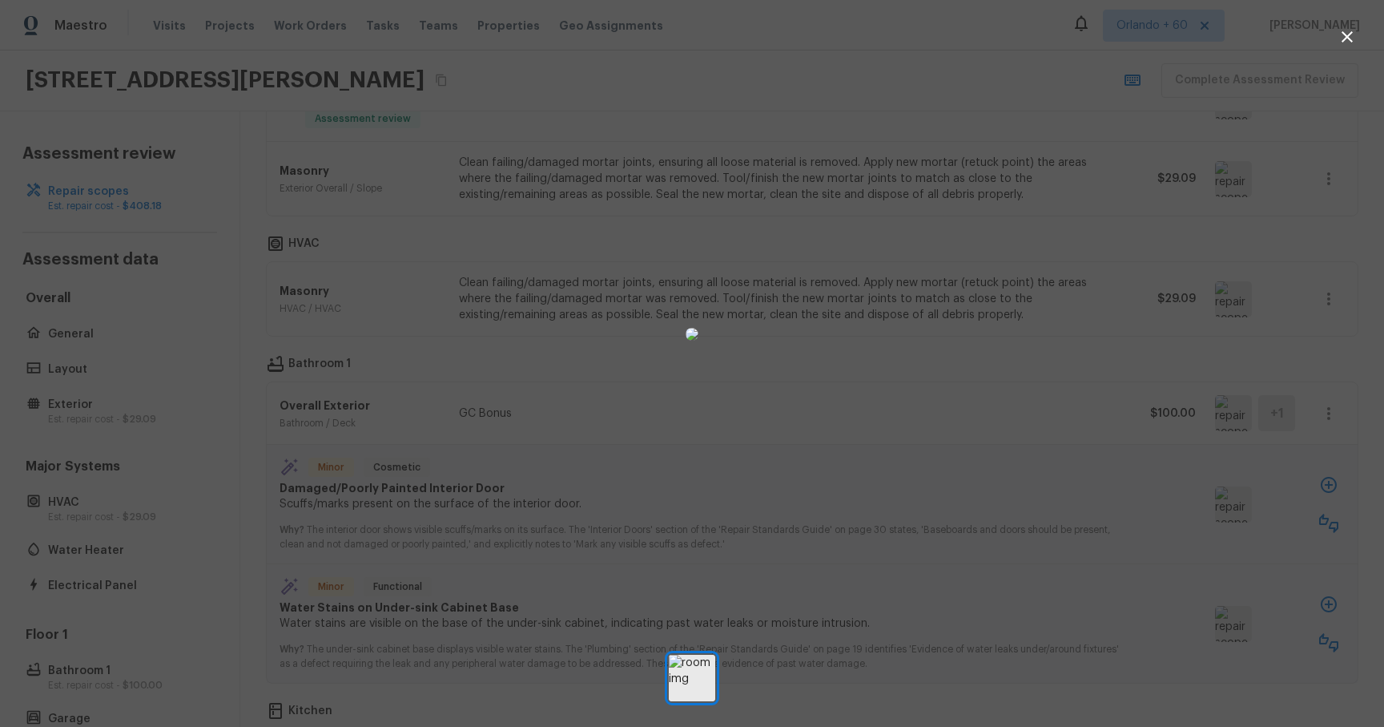
click at [1344, 38] on icon "button" at bounding box center [1347, 36] width 11 height 11
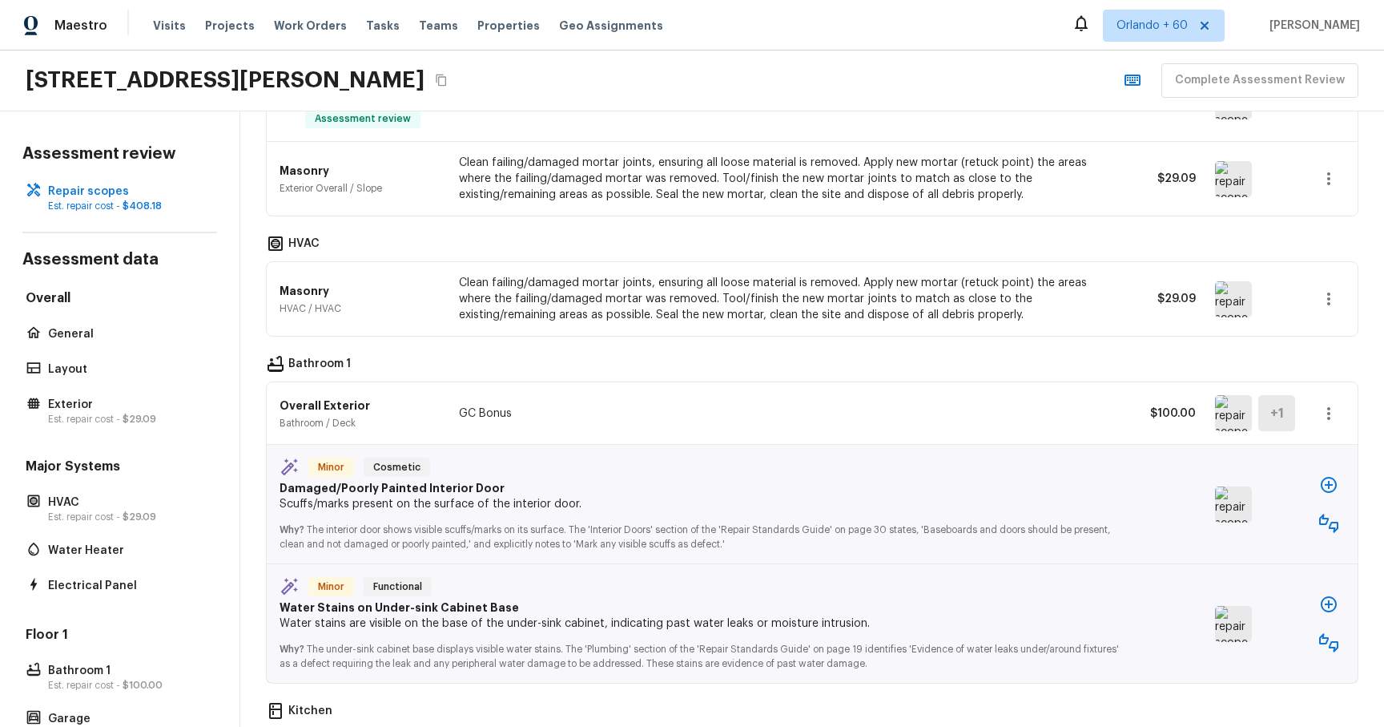
click at [1323, 531] on icon "button" at bounding box center [1329, 523] width 19 height 19
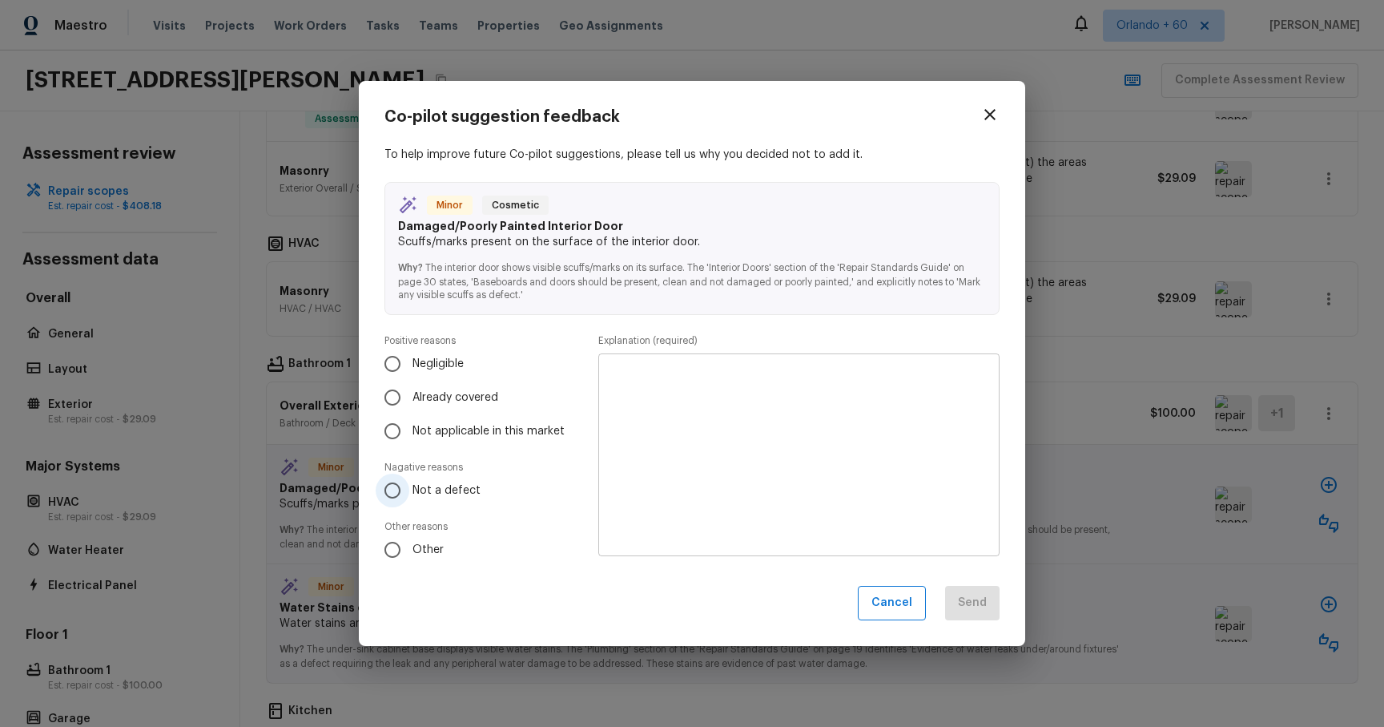
click at [441, 502] on label "Not a defect" at bounding box center [474, 490] width 197 height 34
click at [409, 502] on input "Not a defect" at bounding box center [393, 490] width 34 height 34
radio input "true"
click at [722, 429] on textarea at bounding box center [799, 455] width 379 height 176
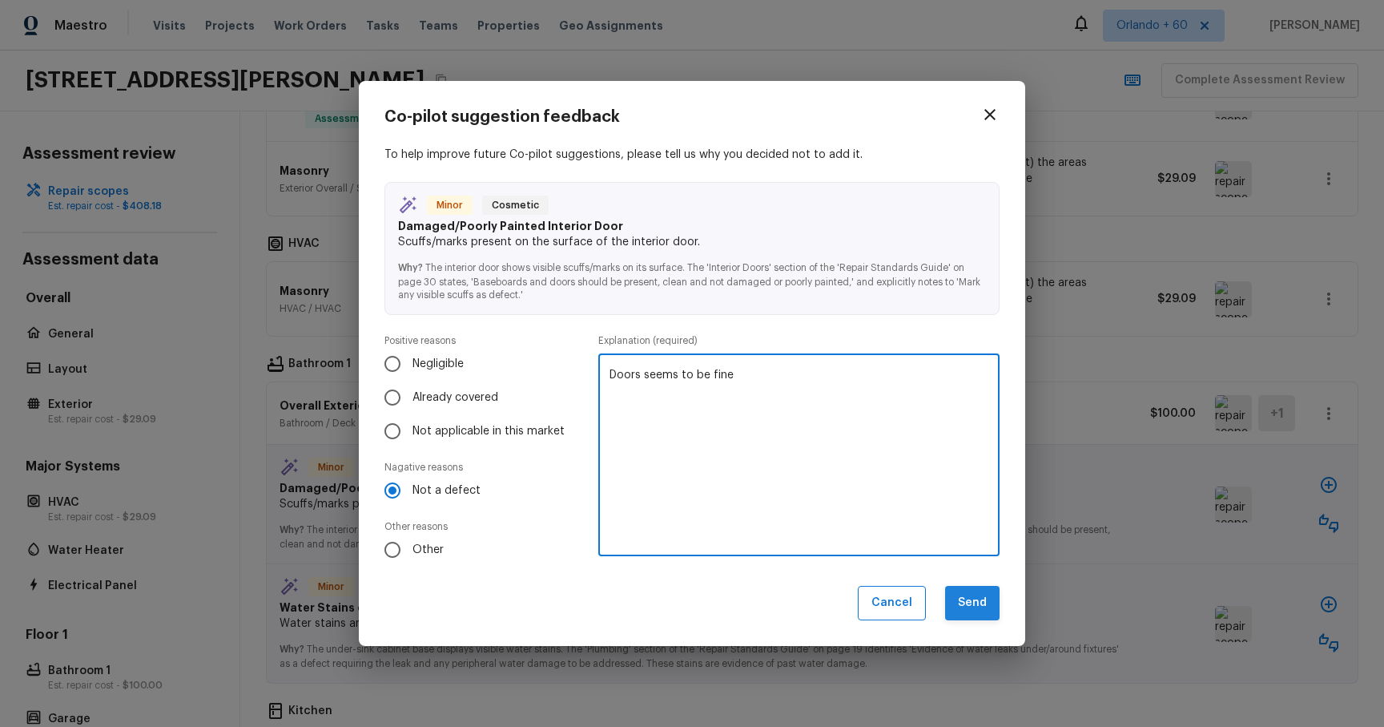
type textarea "Doors seems to be fine"
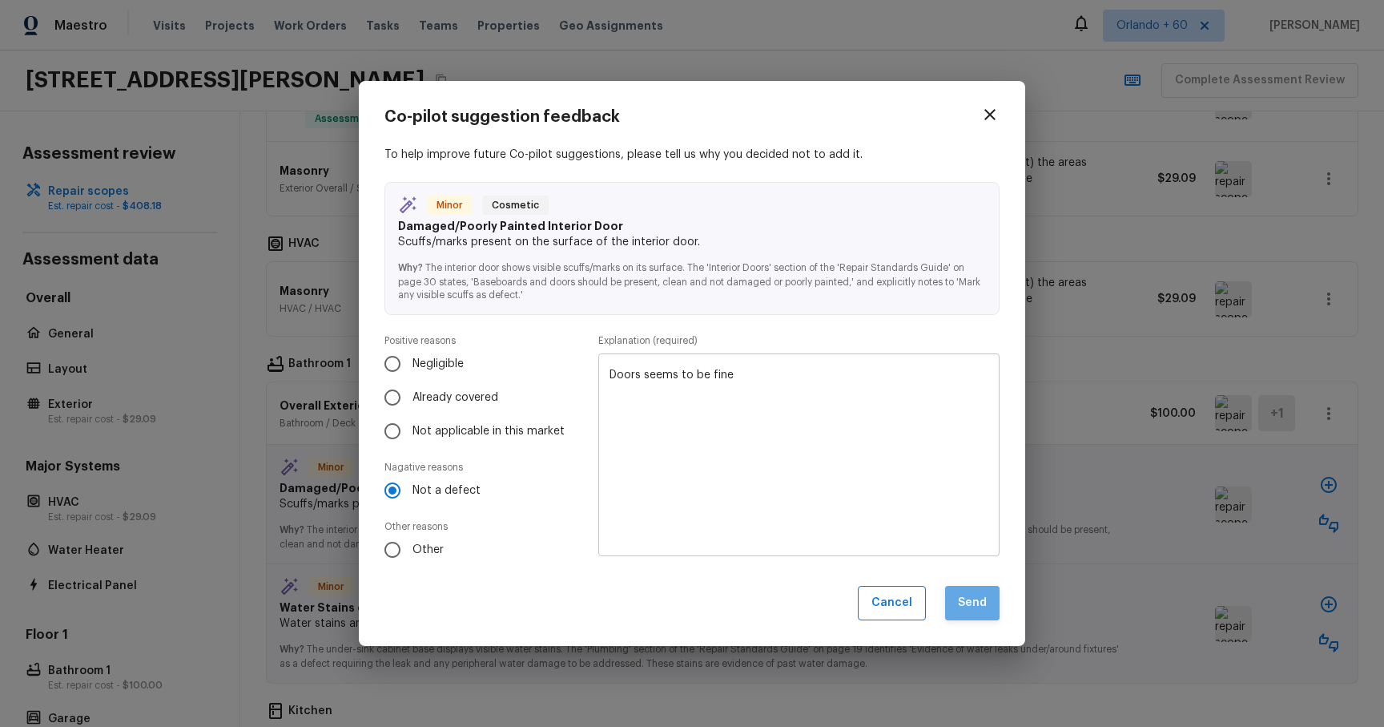
click at [998, 612] on button "Send" at bounding box center [972, 603] width 54 height 34
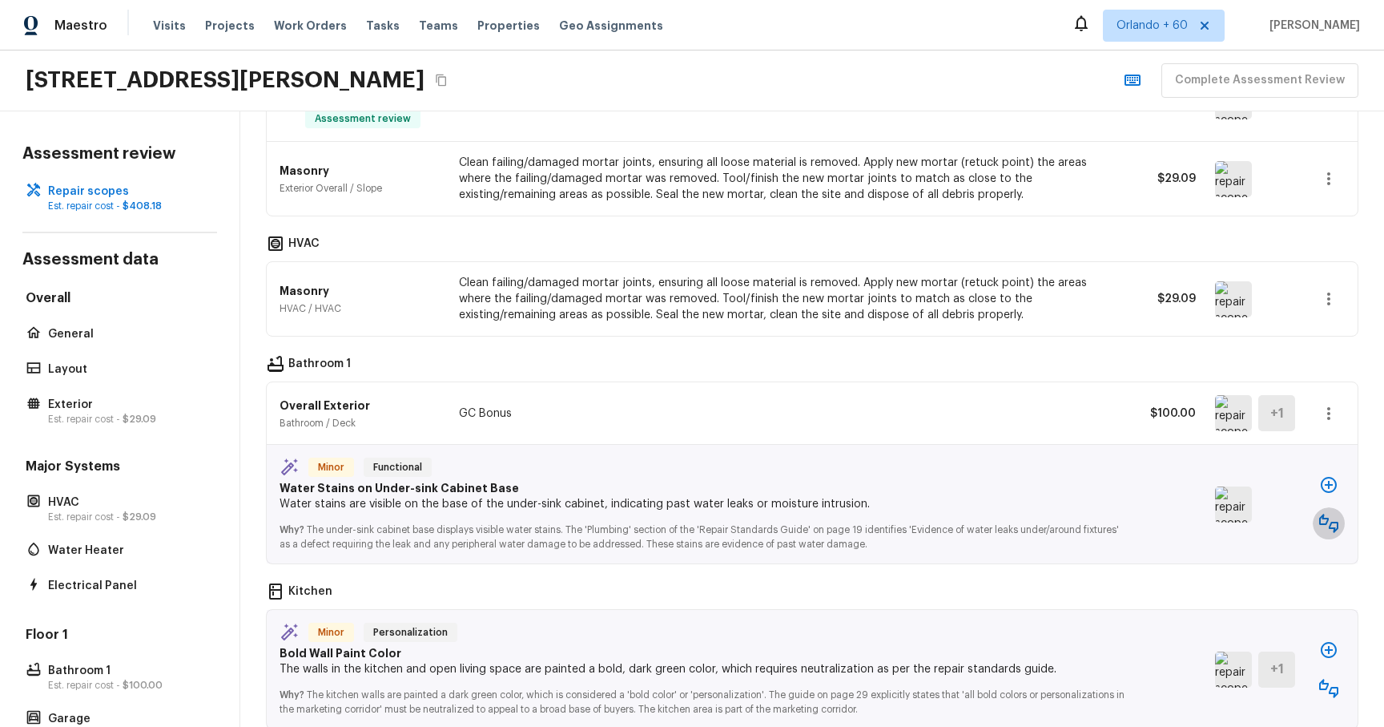
click at [1324, 526] on icon "button" at bounding box center [1329, 523] width 19 height 19
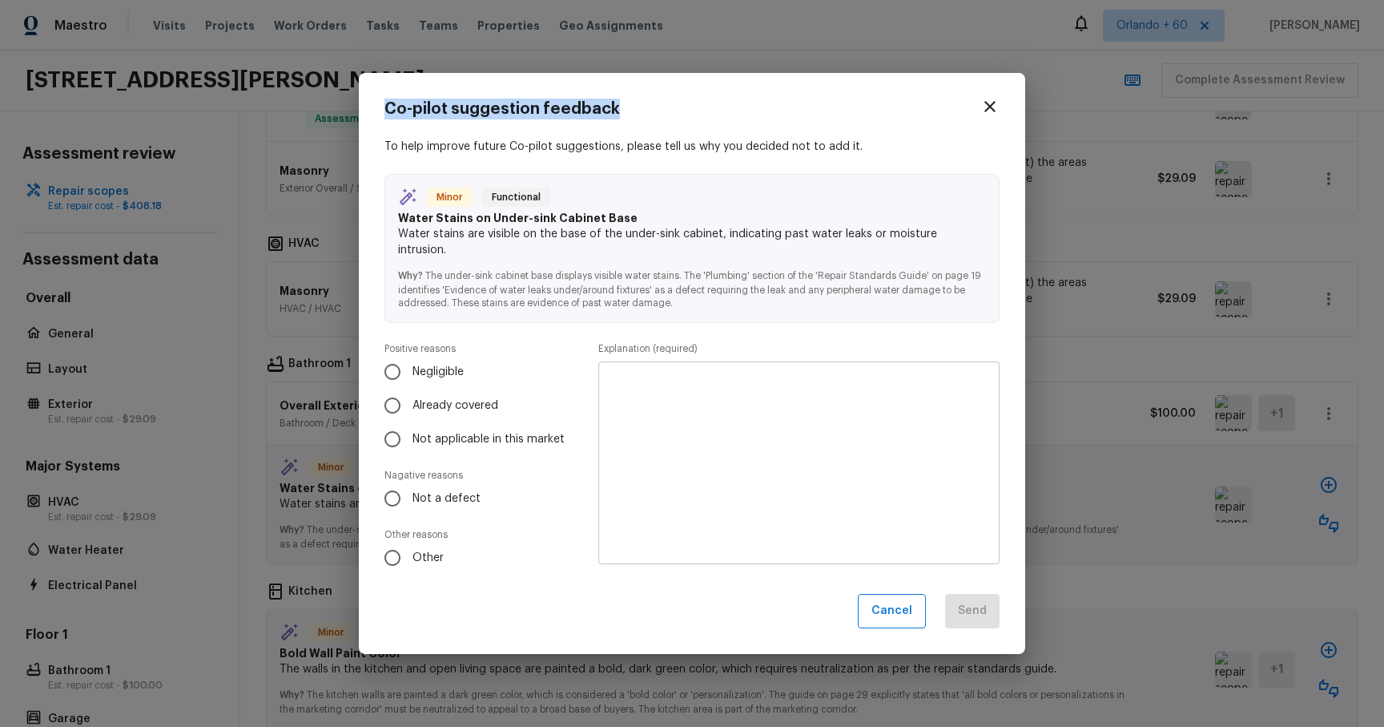
drag, startPoint x: 386, startPoint y: 119, endPoint x: 624, endPoint y: 114, distance: 238.0
click at [624, 114] on div "Co-pilot suggestion feedback" at bounding box center [692, 109] width 615 height 21
copy h4 "Co-pilot suggestion feedback"
click at [983, 108] on icon "button" at bounding box center [990, 106] width 19 height 19
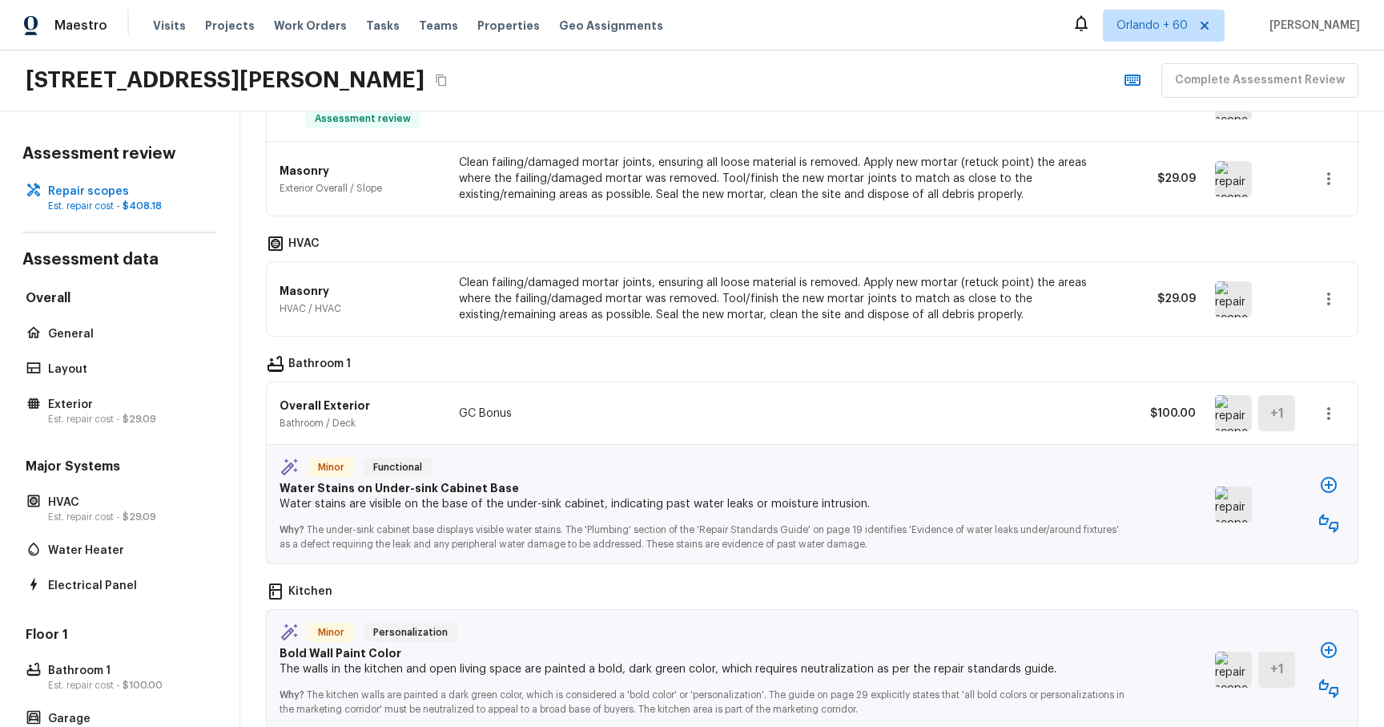
click at [1233, 514] on img at bounding box center [1233, 504] width 37 height 36
click at [1241, 514] on img at bounding box center [1233, 504] width 37 height 36
click at [1320, 487] on icon "button" at bounding box center [1329, 484] width 19 height 19
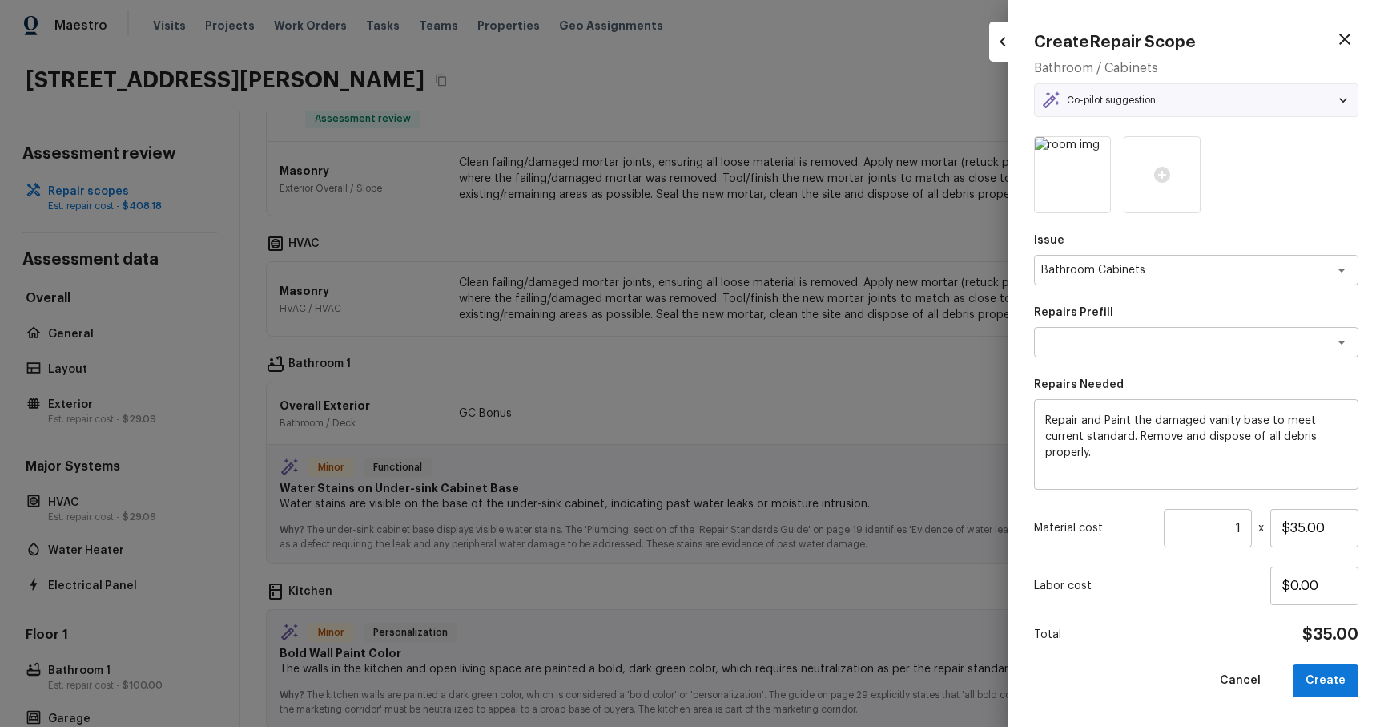
type textarea "Repair & Paint the Vanity Base"
click at [1348, 669] on button "Create" at bounding box center [1326, 680] width 66 height 33
type input "$0.00"
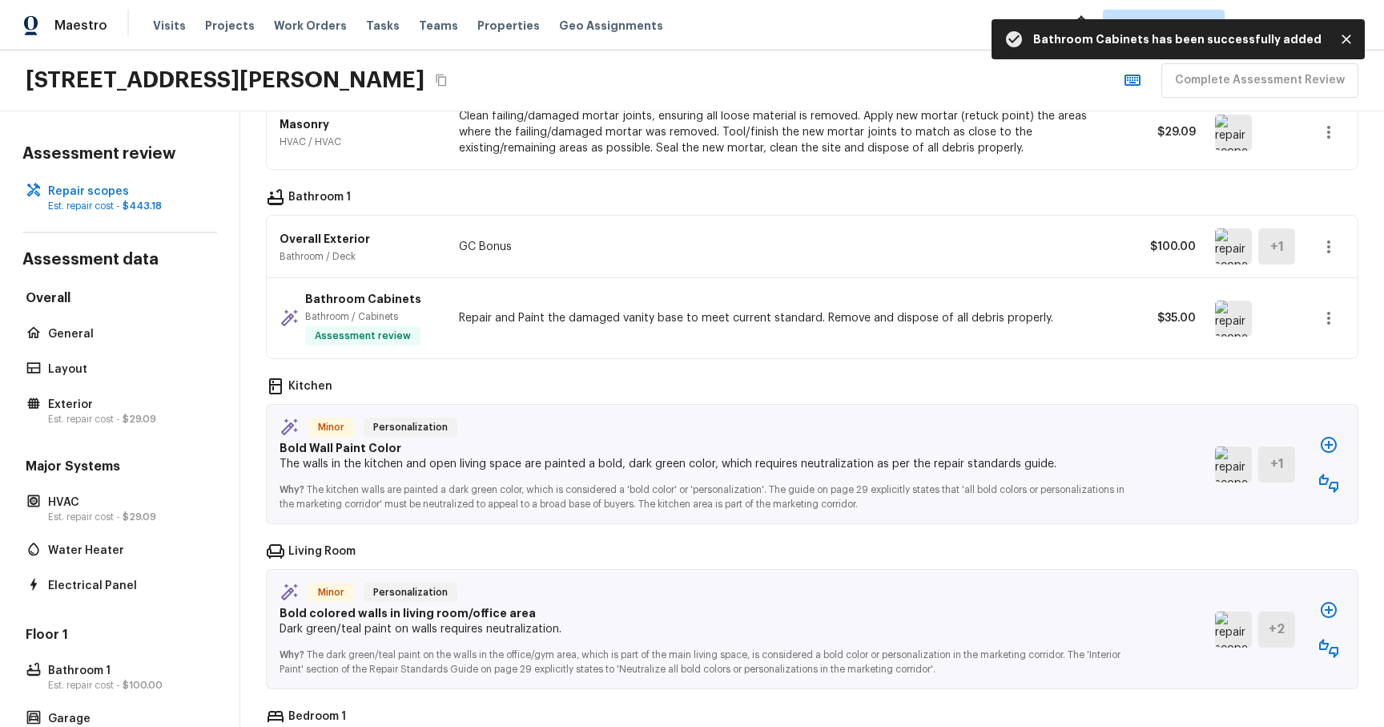
scroll to position [380, 0]
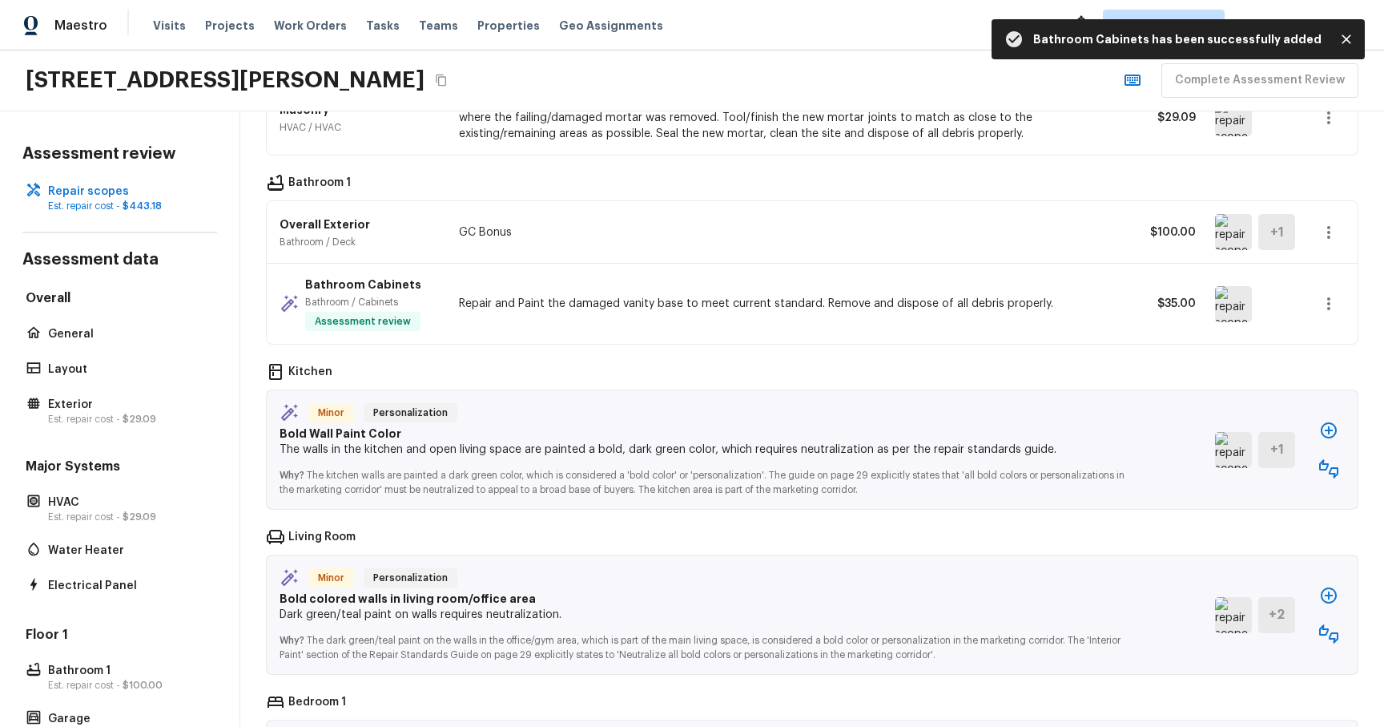
click at [1220, 447] on img at bounding box center [1233, 450] width 37 height 36
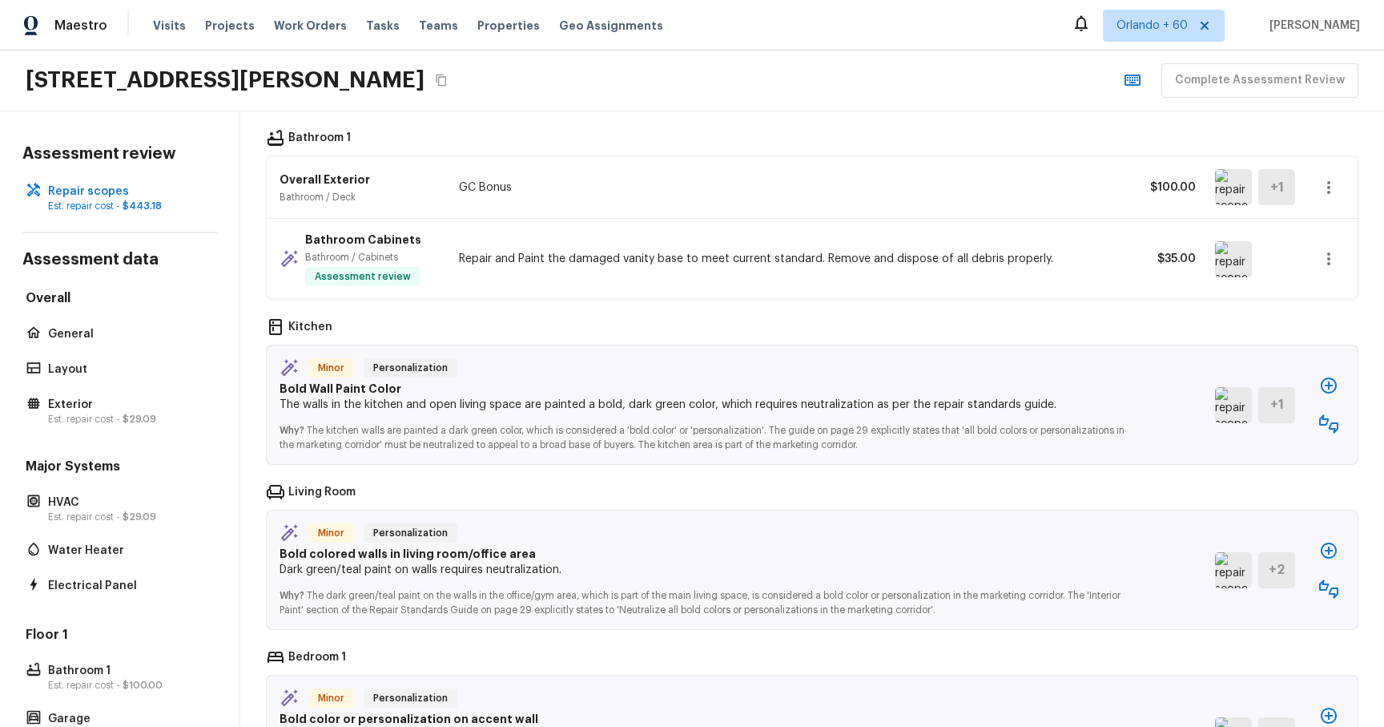
scroll to position [427, 0]
click at [1329, 376] on icon "button" at bounding box center [1329, 383] width 16 height 16
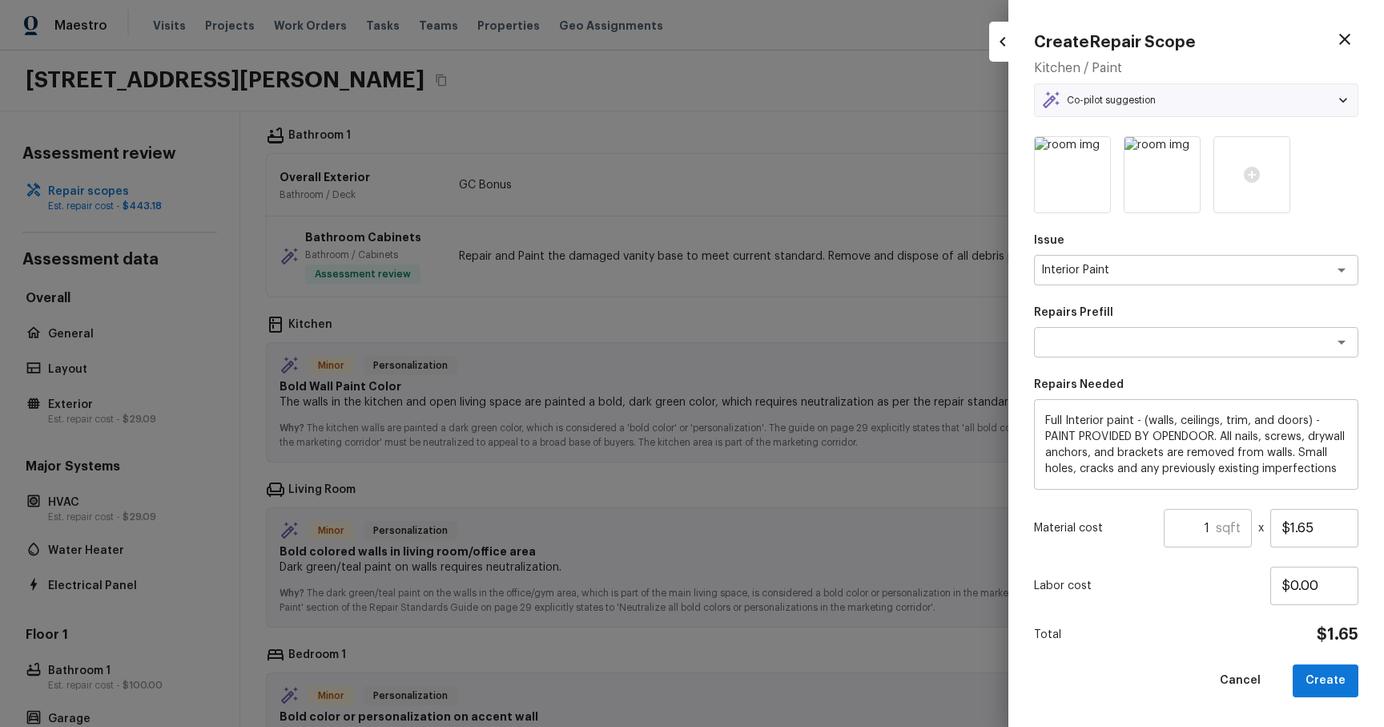
type textarea "Full Interior Paint LABOR ONLY"
click at [854, 123] on div at bounding box center [692, 363] width 1384 height 727
type input "$0.00"
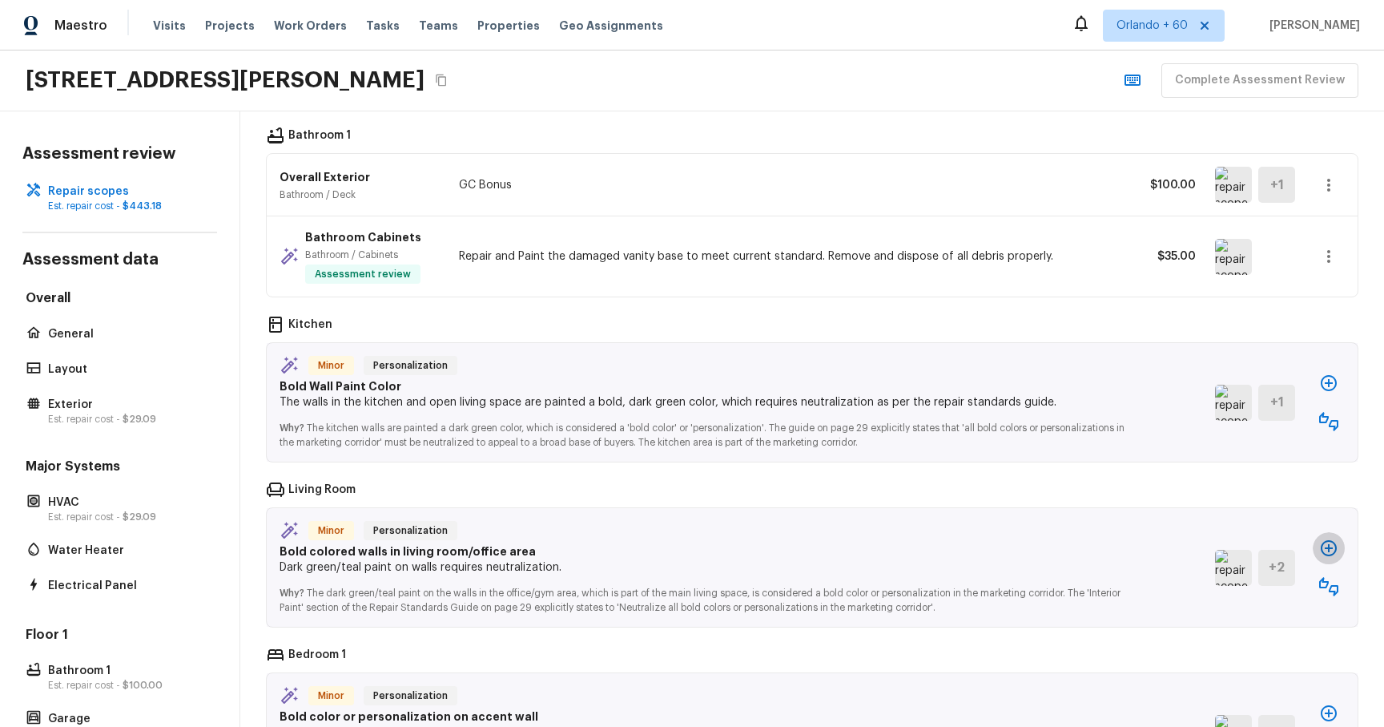
click at [1325, 546] on icon "button" at bounding box center [1329, 547] width 19 height 19
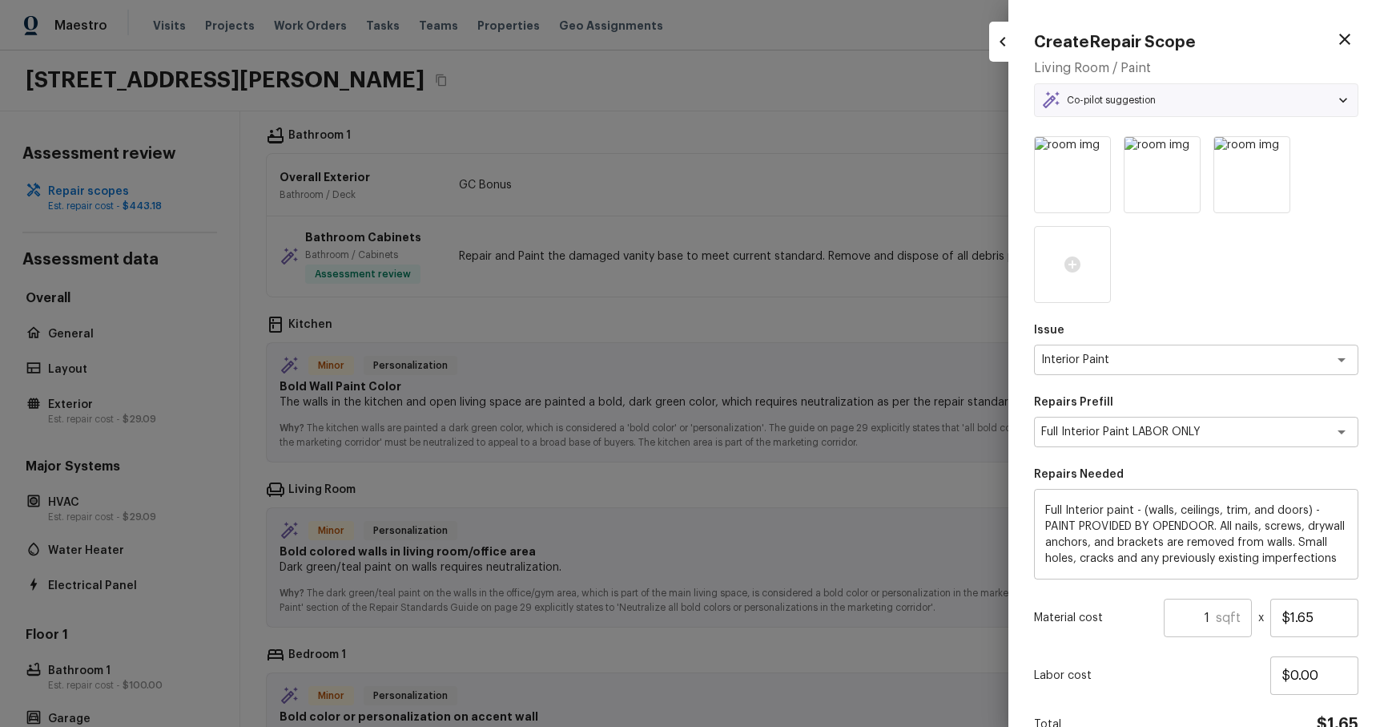
click at [1202, 614] on input "1" at bounding box center [1190, 617] width 52 height 38
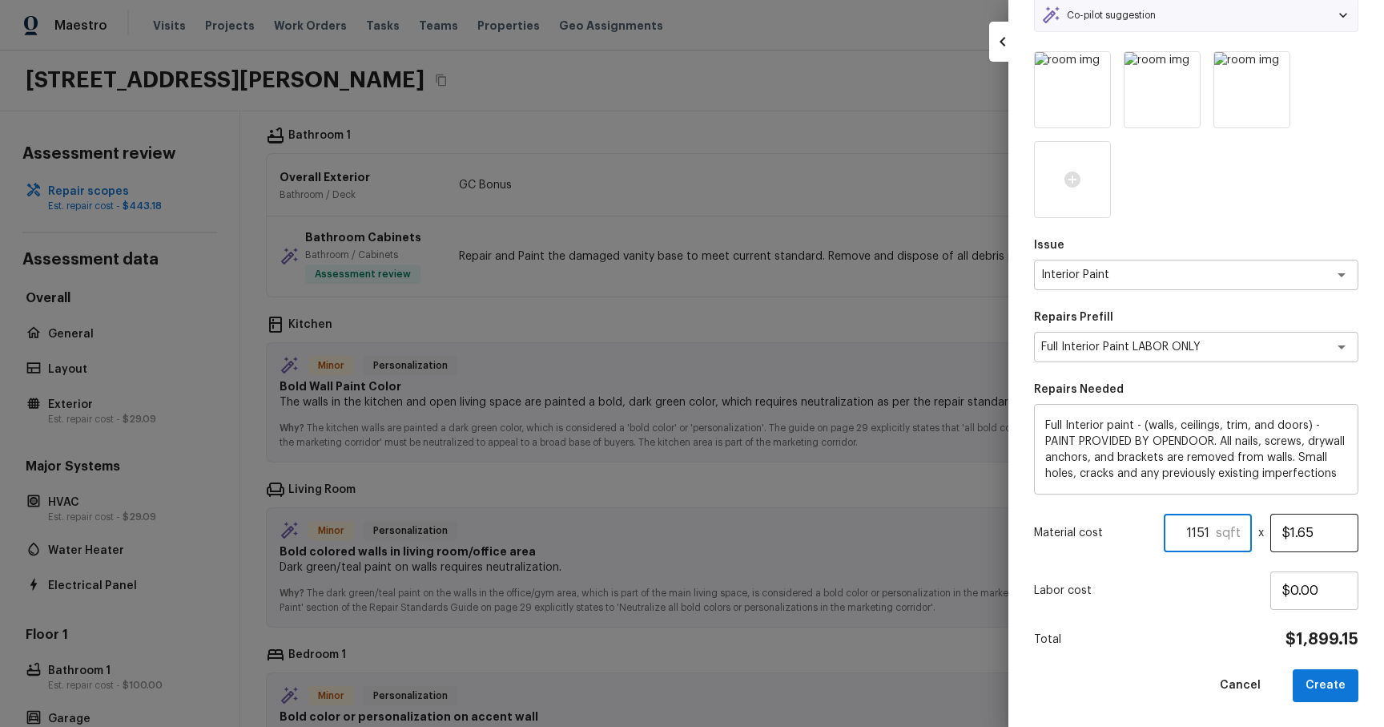
scroll to position [82, 0]
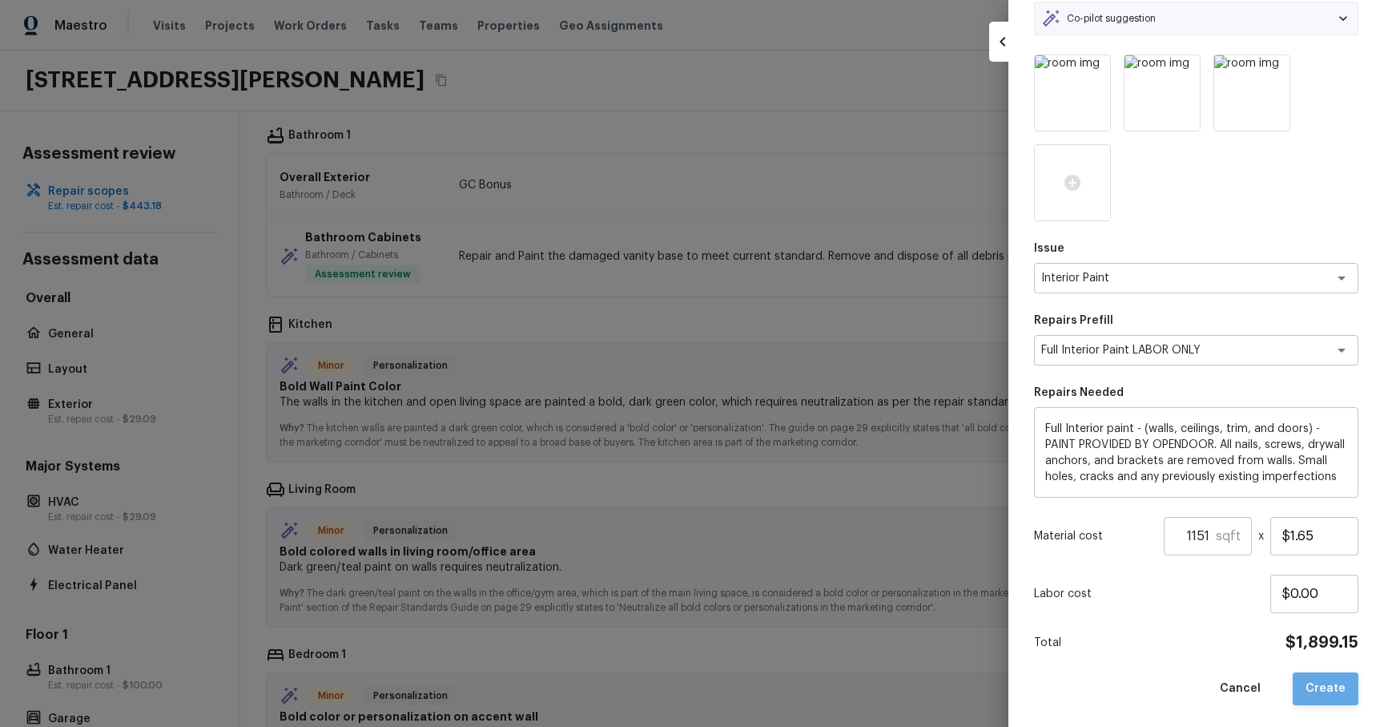
click at [1340, 682] on button "Create" at bounding box center [1326, 688] width 66 height 33
type input "1"
type input "$0.00"
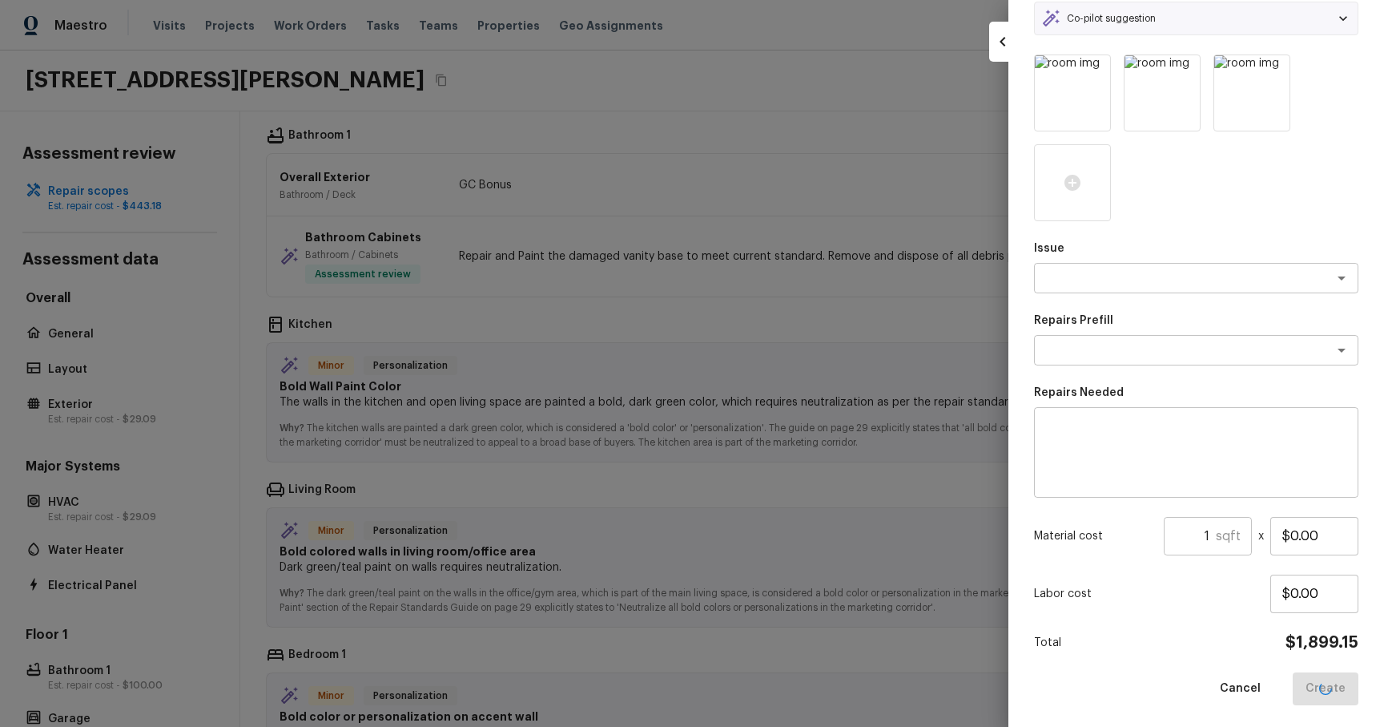
scroll to position [75, 0]
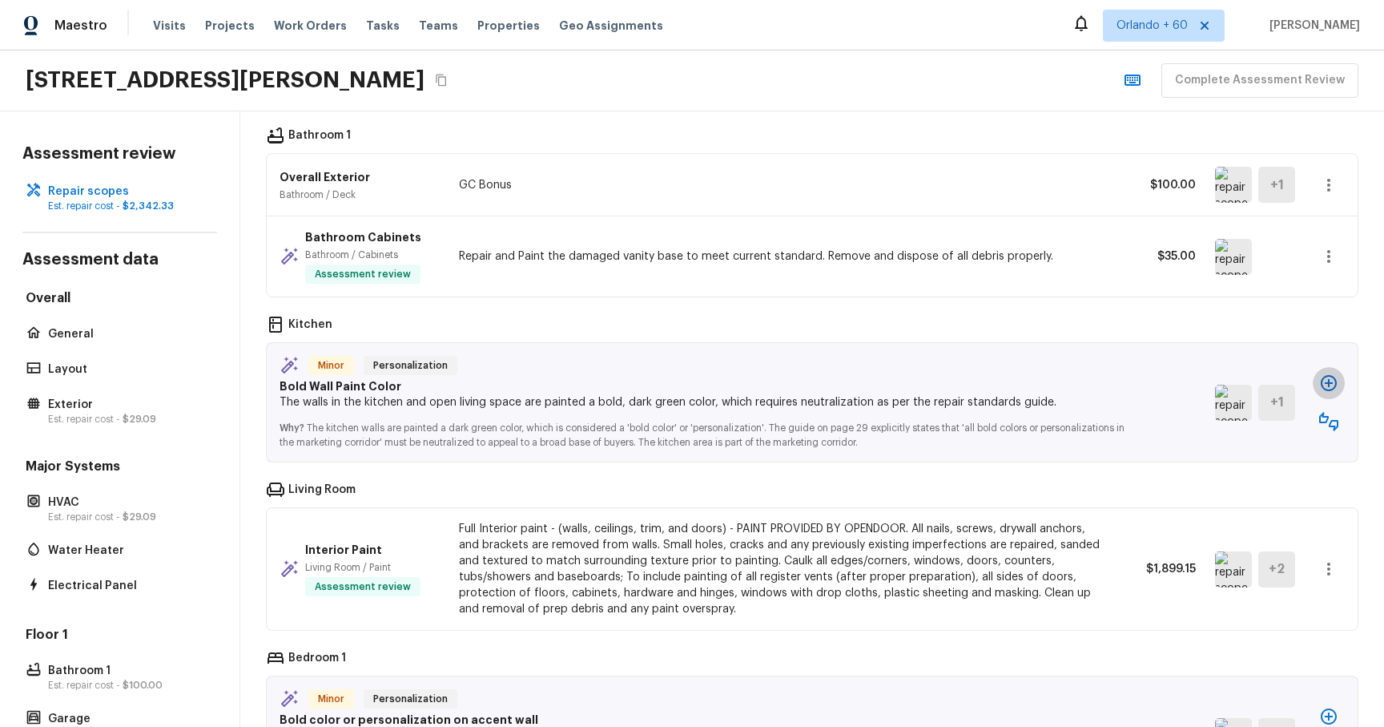
click at [1323, 381] on icon "button" at bounding box center [1329, 382] width 19 height 19
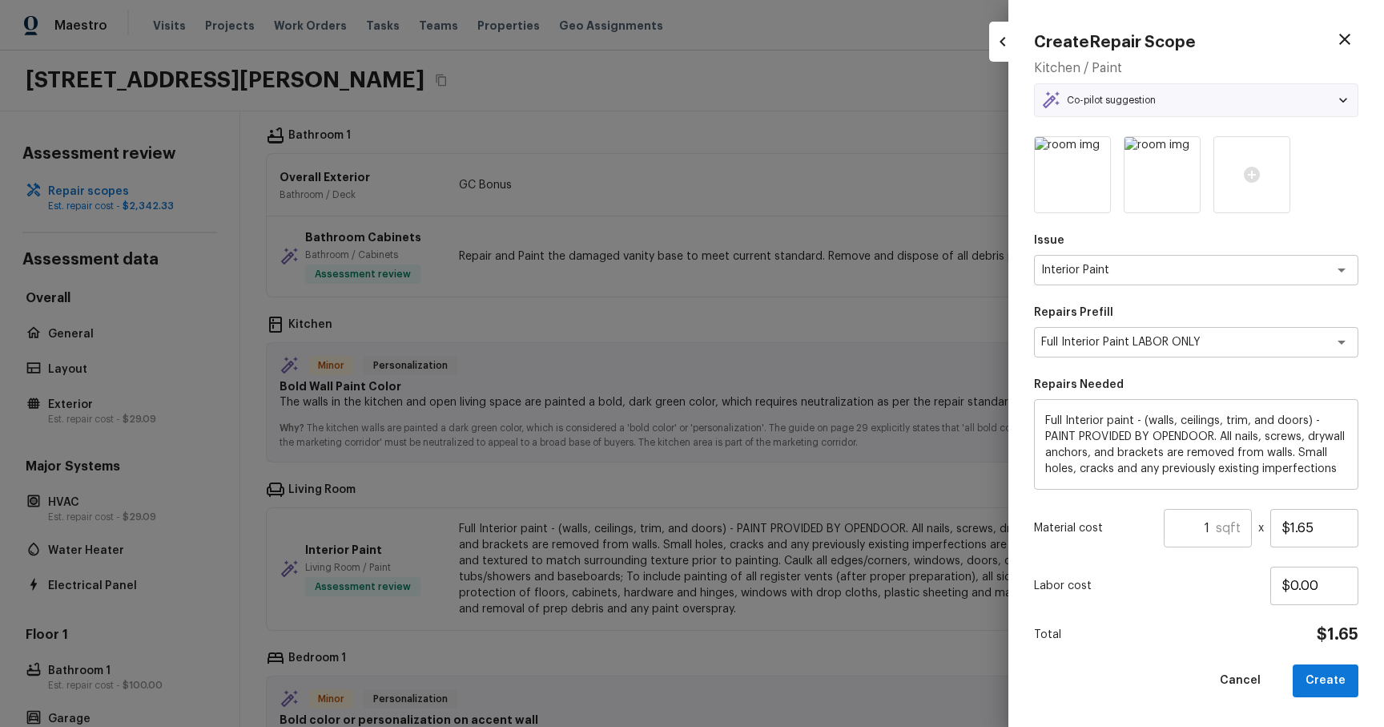
click at [1203, 541] on input "1" at bounding box center [1190, 528] width 52 height 38
type input "1303"
click at [1320, 677] on button "Create" at bounding box center [1326, 680] width 66 height 33
type input "1"
type input "$0.00"
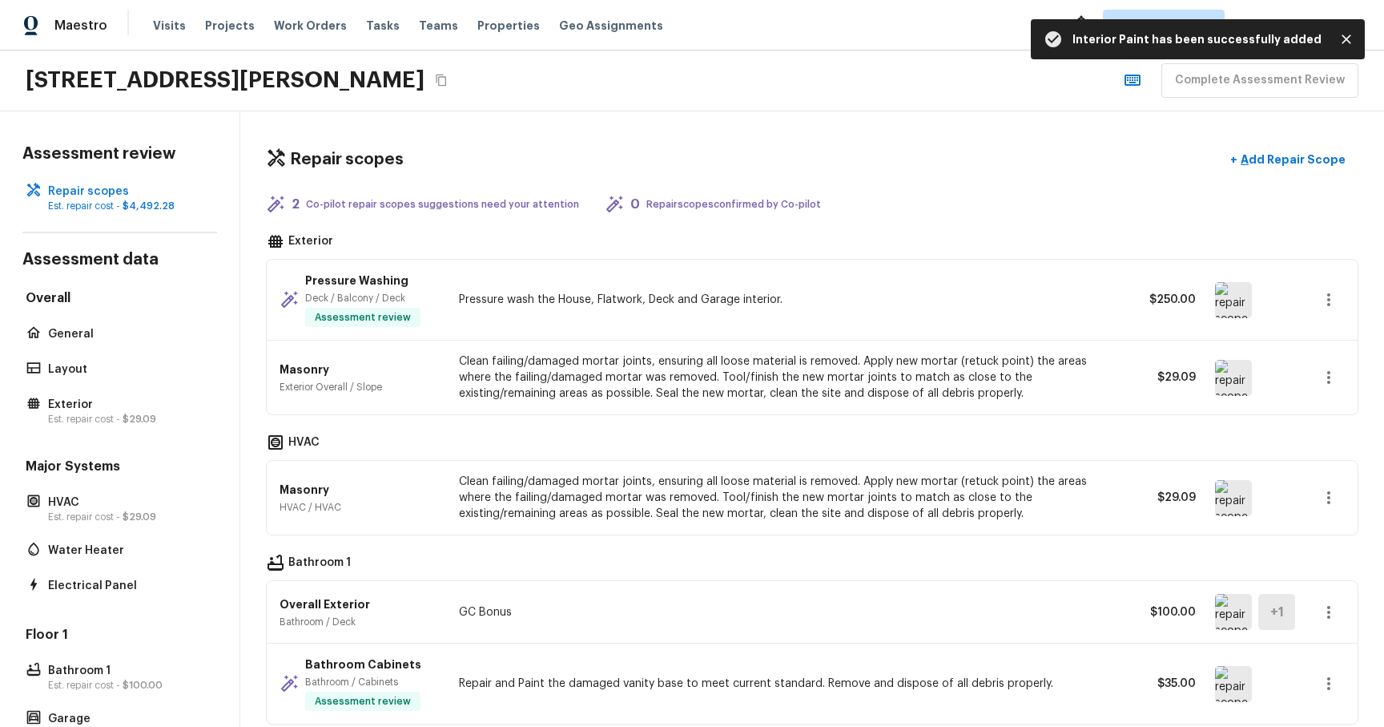
scroll to position [736, 0]
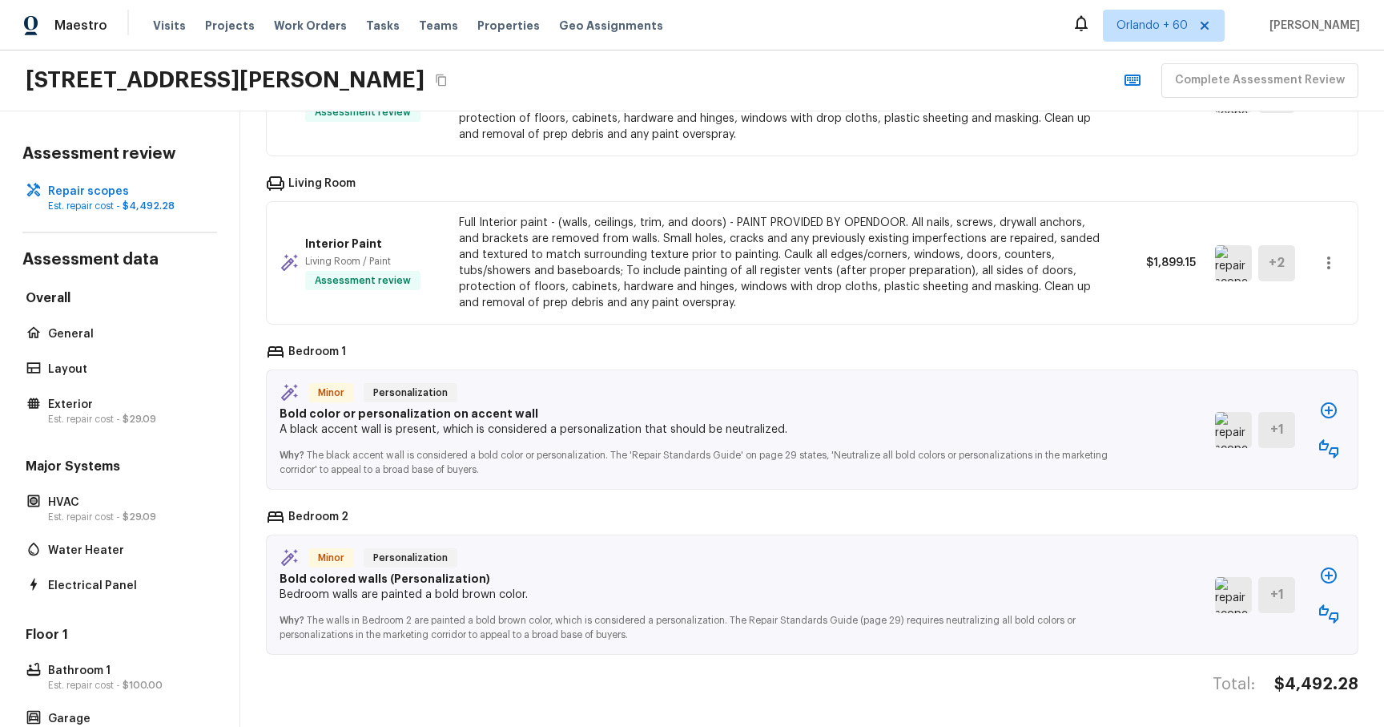
click at [1226, 412] on img at bounding box center [1233, 430] width 37 height 36
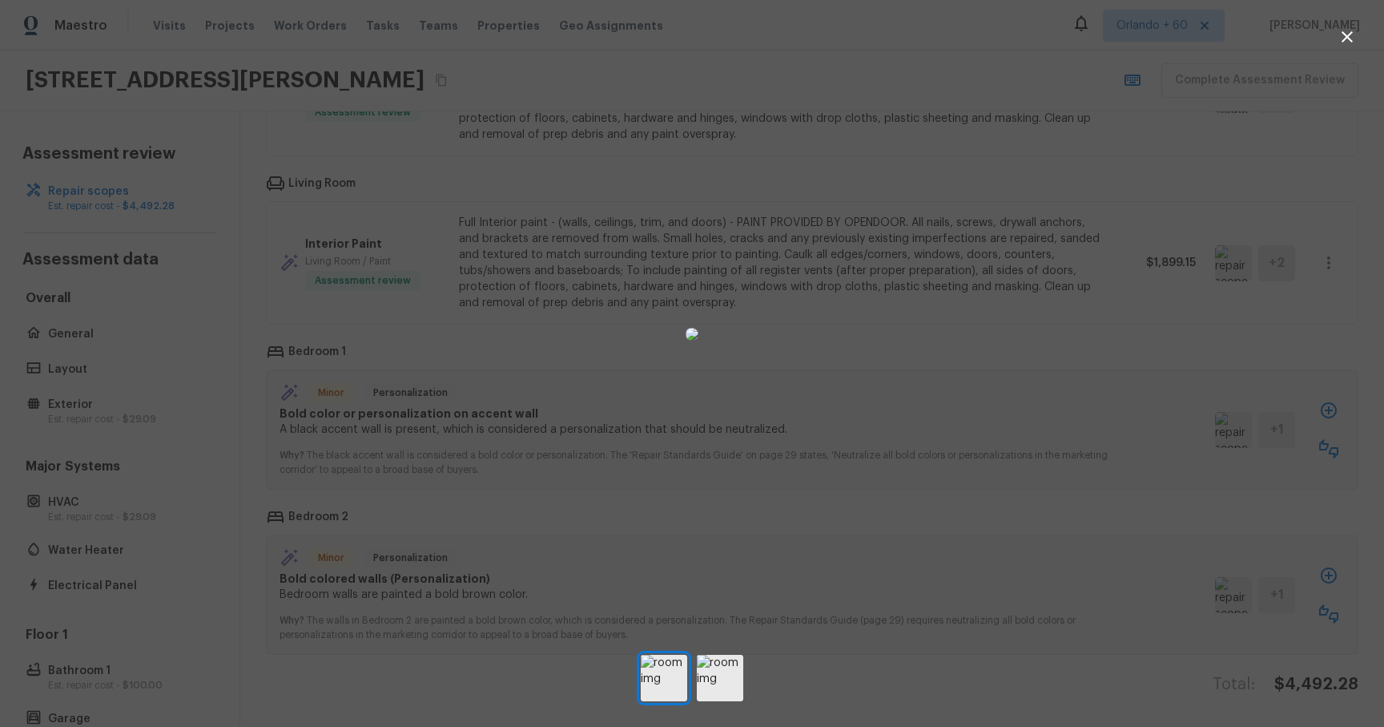
click at [1088, 451] on div at bounding box center [692, 334] width 1384 height 616
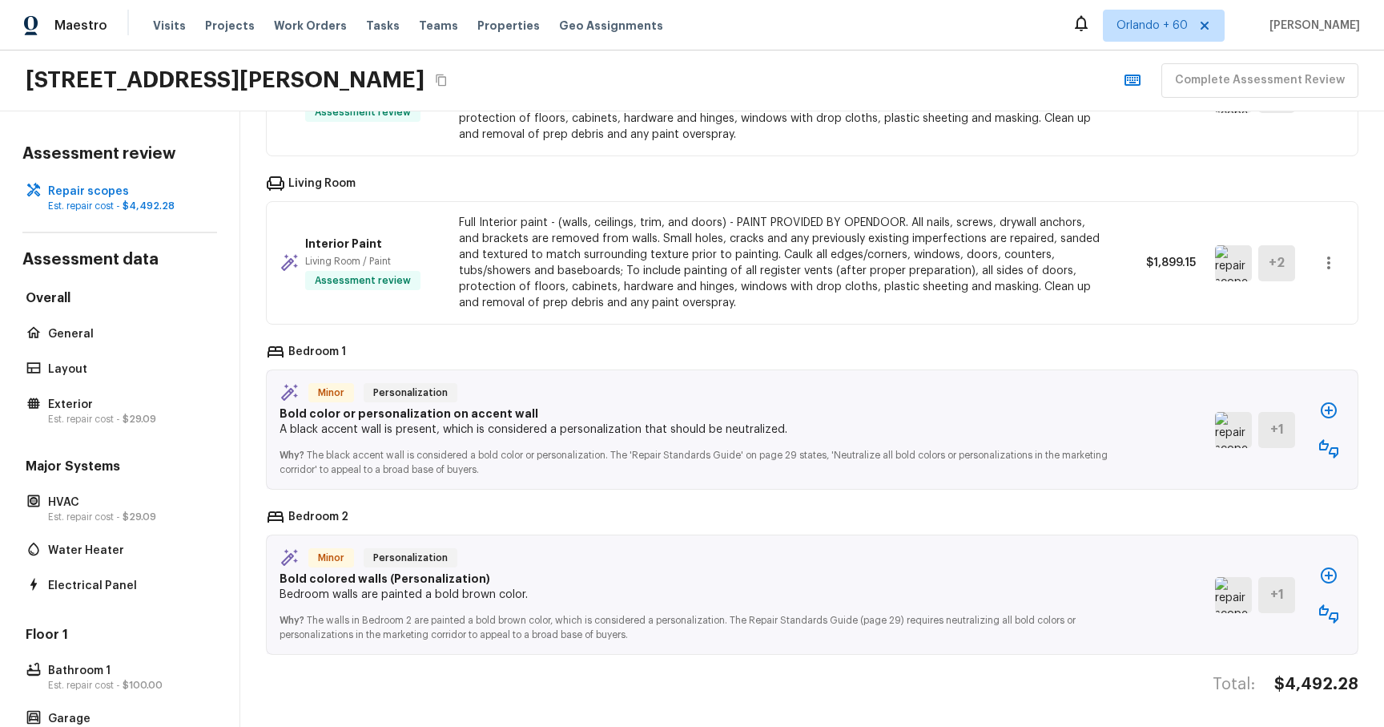
click at [1239, 435] on img at bounding box center [1233, 430] width 37 height 36
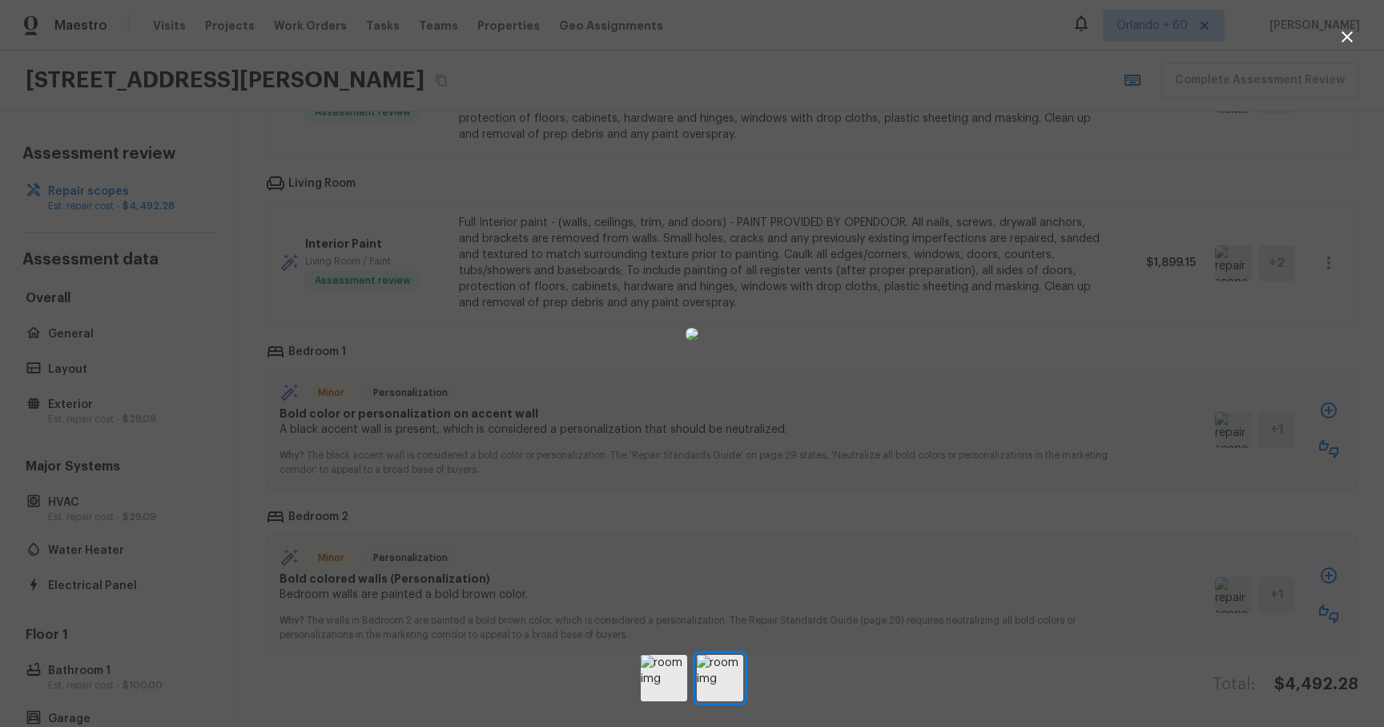
click at [1159, 453] on div at bounding box center [692, 334] width 1384 height 616
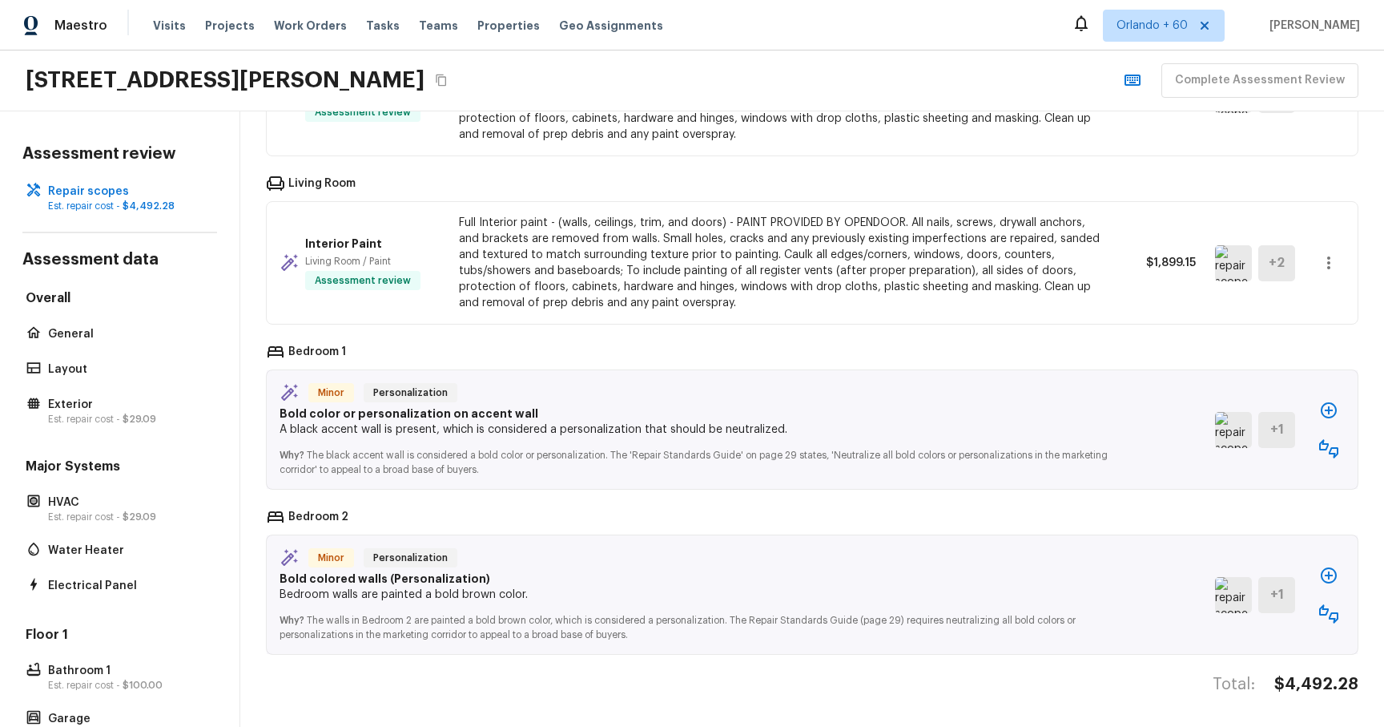
click at [1222, 426] on img at bounding box center [1233, 430] width 37 height 36
click at [1332, 412] on icon "button" at bounding box center [1329, 410] width 19 height 19
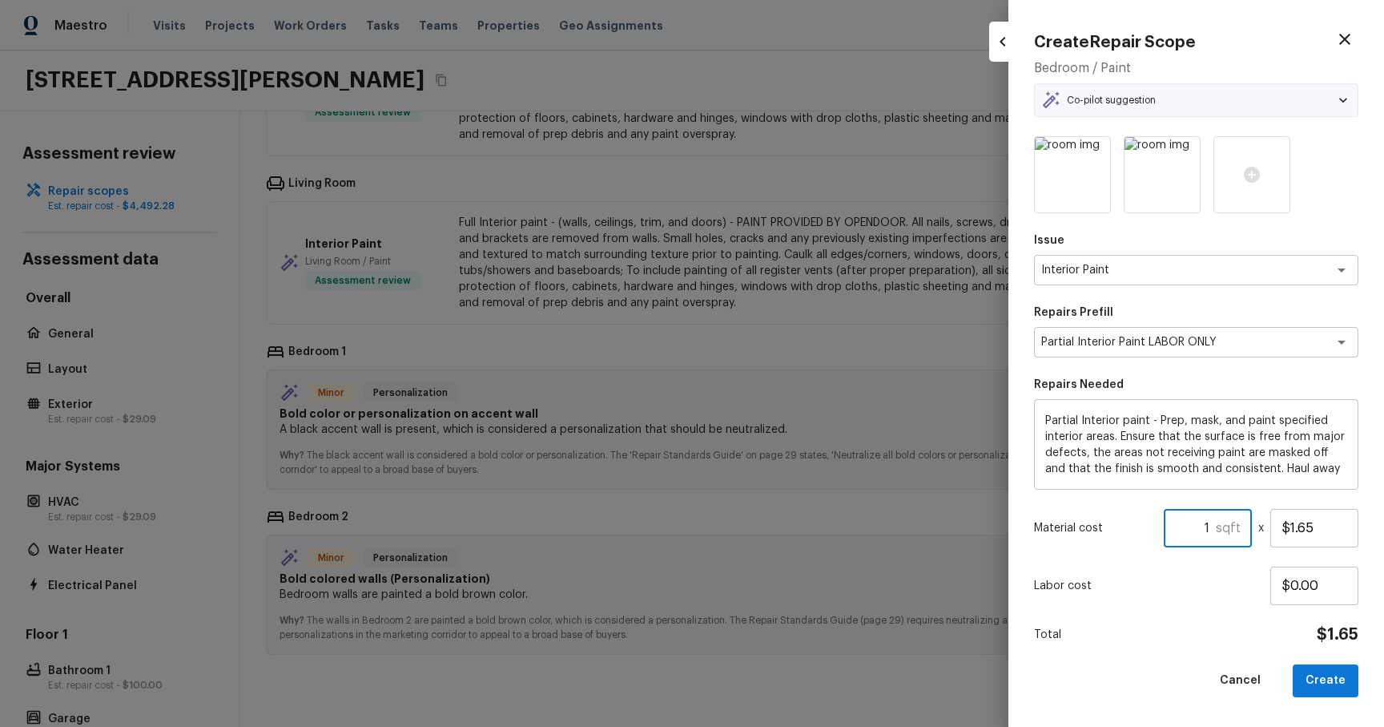
click at [1215, 525] on input "1" at bounding box center [1190, 528] width 52 height 38
click at [996, 50] on icon "button" at bounding box center [1002, 41] width 19 height 19
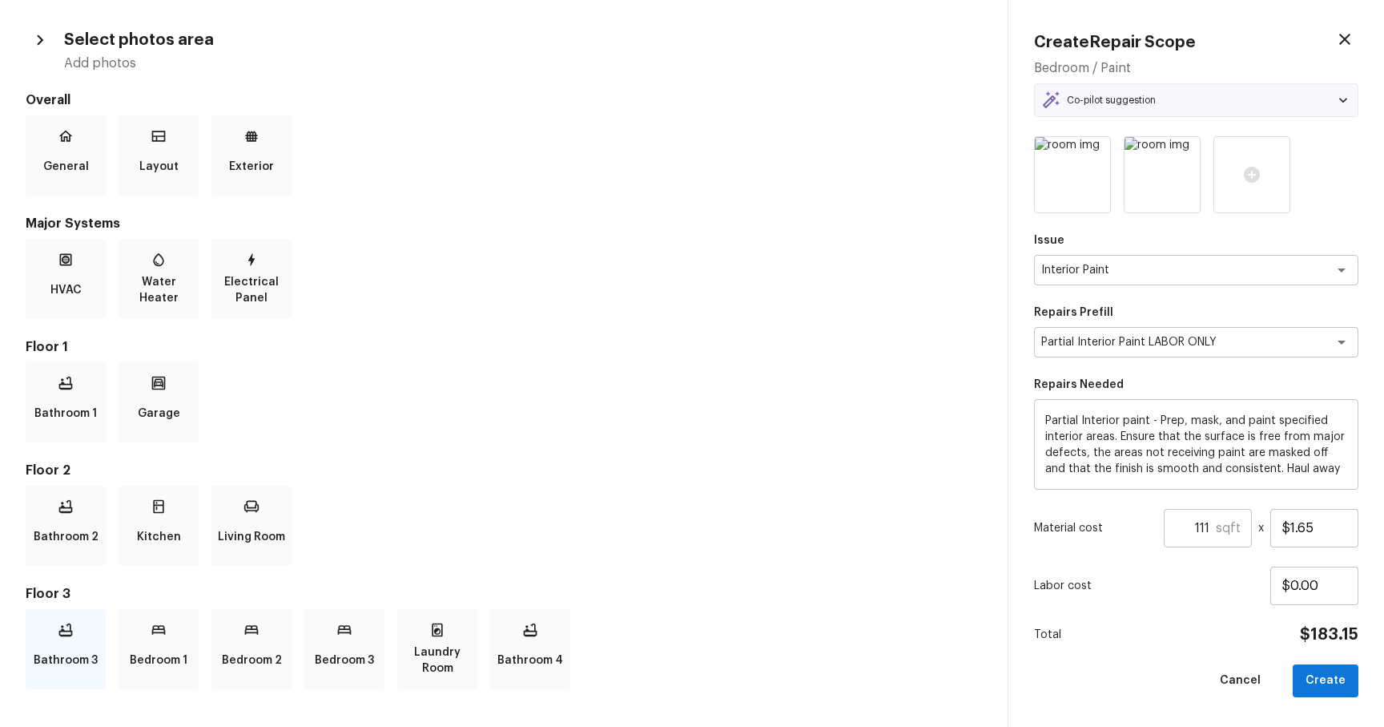
click at [54, 658] on p "Bathroom 3" at bounding box center [66, 660] width 64 height 32
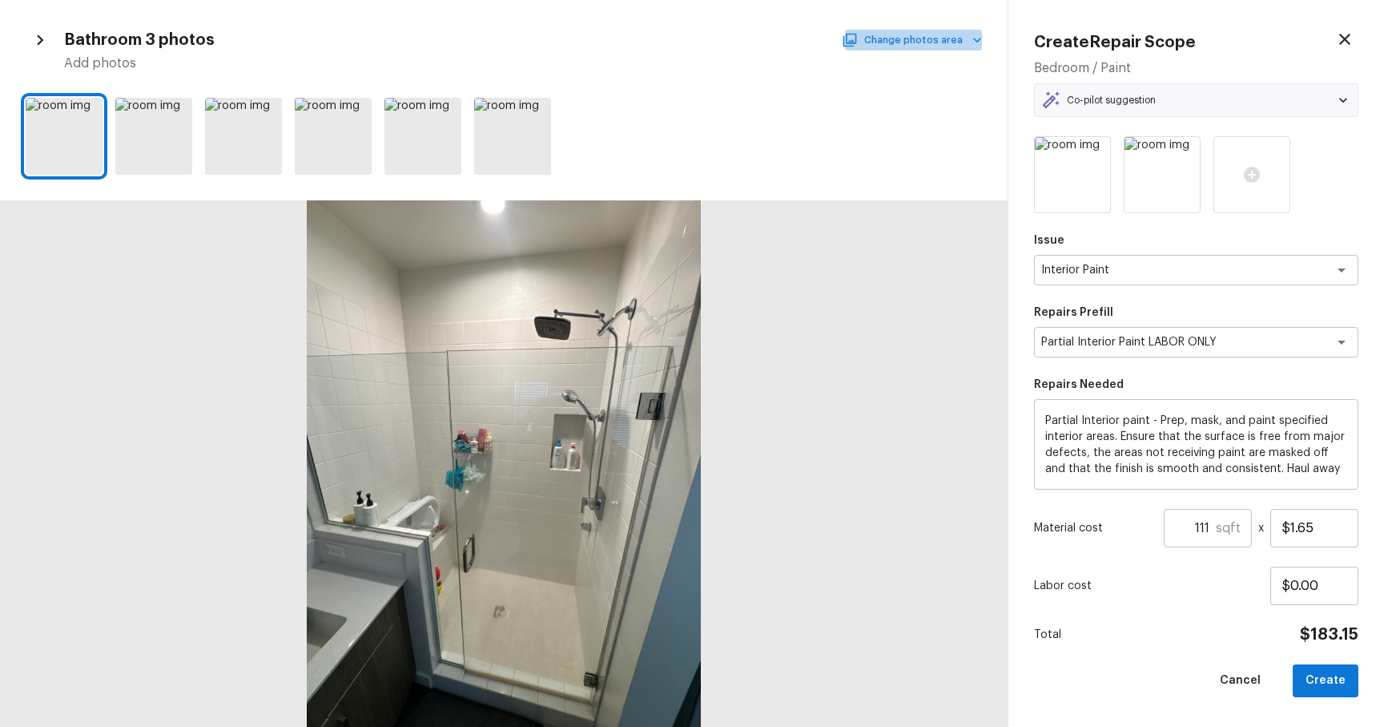
click at [947, 46] on button "Change photos area" at bounding box center [913, 40] width 137 height 21
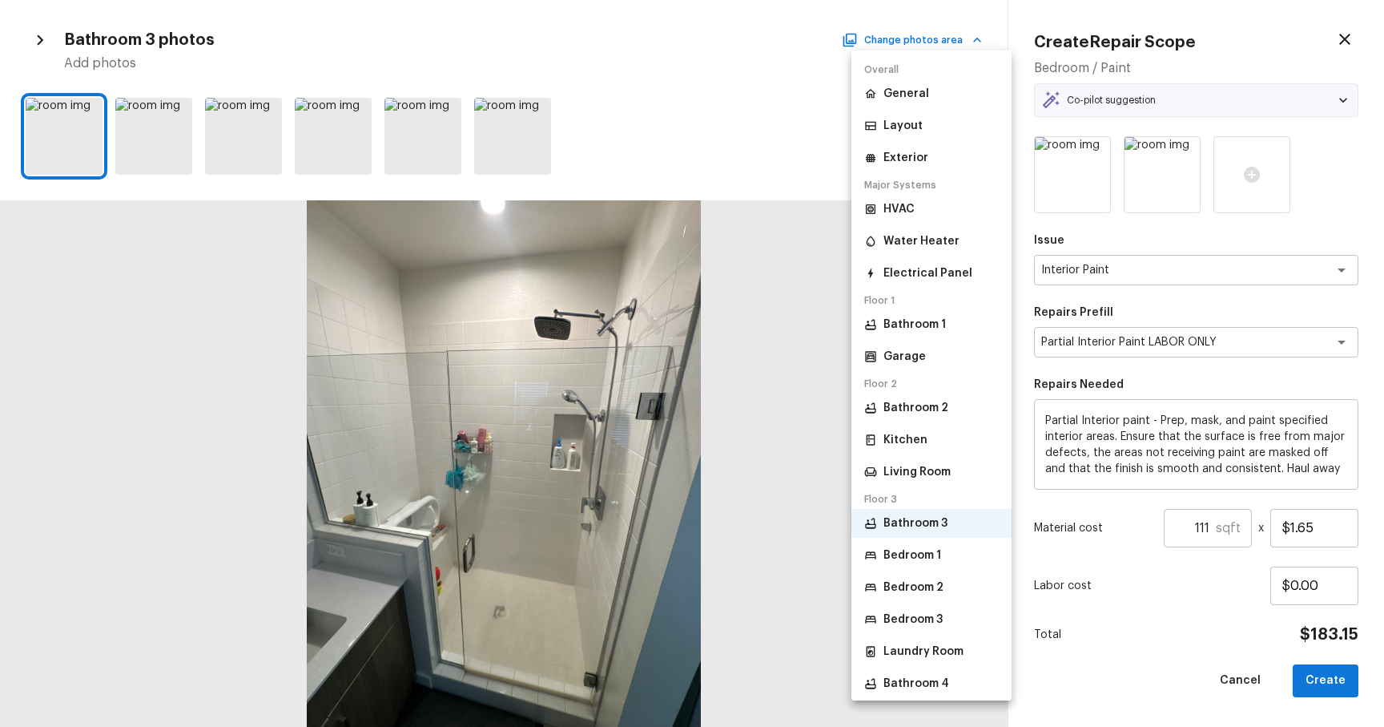
click at [909, 566] on li "Bedroom 1" at bounding box center [932, 555] width 160 height 29
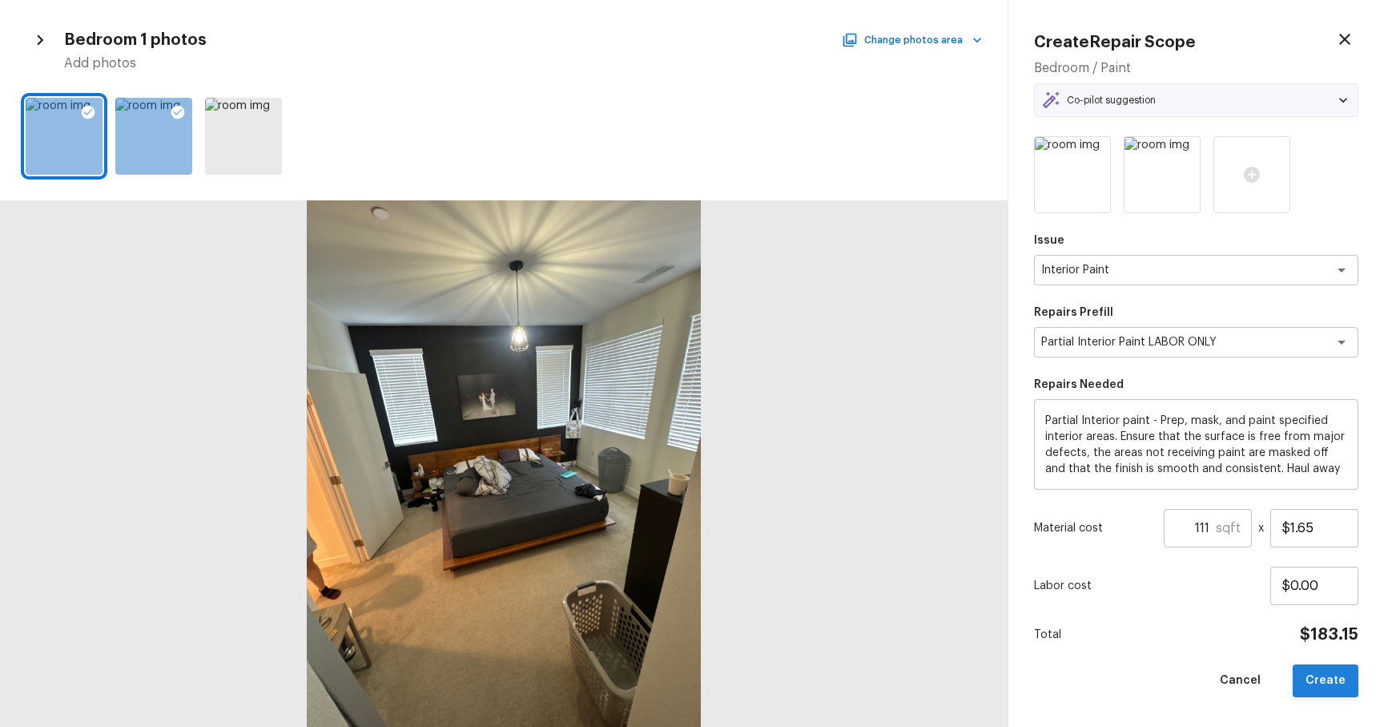
click at [1329, 686] on button "Create" at bounding box center [1326, 680] width 66 height 33
type input "1"
type input "$0.00"
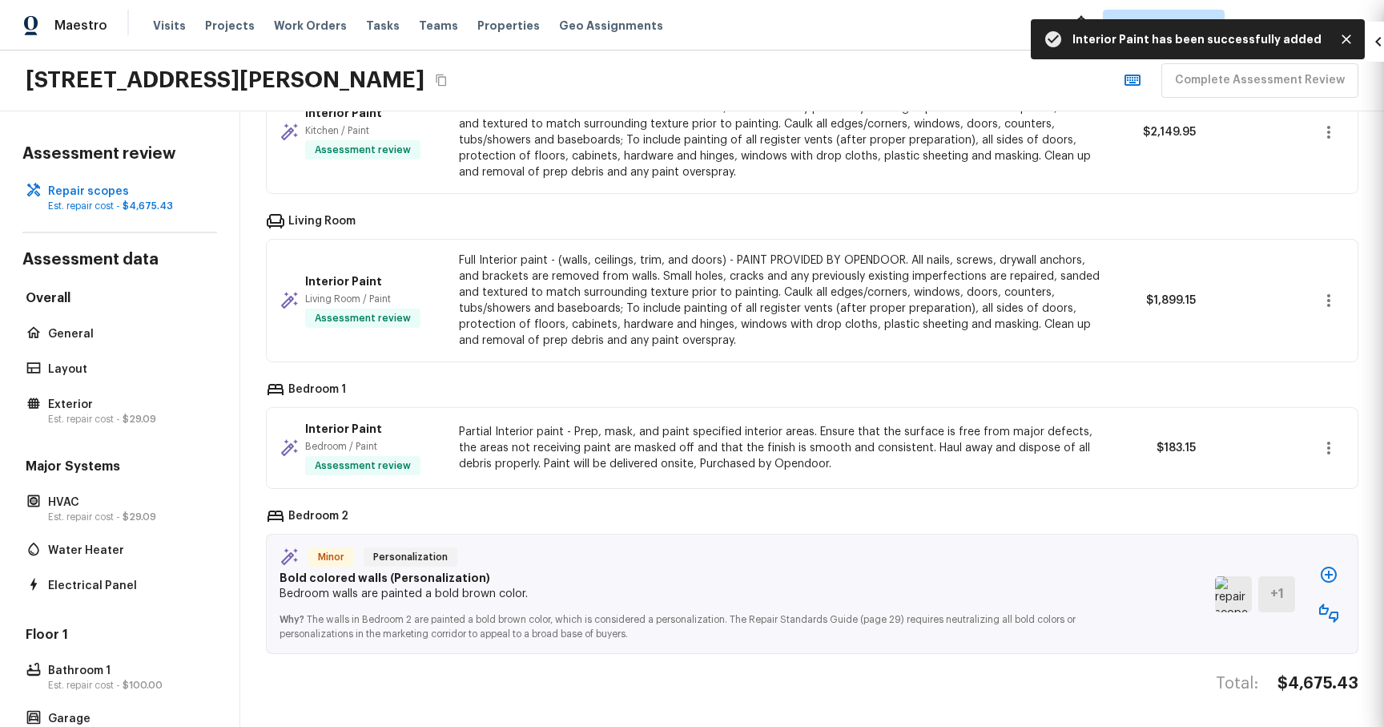
scroll to position [698, 0]
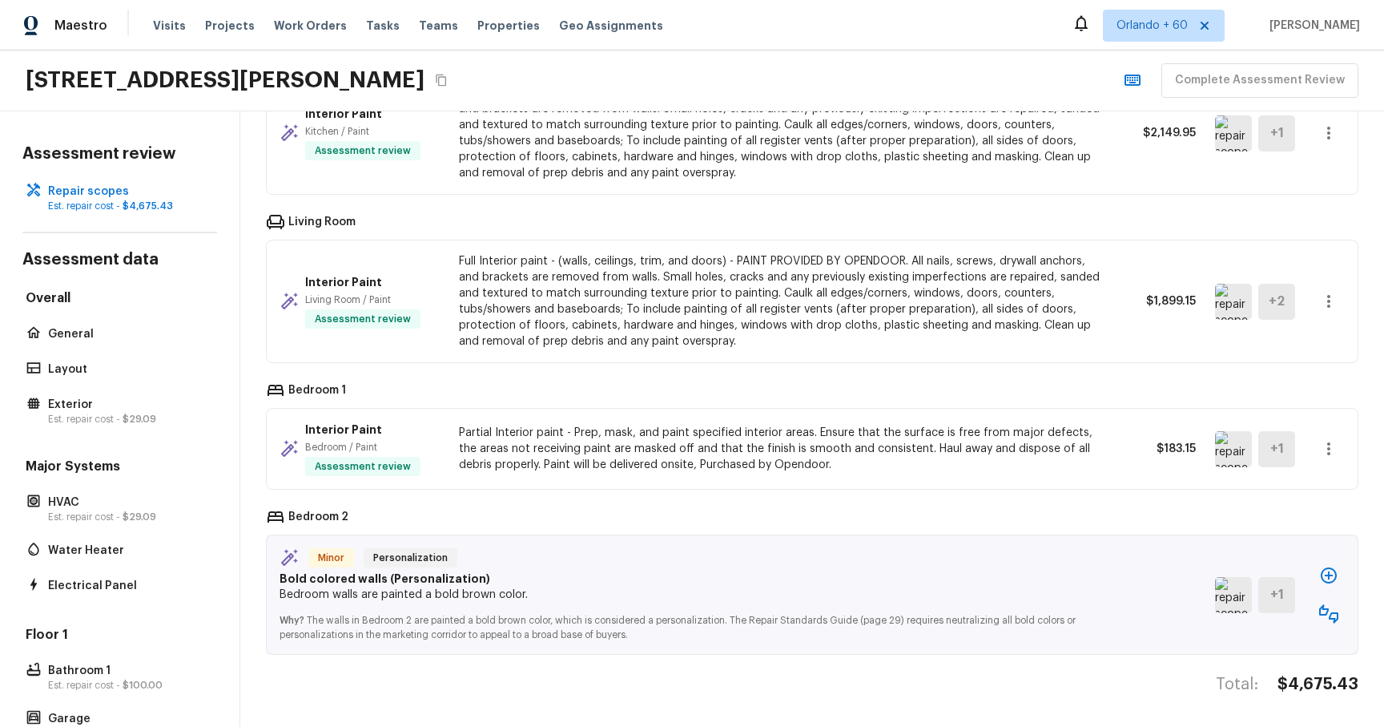
click at [1234, 598] on img at bounding box center [1233, 595] width 37 height 36
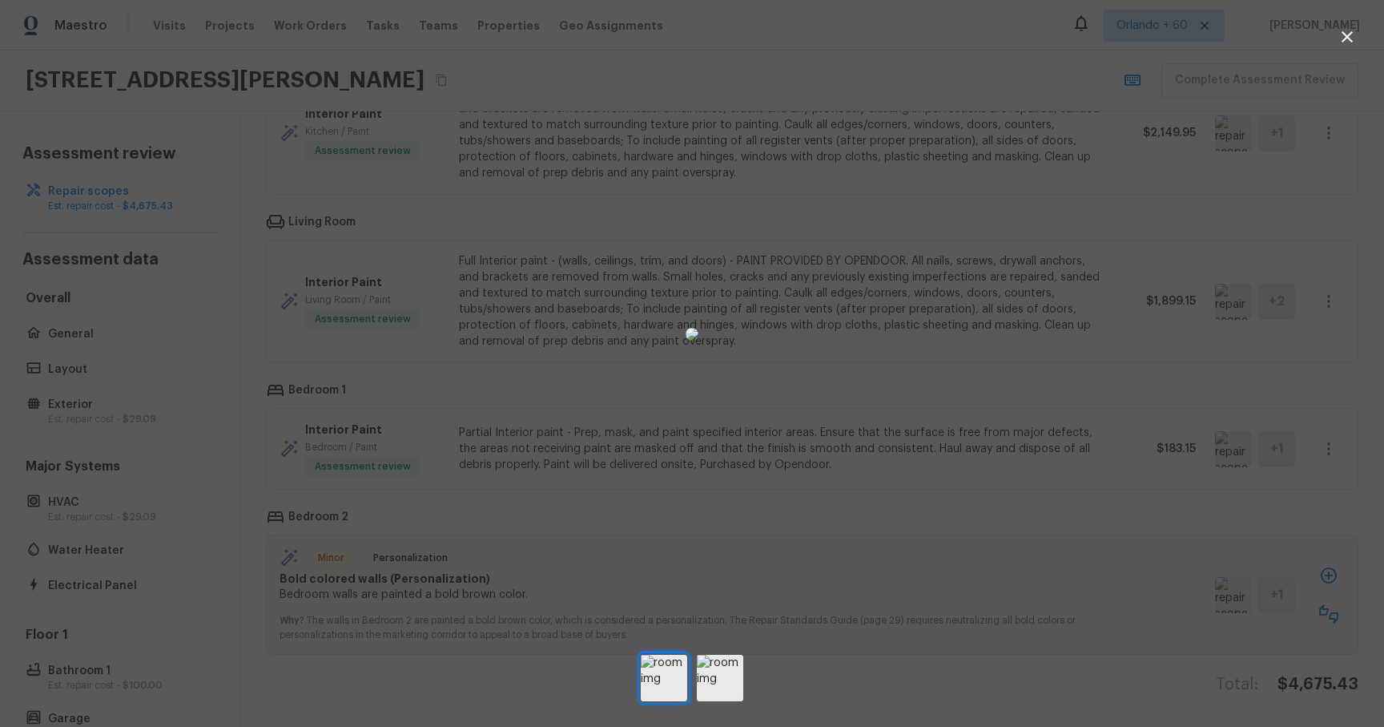
click at [1074, 543] on div at bounding box center [692, 334] width 1384 height 616
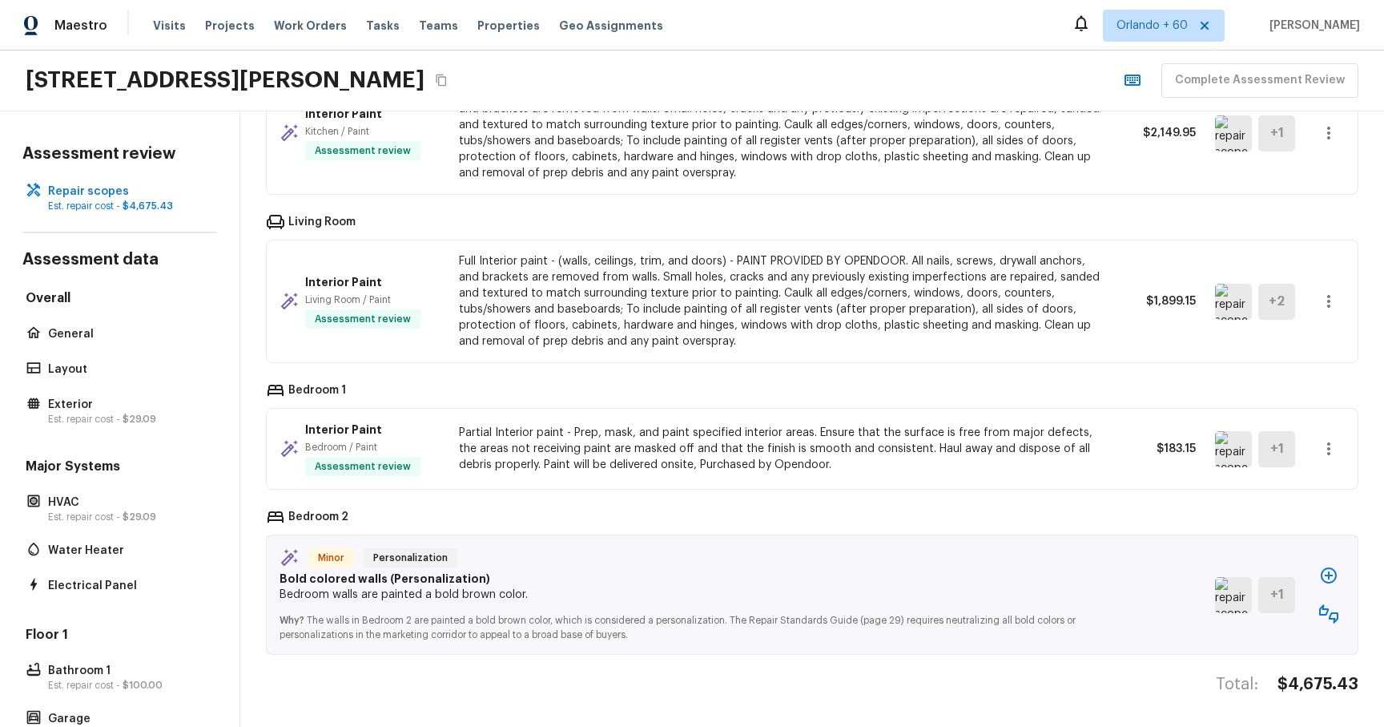
click at [1324, 575] on icon "button" at bounding box center [1329, 575] width 19 height 19
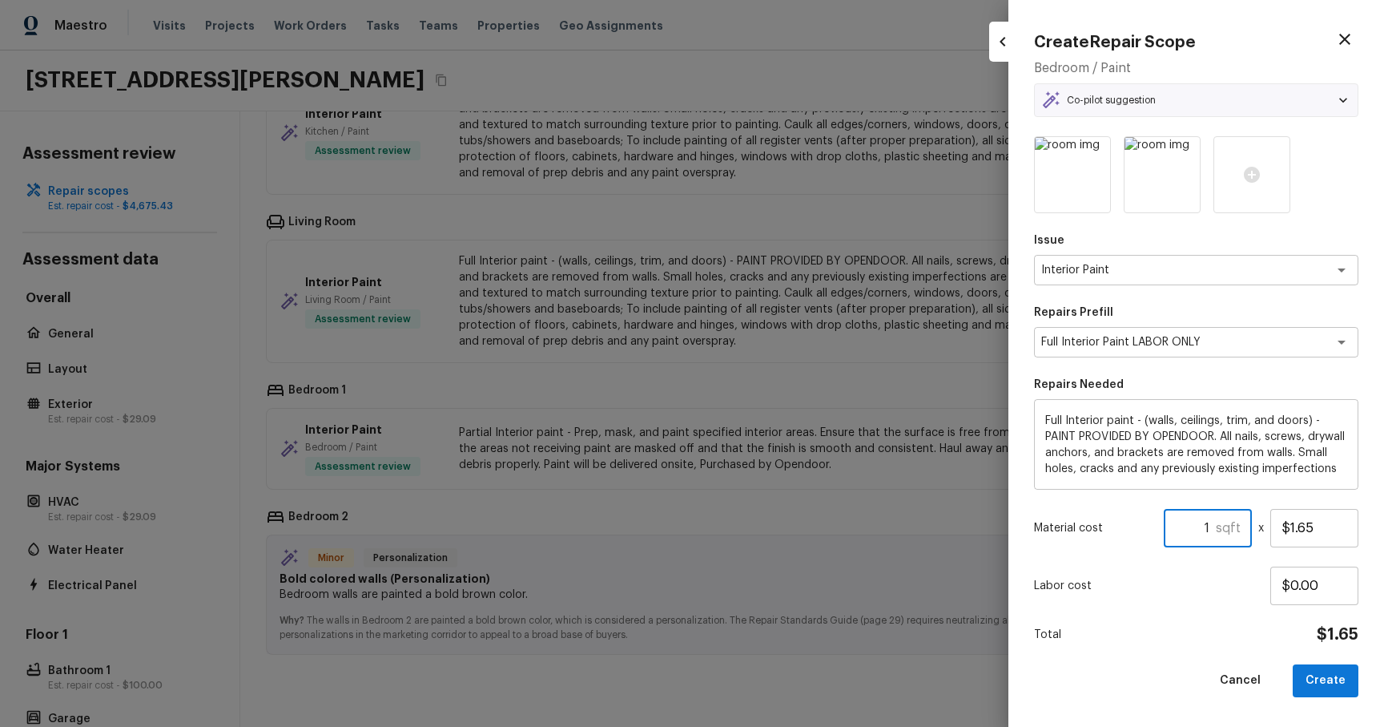
click at [1215, 522] on input "1" at bounding box center [1190, 528] width 52 height 38
click at [1323, 686] on button "Create" at bounding box center [1326, 680] width 66 height 33
type input "1"
type input "$0.00"
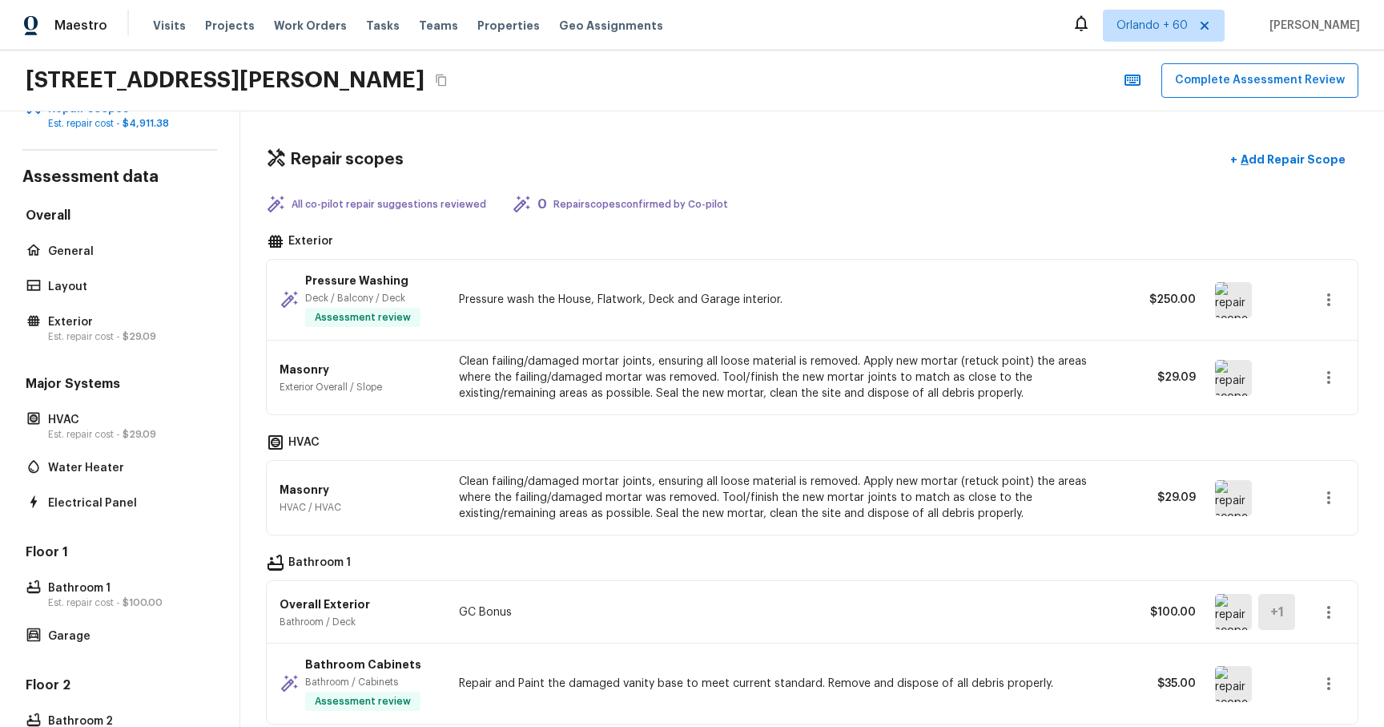
scroll to position [0, 0]
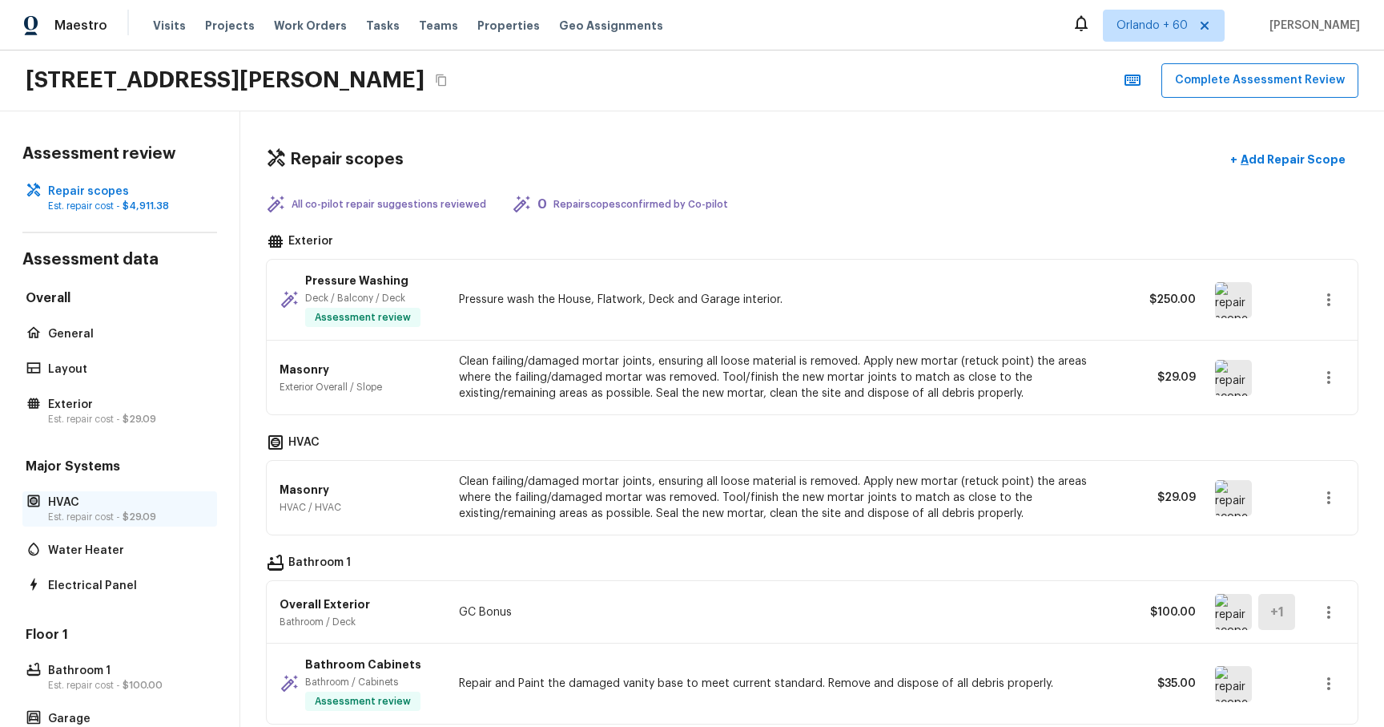
click at [70, 514] on p "Est. repair cost - $29.09" at bounding box center [127, 516] width 159 height 13
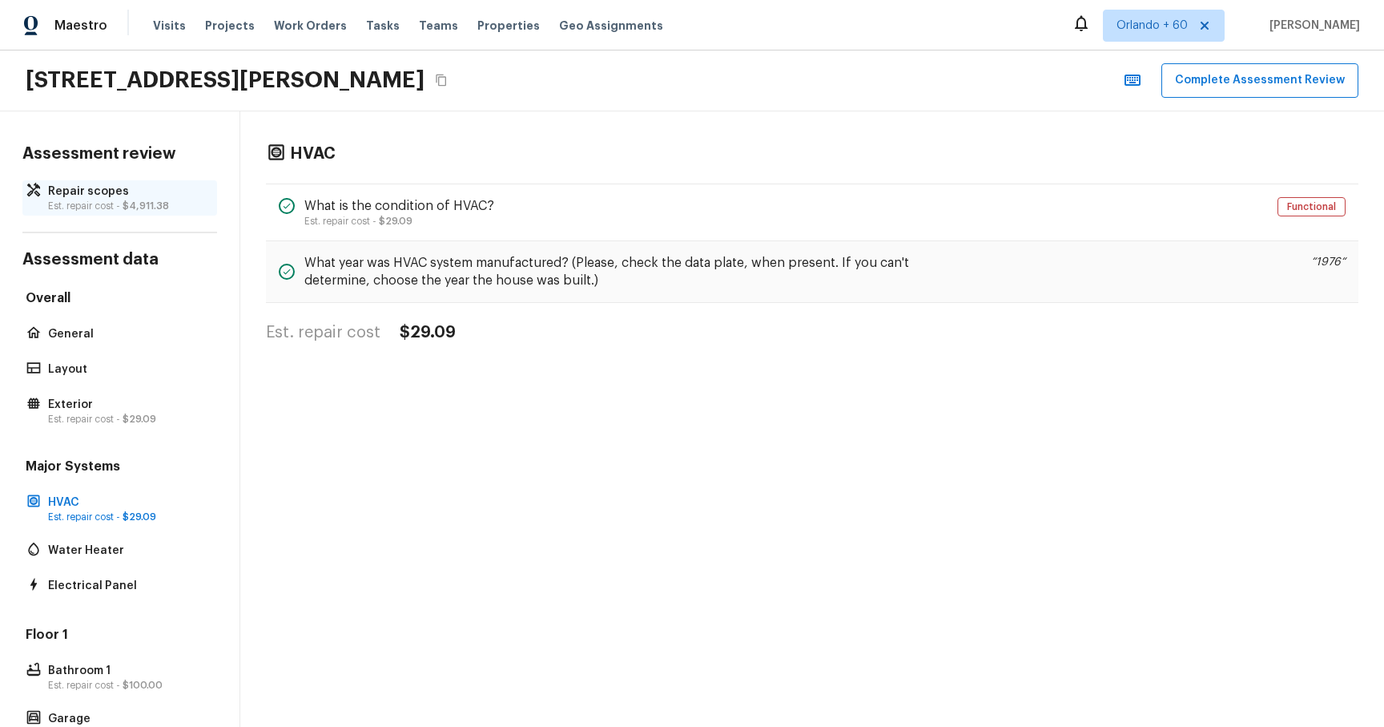
click at [59, 207] on p "Est. repair cost - $4,911.38" at bounding box center [127, 205] width 159 height 13
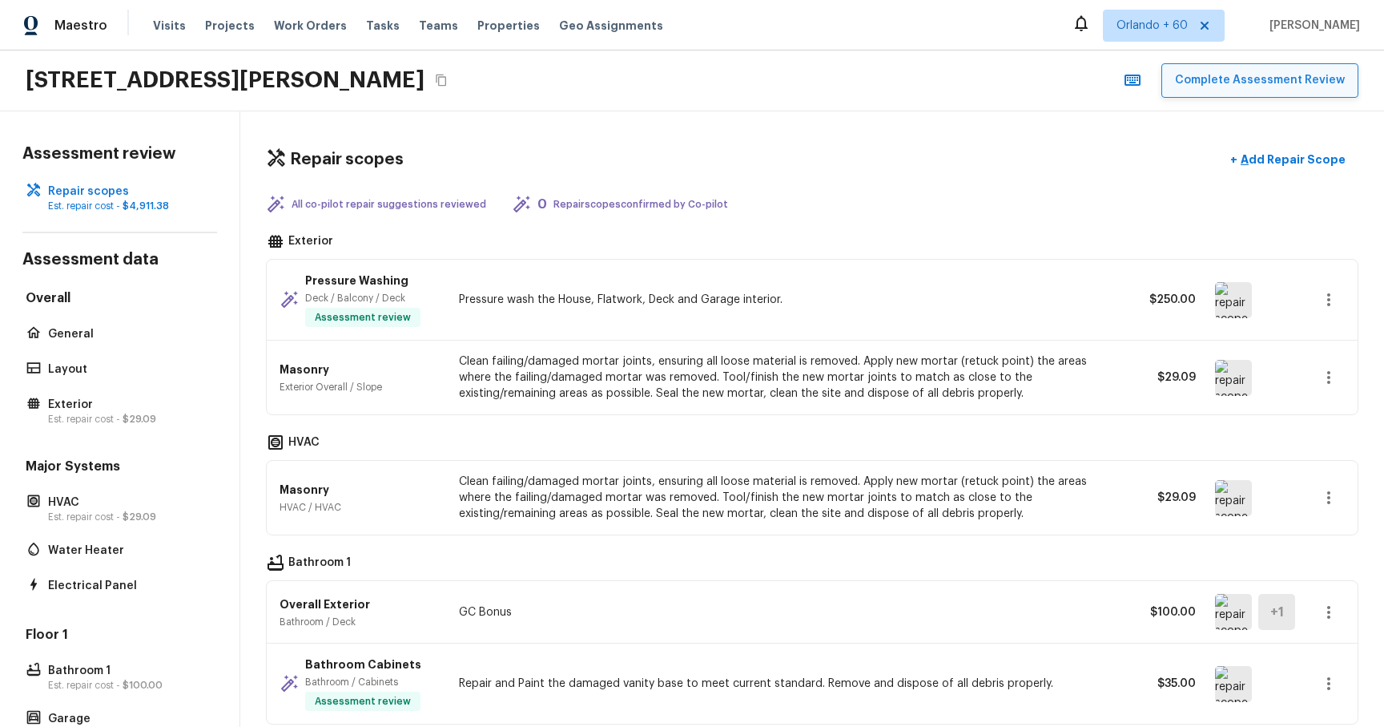
click at [1279, 79] on button "Complete Assessment Review" at bounding box center [1260, 80] width 197 height 34
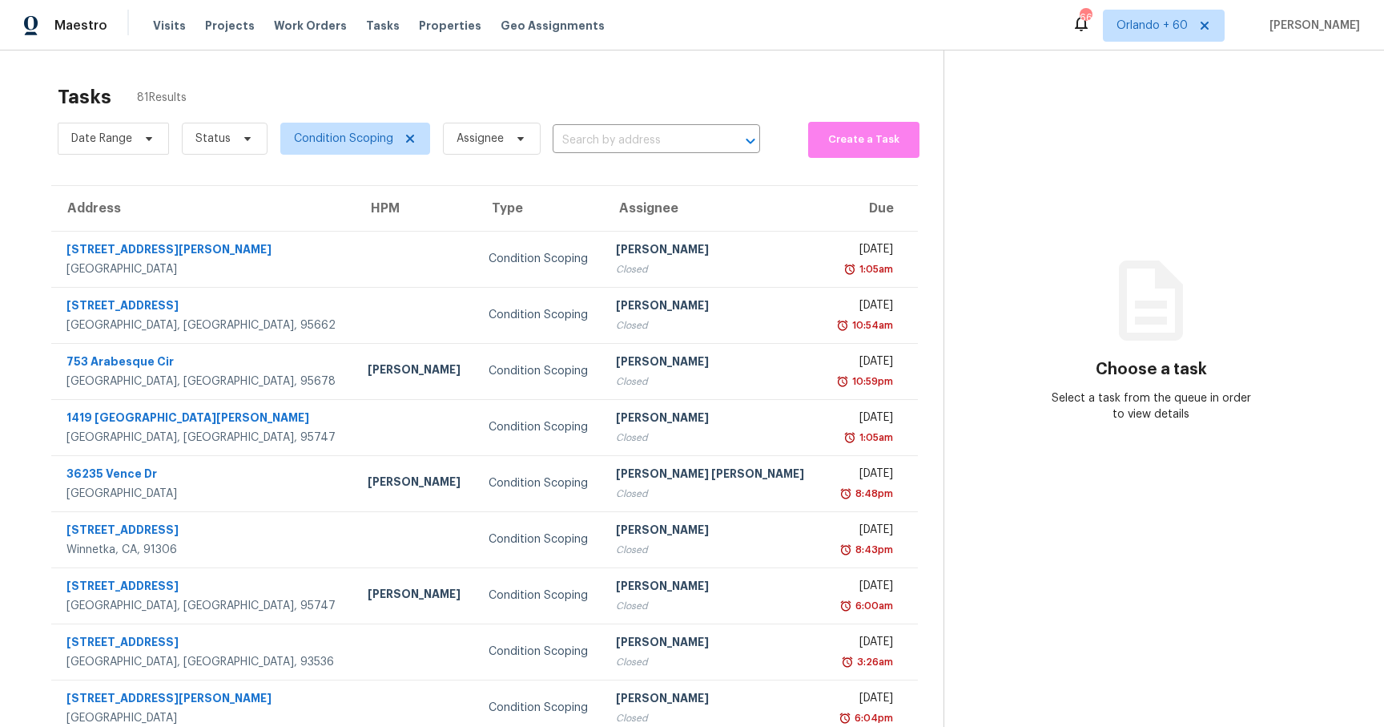
scroll to position [107, 0]
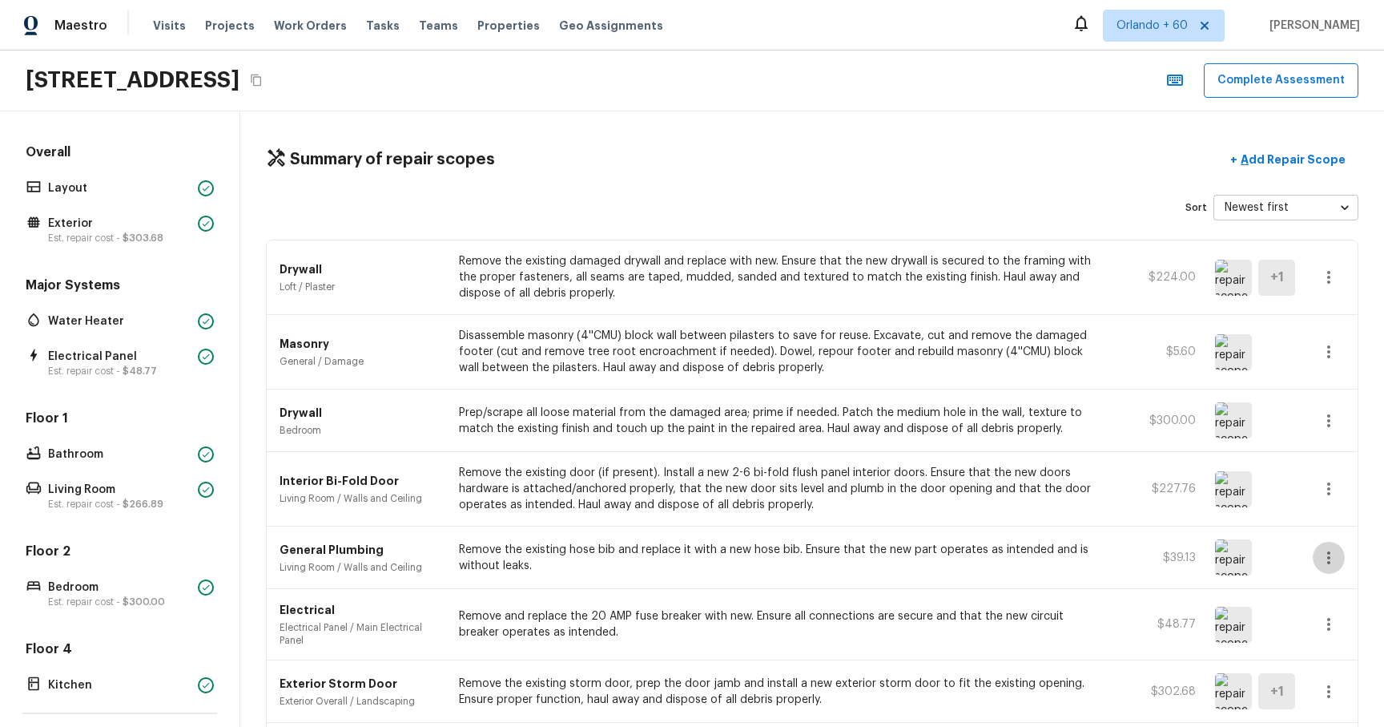
click at [1341, 552] on button "button" at bounding box center [1329, 558] width 32 height 32
click at [1329, 650] on li "Remove" at bounding box center [1334, 652] width 75 height 48
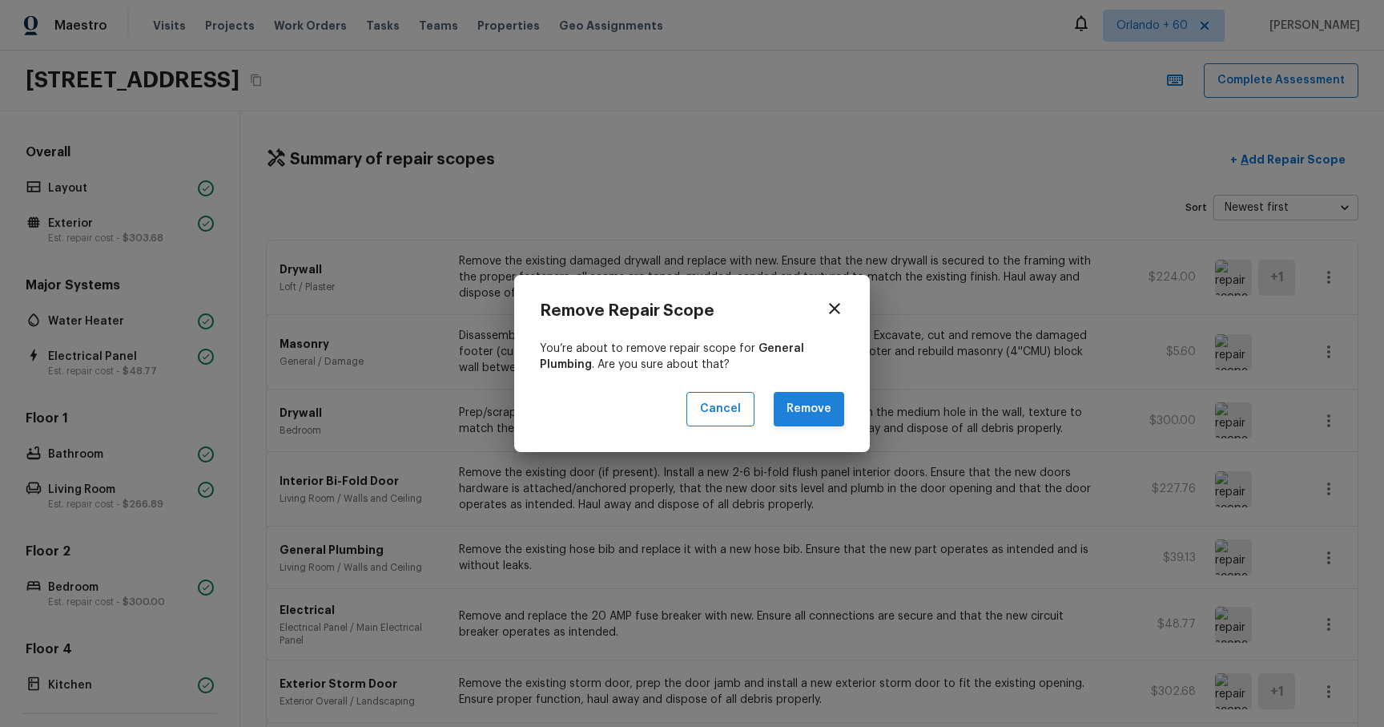
click at [823, 406] on button "Remove" at bounding box center [809, 409] width 71 height 34
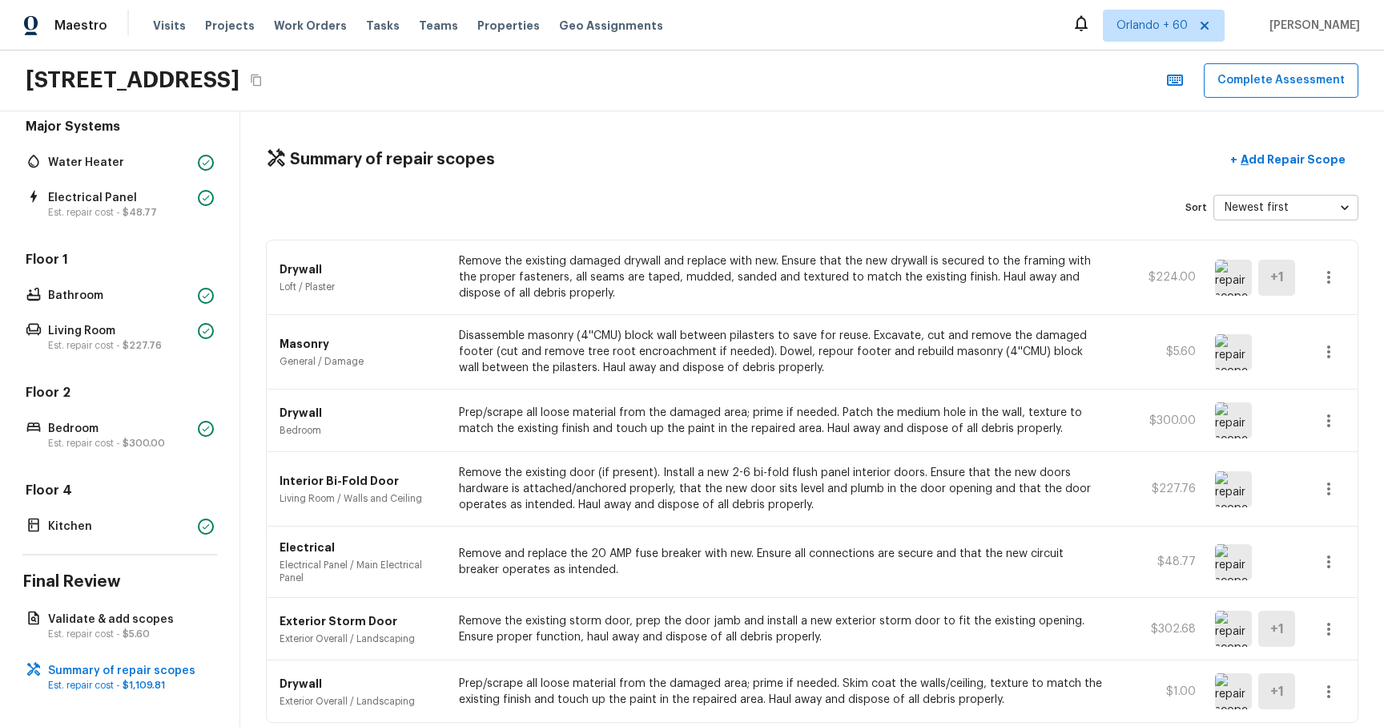
scroll to position [68, 0]
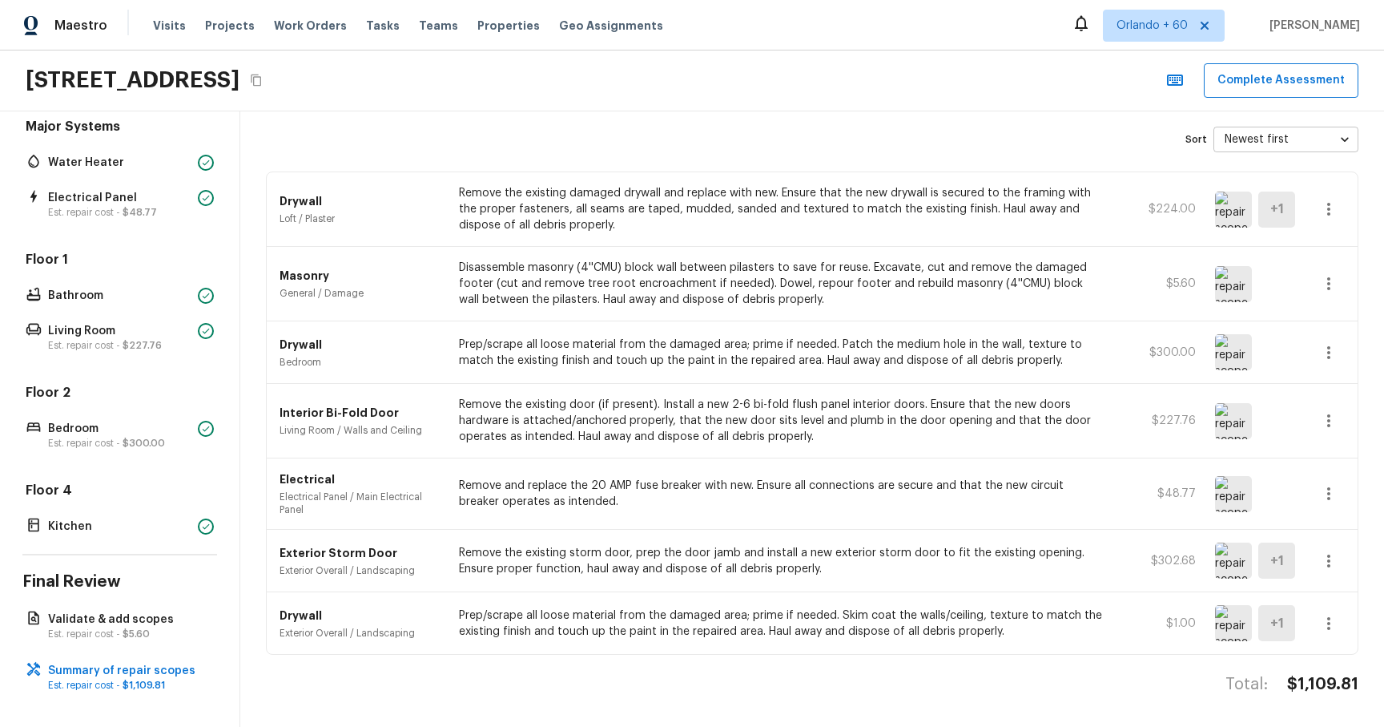
click at [1243, 561] on img at bounding box center [1233, 560] width 37 height 36
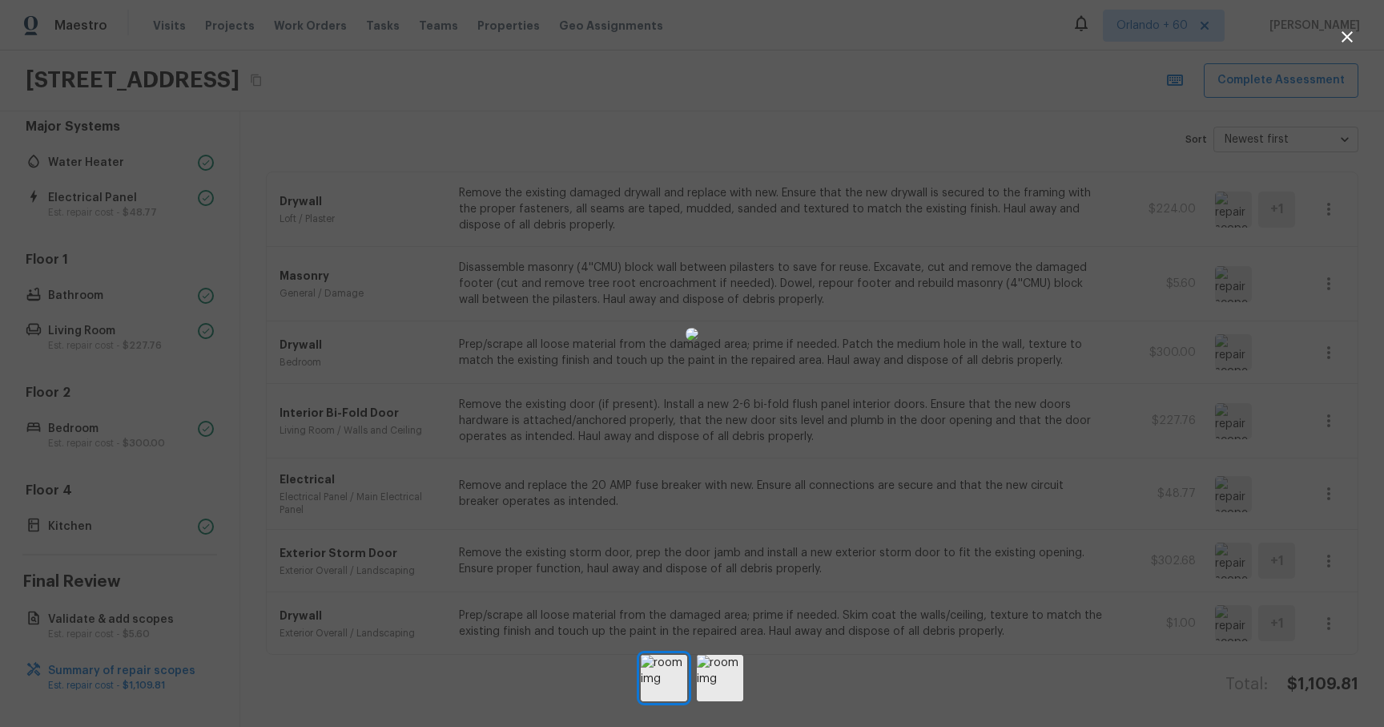
click at [699, 340] on img at bounding box center [692, 334] width 13 height 13
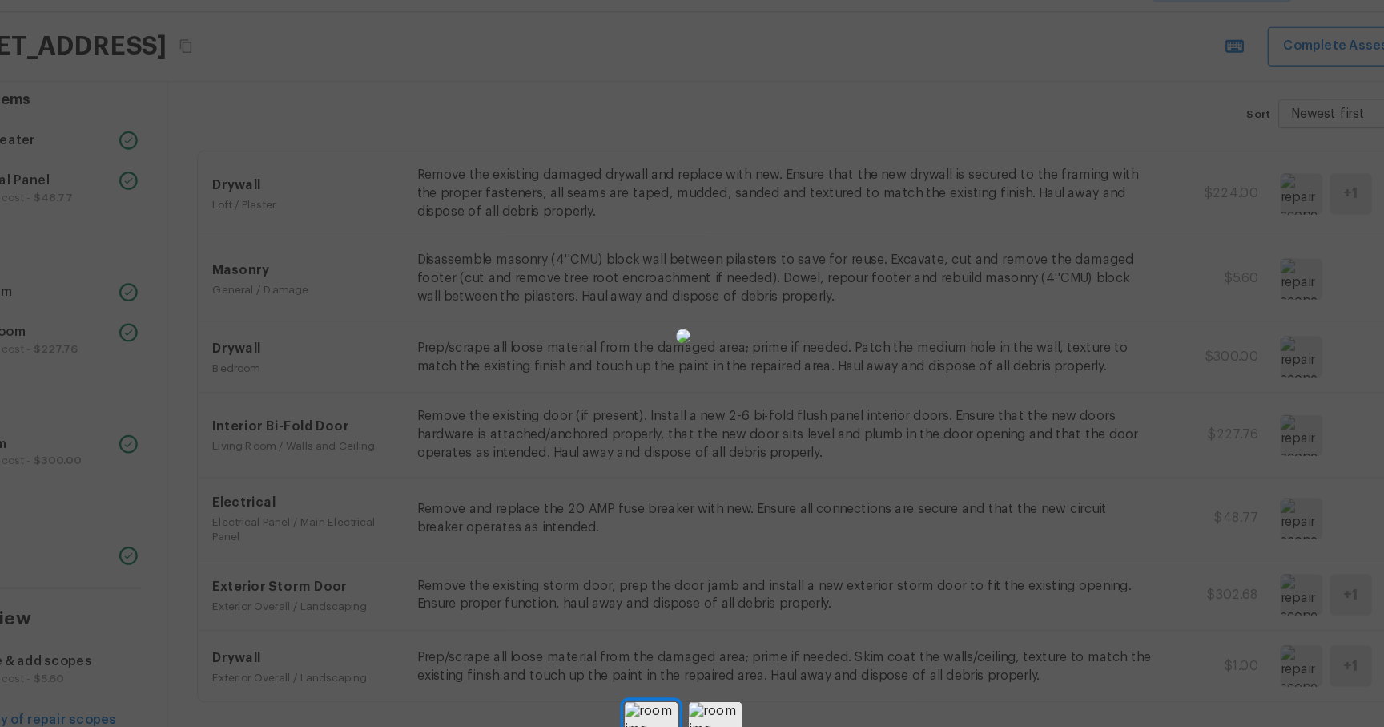
click at [1054, 245] on div at bounding box center [692, 334] width 1384 height 616
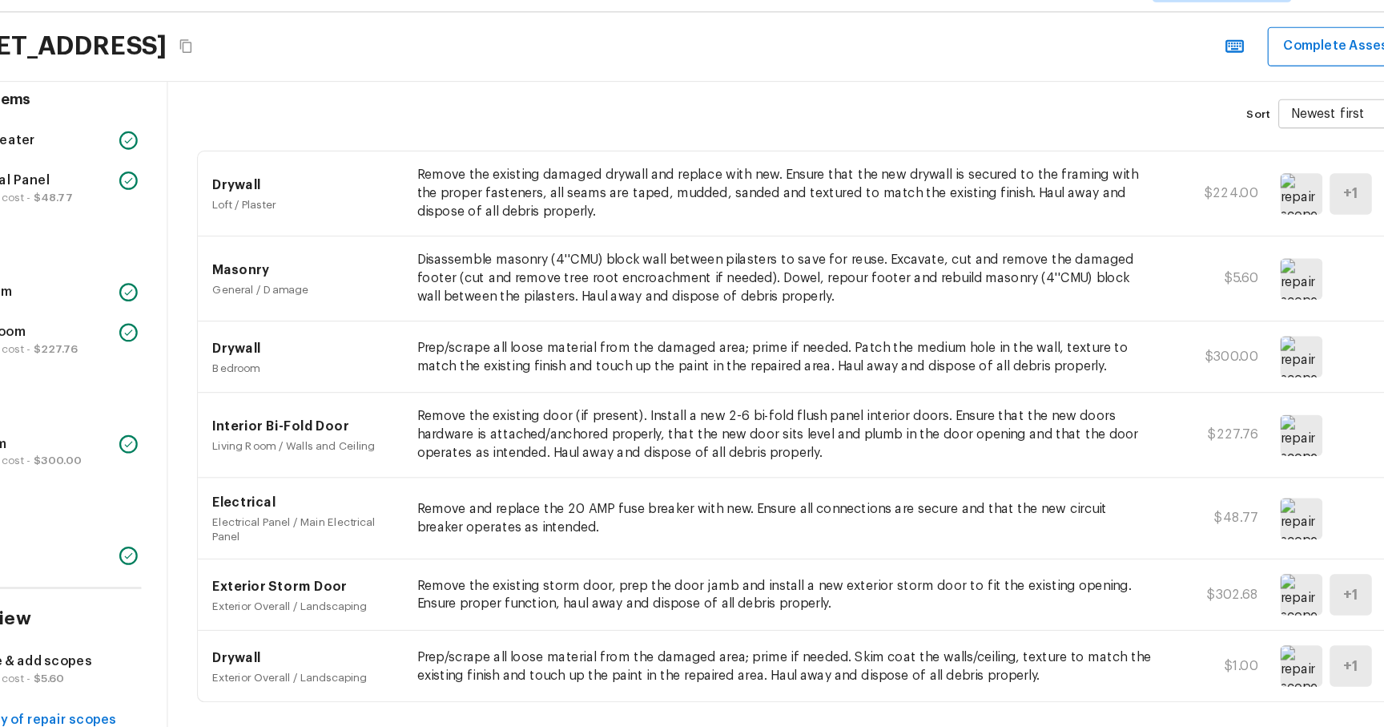
click at [1223, 212] on img at bounding box center [1233, 209] width 37 height 36
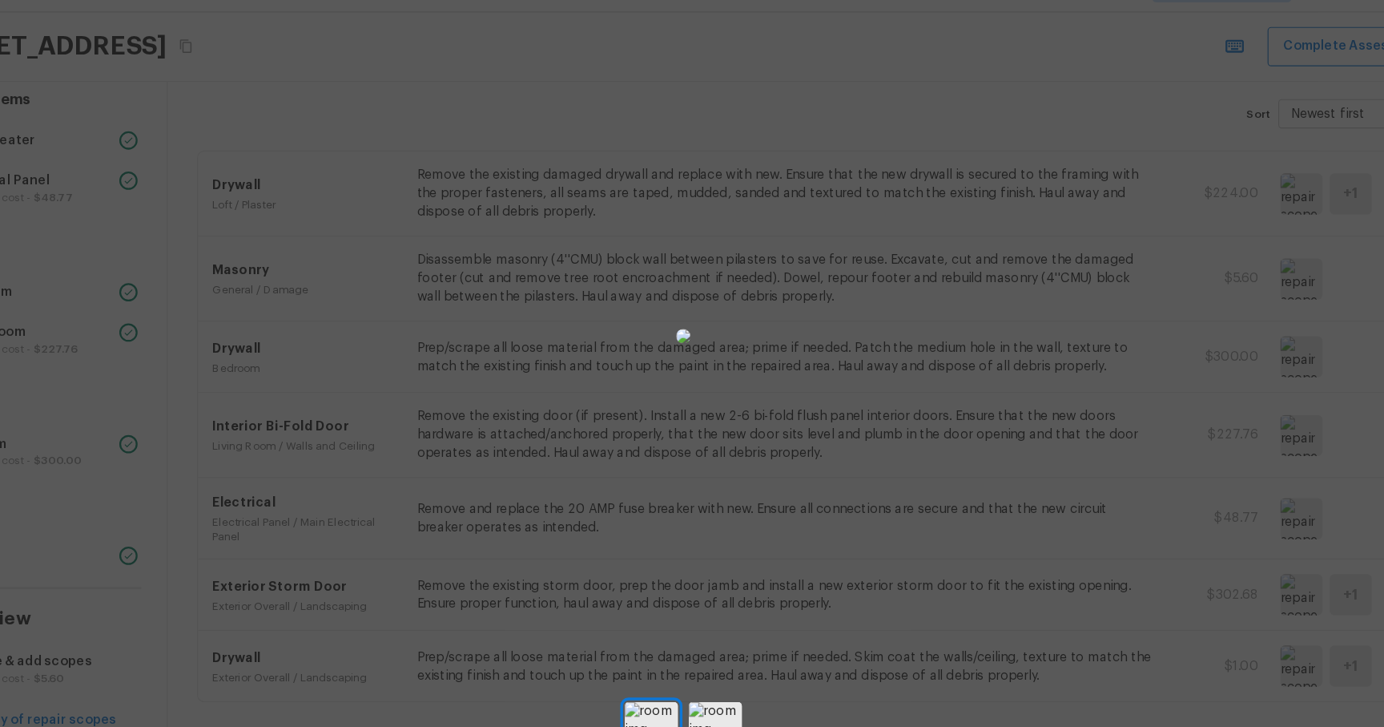
click at [1235, 283] on div at bounding box center [692, 334] width 1384 height 616
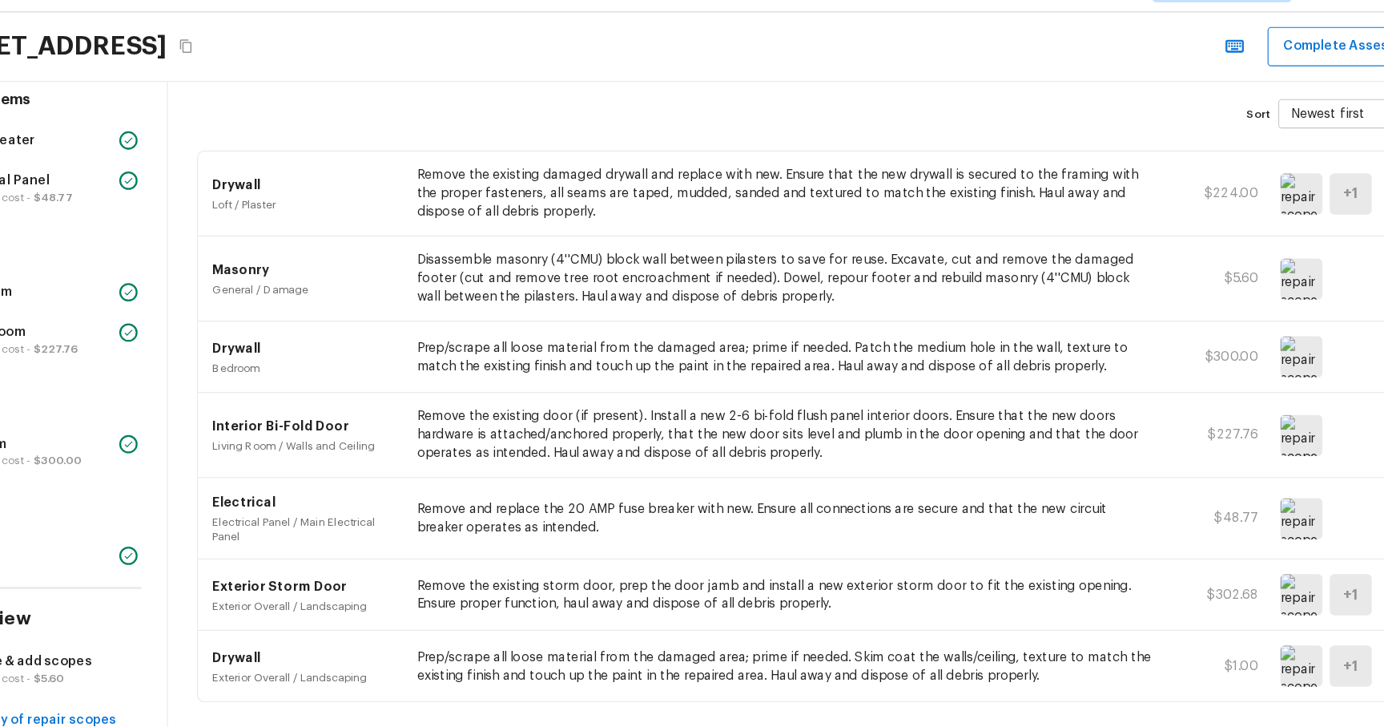
click at [1229, 342] on img at bounding box center [1233, 352] width 37 height 36
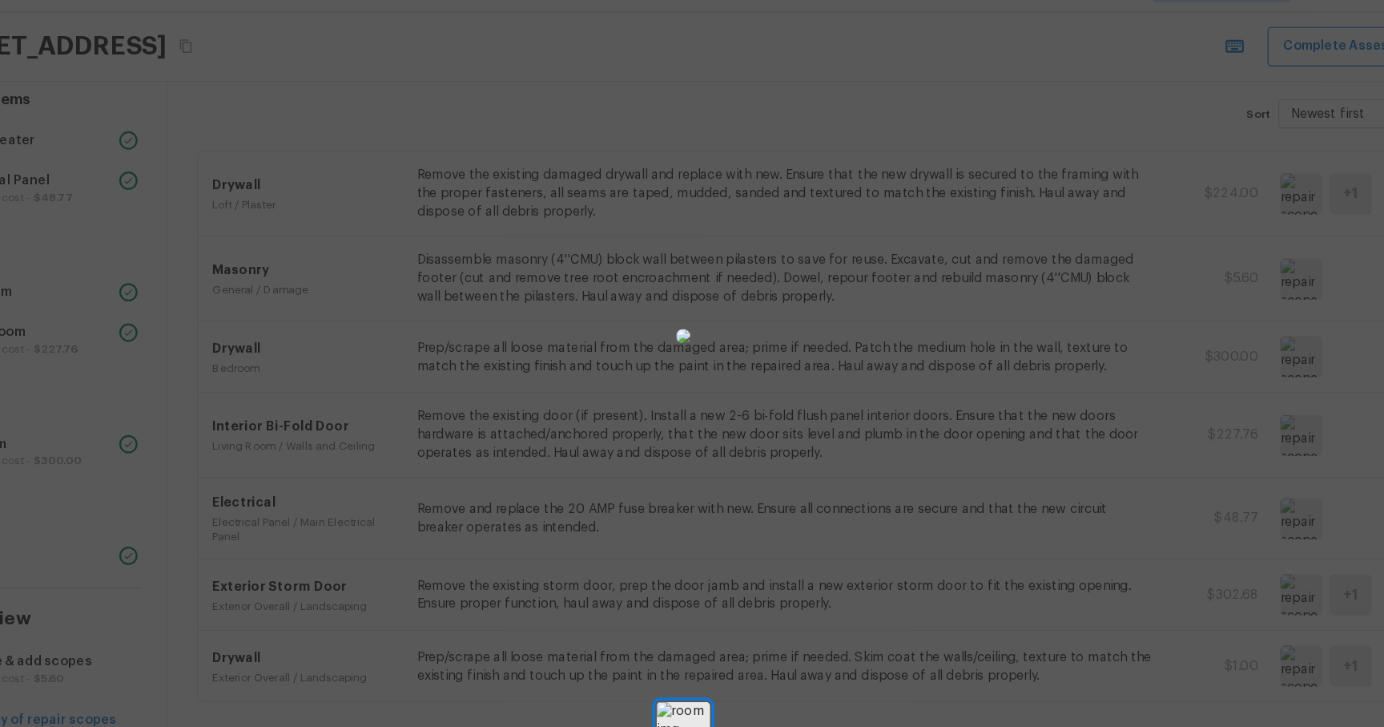
click at [1237, 558] on div at bounding box center [692, 334] width 1384 height 616
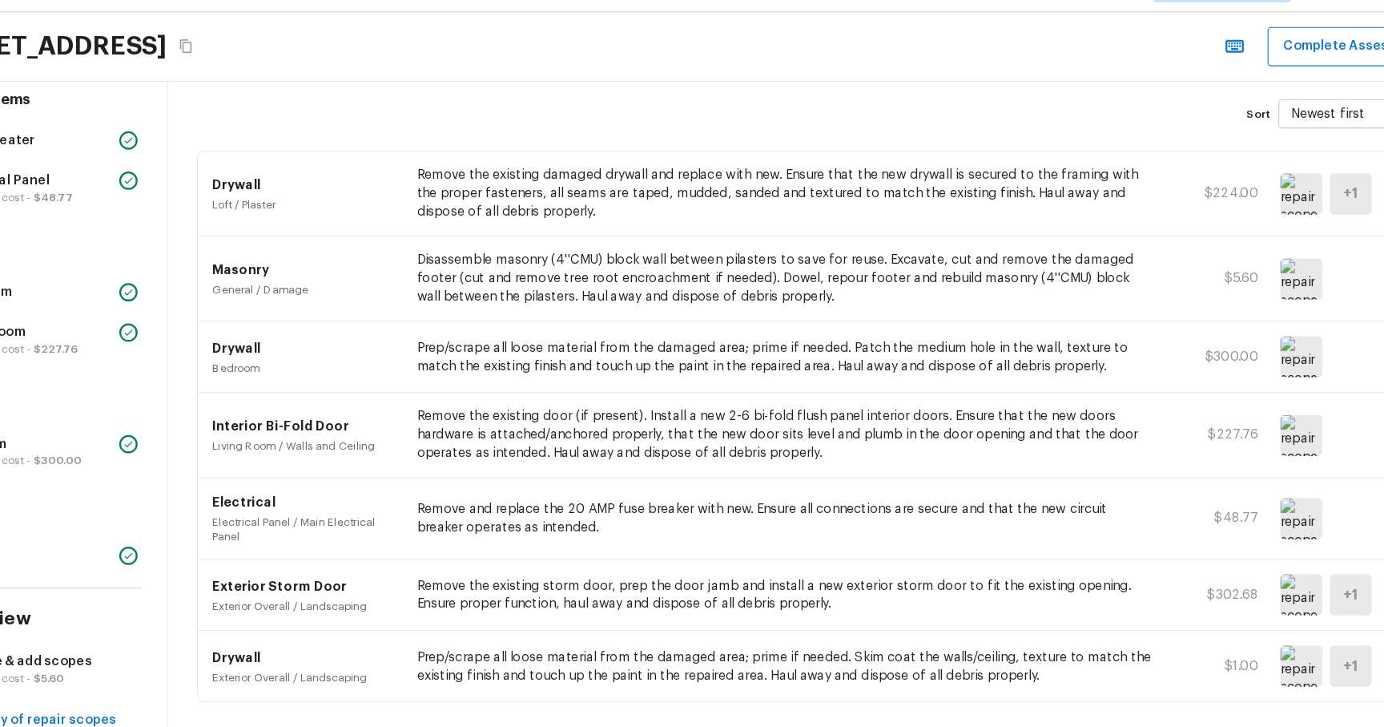
click at [1235, 568] on img at bounding box center [1233, 560] width 37 height 36
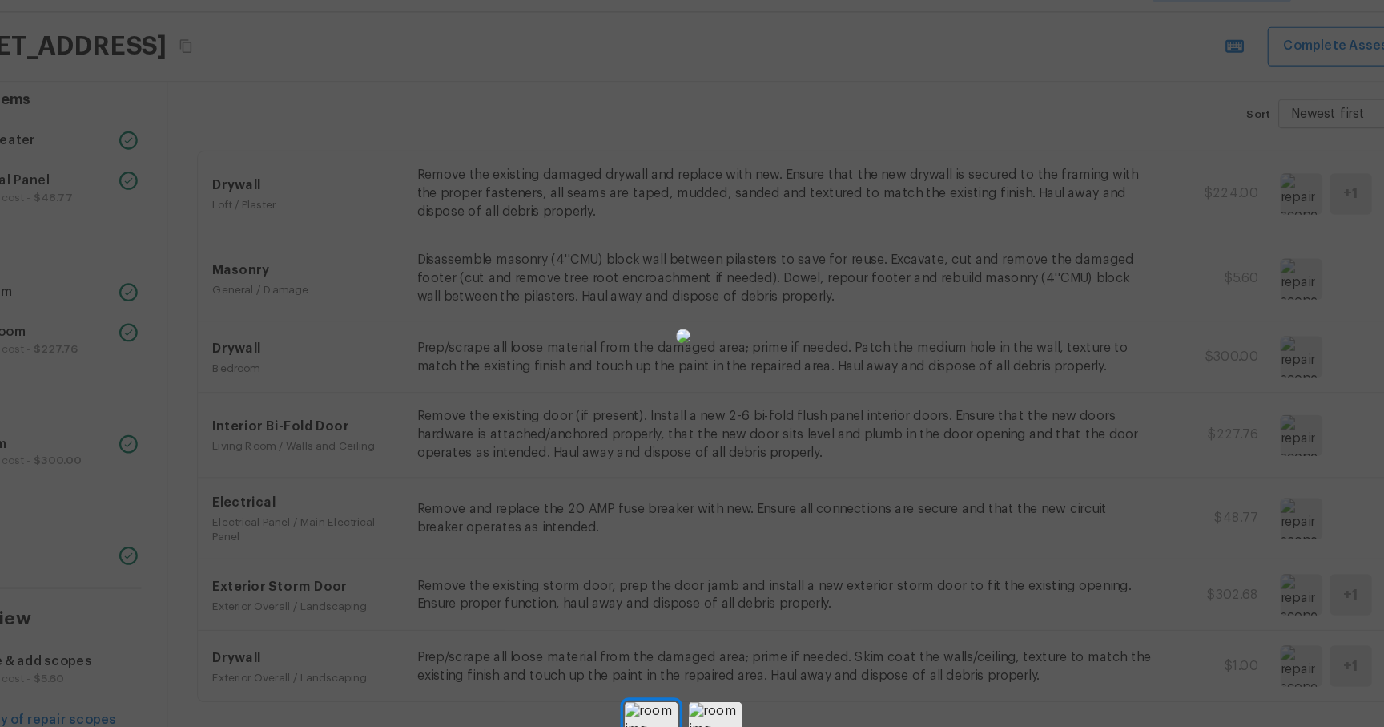
click at [1131, 446] on div at bounding box center [692, 334] width 1384 height 616
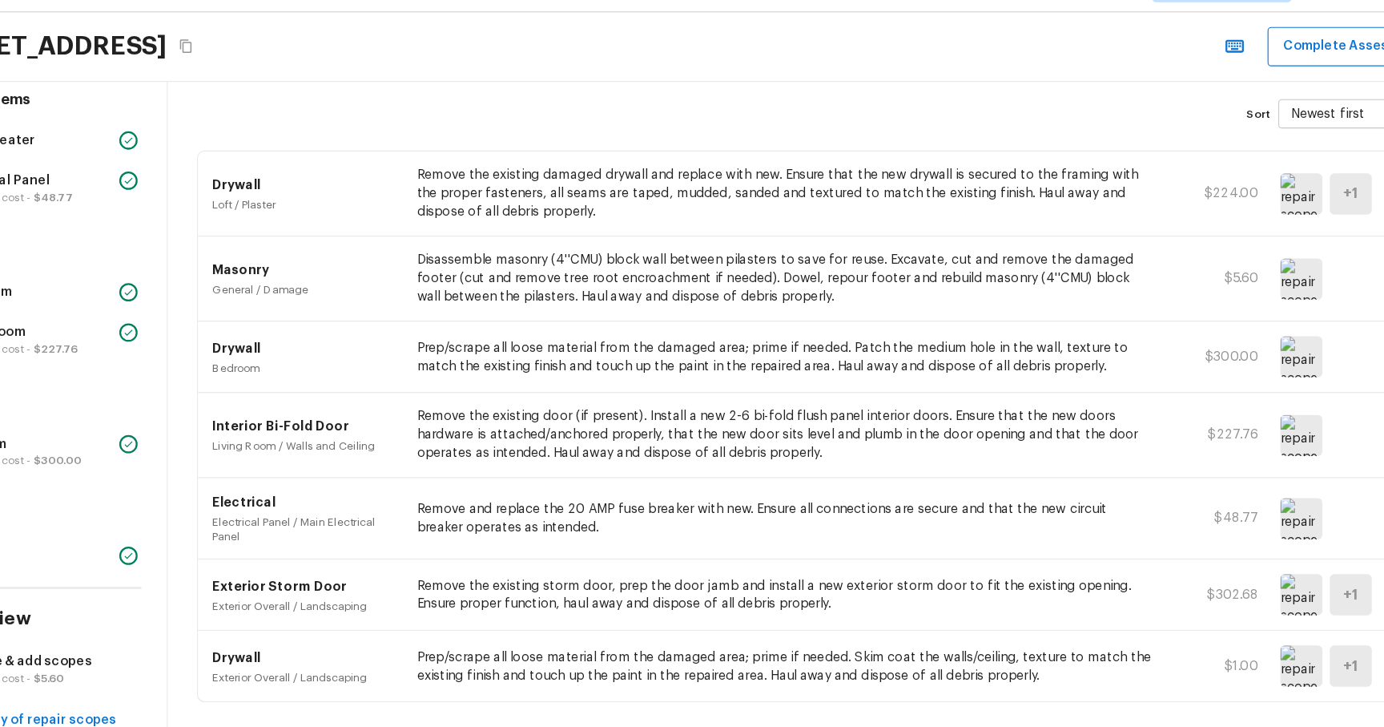
scroll to position [67, 0]
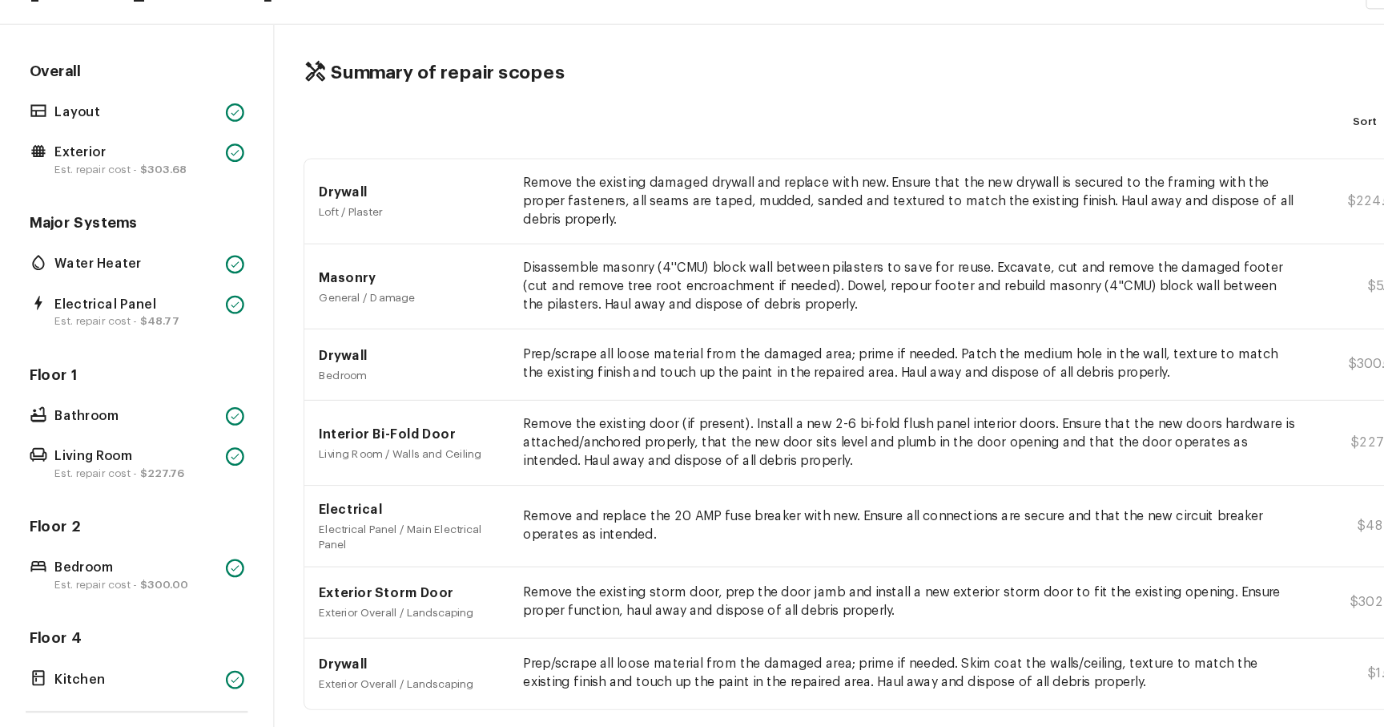
click at [902, 179] on div "Summary of repair scopes Sort Newest first newestFirst ​ Drywall Loft / Plaster…" at bounding box center [812, 418] width 1144 height 615
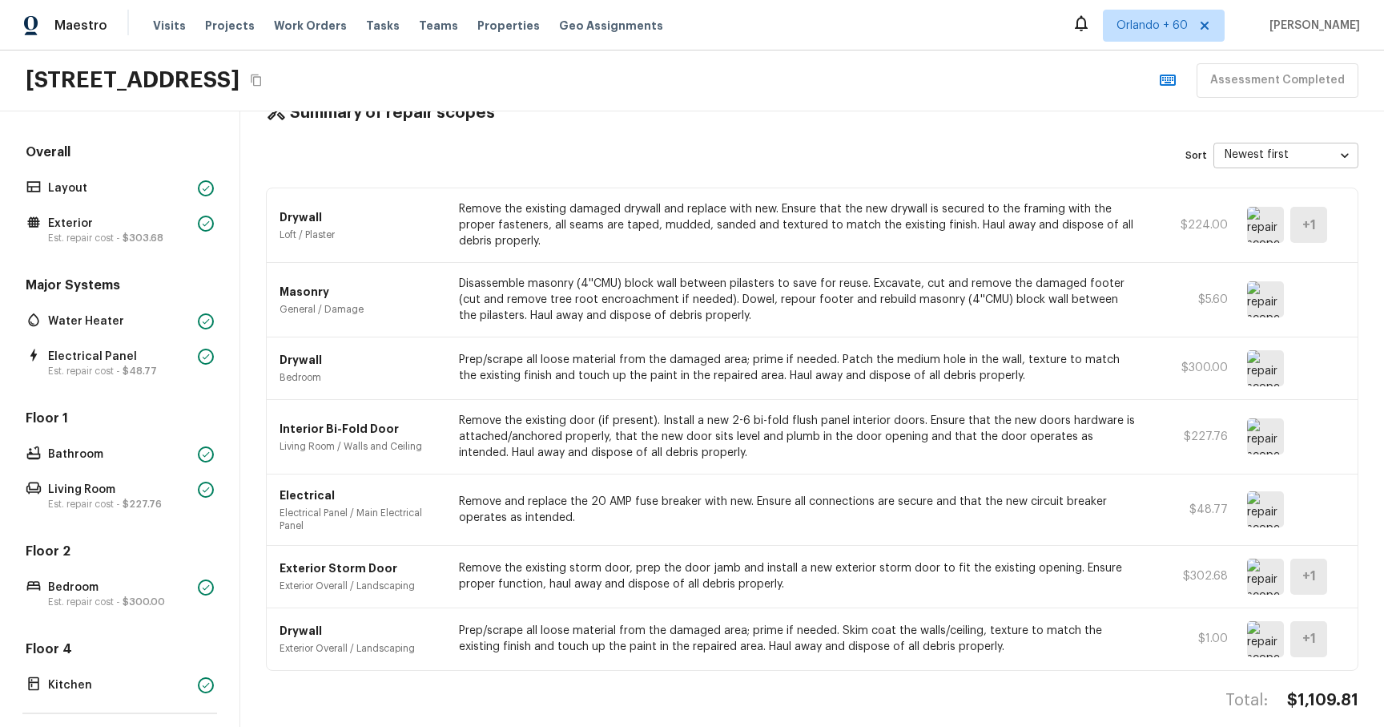
scroll to position [57, 0]
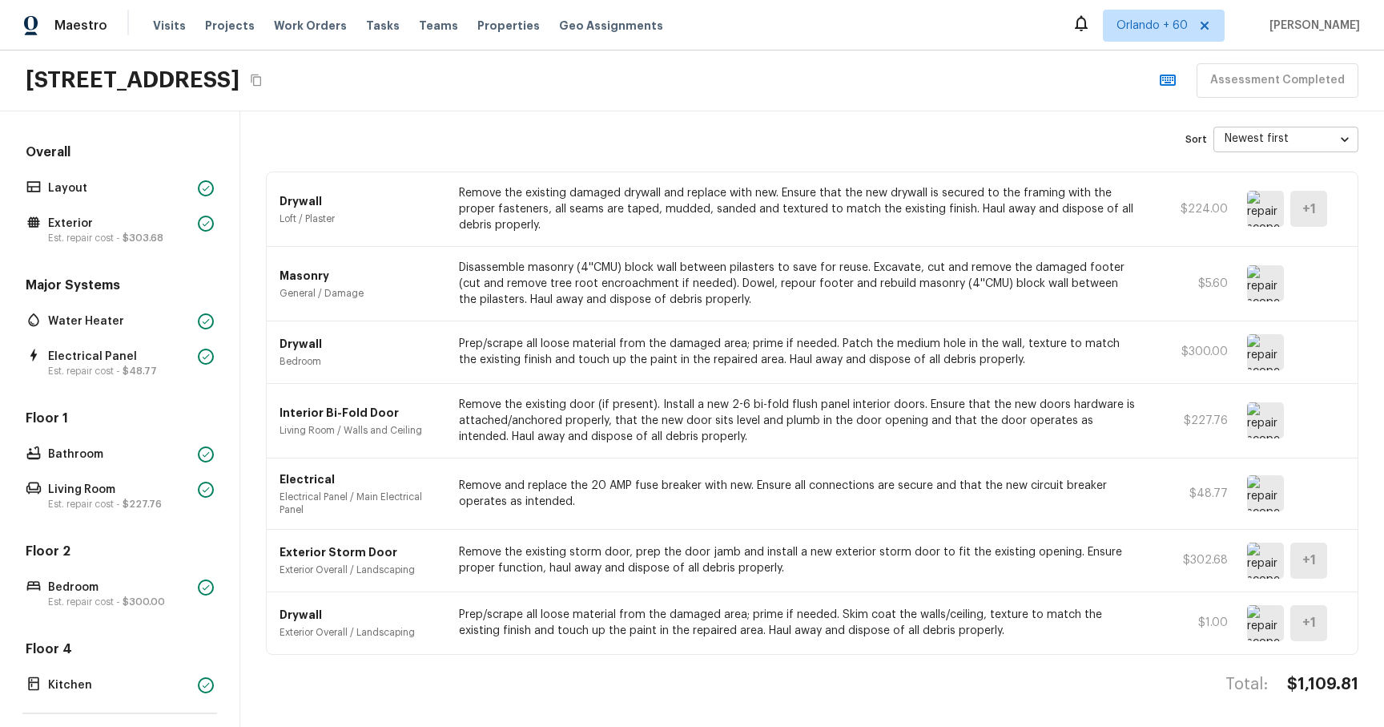
click at [140, 199] on div "Overall Layout Exterior Est. repair cost - $303.68" at bounding box center [119, 195] width 195 height 104
click at [92, 194] on p "Layout" at bounding box center [119, 188] width 143 height 16
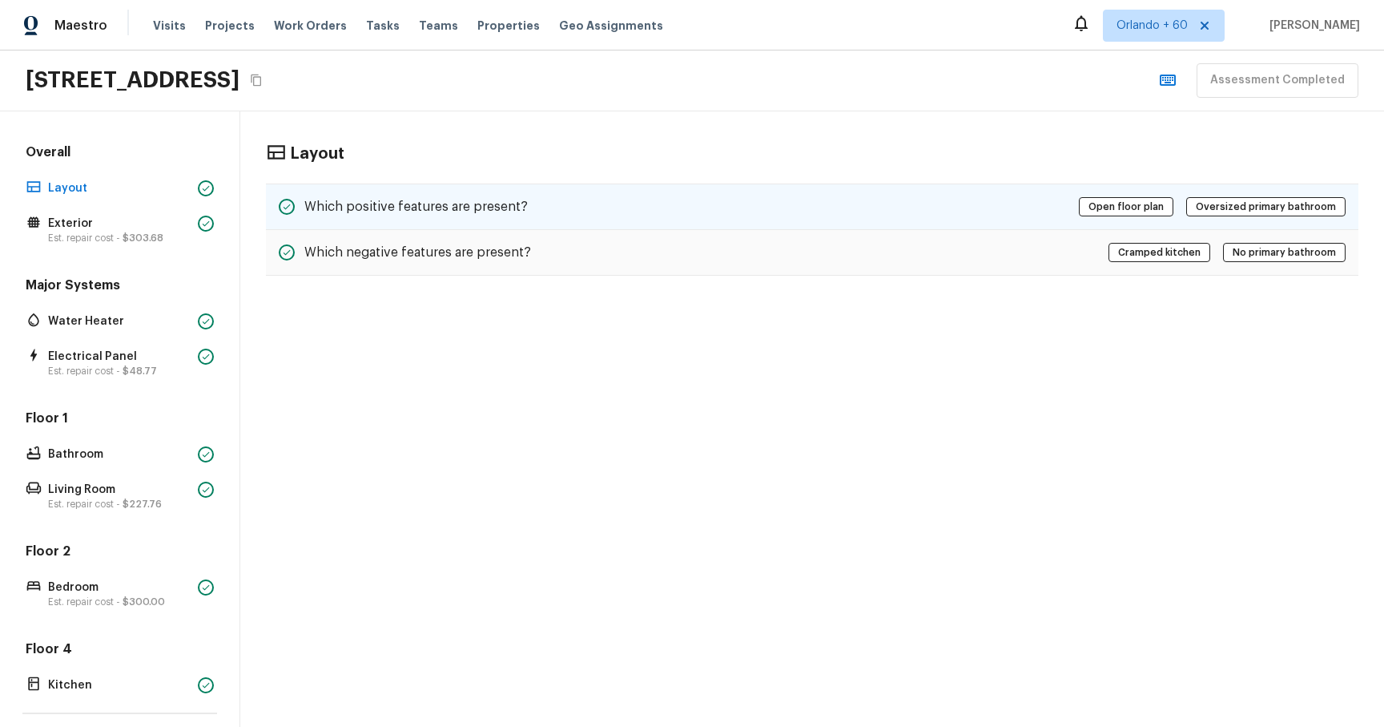
click at [393, 226] on div "Which positive features are present? Open floor plan Oversized primary bathroom" at bounding box center [812, 206] width 1093 height 46
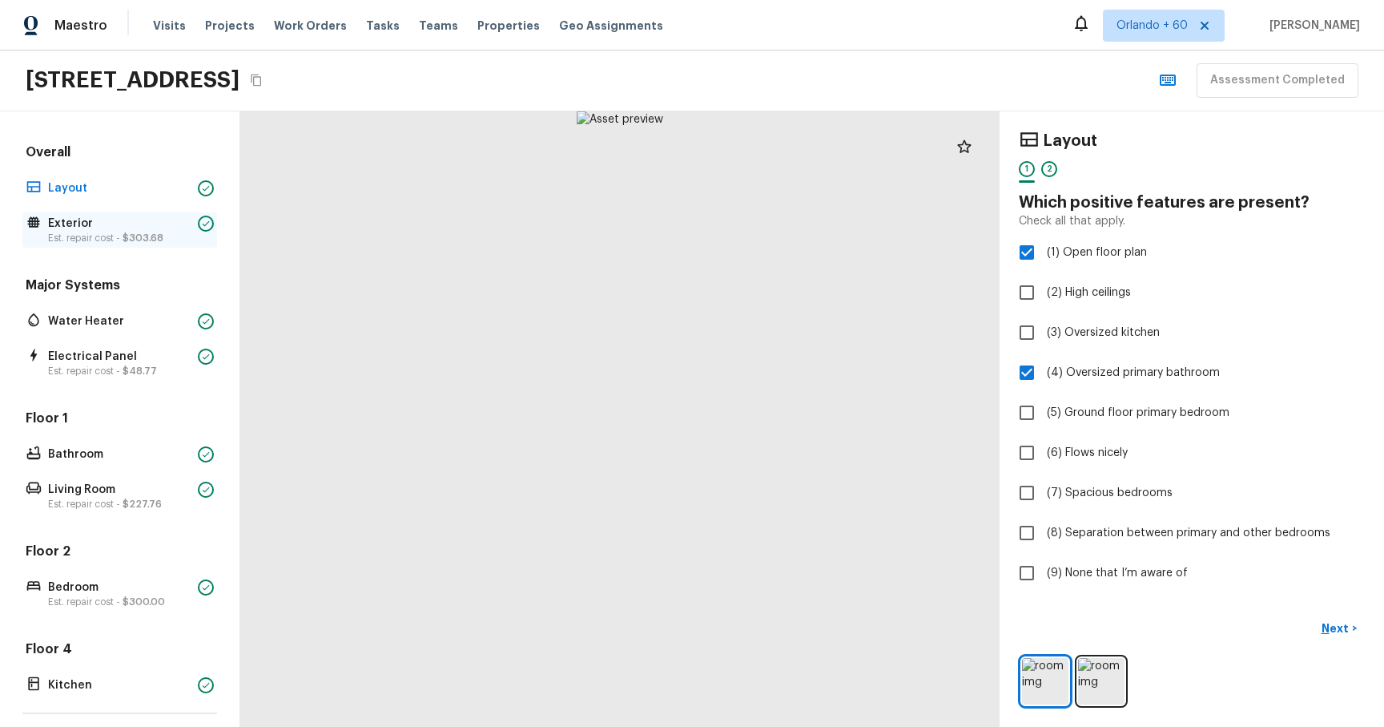
click at [116, 220] on p "Exterior" at bounding box center [119, 224] width 143 height 16
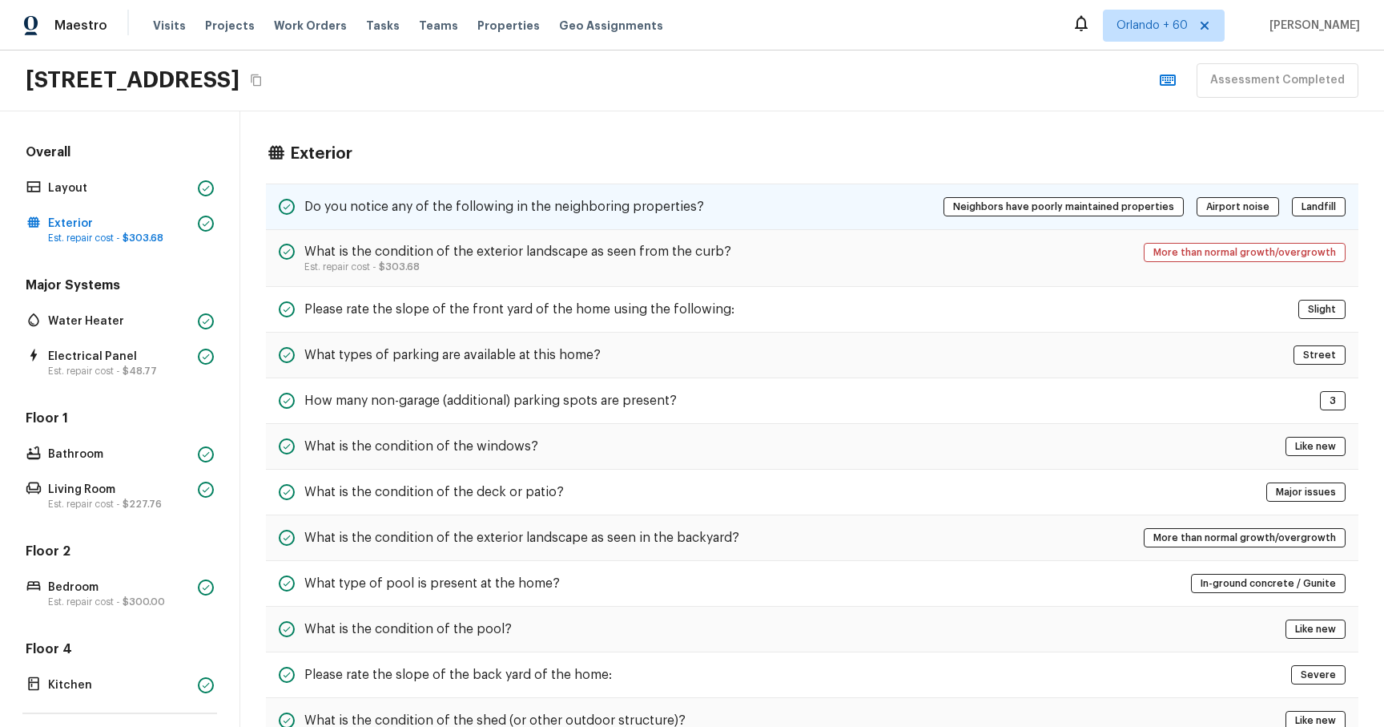
click at [351, 194] on div "Do you notice any of the following in the neighboring properties? Neighbors hav…" at bounding box center [812, 206] width 1093 height 46
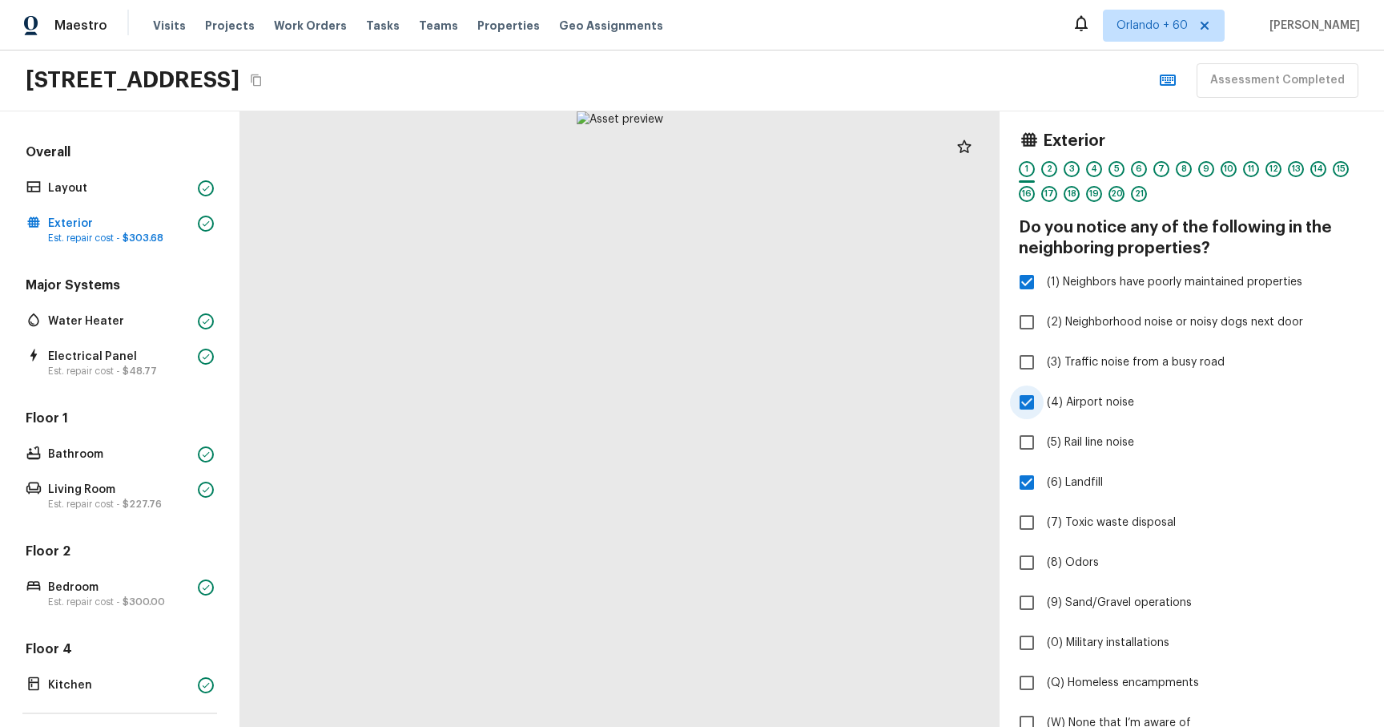
scroll to position [193, 0]
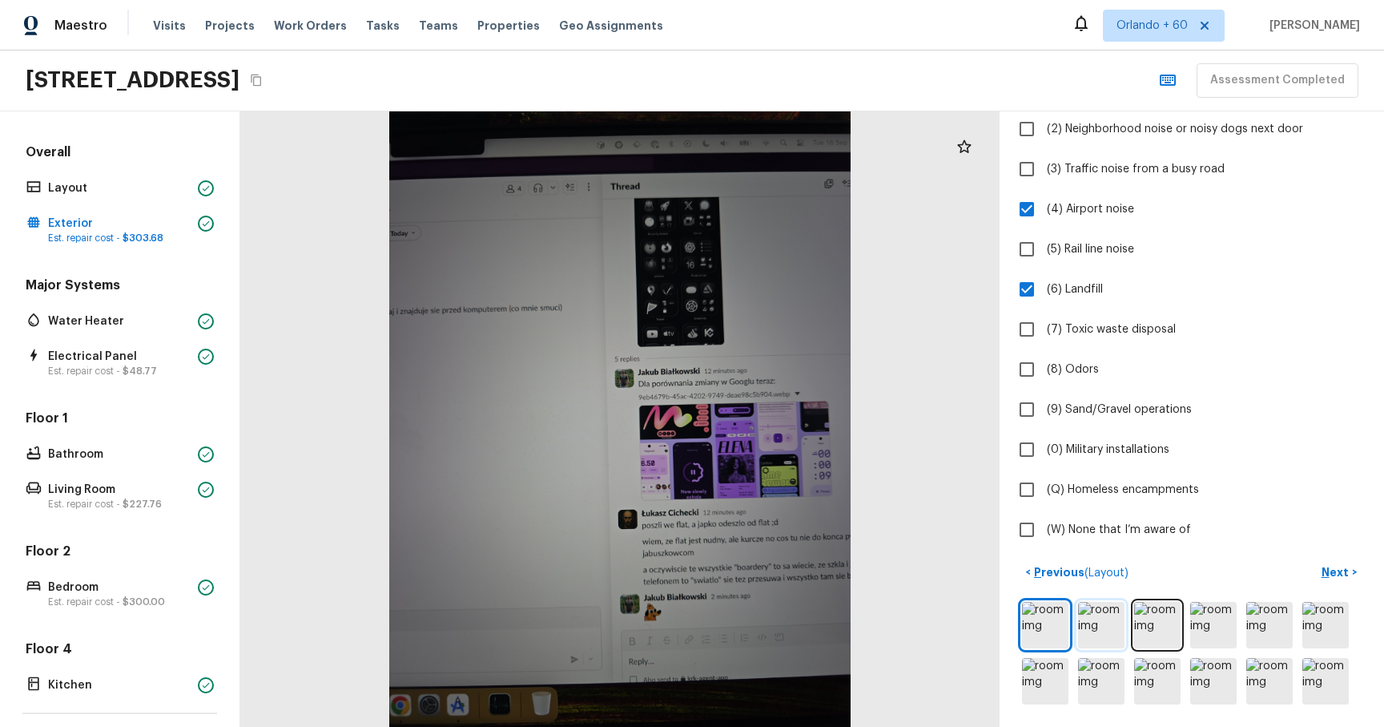
click at [1114, 629] on img at bounding box center [1101, 625] width 46 height 46
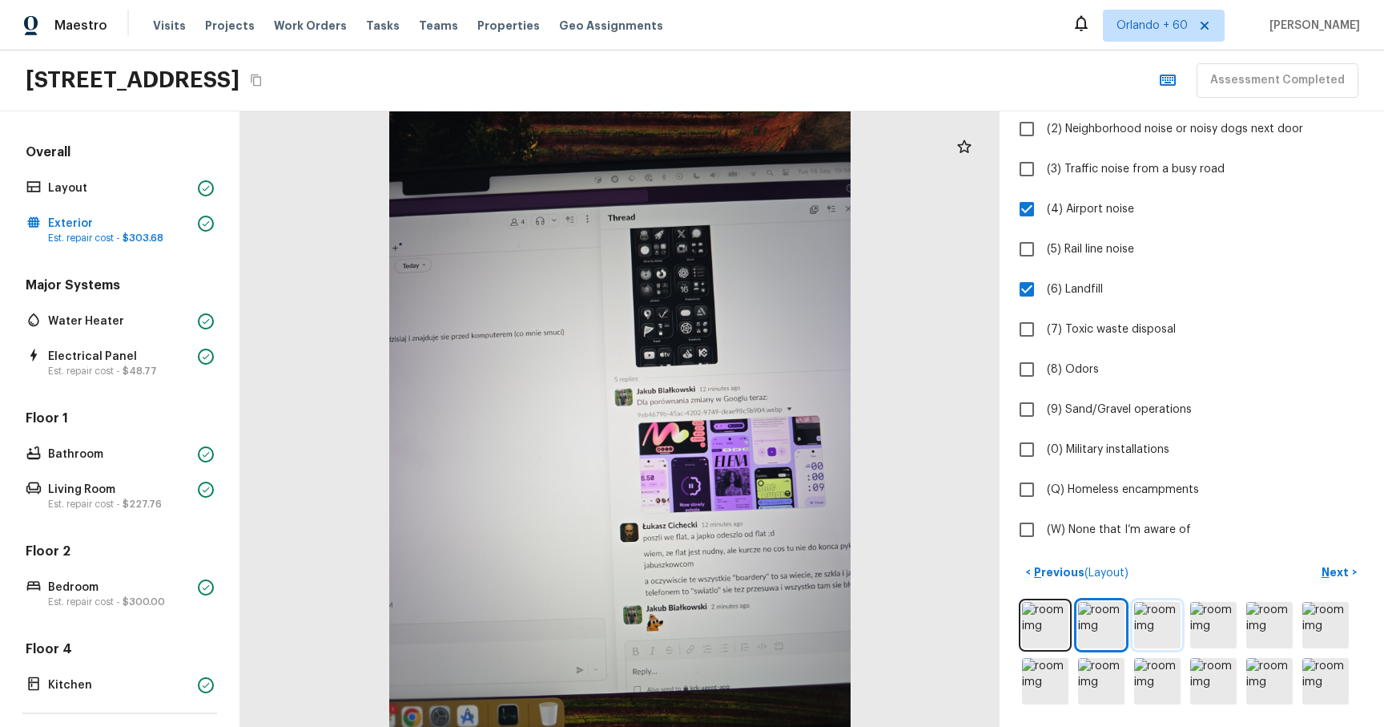
click at [1139, 633] on img at bounding box center [1157, 625] width 46 height 46
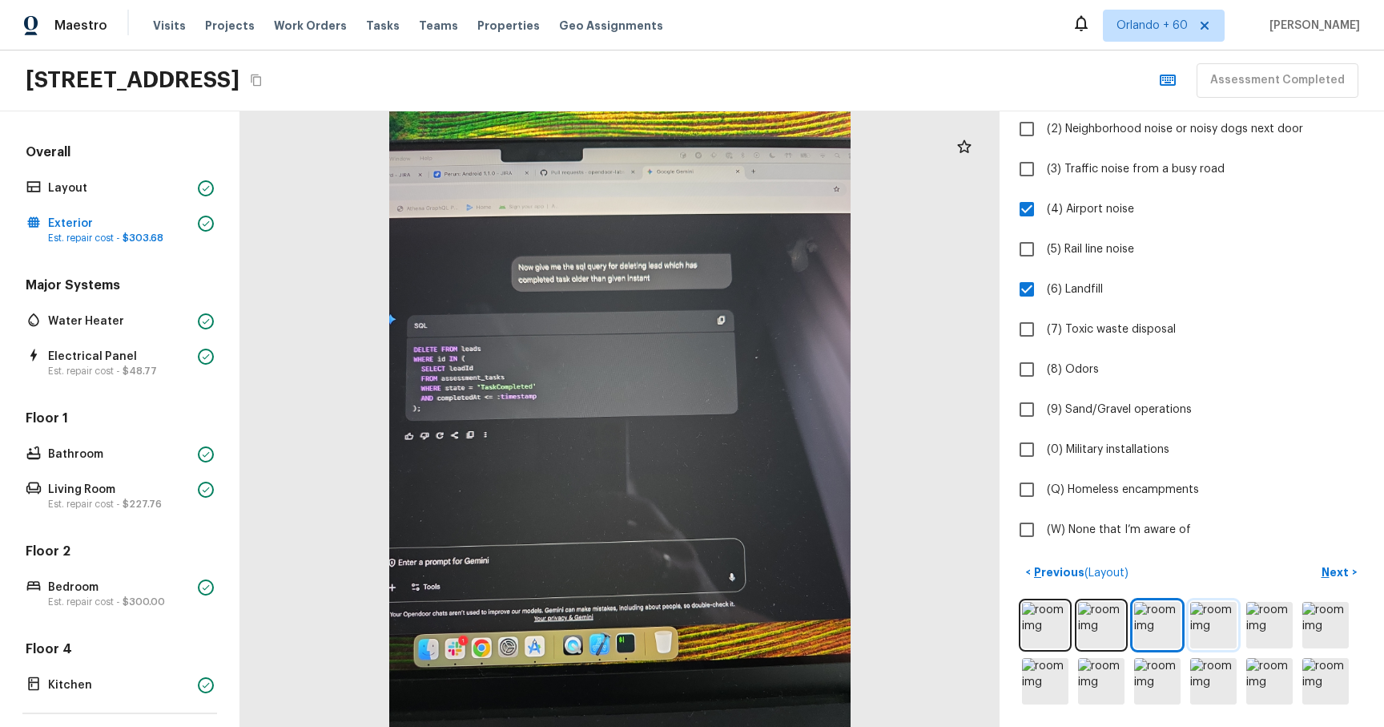
click at [1193, 633] on img at bounding box center [1214, 625] width 46 height 46
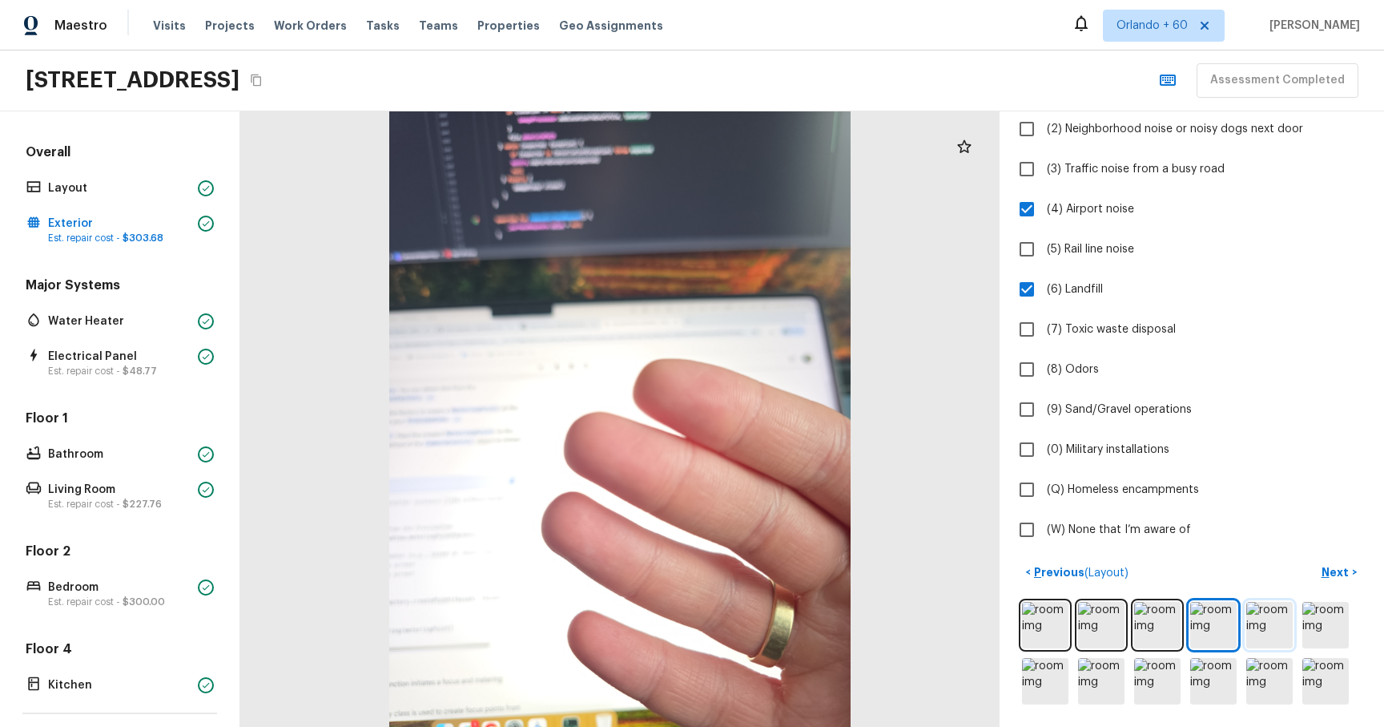
click at [1251, 615] on img at bounding box center [1270, 625] width 46 height 46
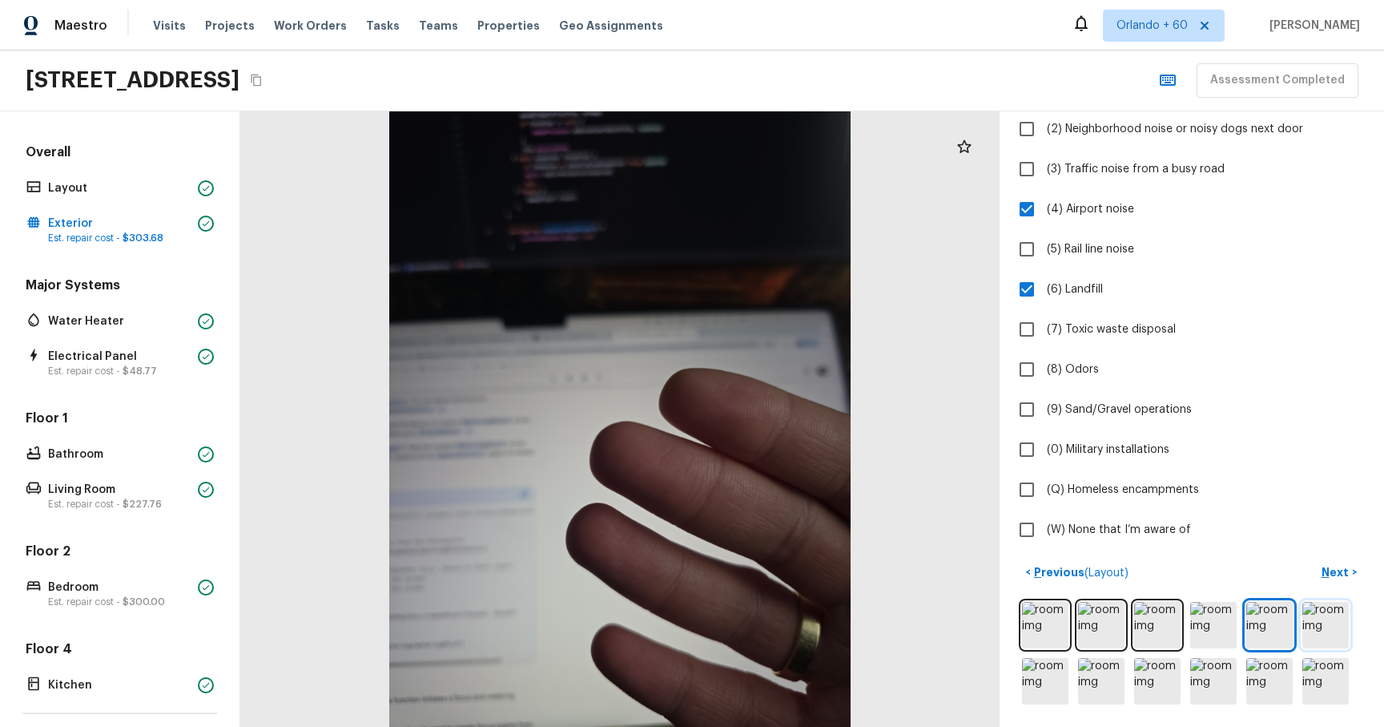
click at [1340, 623] on img at bounding box center [1326, 625] width 46 height 46
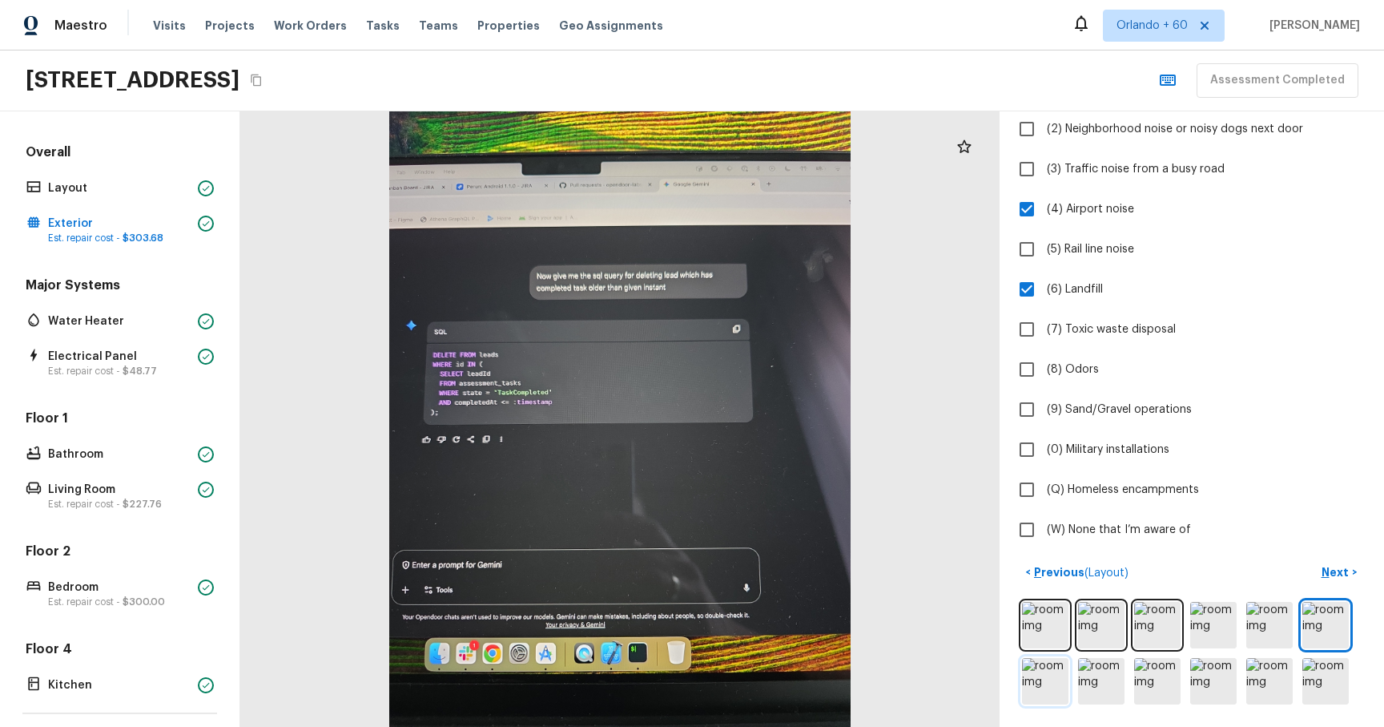
click at [1046, 693] on img at bounding box center [1045, 681] width 46 height 46
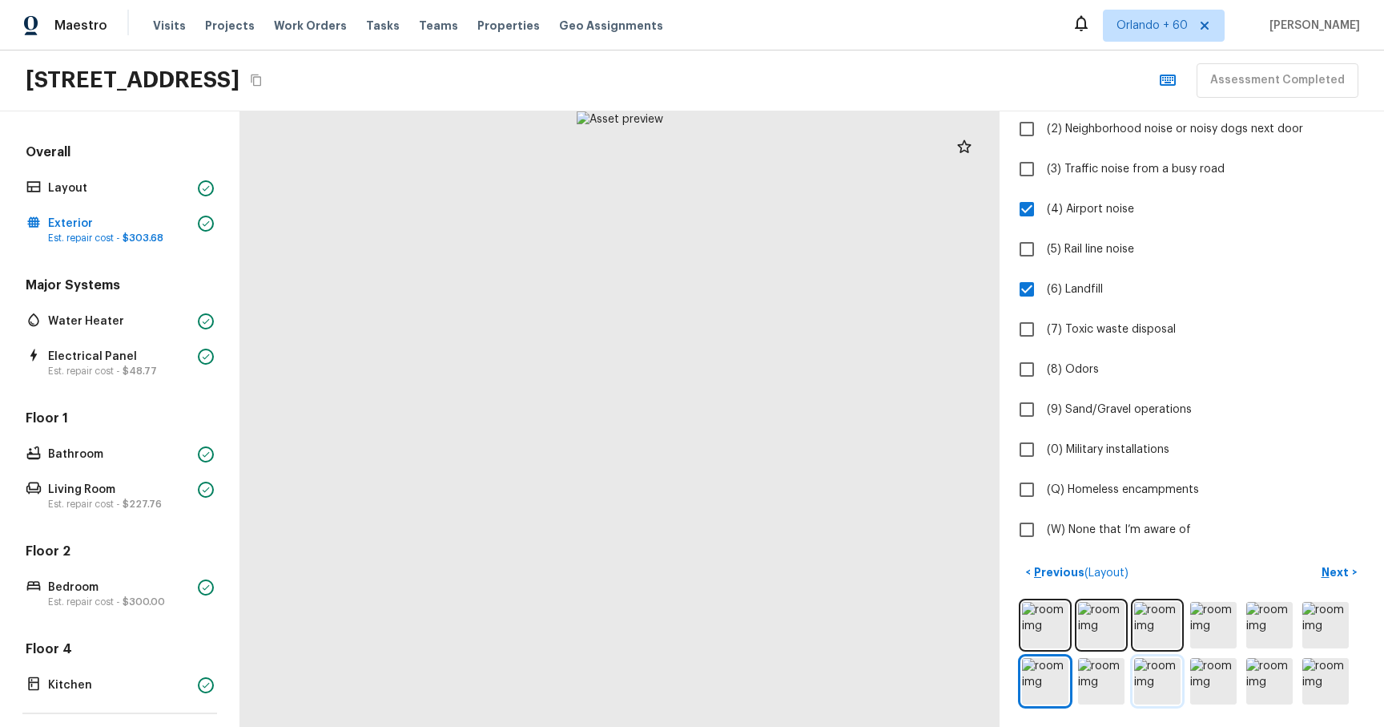
click at [1168, 681] on img at bounding box center [1157, 681] width 46 height 46
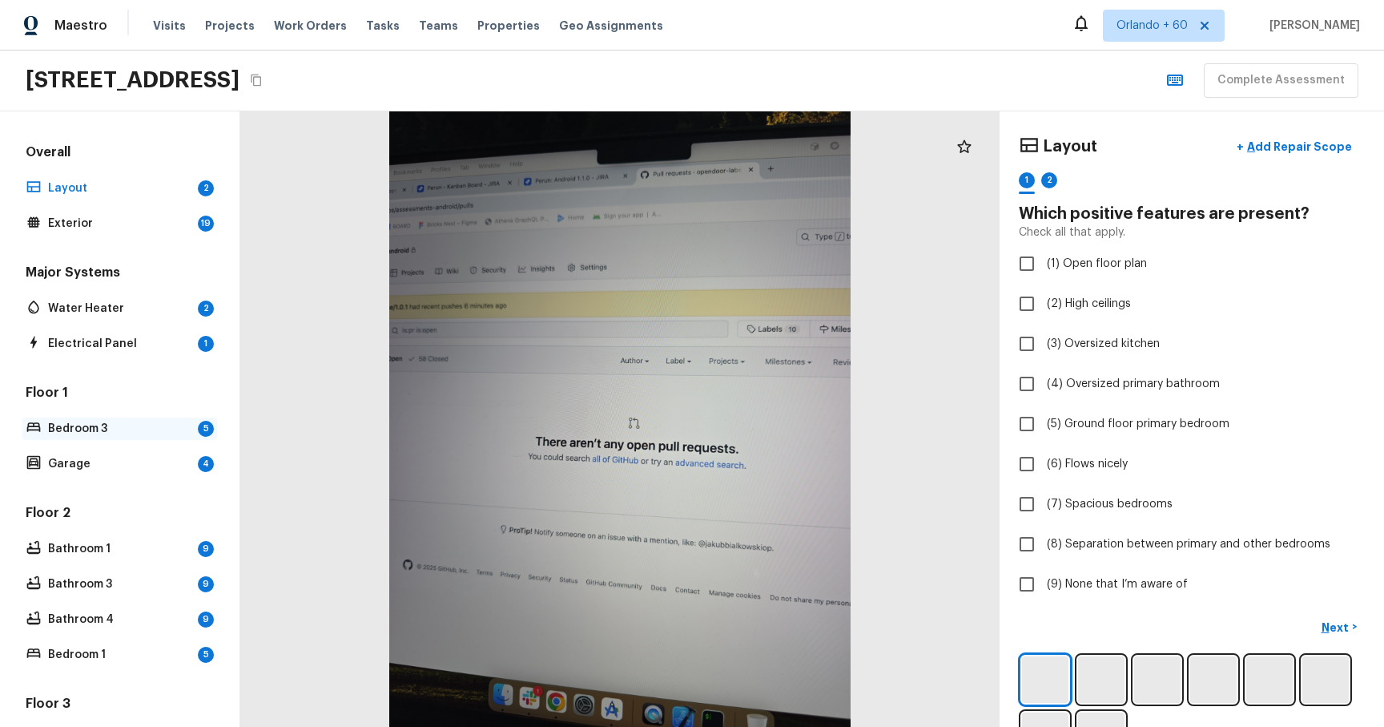
scroll to position [28, 0]
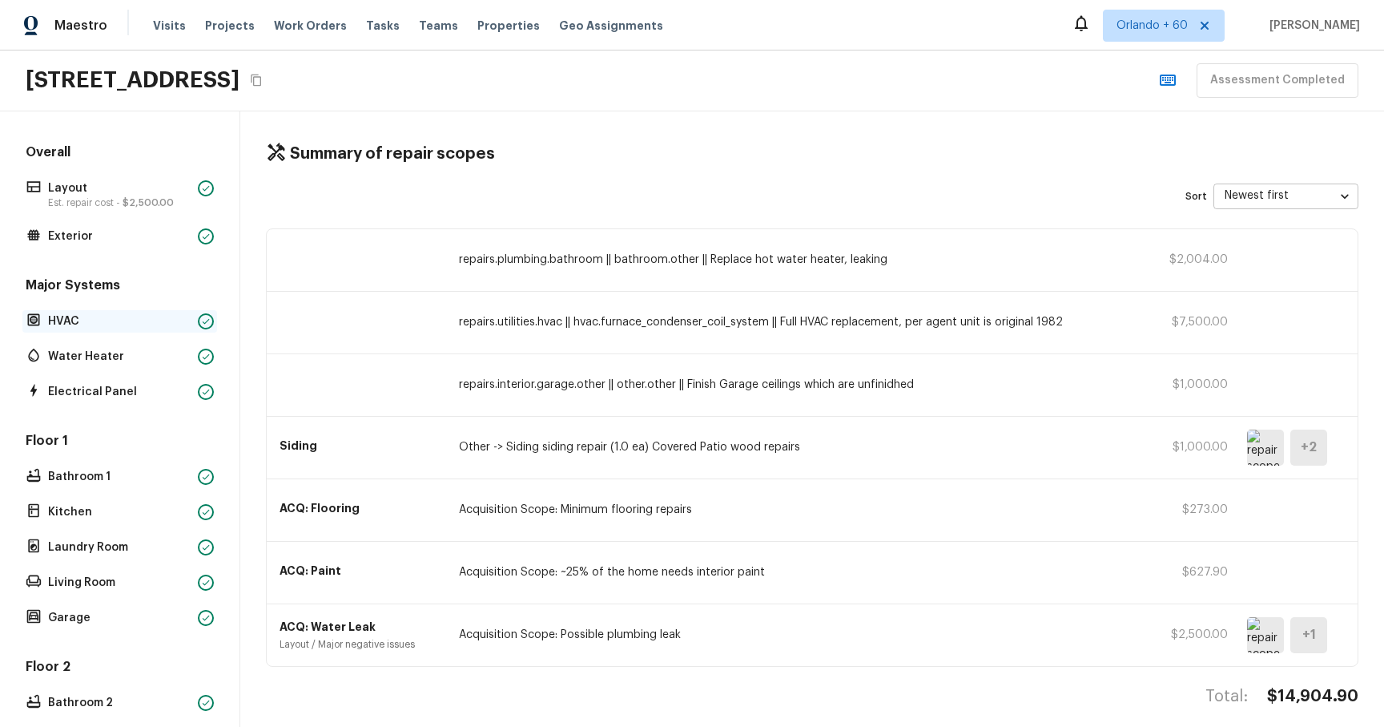
click at [123, 324] on p "HVAC" at bounding box center [119, 321] width 143 height 16
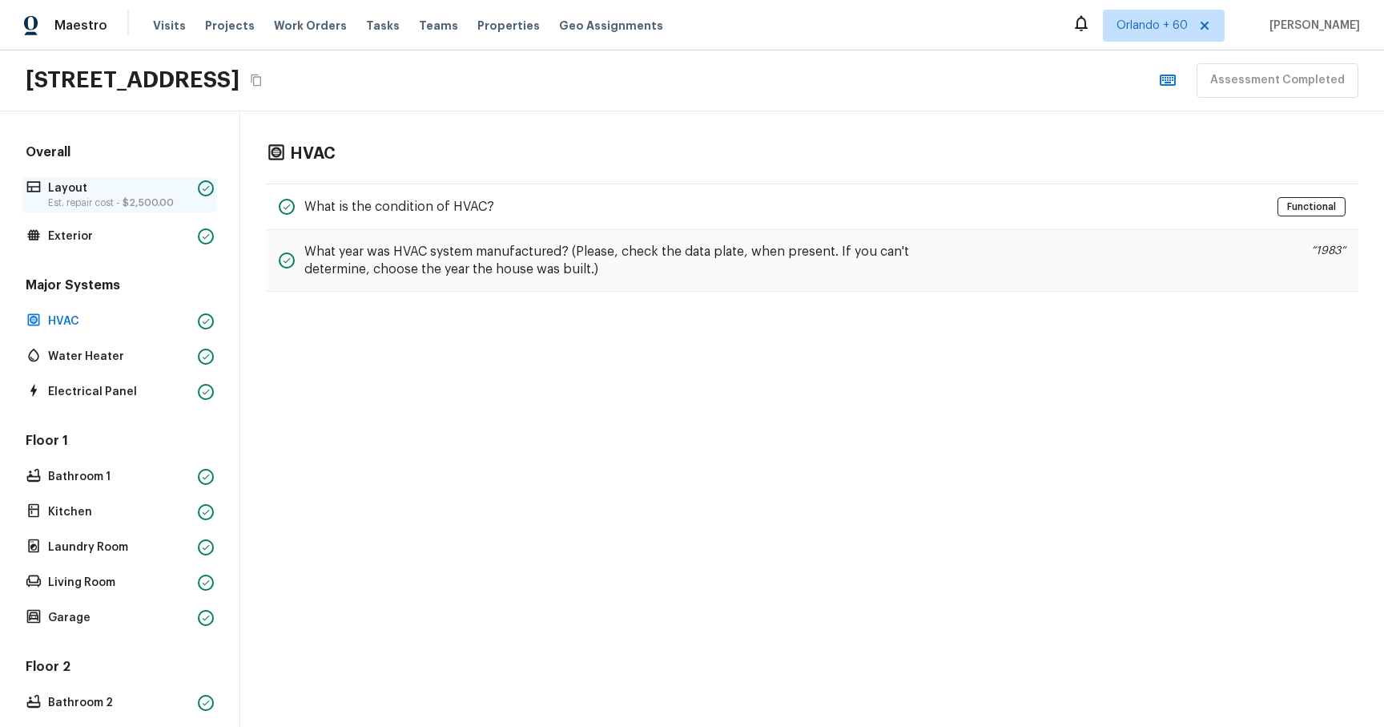
click at [125, 208] on p "Est. repair cost - $2,500.00" at bounding box center [119, 202] width 143 height 13
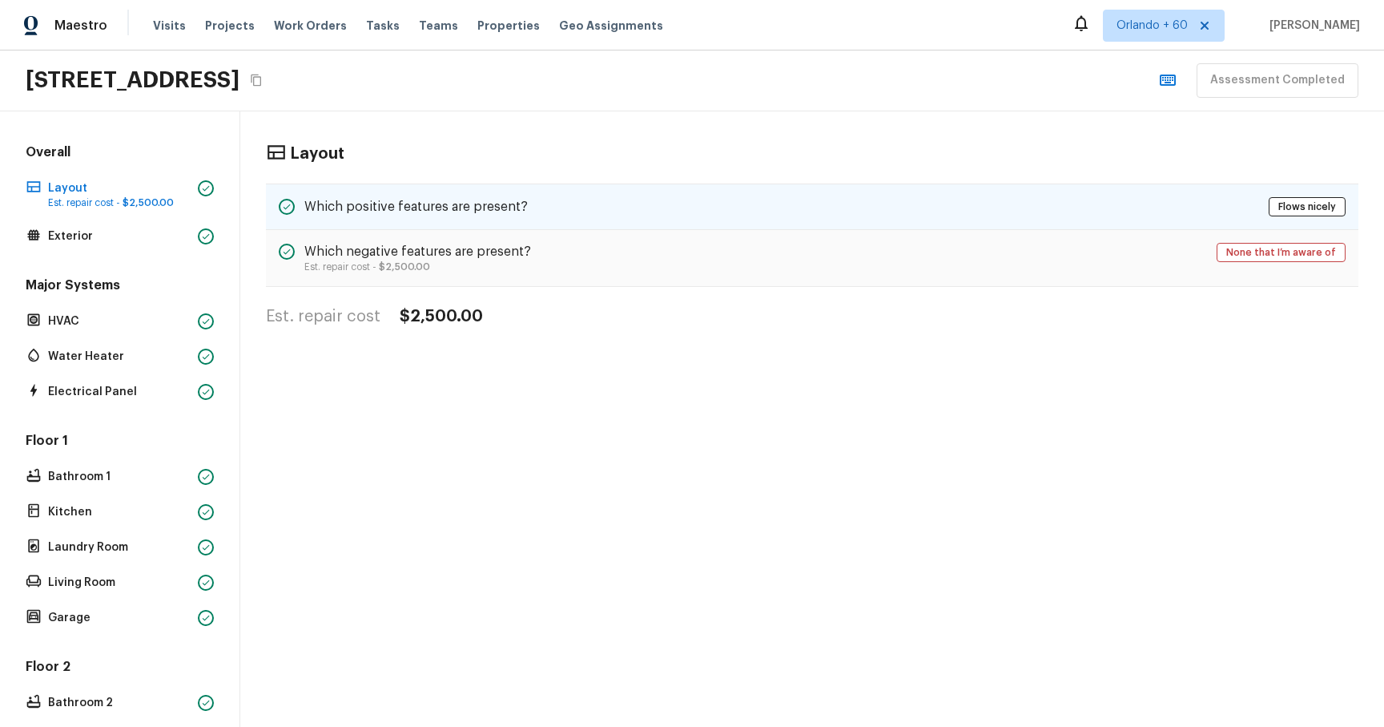
click at [437, 198] on h5 "Which positive features are present?" at bounding box center [416, 207] width 224 height 18
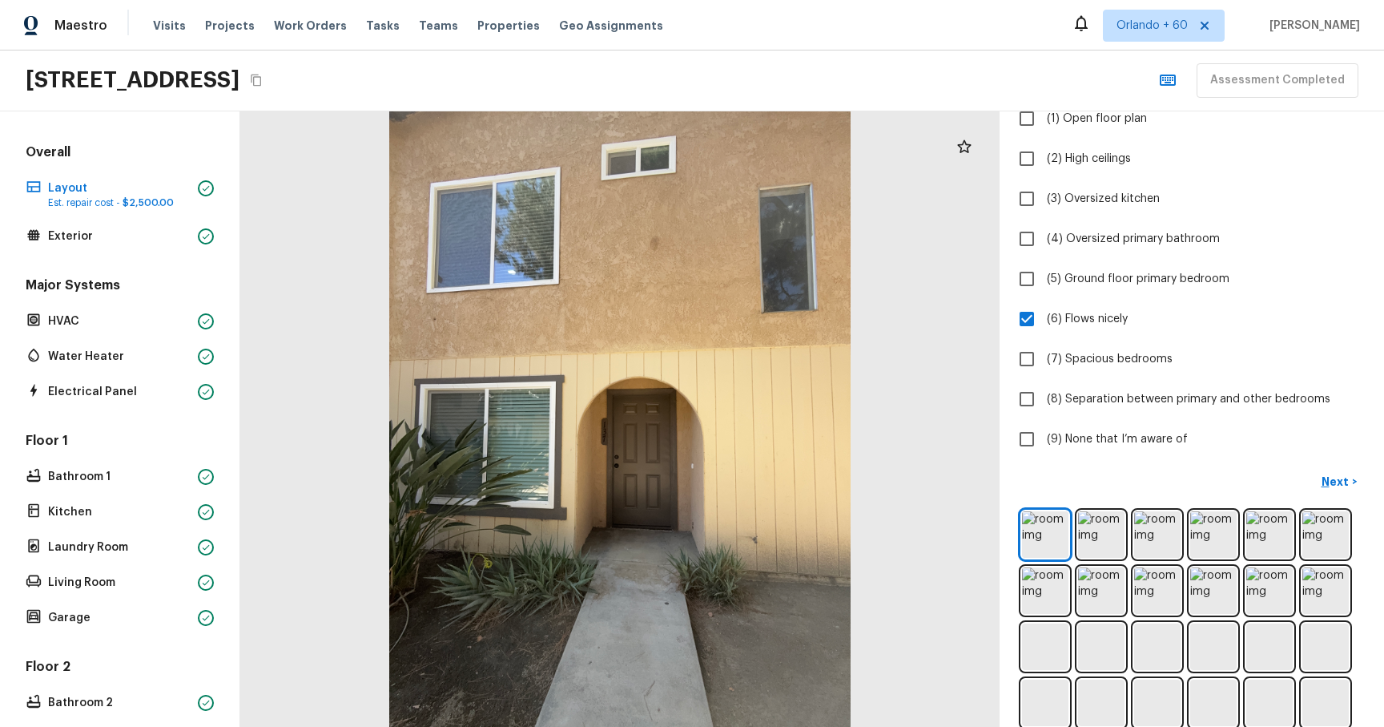
scroll to position [208, 0]
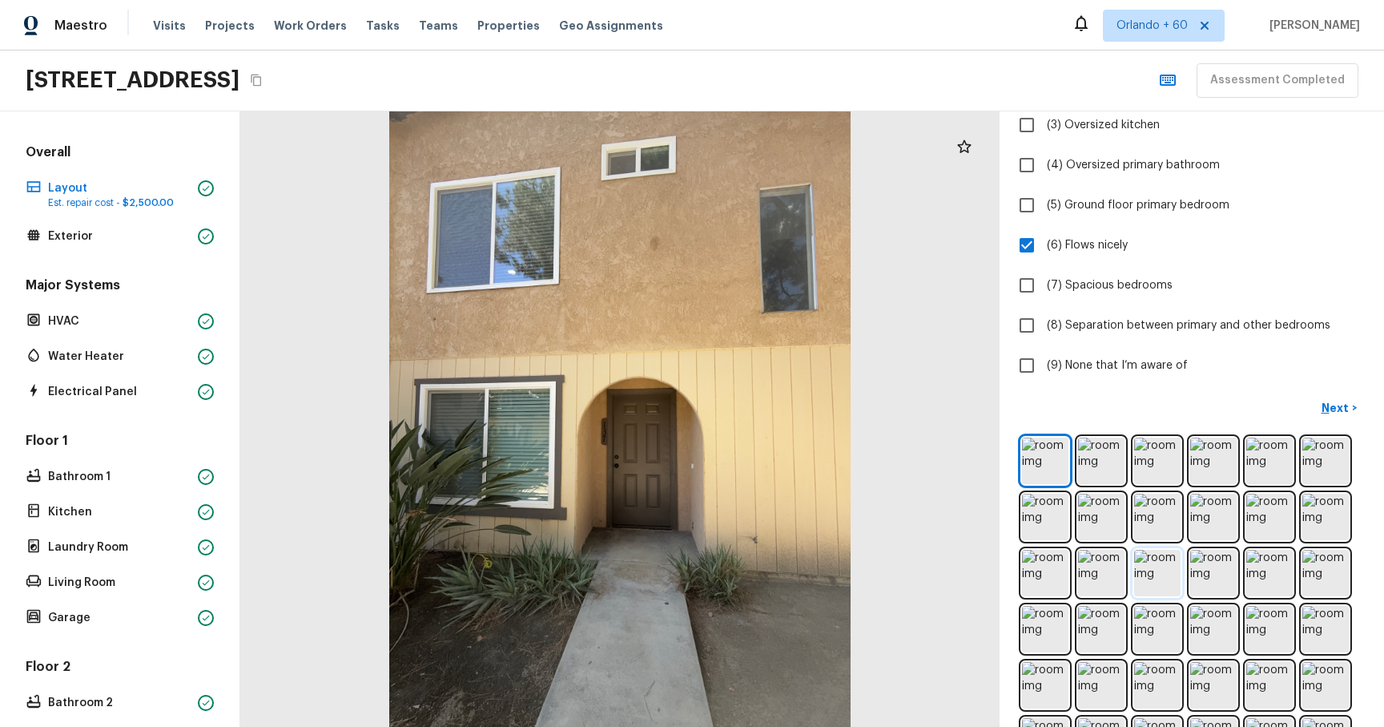
click at [1166, 566] on img at bounding box center [1157, 573] width 46 height 46
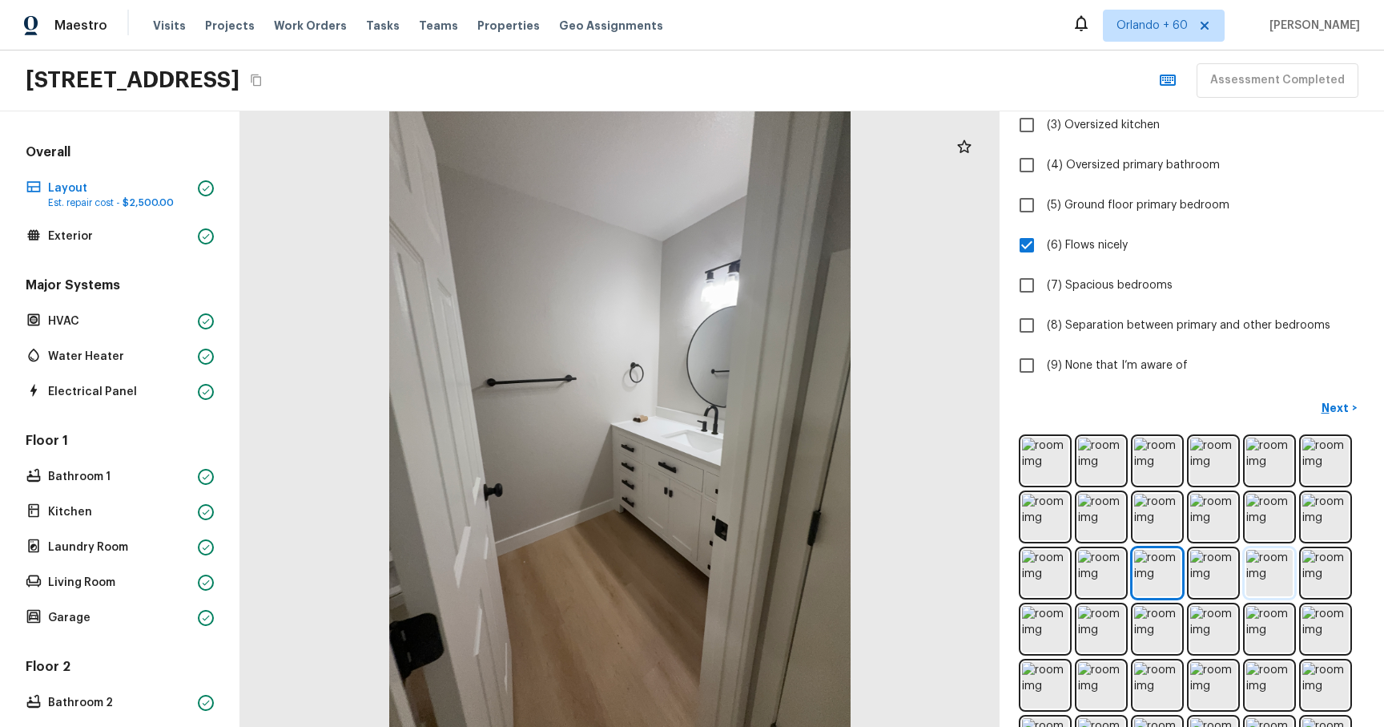
click at [1249, 572] on img at bounding box center [1270, 573] width 46 height 46
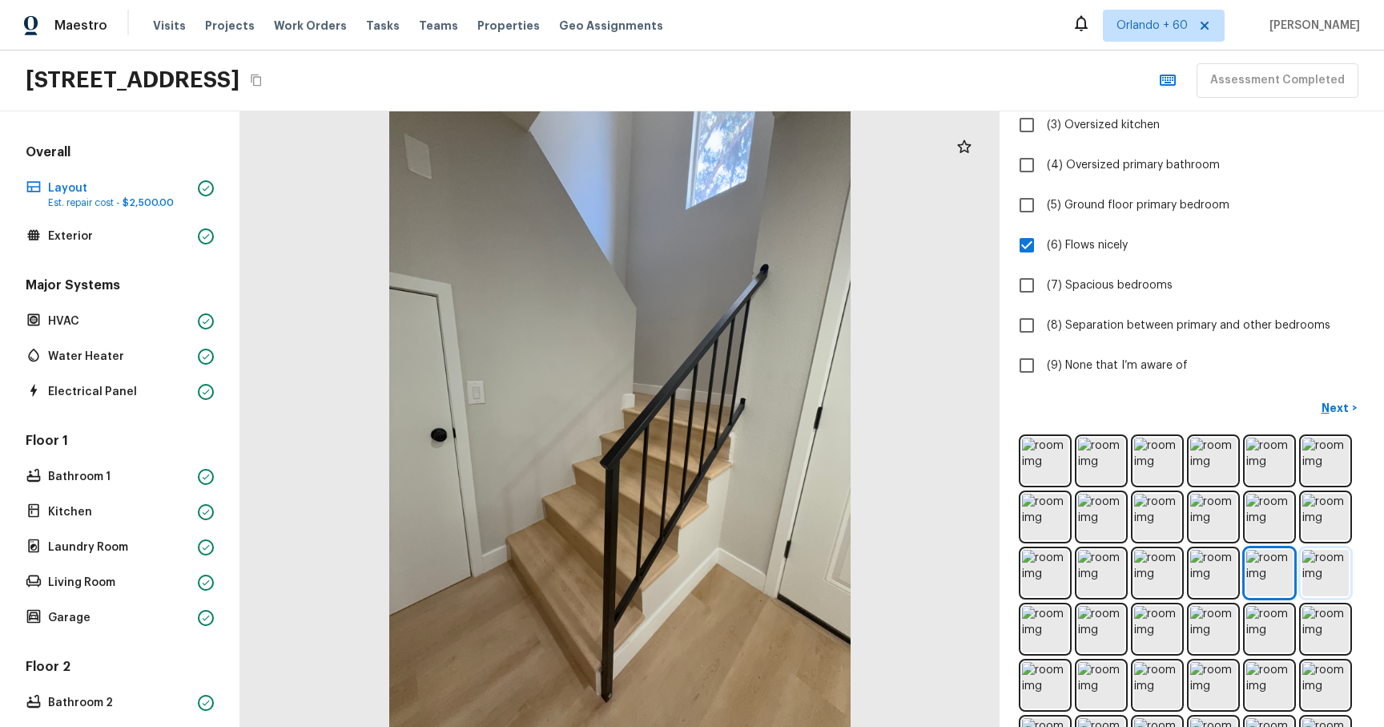
click at [1322, 568] on img at bounding box center [1326, 573] width 46 height 46
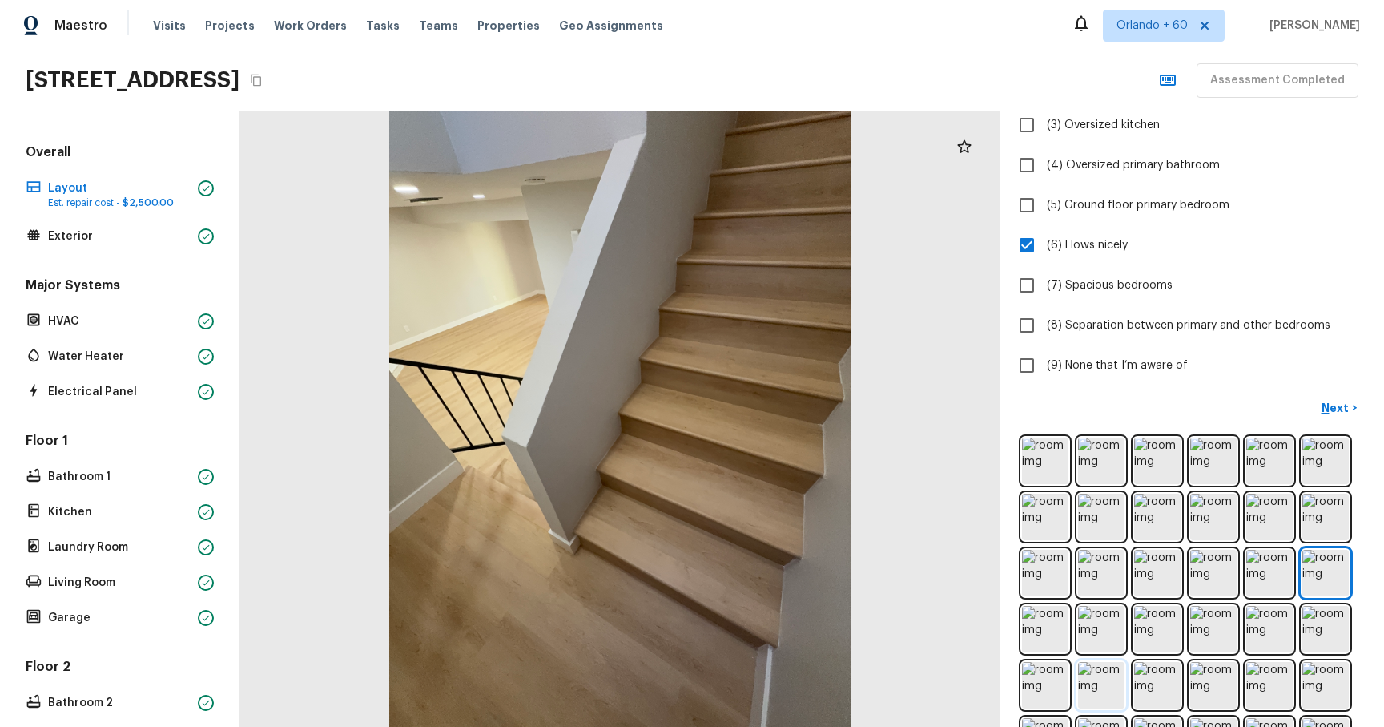
scroll to position [324, 0]
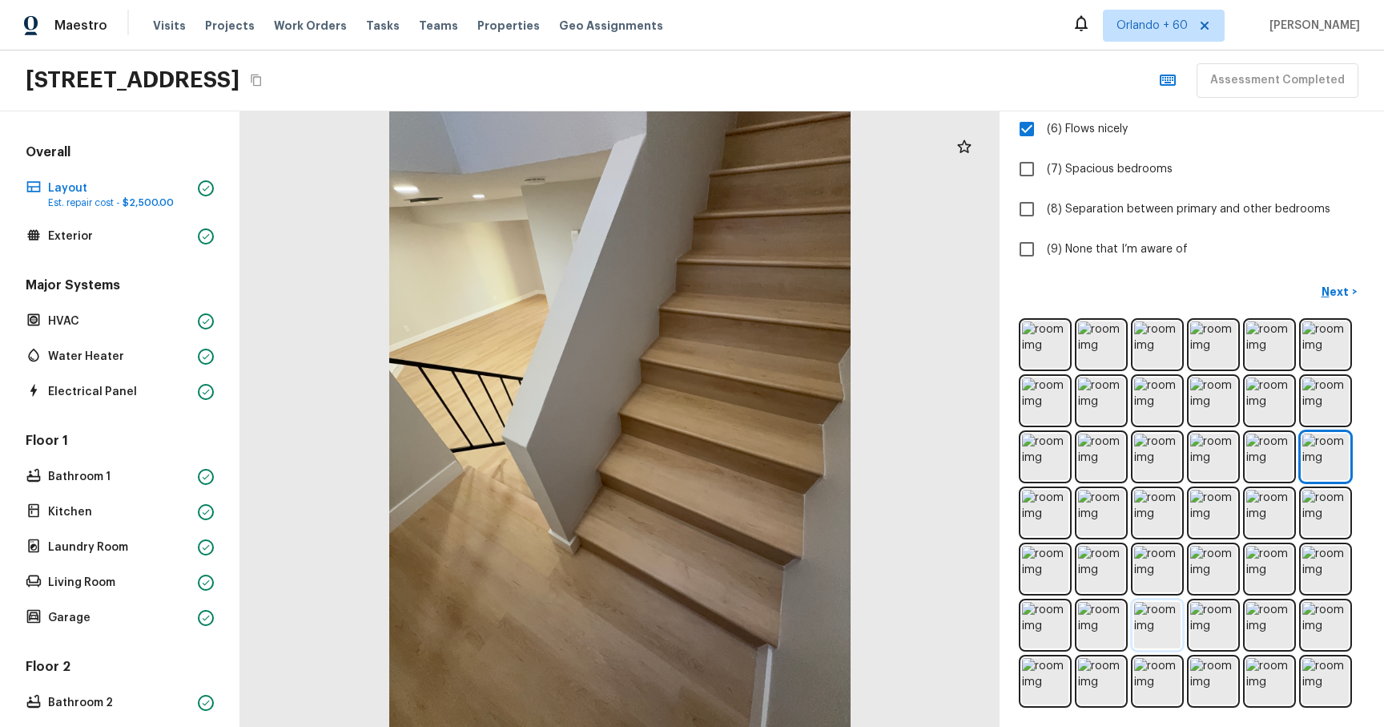
click at [1161, 623] on img at bounding box center [1157, 625] width 46 height 46
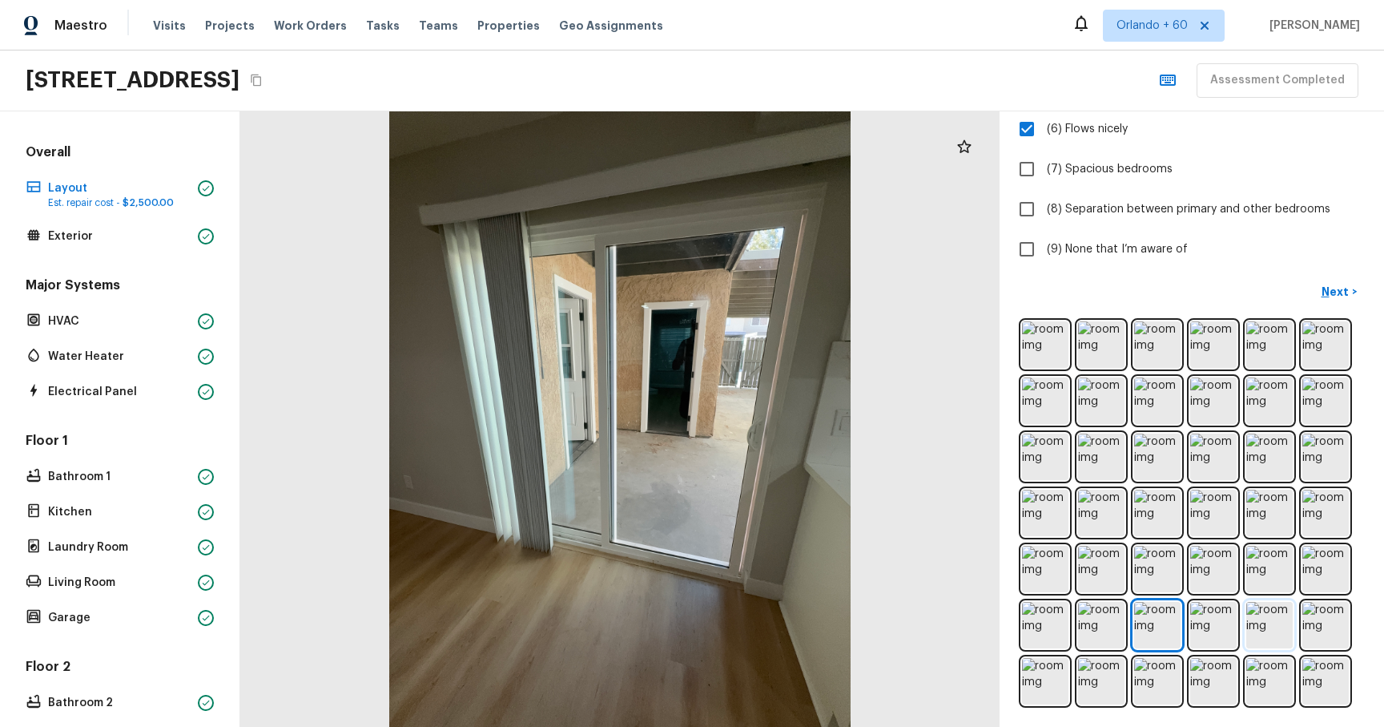
click at [1275, 614] on img at bounding box center [1270, 625] width 46 height 46
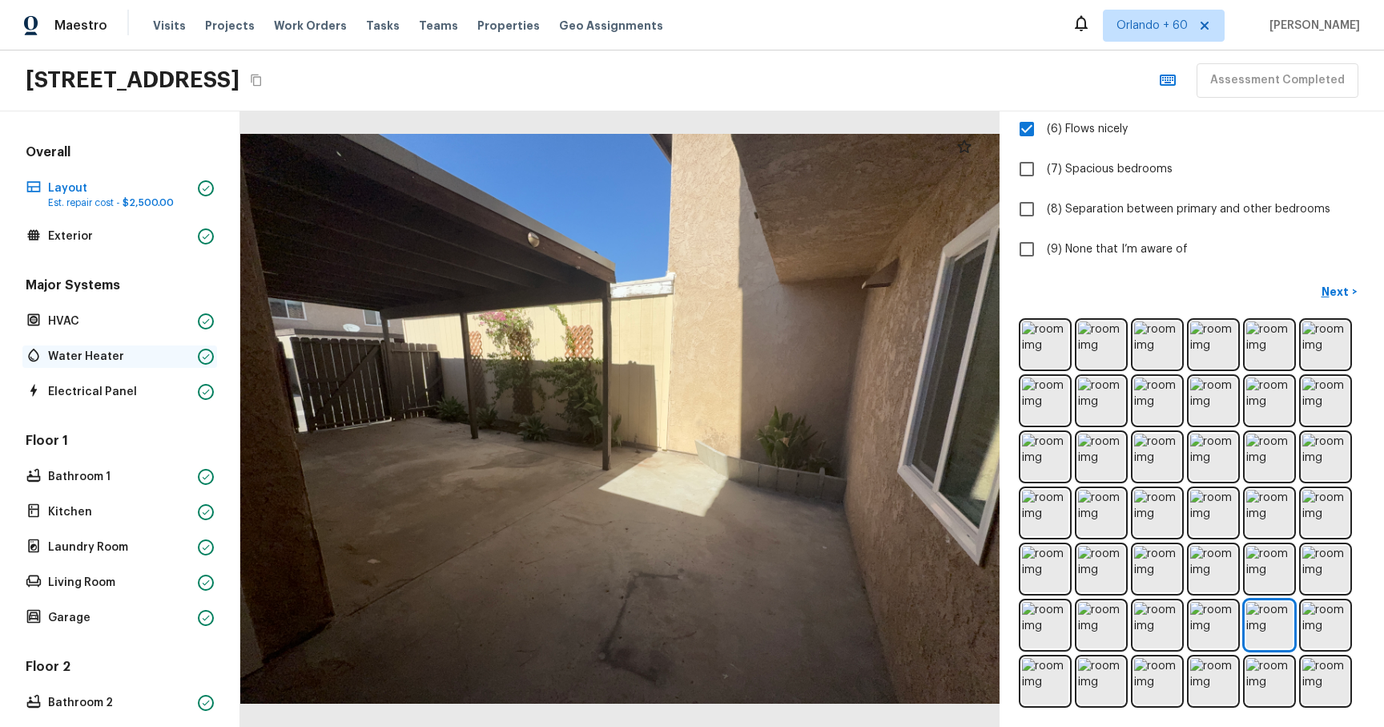
click at [123, 365] on div "Water Heater" at bounding box center [119, 356] width 195 height 22
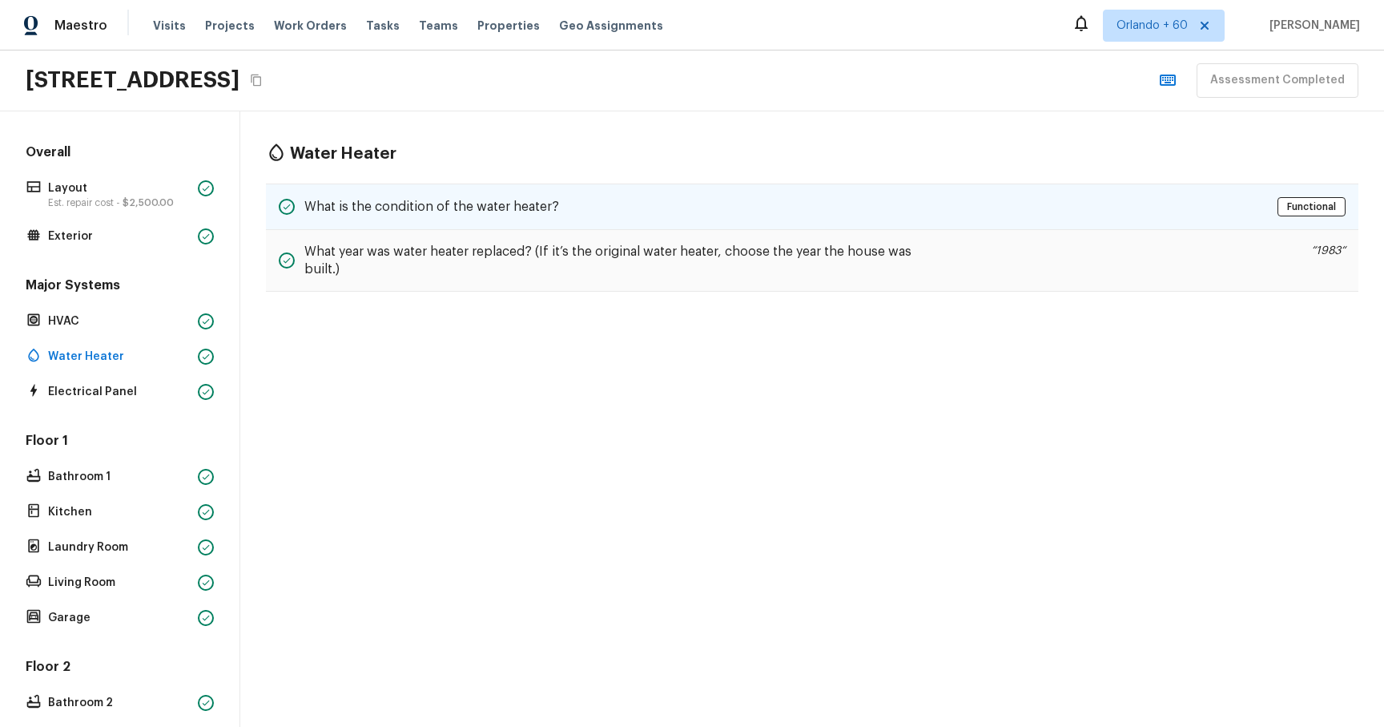
click at [567, 196] on div "What is the condition of the water heater? Functional" at bounding box center [812, 206] width 1093 height 46
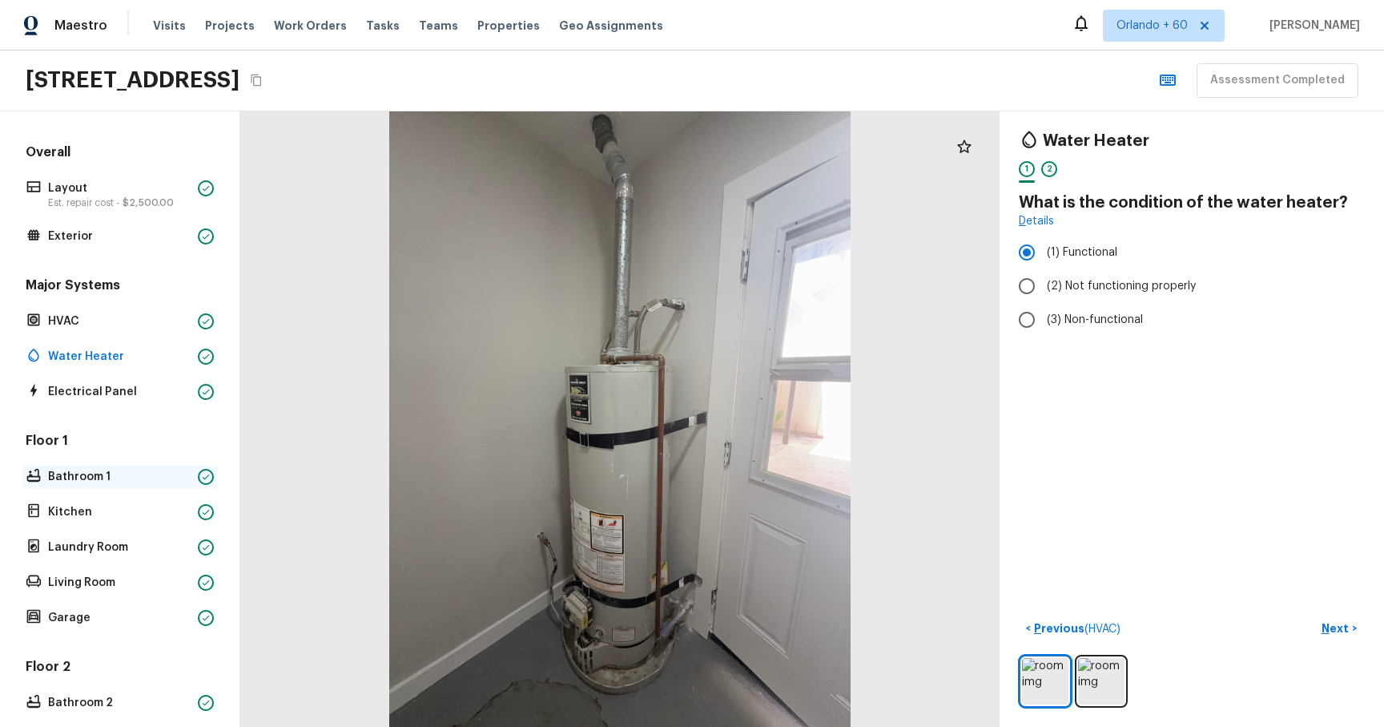
click at [109, 474] on p "Bathroom 1" at bounding box center [119, 477] width 143 height 16
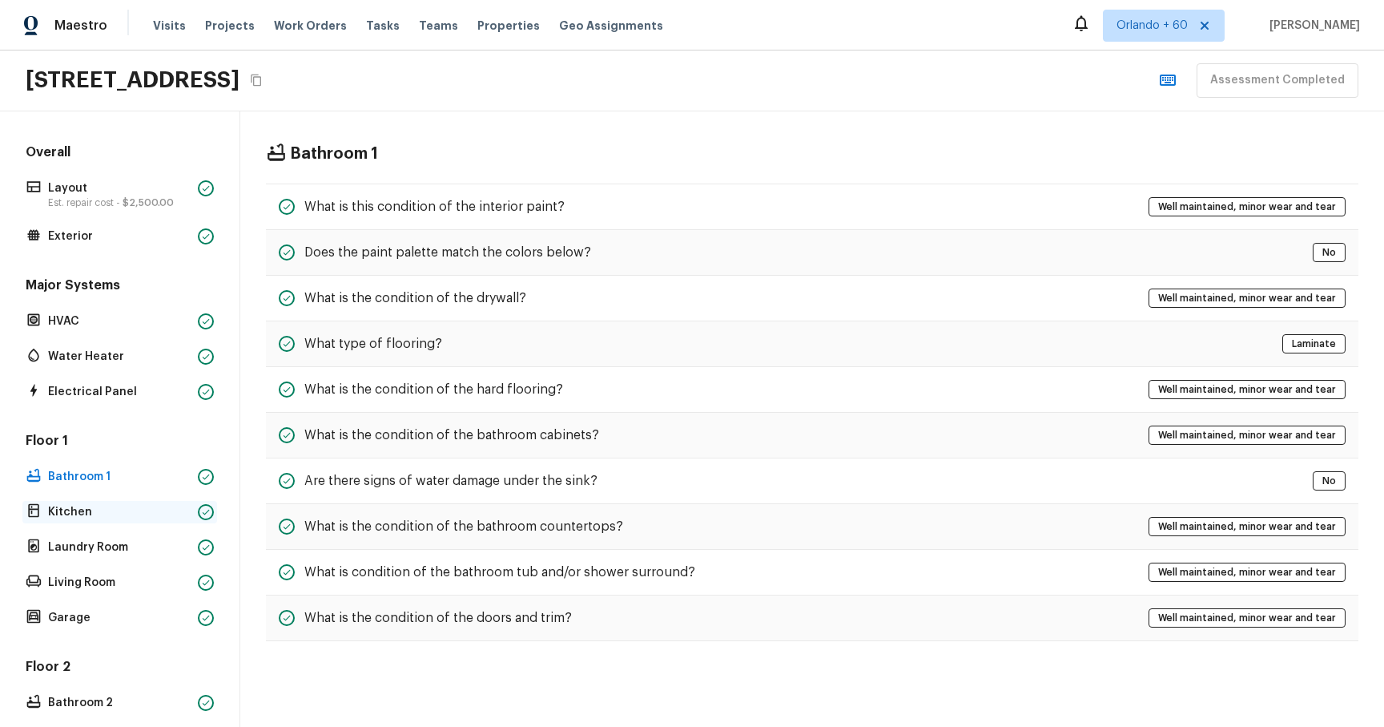
click at [89, 514] on p "Kitchen" at bounding box center [119, 512] width 143 height 16
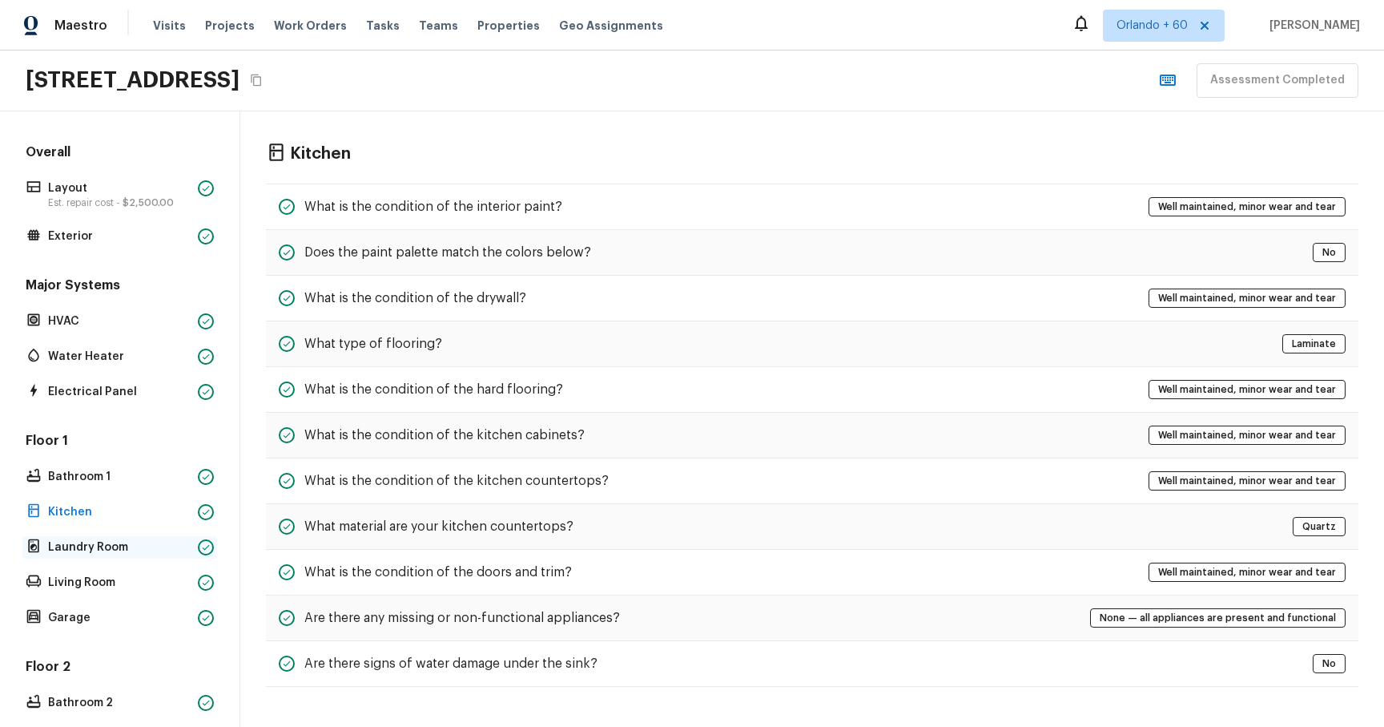
click at [116, 552] on p "Laundry Room" at bounding box center [119, 547] width 143 height 16
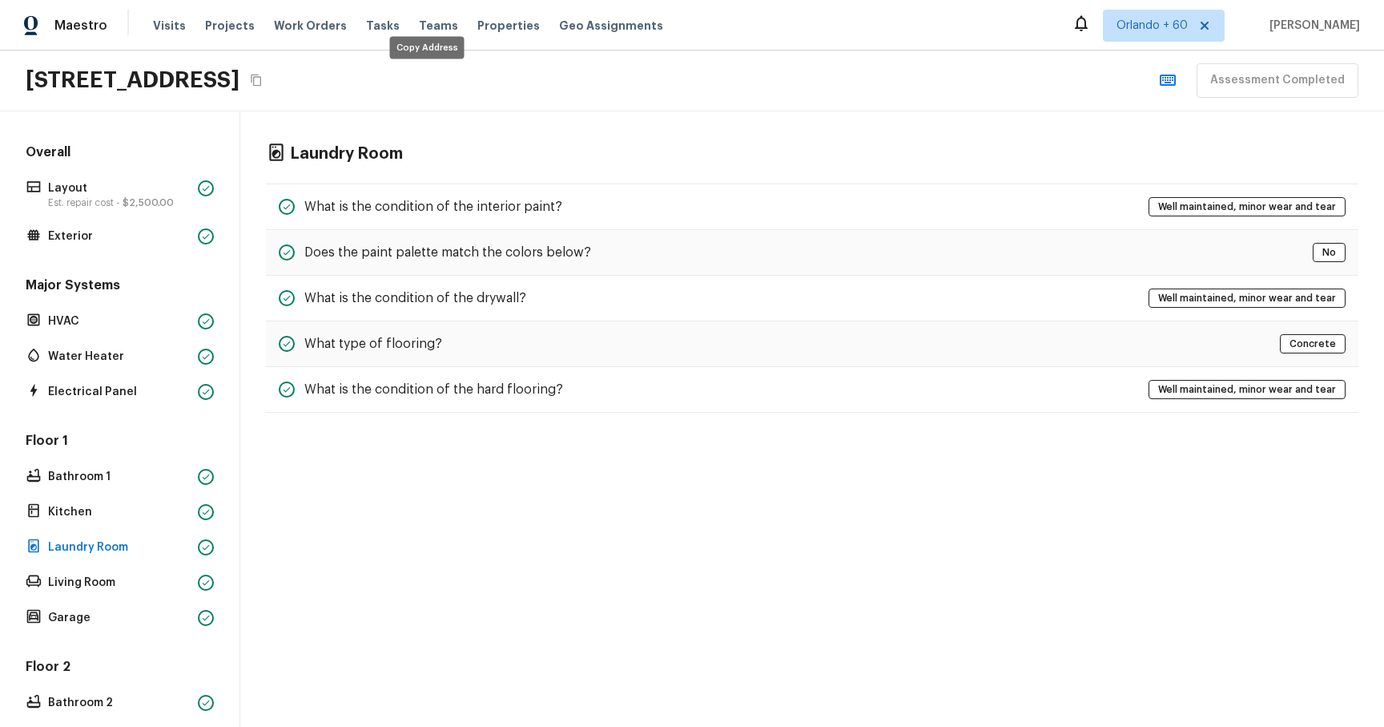
click at [267, 83] on button "Copy Address" at bounding box center [256, 80] width 21 height 21
